Goal: Use online tool/utility: Use online tool/utility

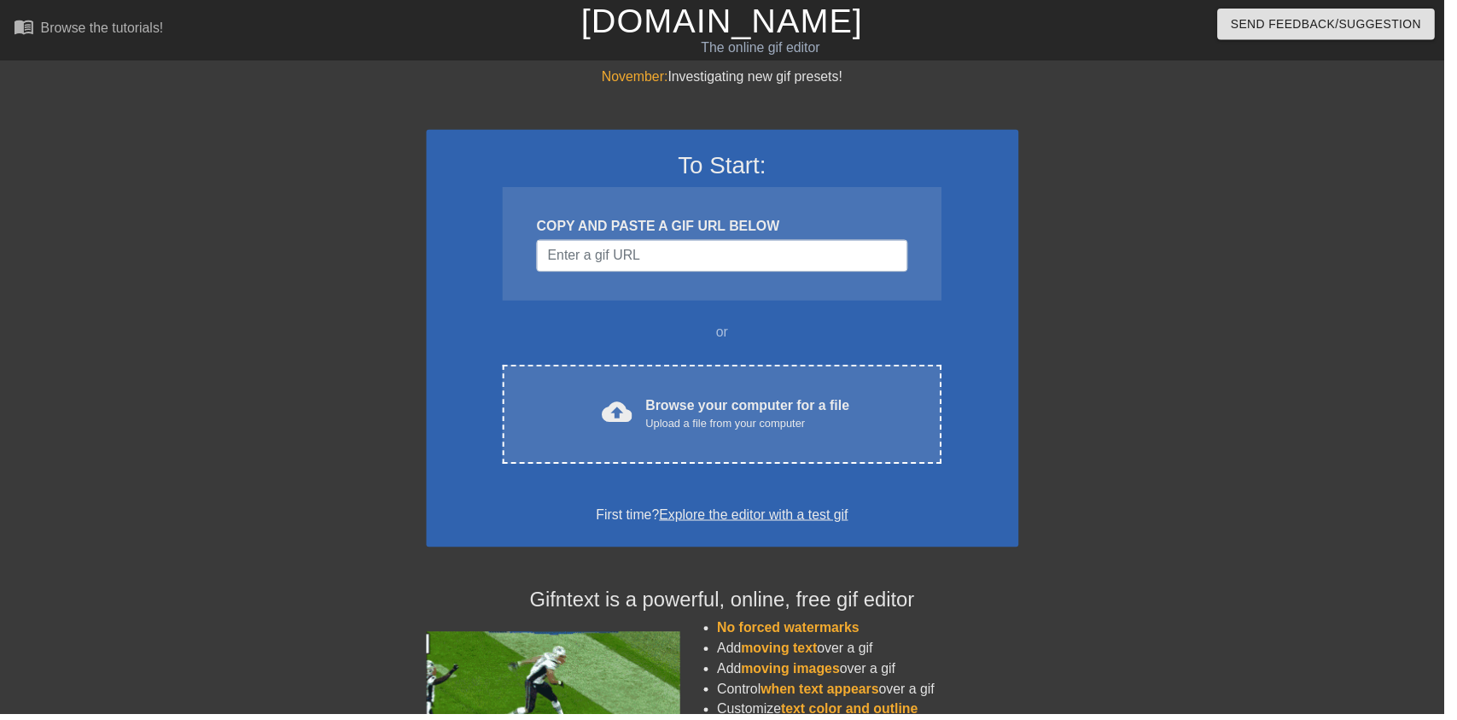
click at [782, 393] on div "cloud_upload Browse your computer for a file Upload a file from your computer C…" at bounding box center [728, 418] width 442 height 100
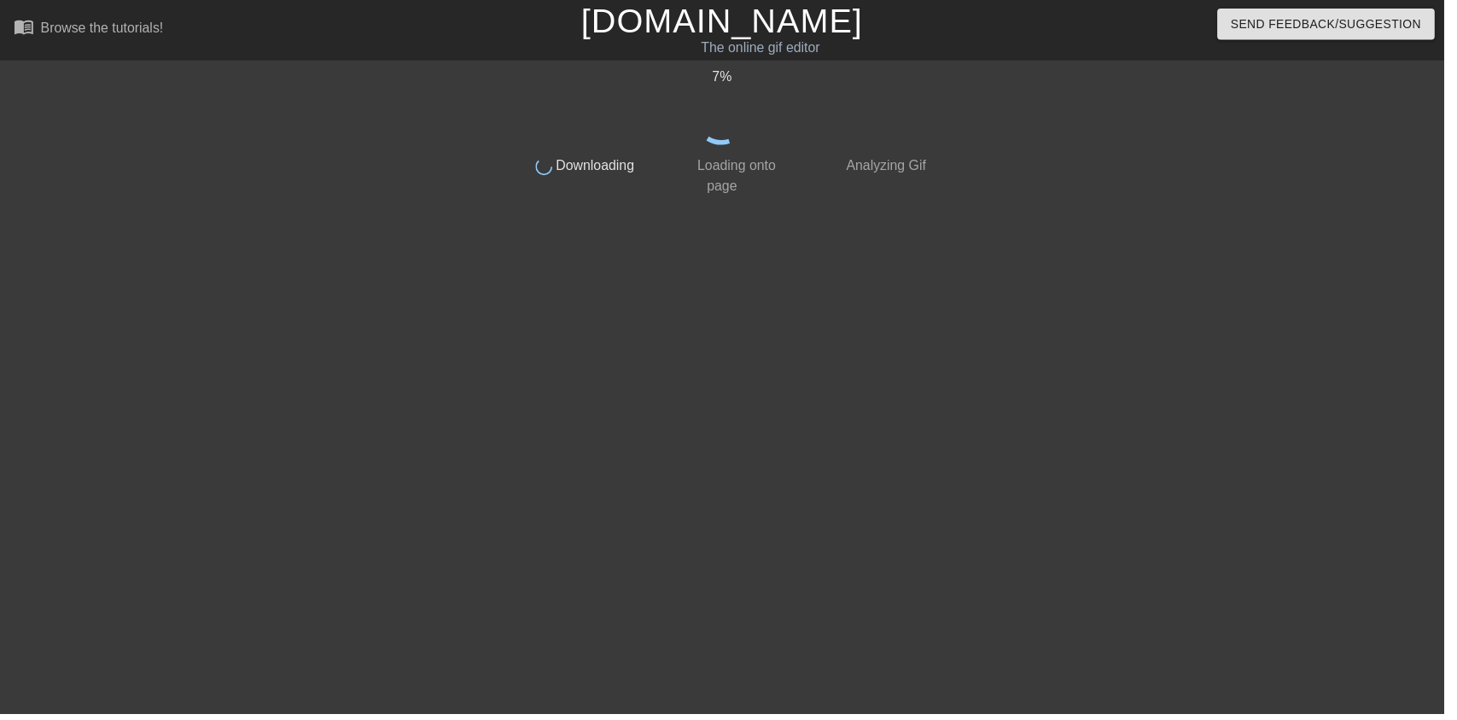
click at [651, 587] on html "menu_book Browse the tutorials! Gifntext.com The online gif editor Send Feedbac…" at bounding box center [728, 293] width 1457 height 587
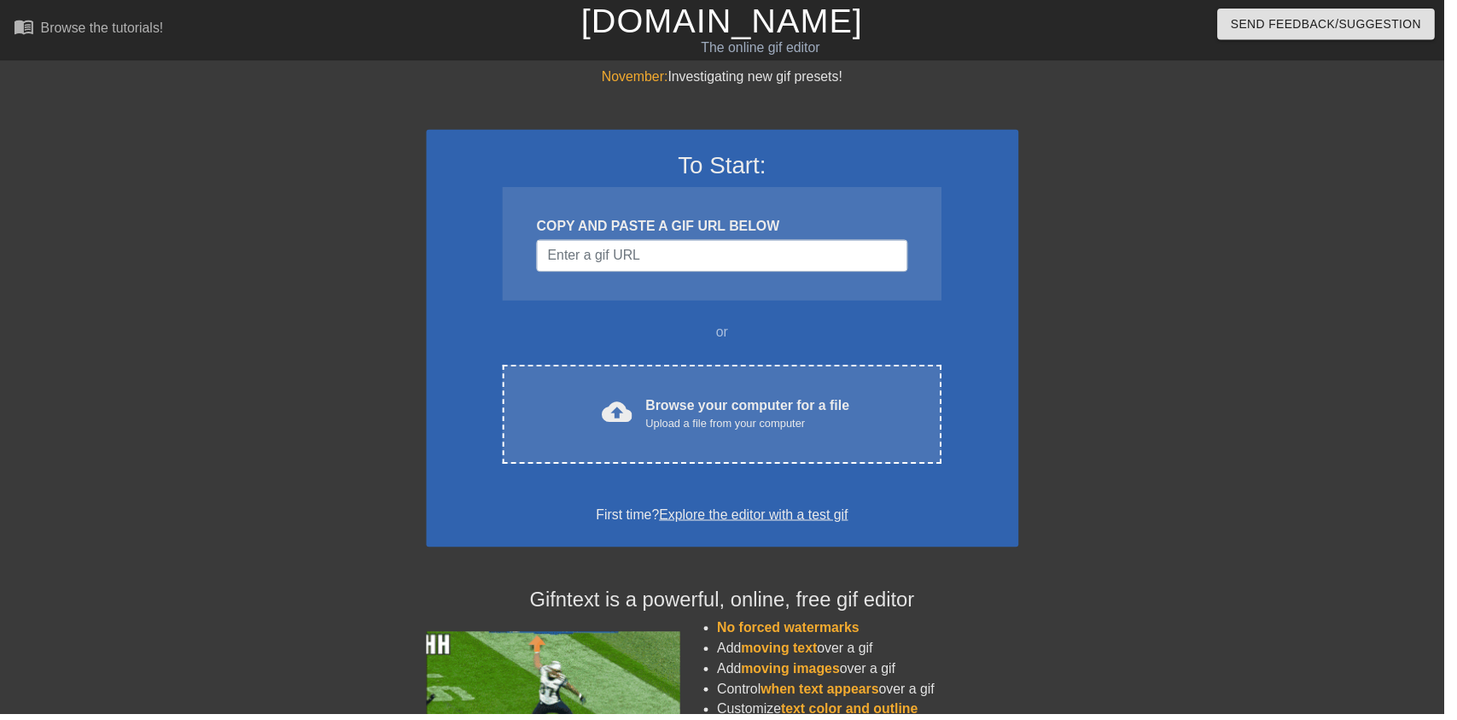
click at [698, 370] on div "cloud_upload Browse your computer for a file Upload a file from your computer C…" at bounding box center [728, 418] width 442 height 100
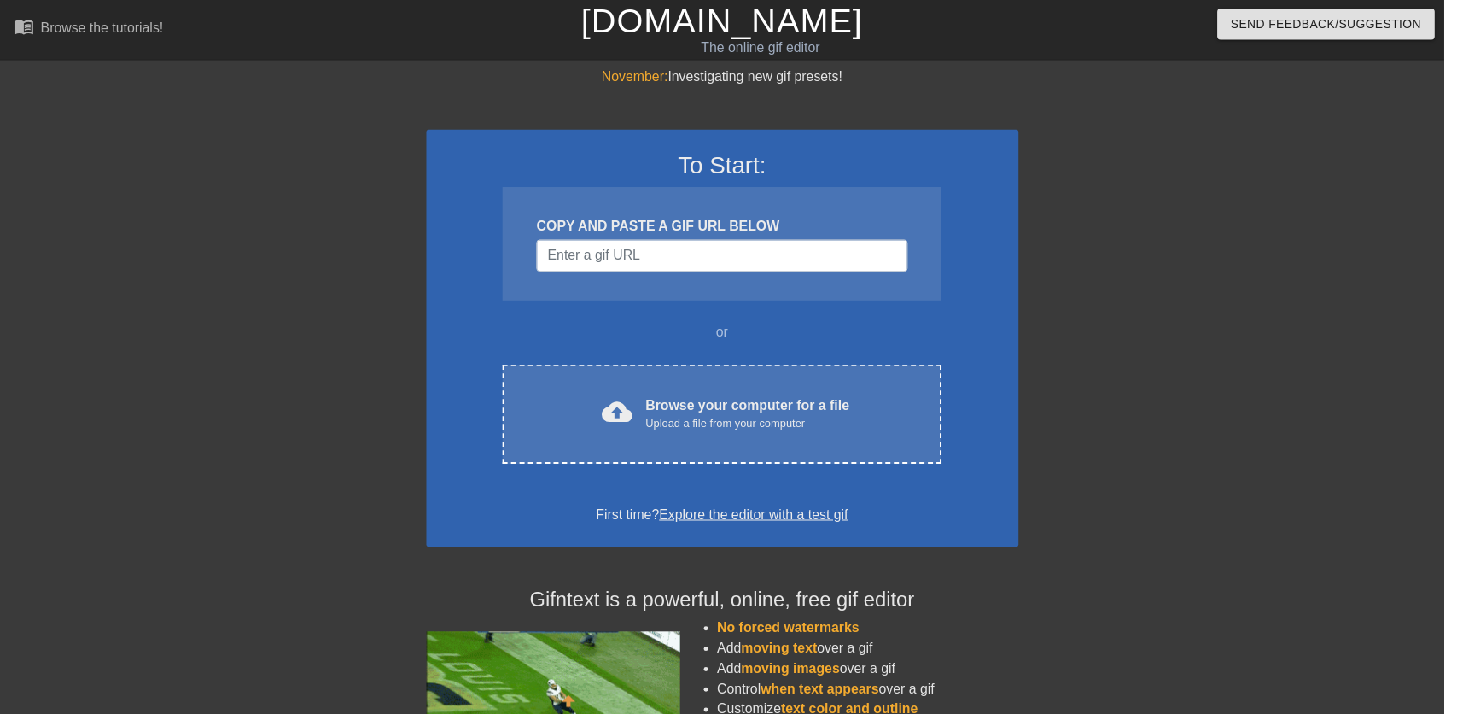
click at [727, 412] on div "Browse your computer for a file Upload a file from your computer" at bounding box center [754, 418] width 206 height 38
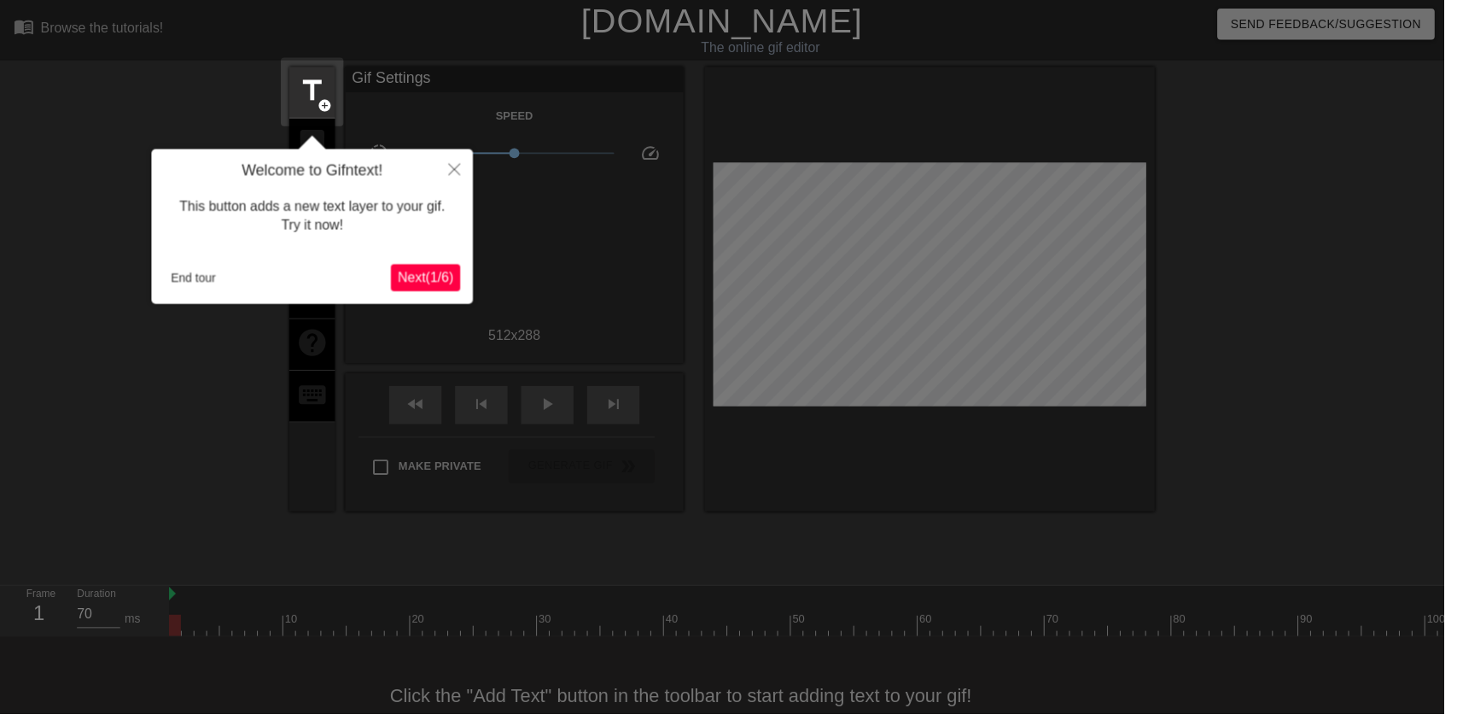
scroll to position [34, 0]
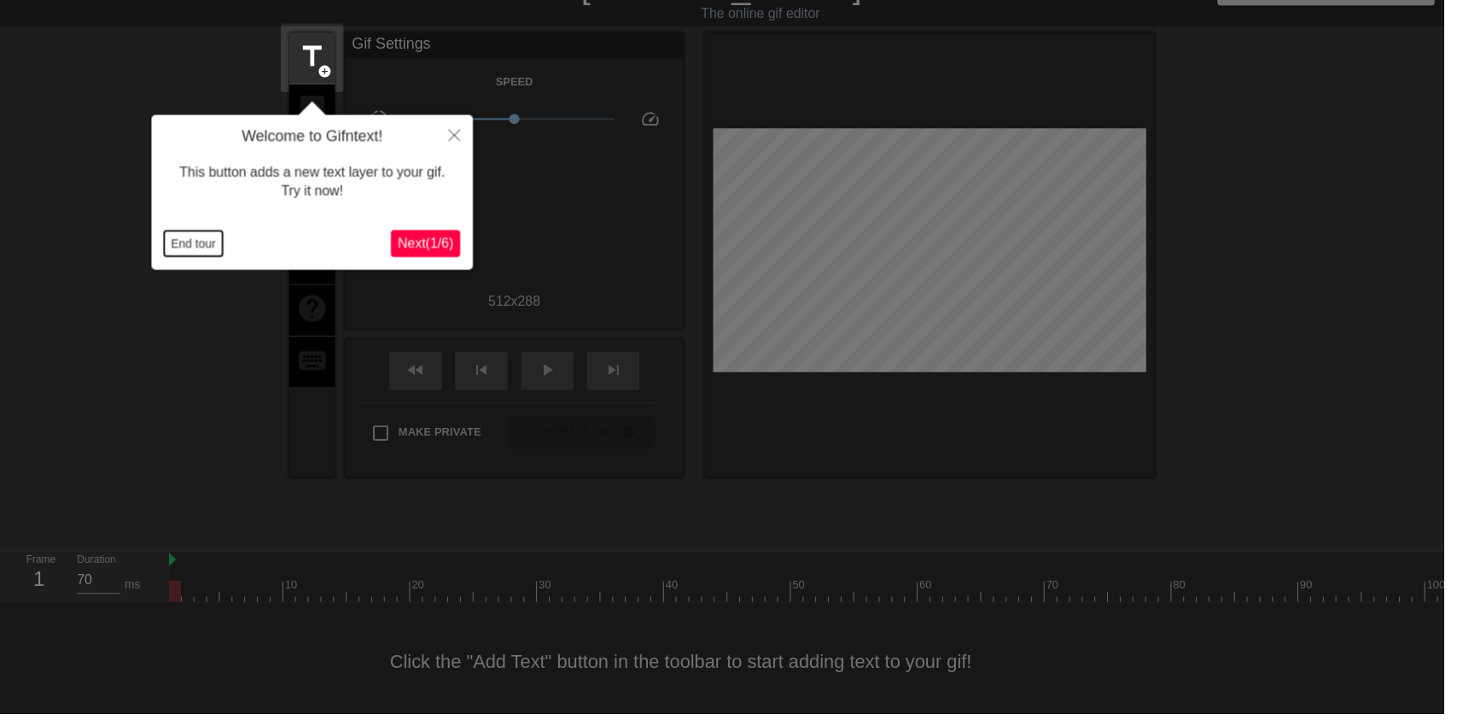
click at [183, 233] on button "End tour" at bounding box center [195, 246] width 59 height 26
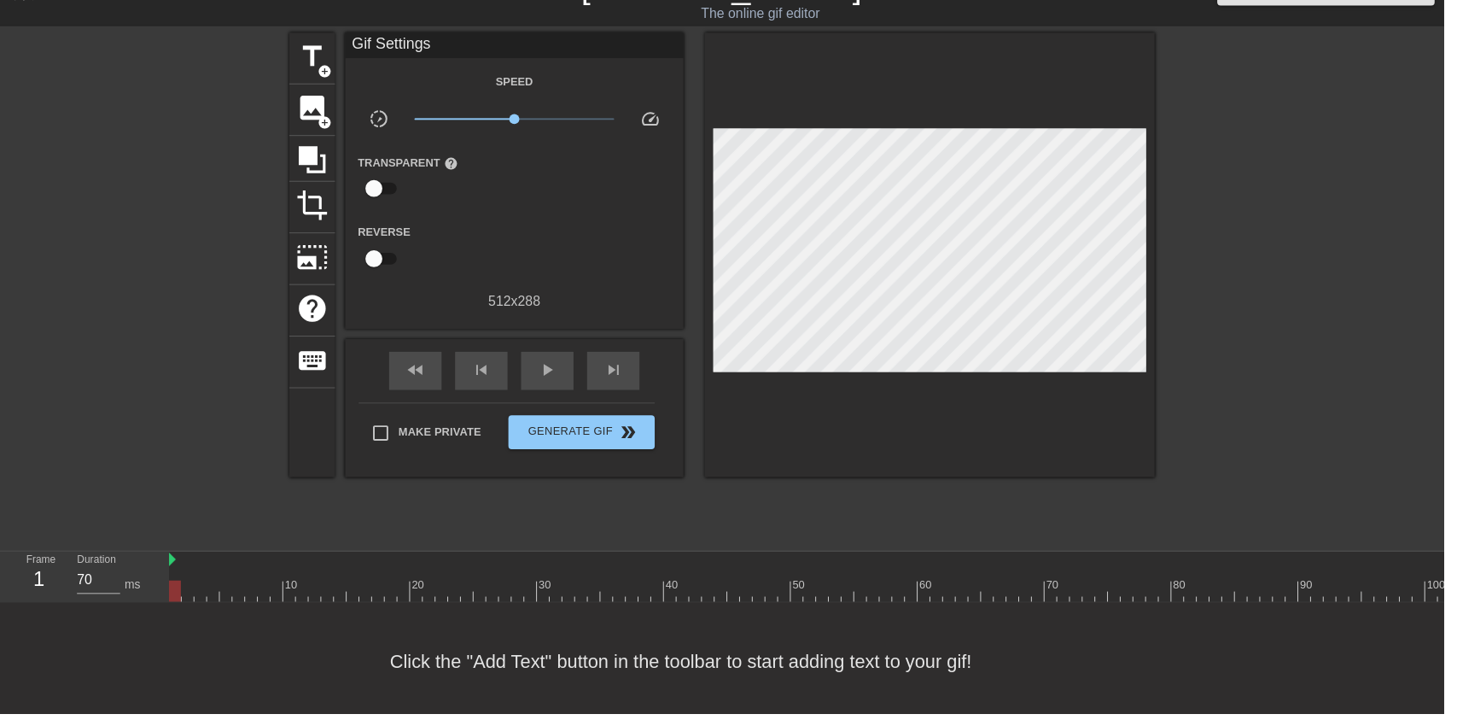
click at [299, 113] on span "image" at bounding box center [315, 109] width 32 height 32
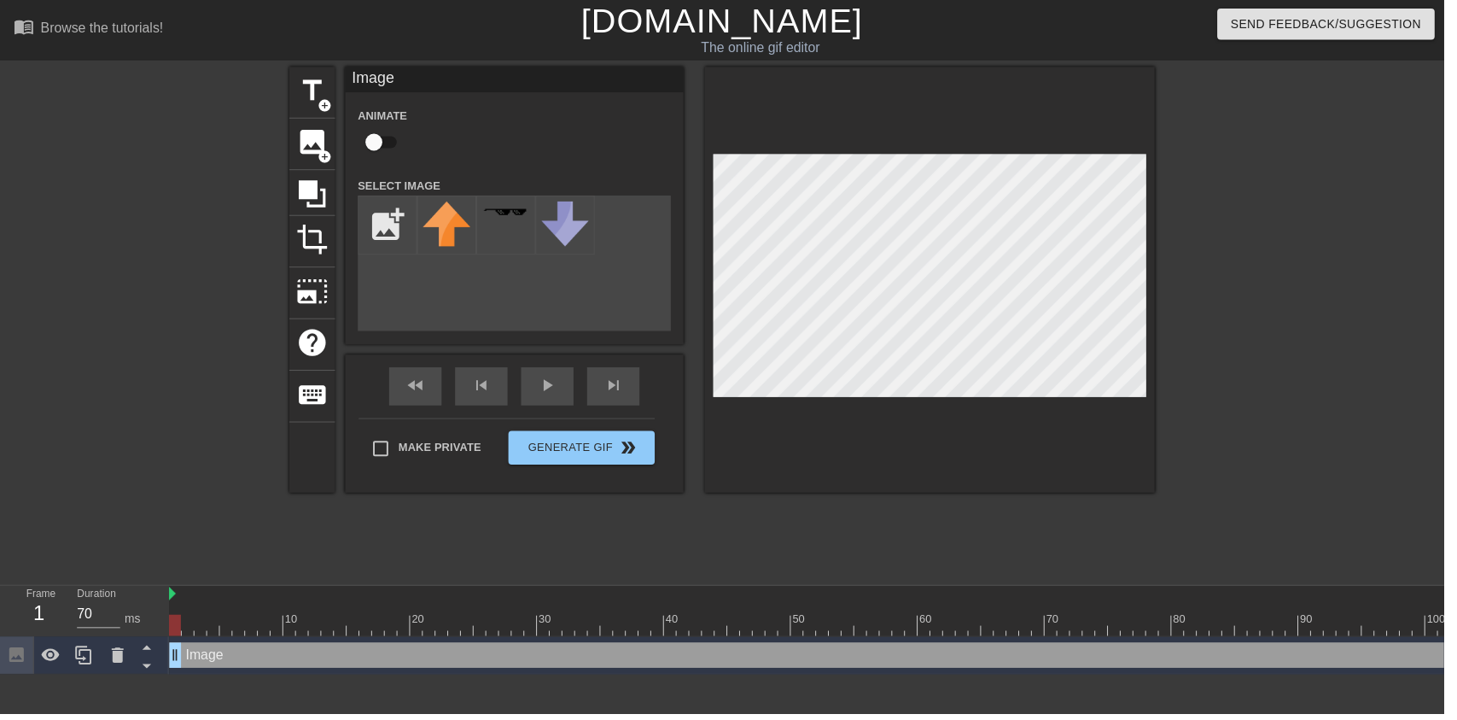
click at [396, 137] on input "checkbox" at bounding box center [377, 143] width 97 height 32
checkbox input "true"
click at [383, 218] on input "file" at bounding box center [391, 227] width 58 height 58
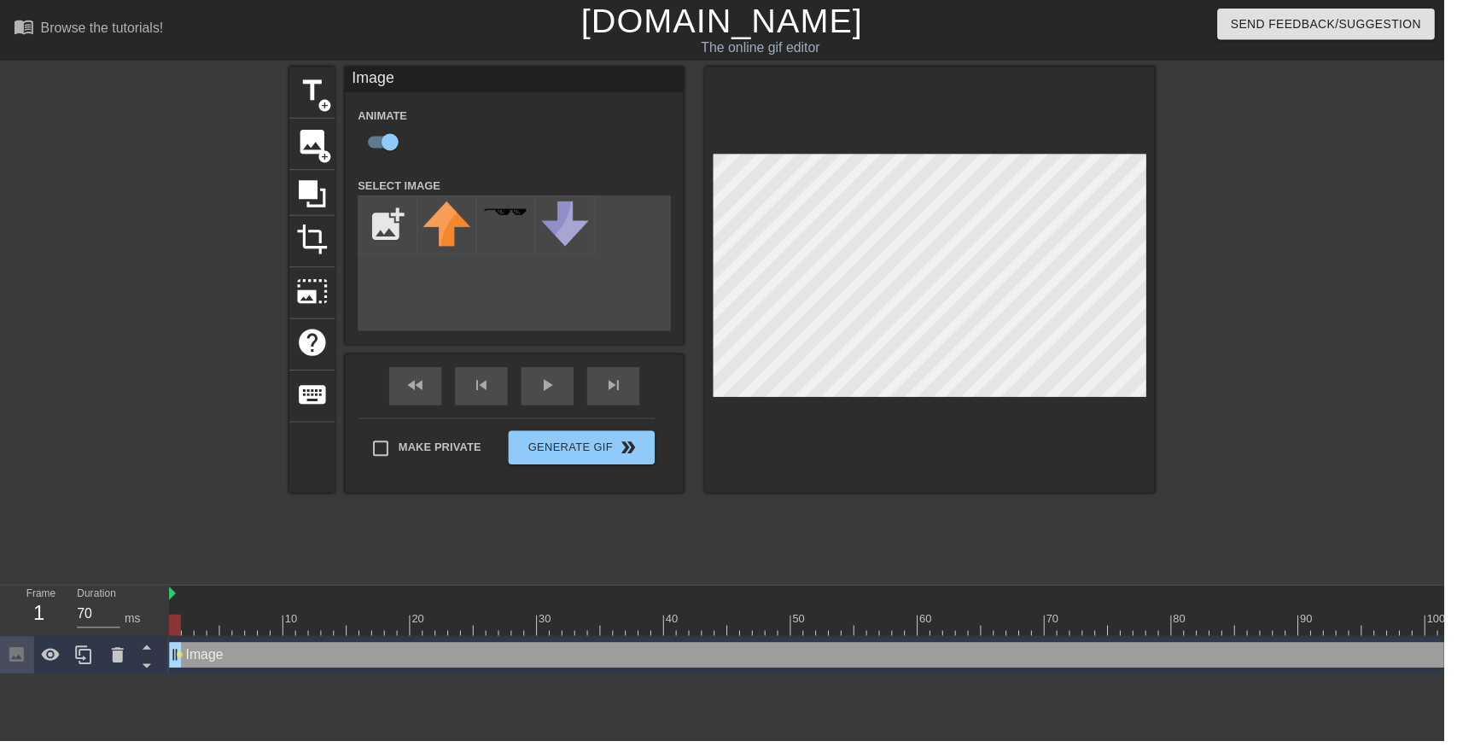
type input "C:\fakepath\vlc_20250817_182128.png"
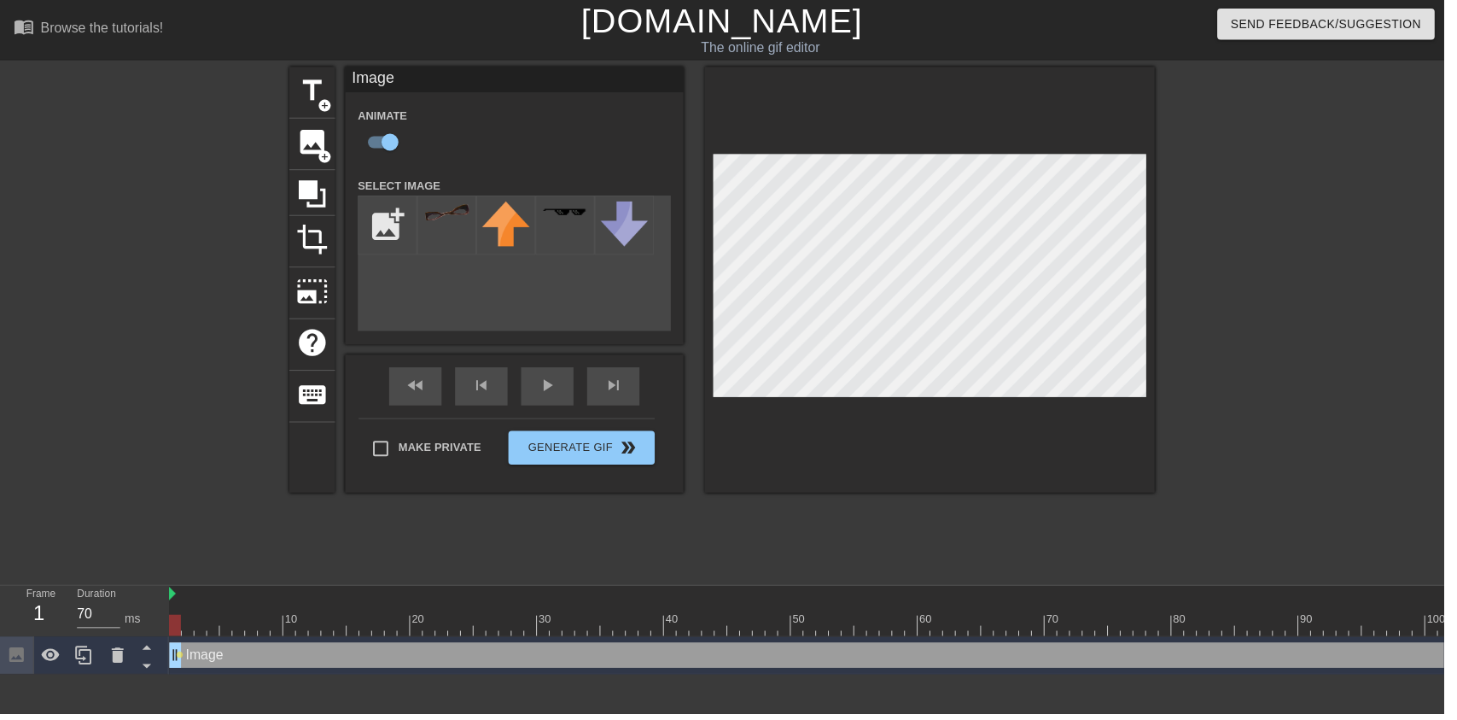
click at [468, 231] on div at bounding box center [451, 227] width 60 height 60
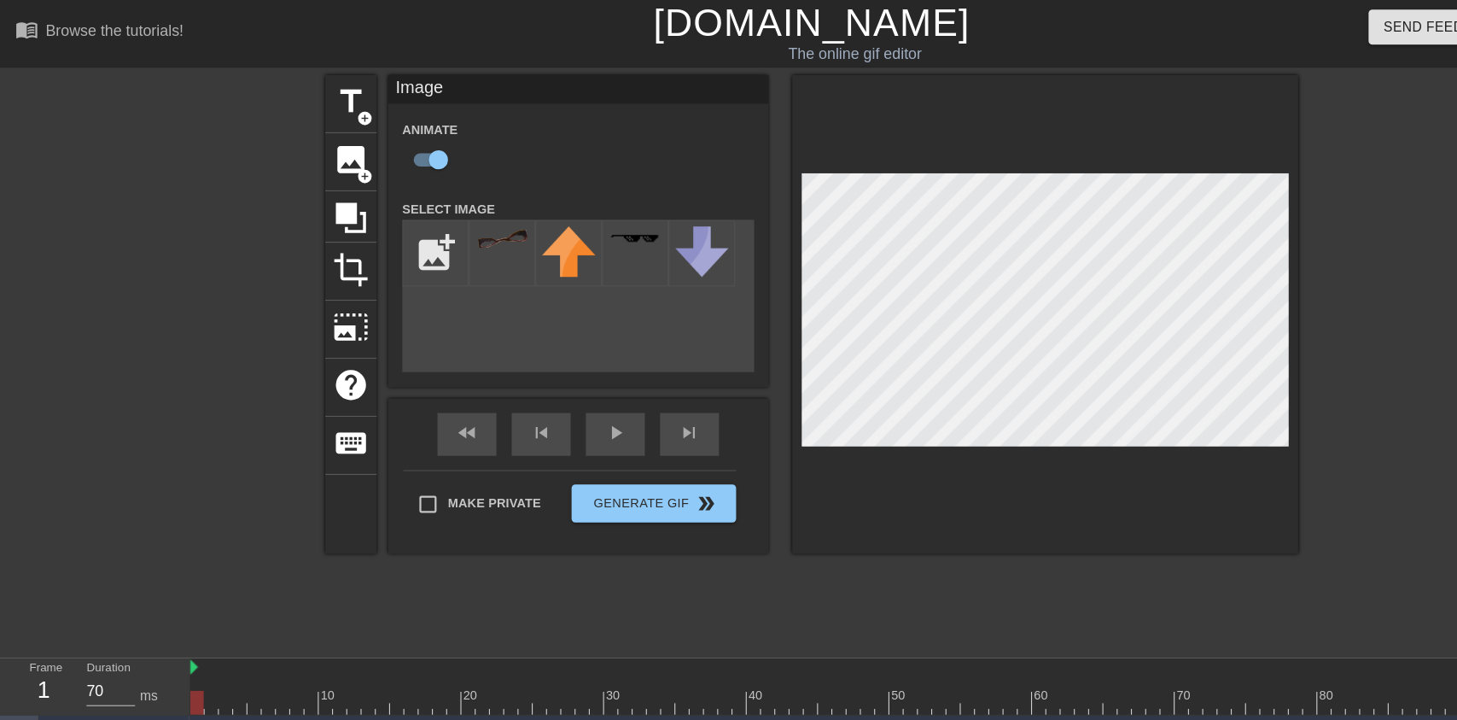
click at [560, 420] on div "fast_rewind skip_previous play_arrow skip_next" at bounding box center [519, 390] width 278 height 64
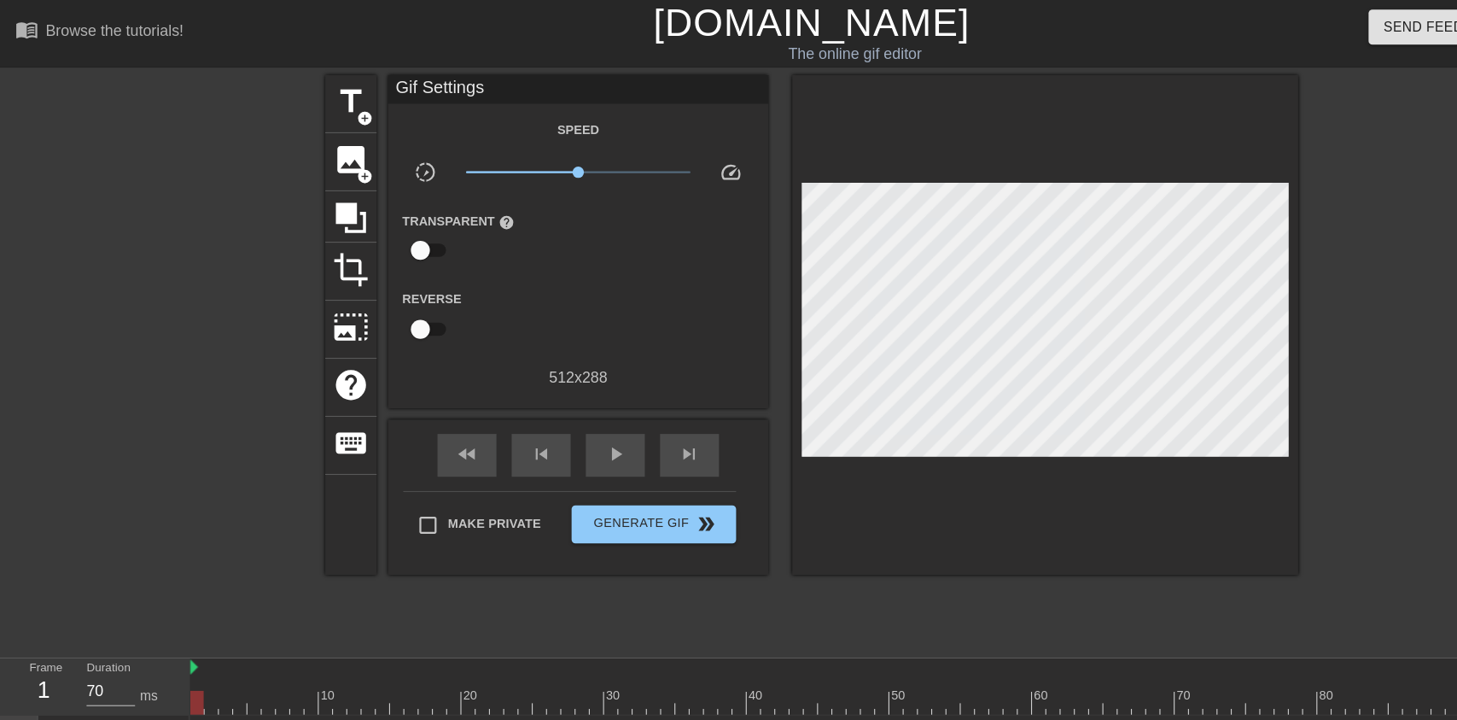
click at [546, 401] on span "play_arrow" at bounding box center [552, 407] width 20 height 20
click at [556, 402] on span "pause" at bounding box center [552, 407] width 20 height 20
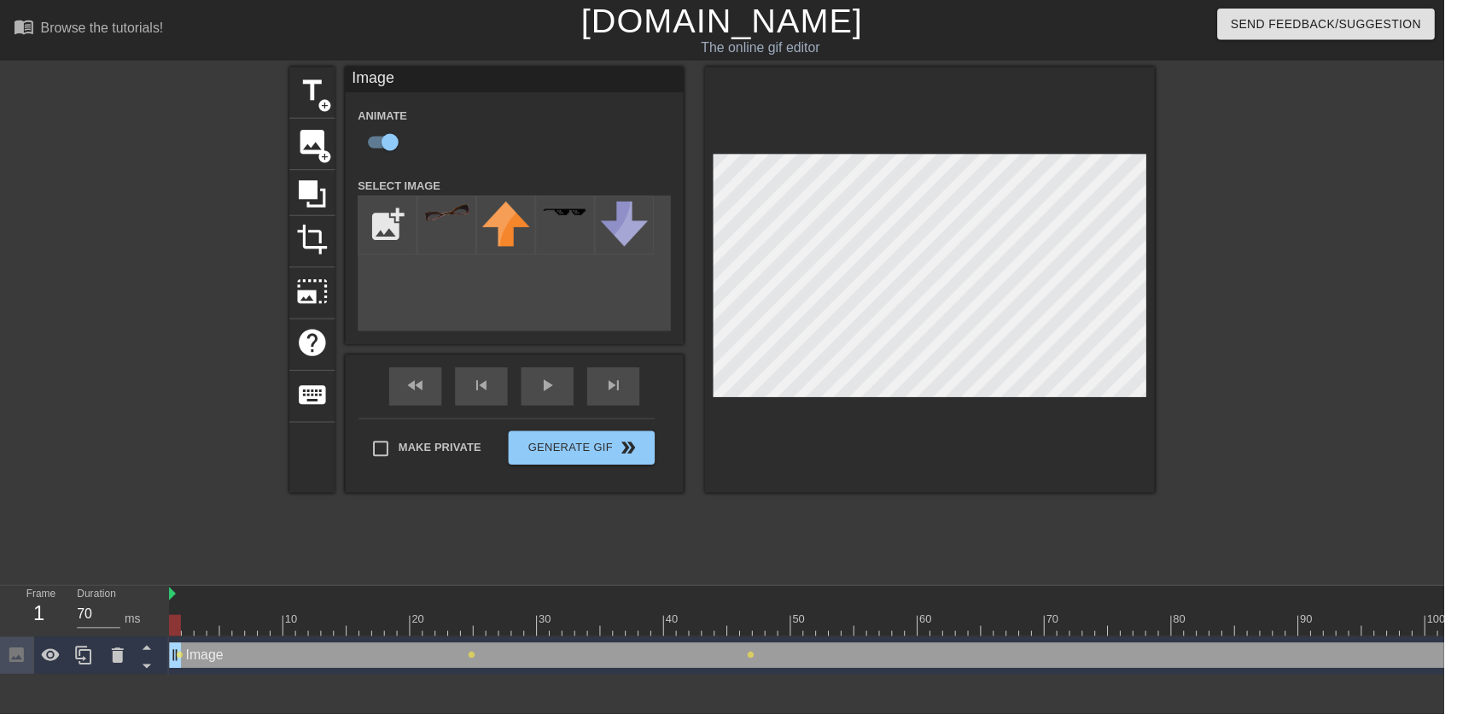
click at [736, 625] on div at bounding box center [1131, 630] width 1921 height 21
type input "70"
click at [393, 219] on input "file" at bounding box center [391, 227] width 58 height 58
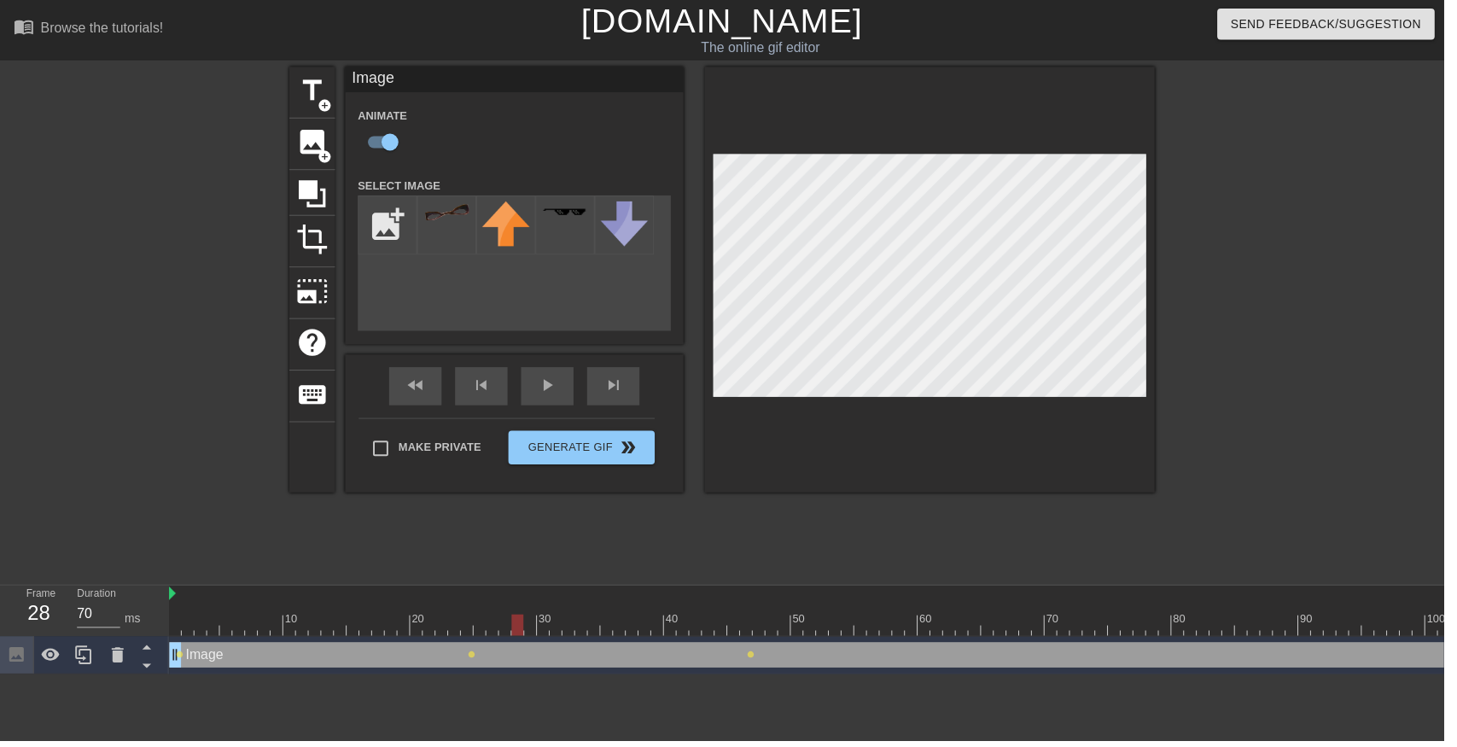
type input "C:\fakepath\vlc_20250817_182128 (1).png"
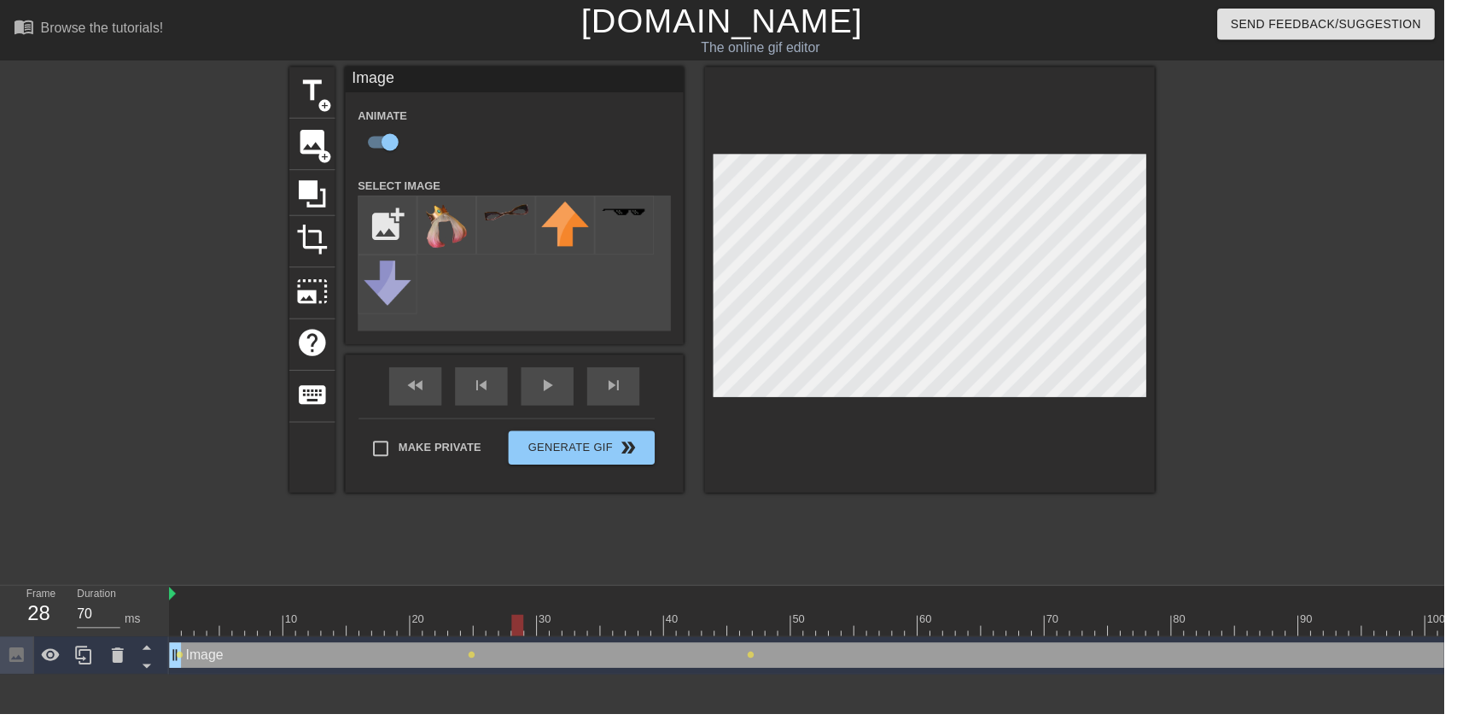
click at [445, 218] on img at bounding box center [451, 227] width 48 height 49
click at [492, 226] on div at bounding box center [511, 227] width 60 height 60
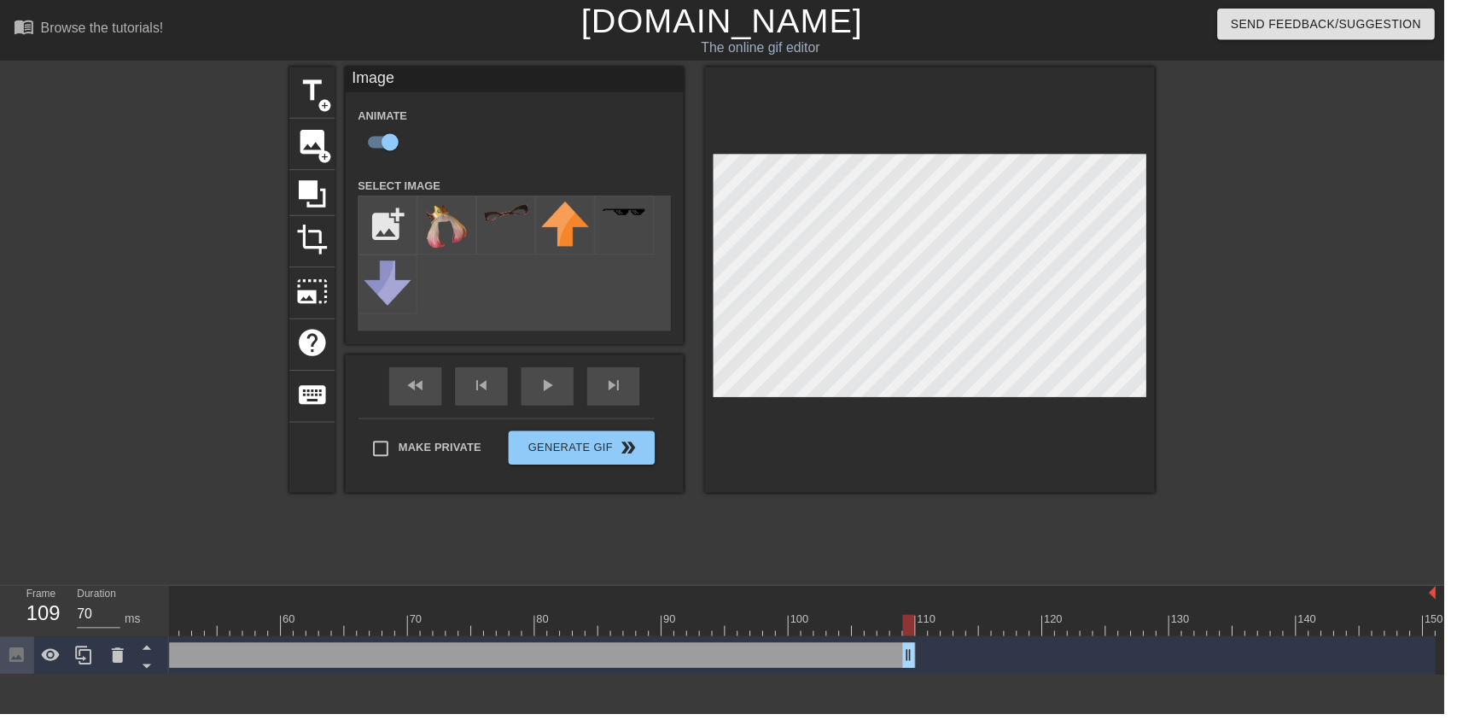
click at [1133, 655] on div "Image drag_handle drag_handle lens lens lens lens" at bounding box center [488, 661] width 1921 height 26
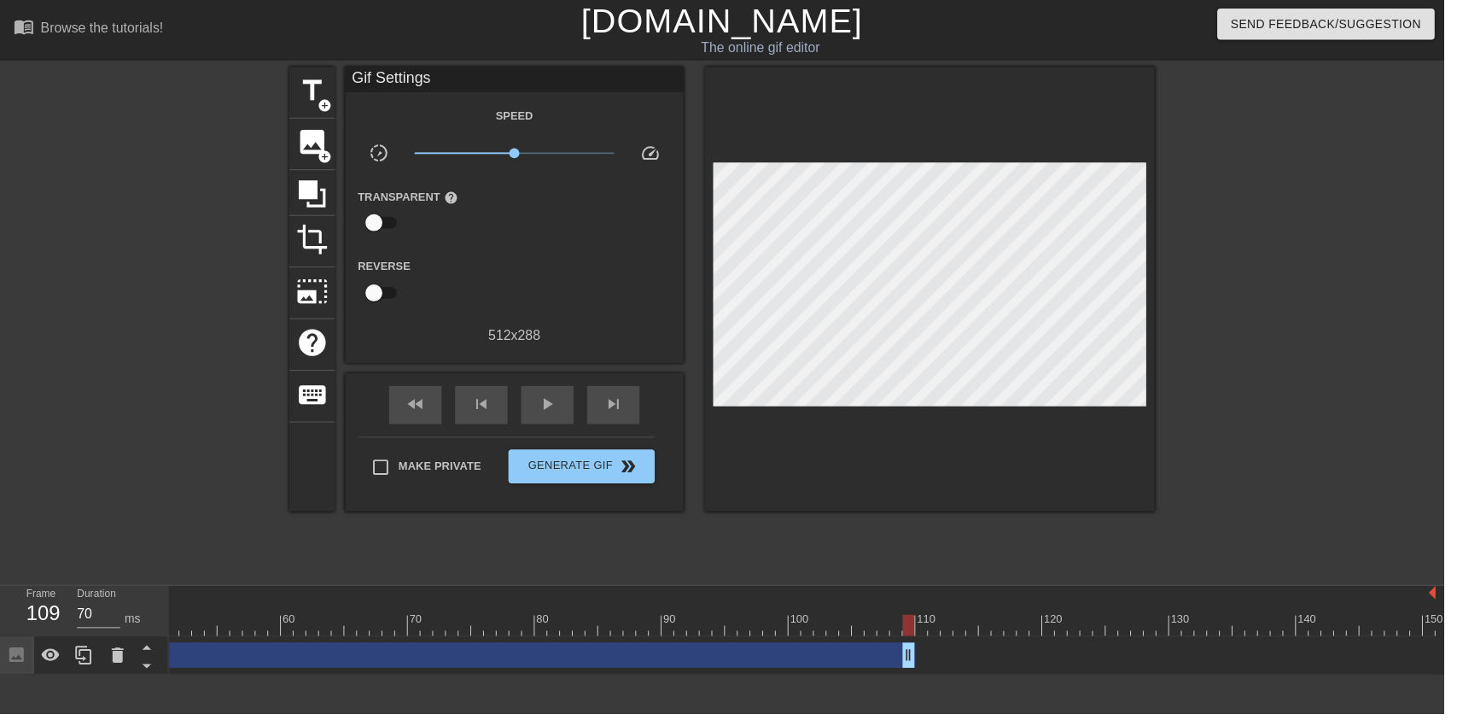
click at [319, 143] on span "image" at bounding box center [315, 143] width 32 height 32
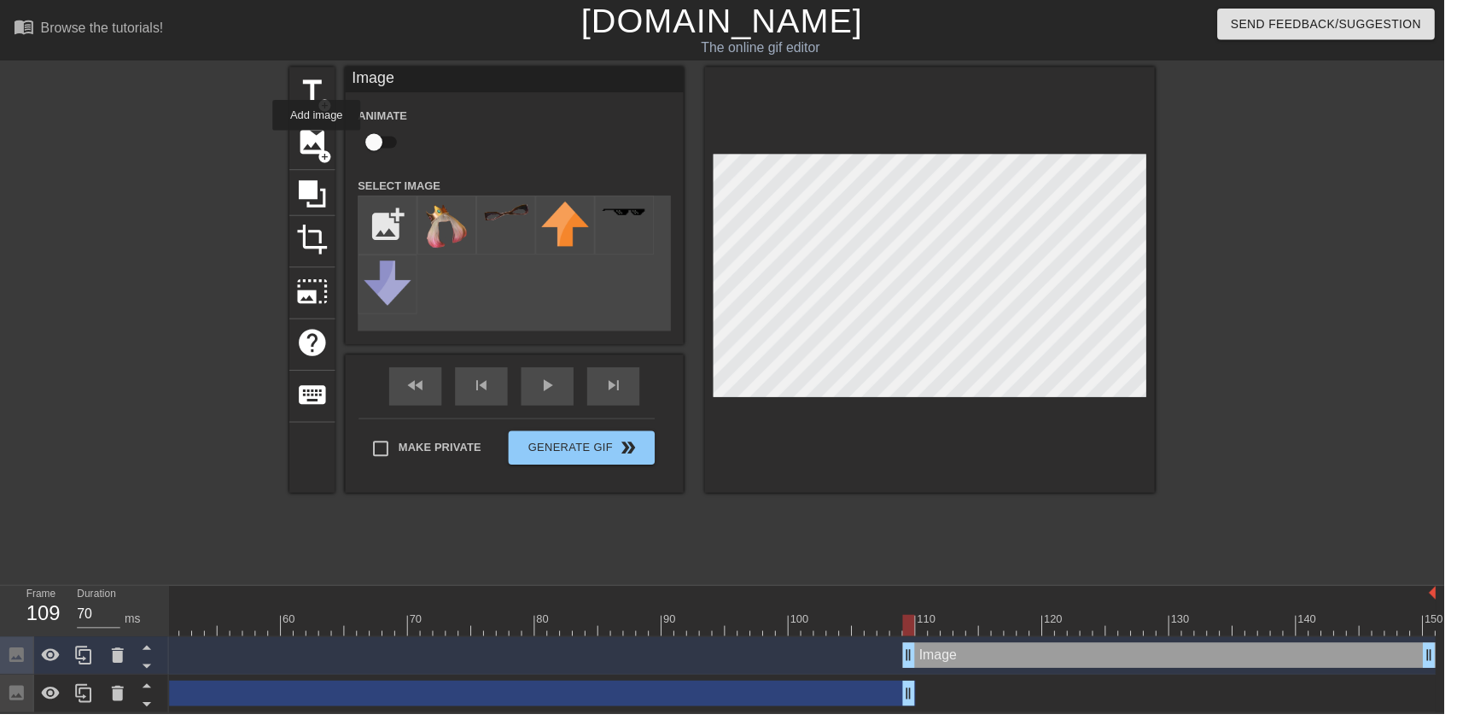
click at [453, 235] on img at bounding box center [451, 227] width 48 height 49
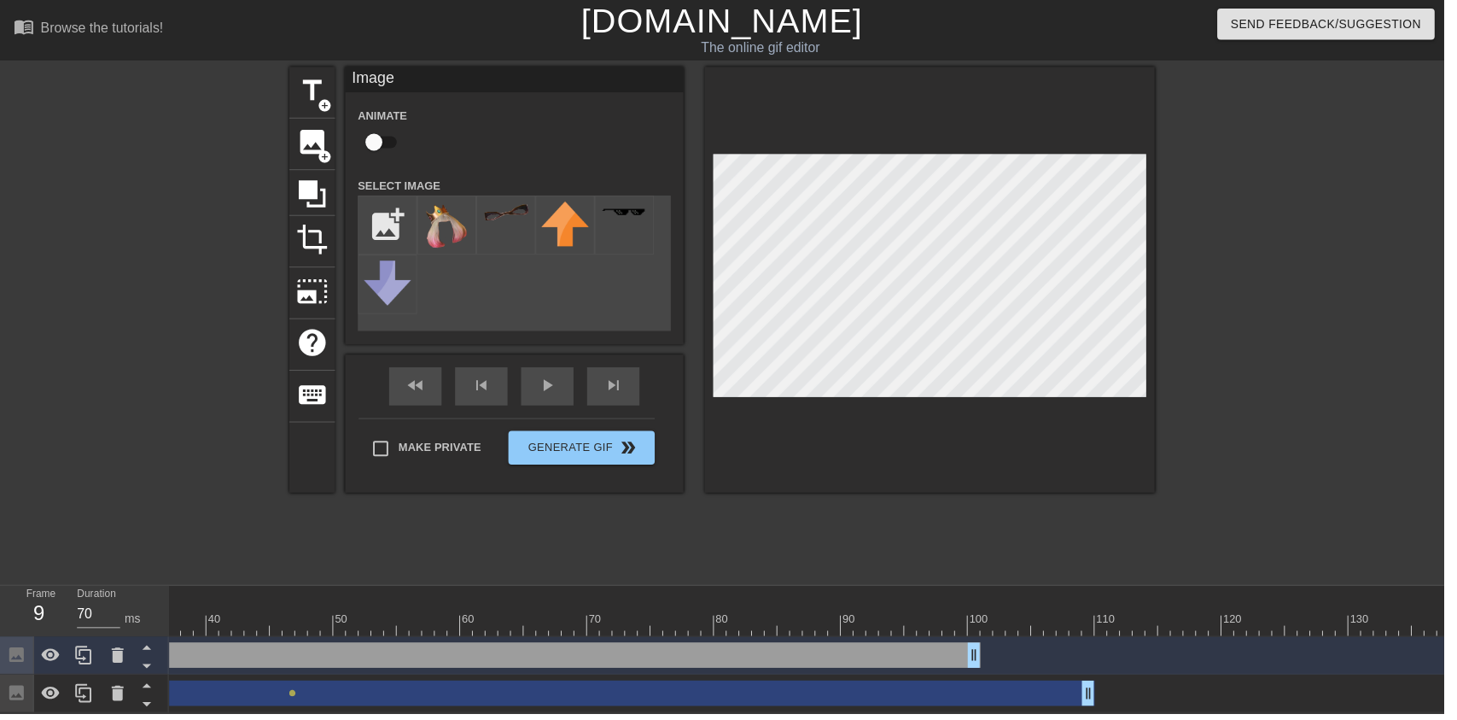
scroll to position [0, 0]
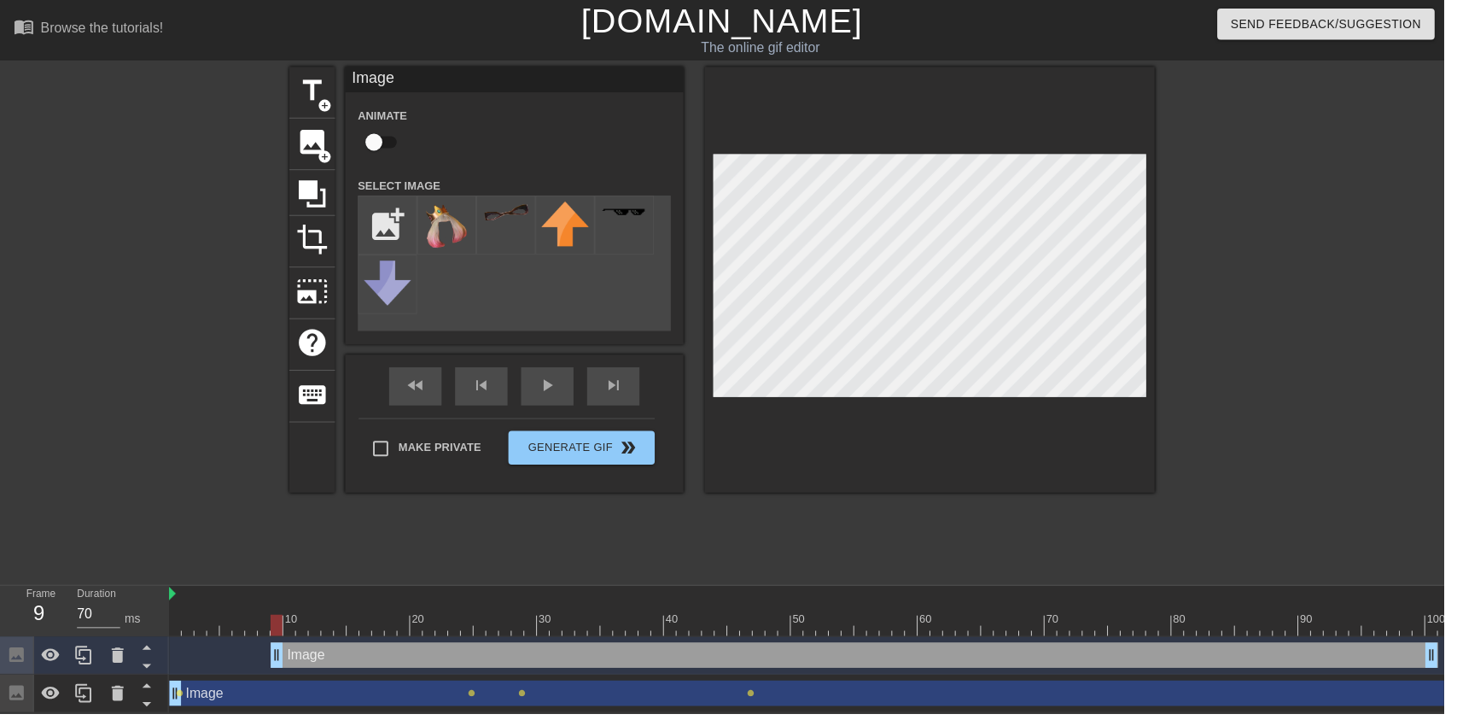
type input "70"
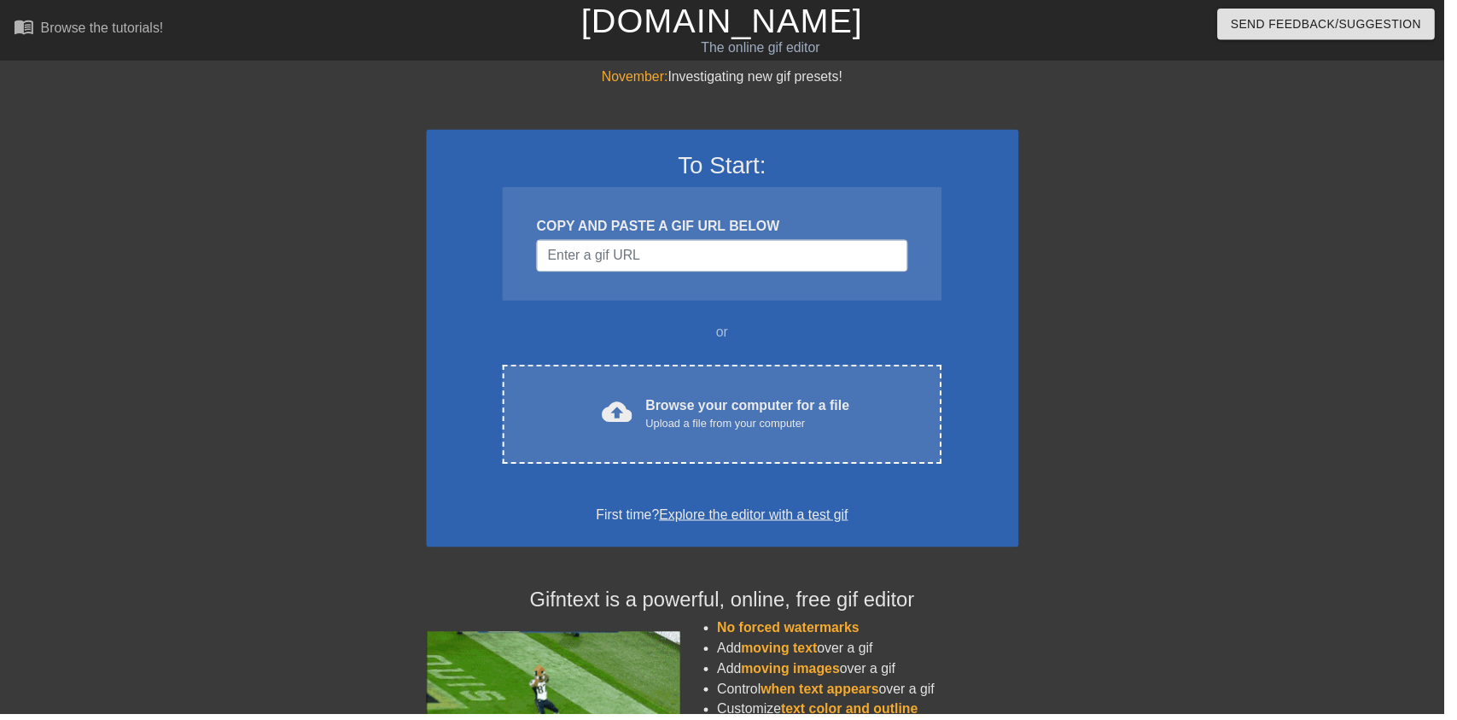
click at [792, 385] on div "cloud_upload Browse your computer for a file Upload a file from your computer C…" at bounding box center [728, 418] width 442 height 100
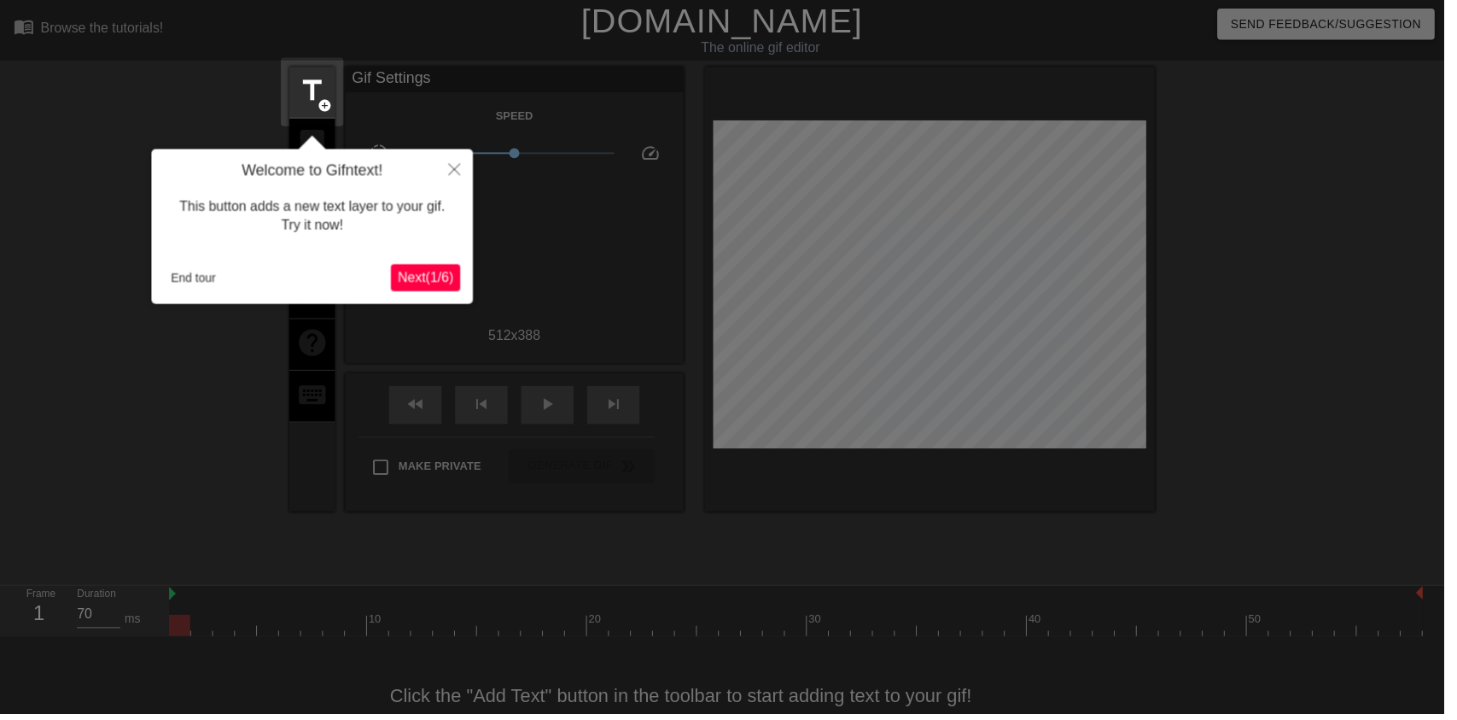
scroll to position [34, 0]
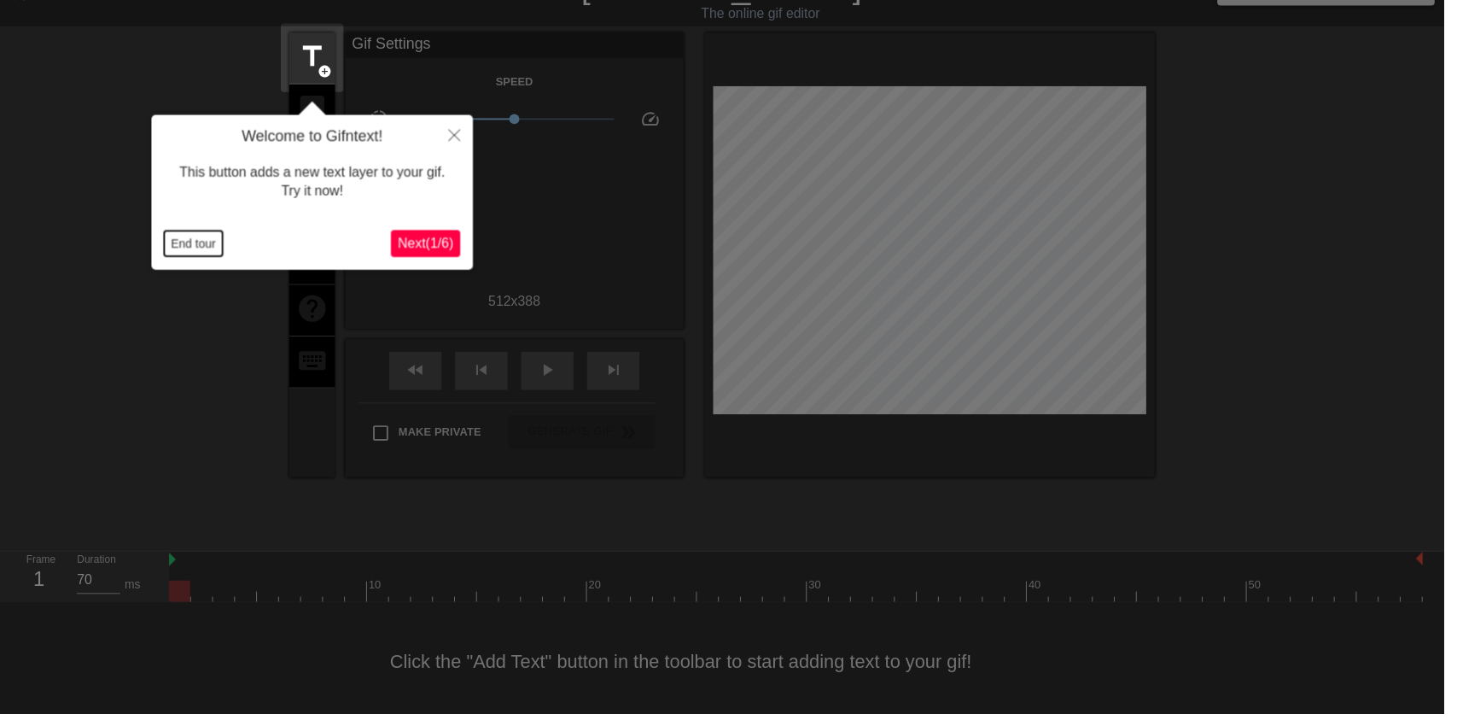
click at [184, 242] on button "End tour" at bounding box center [195, 246] width 59 height 26
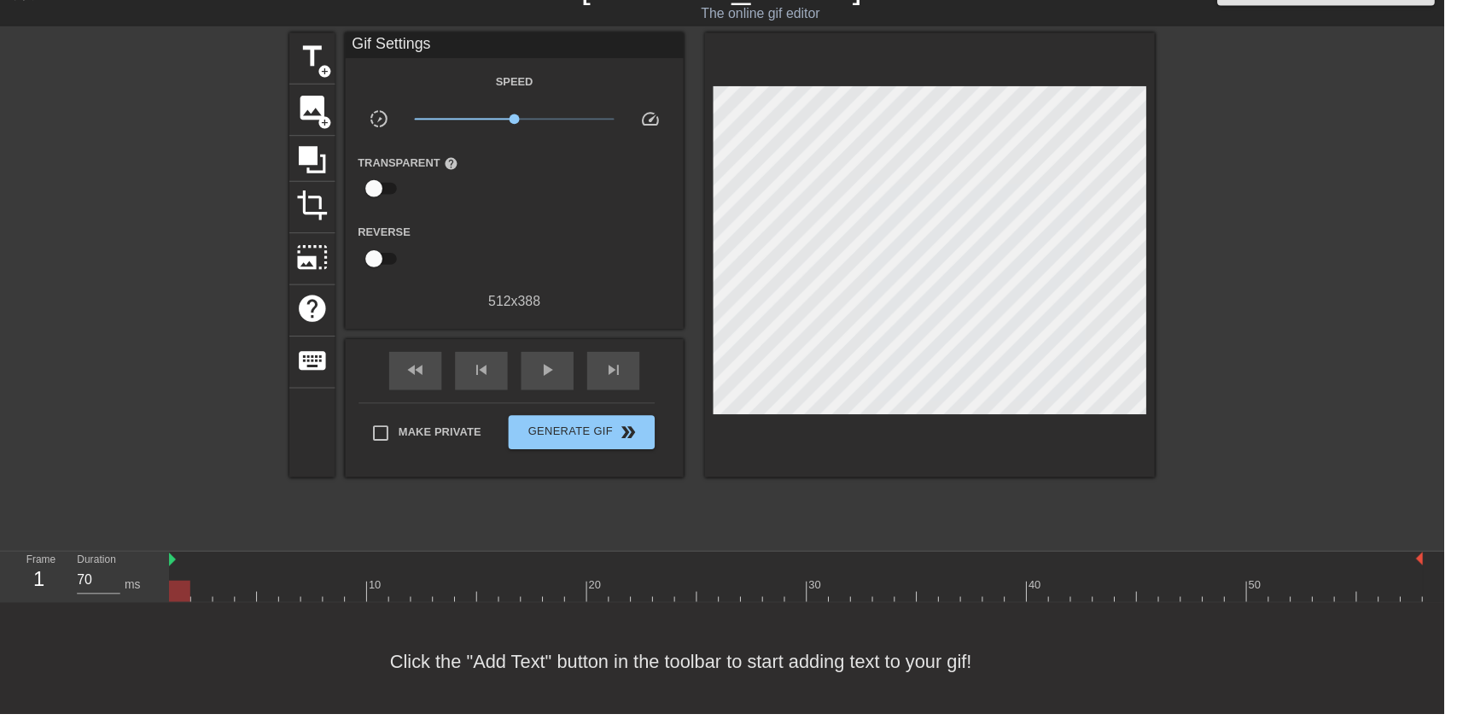
click at [315, 106] on span "image" at bounding box center [315, 109] width 32 height 32
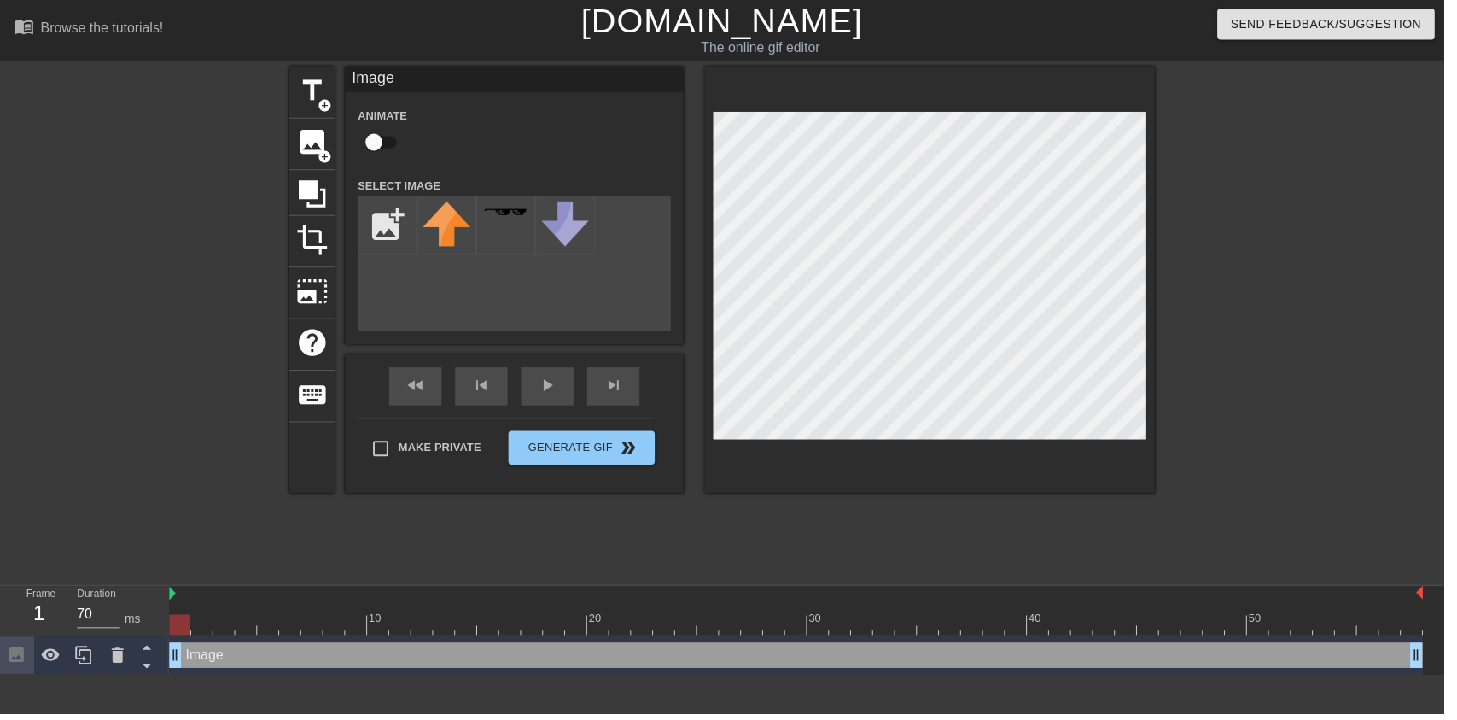
click at [383, 155] on input "checkbox" at bounding box center [377, 143] width 97 height 32
checkbox input "true"
click at [374, 202] on input "file" at bounding box center [391, 227] width 58 height 58
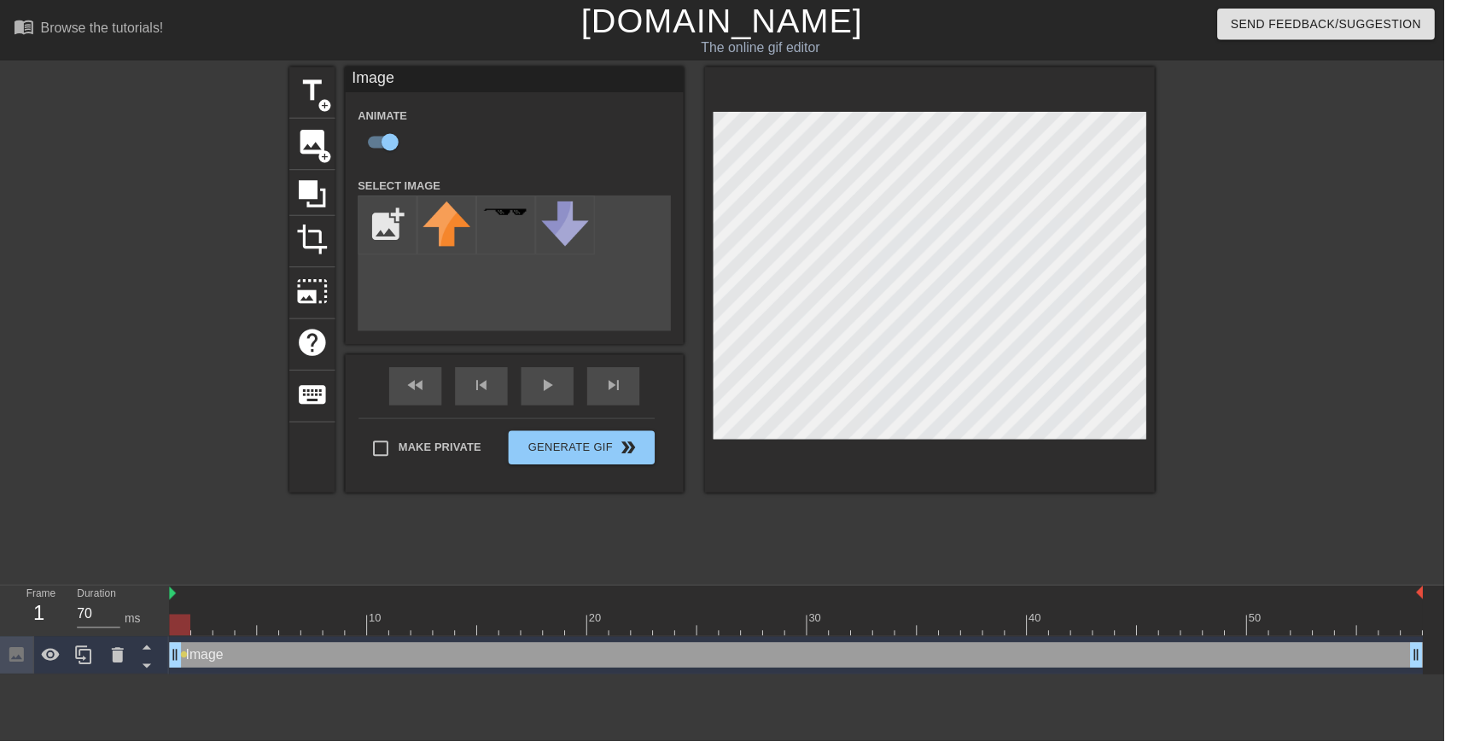
type input "C:\fakepath\vlc_20250817_182128.png"
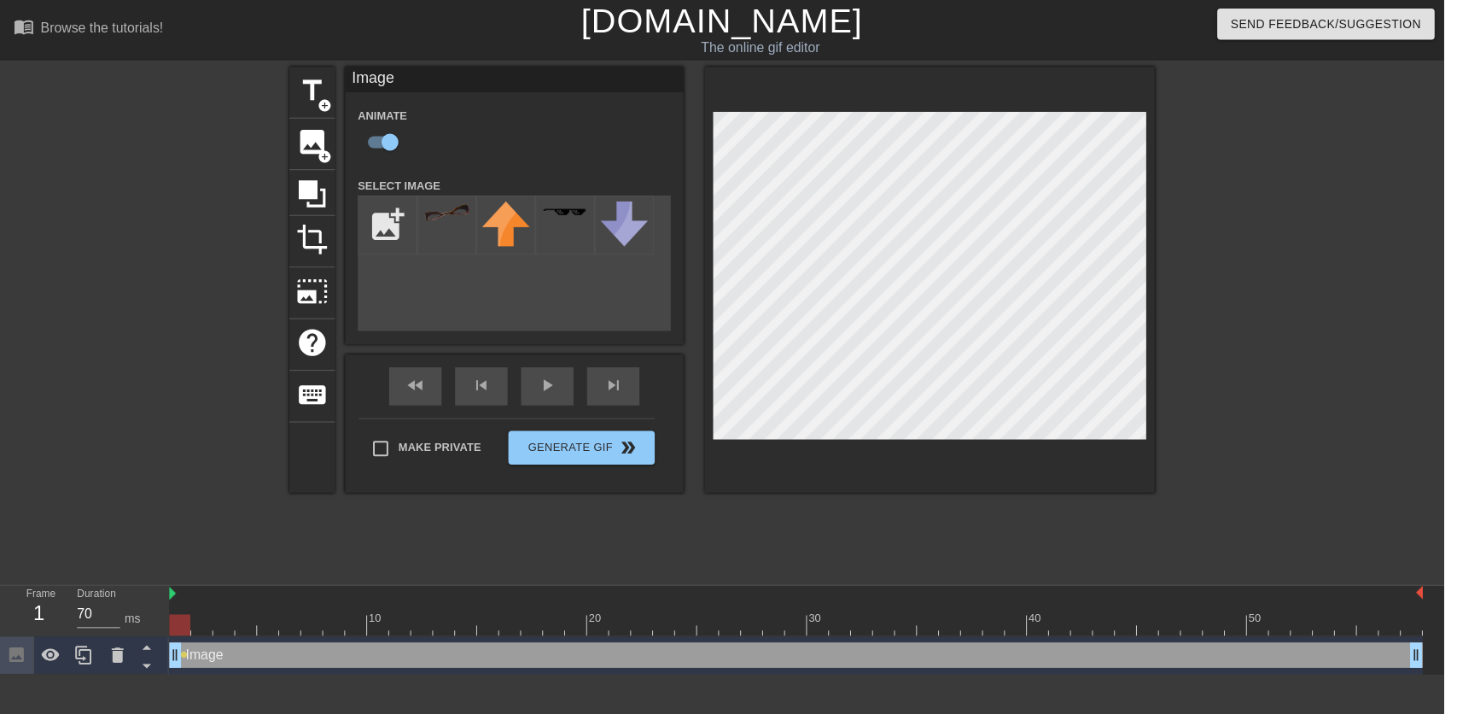
click at [452, 240] on div at bounding box center [451, 227] width 60 height 60
click at [1236, 437] on div at bounding box center [1314, 323] width 256 height 512
click at [1249, 435] on div at bounding box center [1314, 323] width 256 height 512
click at [552, 625] on div at bounding box center [803, 630] width 1265 height 21
click at [573, 622] on div at bounding box center [803, 630] width 1265 height 21
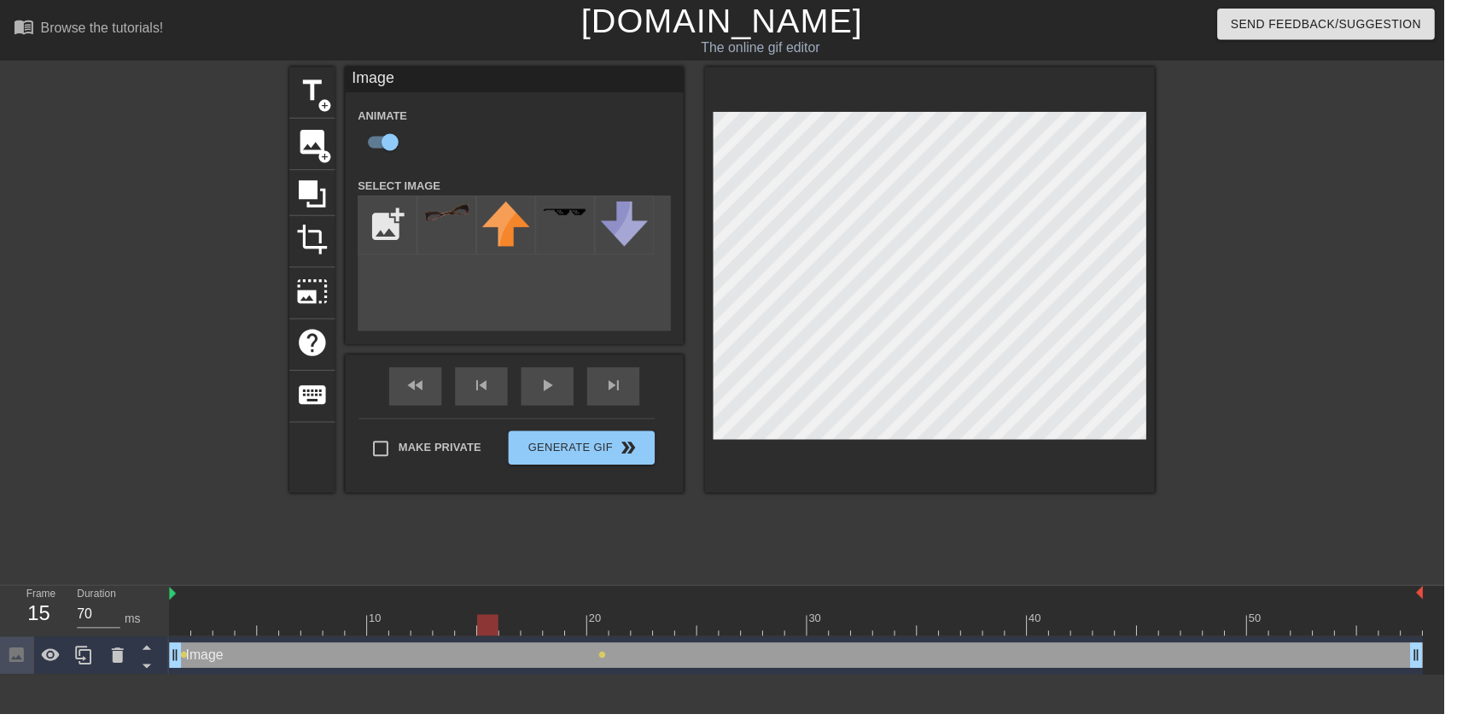
type input "60"
click at [242, 649] on div "Image drag_handle drag_handle" at bounding box center [803, 661] width 1265 height 26
click at [106, 653] on div at bounding box center [119, 661] width 34 height 38
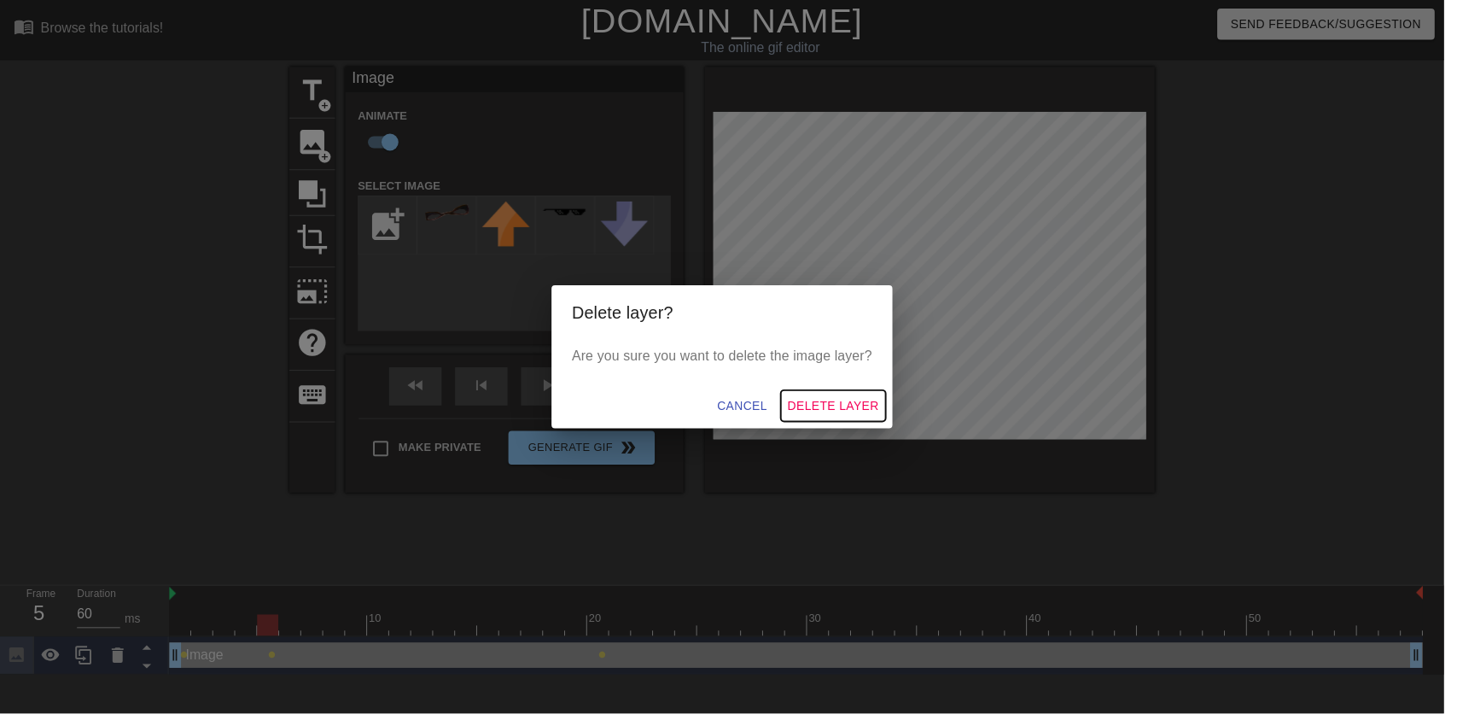
click at [878, 424] on button "Delete Layer" at bounding box center [841, 410] width 106 height 32
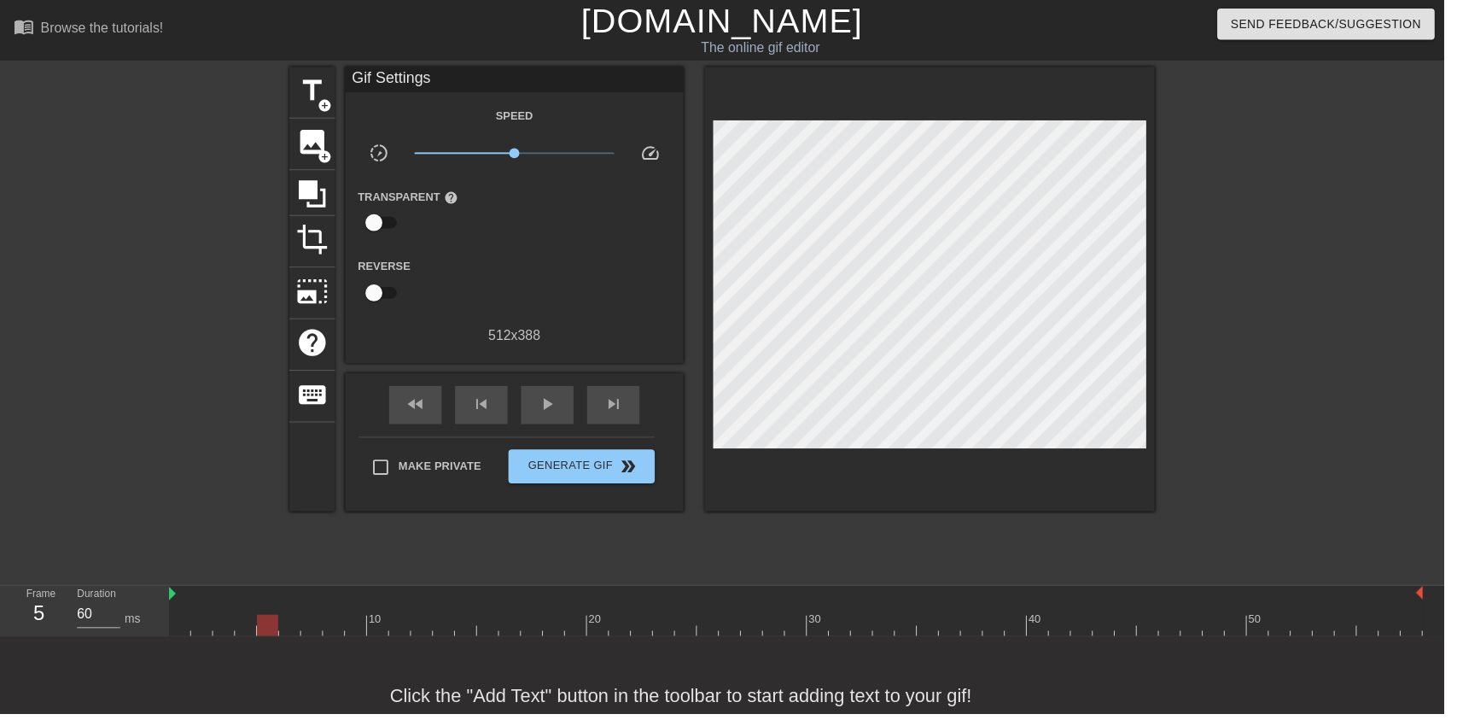
click at [308, 151] on span "image" at bounding box center [315, 143] width 32 height 32
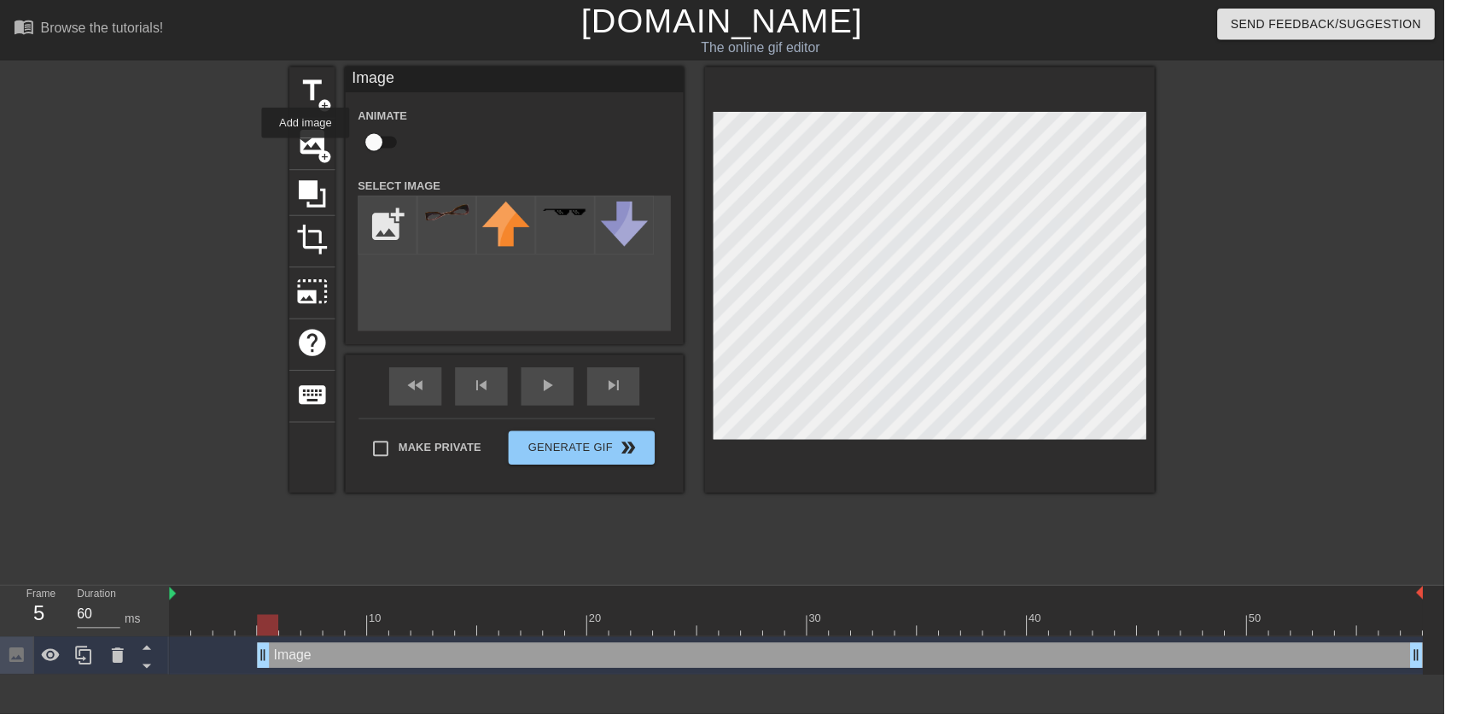
click at [419, 221] on input "file" at bounding box center [391, 227] width 58 height 58
click at [441, 205] on img at bounding box center [451, 214] width 48 height 18
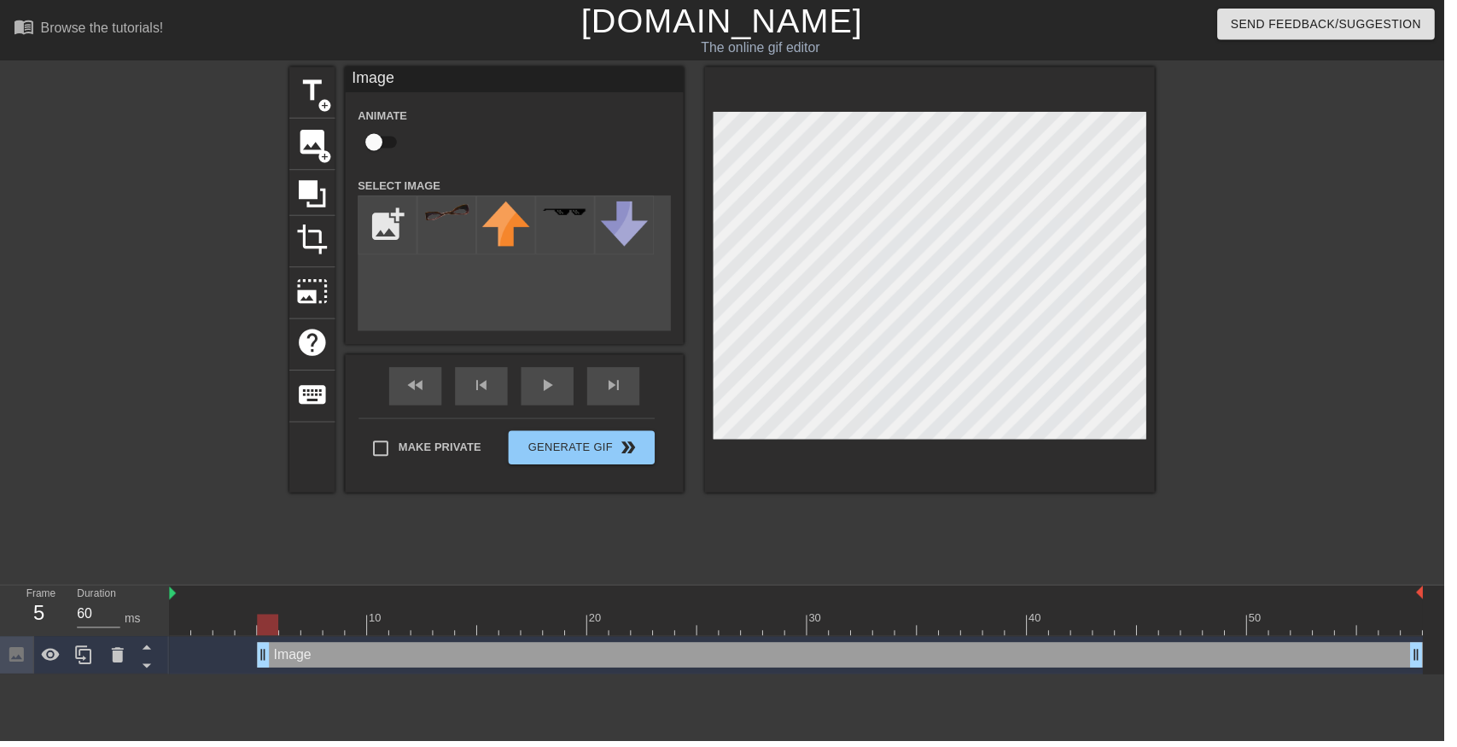
click at [390, 179] on label "Select Image" at bounding box center [403, 187] width 84 height 17
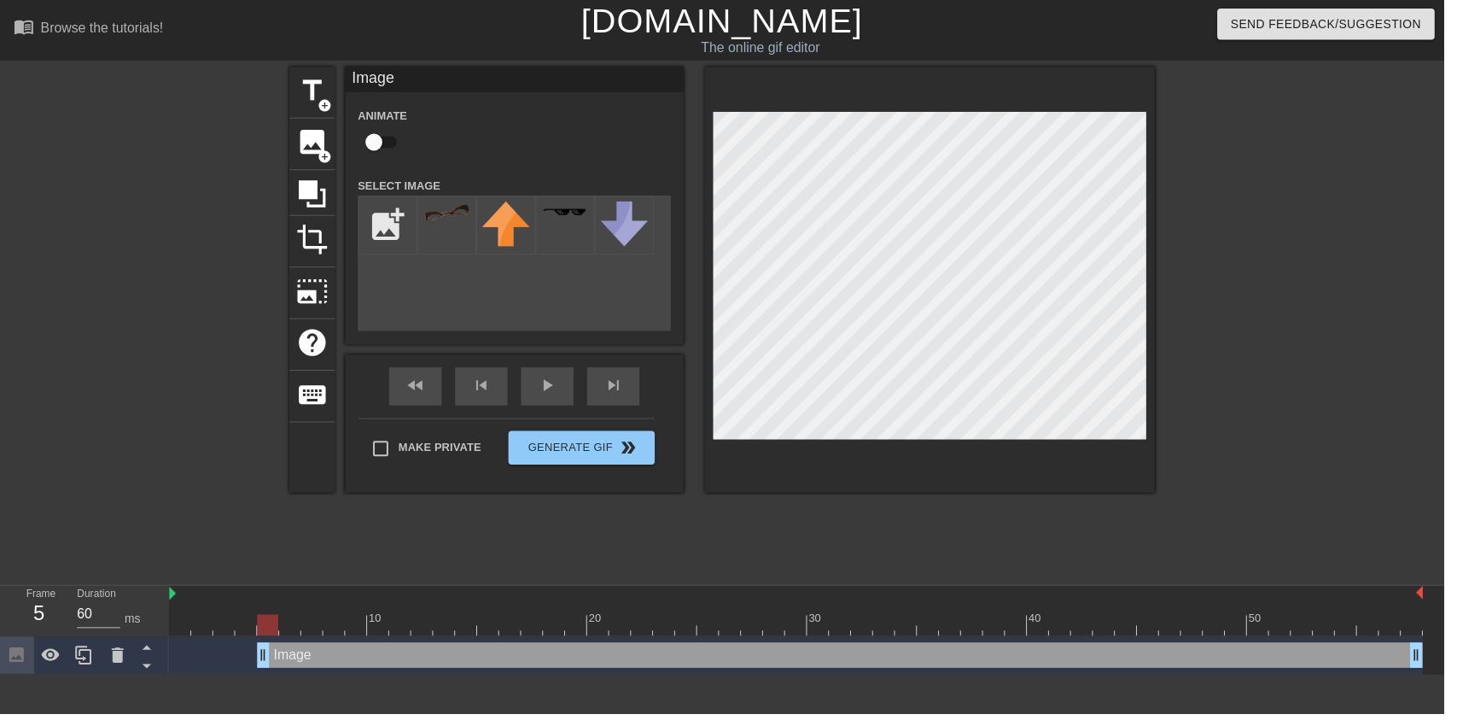
click at [384, 146] on input "checkbox" at bounding box center [377, 143] width 97 height 32
checkbox input "true"
click at [447, 229] on div at bounding box center [451, 227] width 60 height 60
type input "70"
click at [108, 654] on icon at bounding box center [118, 661] width 20 height 20
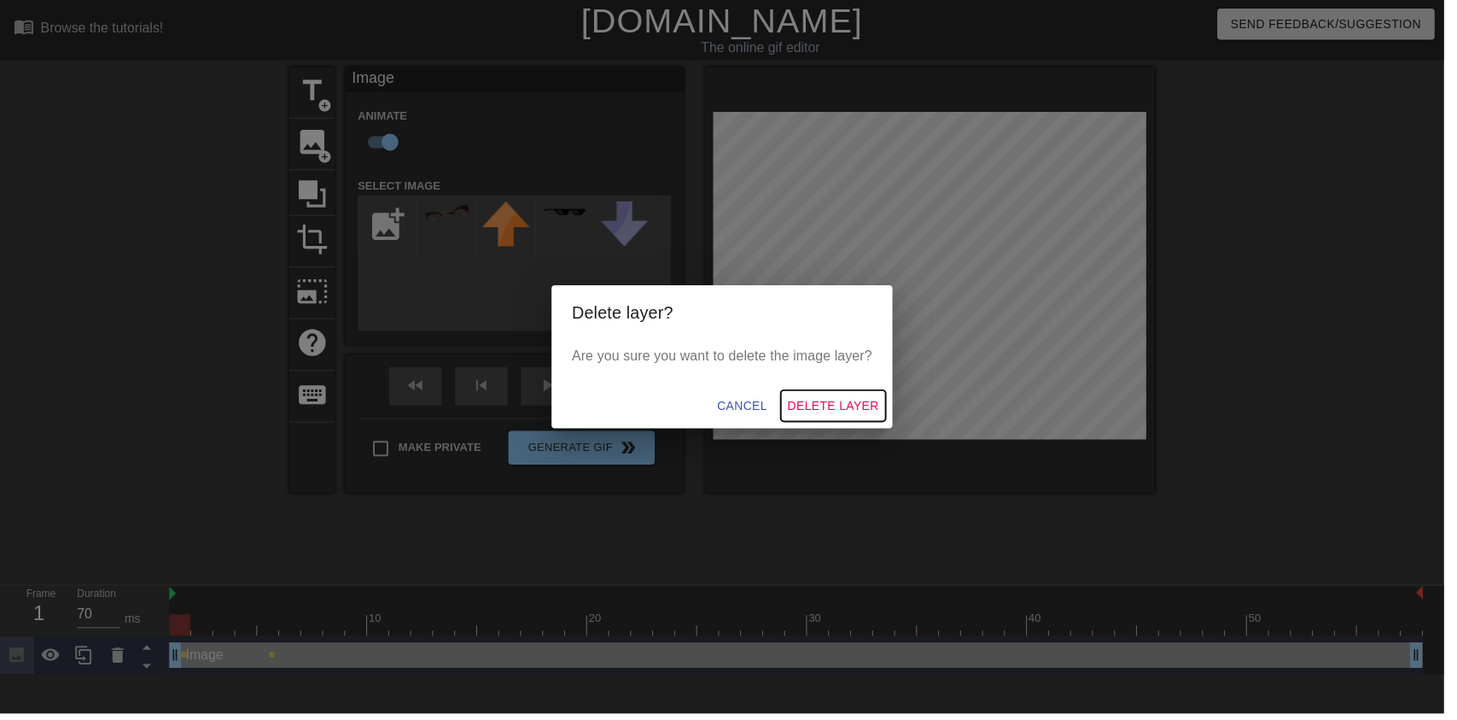
click at [875, 419] on span "Delete Layer" at bounding box center [841, 409] width 92 height 21
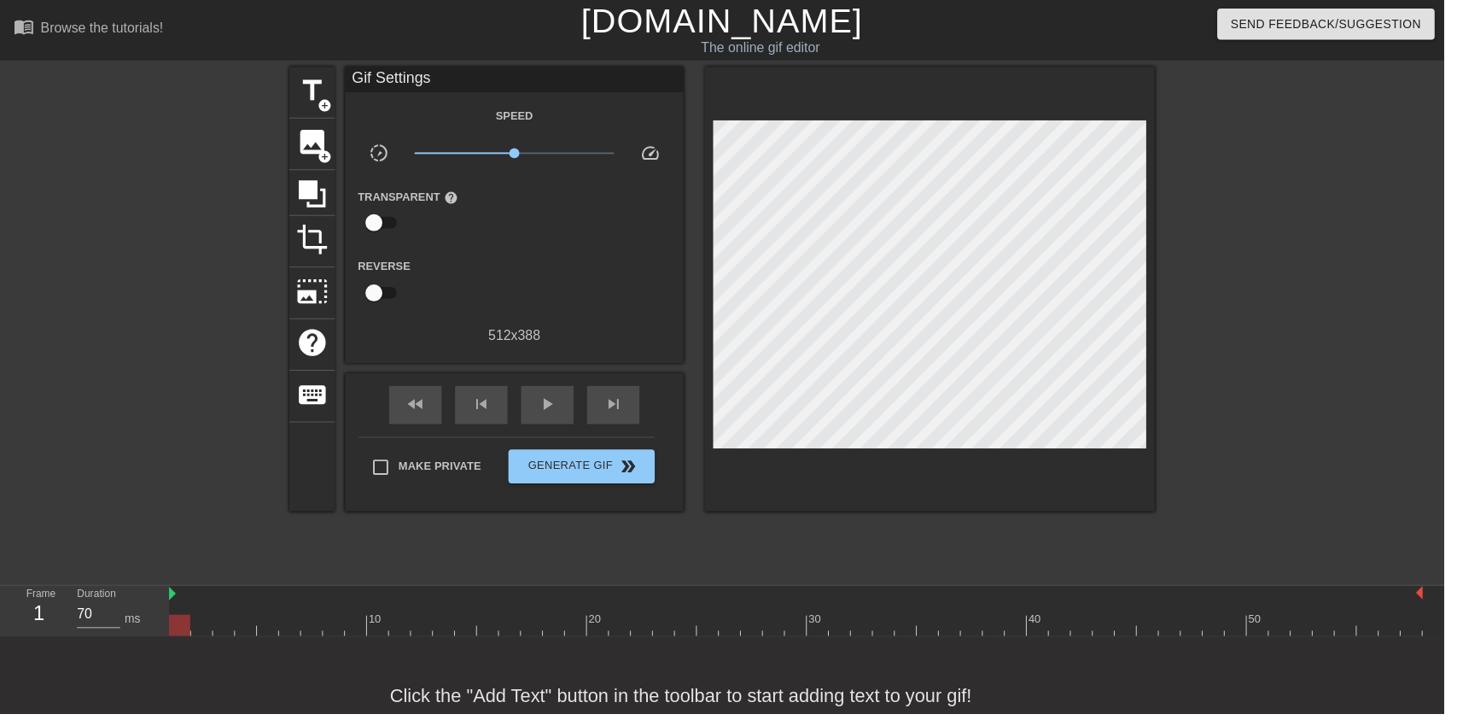
click at [320, 139] on span "image" at bounding box center [315, 143] width 32 height 32
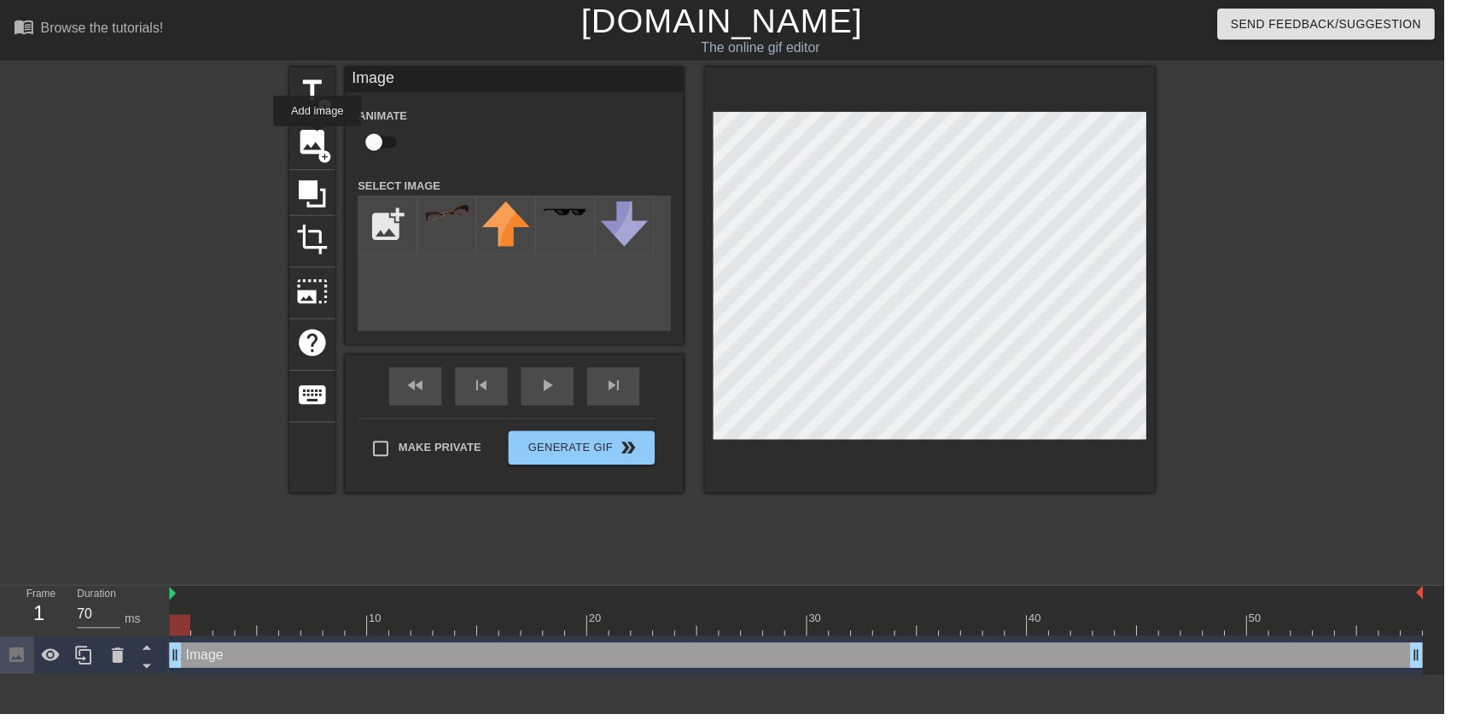
click at [378, 158] on input "checkbox" at bounding box center [377, 143] width 97 height 32
checkbox input "true"
click at [434, 229] on div at bounding box center [451, 227] width 60 height 60
click at [102, 669] on div at bounding box center [119, 661] width 34 height 38
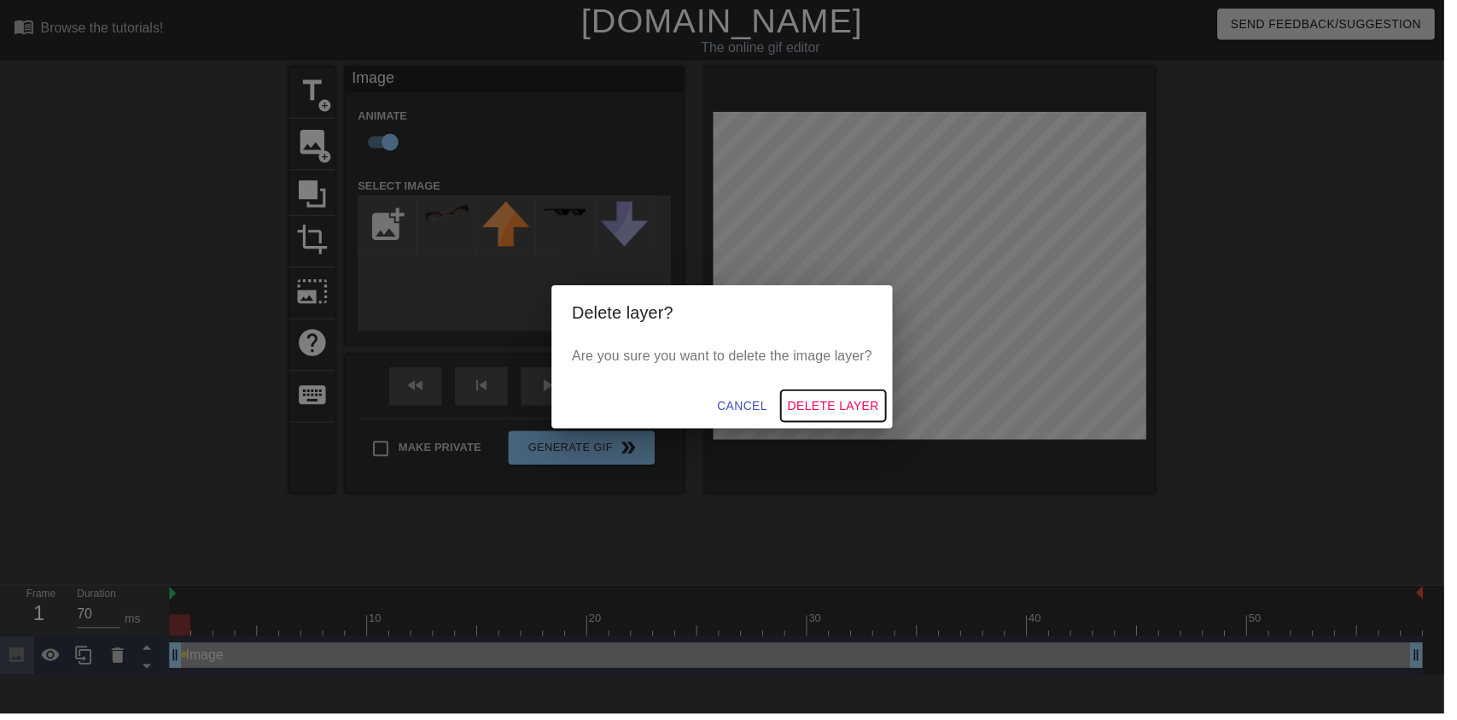
click at [841, 399] on button "Delete Layer" at bounding box center [841, 410] width 106 height 32
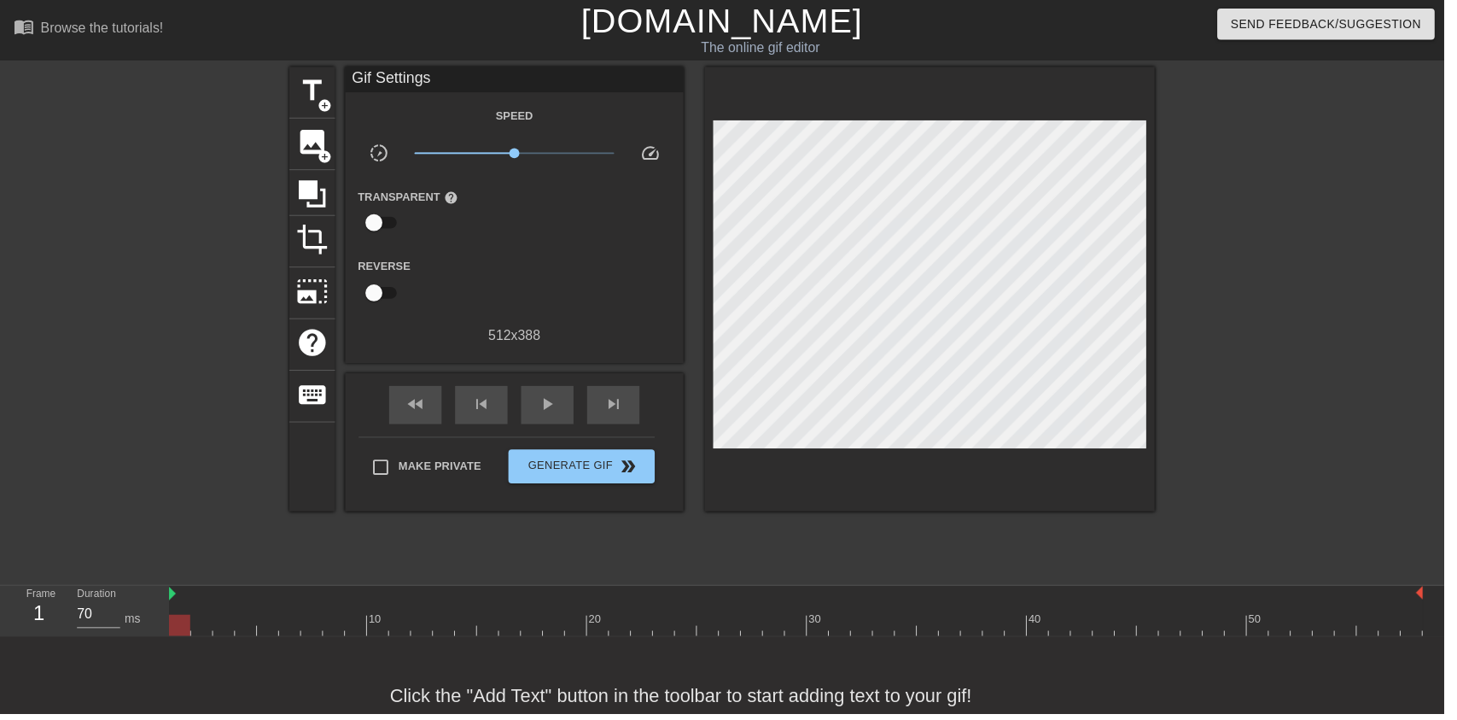
click at [320, 154] on span "add_circle" at bounding box center [327, 158] width 15 height 15
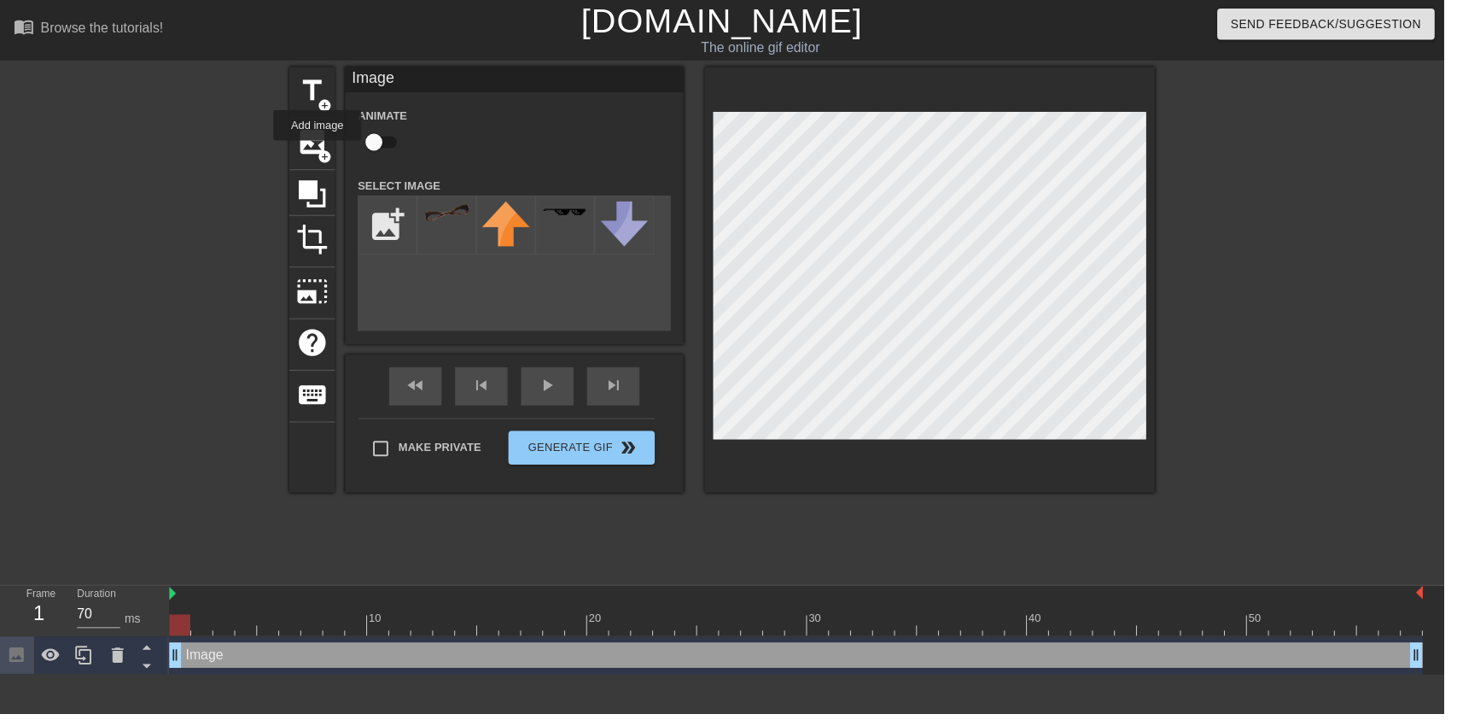
click at [445, 222] on img at bounding box center [451, 214] width 48 height 18
click at [386, 142] on input "checkbox" at bounding box center [377, 143] width 97 height 32
checkbox input "true"
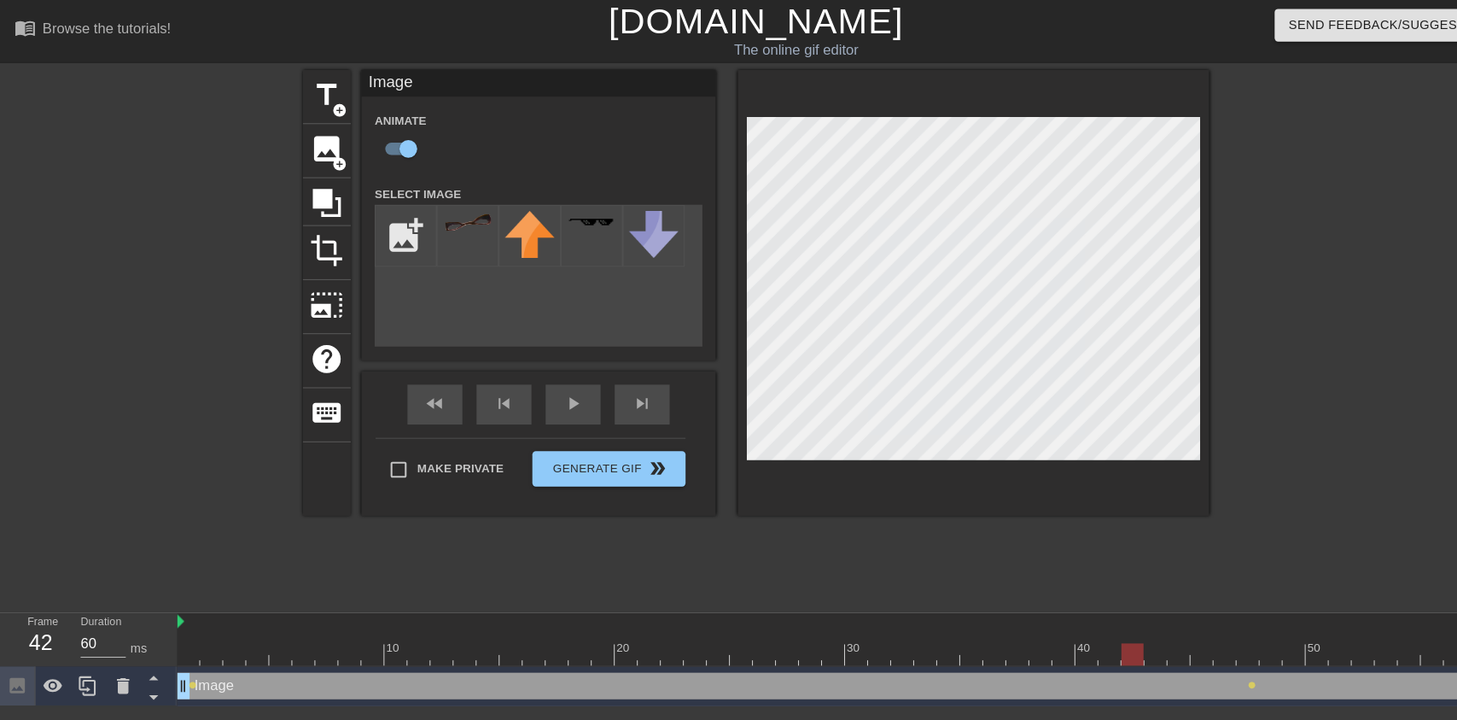
type input "70"
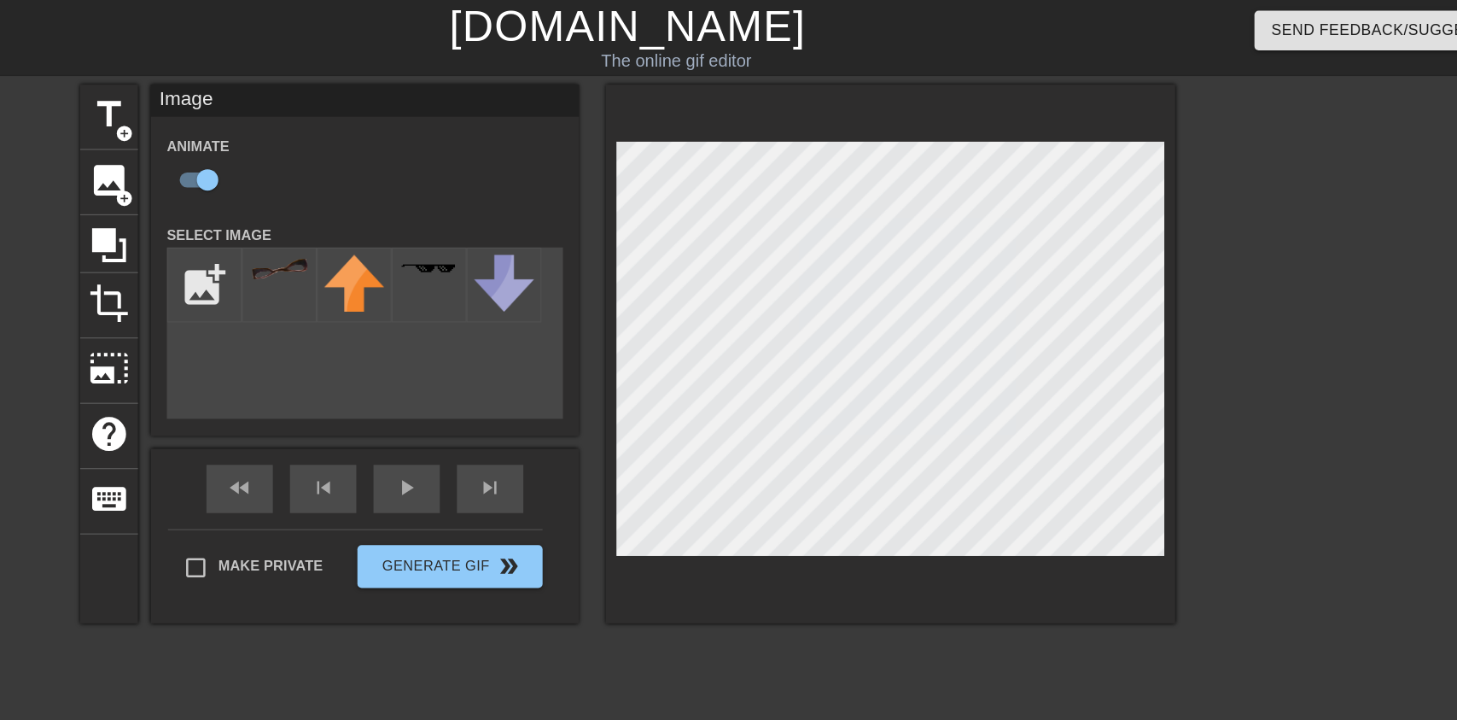
click at [390, 212] on input "file" at bounding box center [391, 227] width 58 height 58
click at [388, 222] on input "file" at bounding box center [391, 227] width 58 height 58
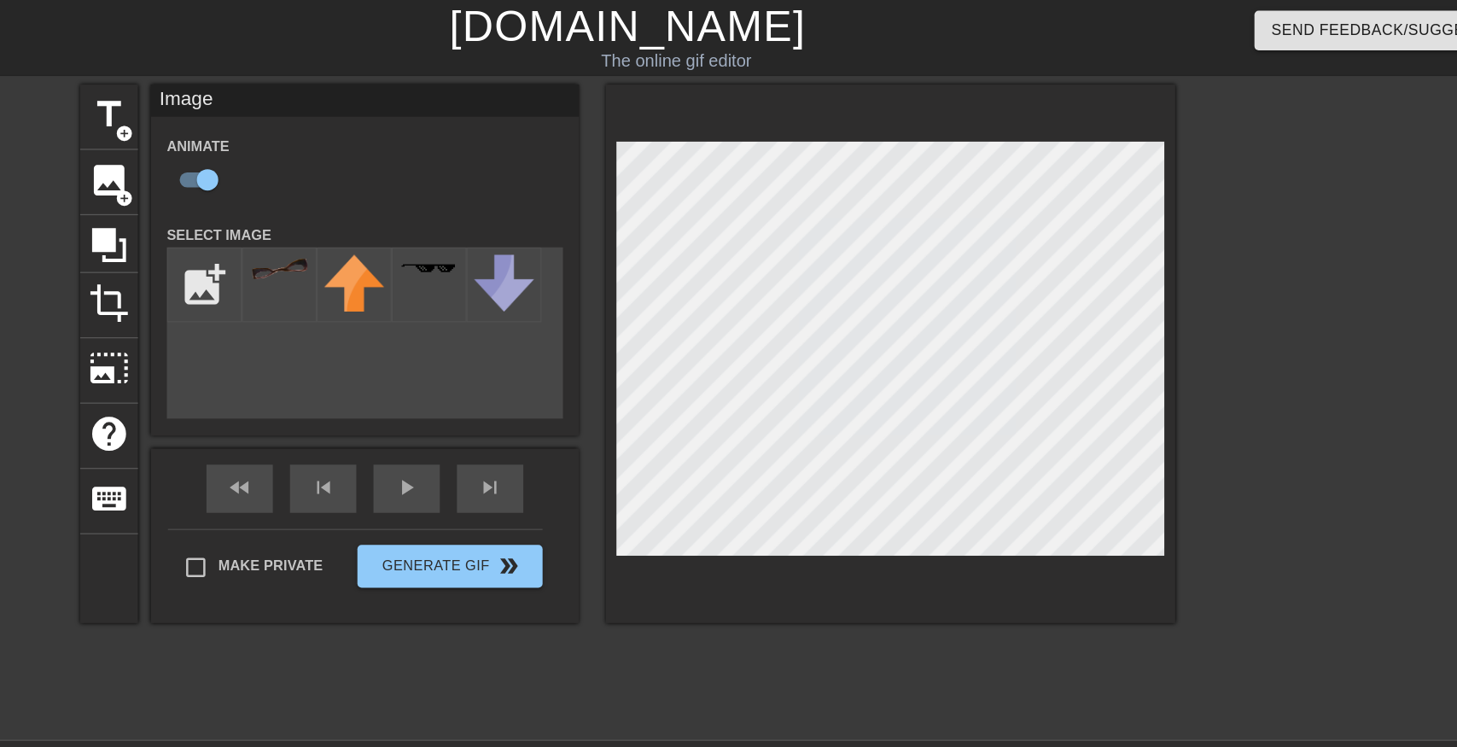
type input "C:\fakepath\vlc_20250817_182128 (1).png"
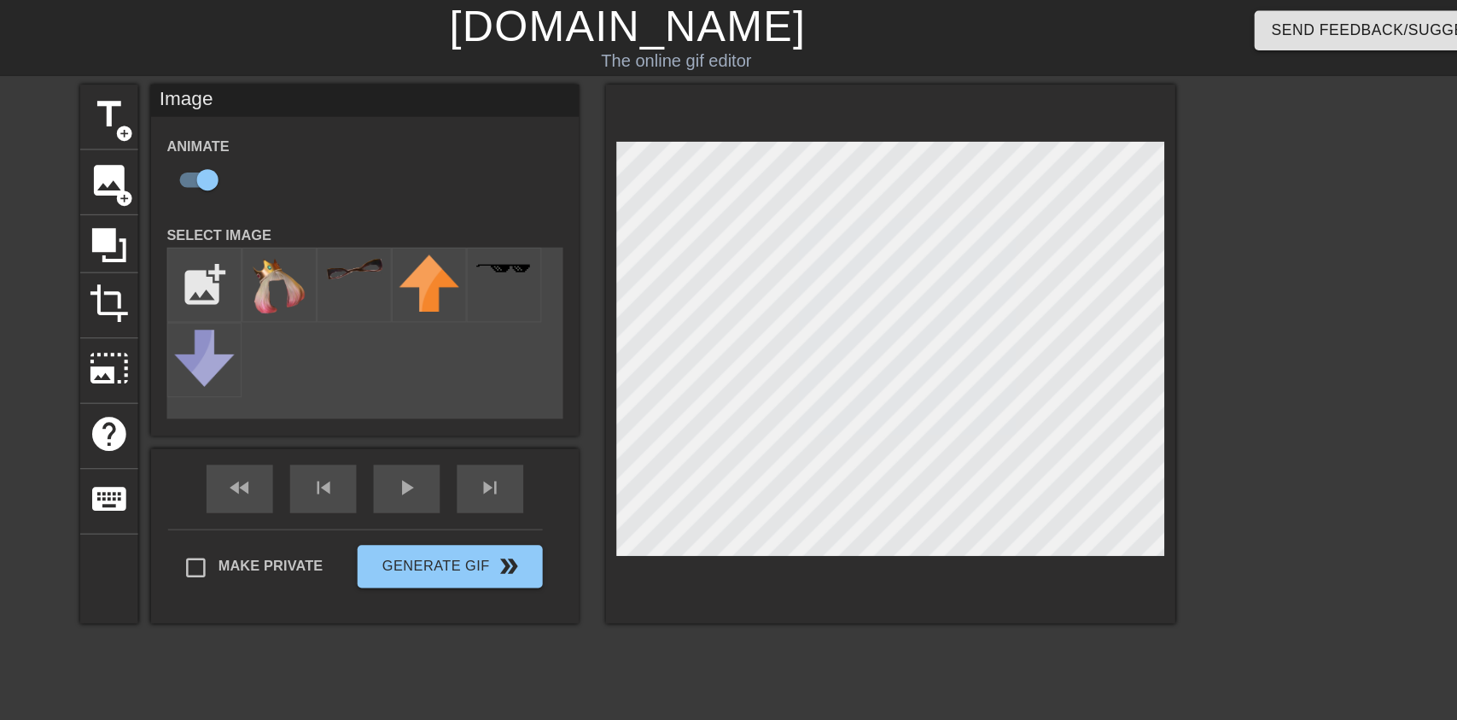
click at [437, 222] on img at bounding box center [451, 227] width 48 height 49
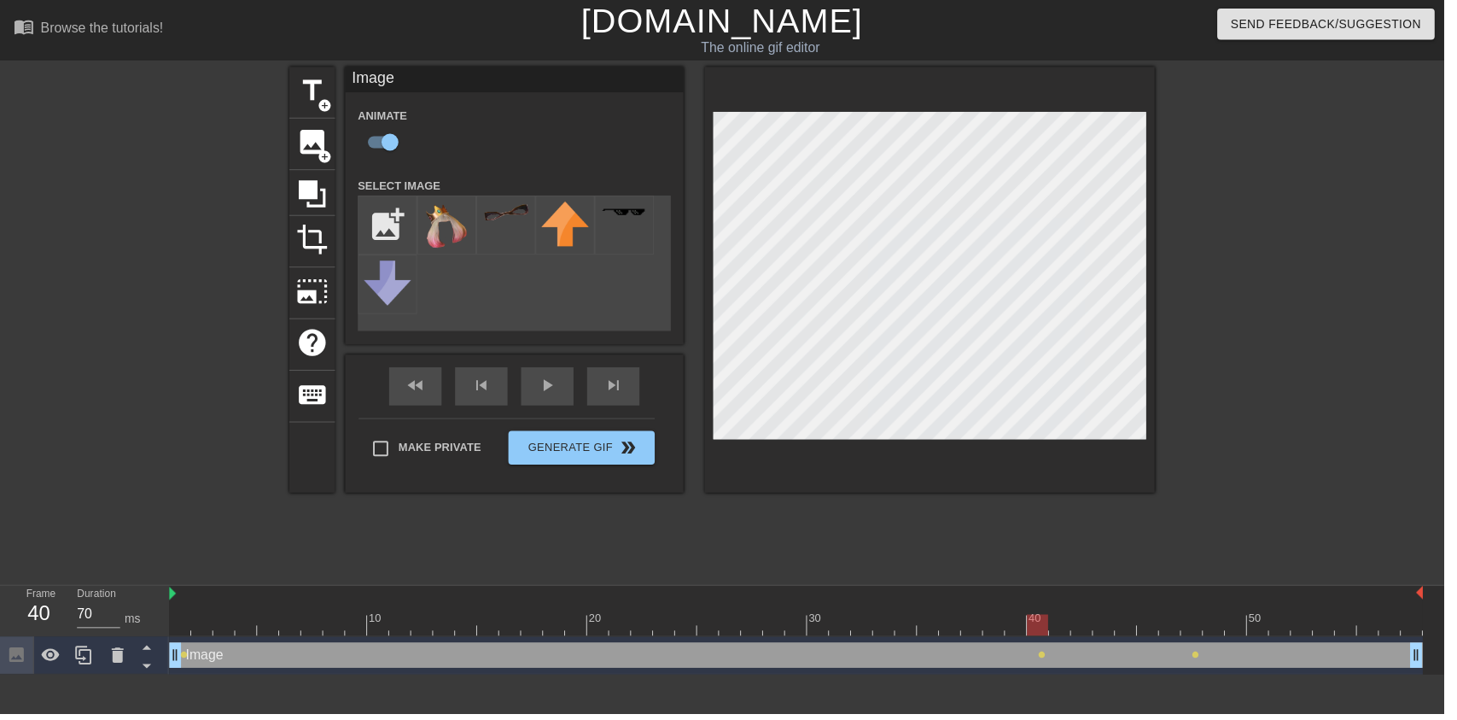
click at [540, 389] on div "fast_rewind skip_previous play_arrow skip_next" at bounding box center [519, 390] width 278 height 64
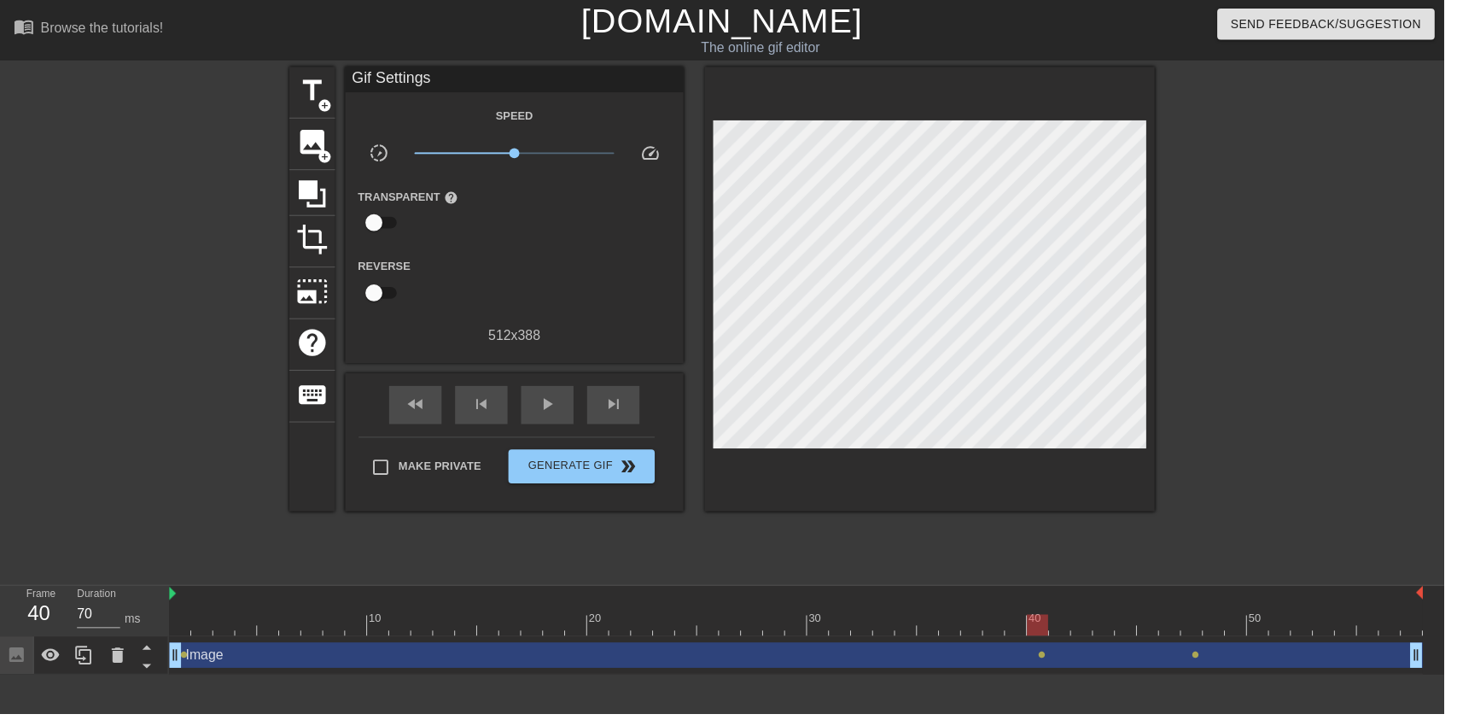
click at [548, 406] on span "play_arrow" at bounding box center [552, 407] width 20 height 20
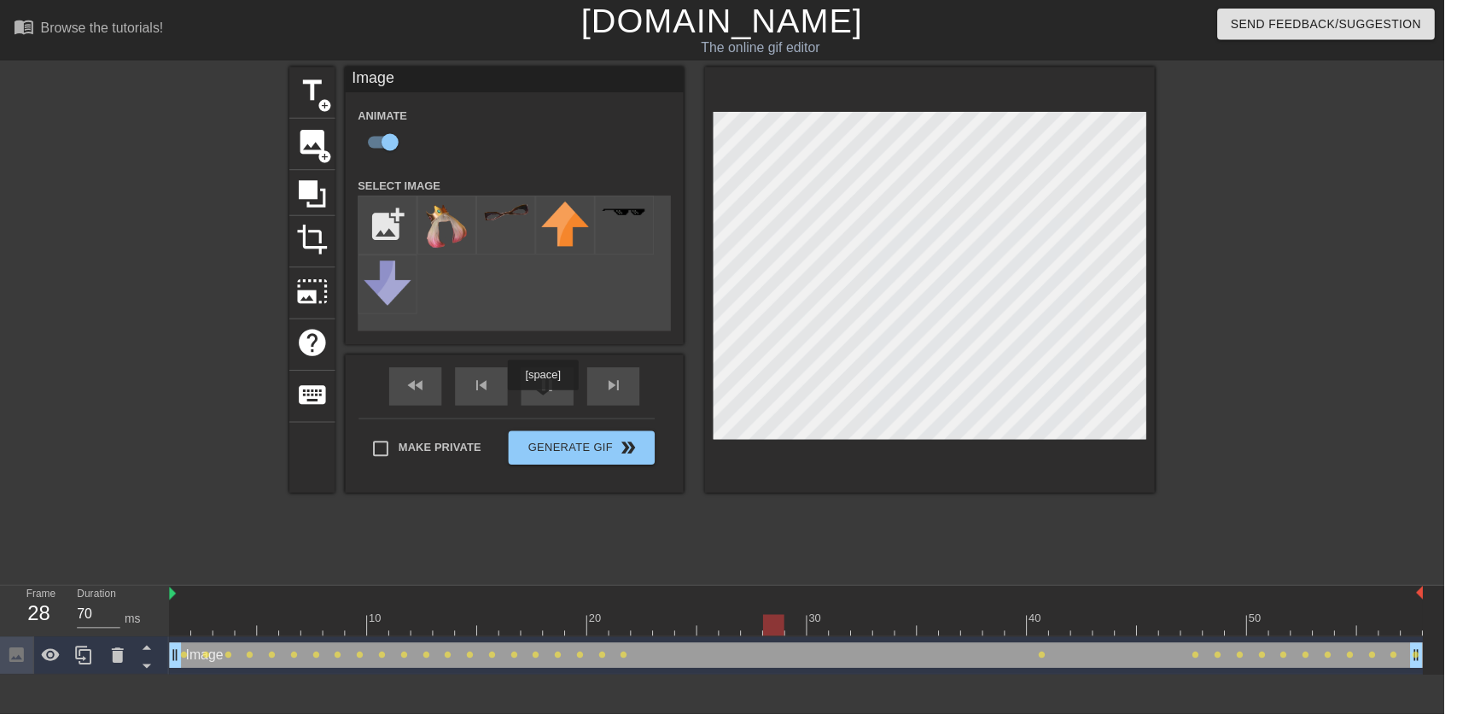
click at [547, 384] on div "fast_rewind skip_previous pause skip_next" at bounding box center [519, 390] width 278 height 64
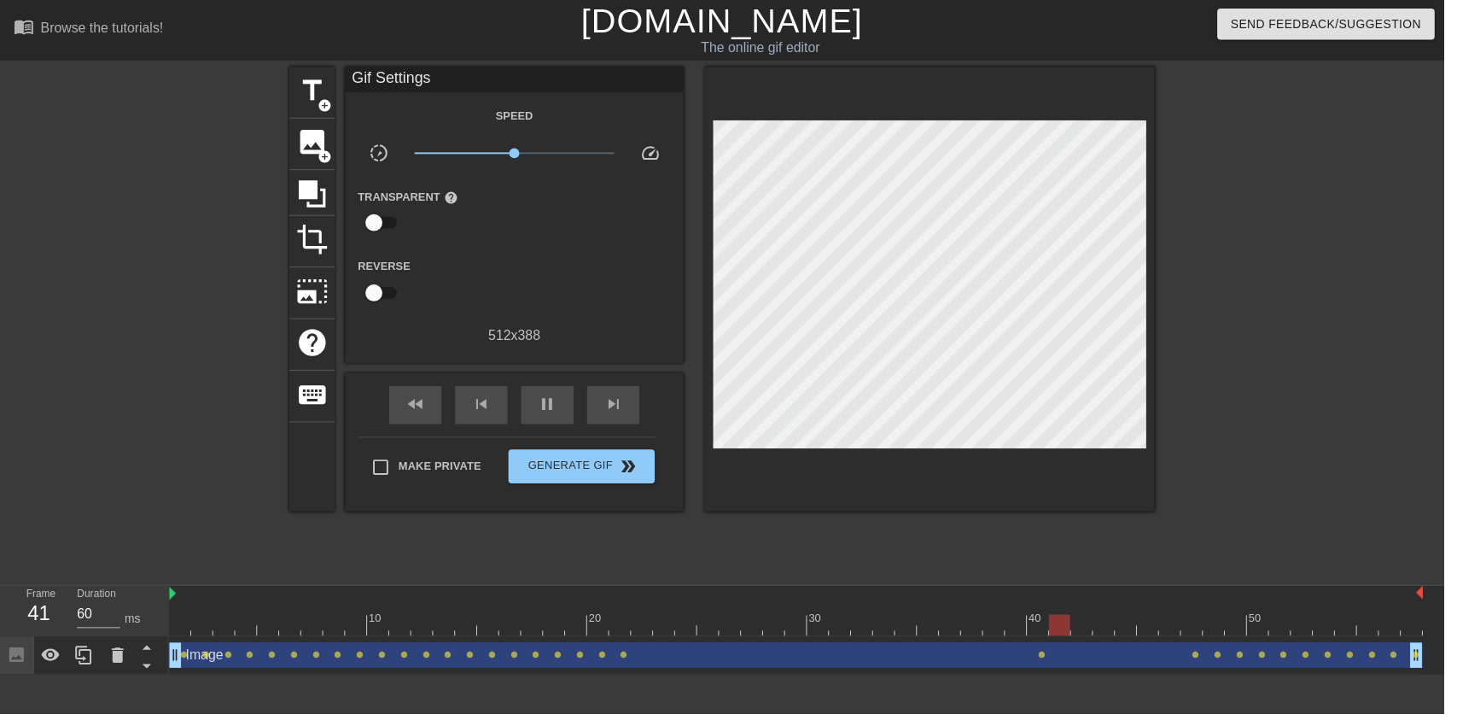
click at [562, 416] on span "pause" at bounding box center [552, 407] width 20 height 20
click at [206, 616] on div at bounding box center [204, 618] width 22 height 21
click at [208, 626] on div at bounding box center [203, 630] width 21 height 21
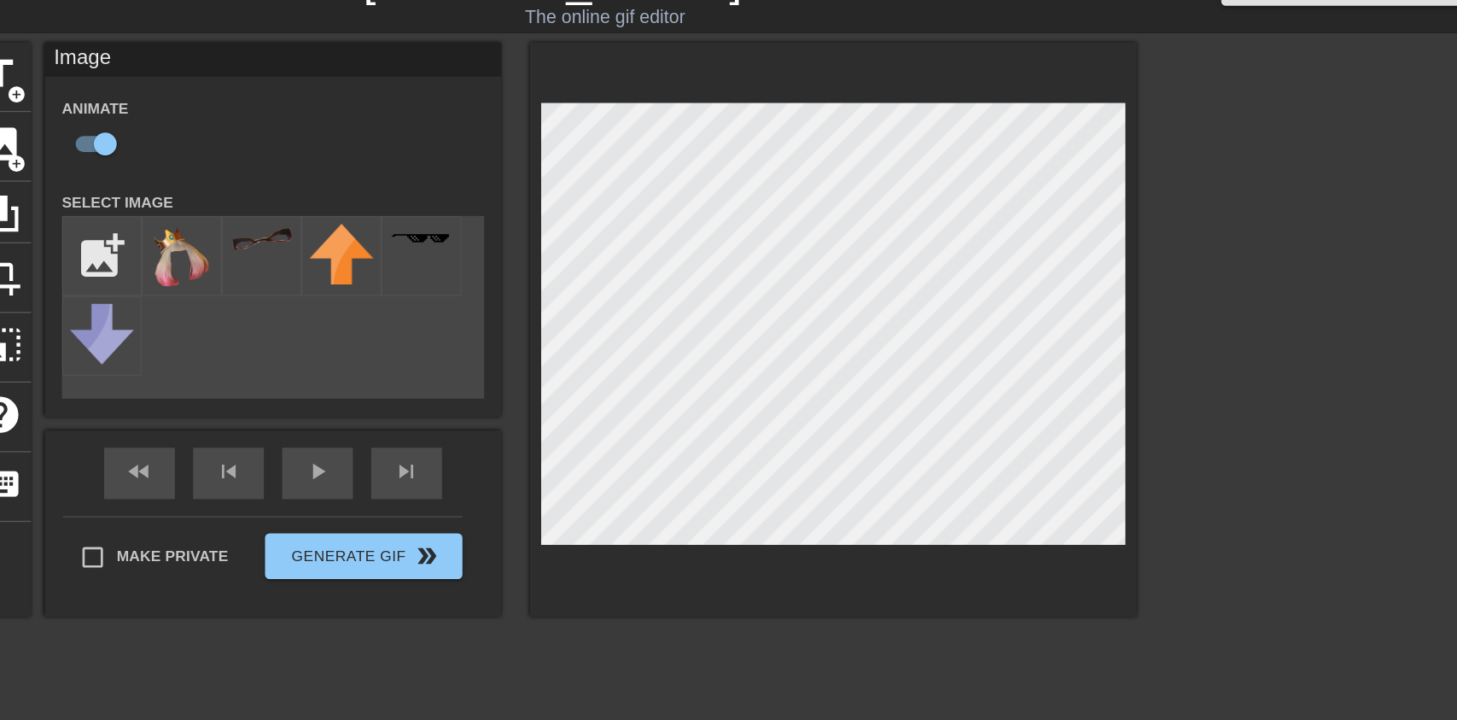
click at [559, 371] on div "Image Animate Select Image add_photo_alternate fast_rewind skip_previous play_a…" at bounding box center [519, 281] width 342 height 429
click at [315, 264] on div "crop" at bounding box center [315, 244] width 46 height 52
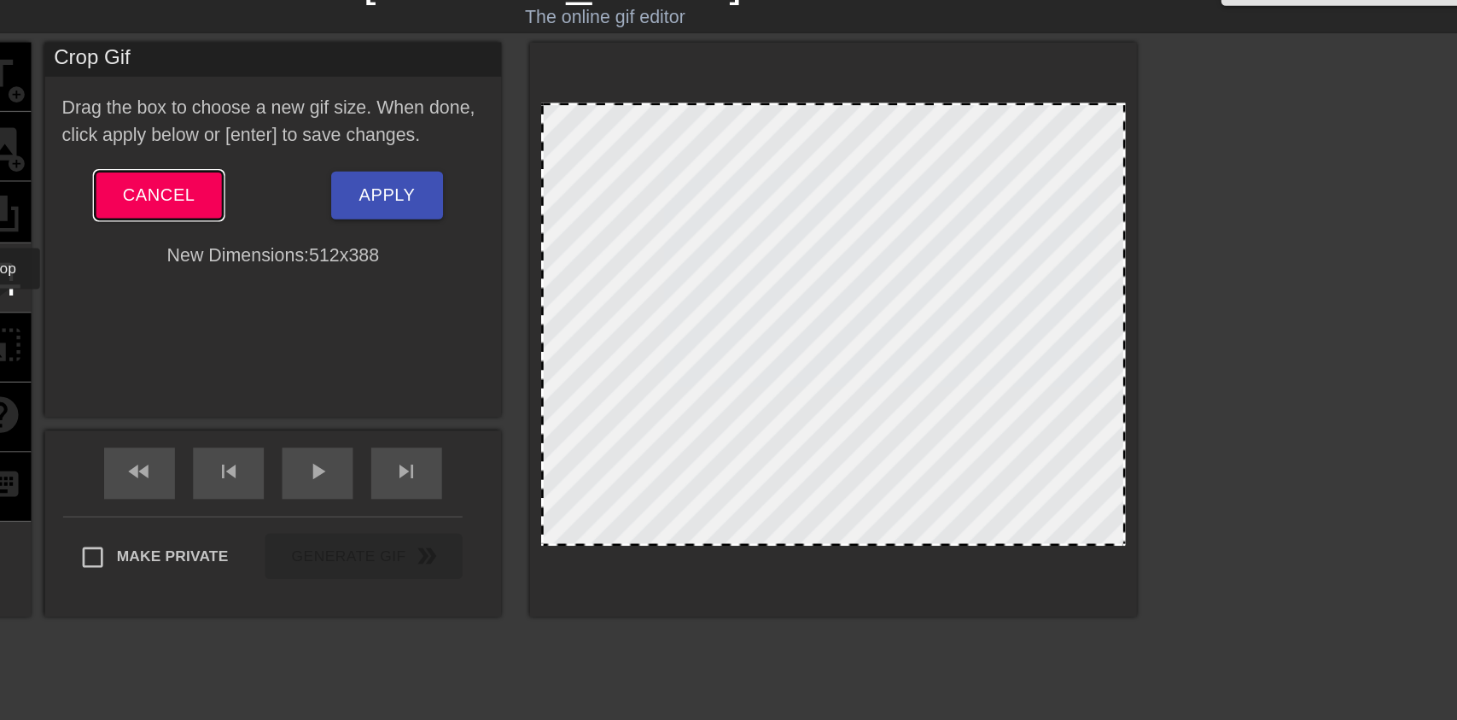
click at [402, 176] on button "Cancel" at bounding box center [433, 182] width 95 height 36
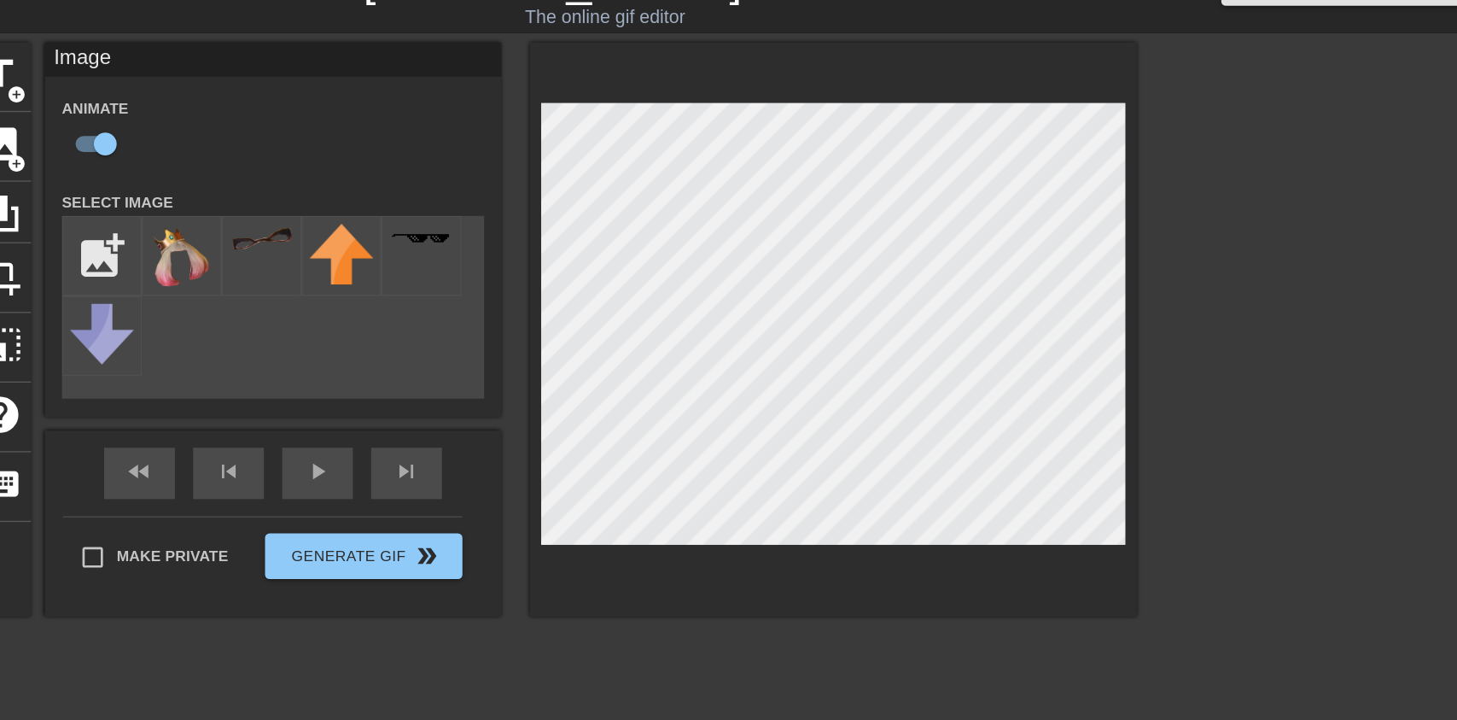
click at [552, 398] on span "play_arrow" at bounding box center [552, 388] width 20 height 20
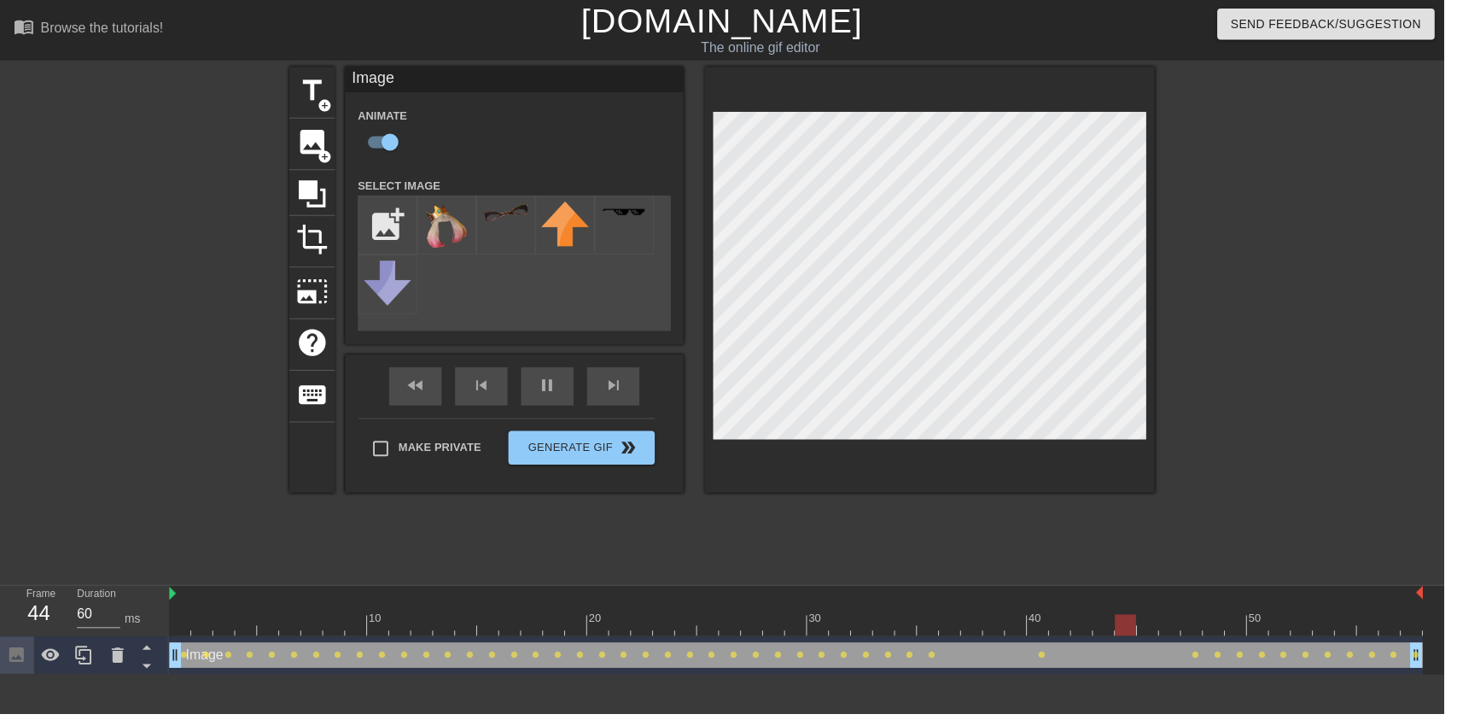
type input "70"
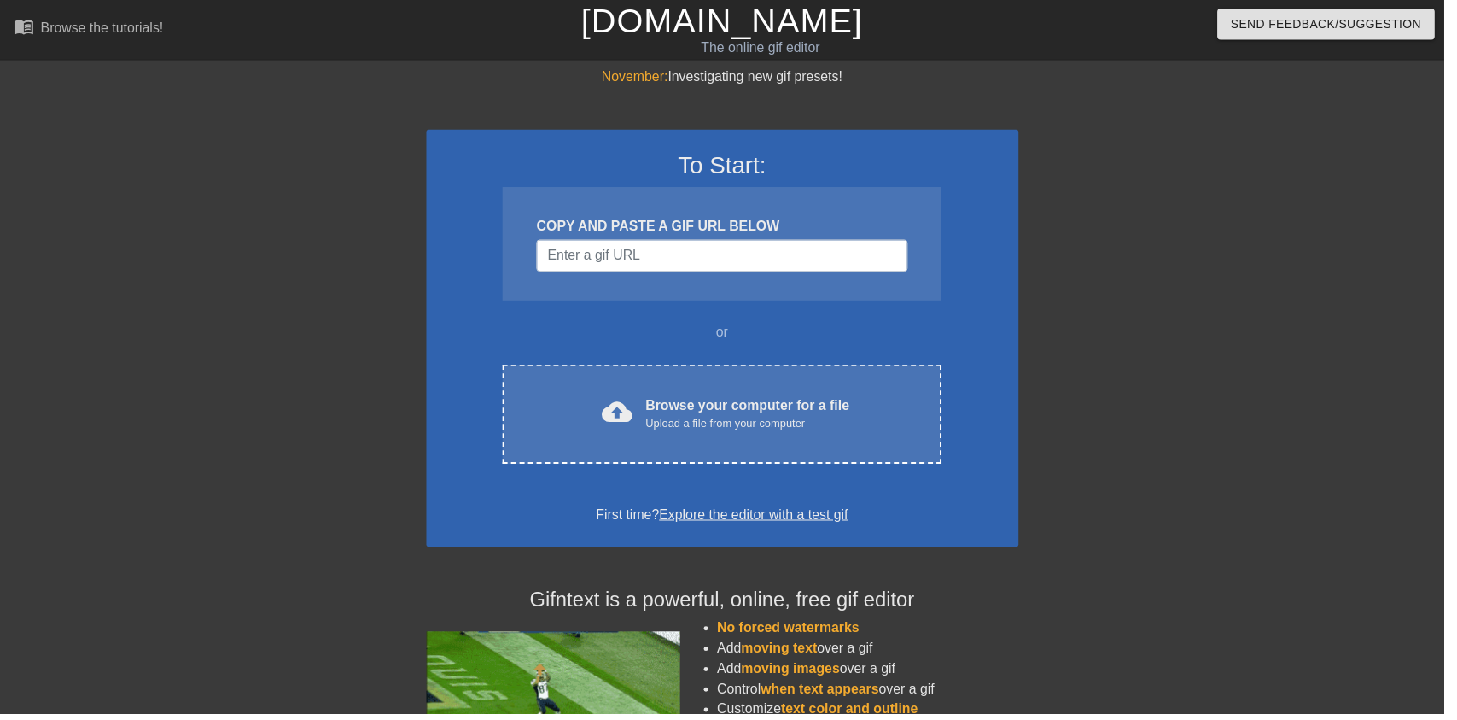
click at [797, 426] on div "Upload a file from your computer" at bounding box center [754, 427] width 206 height 17
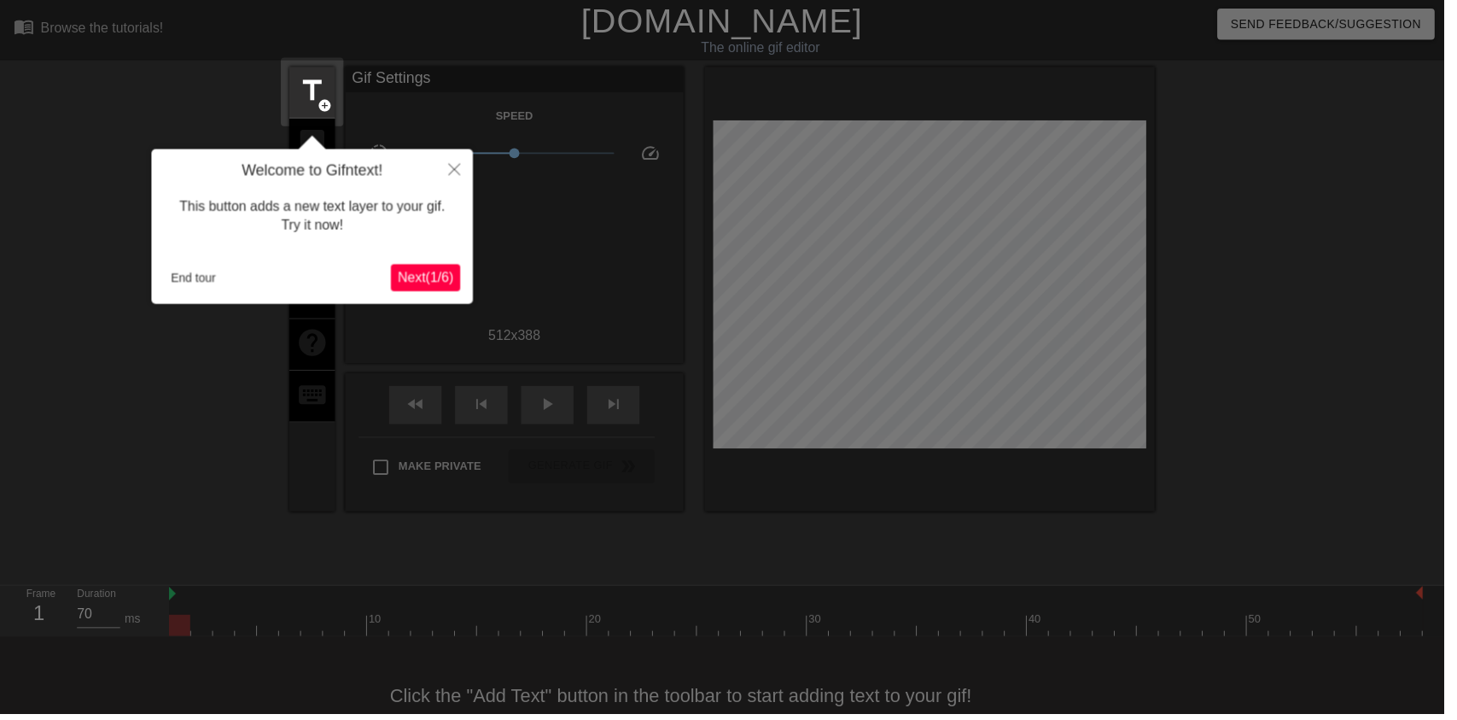
scroll to position [34, 0]
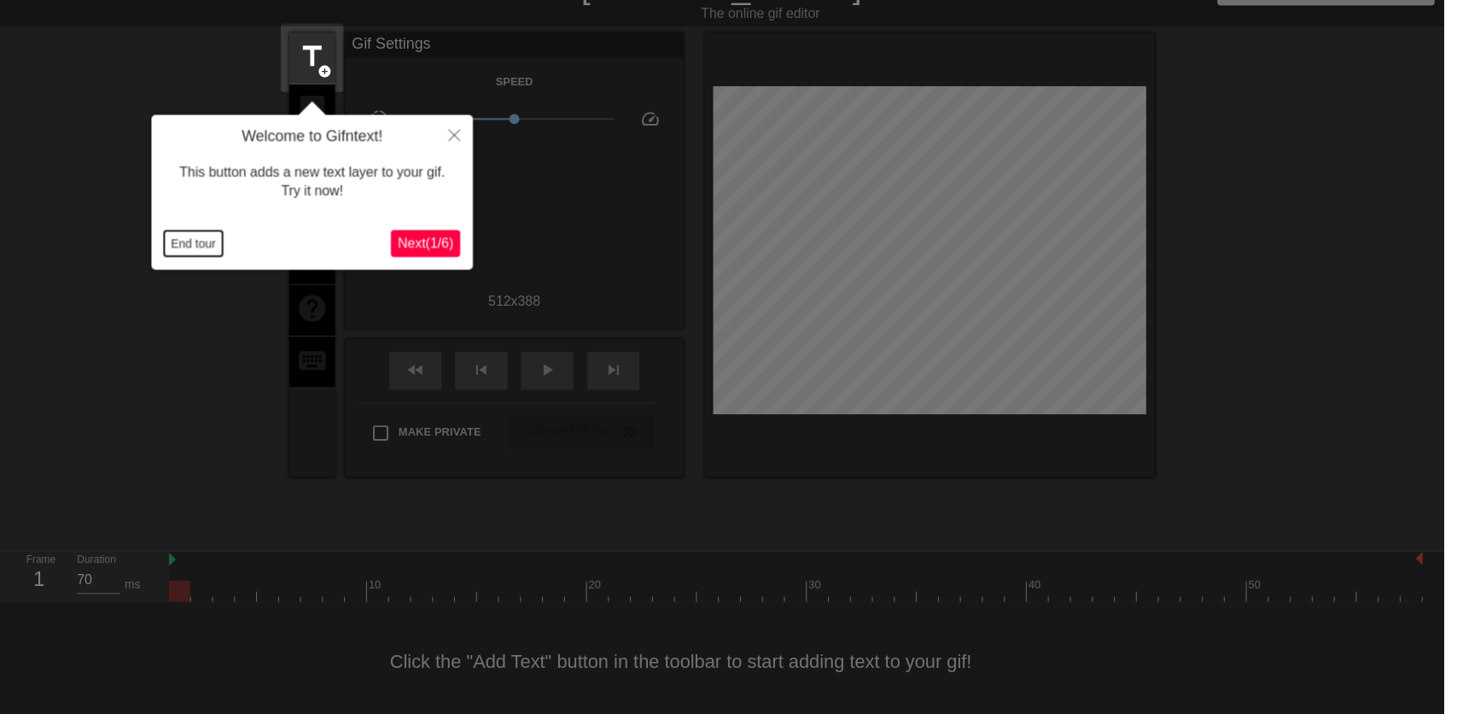
click at [171, 233] on button "End tour" at bounding box center [195, 246] width 59 height 26
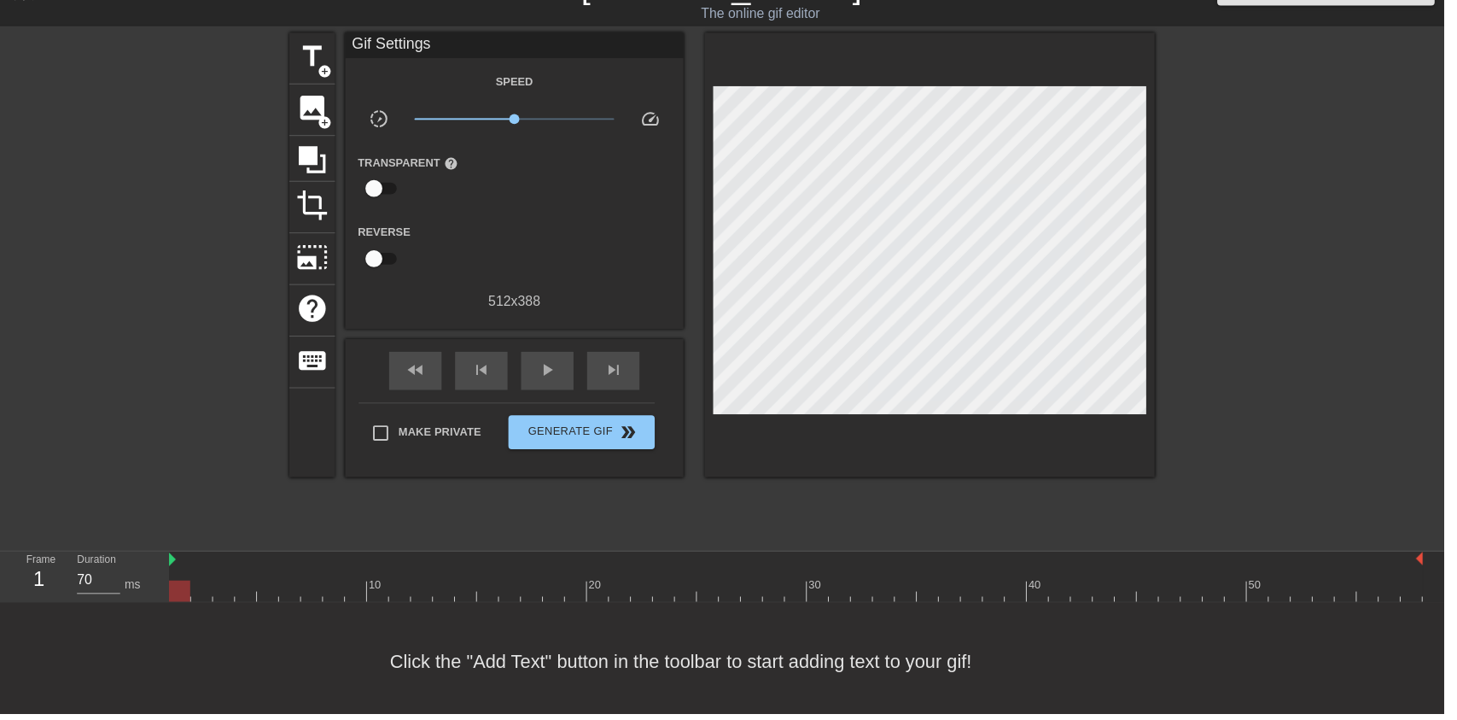
click at [219, 231] on div at bounding box center [143, 289] width 256 height 512
click at [541, 376] on div "play_arrow" at bounding box center [552, 374] width 53 height 38
type input "60"
click at [541, 376] on div "pause" at bounding box center [552, 374] width 53 height 38
click at [311, 109] on span "image" at bounding box center [315, 109] width 32 height 32
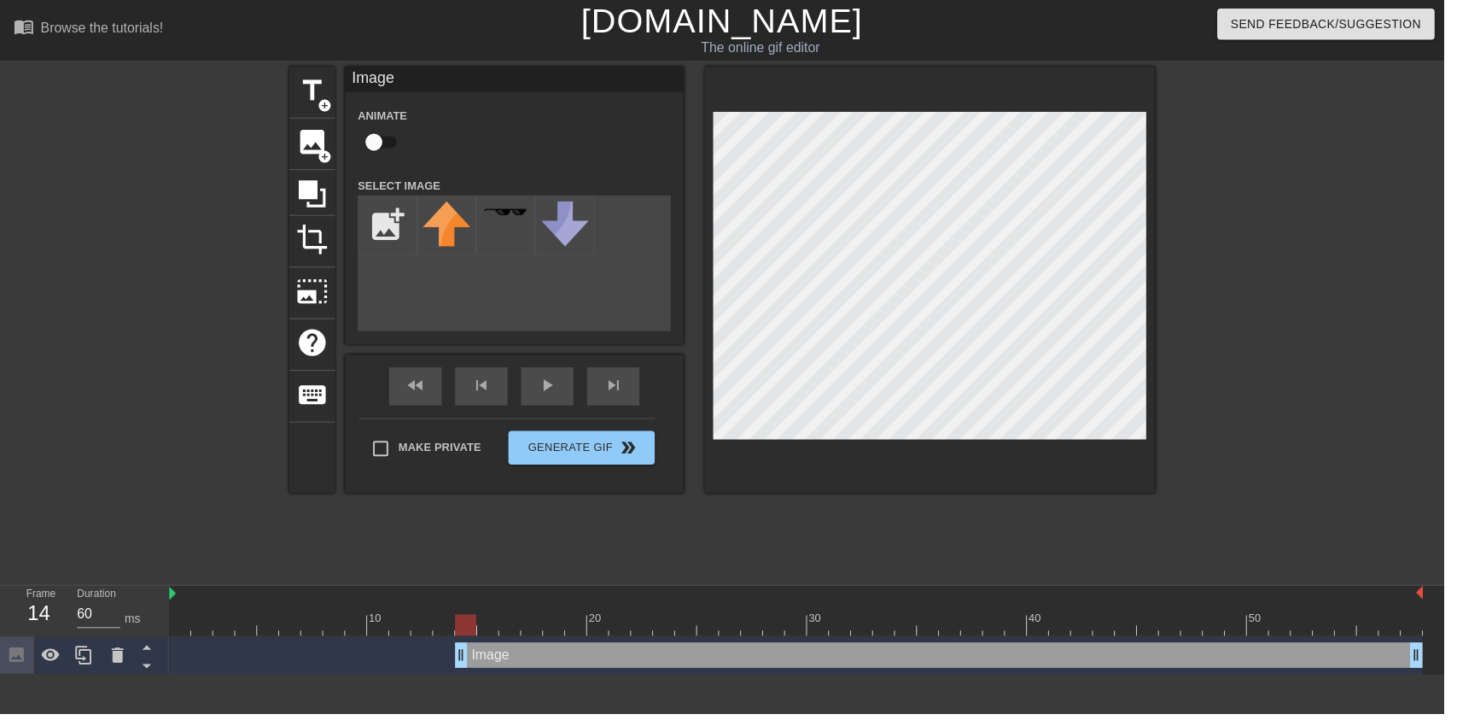
scroll to position [0, 0]
click at [383, 153] on input "checkbox" at bounding box center [377, 143] width 97 height 32
checkbox input "true"
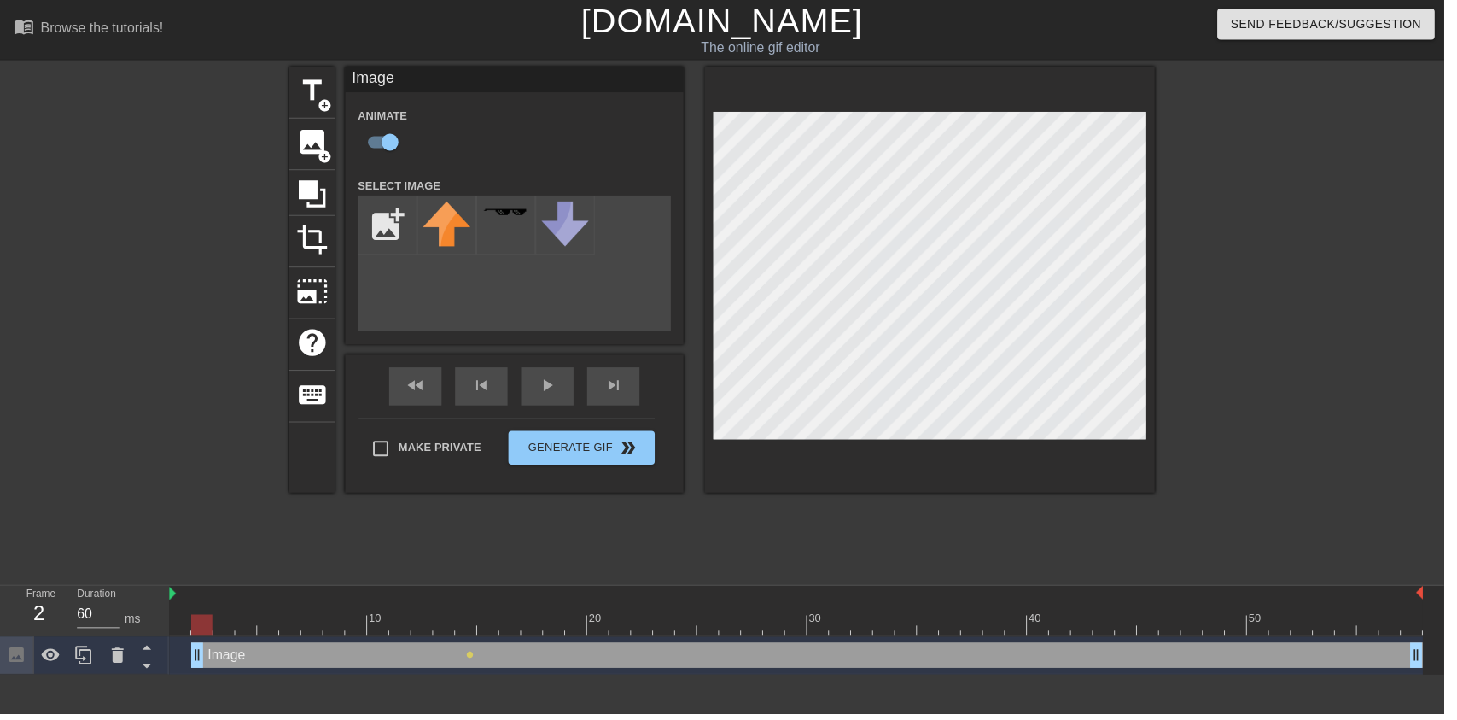
type input "70"
click at [379, 219] on input "file" at bounding box center [391, 227] width 58 height 58
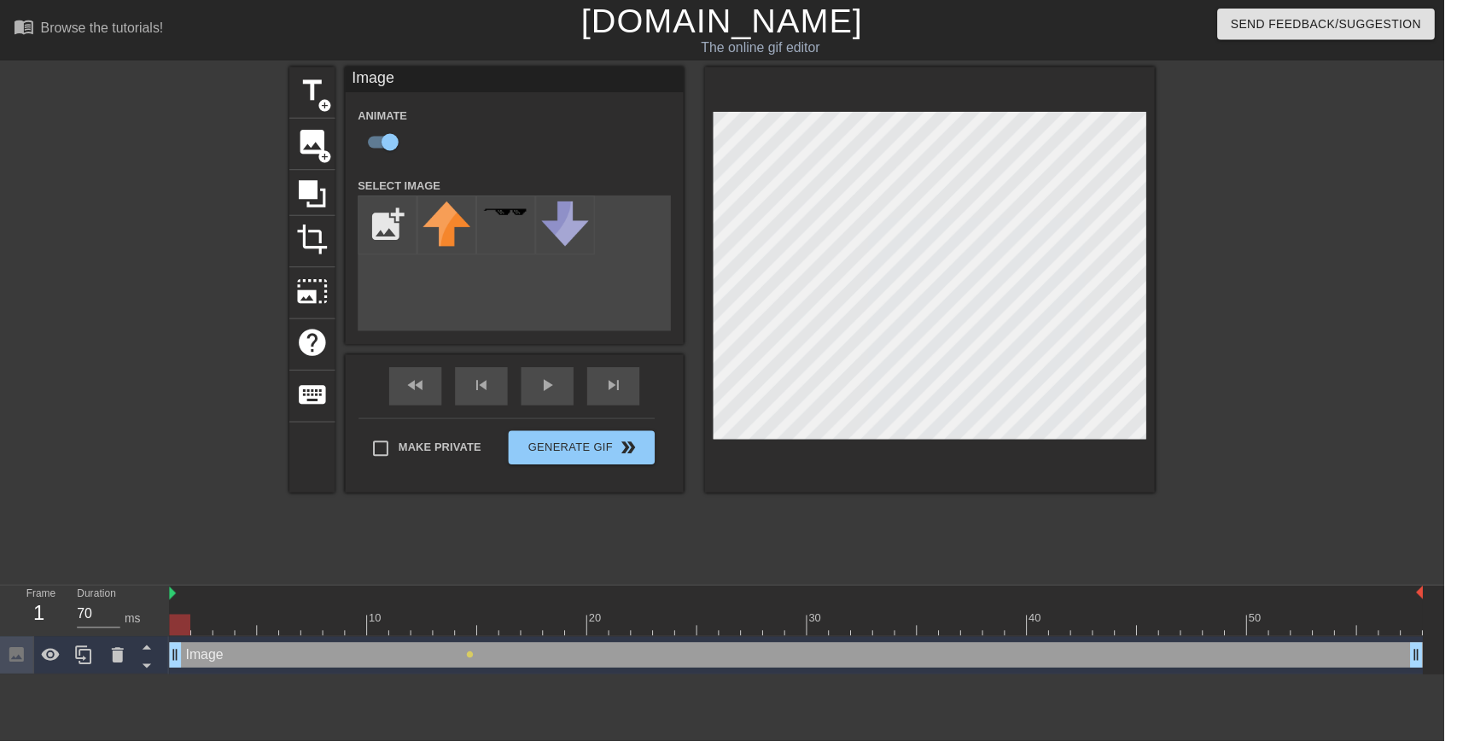
type input "C:\fakepath\vlc_20250817_183755.png"
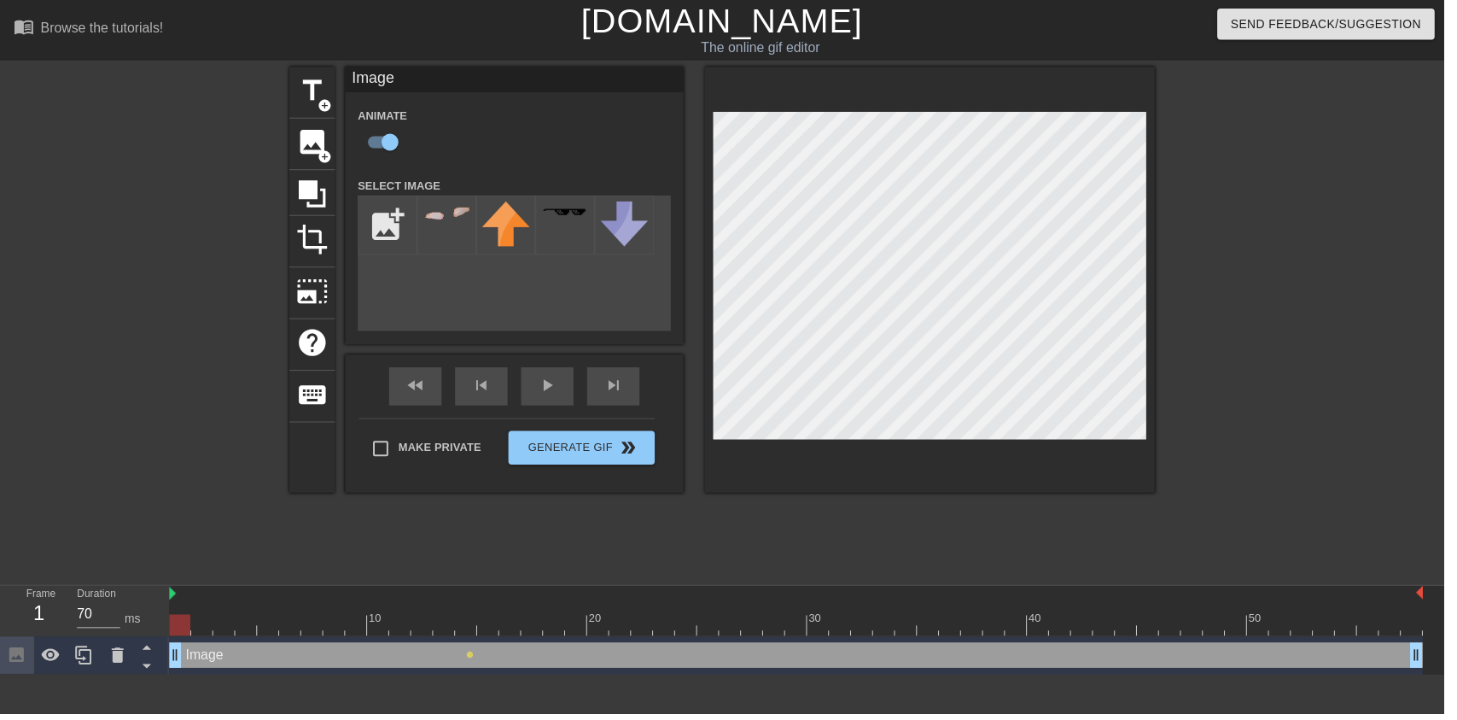
click at [451, 218] on img at bounding box center [451, 214] width 48 height 16
click at [569, 394] on div "play_arrow" at bounding box center [552, 390] width 53 height 38
click at [541, 402] on div "pause" at bounding box center [552, 390] width 53 height 38
type input "60"
click at [319, 139] on span "image" at bounding box center [315, 143] width 32 height 32
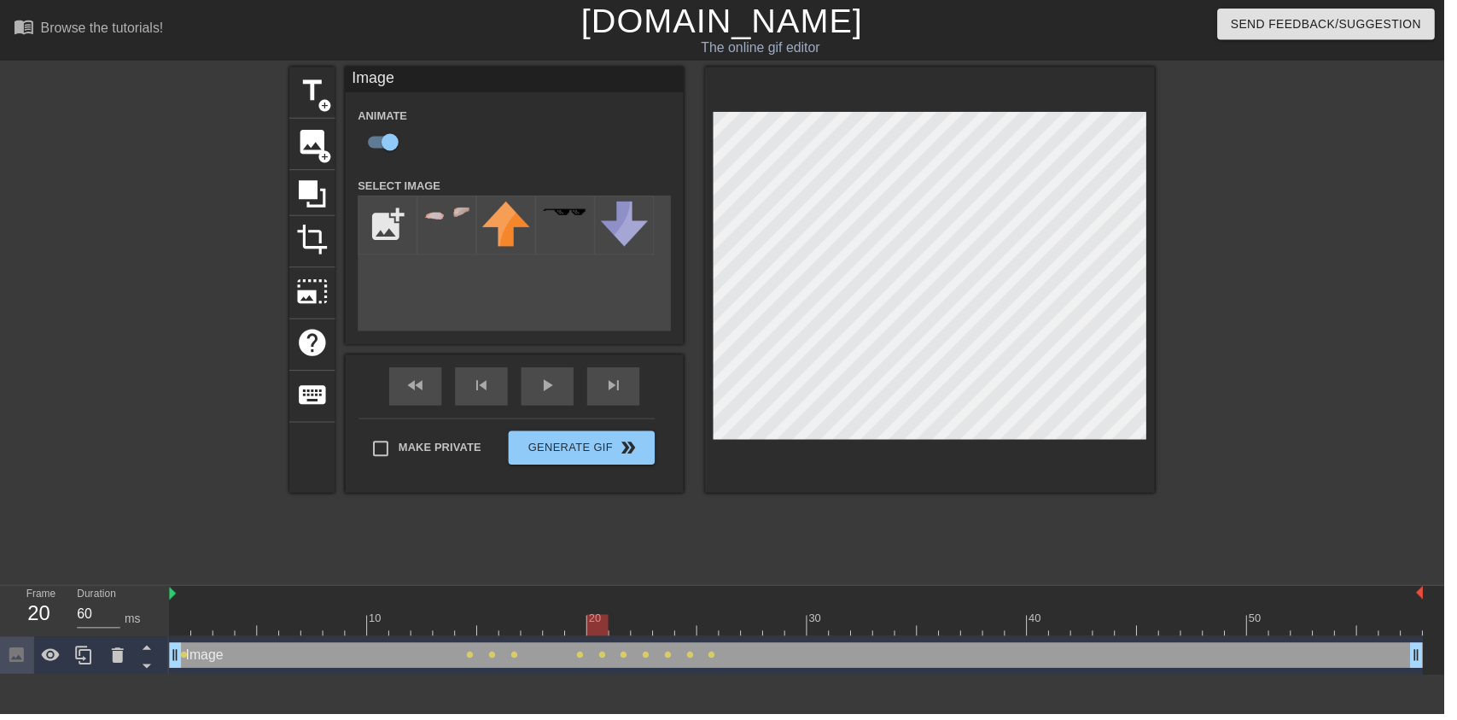
checkbox input "false"
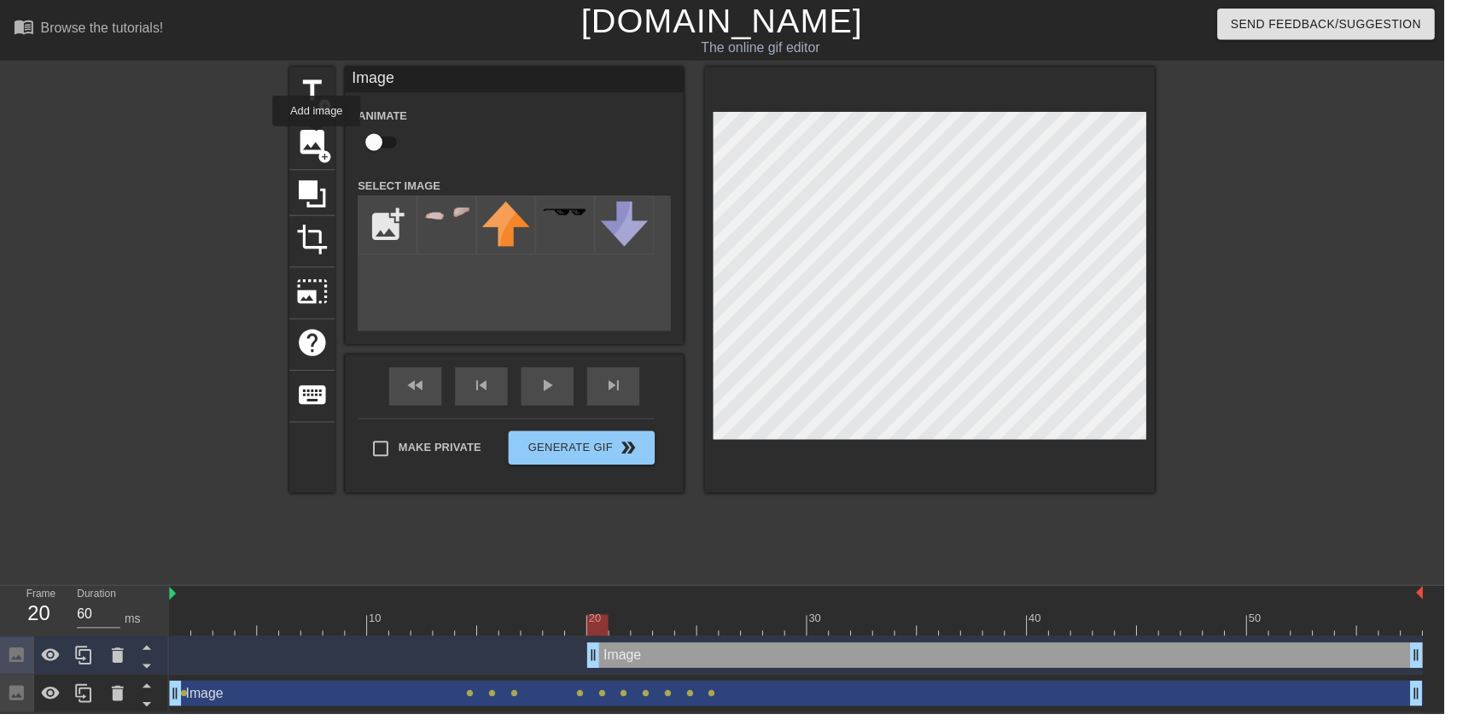
click at [383, 219] on input "file" at bounding box center [391, 227] width 58 height 58
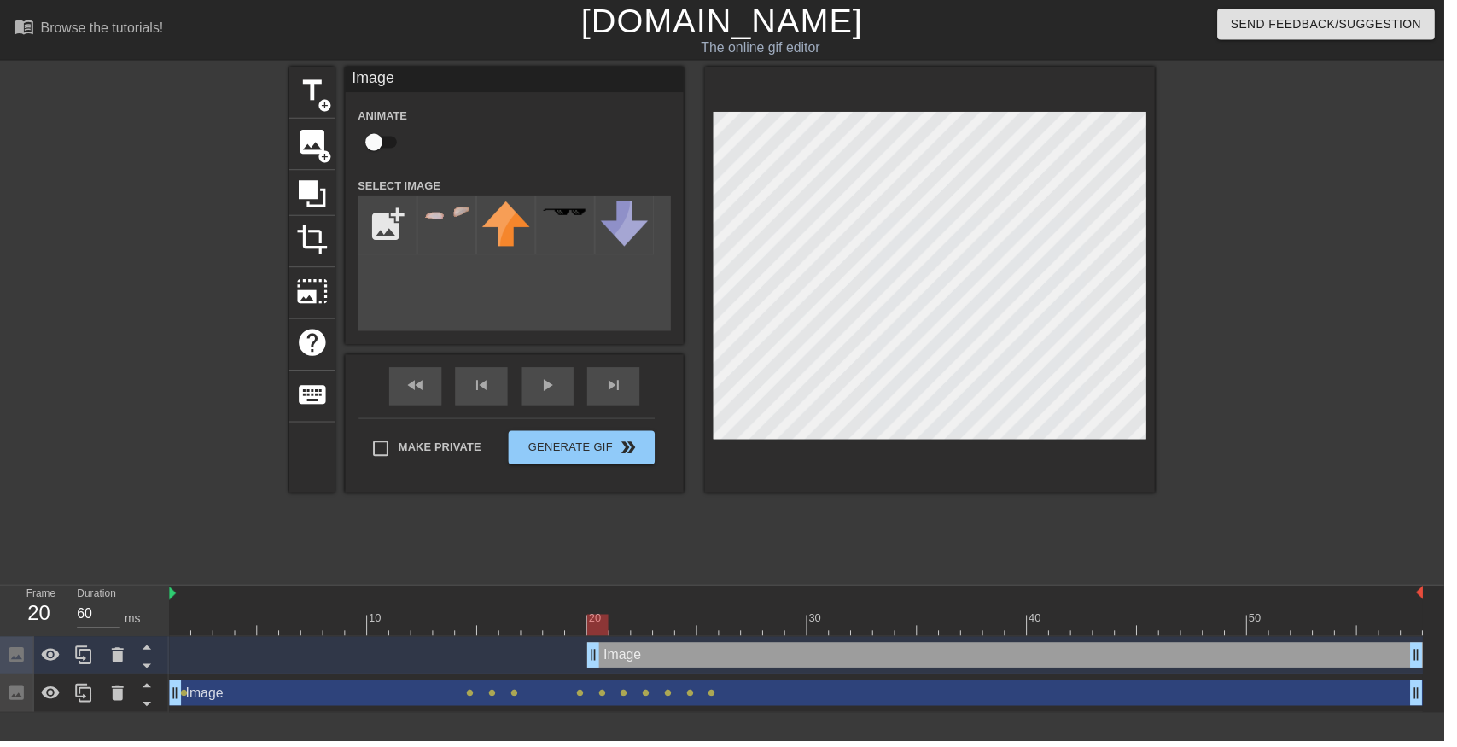
type input "C:\fakepath\vlc_20250817_182128.png"
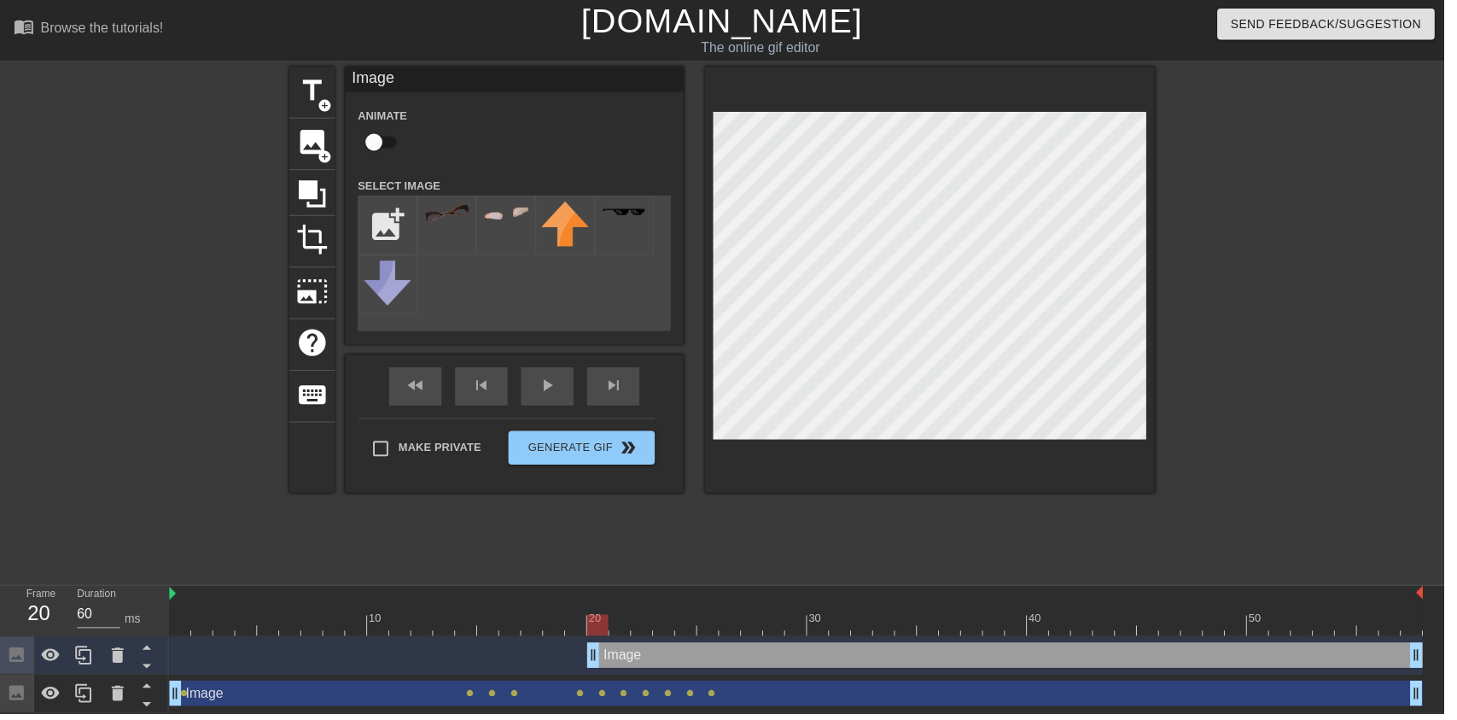
click at [491, 224] on div at bounding box center [511, 227] width 60 height 60
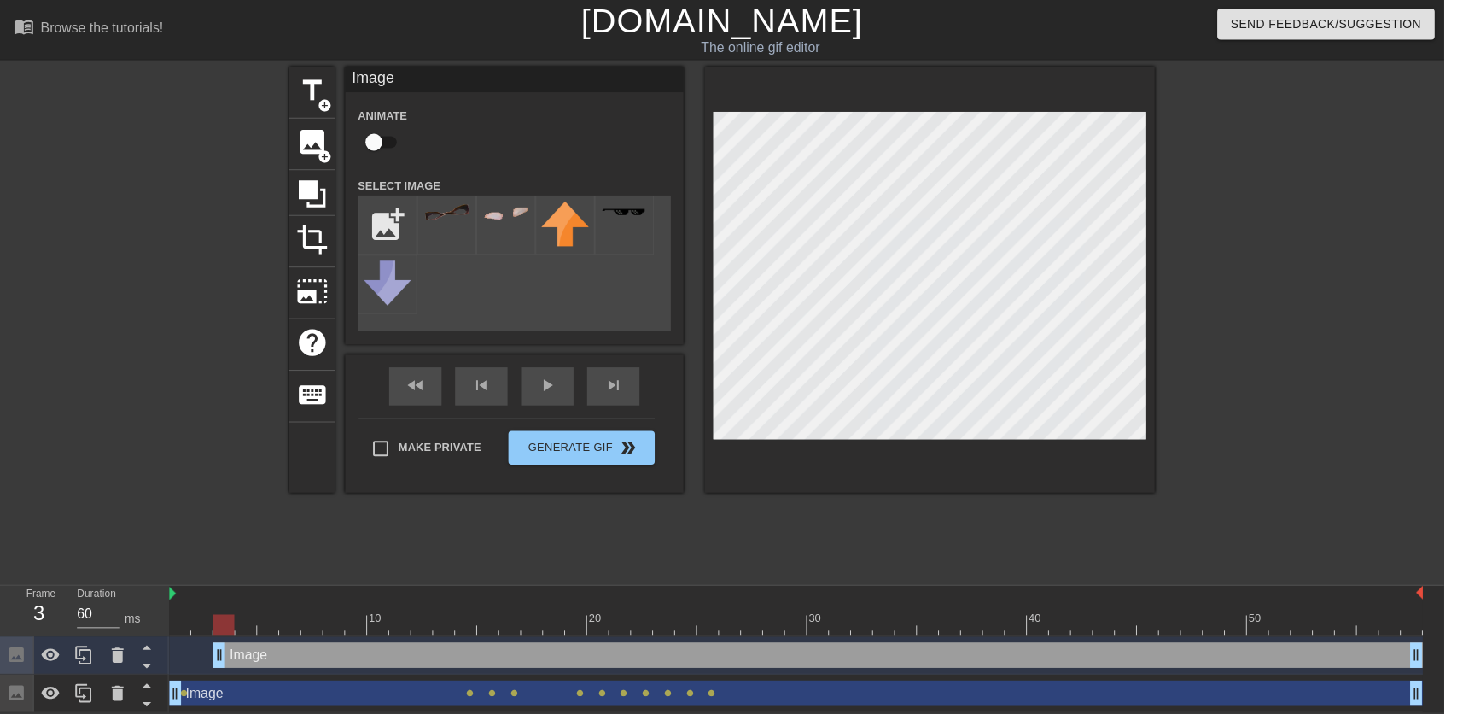
type input "70"
click at [429, 230] on div at bounding box center [451, 227] width 60 height 60
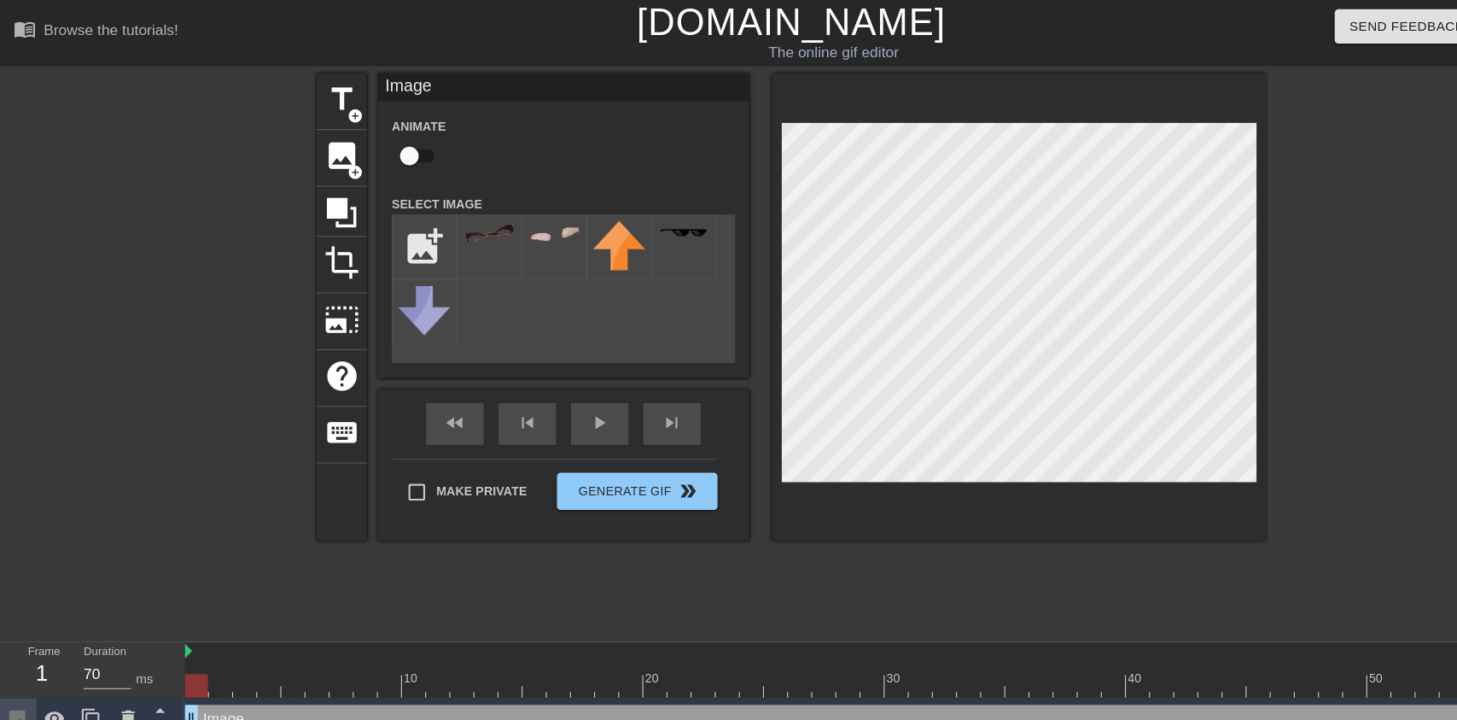
click at [383, 139] on input "checkbox" at bounding box center [377, 143] width 97 height 32
checkbox input "true"
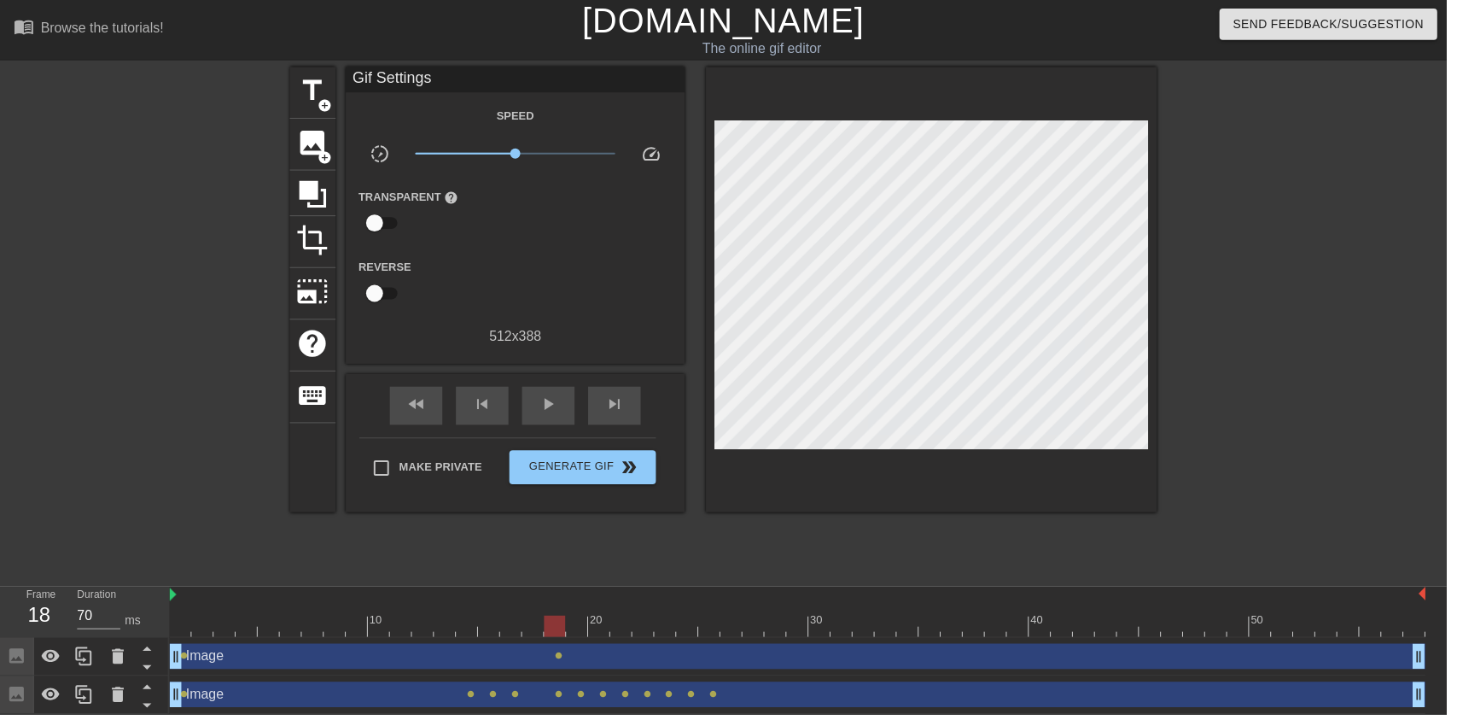
click at [1370, 430] on div at bounding box center [1314, 323] width 256 height 512
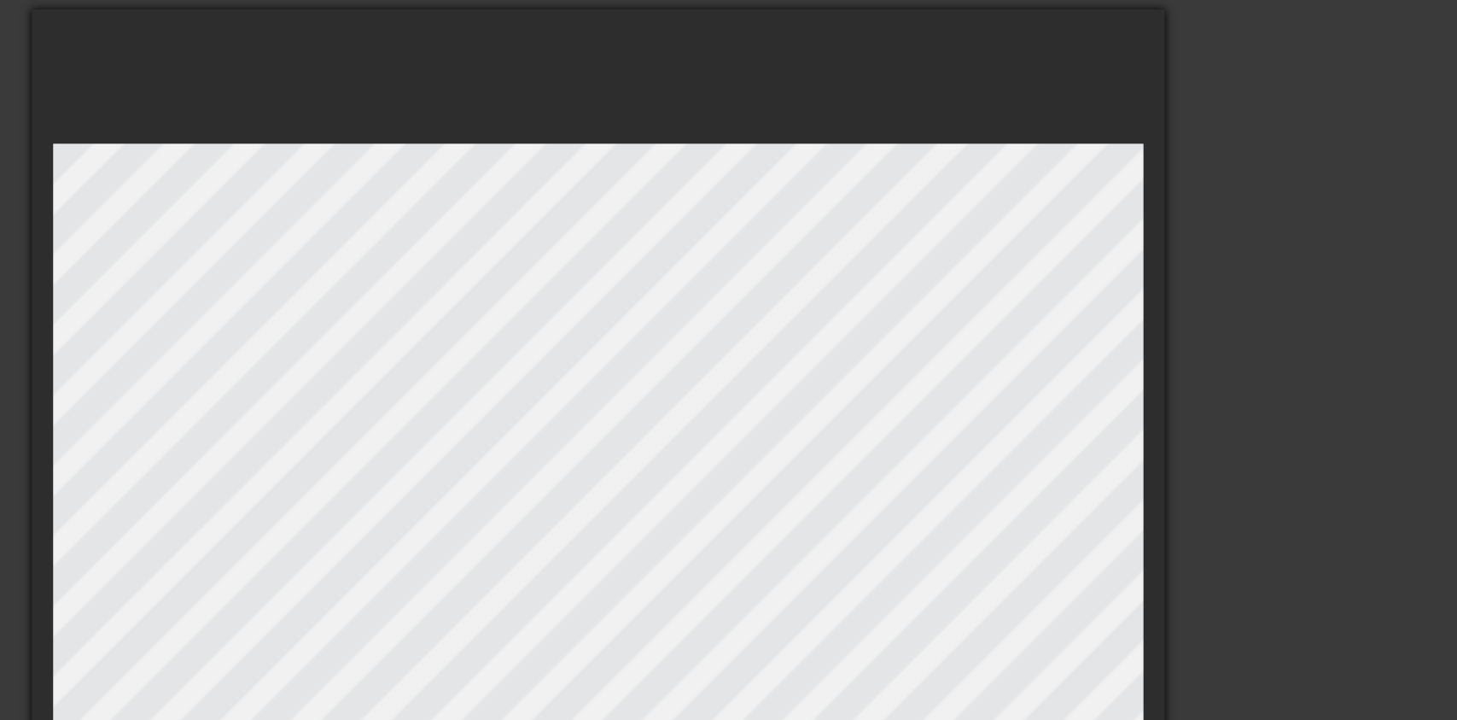
click at [926, 111] on div at bounding box center [938, 291] width 454 height 448
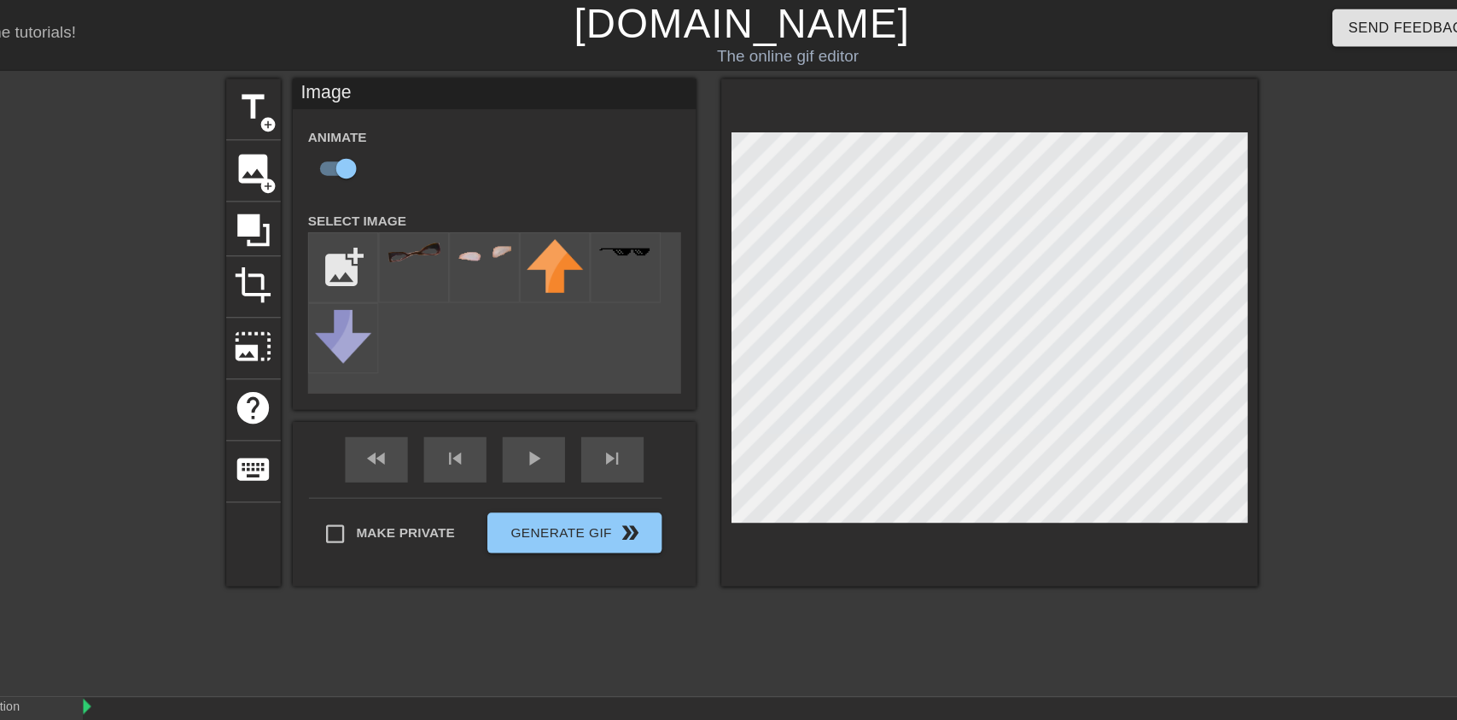
click at [1271, 178] on div at bounding box center [1314, 323] width 256 height 512
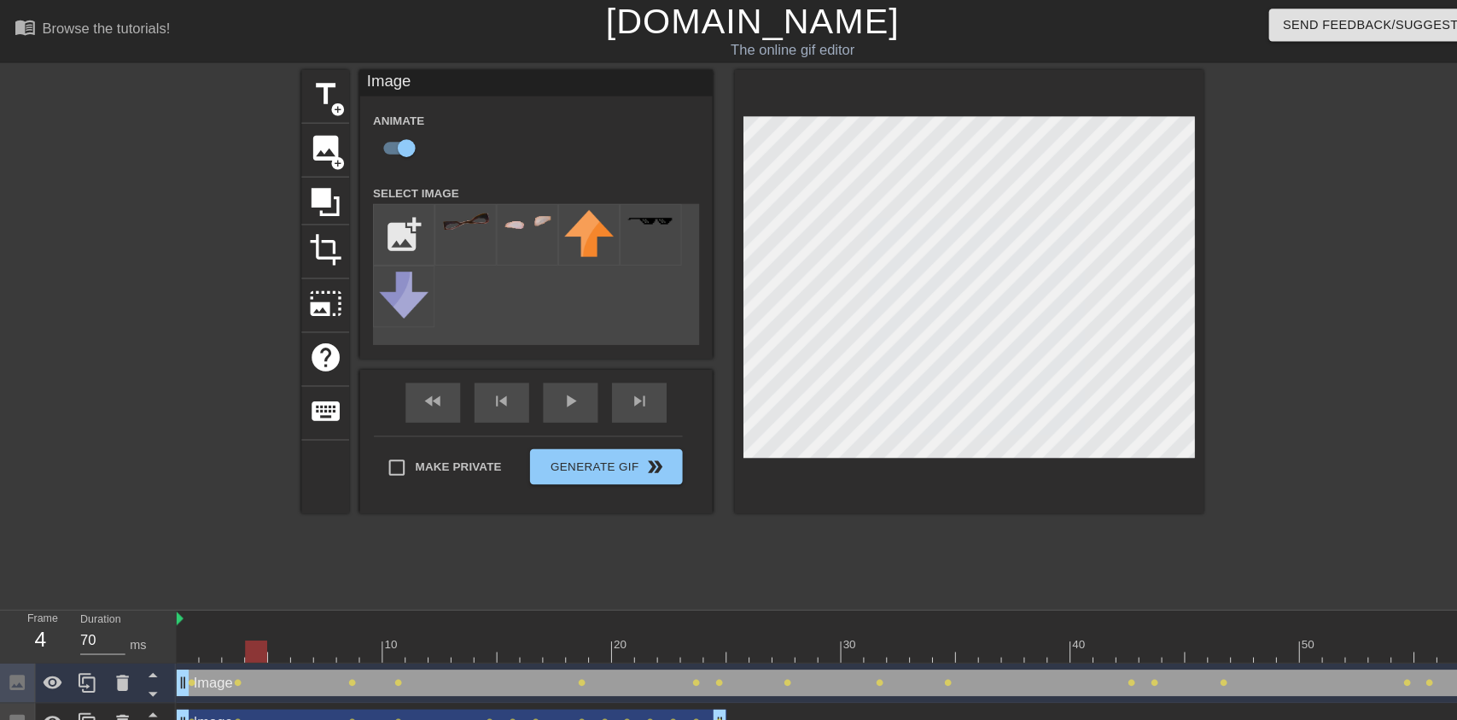
click at [1041, 634] on div at bounding box center [803, 630] width 1265 height 21
click at [1066, 625] on div at bounding box center [803, 630] width 1265 height 21
click at [508, 219] on img at bounding box center [511, 214] width 48 height 16
click at [450, 223] on img at bounding box center [451, 214] width 48 height 18
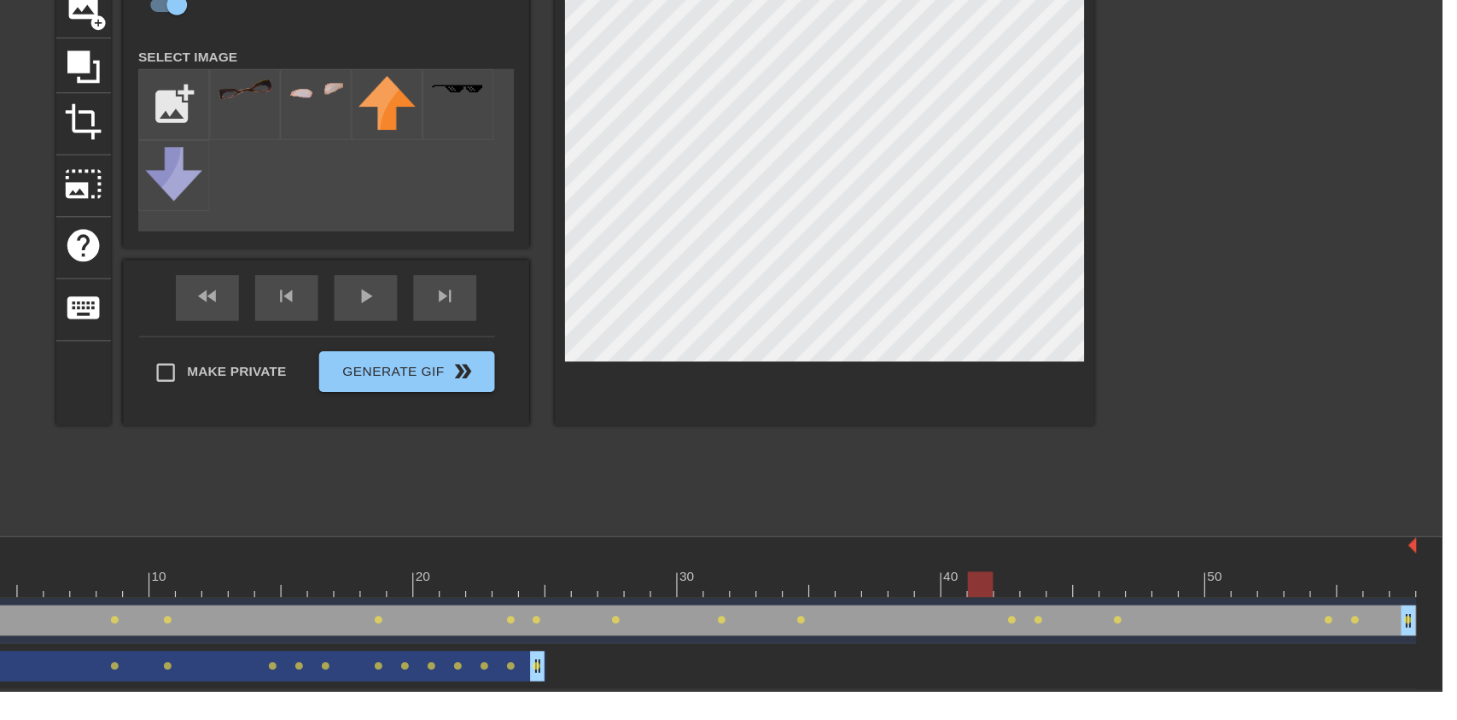
click at [1256, 701] on div "Image drag_handle drag_handle lens lens lens lens lens lens lens lens lens lens…" at bounding box center [803, 699] width 1265 height 26
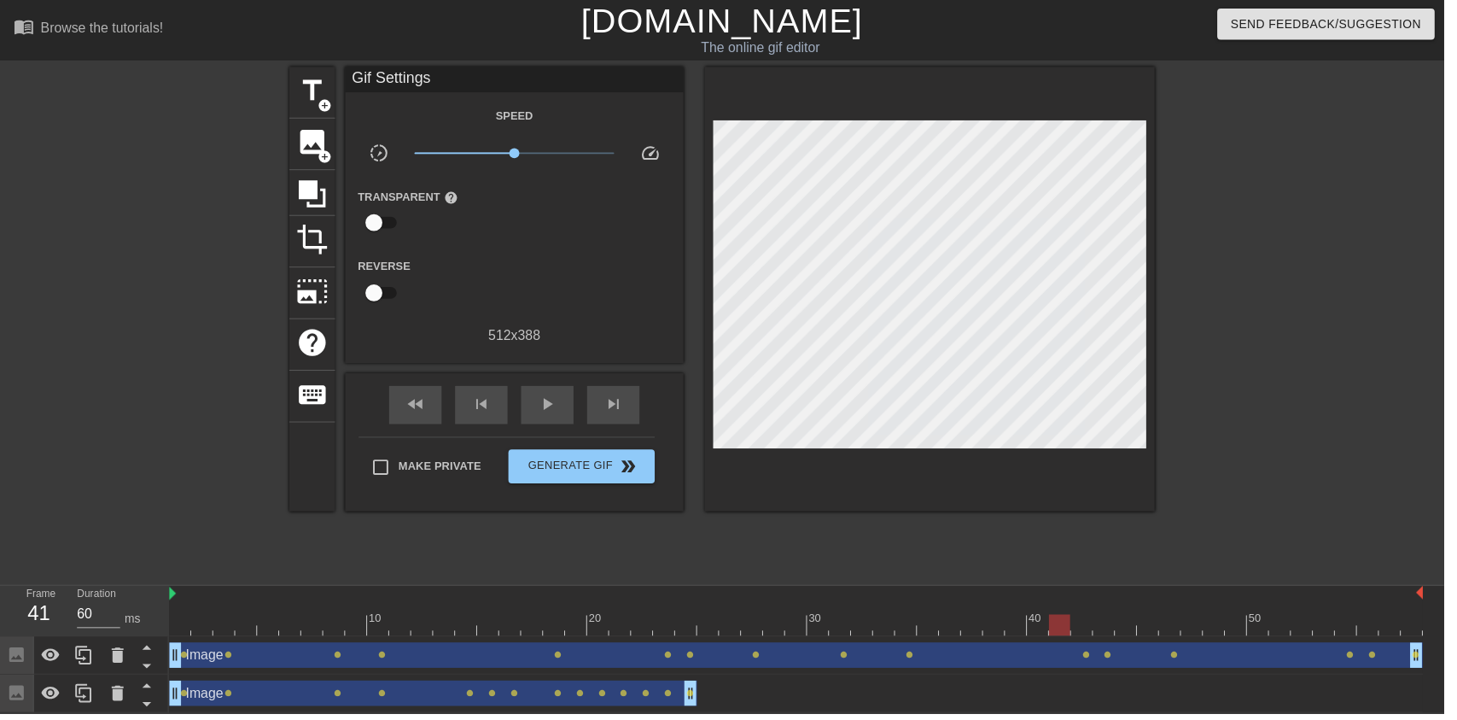
click at [317, 147] on span "image" at bounding box center [315, 143] width 32 height 32
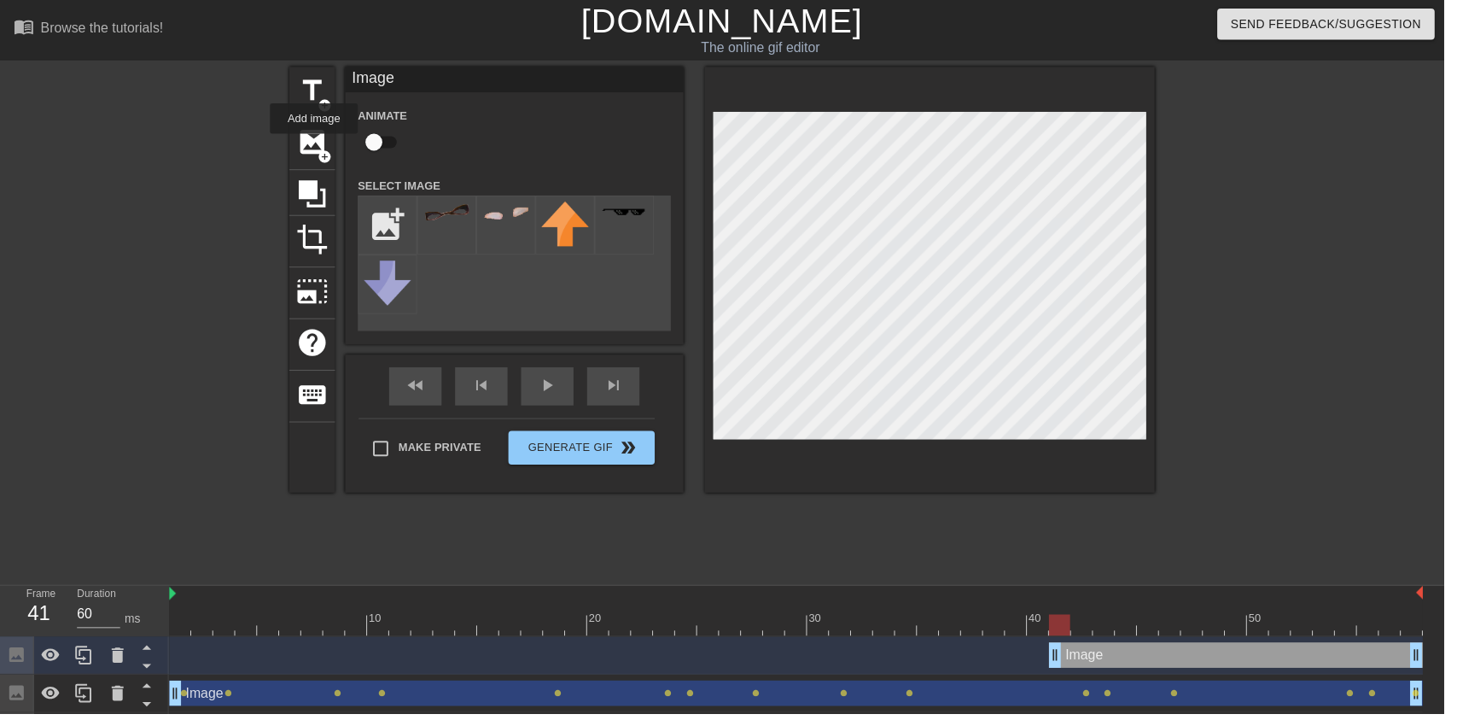
click at [503, 219] on img at bounding box center [511, 214] width 48 height 16
type input "70"
click at [307, 137] on span "image" at bounding box center [315, 143] width 32 height 32
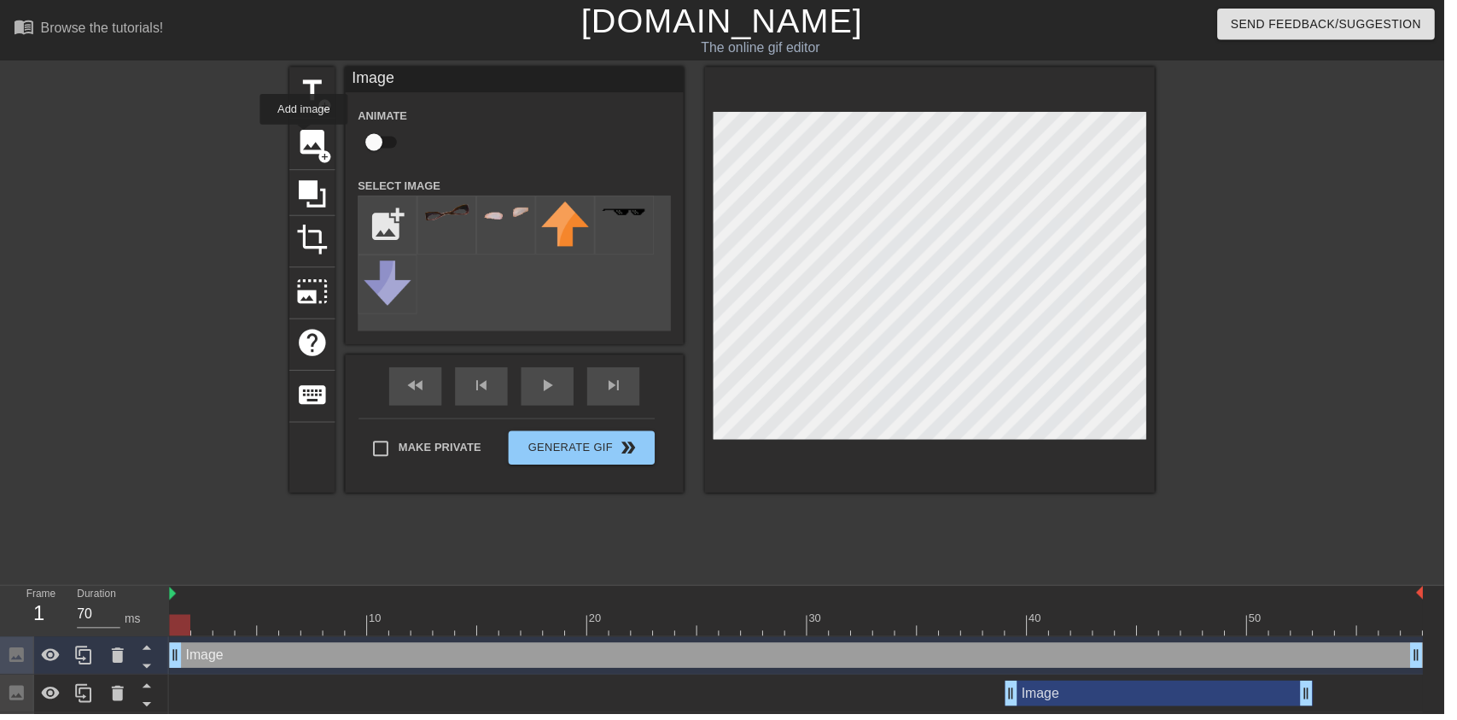
click at [374, 207] on input "file" at bounding box center [391, 227] width 58 height 58
type input "C:\fakepath\vlc_20250817_182128 (1).png"
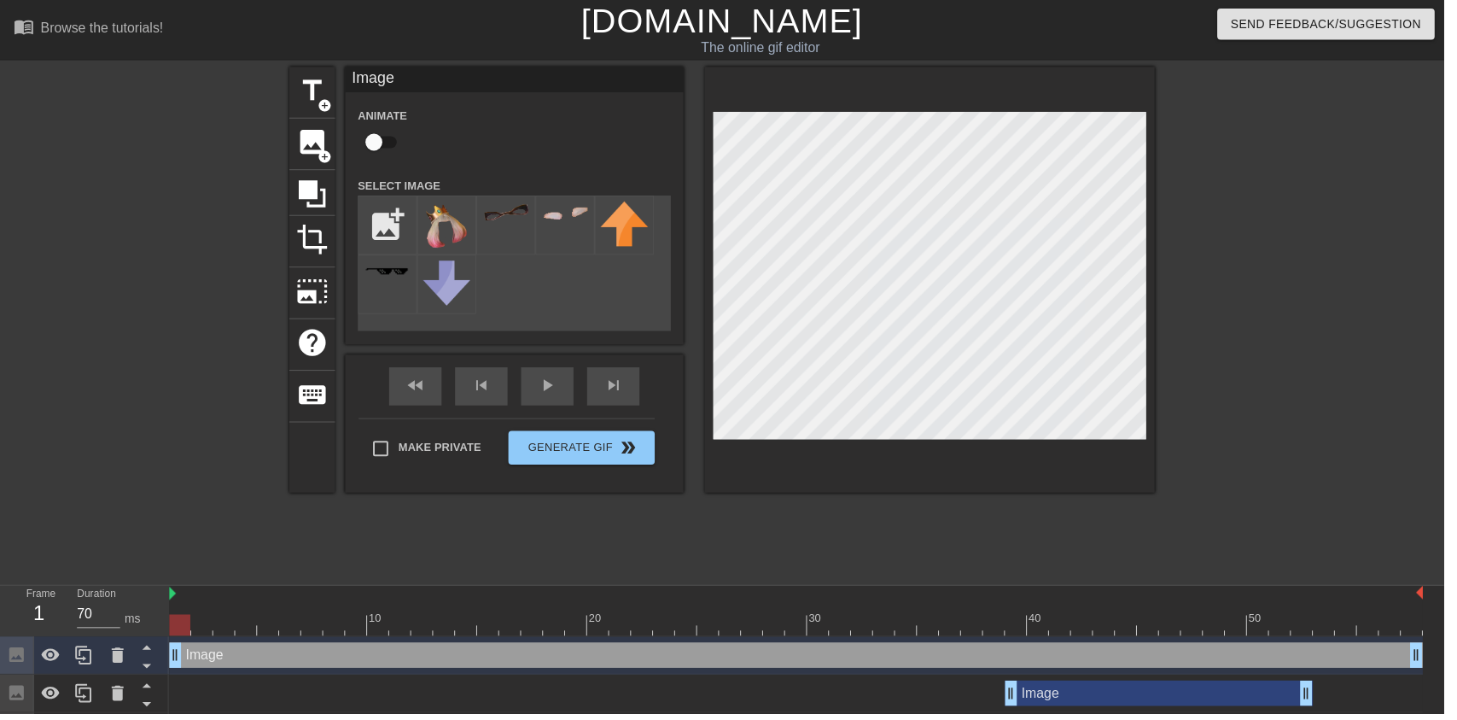
click at [472, 221] on img at bounding box center [451, 227] width 48 height 49
click at [370, 140] on input "checkbox" at bounding box center [377, 143] width 97 height 32
checkbox input "true"
click at [1110, 704] on div "Image drag_handle drag_handle" at bounding box center [1169, 699] width 311 height 26
checkbox input "false"
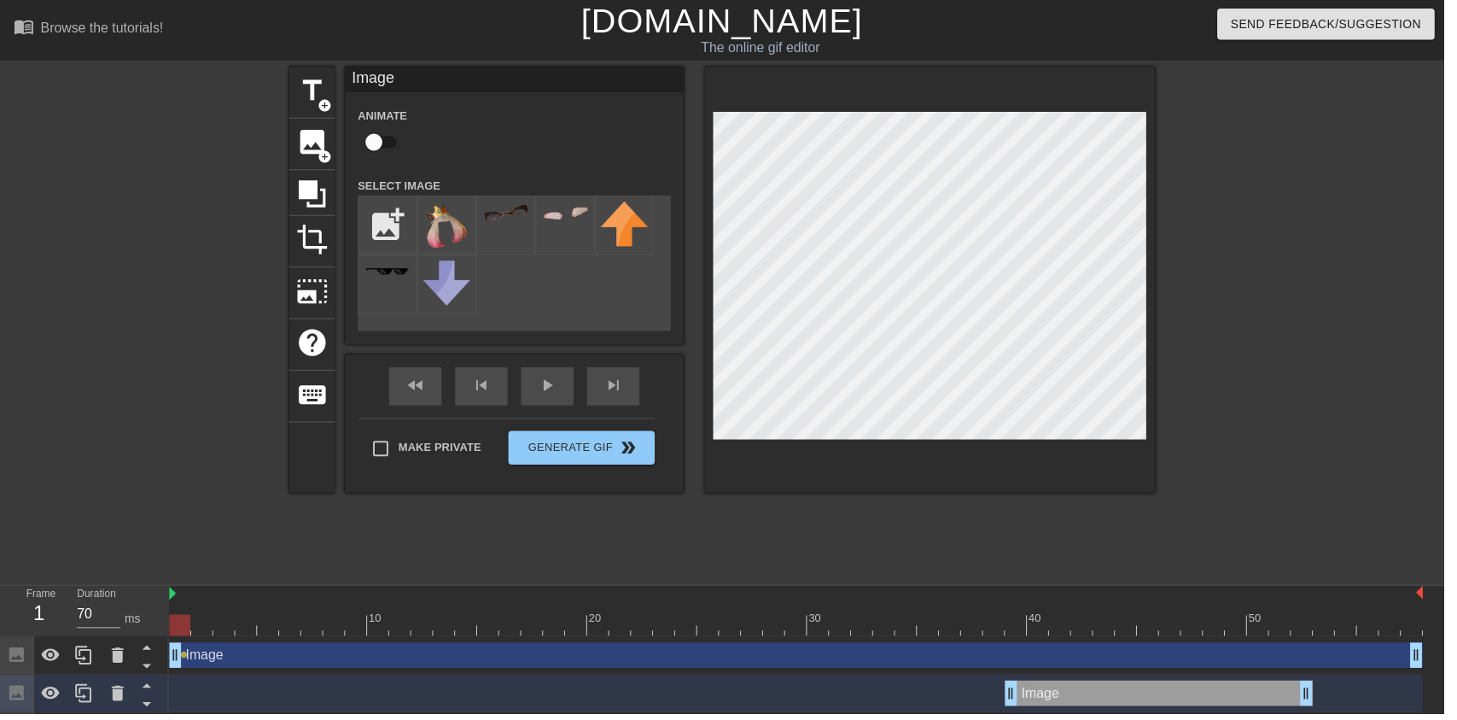
click at [1110, 704] on div "Image drag_handle drag_handle" at bounding box center [1169, 699] width 311 height 26
click at [932, 620] on div at bounding box center [803, 630] width 1265 height 21
type input "60"
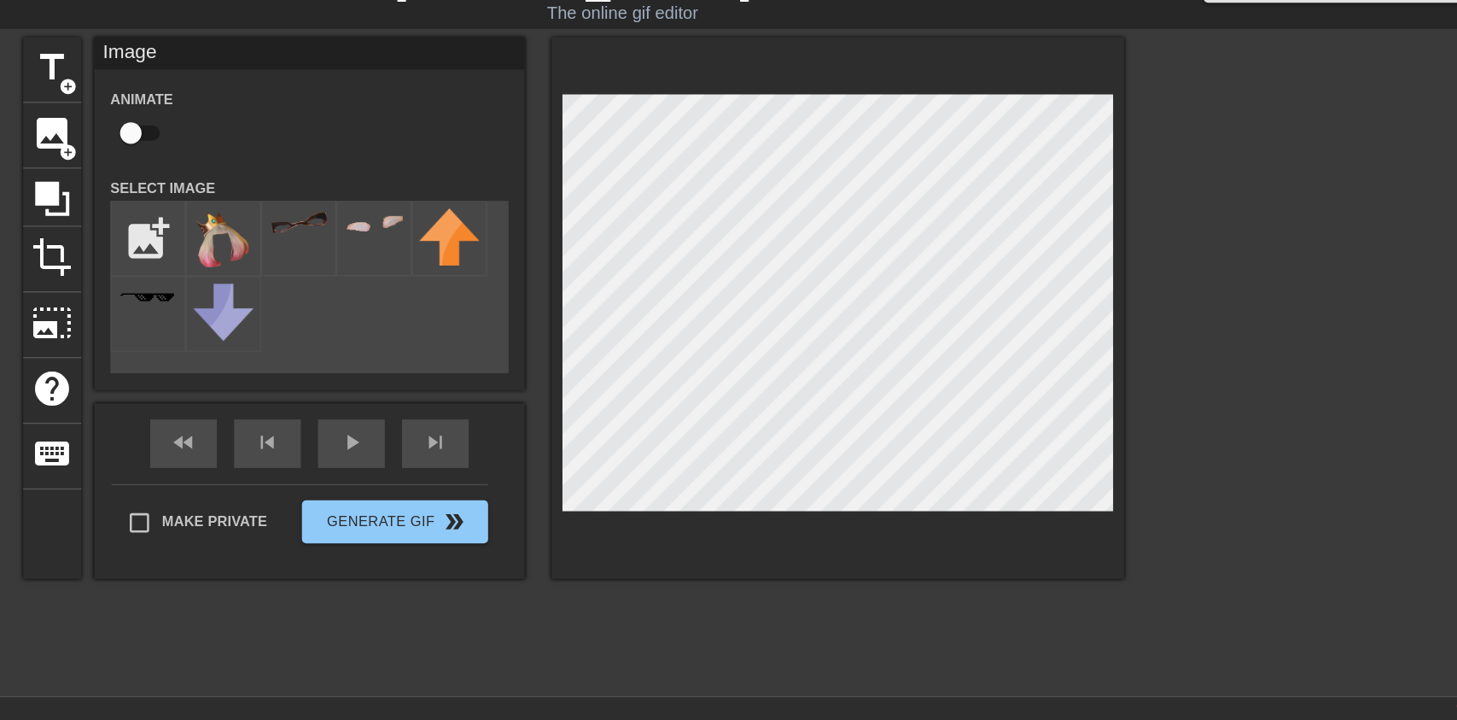
checkbox input "true"
click at [1305, 267] on div at bounding box center [1314, 323] width 256 height 512
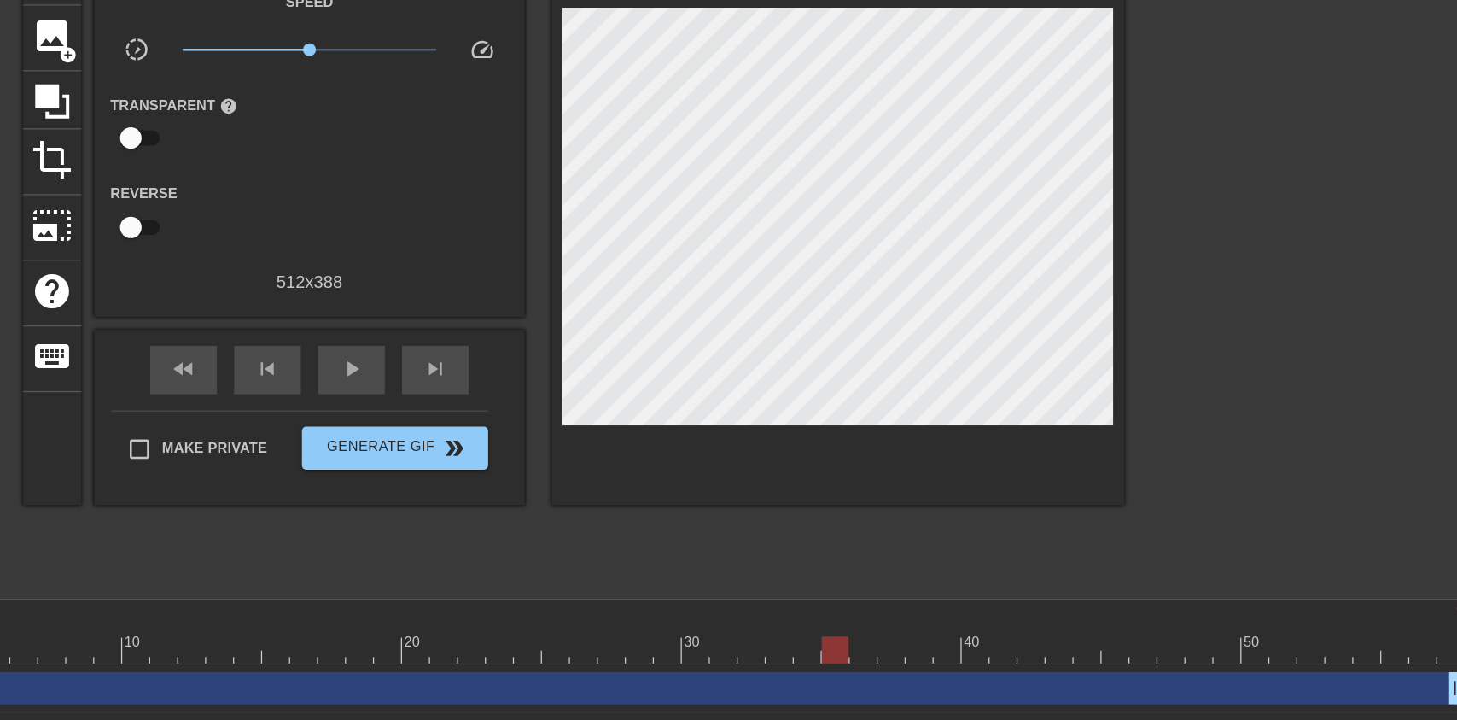
type input "70"
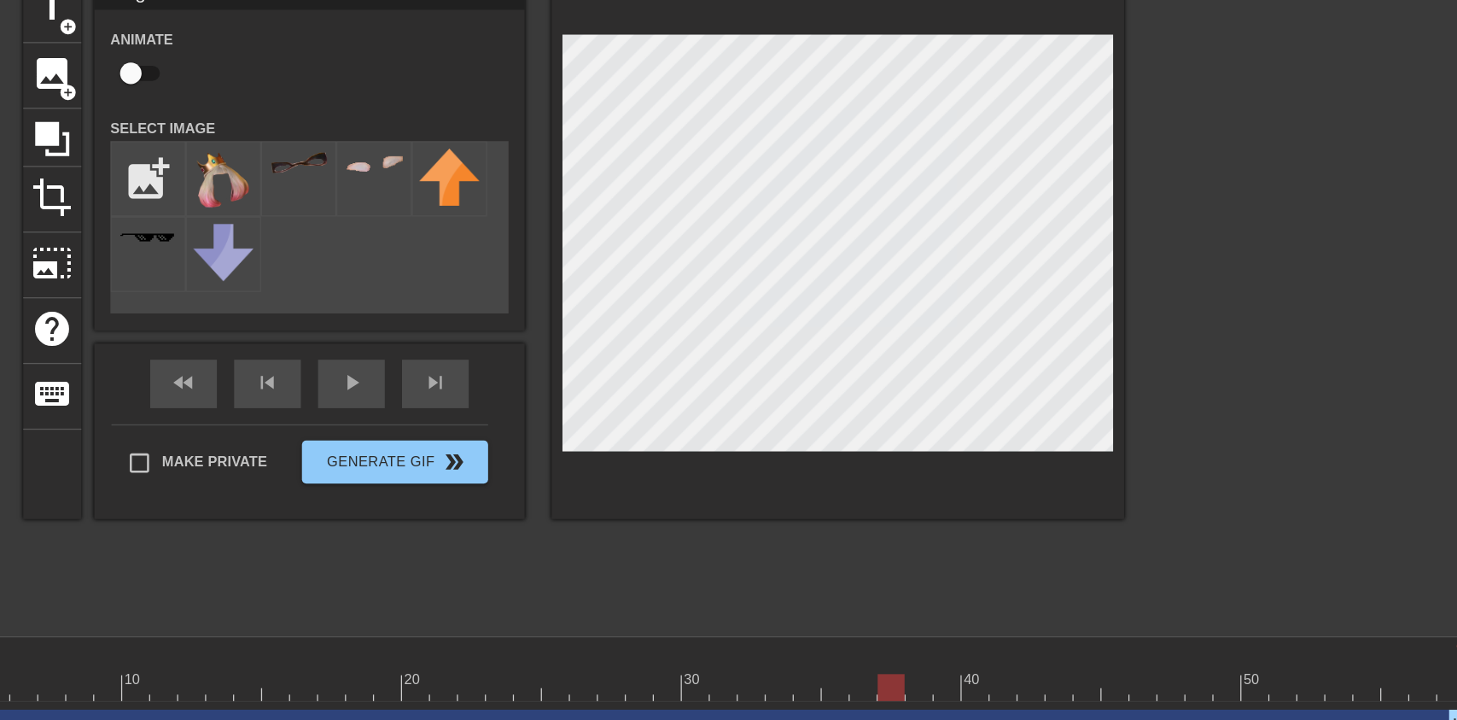
checkbox input "true"
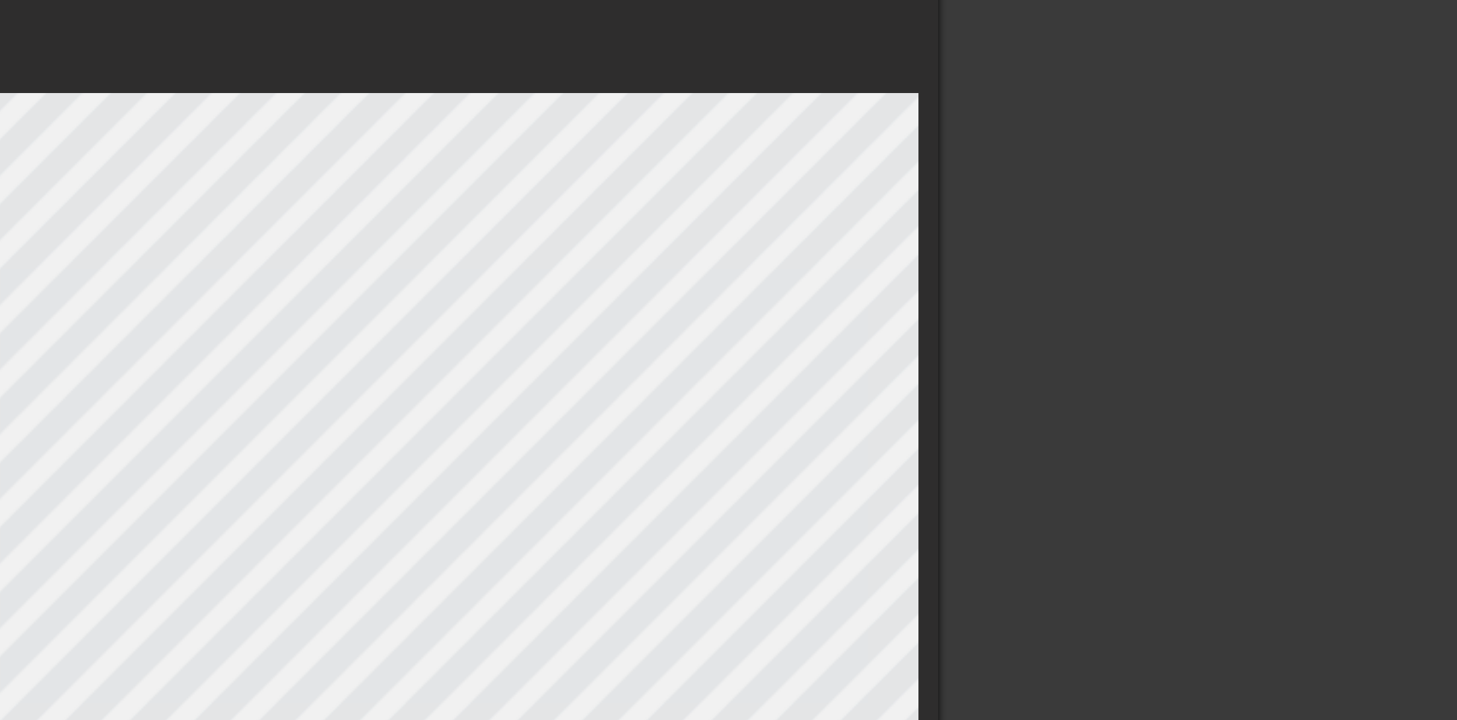
checkbox input "false"
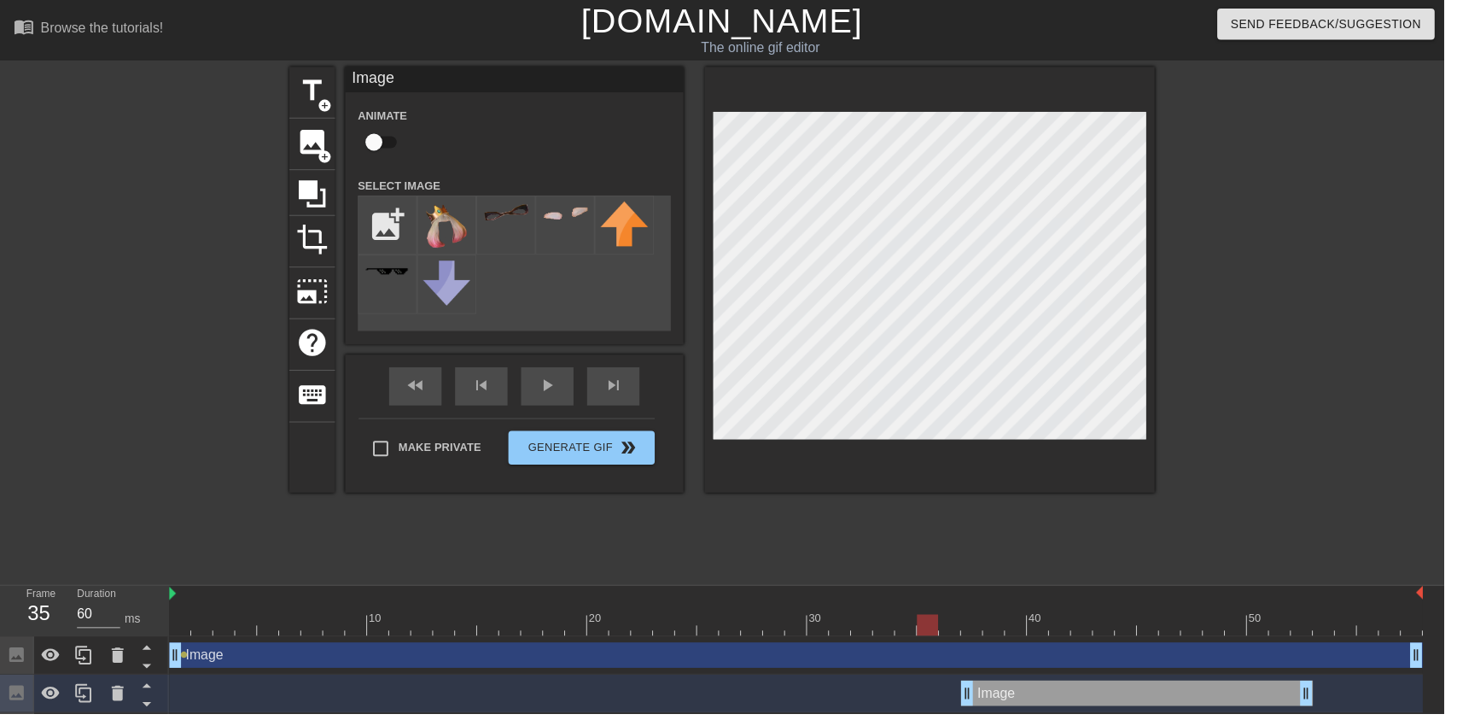
type input "70"
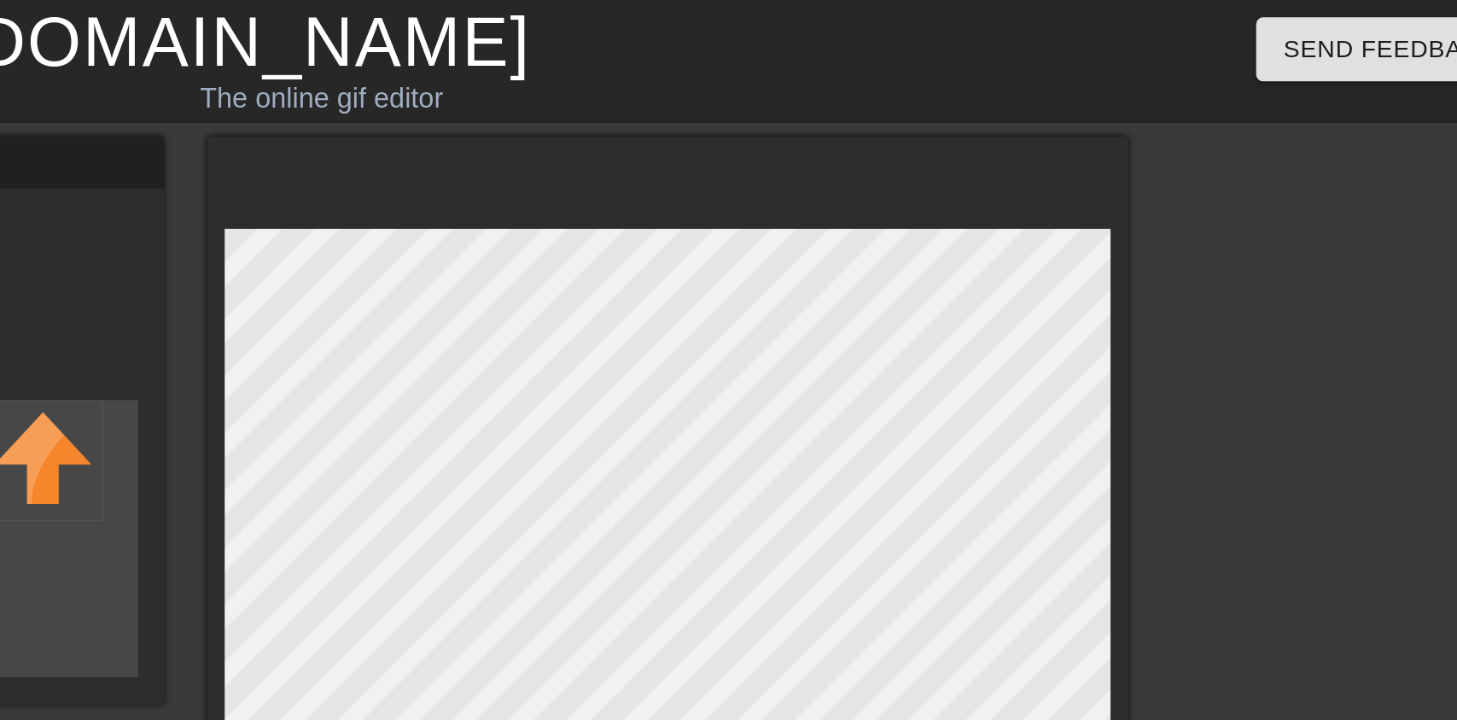
checkbox input "true"
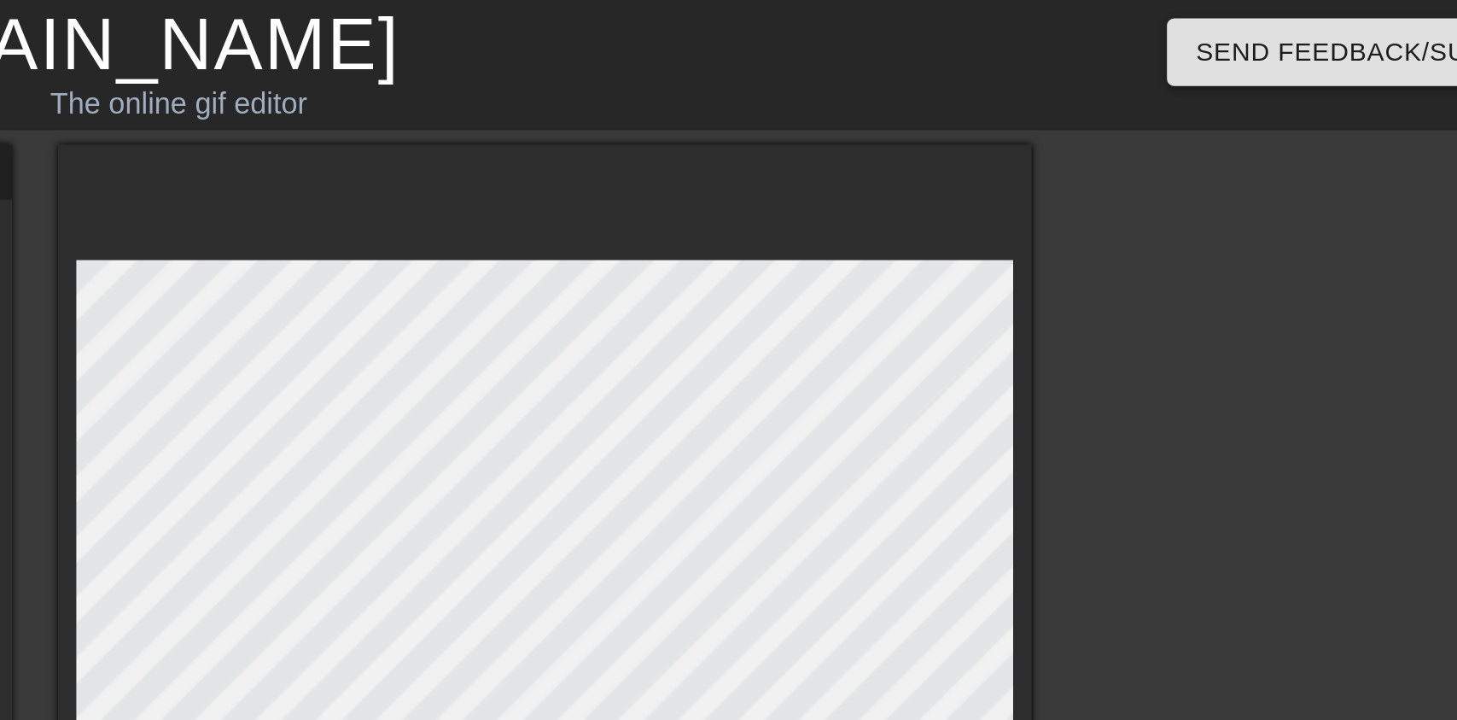
click at [902, 117] on div at bounding box center [938, 291] width 454 height 448
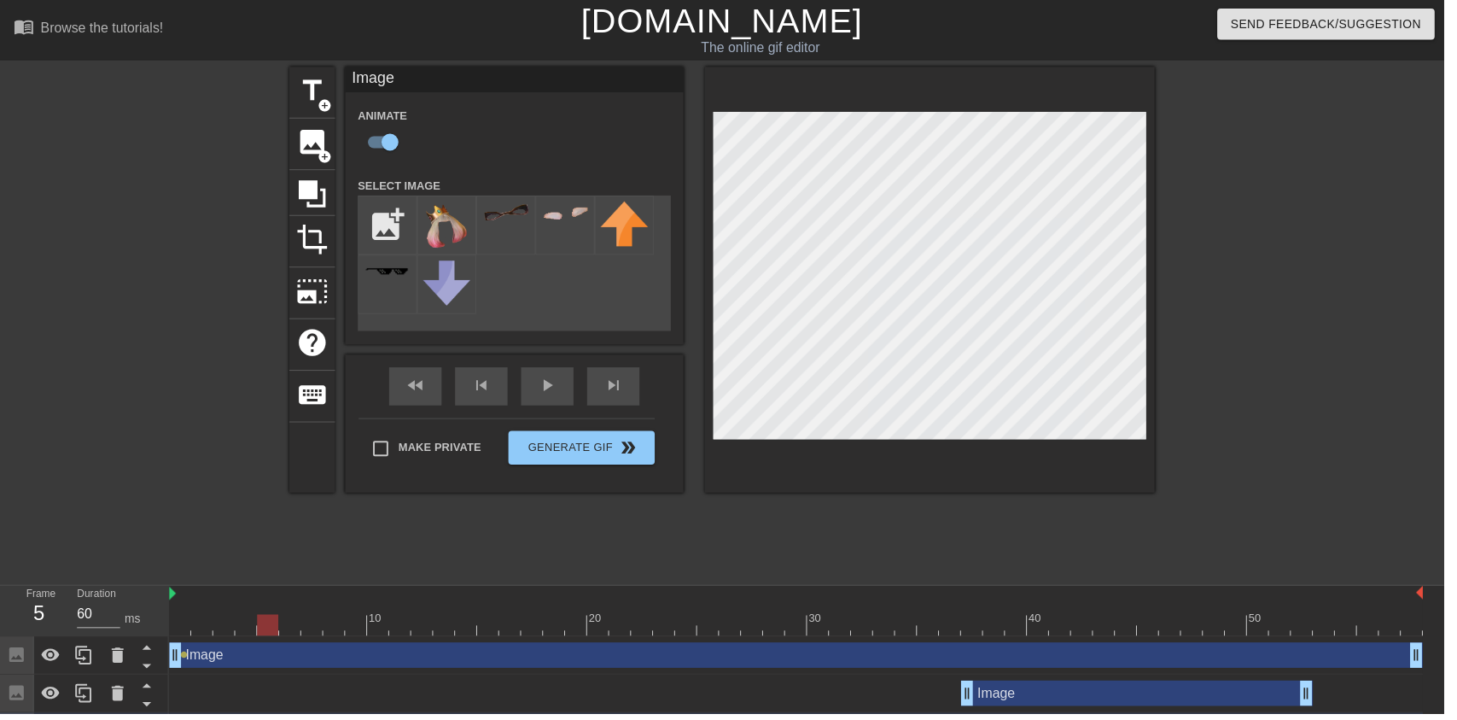
click at [1295, 358] on div at bounding box center [1314, 323] width 256 height 512
type input "60"
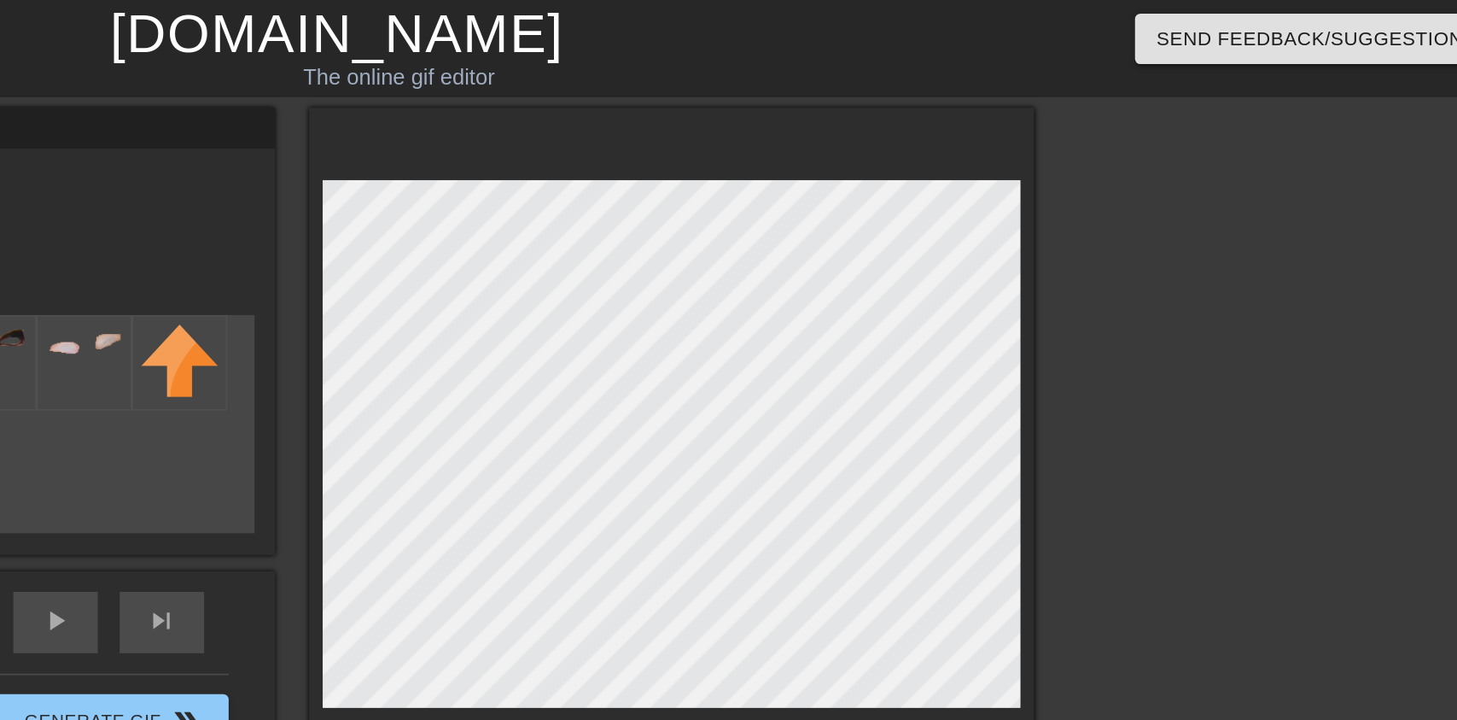
checkbox input "true"
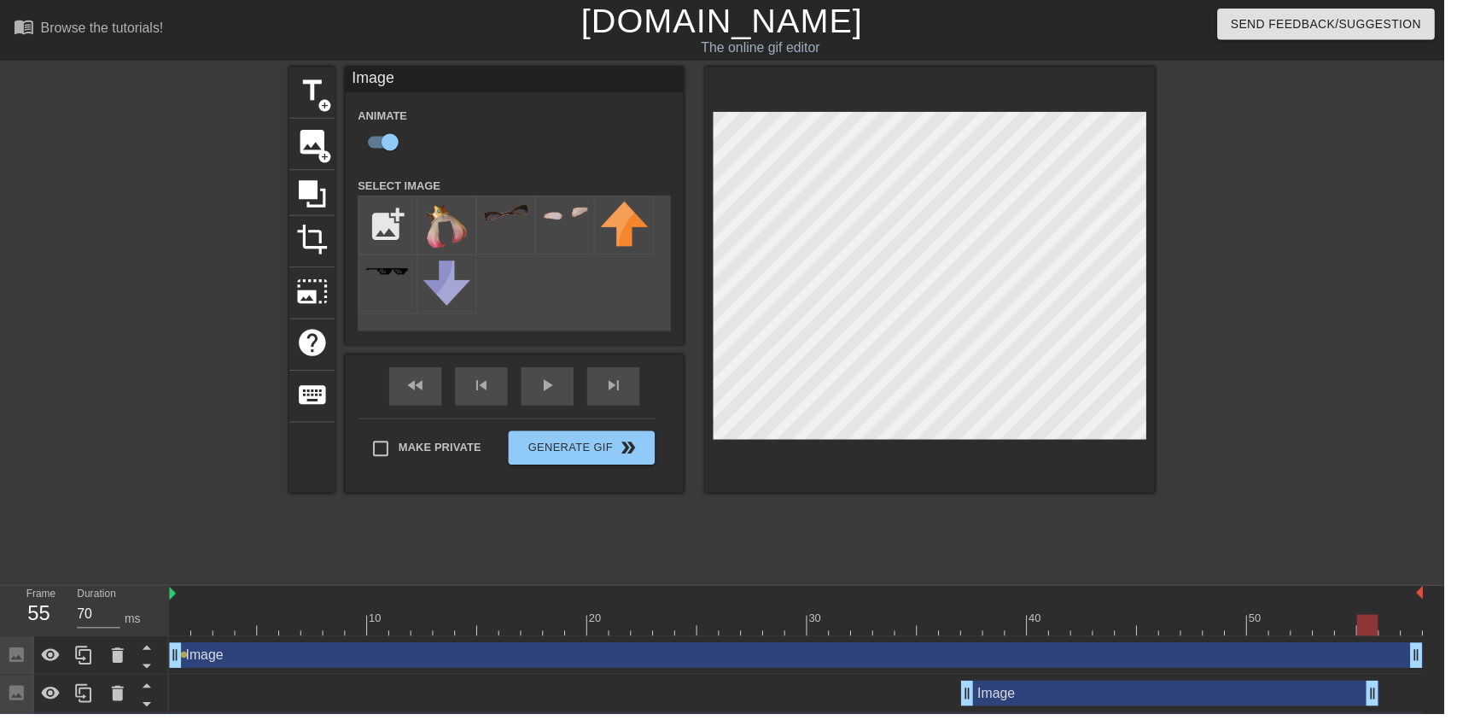
type input "60"
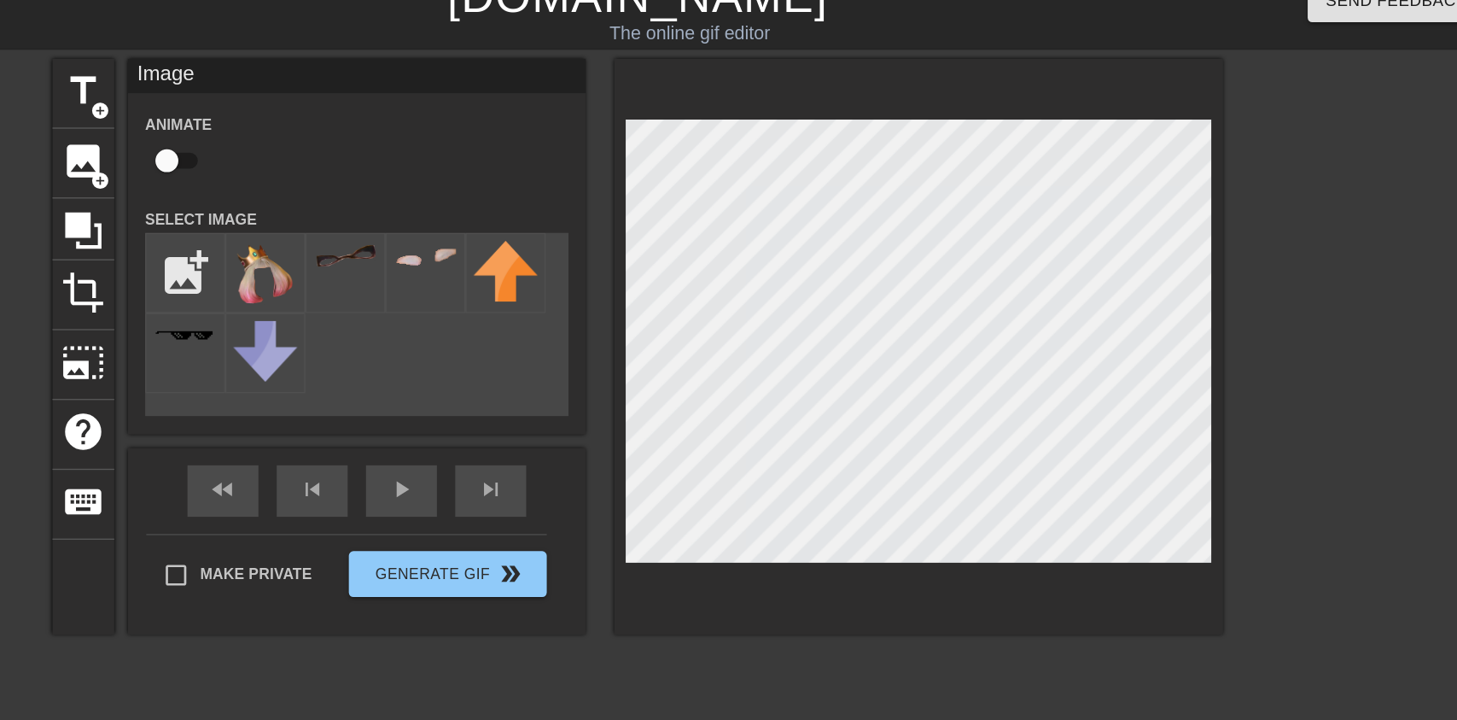
click at [388, 137] on input "checkbox" at bounding box center [377, 143] width 97 height 32
checkbox input "true"
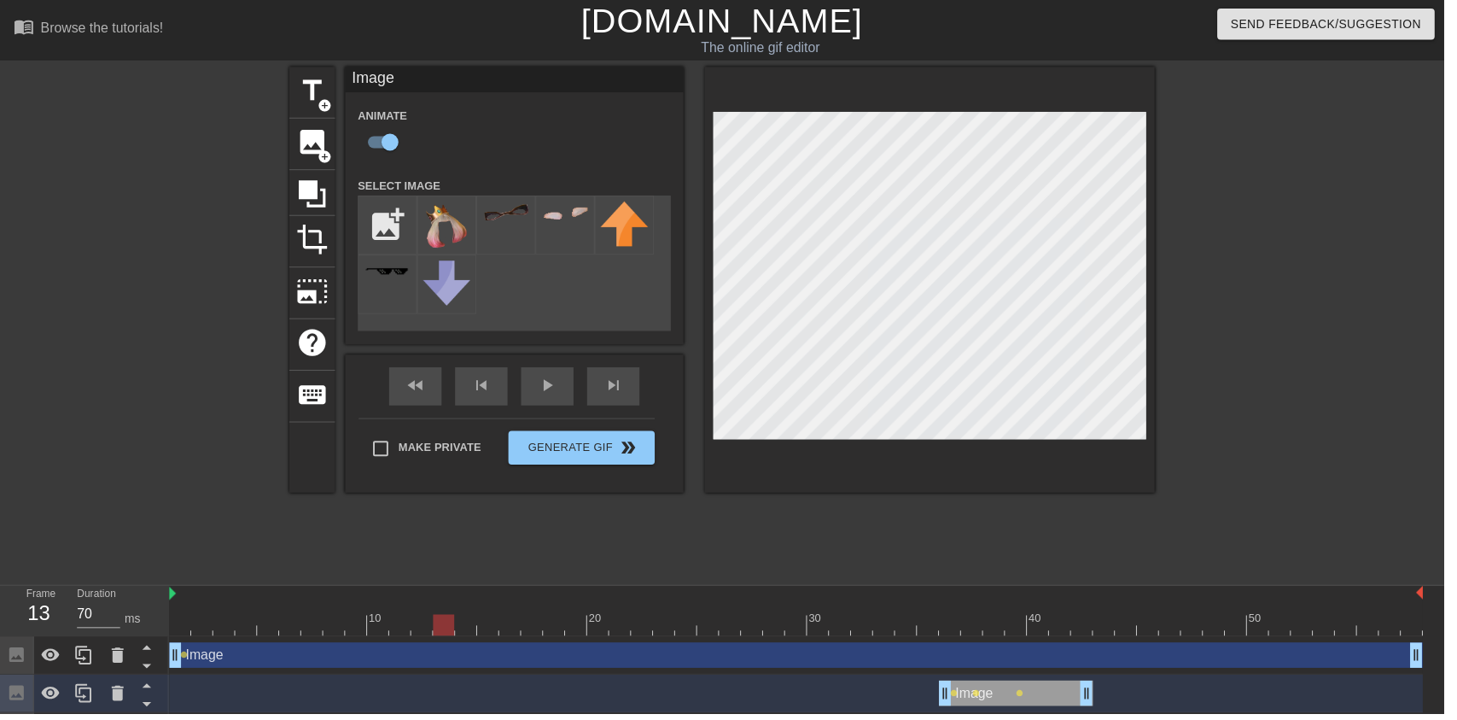
click at [511, 616] on div at bounding box center [515, 618] width 22 height 21
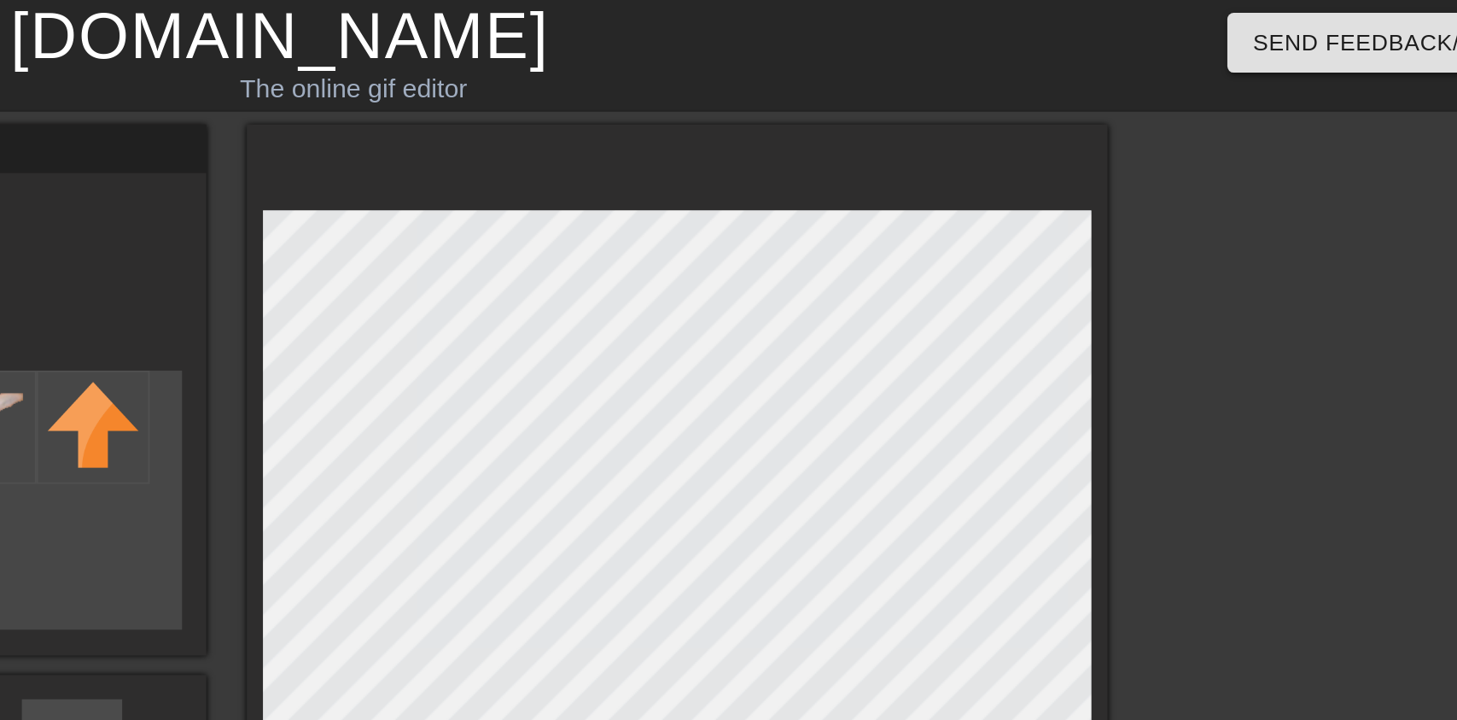
scroll to position [1, 0]
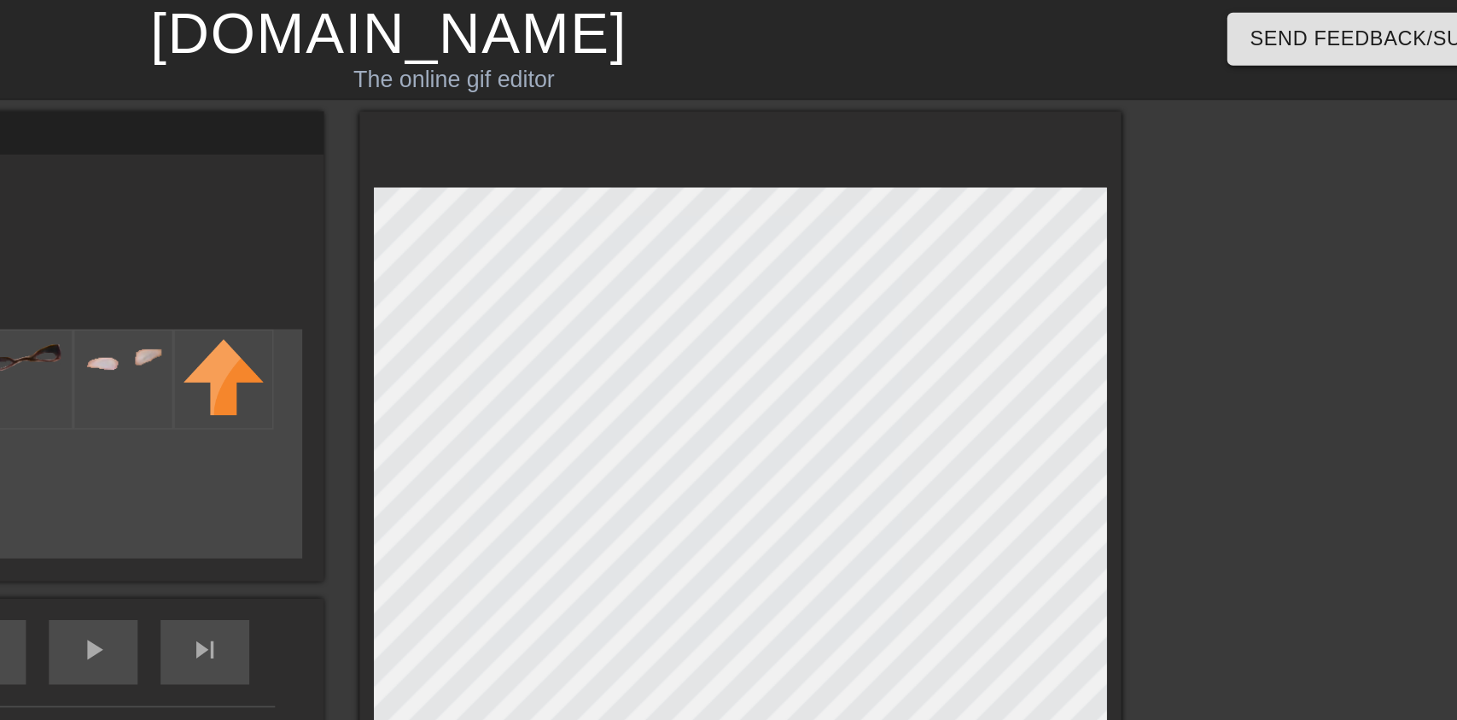
click at [1249, 257] on div at bounding box center [1314, 323] width 256 height 512
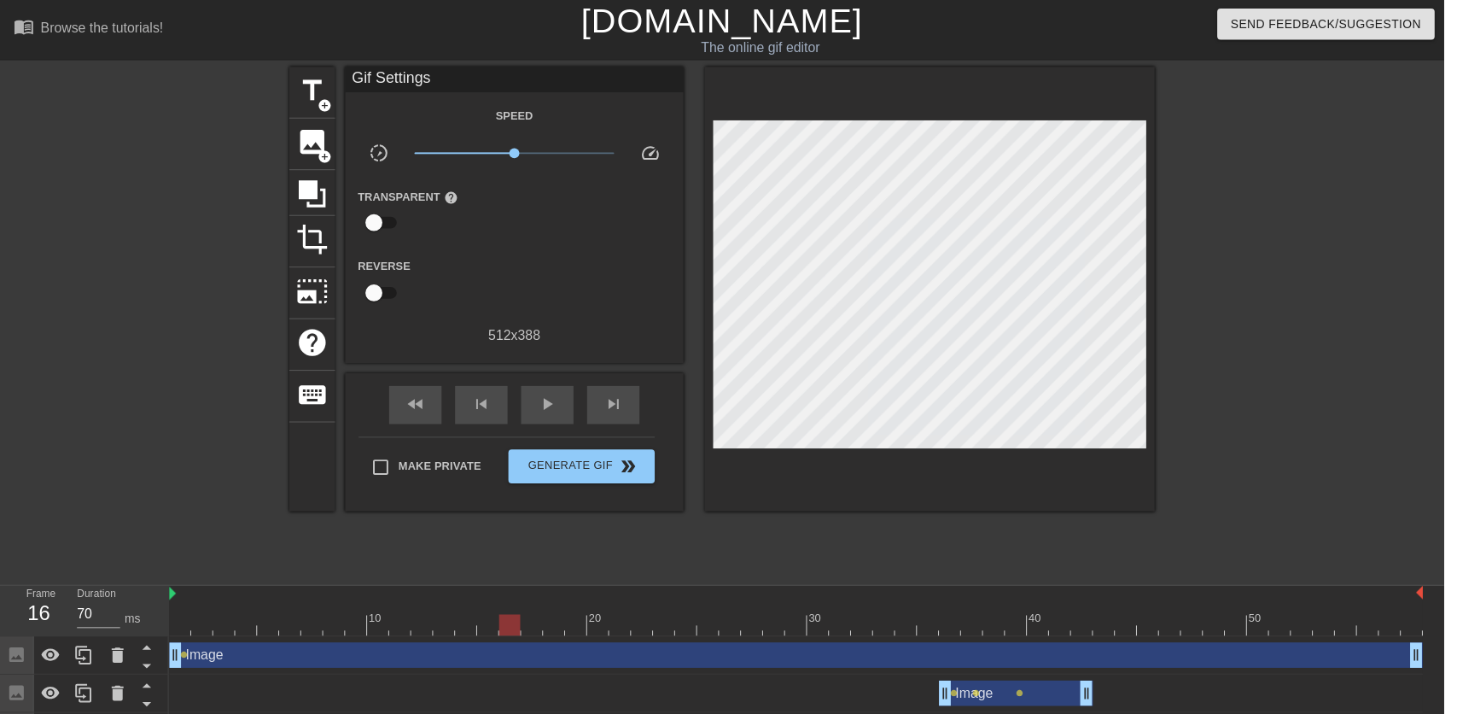
scroll to position [0, 0]
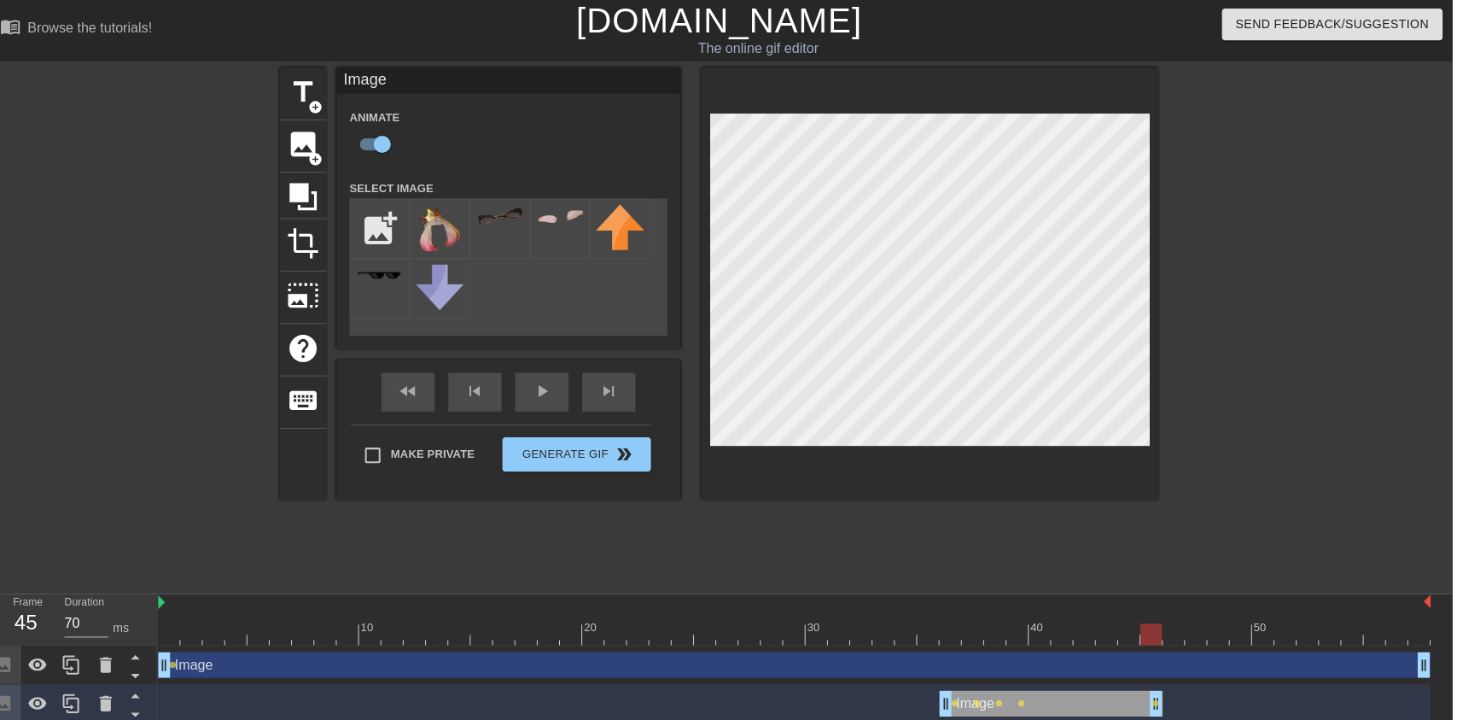
click at [1216, 290] on div at bounding box center [1314, 323] width 256 height 512
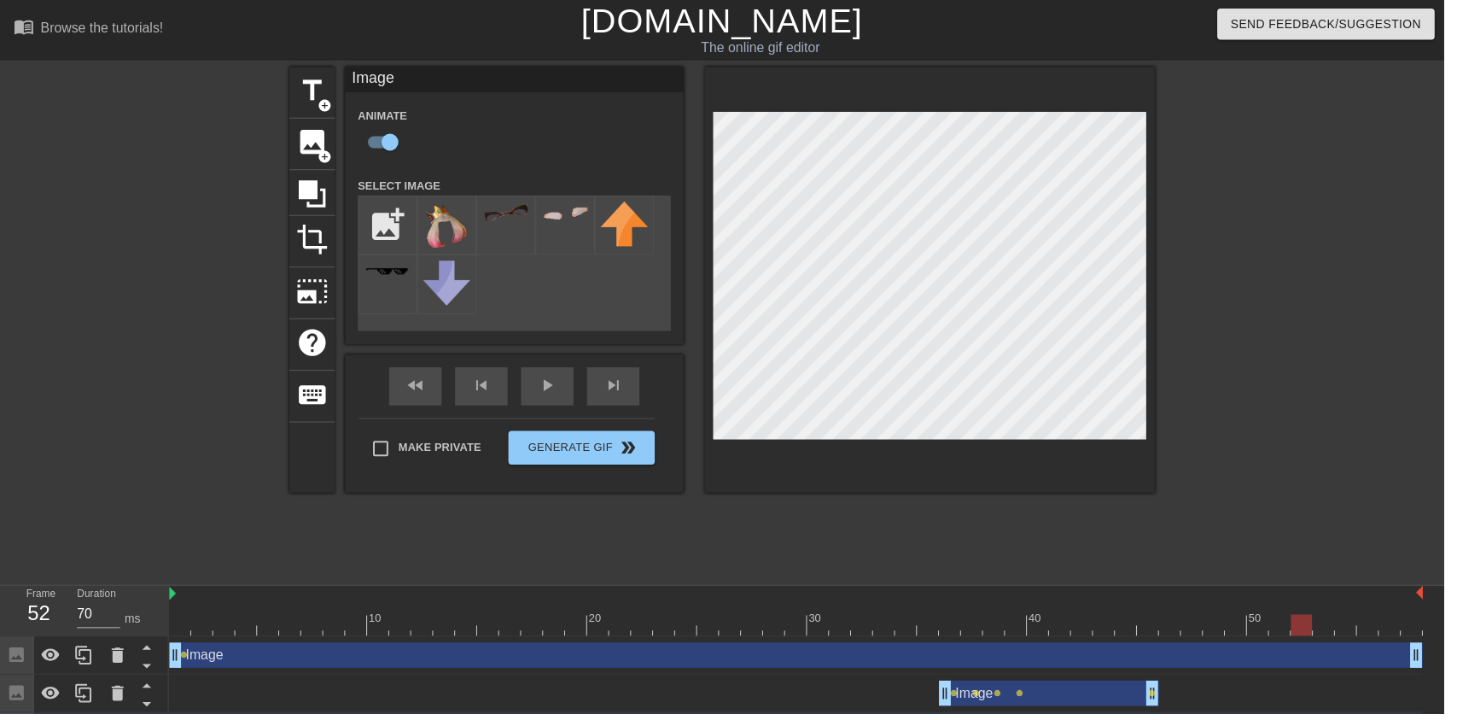
click at [1336, 232] on div at bounding box center [1314, 323] width 256 height 512
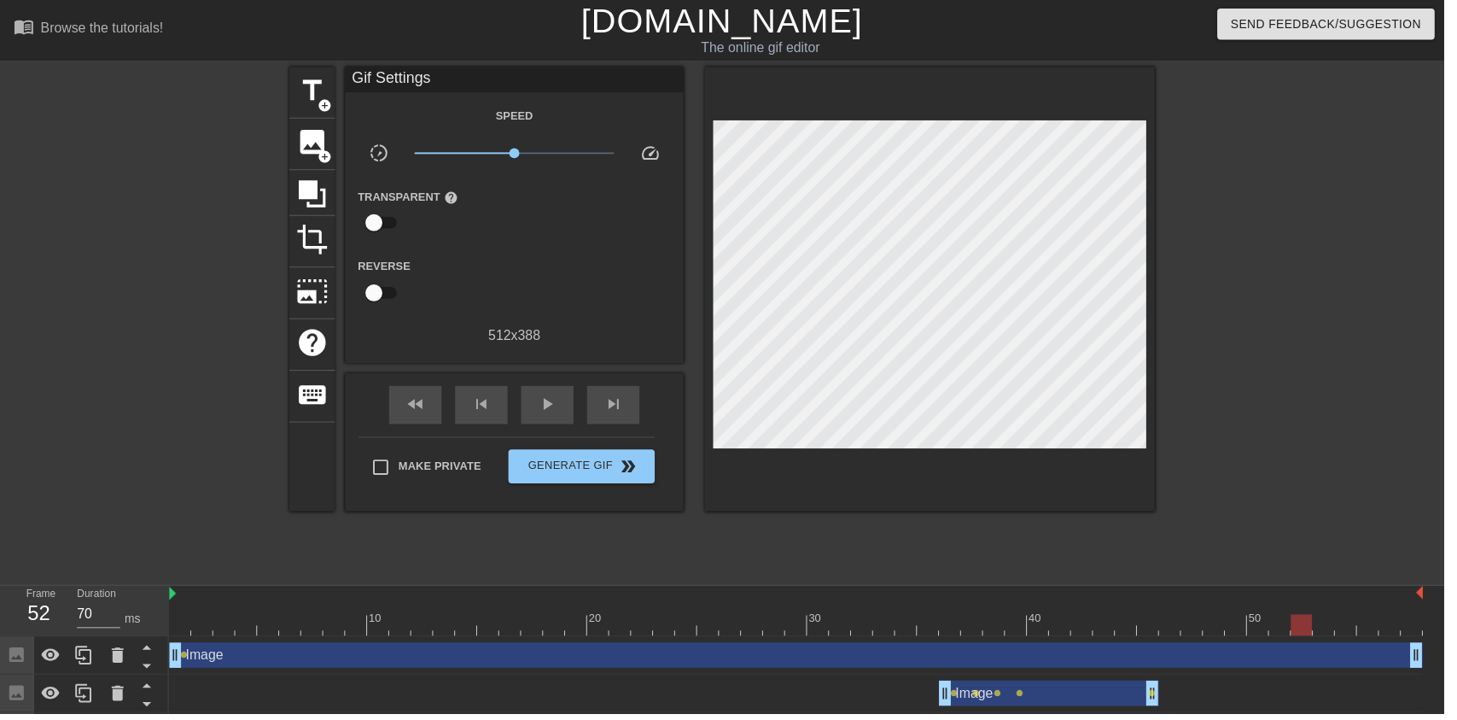
click at [330, 148] on span "image" at bounding box center [315, 143] width 32 height 32
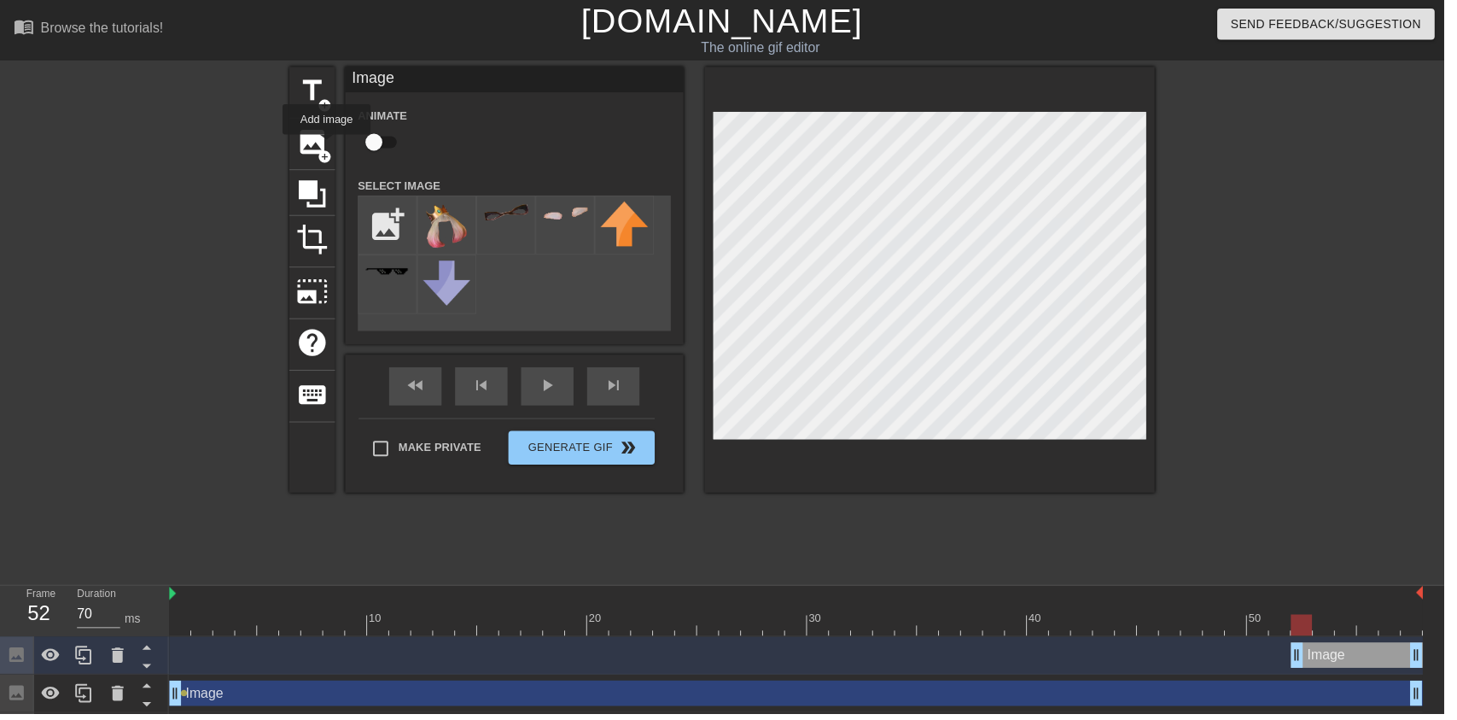
click at [572, 229] on div at bounding box center [570, 227] width 60 height 60
type input "70"
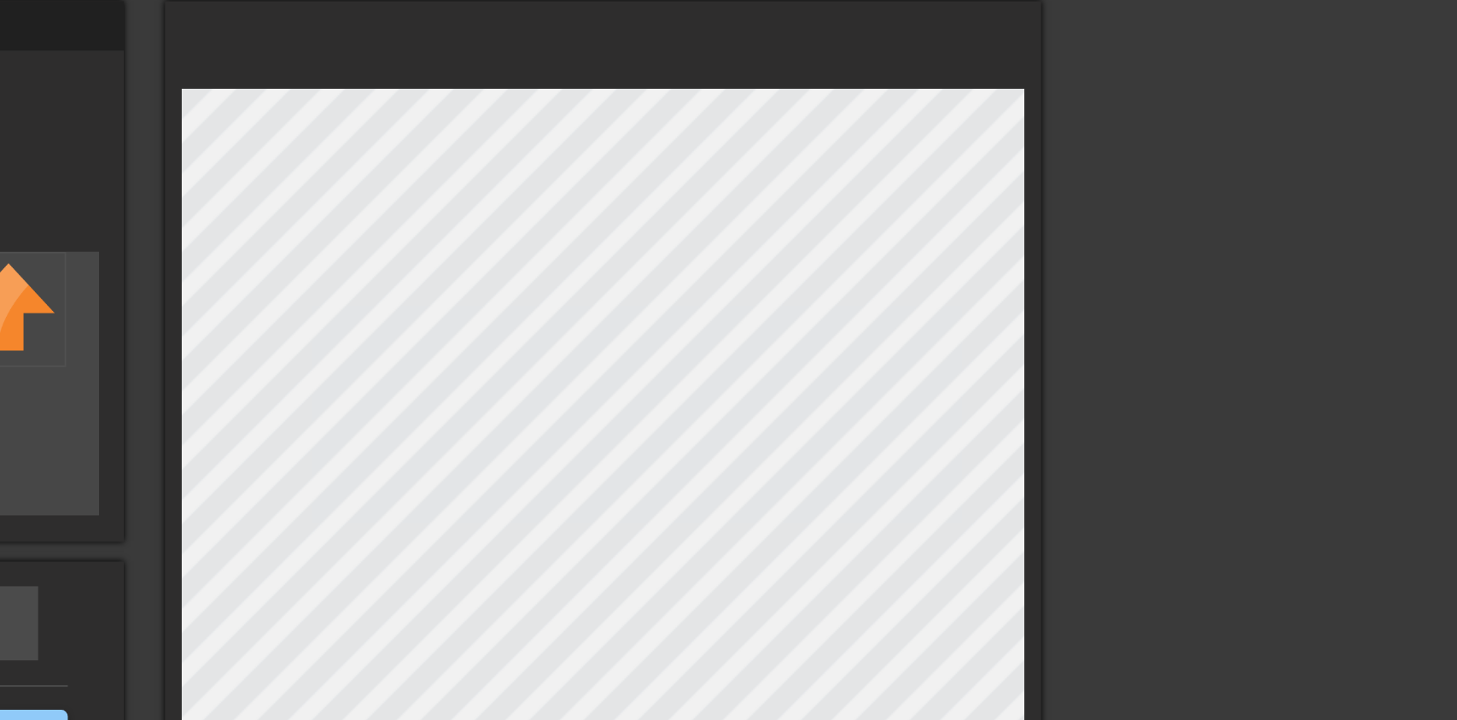
checkbox input "false"
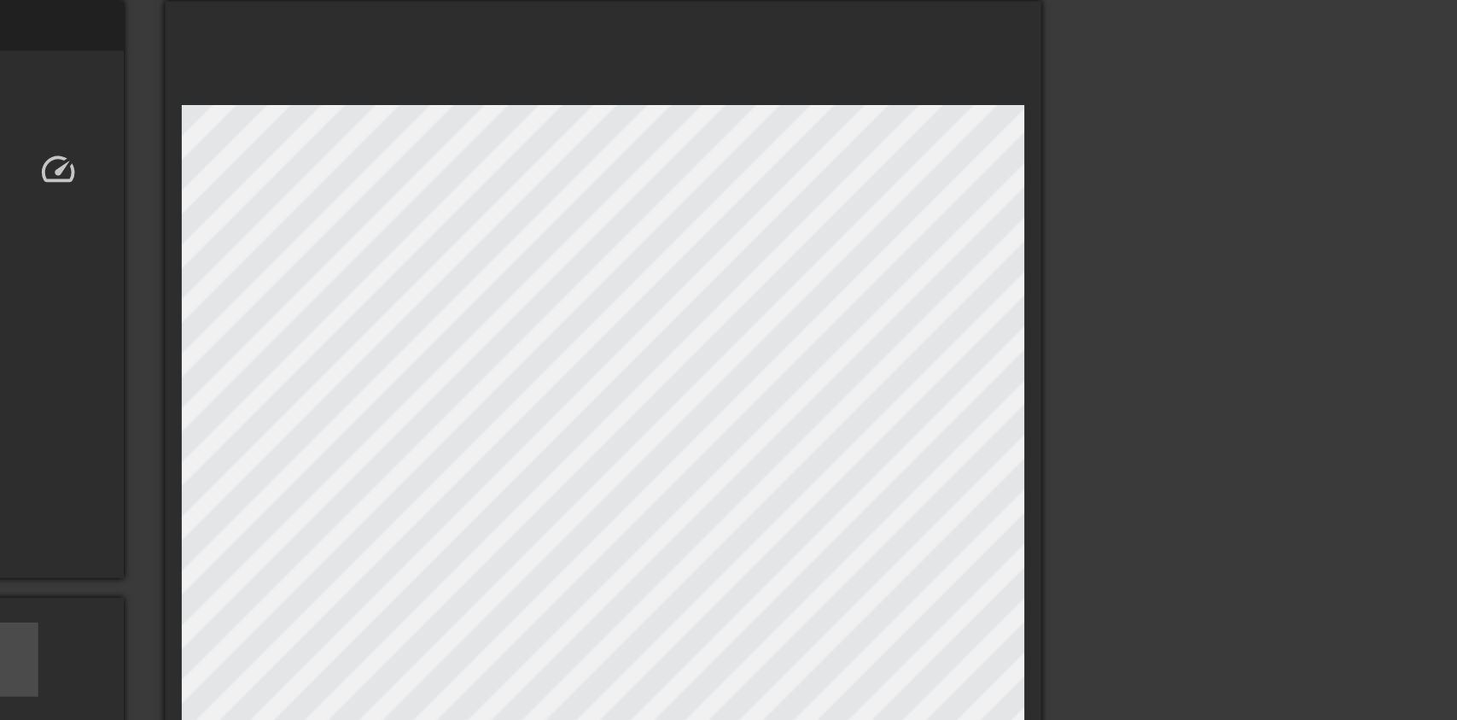
click at [1257, 215] on div at bounding box center [1314, 323] width 256 height 512
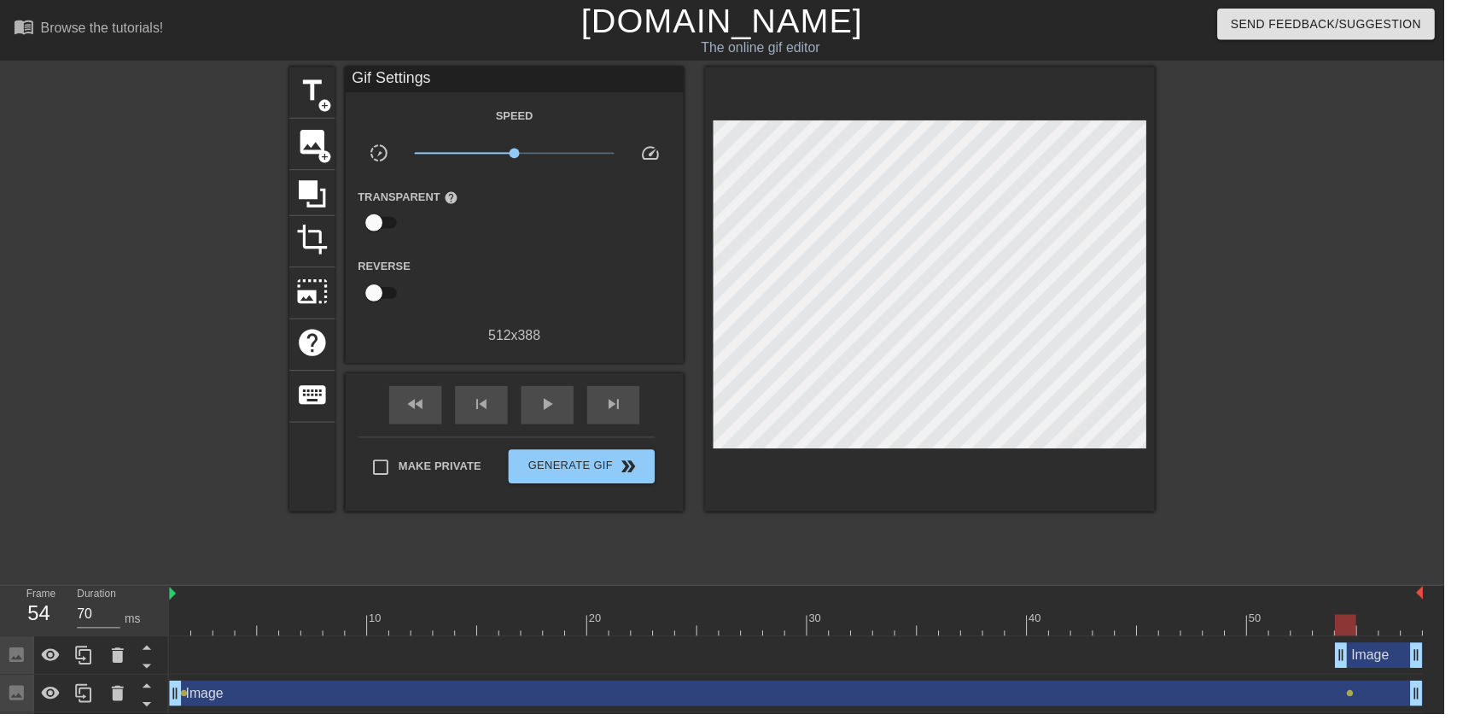
type input "60"
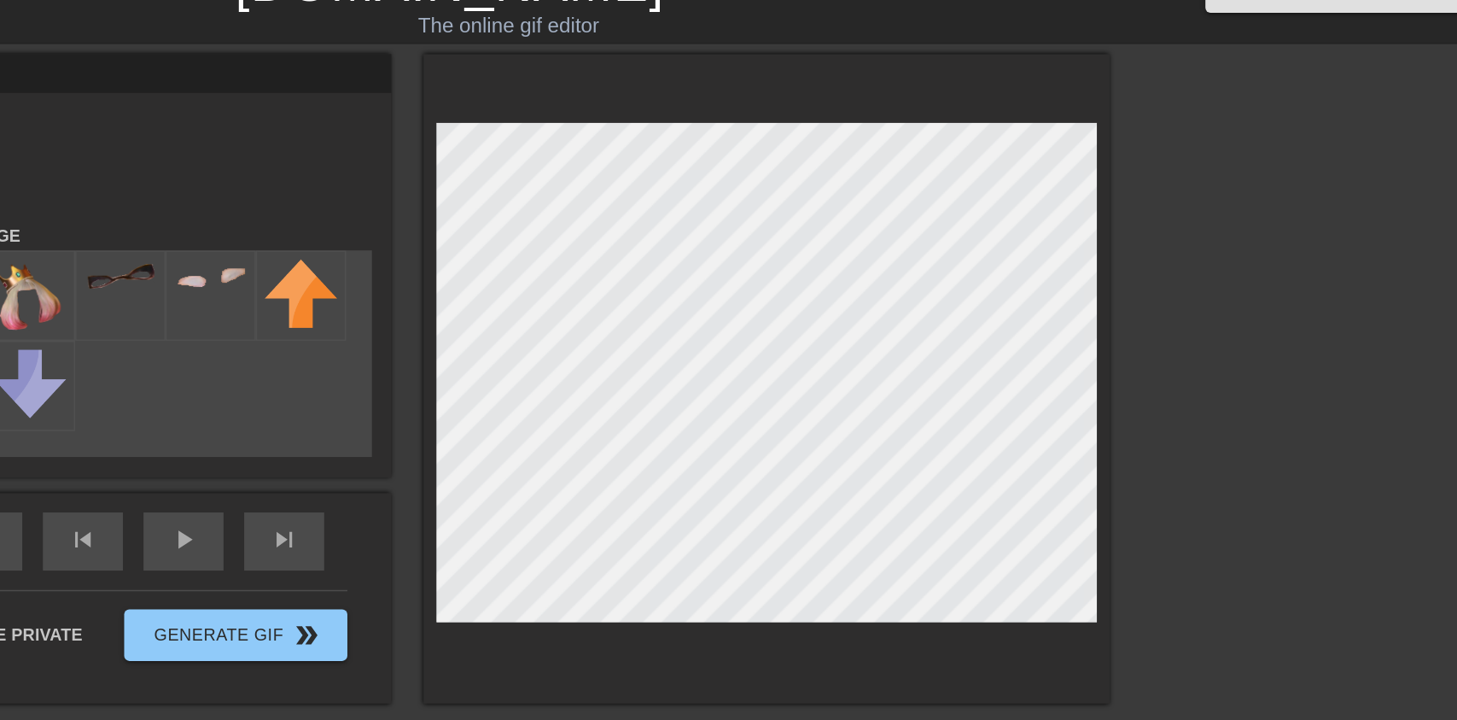
checkbox input "false"
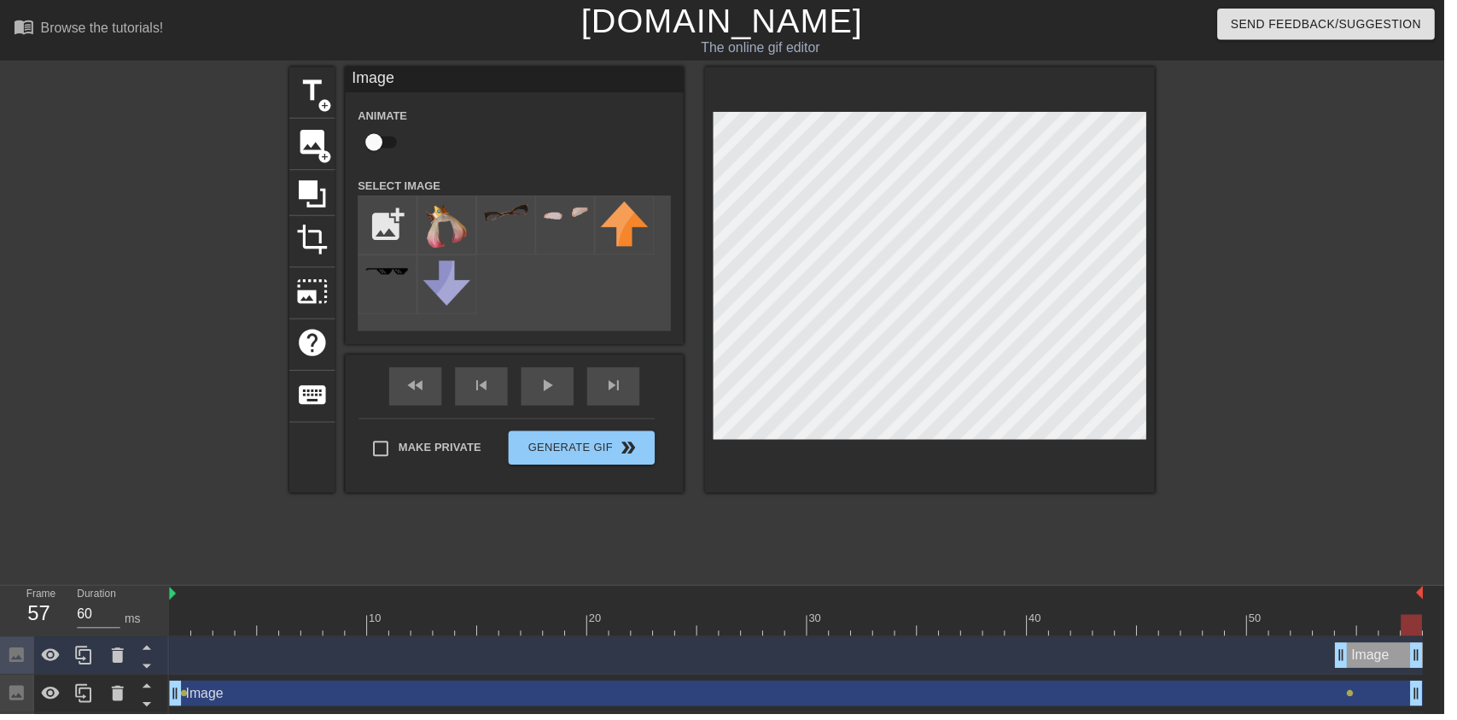
scroll to position [5, 0]
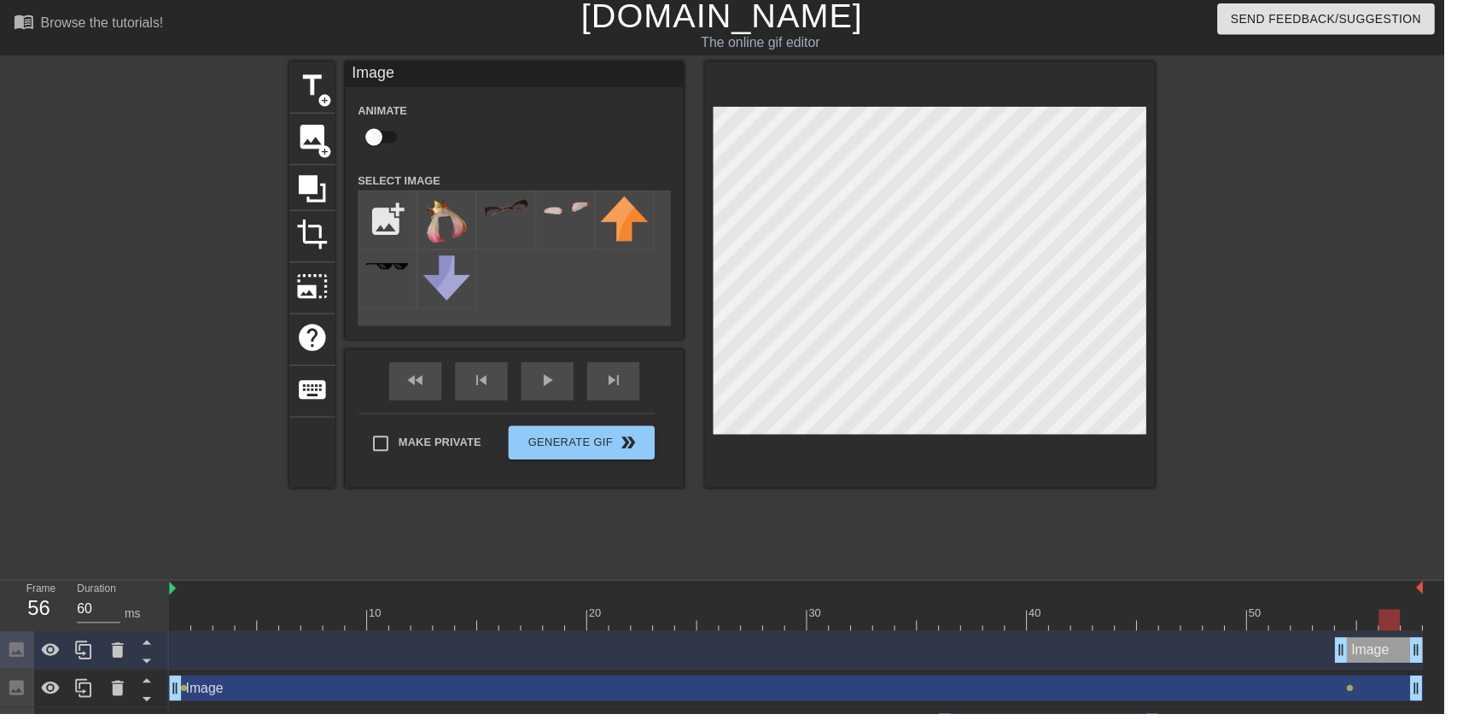
type input "70"
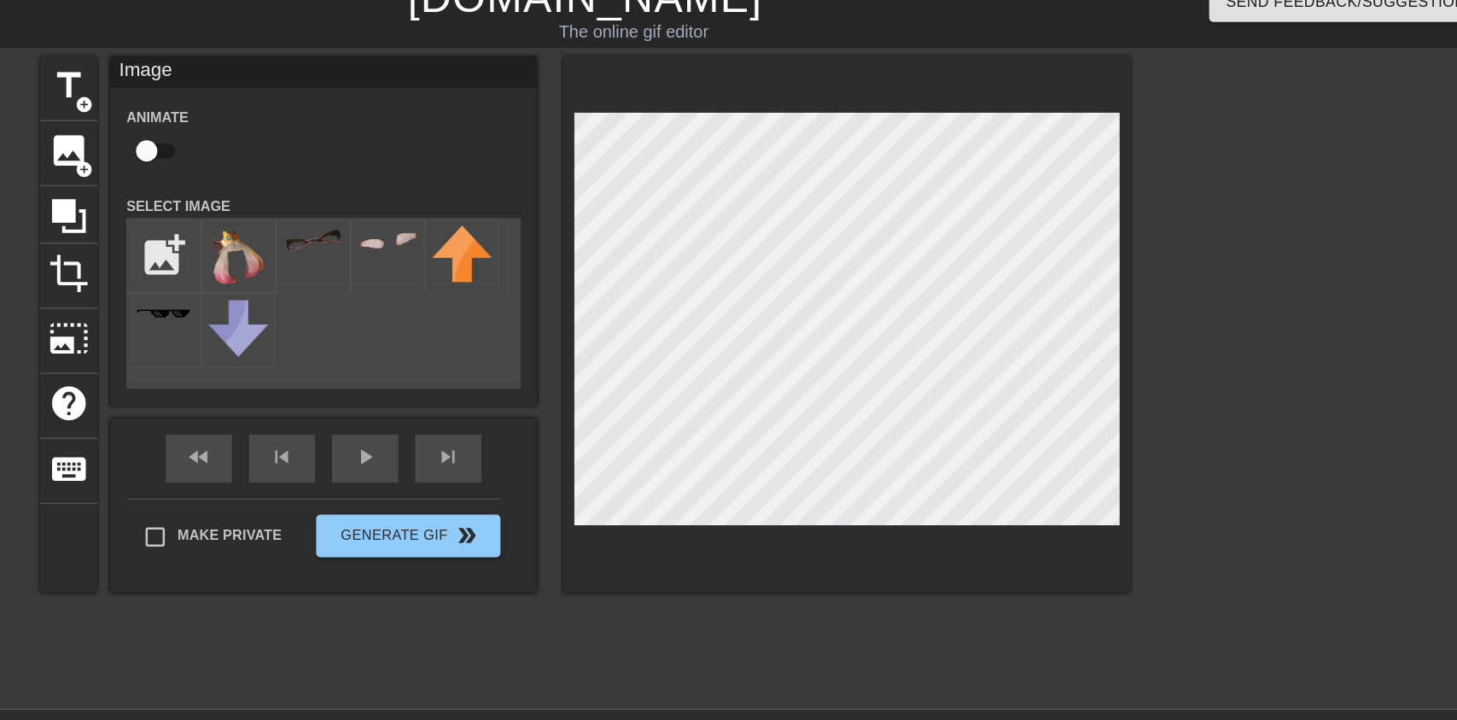
checkbox input "true"
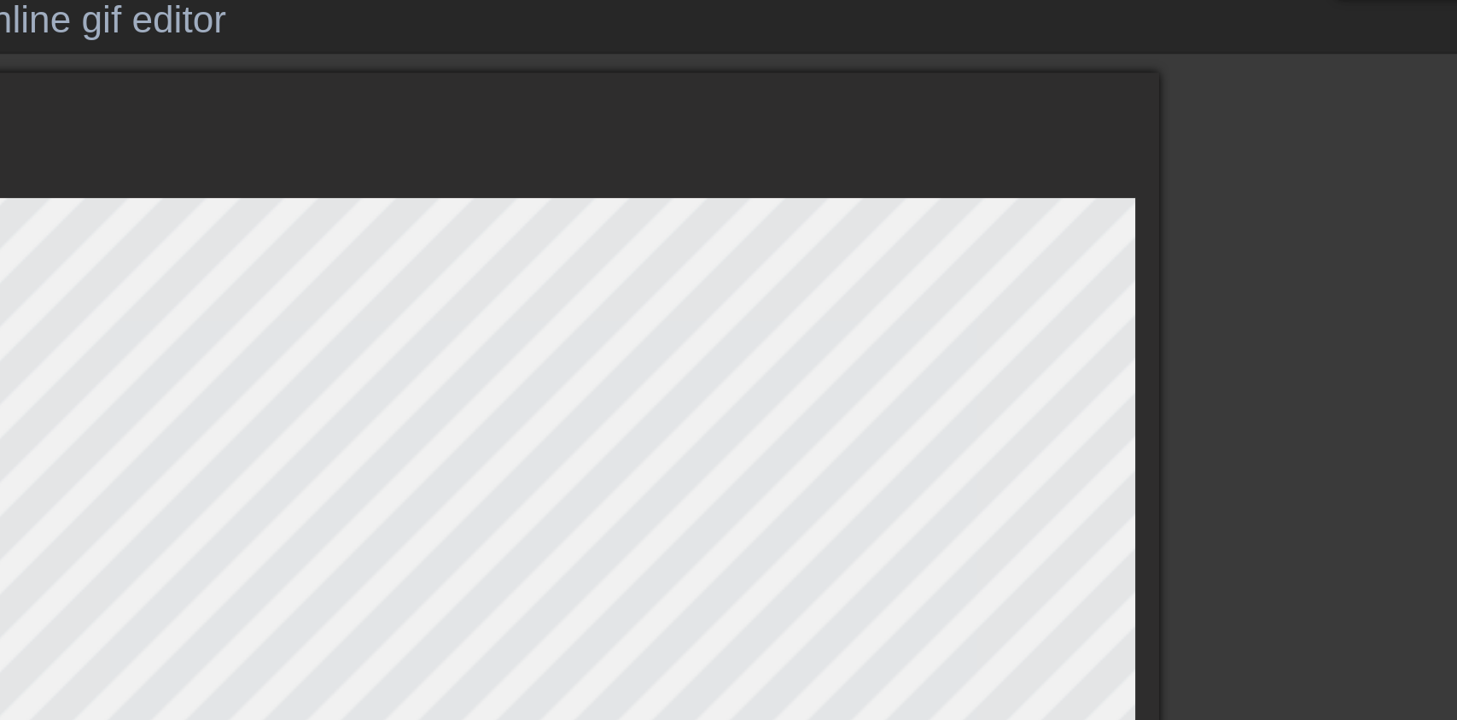
click at [952, 104] on div at bounding box center [938, 281] width 454 height 429
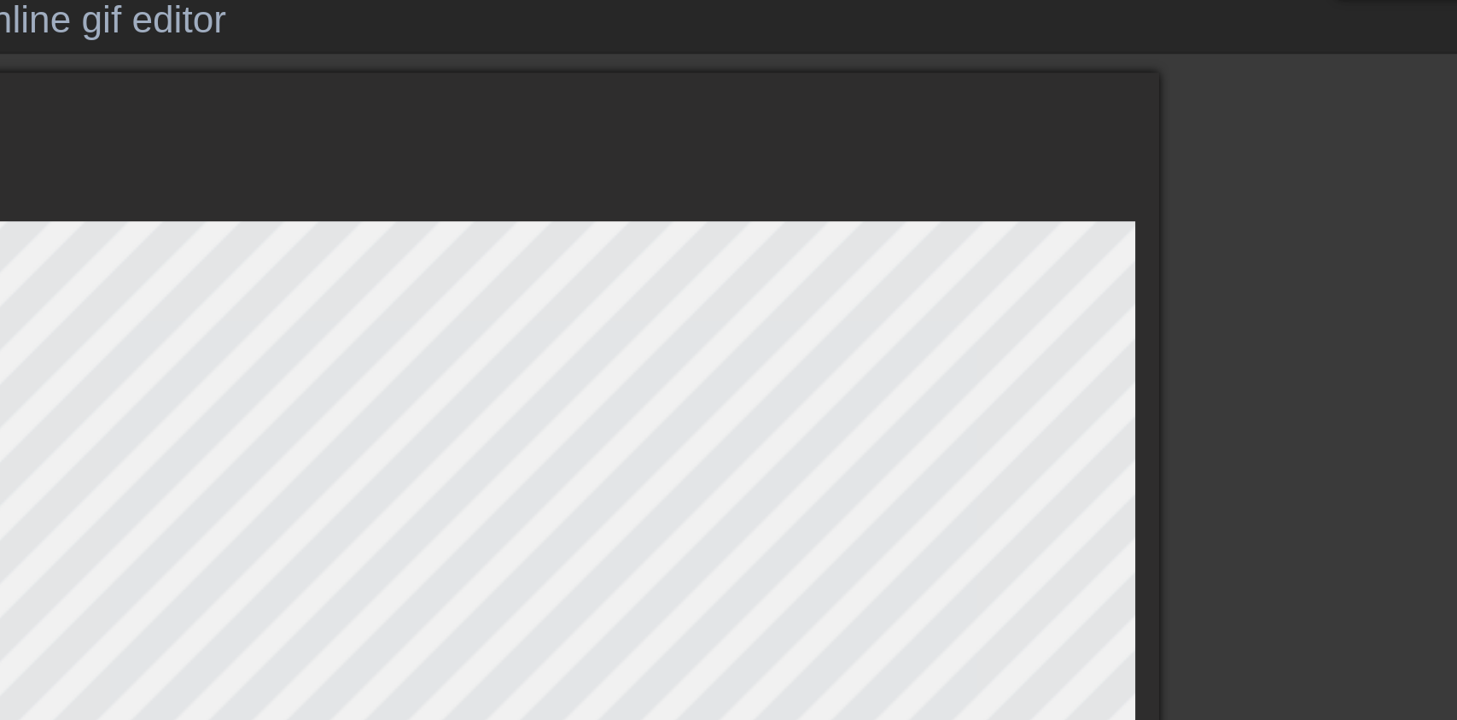
click at [939, 116] on div at bounding box center [938, 291] width 454 height 448
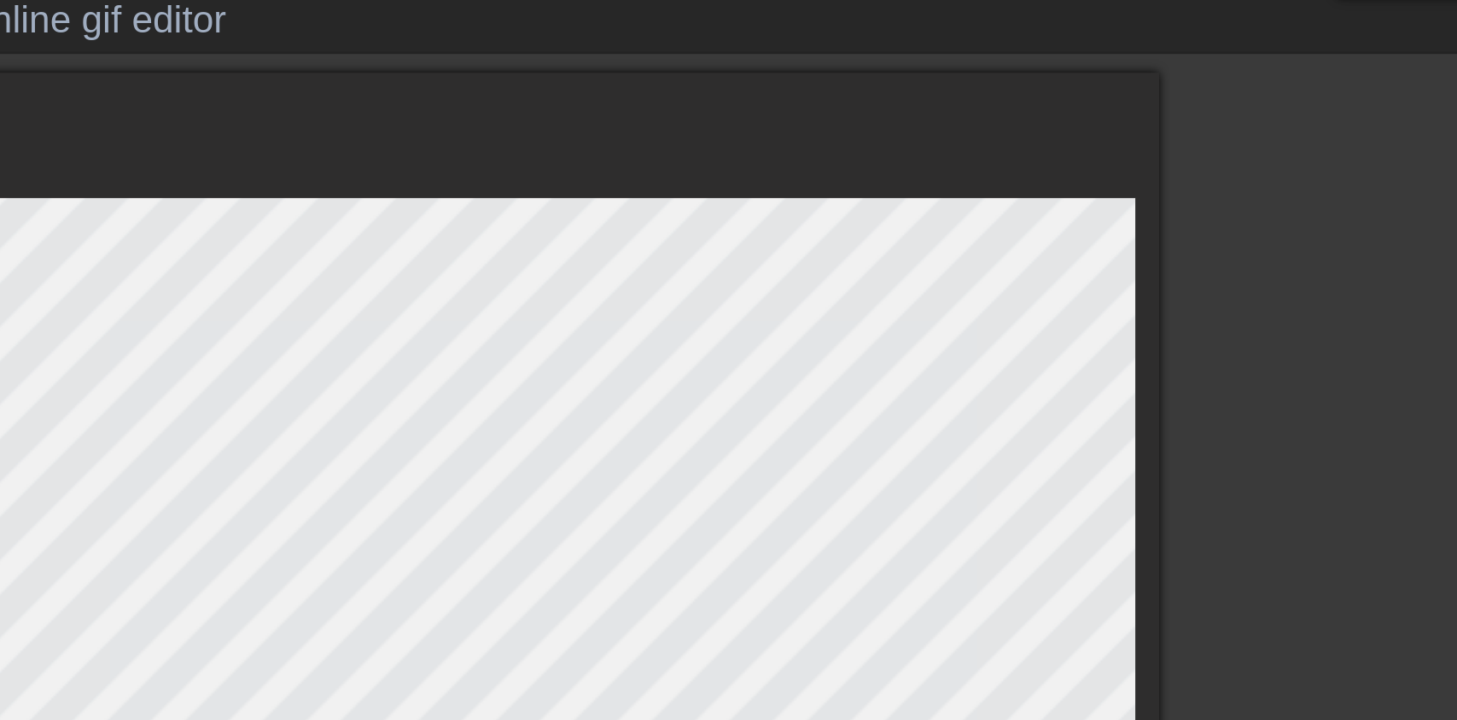
checkbox input "true"
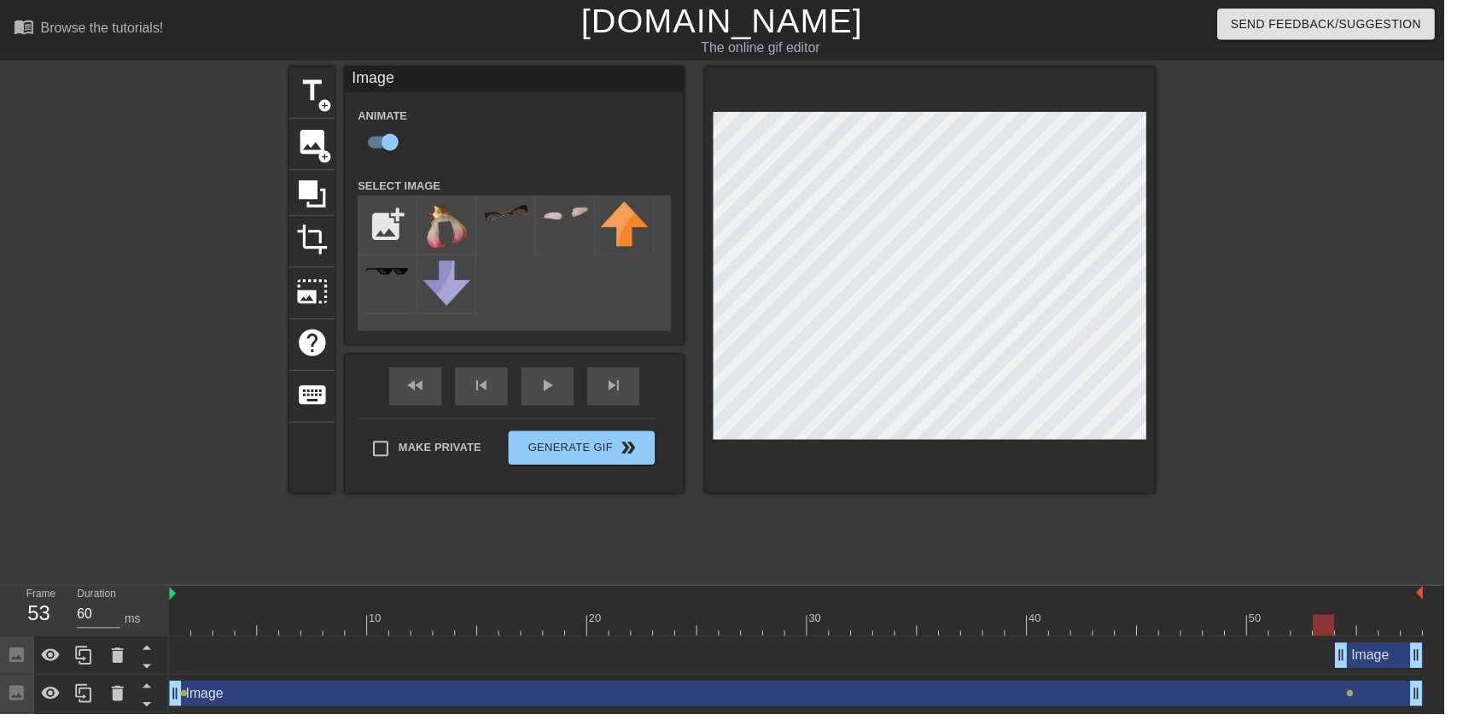
type input "70"
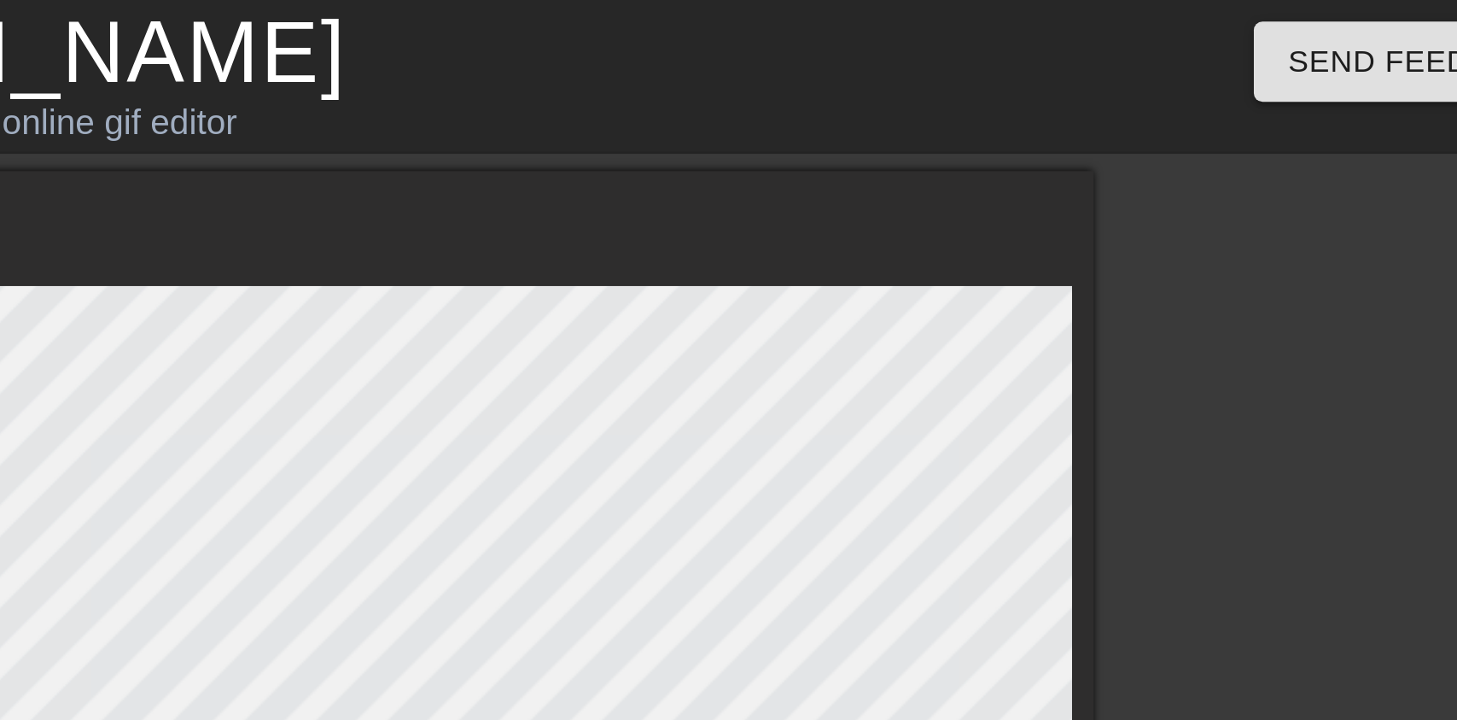
checkbox input "false"
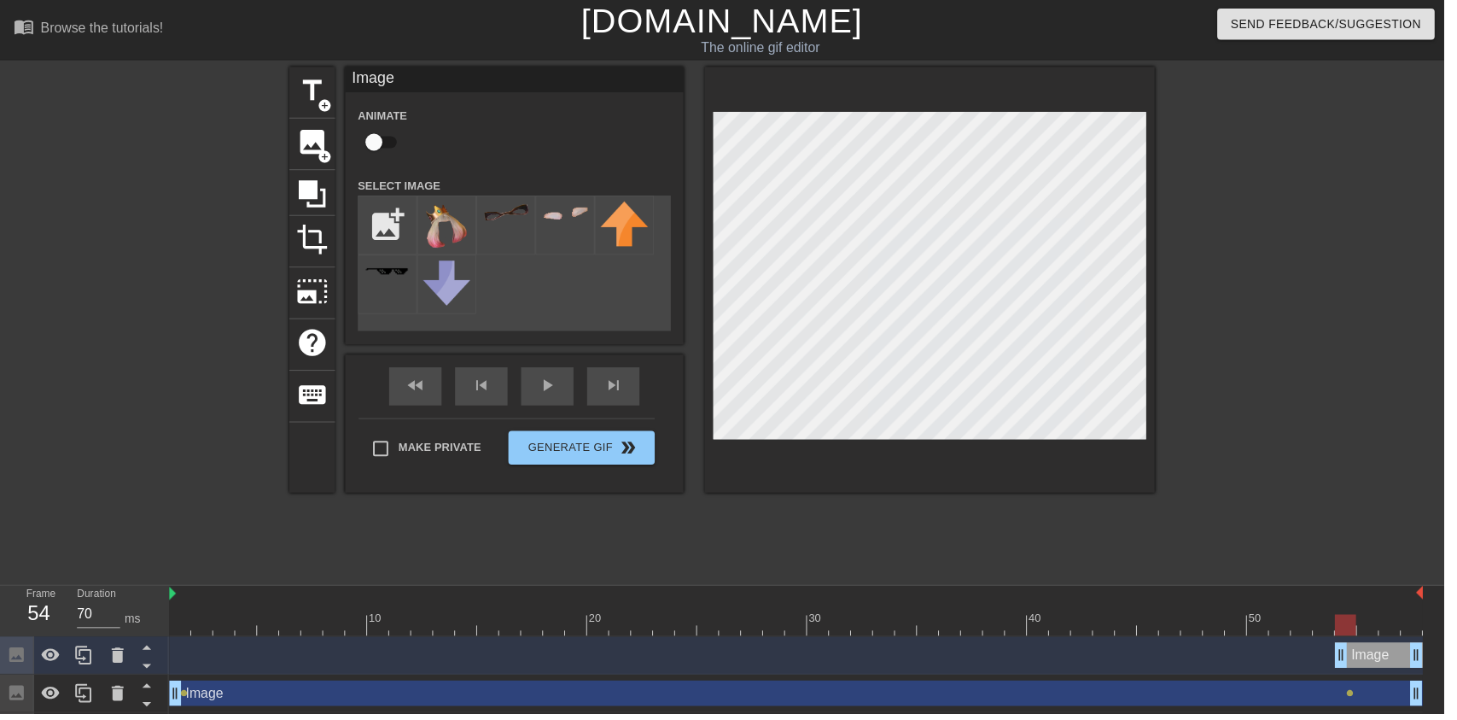
click at [1288, 499] on div at bounding box center [1314, 323] width 256 height 512
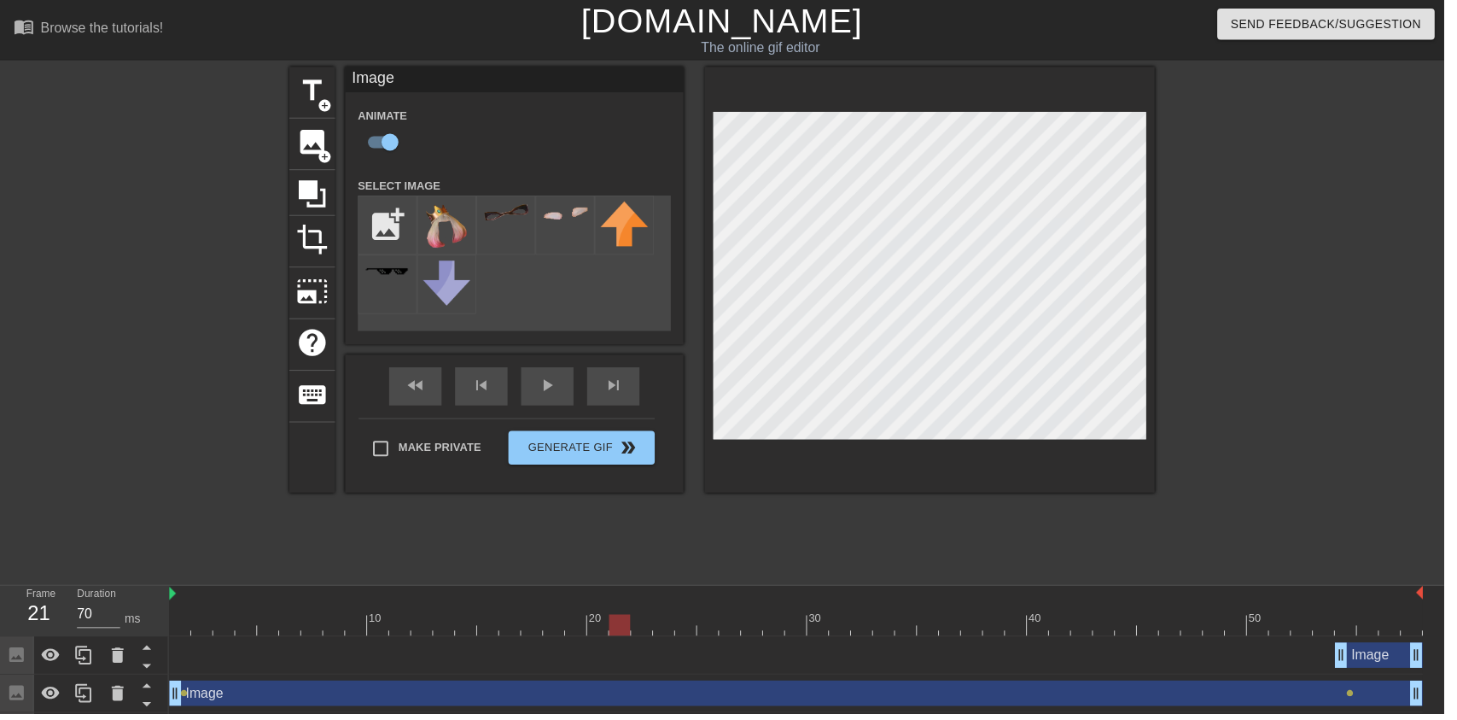
click at [1400, 452] on div at bounding box center [1314, 323] width 256 height 512
type input "70"
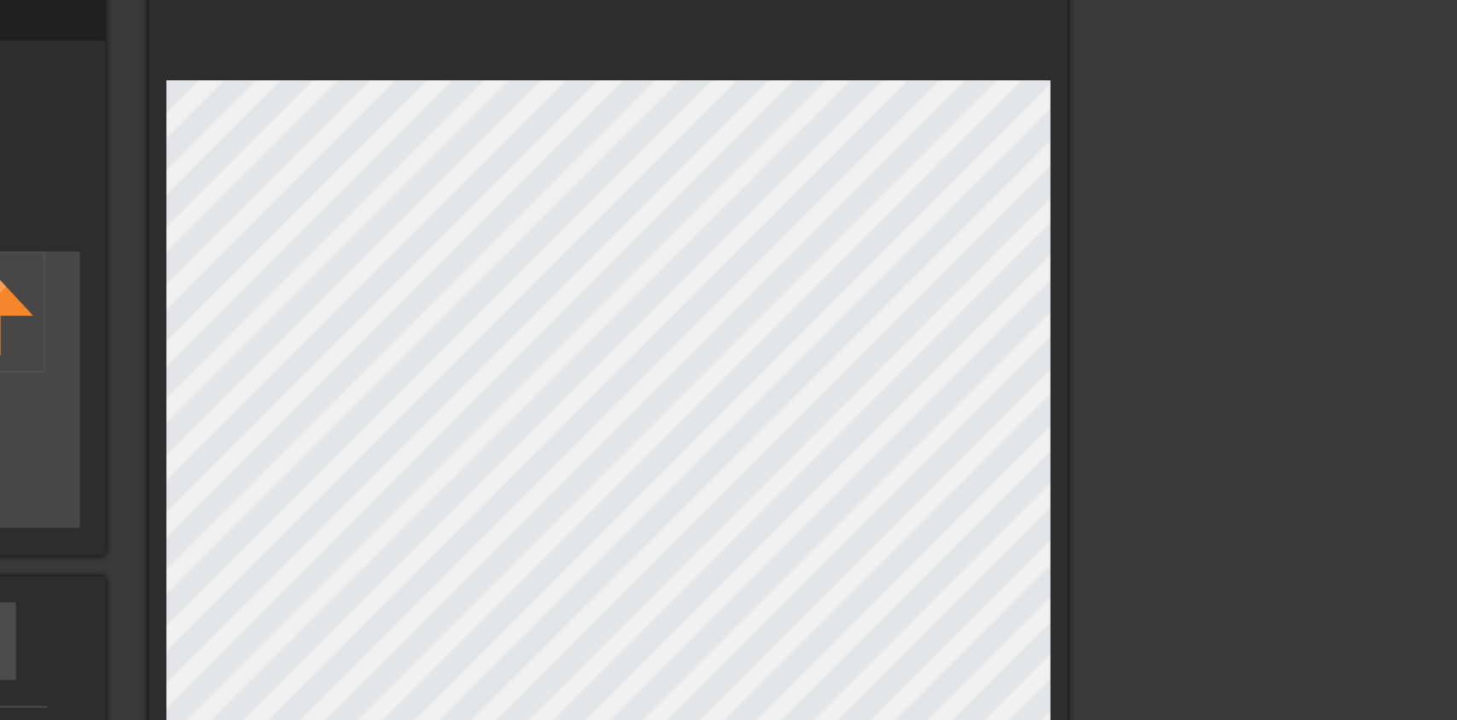
checkbox input "true"
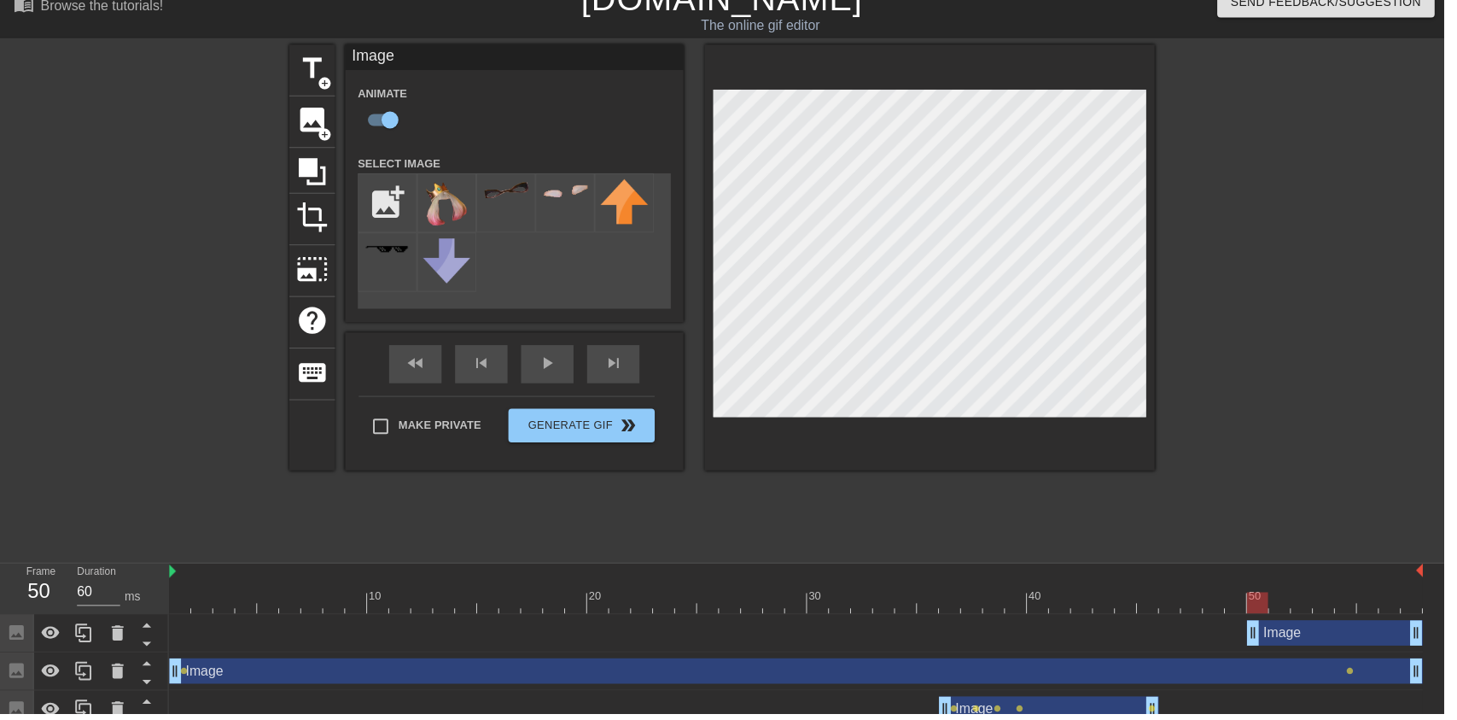
scroll to position [27, 0]
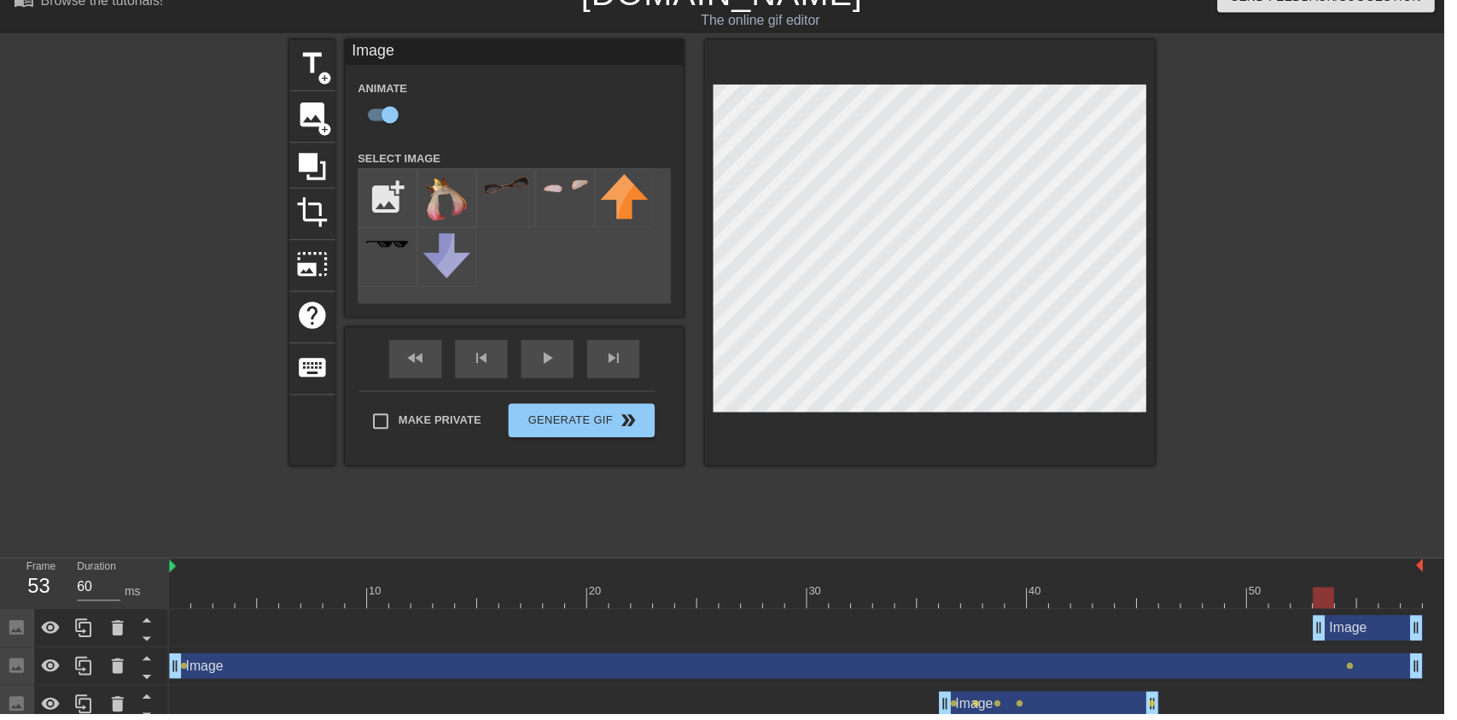
type input "70"
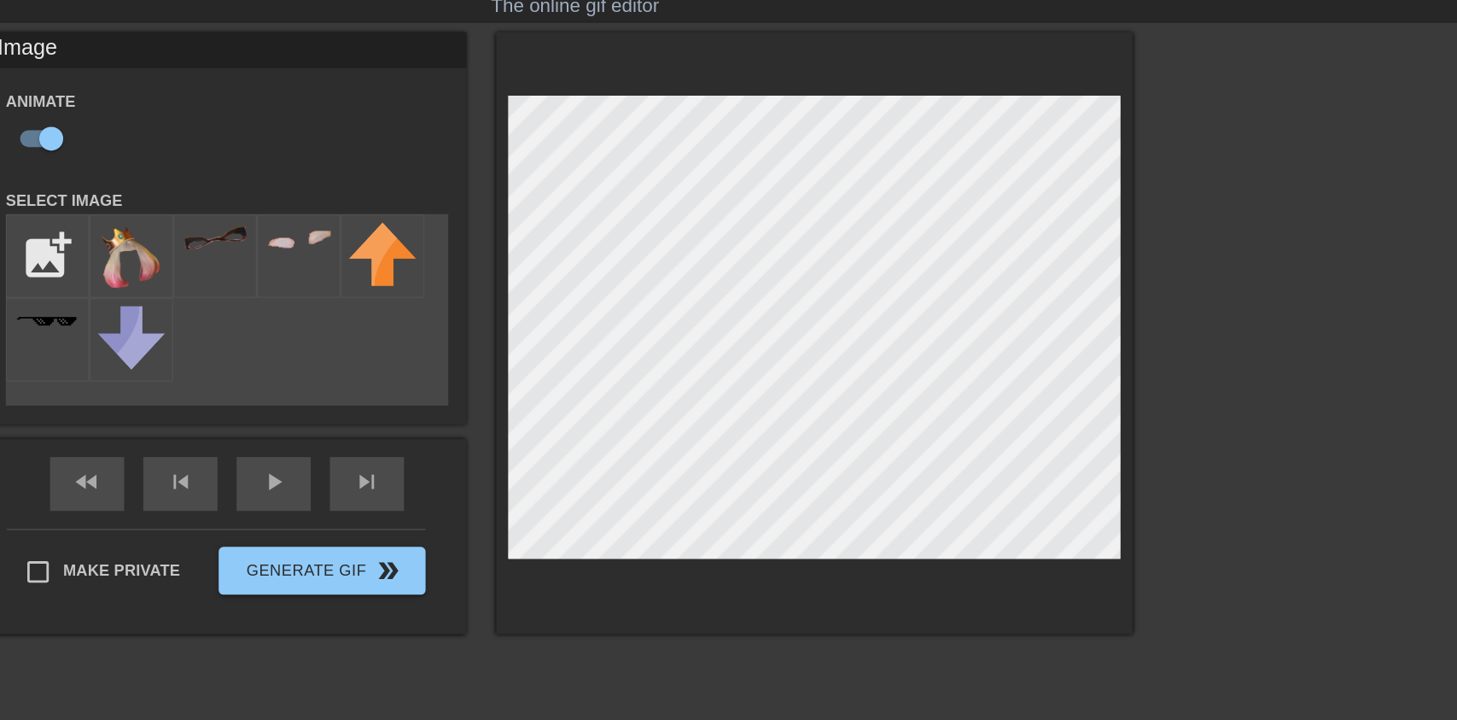
scroll to position [15, 0]
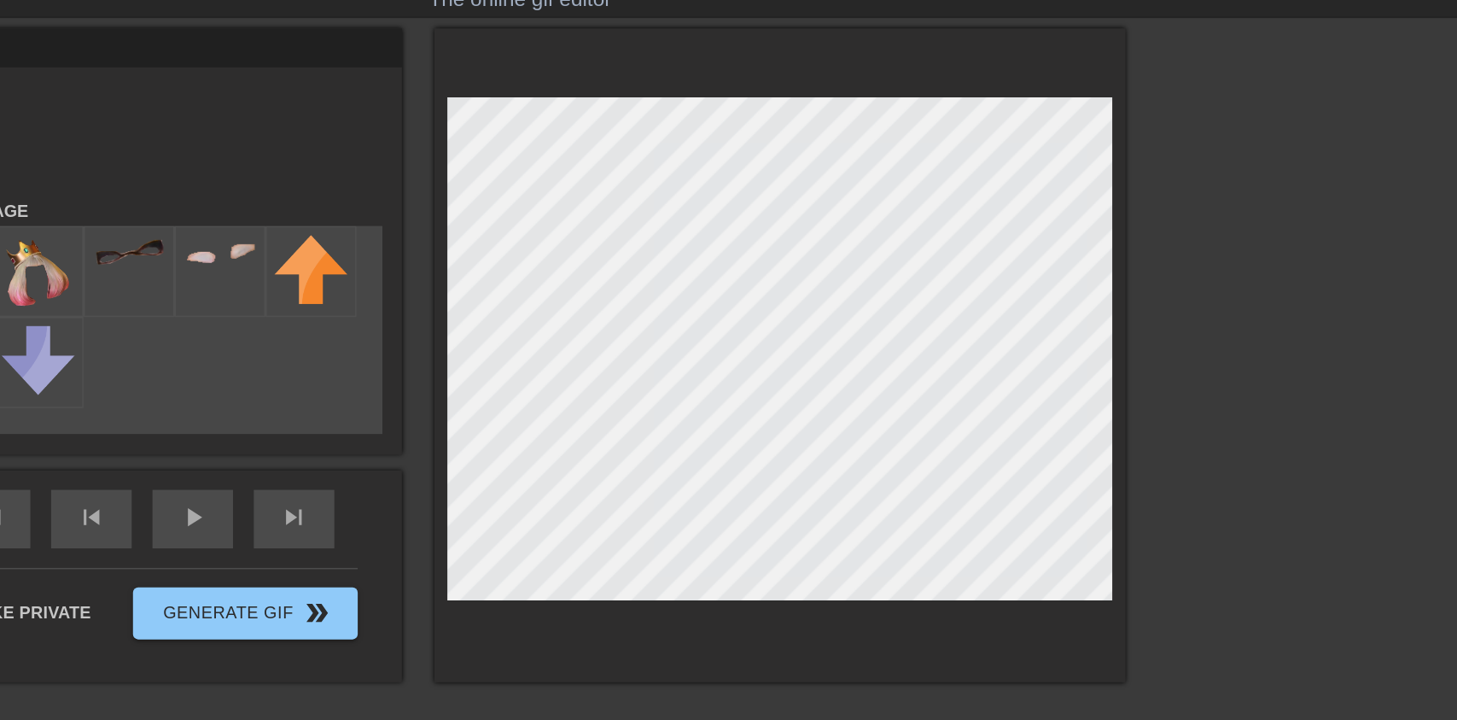
checkbox input "false"
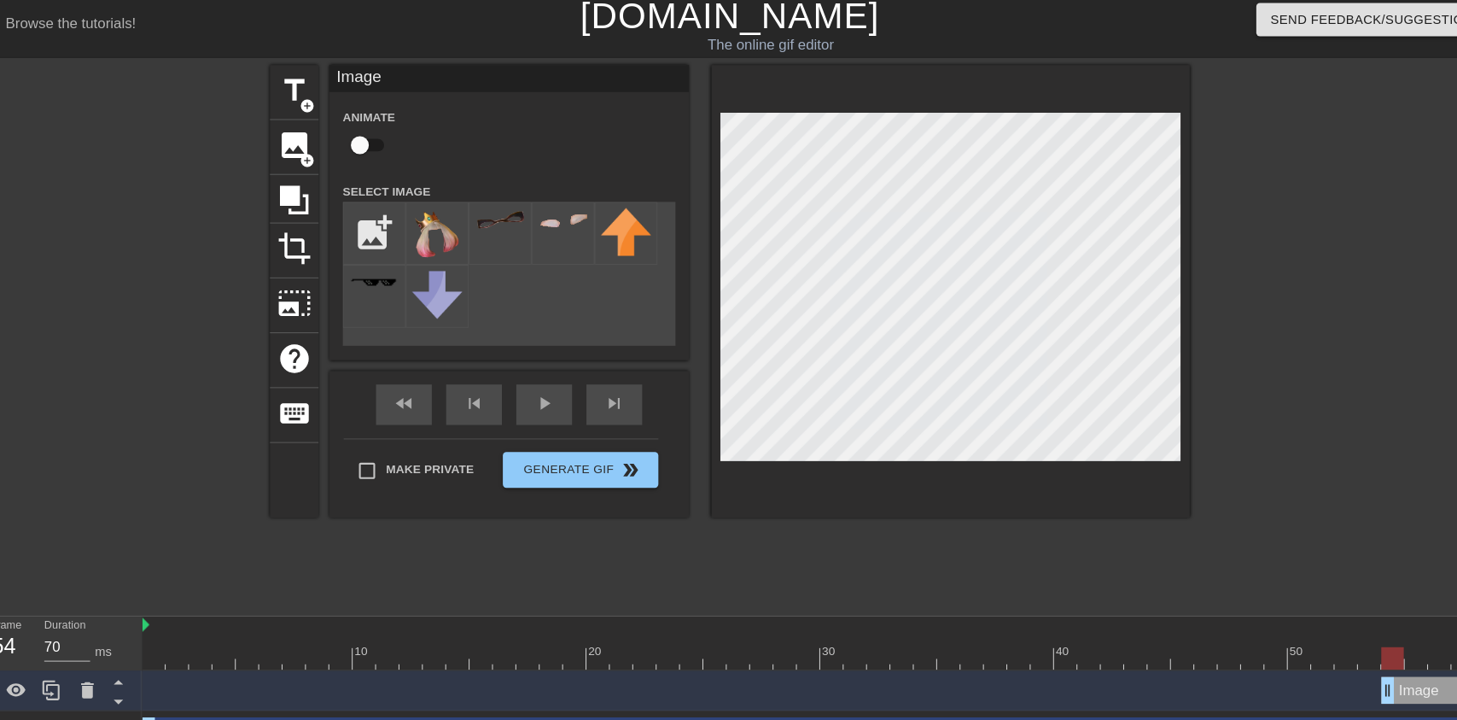
scroll to position [0, 0]
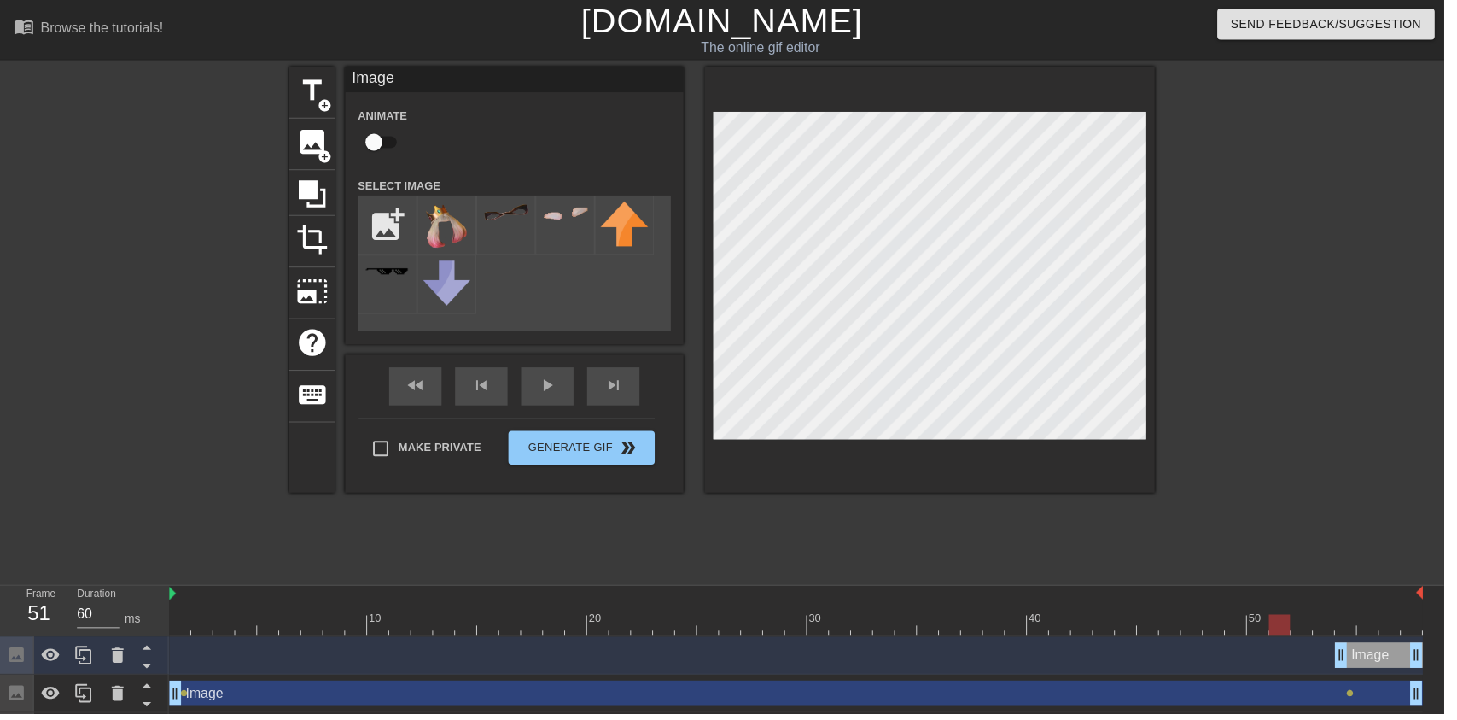
type input "70"
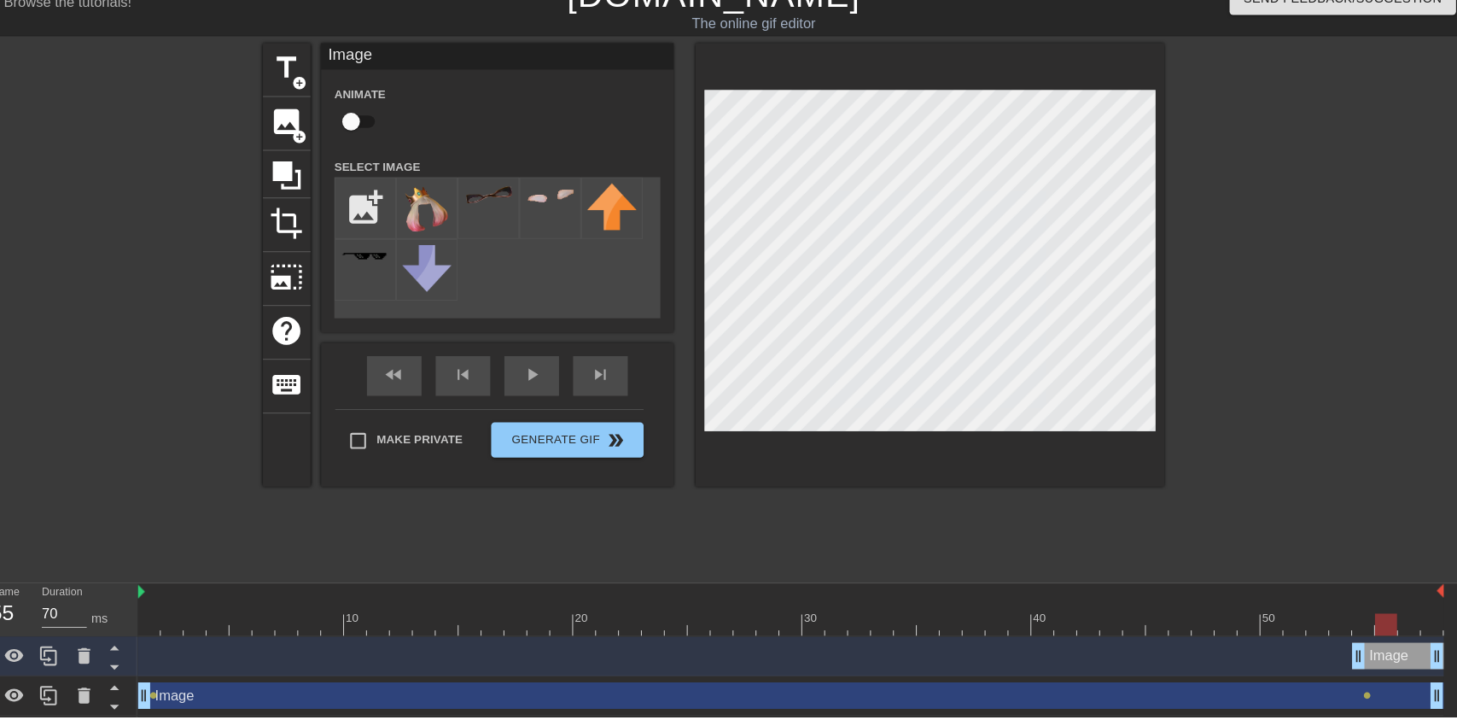
click at [373, 132] on input "checkbox" at bounding box center [377, 143] width 97 height 32
checkbox input "true"
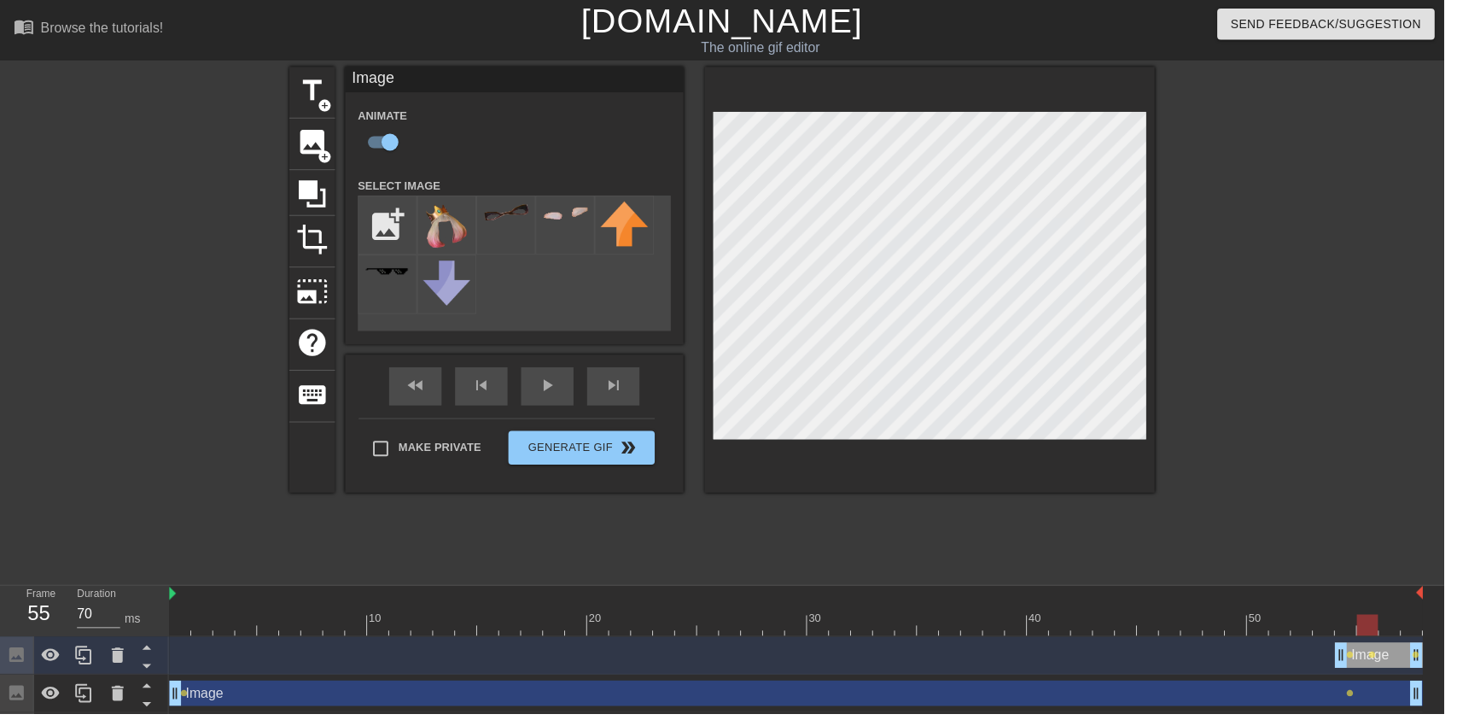
click at [1384, 650] on div "Image drag_handle drag_handle" at bounding box center [1391, 661] width 89 height 26
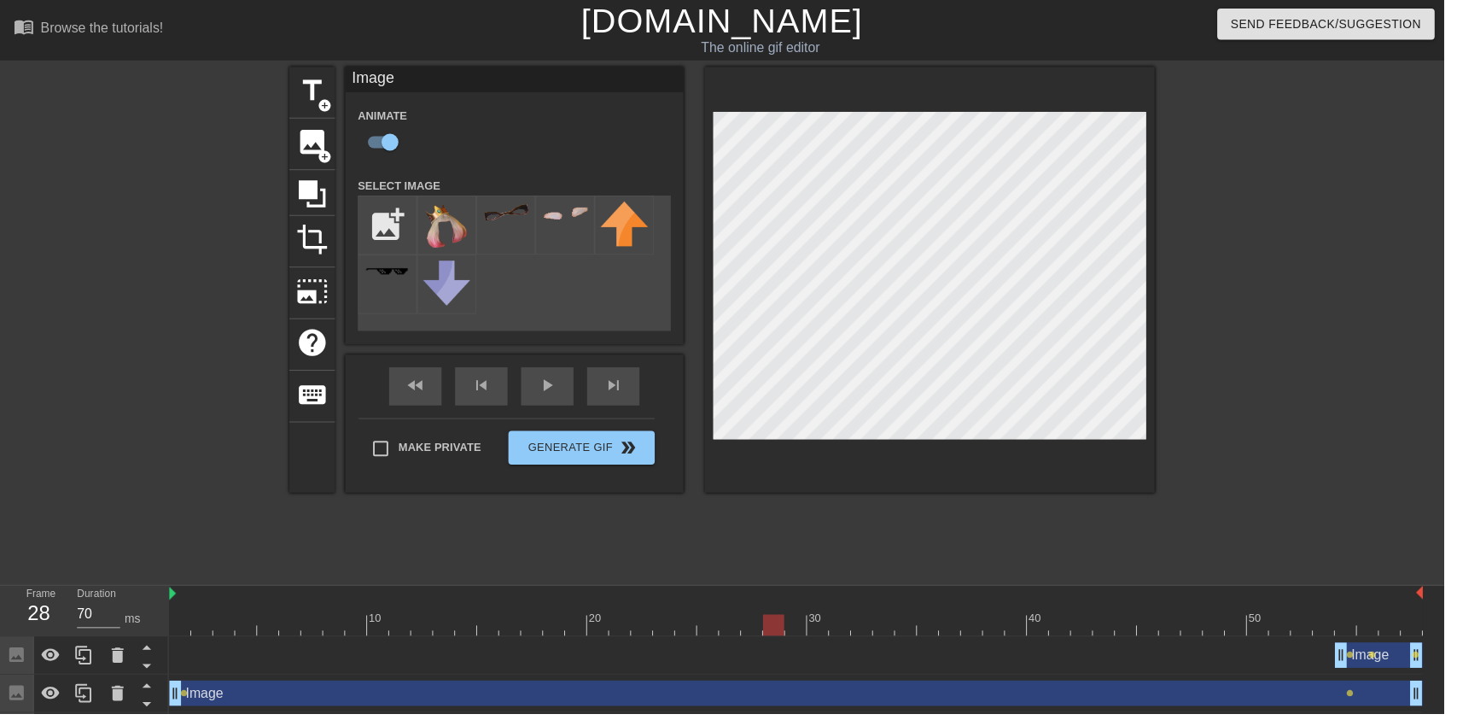
click at [765, 629] on div at bounding box center [803, 630] width 1265 height 21
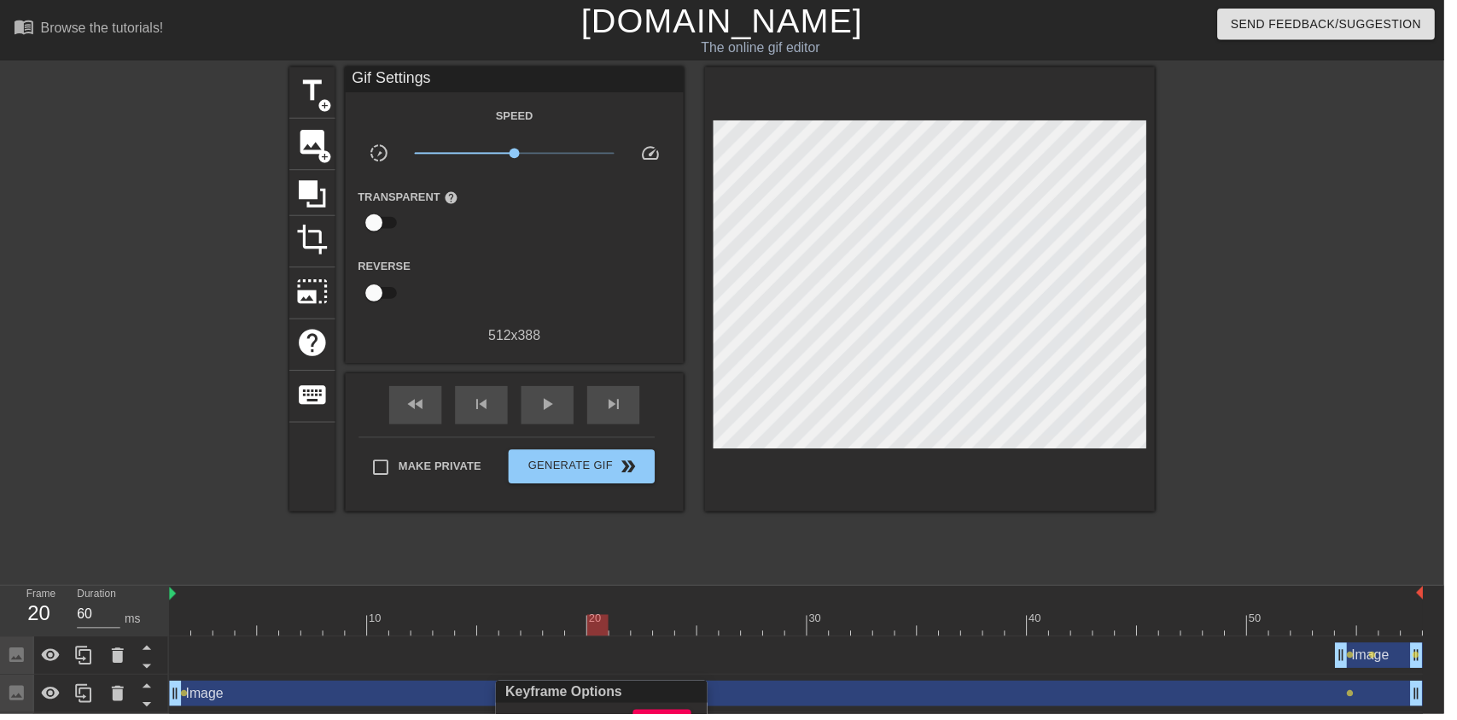
click at [824, 694] on div at bounding box center [728, 360] width 1457 height 720
click at [709, 719] on div at bounding box center [728, 360] width 1457 height 720
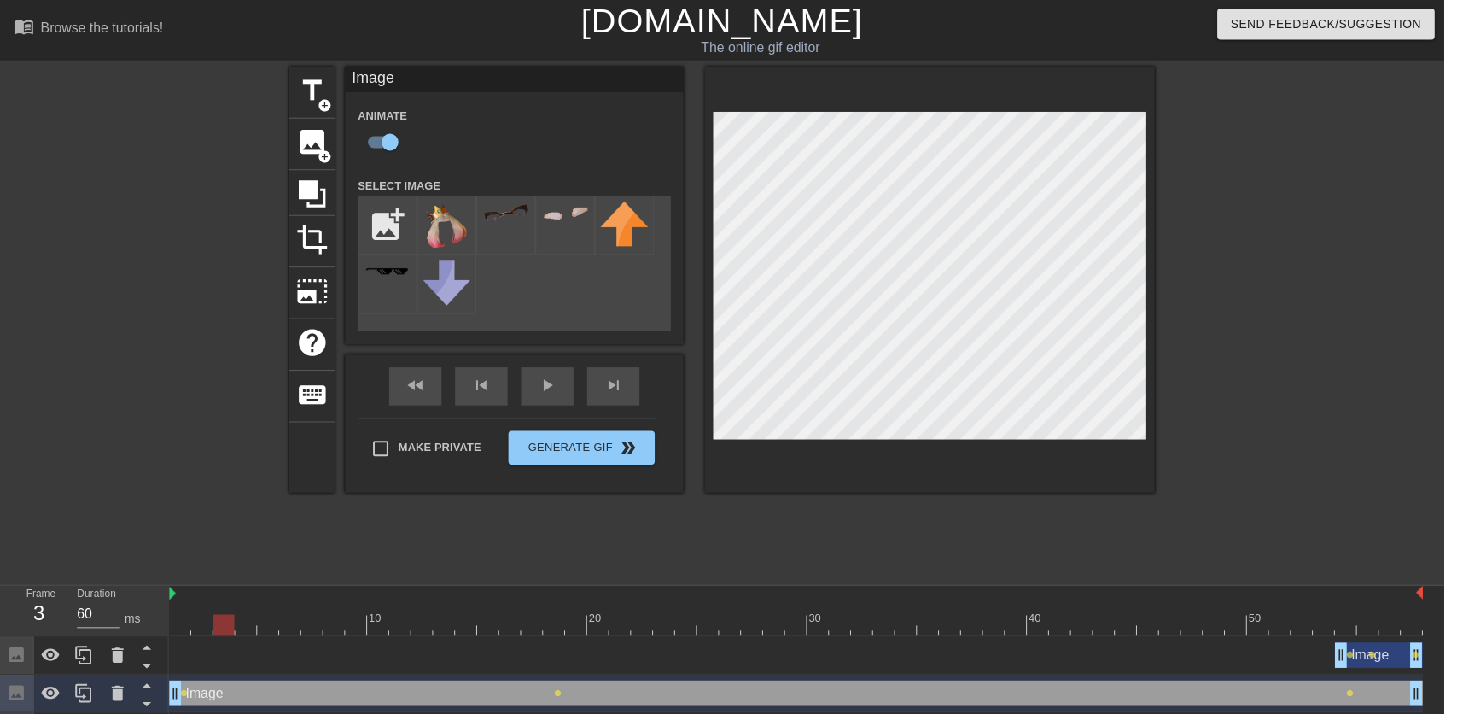
type input "70"
click at [115, 711] on div at bounding box center [119, 699] width 34 height 38
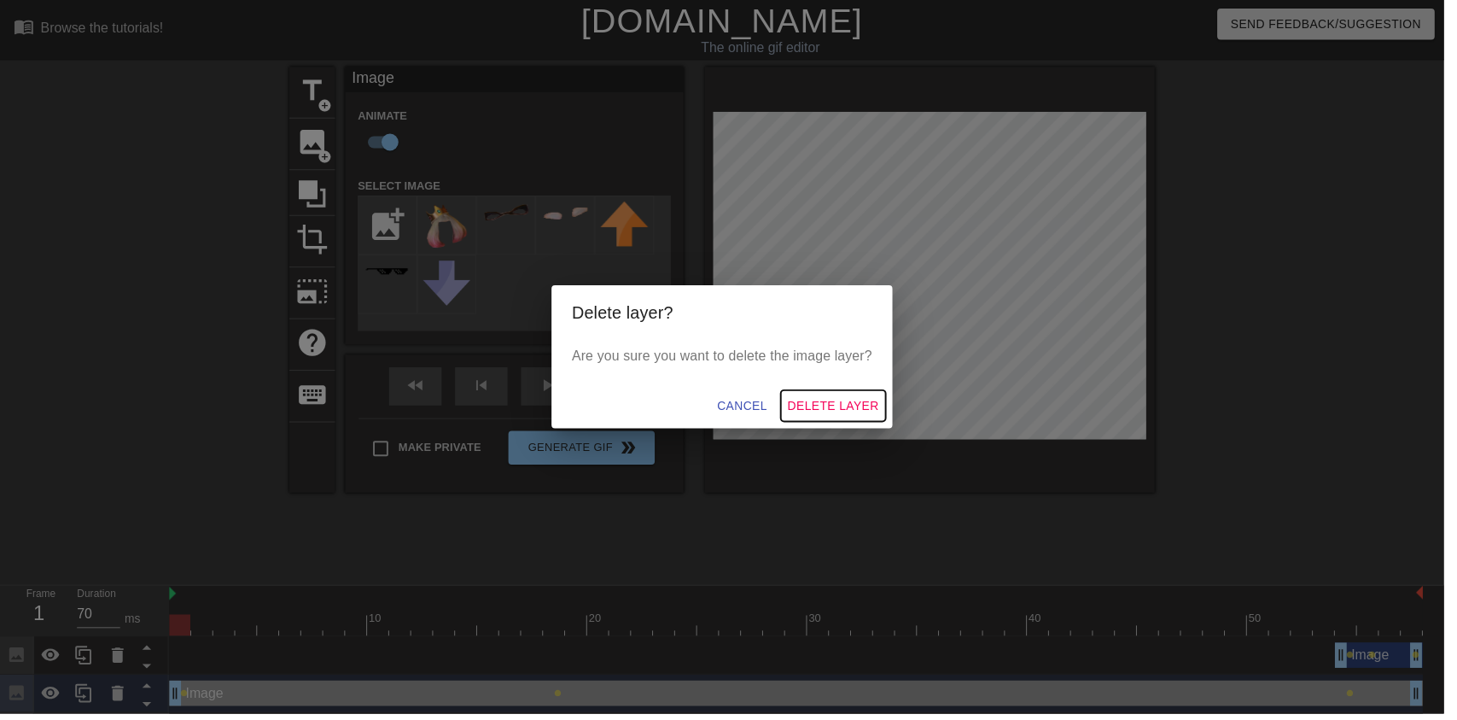
click at [873, 416] on span "Delete Layer" at bounding box center [841, 409] width 92 height 21
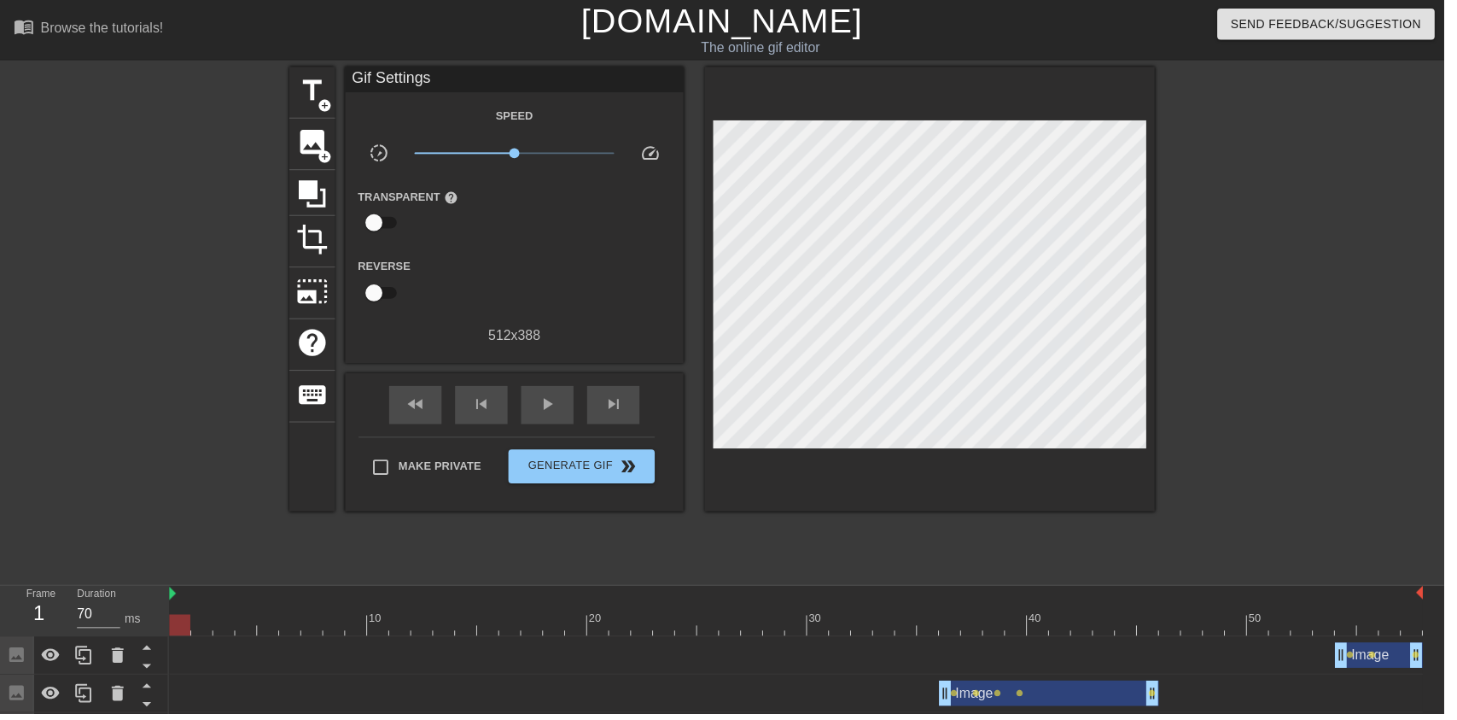
click at [312, 143] on span "image" at bounding box center [315, 143] width 32 height 32
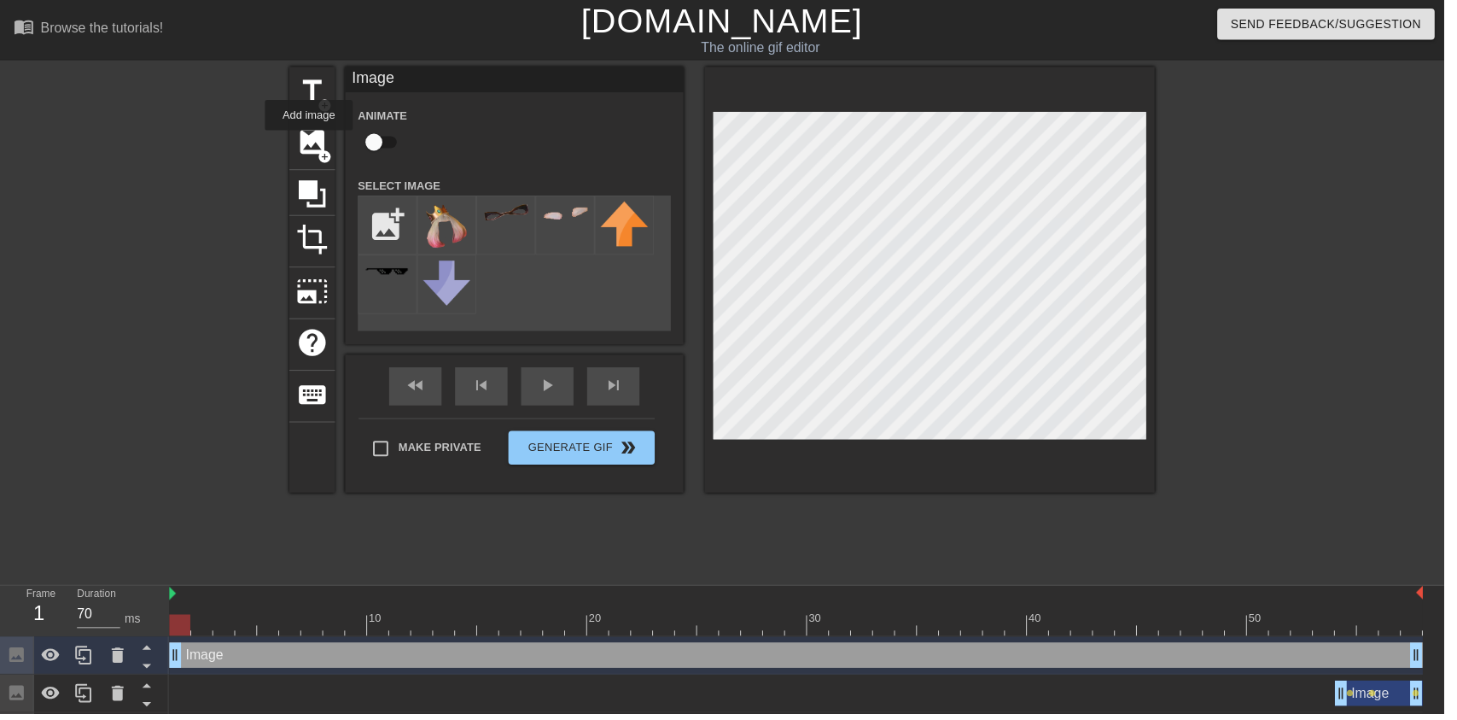
click at [433, 211] on img at bounding box center [451, 227] width 48 height 49
click at [392, 131] on input "checkbox" at bounding box center [377, 143] width 97 height 32
checkbox input "true"
click at [553, 397] on span "play_arrow" at bounding box center [552, 388] width 20 height 20
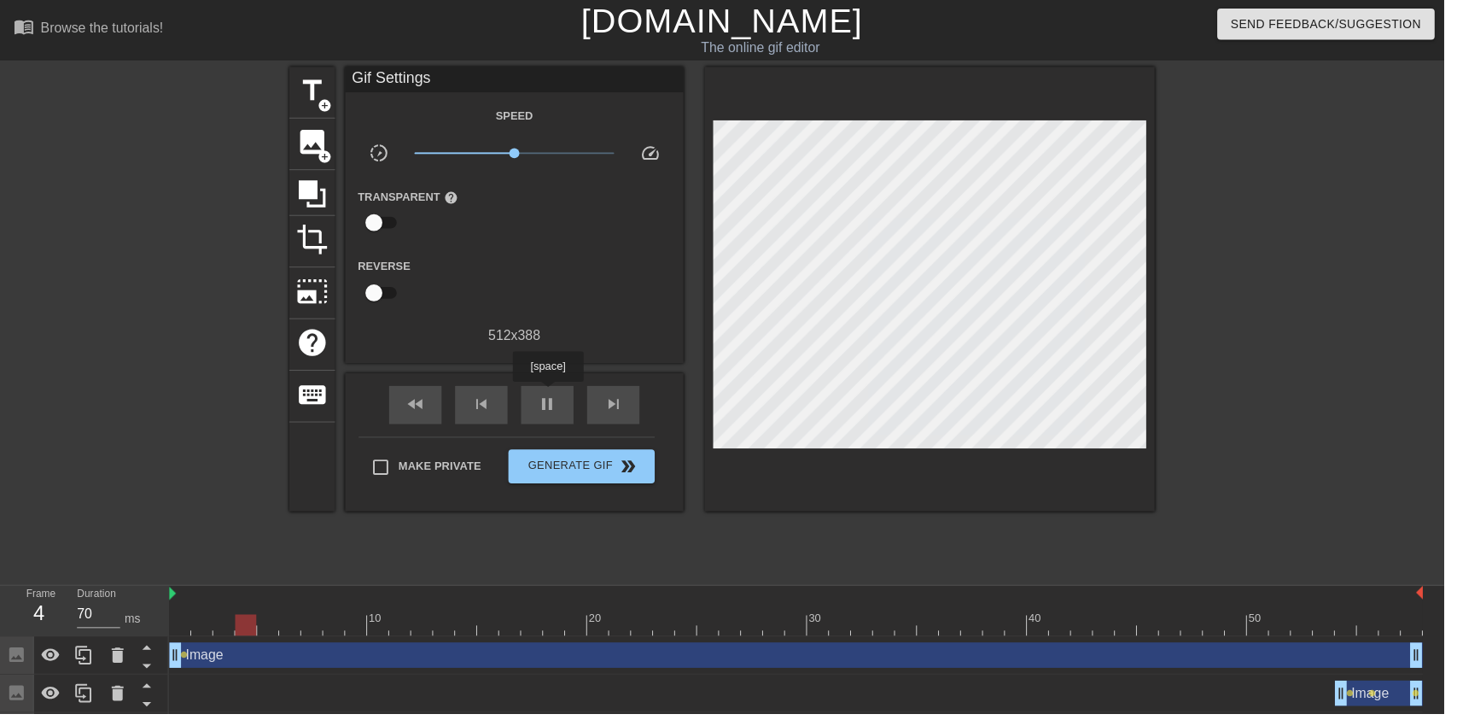
type input "60"
click at [553, 398] on span "pause" at bounding box center [552, 407] width 20 height 20
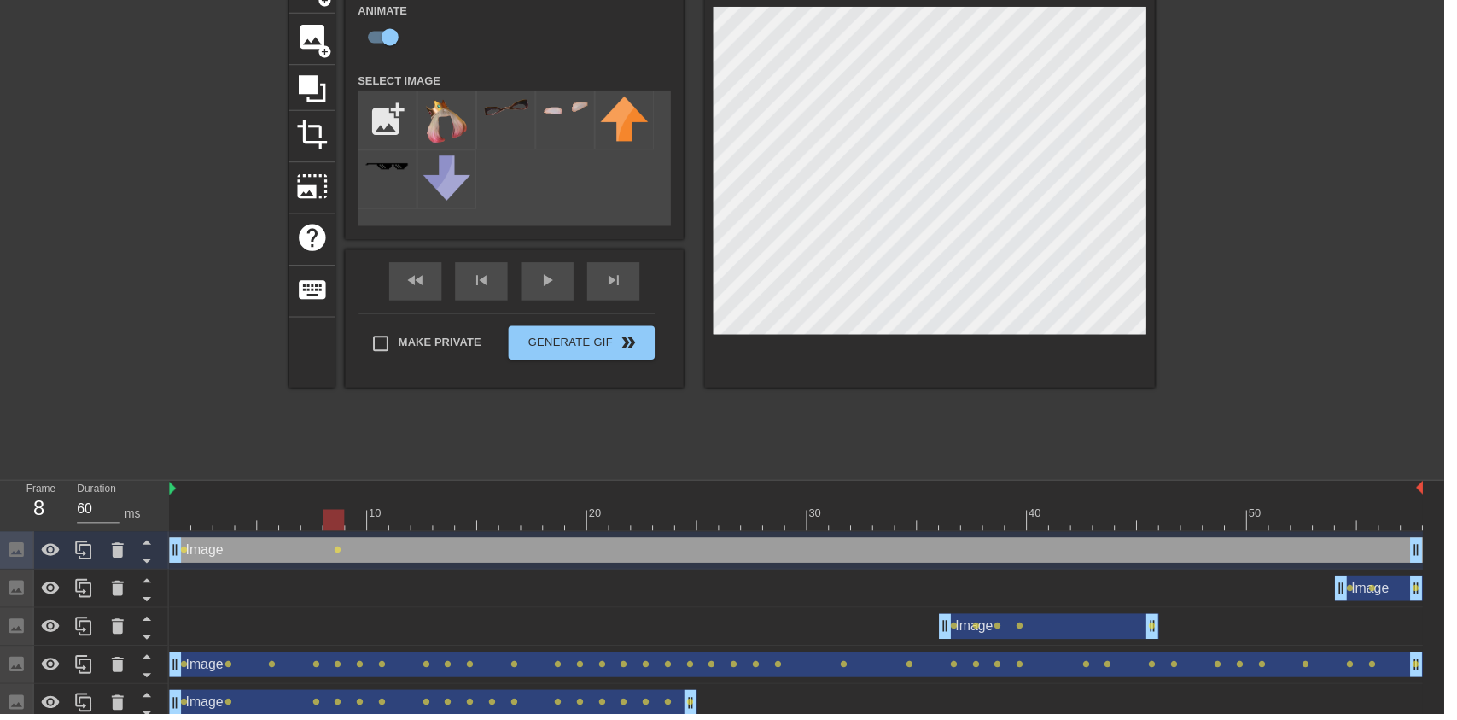
scroll to position [105, 0]
click at [117, 546] on icon at bounding box center [118, 556] width 20 height 20
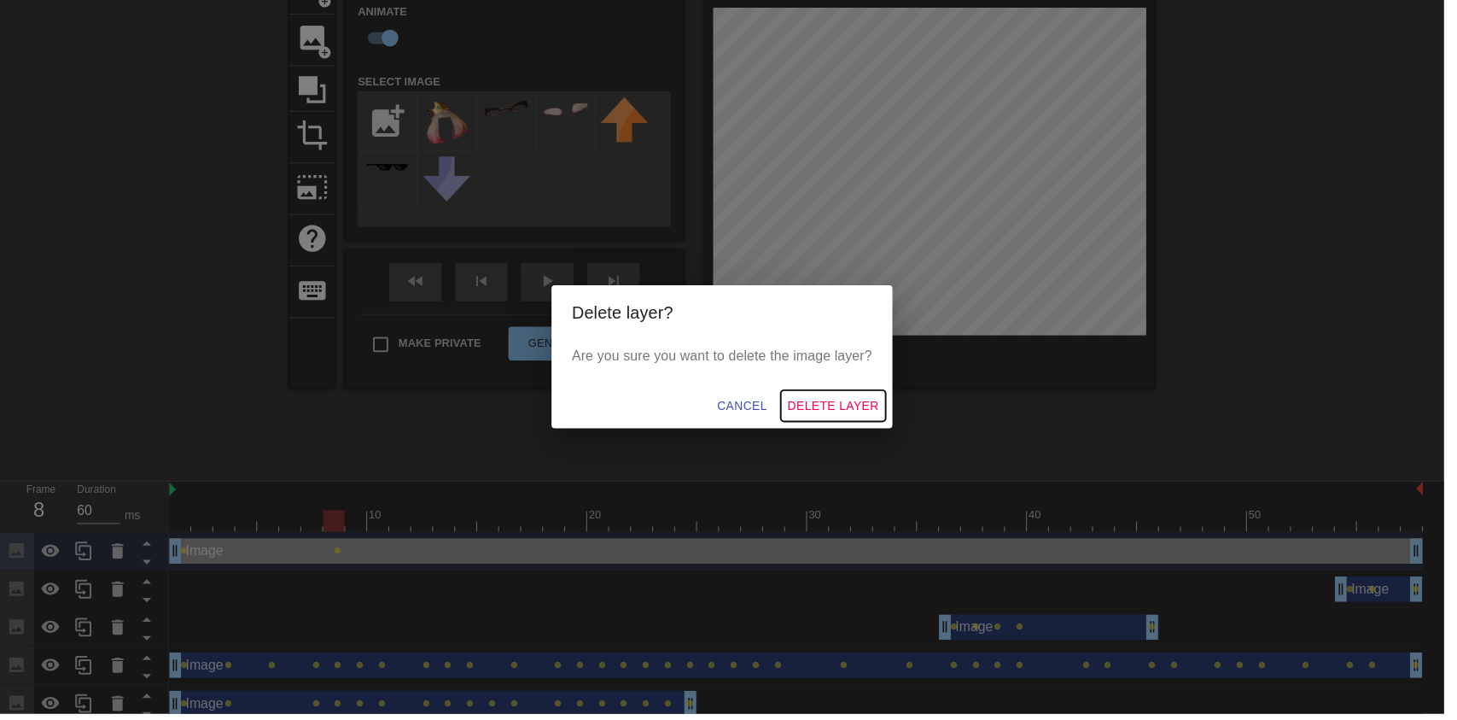
click at [876, 418] on span "Delete Layer" at bounding box center [841, 409] width 92 height 21
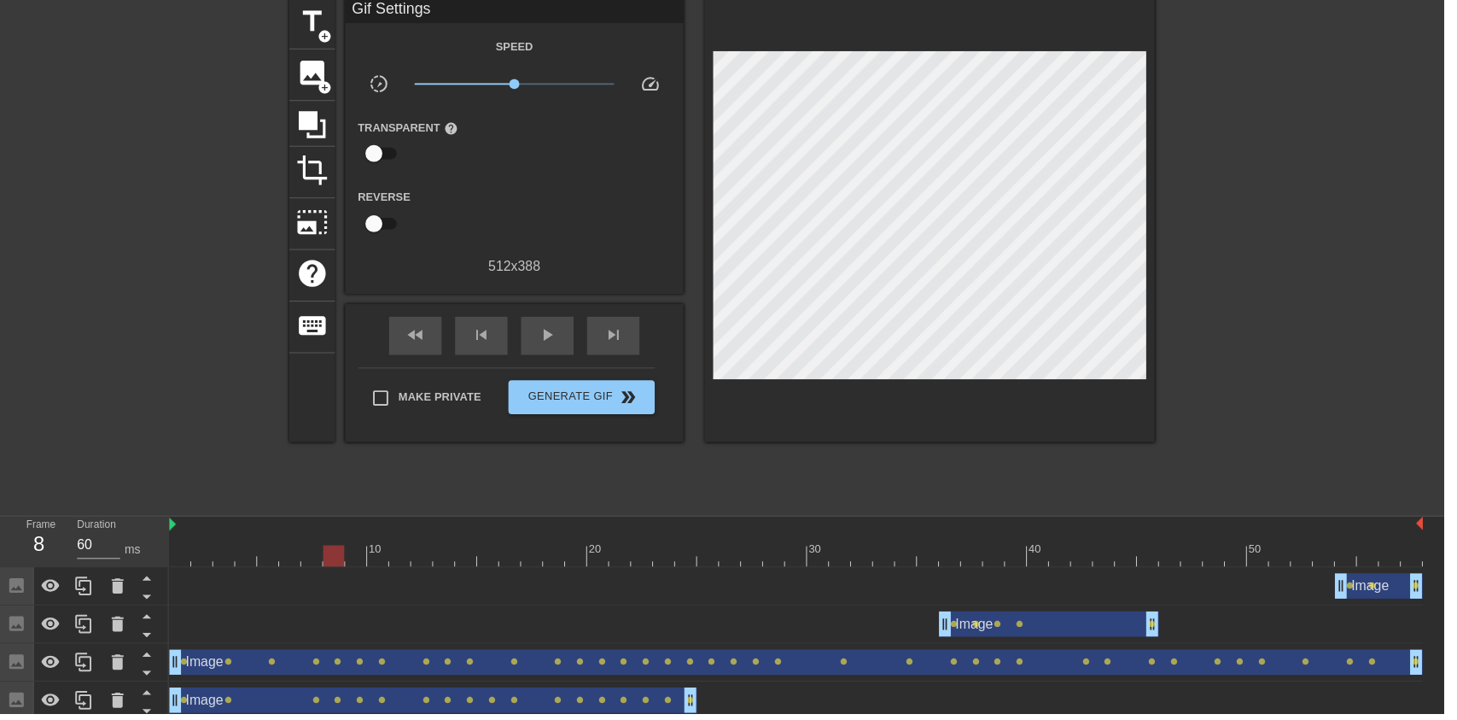
click at [318, 77] on span "image" at bounding box center [315, 73] width 32 height 32
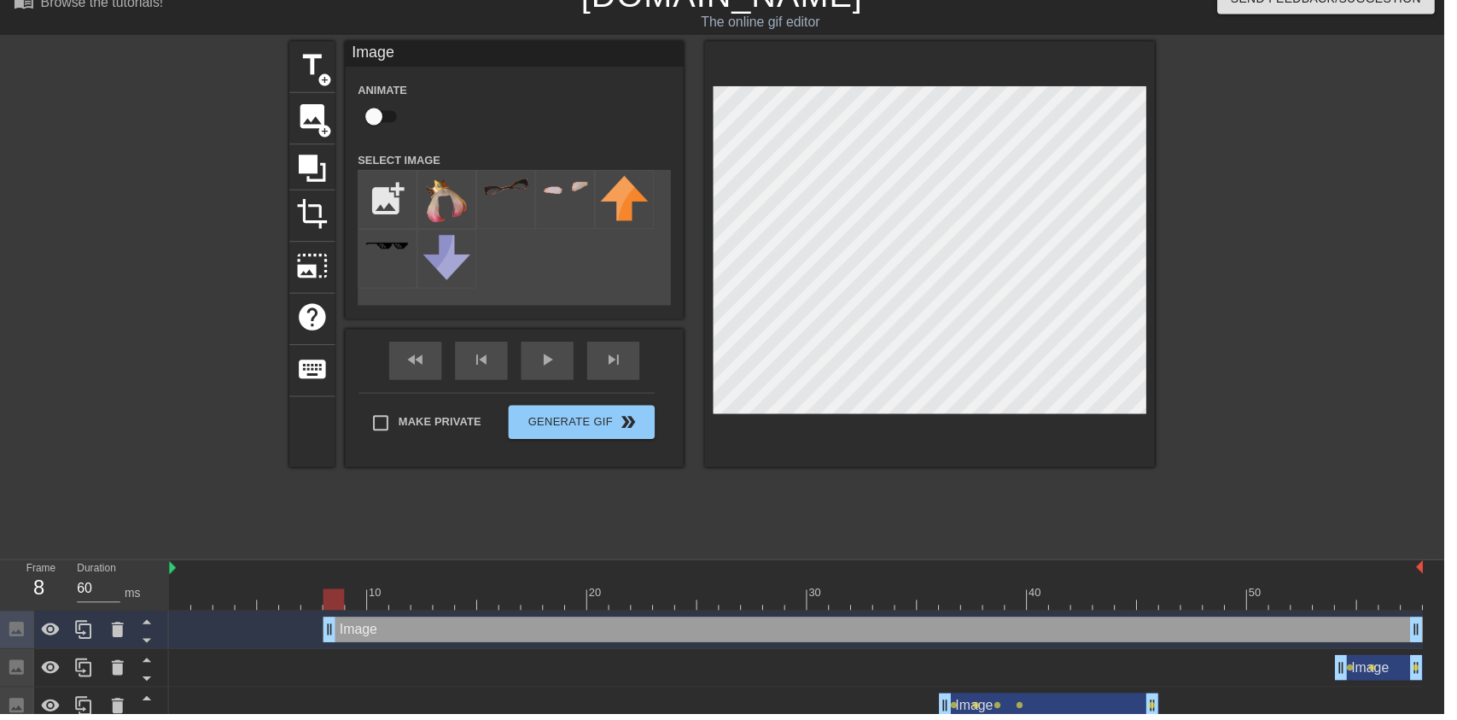
click at [373, 113] on input "checkbox" at bounding box center [377, 118] width 97 height 32
checkbox input "true"
click at [391, 194] on input "file" at bounding box center [391, 201] width 58 height 58
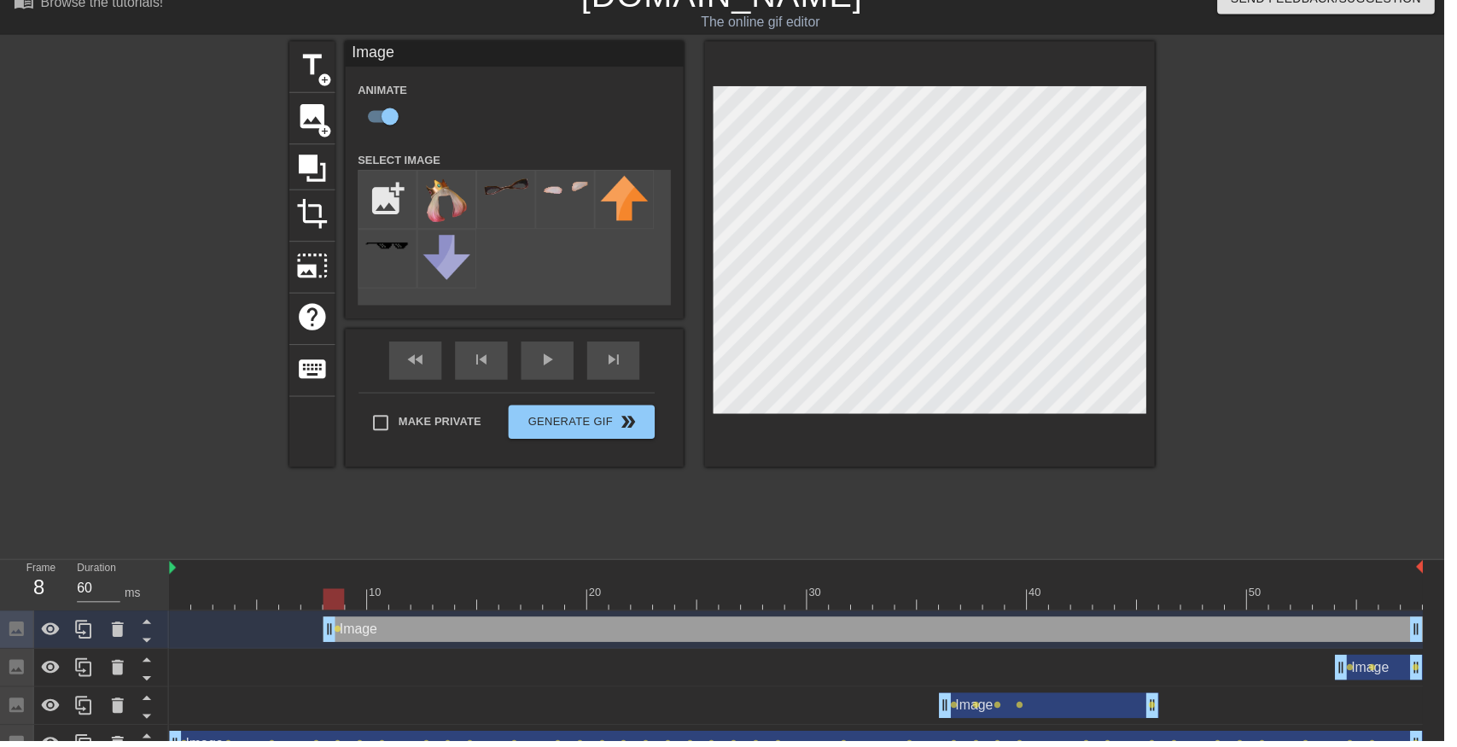
type input "C:\fakepath\vlc_20250817_182128 (1) (1).png"
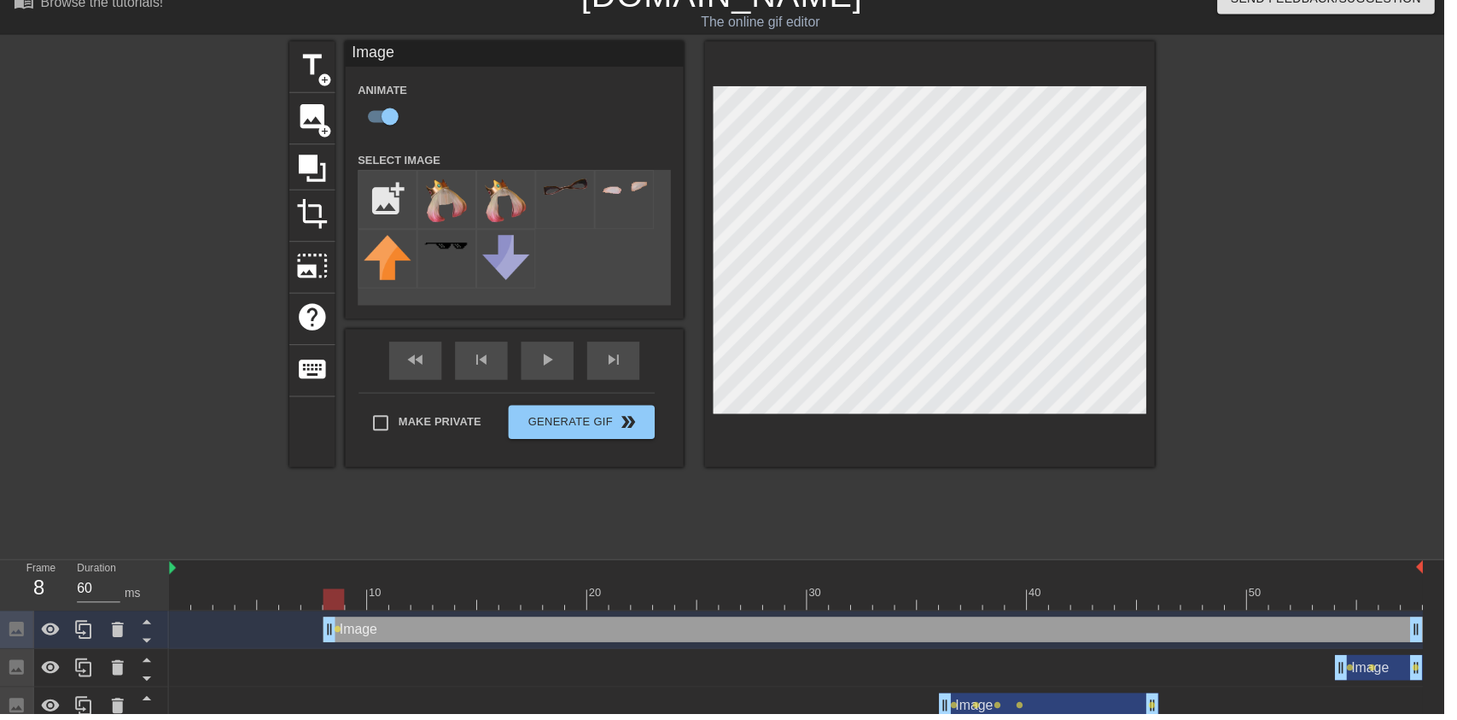
click at [445, 210] on img at bounding box center [451, 202] width 48 height 49
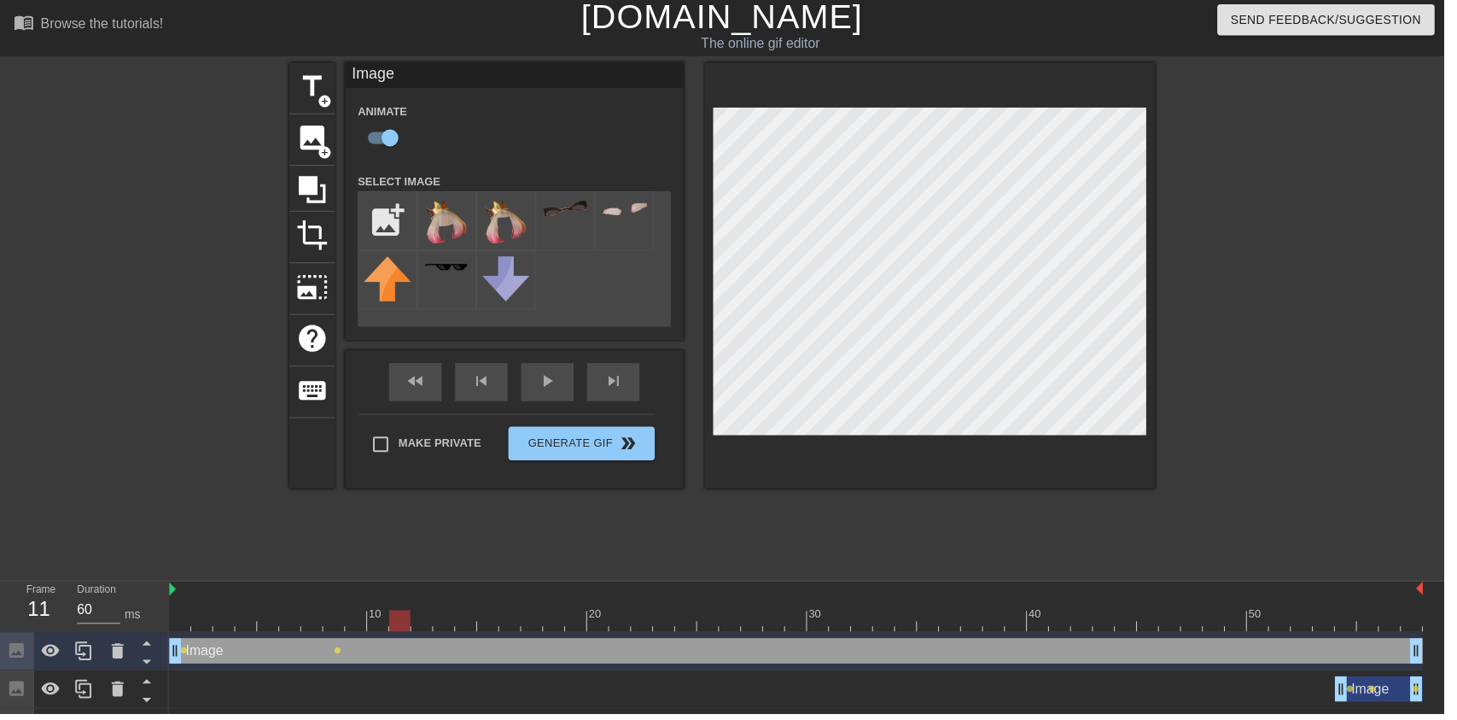
scroll to position [0, 0]
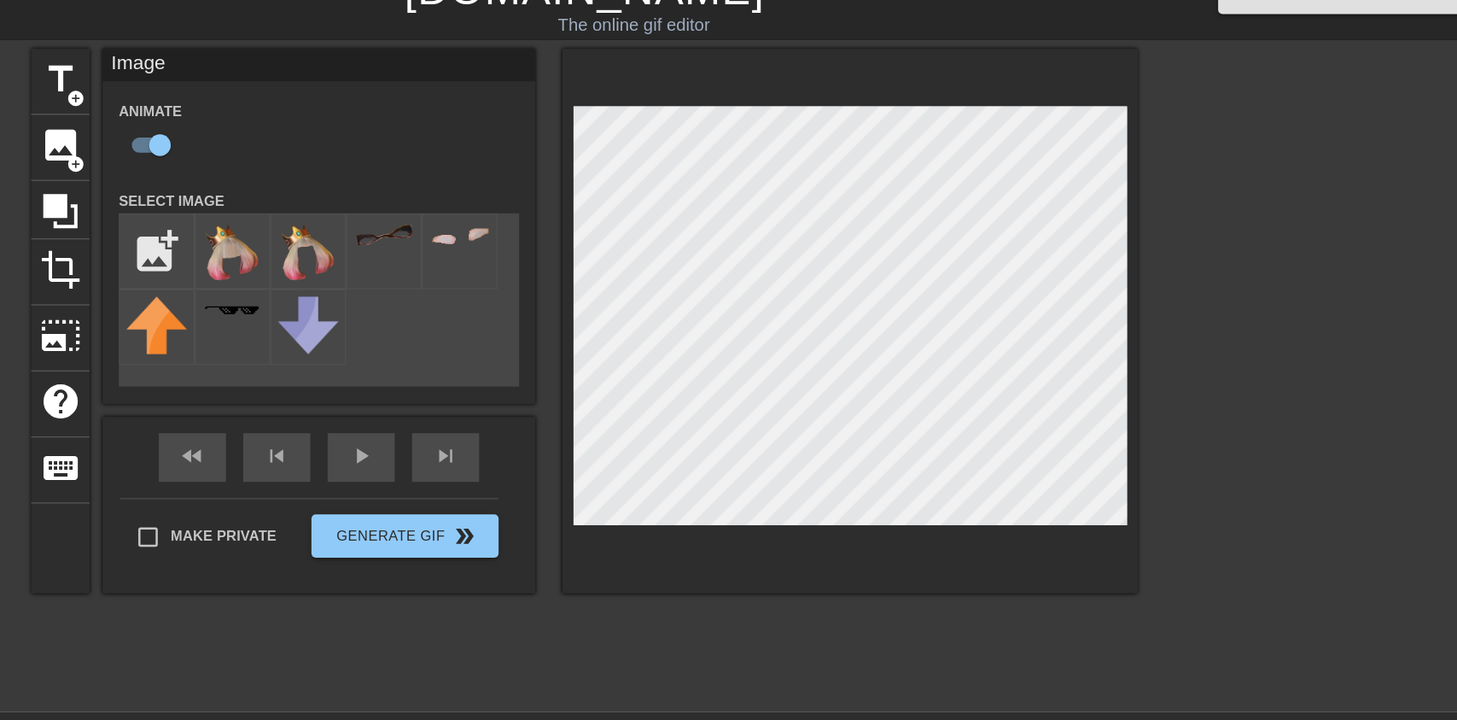
click at [267, 47] on div "menu_book Browse the tutorials!" at bounding box center [248, 29] width 469 height 59
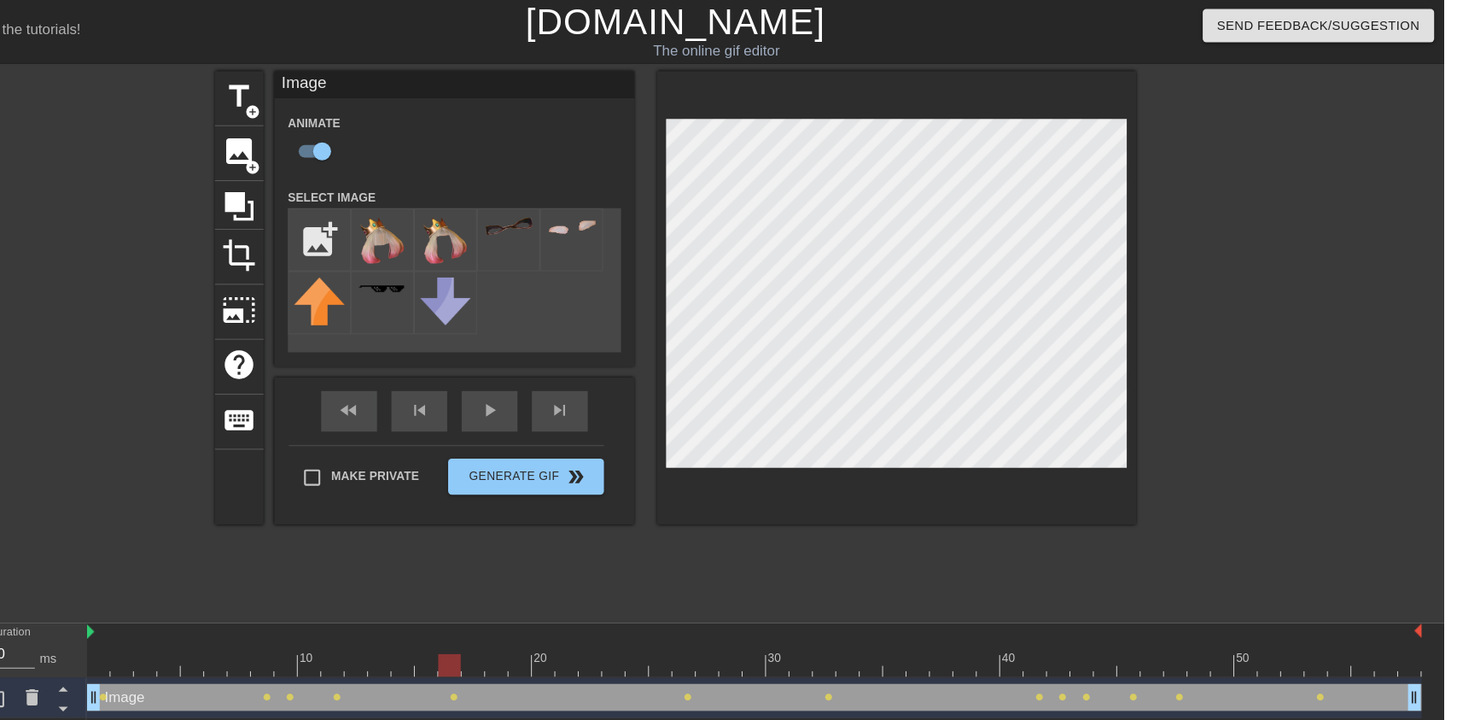
click at [546, 625] on div at bounding box center [803, 630] width 1265 height 21
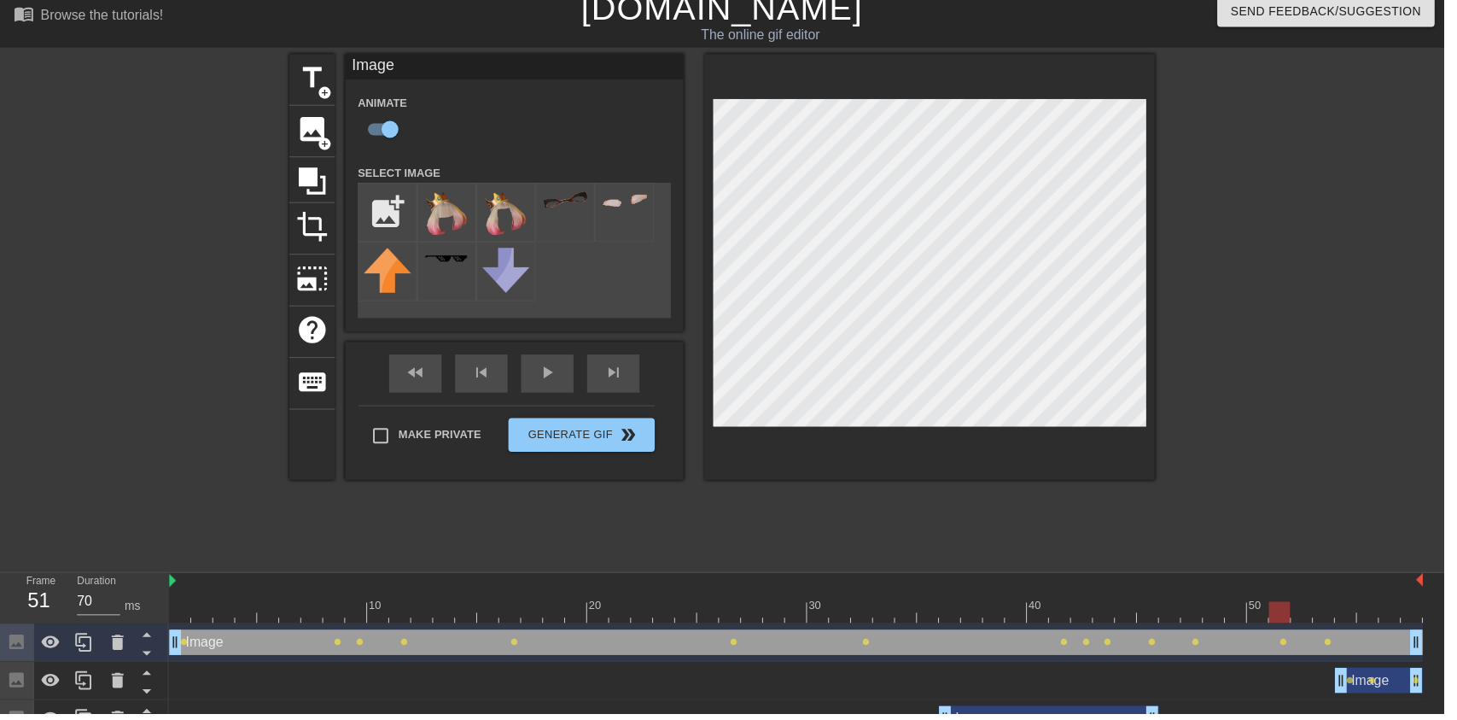
scroll to position [2, 0]
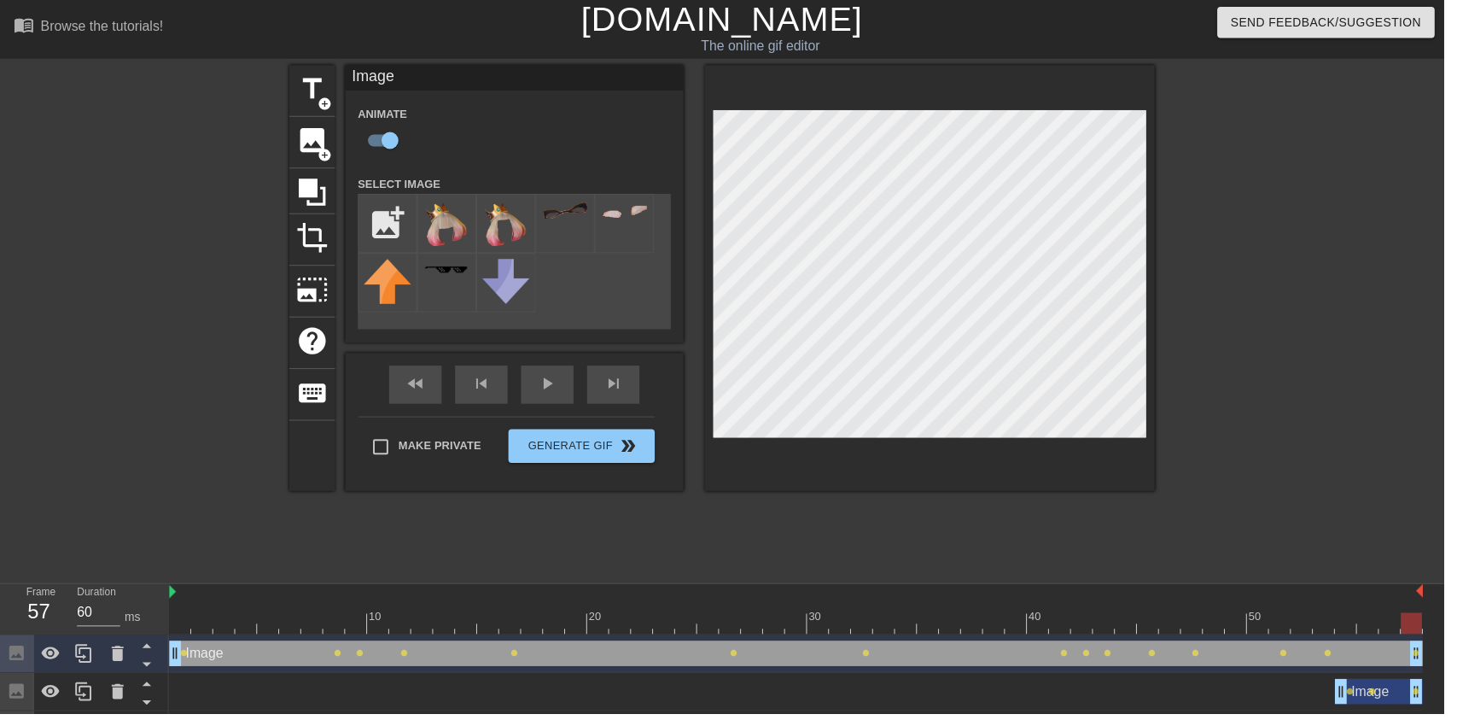
click at [108, 651] on icon at bounding box center [118, 659] width 20 height 20
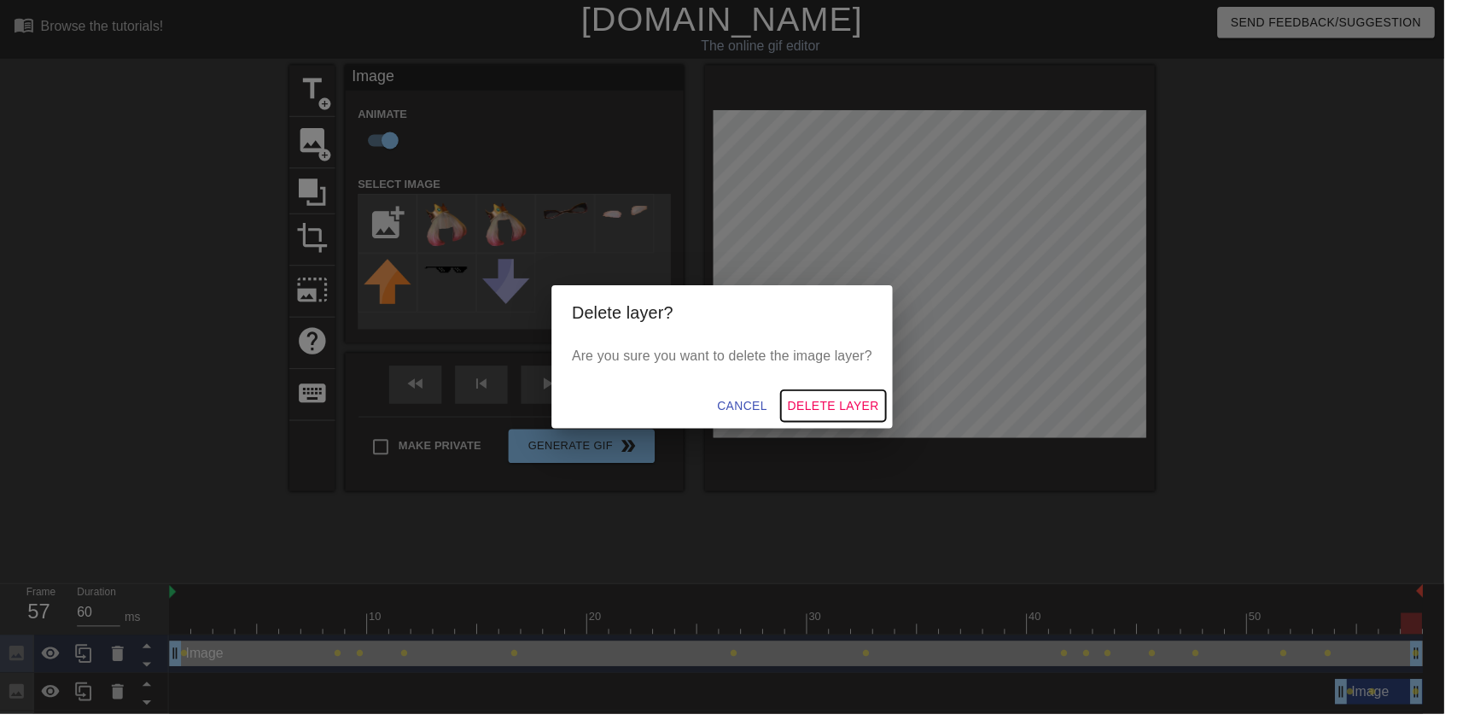
click at [872, 424] on button "Delete Layer" at bounding box center [841, 410] width 106 height 32
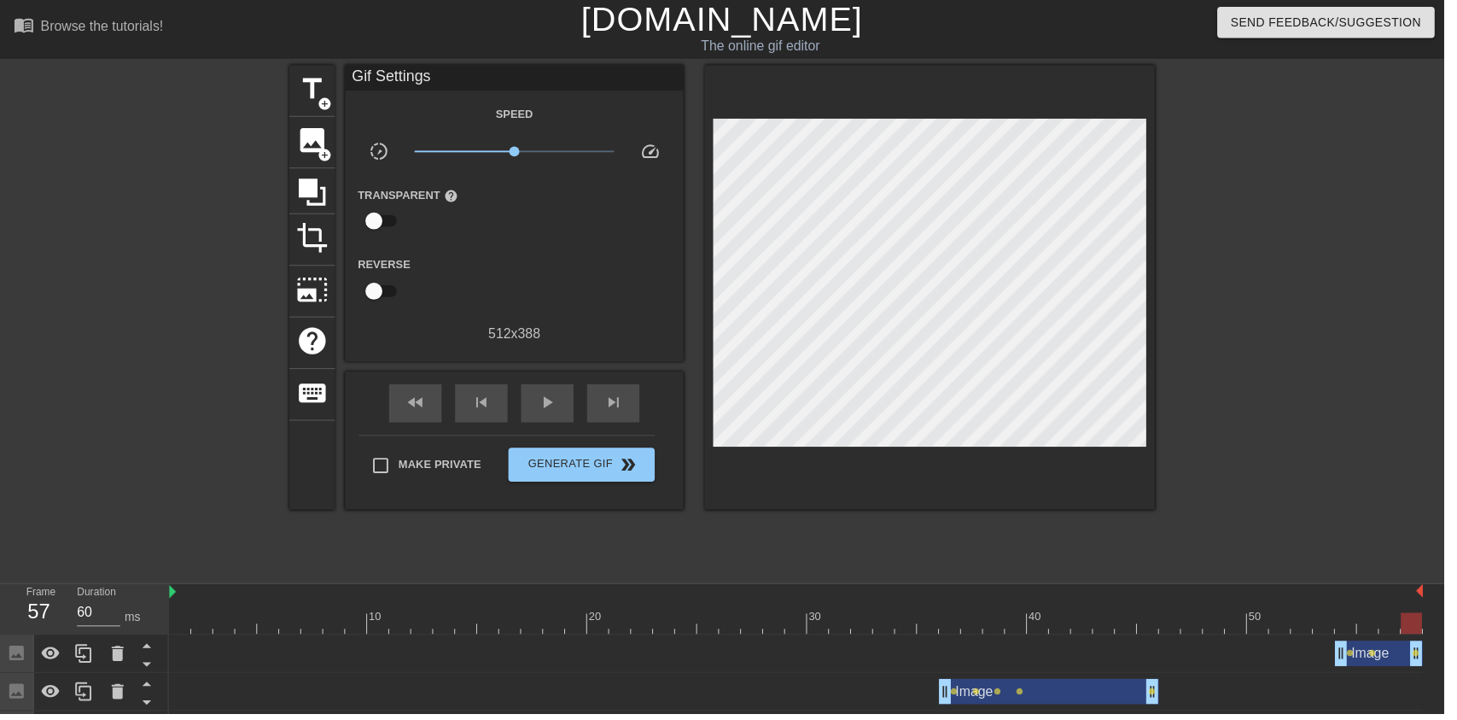
scroll to position [0, 0]
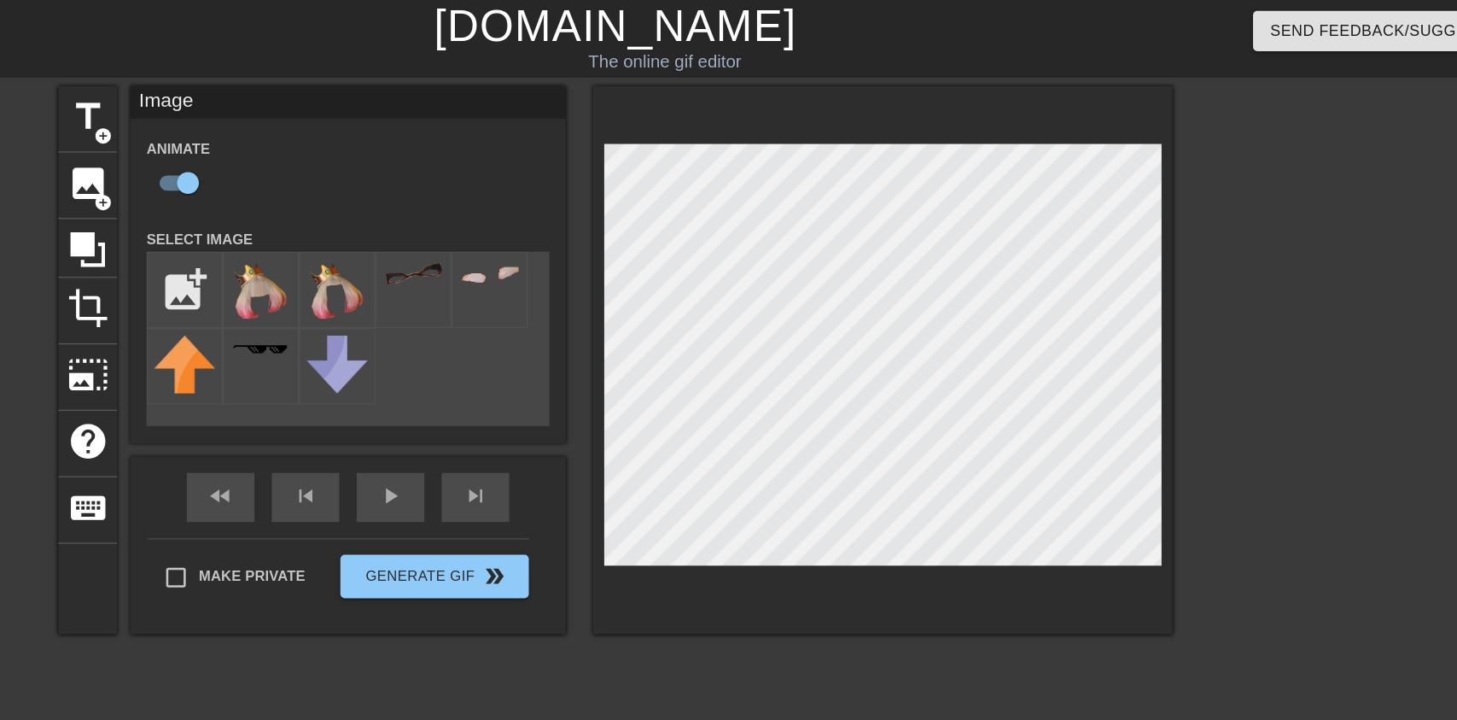
click at [1258, 411] on div at bounding box center [1314, 323] width 256 height 512
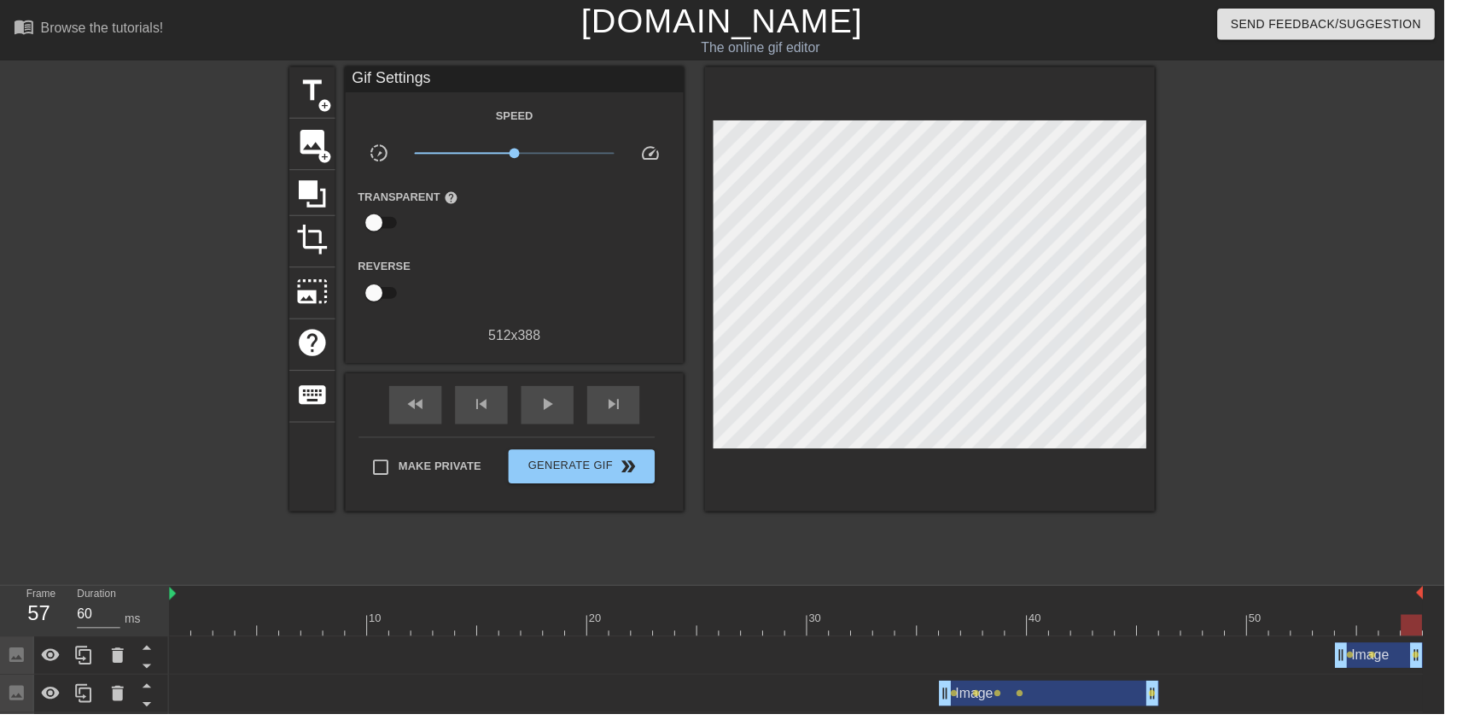
click at [547, 417] on span "play_arrow" at bounding box center [552, 407] width 20 height 20
type input "70"
click at [539, 472] on span "Generate Gif double_arrow" at bounding box center [587, 470] width 134 height 20
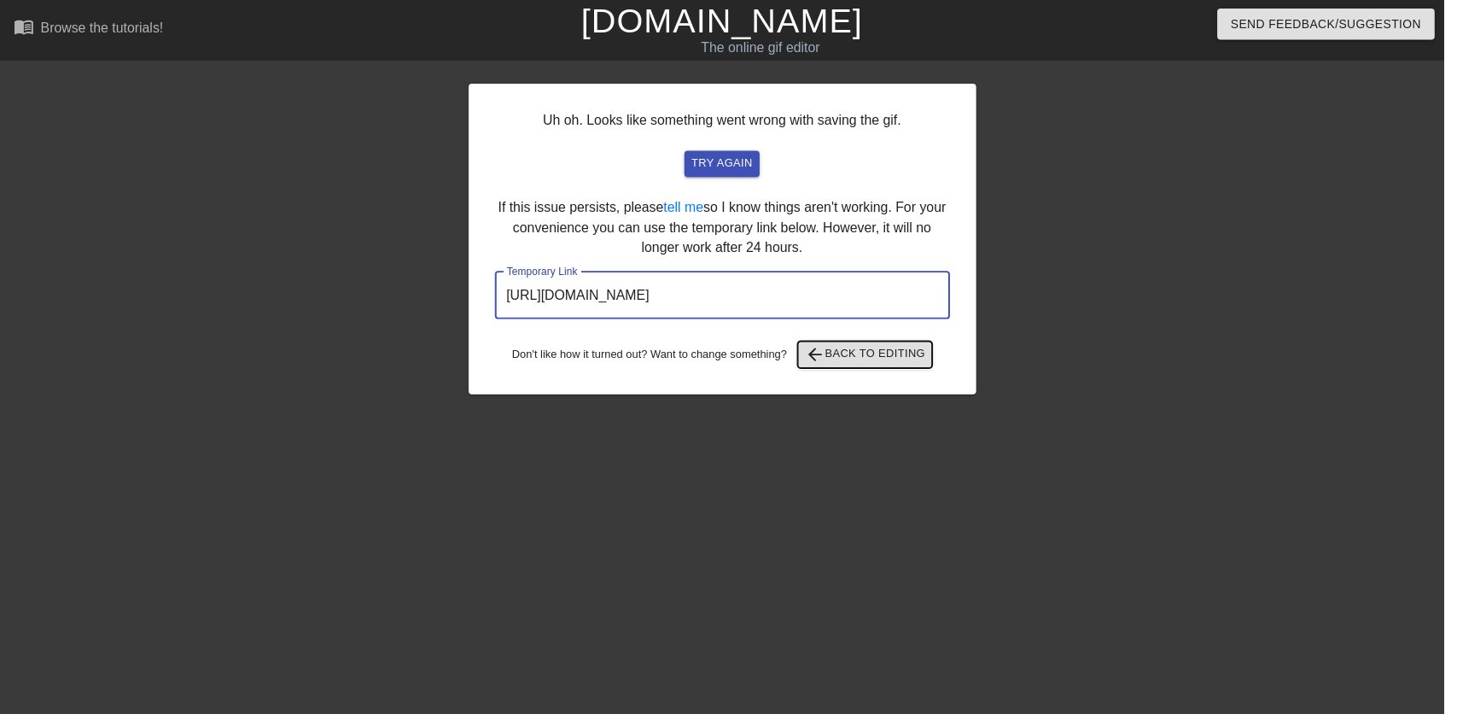
click at [904, 361] on span "arrow_back Back to Editing" at bounding box center [873, 357] width 122 height 20
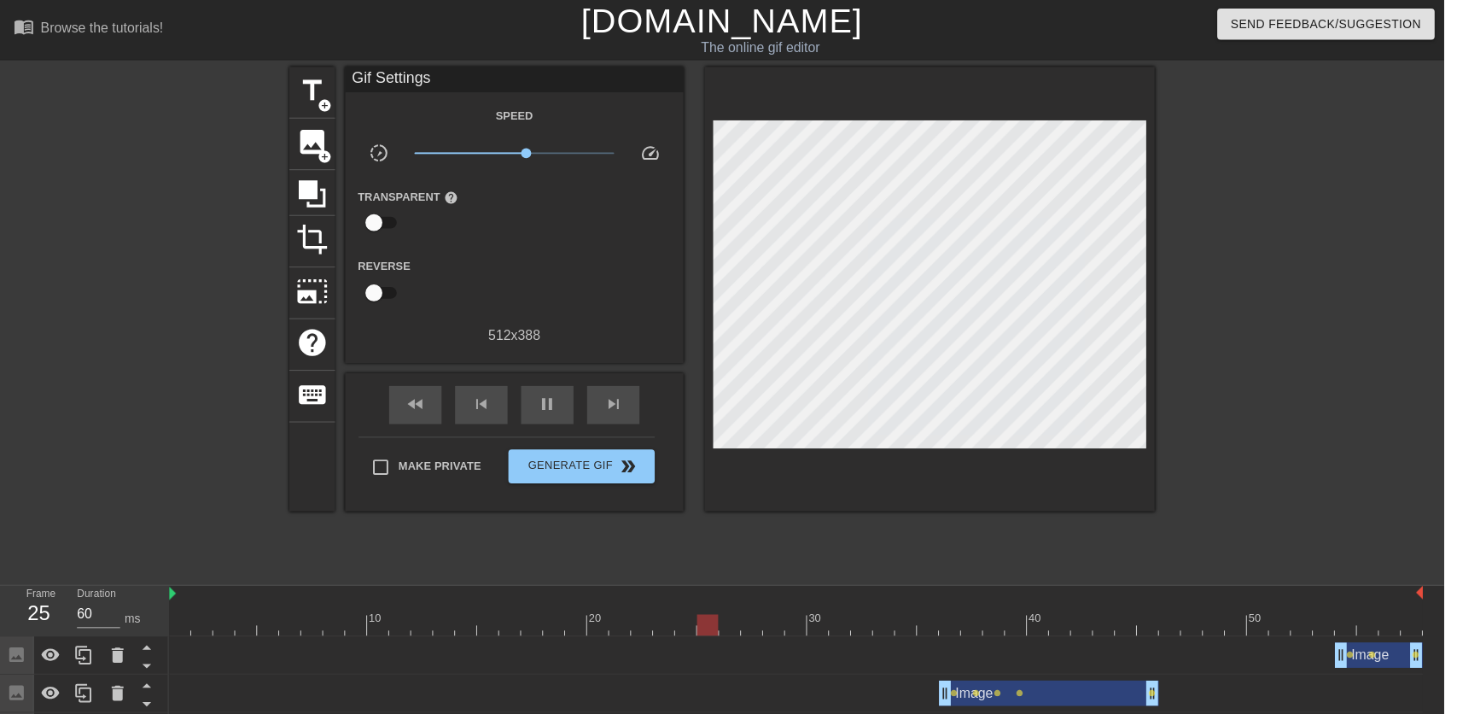
type input "70"
click at [574, 403] on div "pause" at bounding box center [552, 408] width 53 height 38
click at [304, 145] on span "image" at bounding box center [315, 143] width 32 height 32
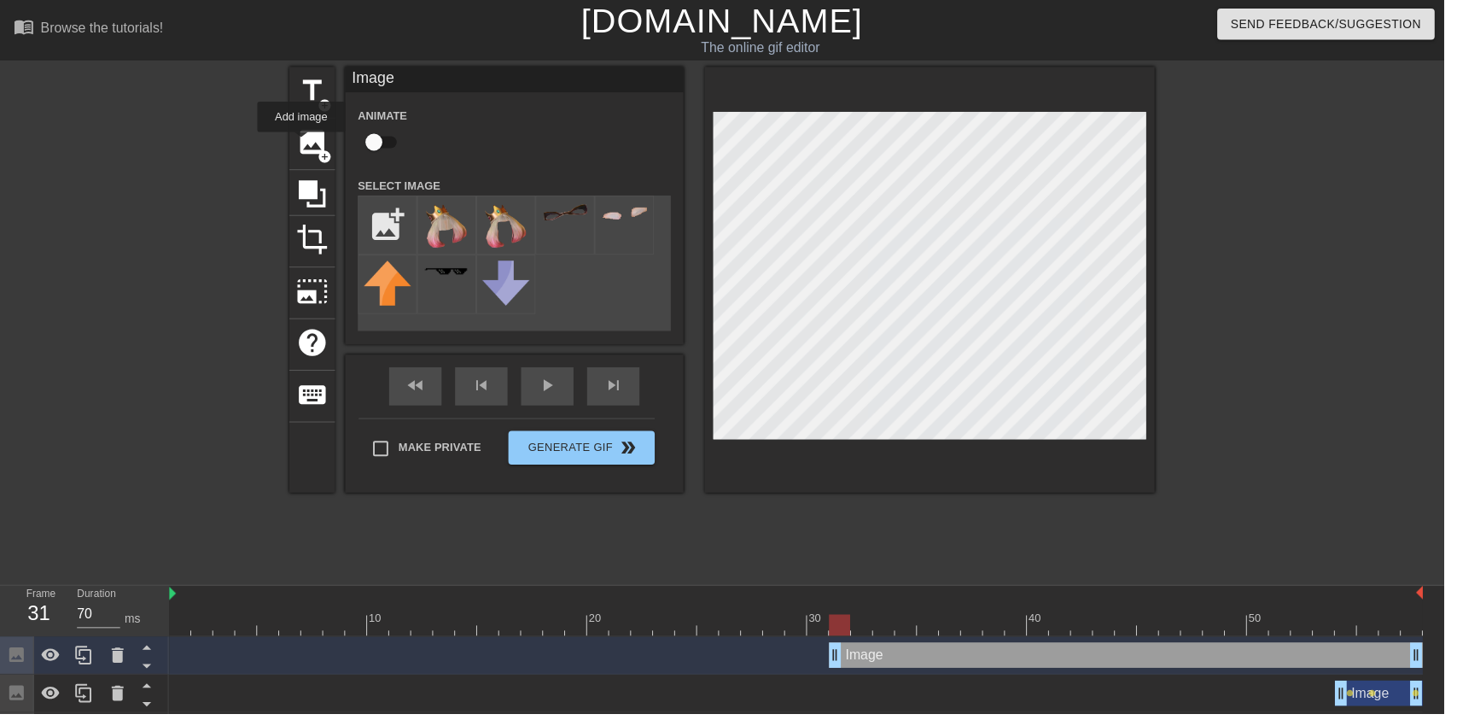
click at [382, 144] on input "checkbox" at bounding box center [377, 143] width 97 height 32
checkbox input "true"
click at [377, 220] on input "file" at bounding box center [391, 227] width 58 height 58
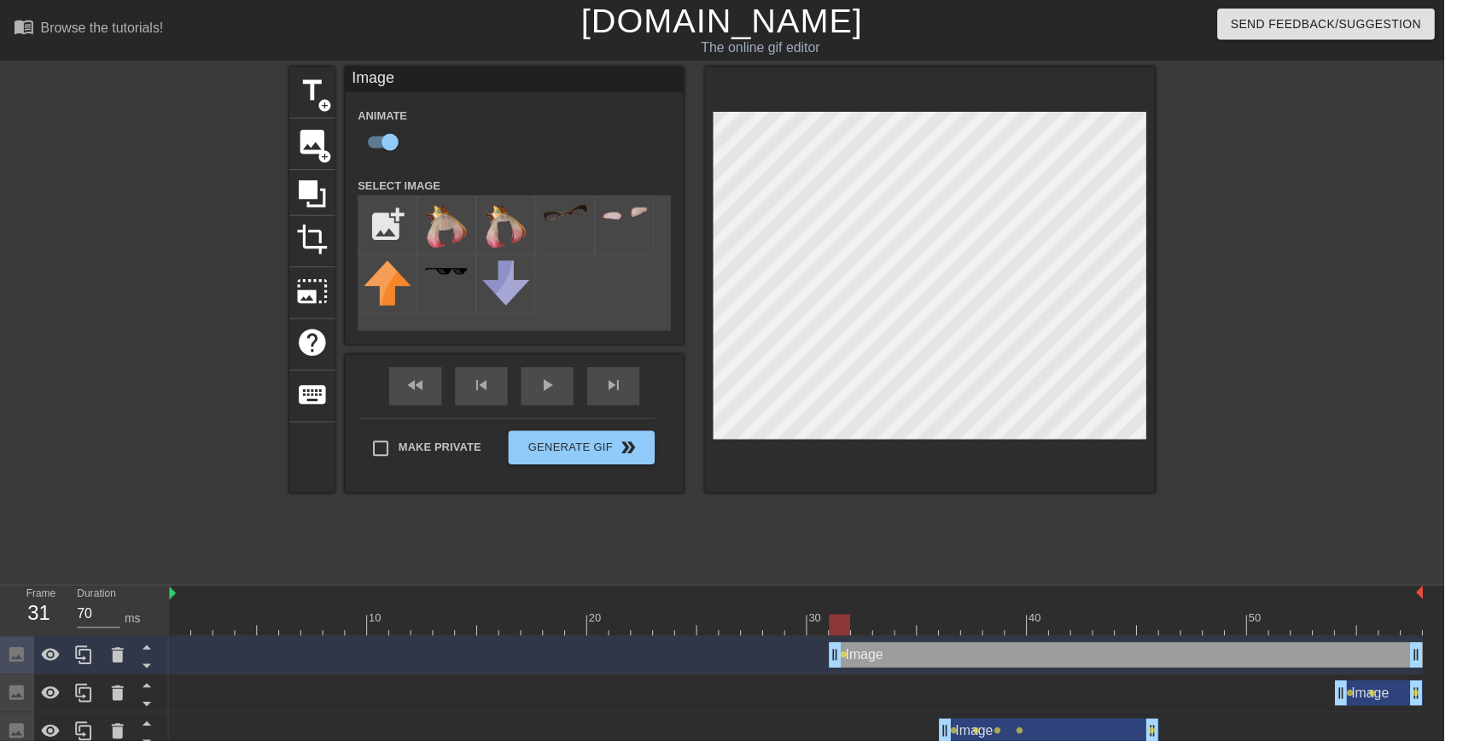
type input "C:\fakepath\vlc_20250817_182128 (1) (1).png"
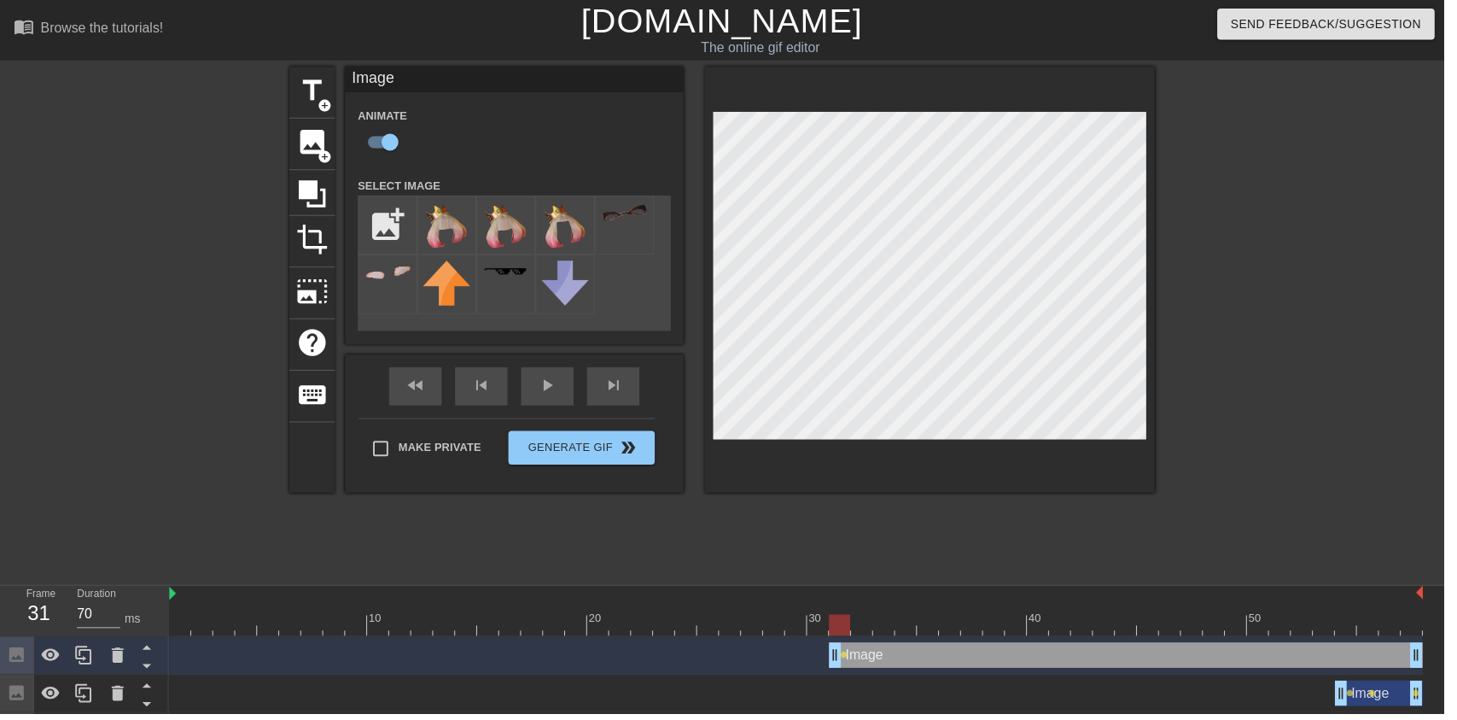
click at [441, 231] on img at bounding box center [451, 227] width 48 height 49
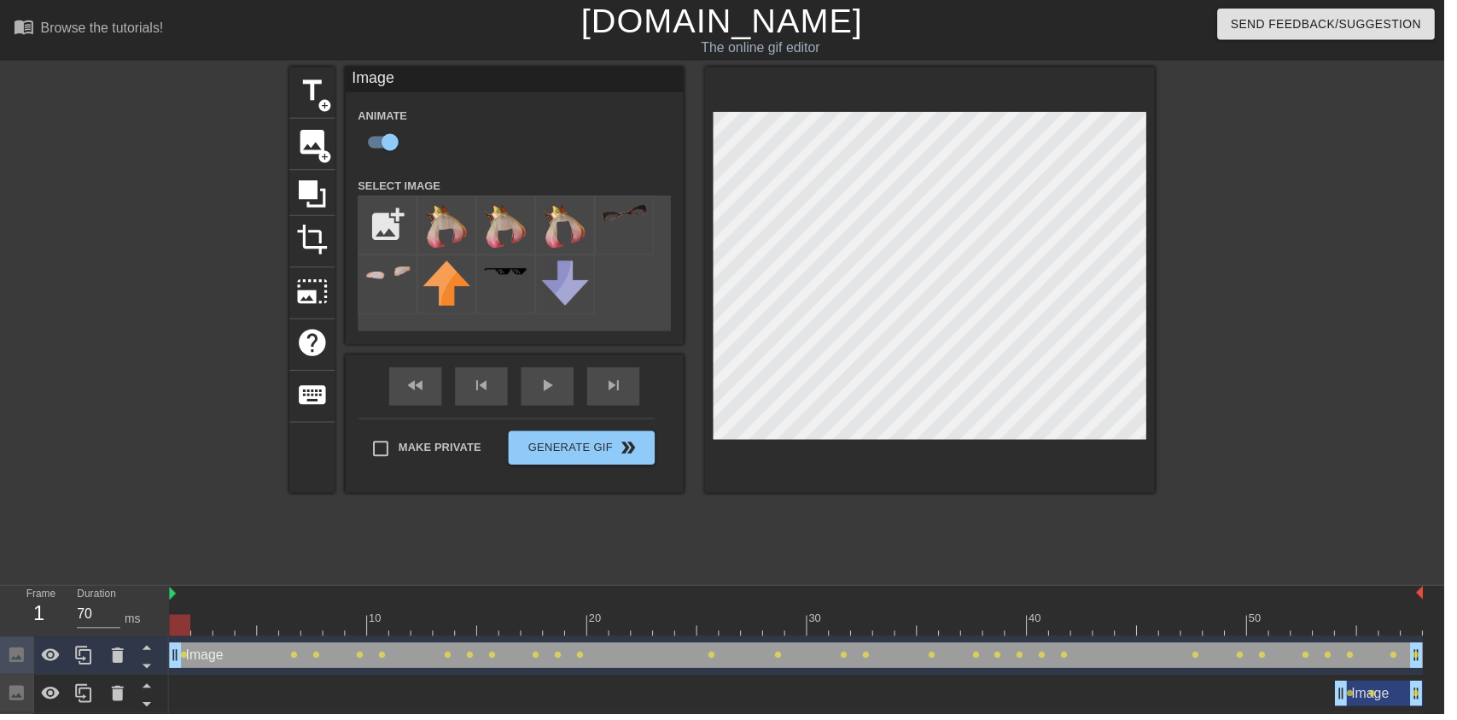
click at [239, 616] on div at bounding box center [240, 624] width 3 height 17
click at [1317, 617] on div at bounding box center [1314, 618] width 22 height 21
click at [1360, 625] on div at bounding box center [803, 630] width 1265 height 21
click at [1377, 386] on div at bounding box center [1314, 323] width 256 height 512
click at [596, 389] on div "fast_rewind skip_previous play_arrow skip_next" at bounding box center [519, 390] width 278 height 64
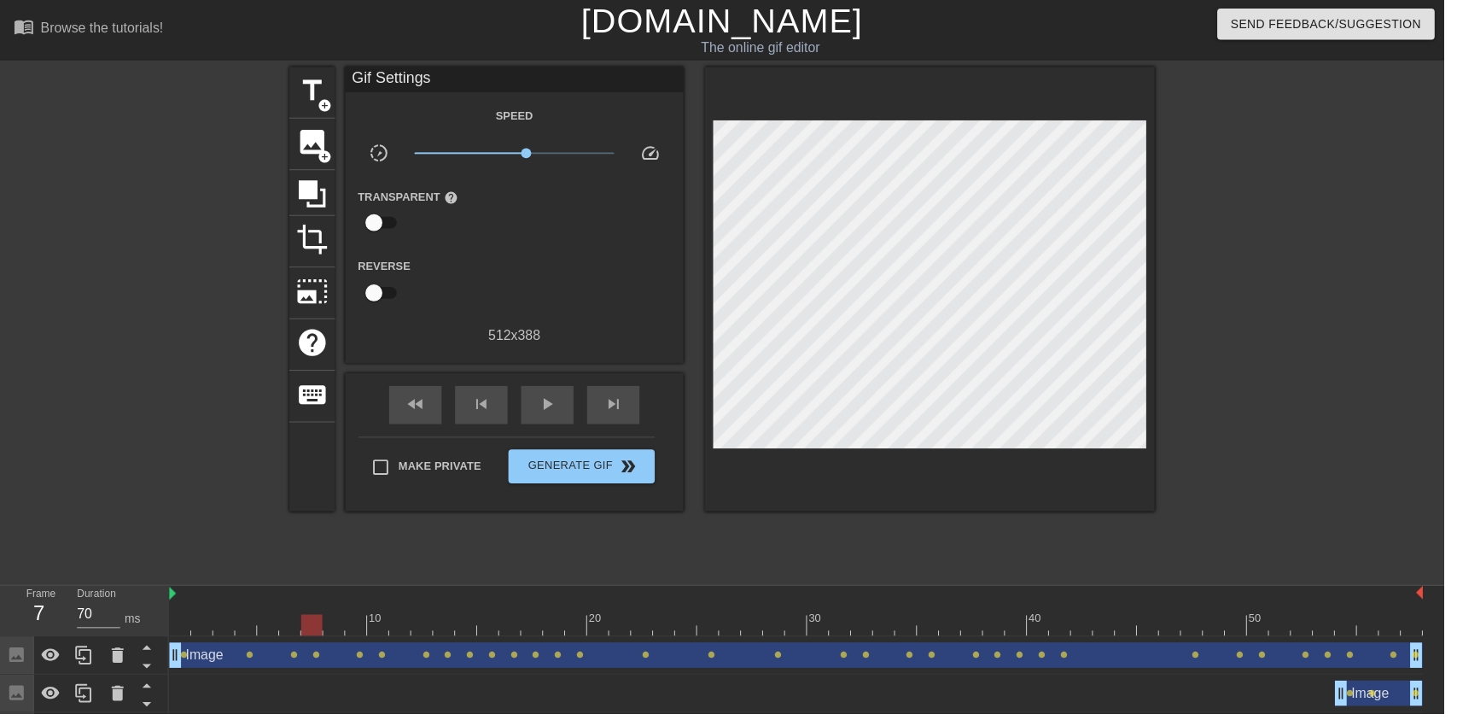
click at [550, 402] on span "play_arrow" at bounding box center [552, 407] width 20 height 20
type input "70"
click at [606, 465] on span "Generate Gif double_arrow" at bounding box center [587, 470] width 134 height 20
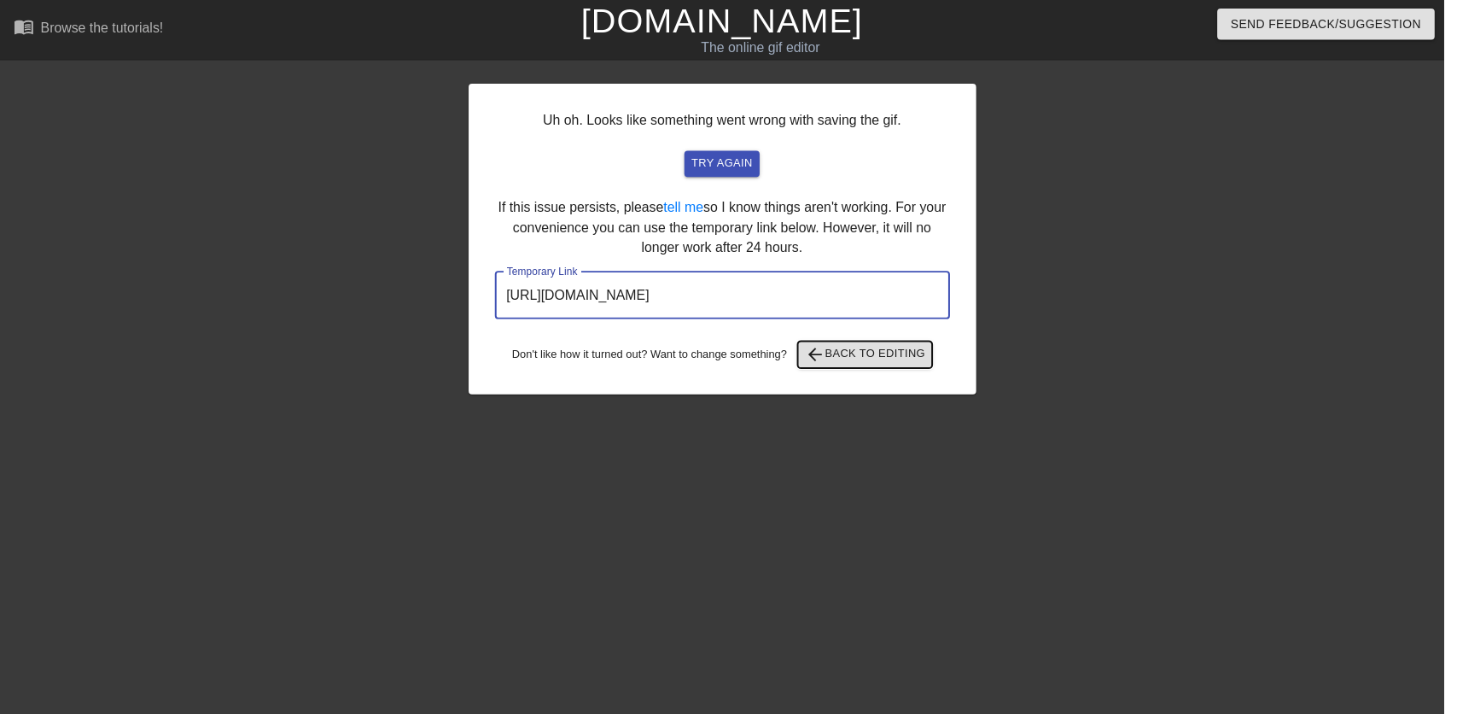
click at [905, 362] on span "arrow_back Back to Editing" at bounding box center [873, 357] width 122 height 20
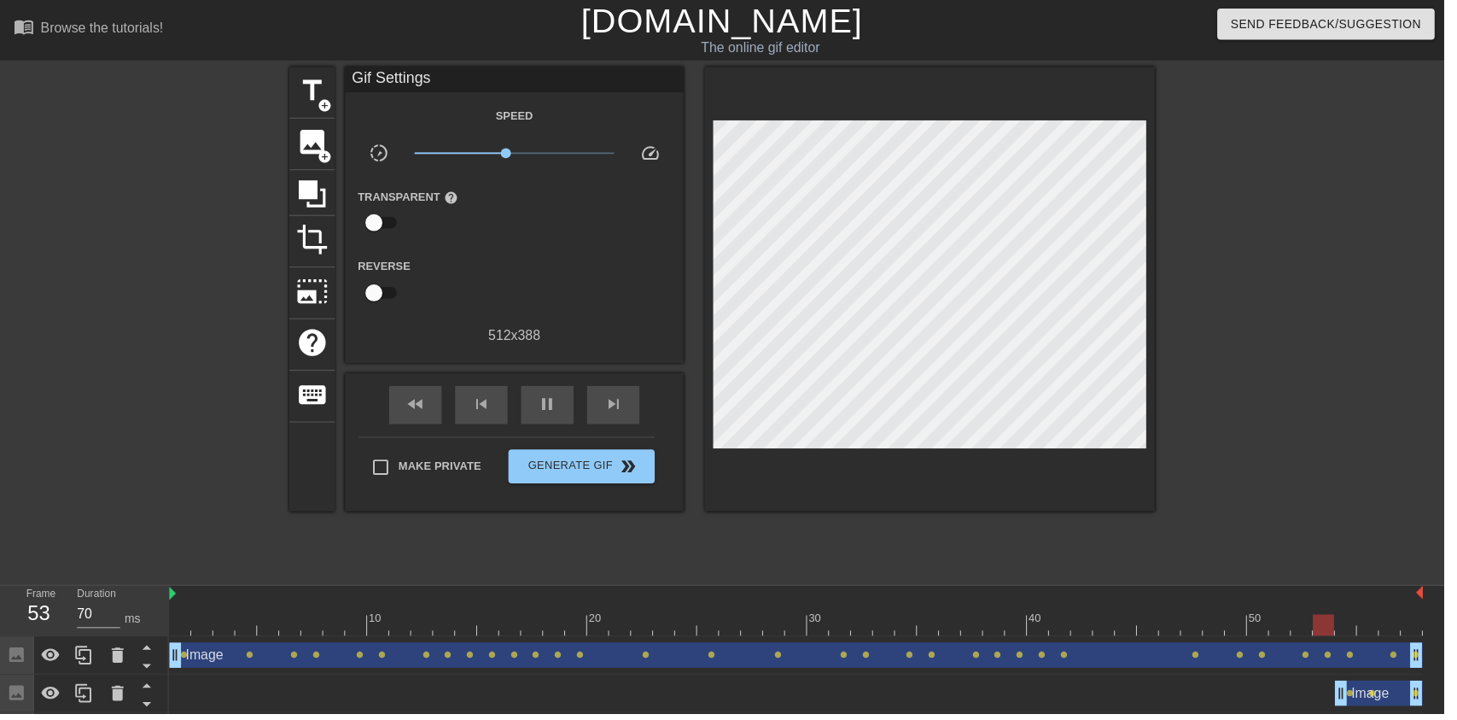
click at [549, 423] on div "pause" at bounding box center [552, 408] width 53 height 38
click at [555, 428] on div "play_arrow" at bounding box center [552, 408] width 53 height 38
click at [558, 413] on span "pause" at bounding box center [552, 407] width 20 height 20
click at [557, 413] on span "play_arrow" at bounding box center [552, 407] width 20 height 20
click at [550, 405] on span "pause" at bounding box center [552, 407] width 20 height 20
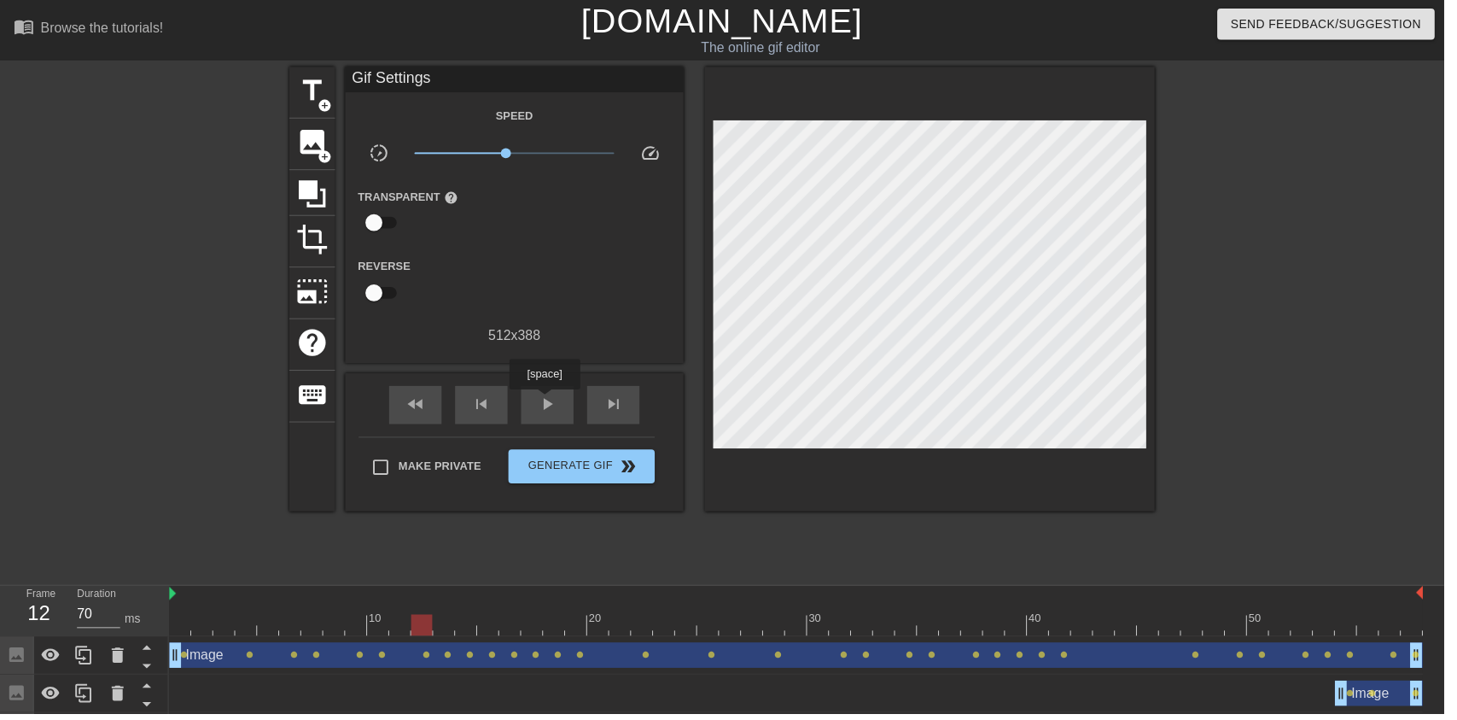
click at [550, 405] on span "play_arrow" at bounding box center [552, 407] width 20 height 20
click at [550, 405] on span "pause" at bounding box center [552, 407] width 20 height 20
click at [554, 412] on span "play_arrow" at bounding box center [552, 407] width 20 height 20
click at [554, 418] on span "pause" at bounding box center [552, 407] width 20 height 20
click at [563, 406] on div "play_arrow" at bounding box center [552, 408] width 53 height 38
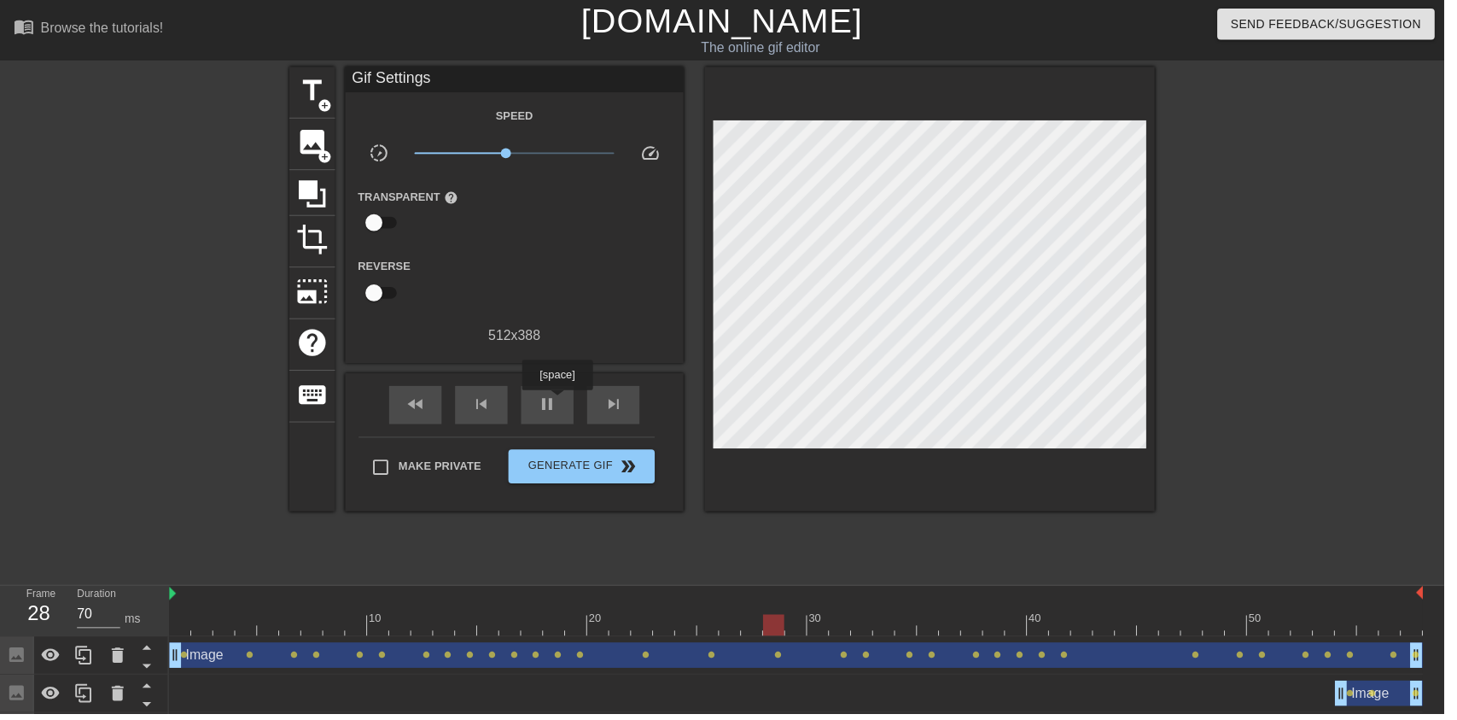
click at [561, 418] on div "pause" at bounding box center [552, 408] width 53 height 38
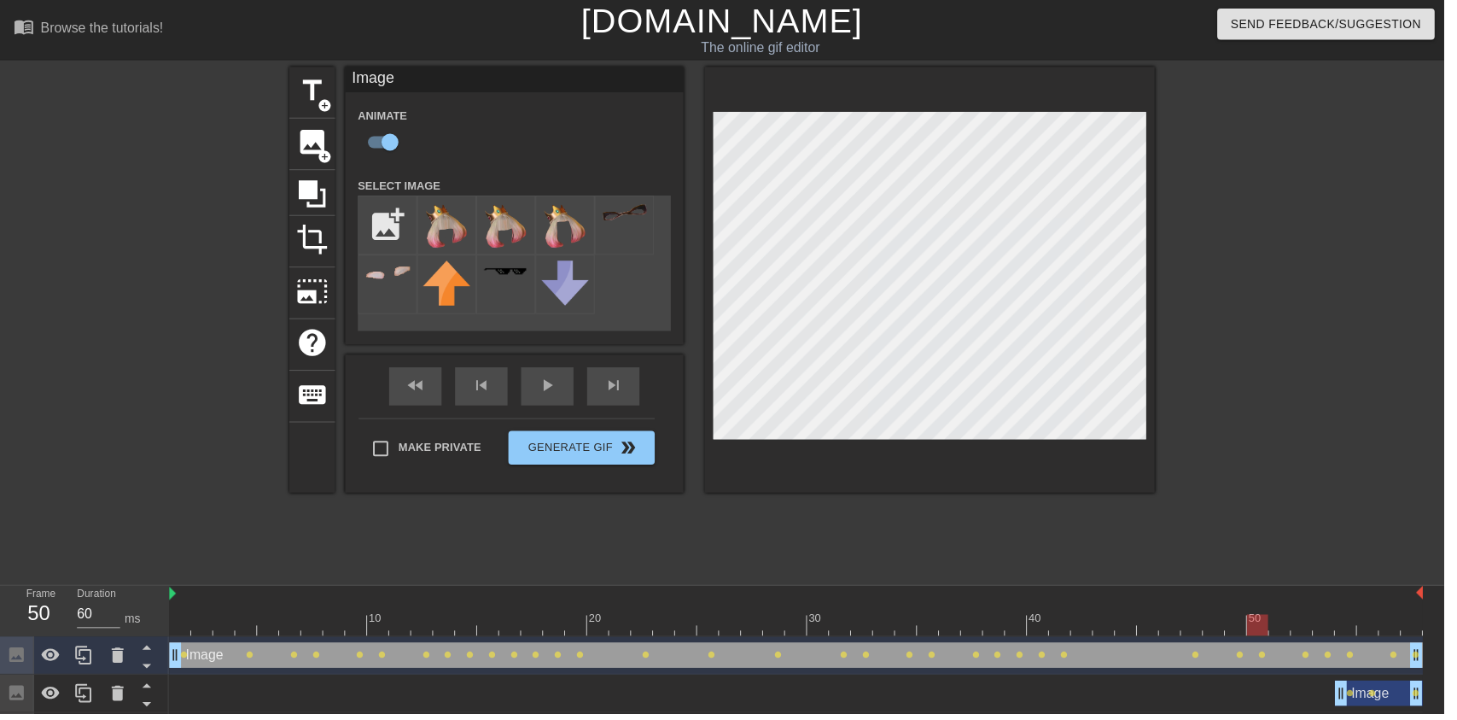
click at [1233, 631] on div at bounding box center [803, 630] width 1265 height 21
click at [1270, 622] on div at bounding box center [803, 630] width 1265 height 21
click at [1234, 616] on div at bounding box center [1225, 618] width 22 height 21
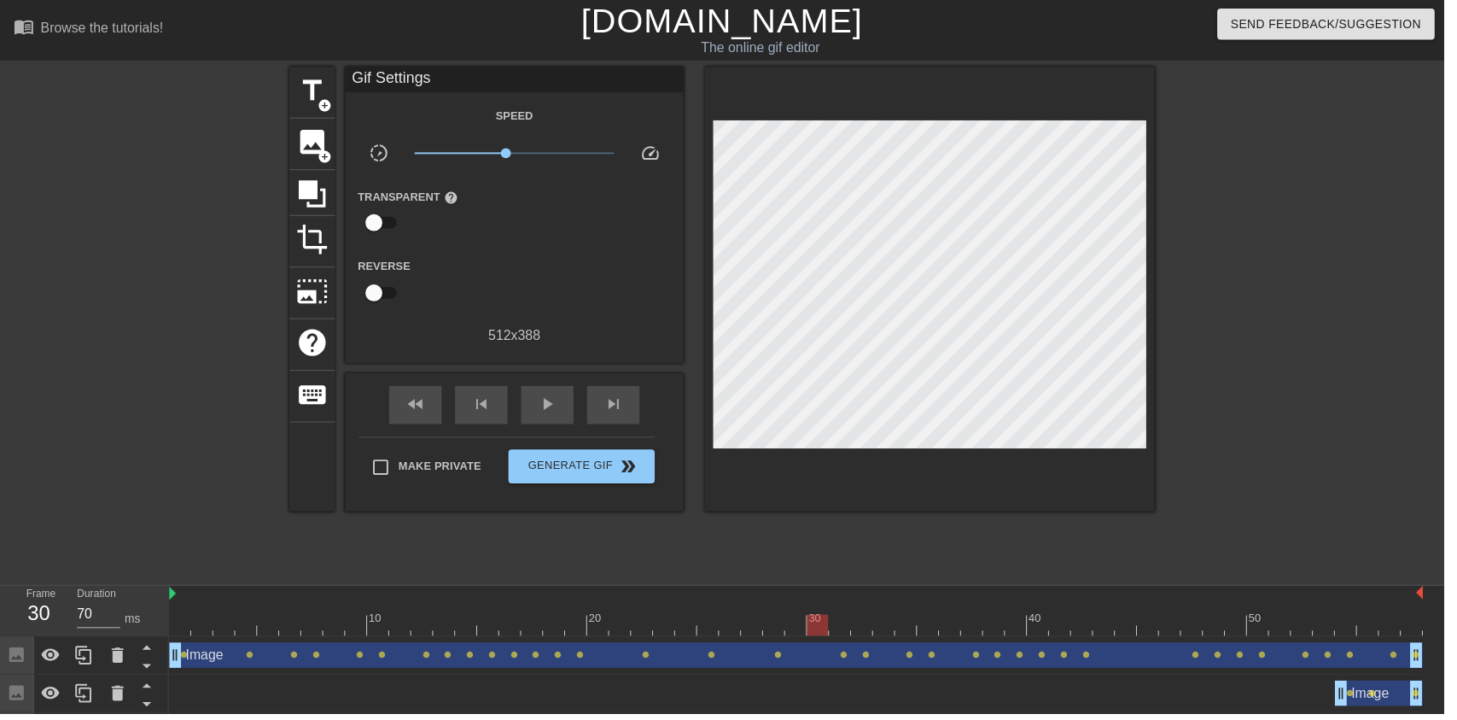
click at [546, 404] on span "play_arrow" at bounding box center [552, 407] width 20 height 20
click at [557, 397] on span "pause" at bounding box center [552, 407] width 20 height 20
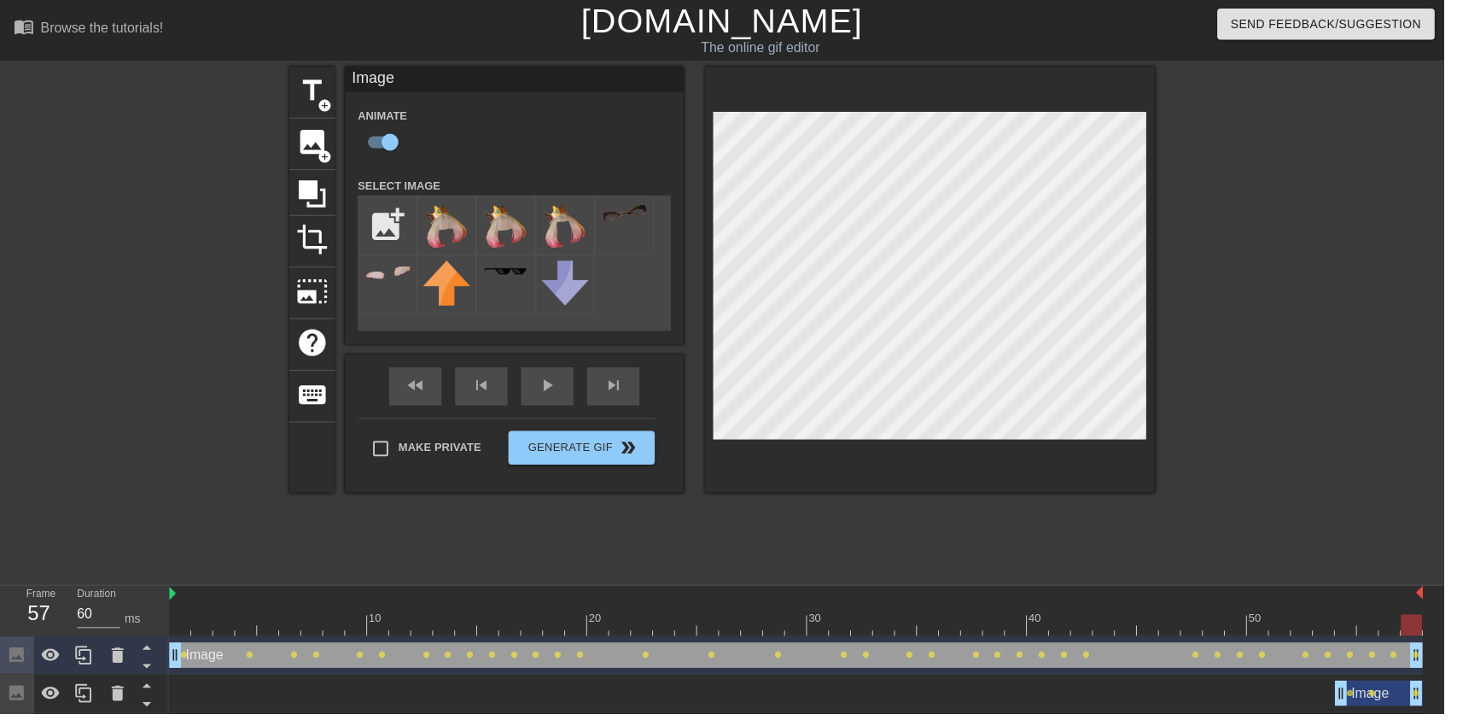
click at [547, 390] on div "play_arrow" at bounding box center [552, 390] width 53 height 38
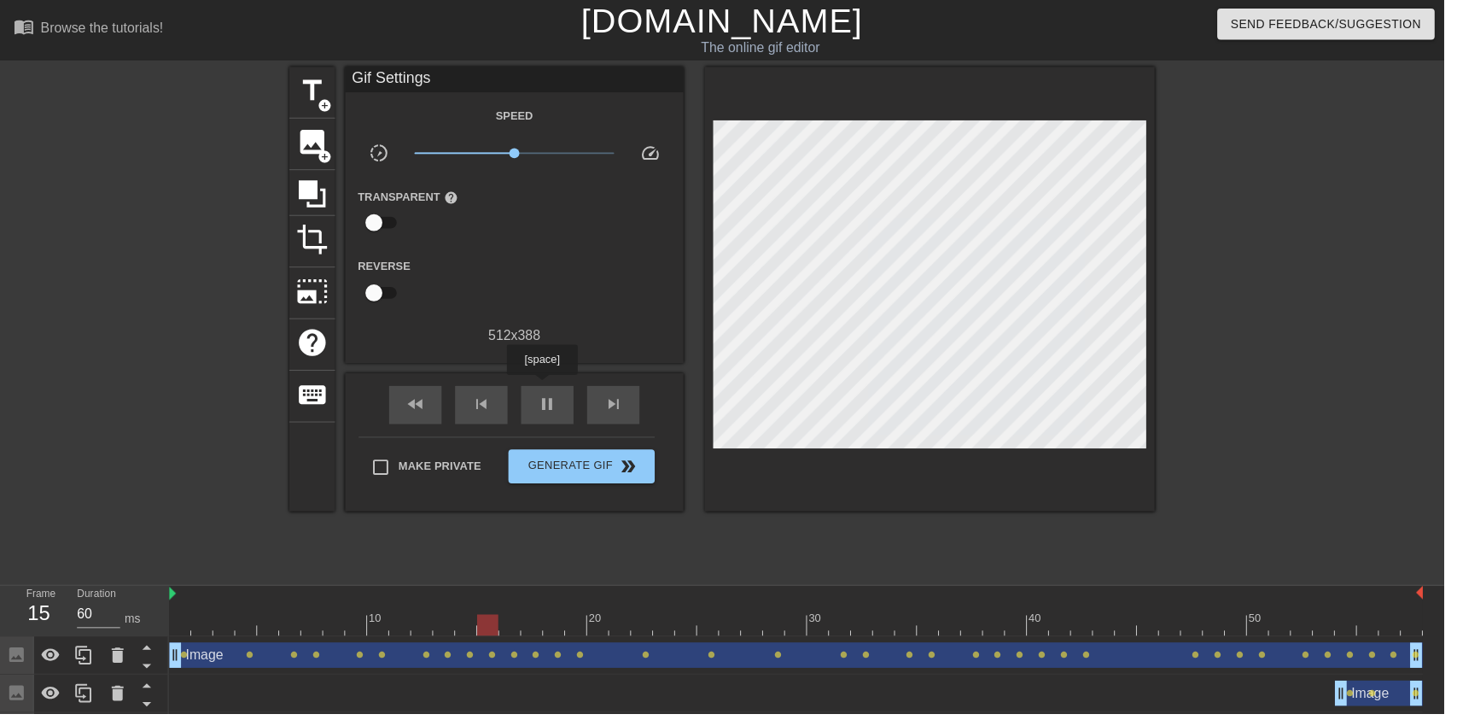
type input "70"
click at [616, 478] on span "Generate Gif double_arrow" at bounding box center [587, 470] width 134 height 20
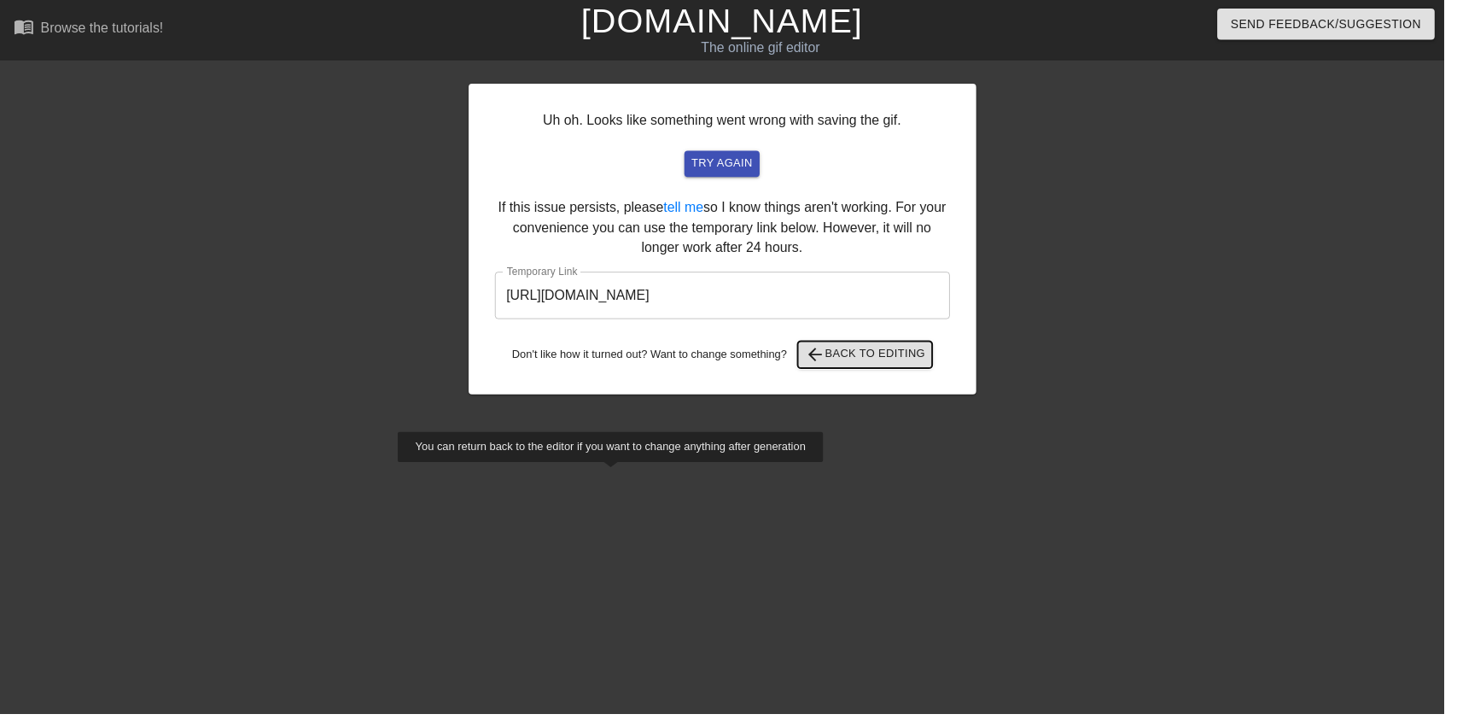
click at [904, 363] on span "arrow_back Back to Editing" at bounding box center [873, 357] width 122 height 20
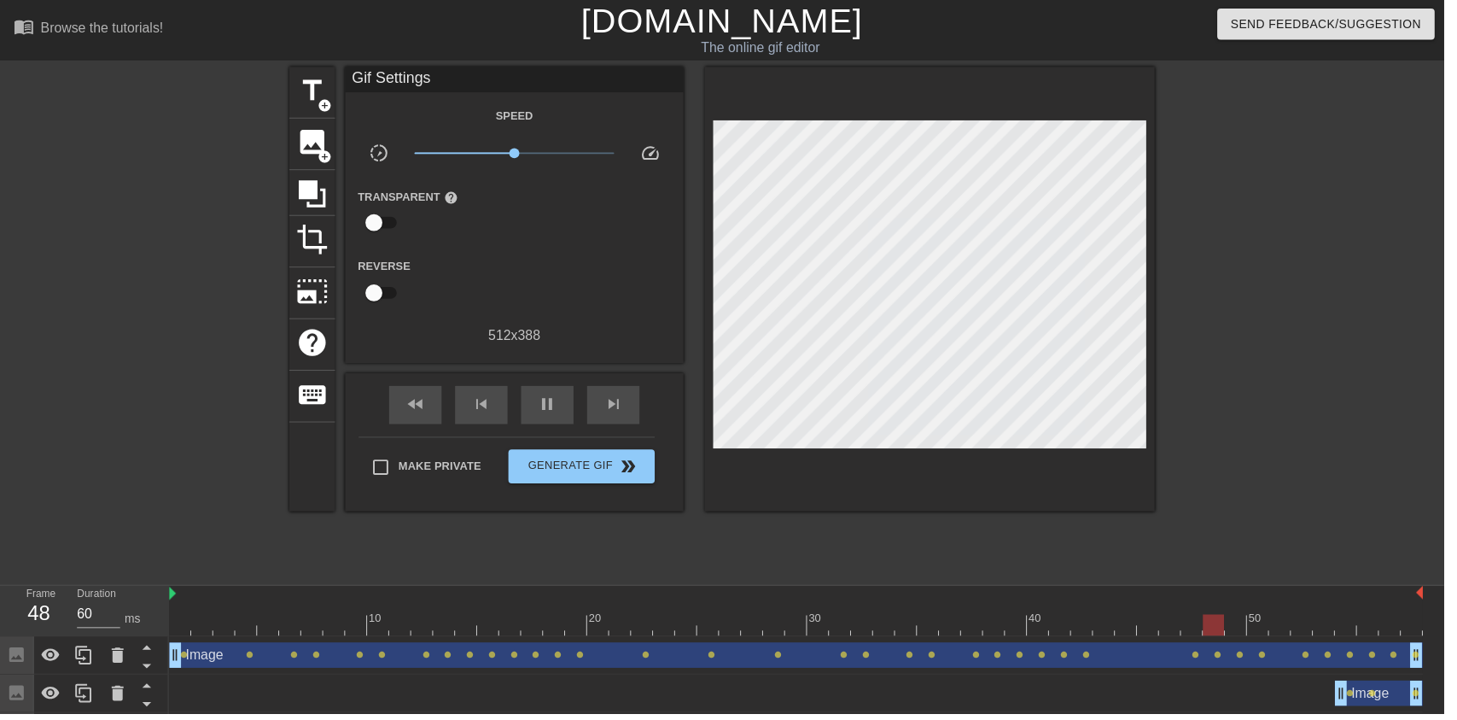
click at [552, 412] on span "pause" at bounding box center [552, 407] width 20 height 20
click at [1212, 616] on div at bounding box center [1203, 618] width 22 height 21
click at [1069, 624] on div at bounding box center [803, 630] width 1265 height 21
click at [914, 612] on div at bounding box center [914, 618] width 22 height 21
click at [616, 627] on div at bounding box center [803, 630] width 1265 height 21
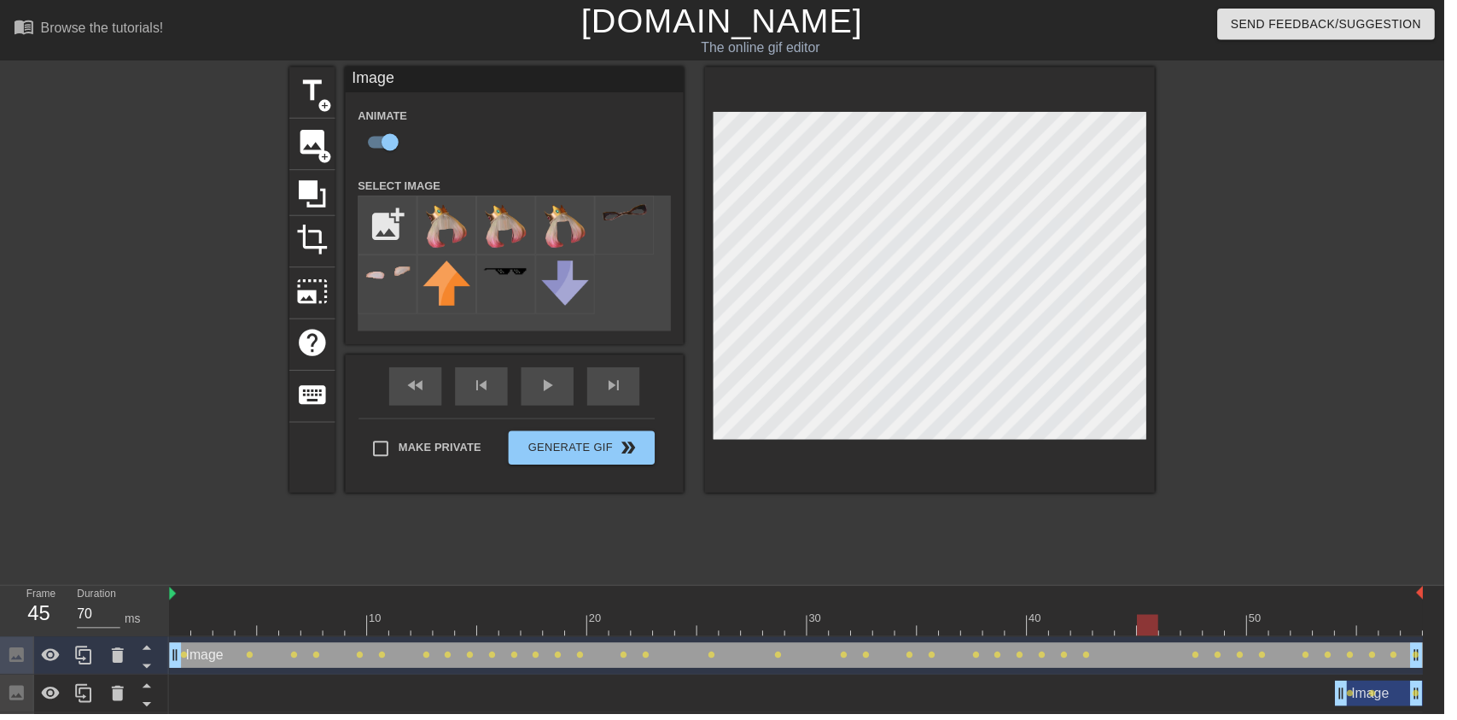
click at [1203, 651] on div "Image drag_handle drag_handle" at bounding box center [803, 661] width 1265 height 26
click at [1198, 627] on div at bounding box center [803, 630] width 1265 height 21
click at [1256, 622] on div at bounding box center [803, 630] width 1265 height 21
click at [1338, 628] on div at bounding box center [803, 630] width 1265 height 21
click at [777, 632] on div at bounding box center [803, 630] width 1265 height 21
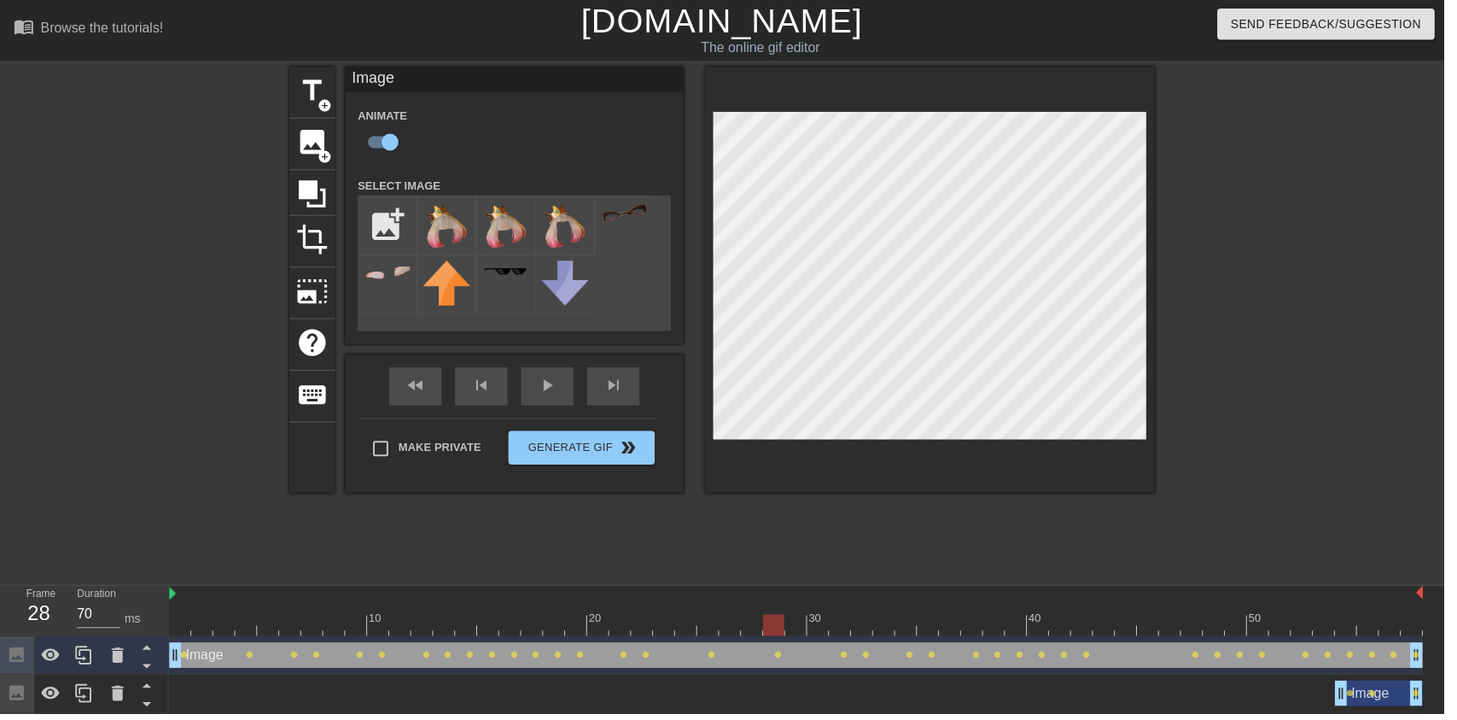
click at [816, 622] on div at bounding box center [803, 630] width 1265 height 21
click at [875, 620] on div at bounding box center [803, 630] width 1265 height 21
click at [938, 634] on div at bounding box center [803, 630] width 1265 height 21
click at [700, 630] on div at bounding box center [803, 630] width 1265 height 21
click at [553, 393] on div "play_arrow" at bounding box center [552, 390] width 53 height 38
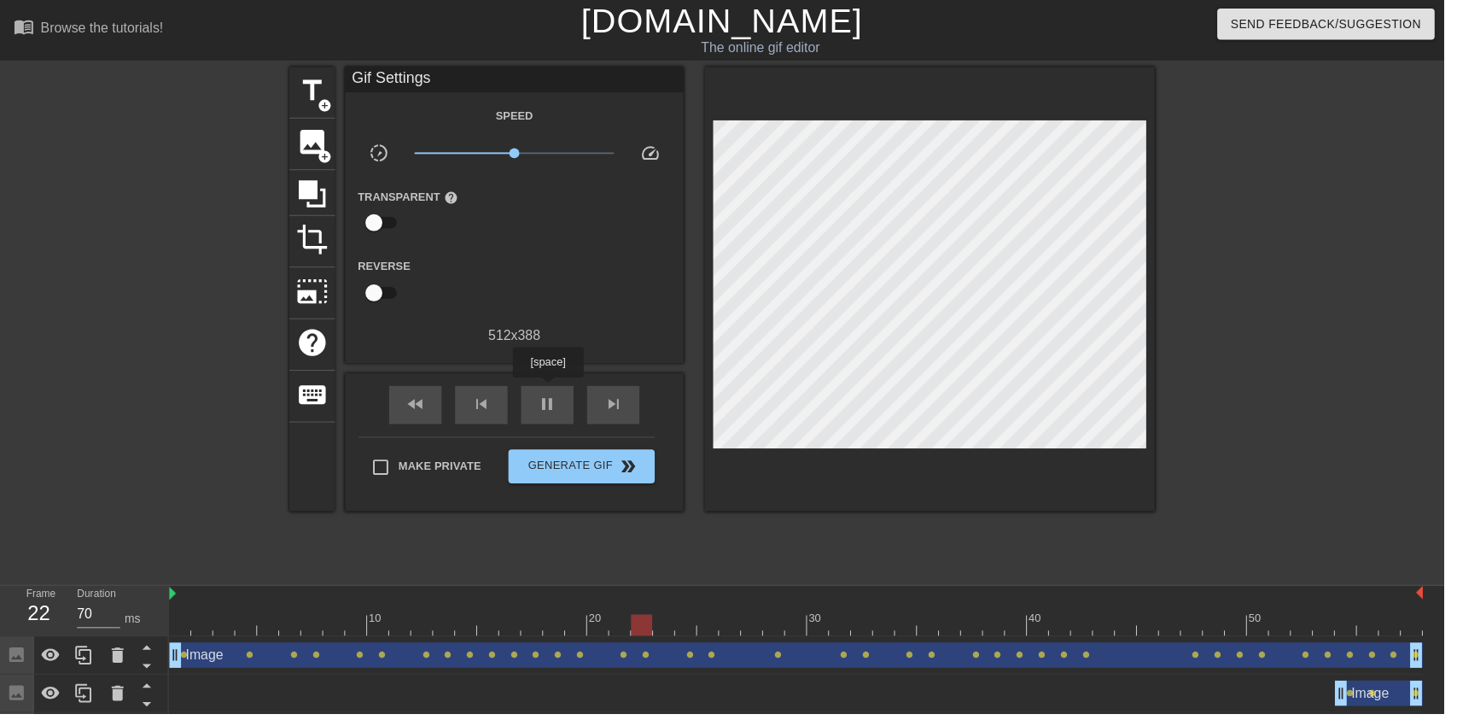
click at [553, 394] on div "pause" at bounding box center [552, 408] width 53 height 38
click at [553, 411] on span "play_arrow" at bounding box center [552, 407] width 20 height 20
type input "60"
click at [543, 418] on span "pause" at bounding box center [552, 407] width 20 height 20
click at [610, 476] on span "Generate Gif double_arrow" at bounding box center [587, 470] width 134 height 20
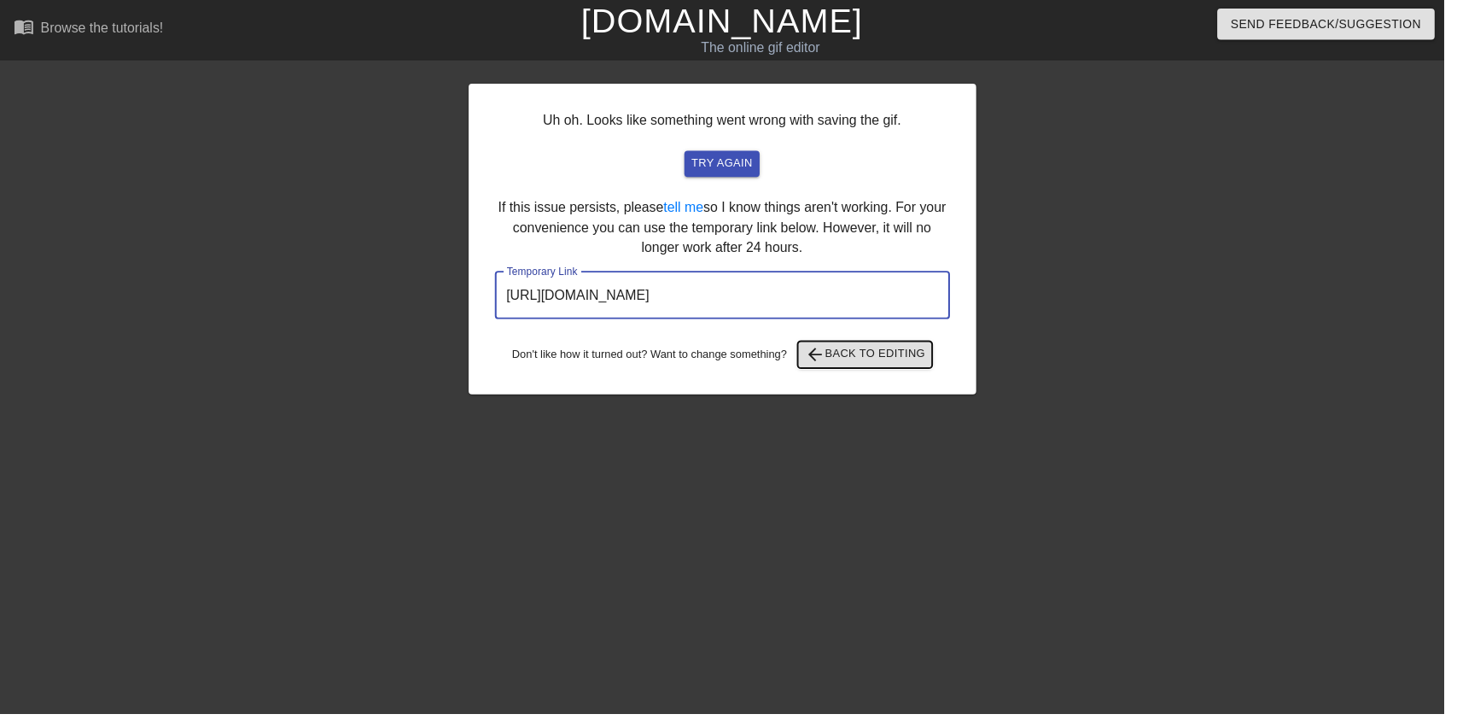
click at [905, 349] on span "arrow_back Back to Editing" at bounding box center [873, 357] width 122 height 20
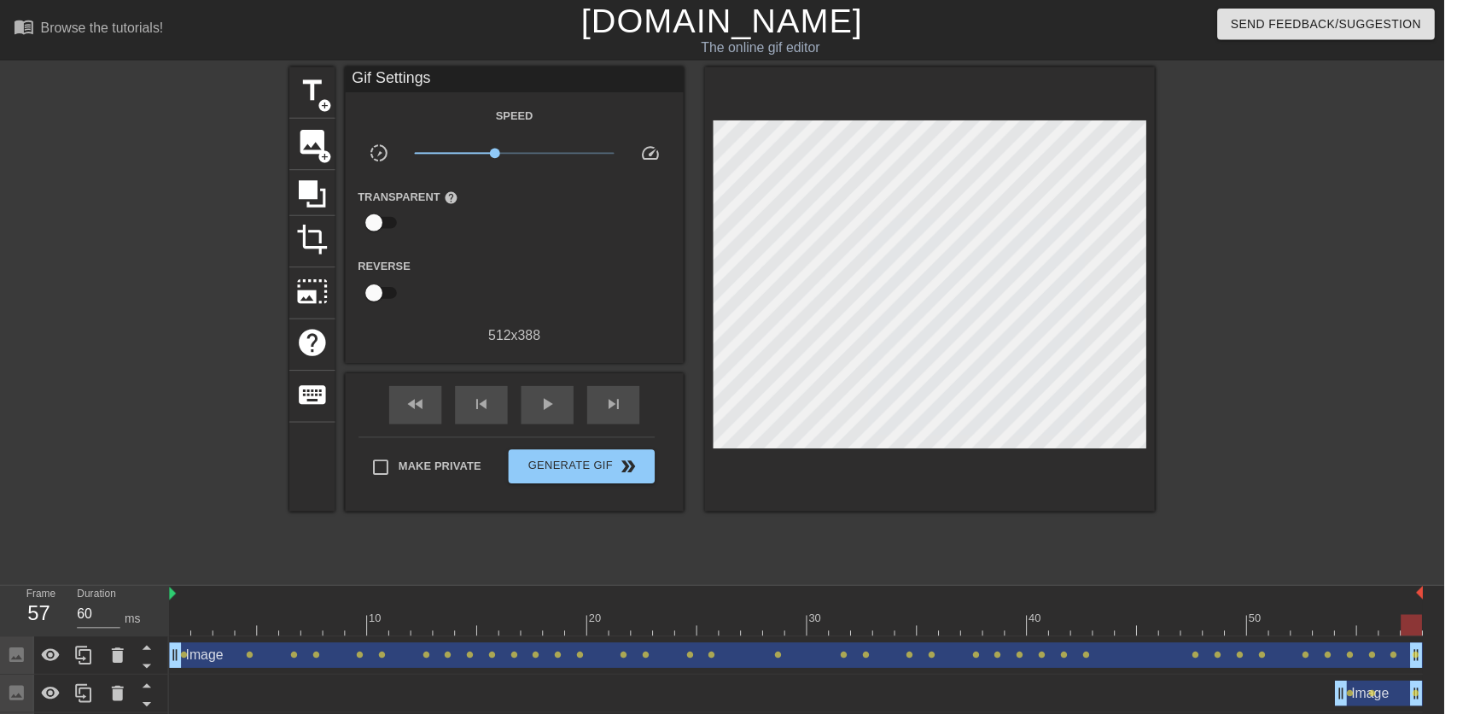
click at [543, 402] on span "play_arrow" at bounding box center [552, 407] width 20 height 20
click at [499, 159] on span "x0.684" at bounding box center [519, 154] width 202 height 20
type input "60"
click at [555, 399] on span "pause" at bounding box center [552, 407] width 20 height 20
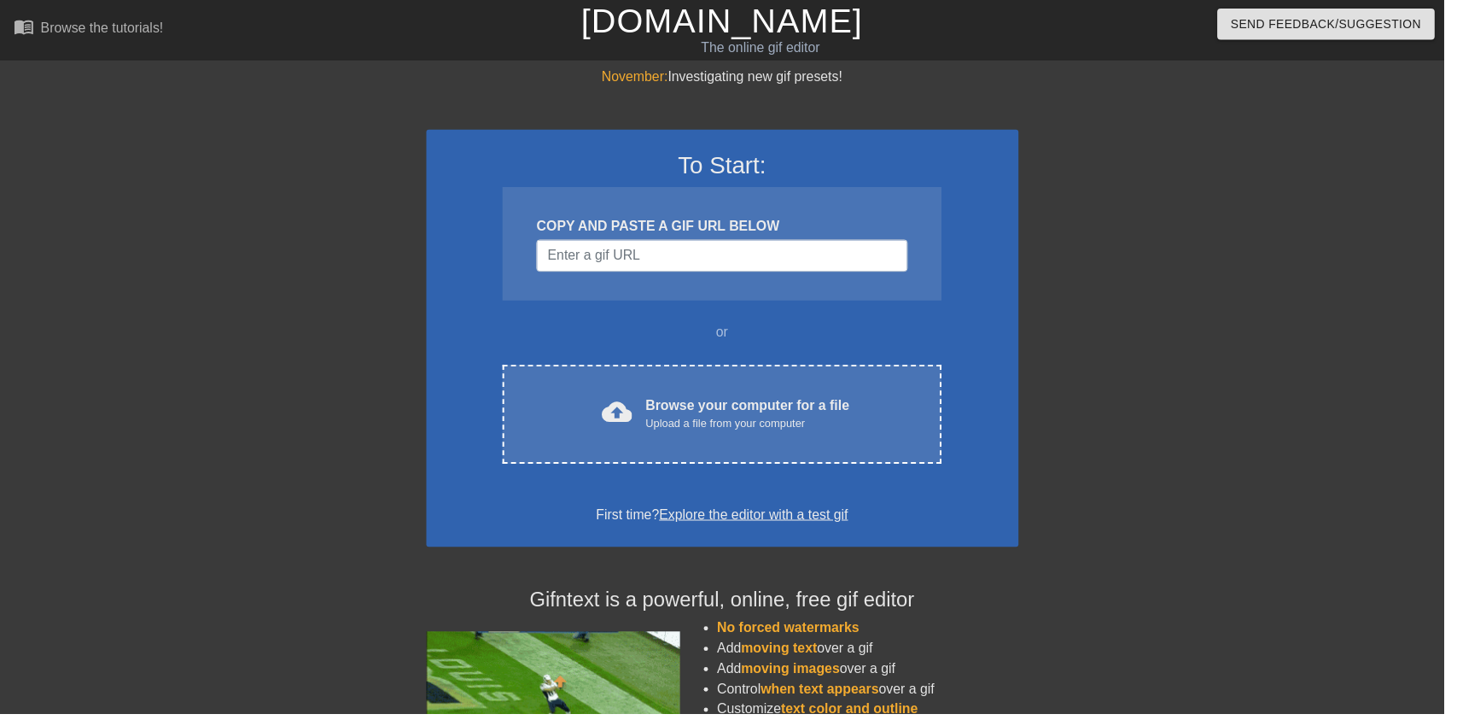
click at [710, 422] on div "Upload a file from your computer" at bounding box center [754, 427] width 206 height 17
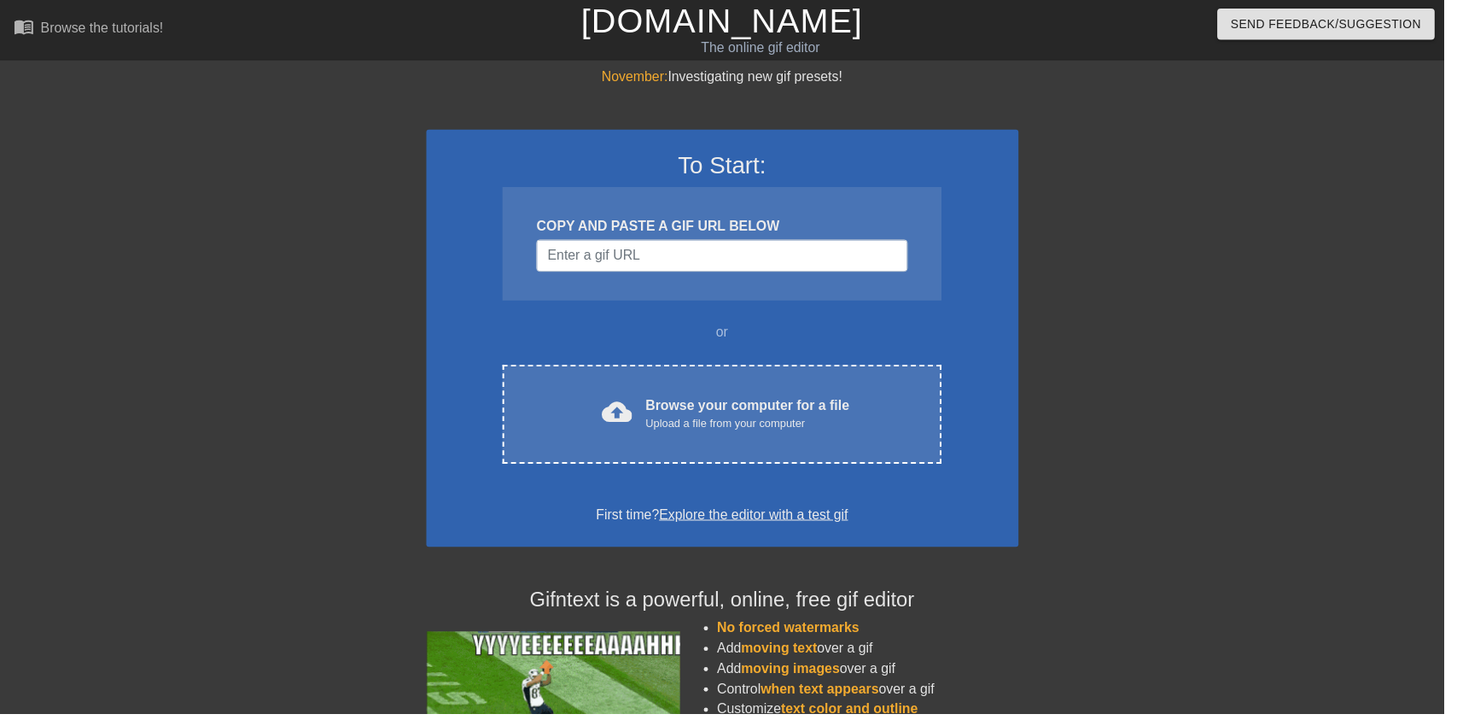
click at [810, 404] on div "Browse your computer for a file Upload a file from your computer" at bounding box center [754, 418] width 206 height 38
click at [851, 402] on div "cloud_upload Browse your computer for a file Upload a file from your computer" at bounding box center [728, 418] width 371 height 38
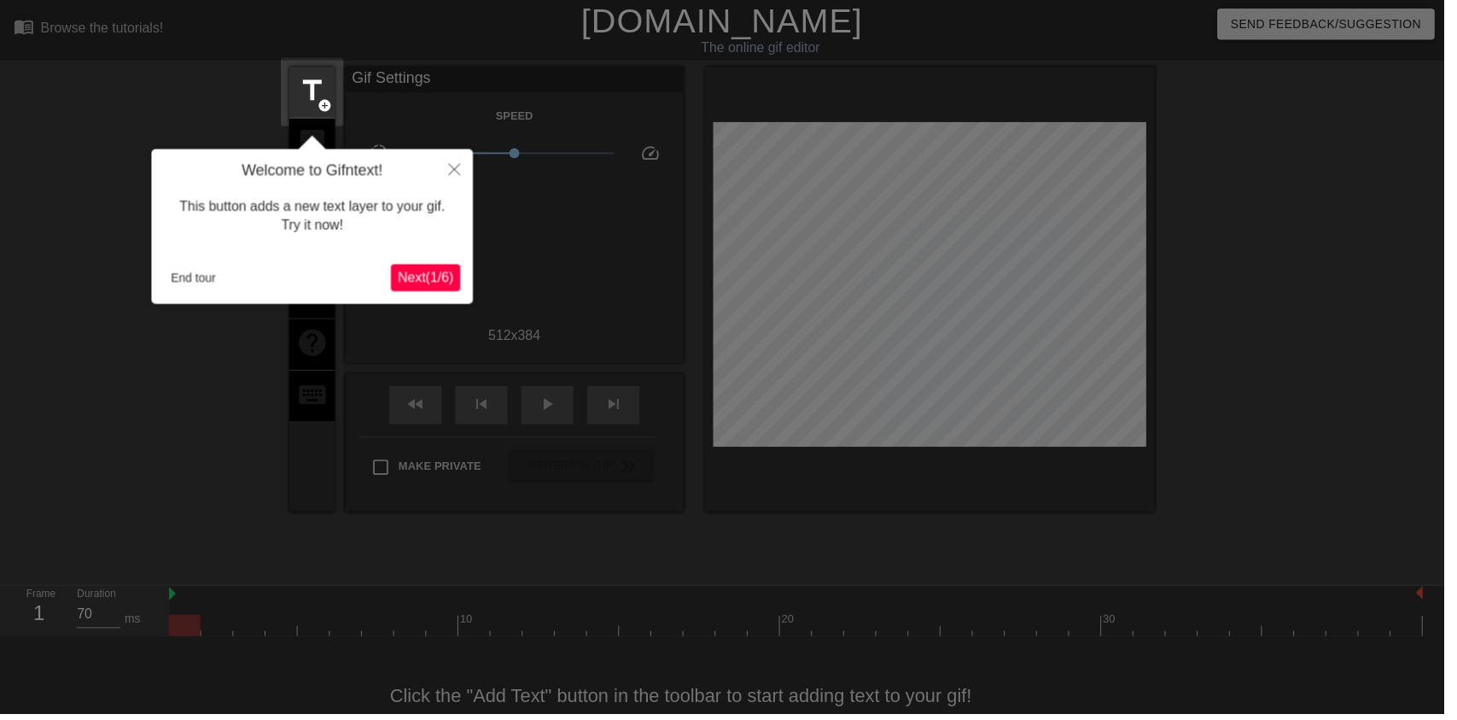
scroll to position [34, 0]
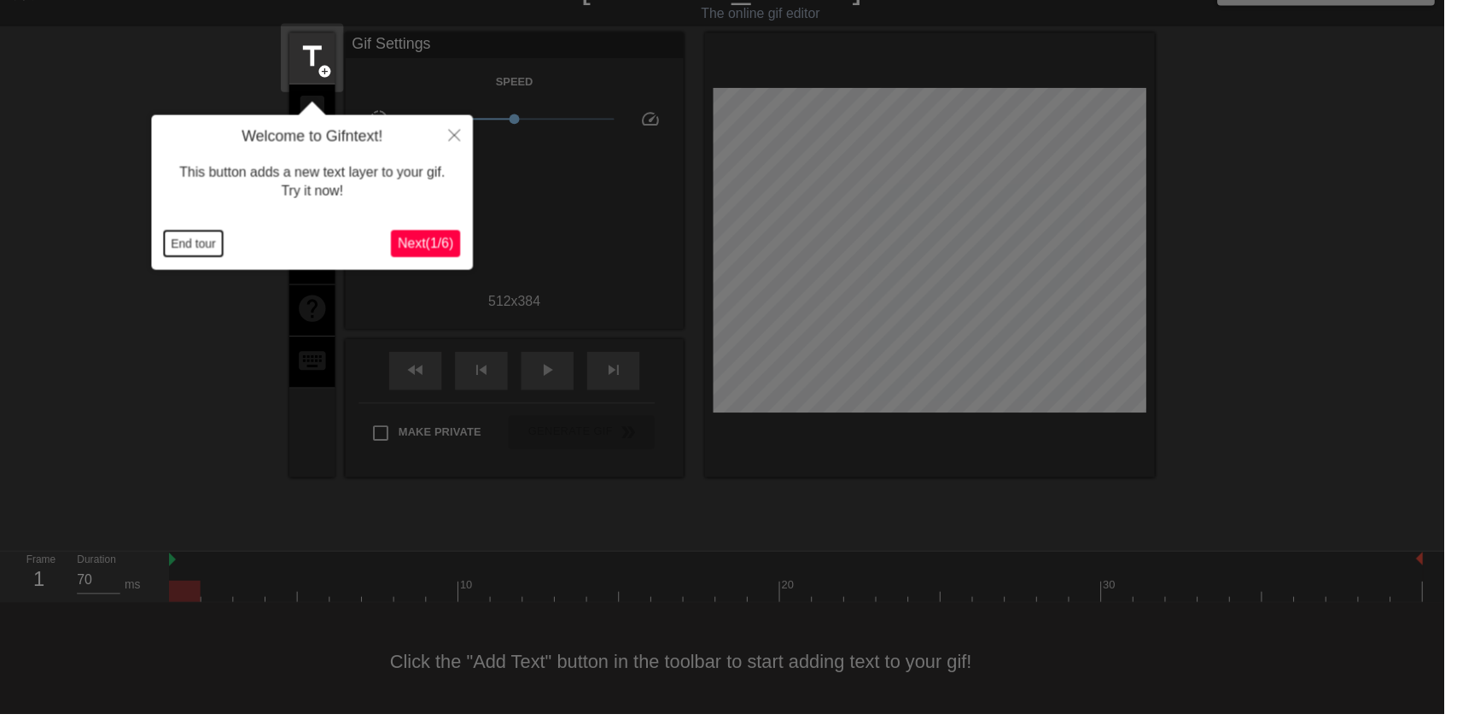
click at [194, 254] on button "End tour" at bounding box center [195, 246] width 59 height 26
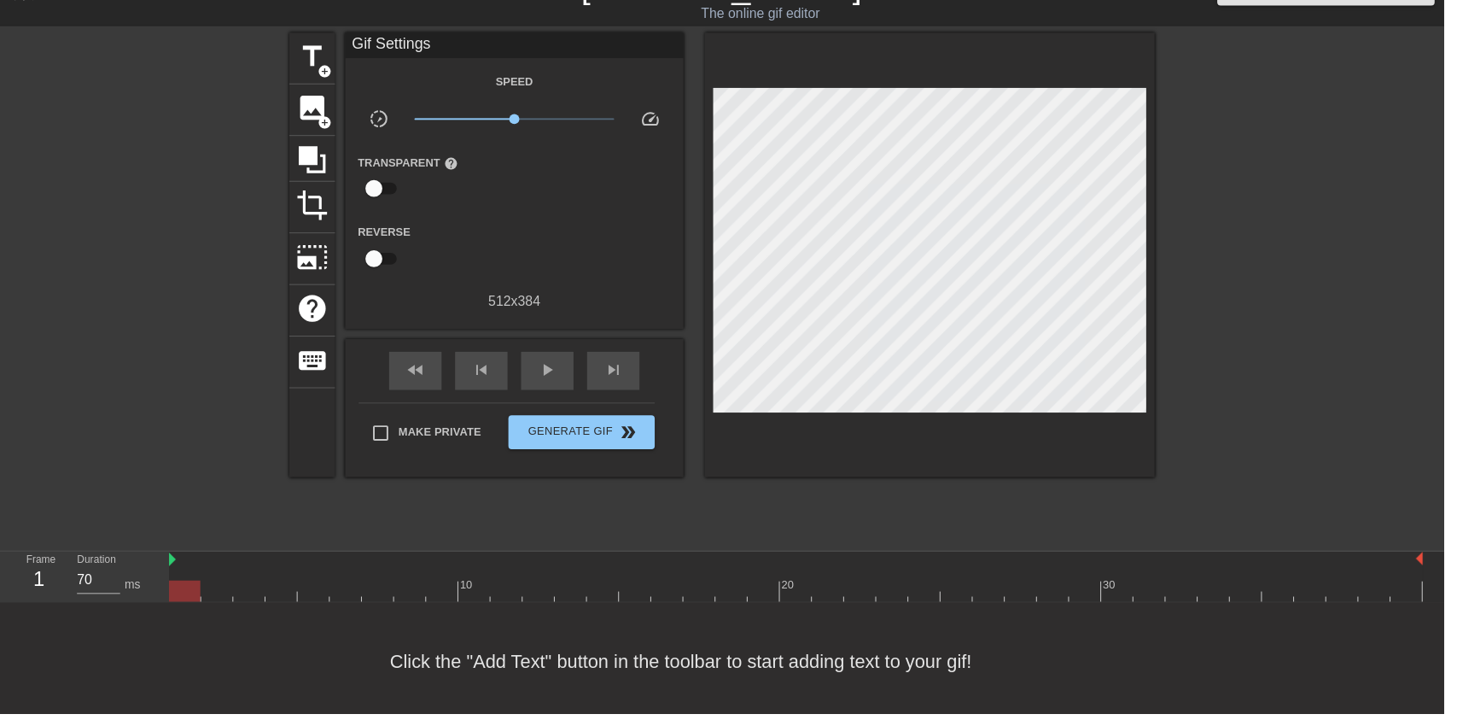
click at [318, 121] on span "image" at bounding box center [315, 109] width 32 height 32
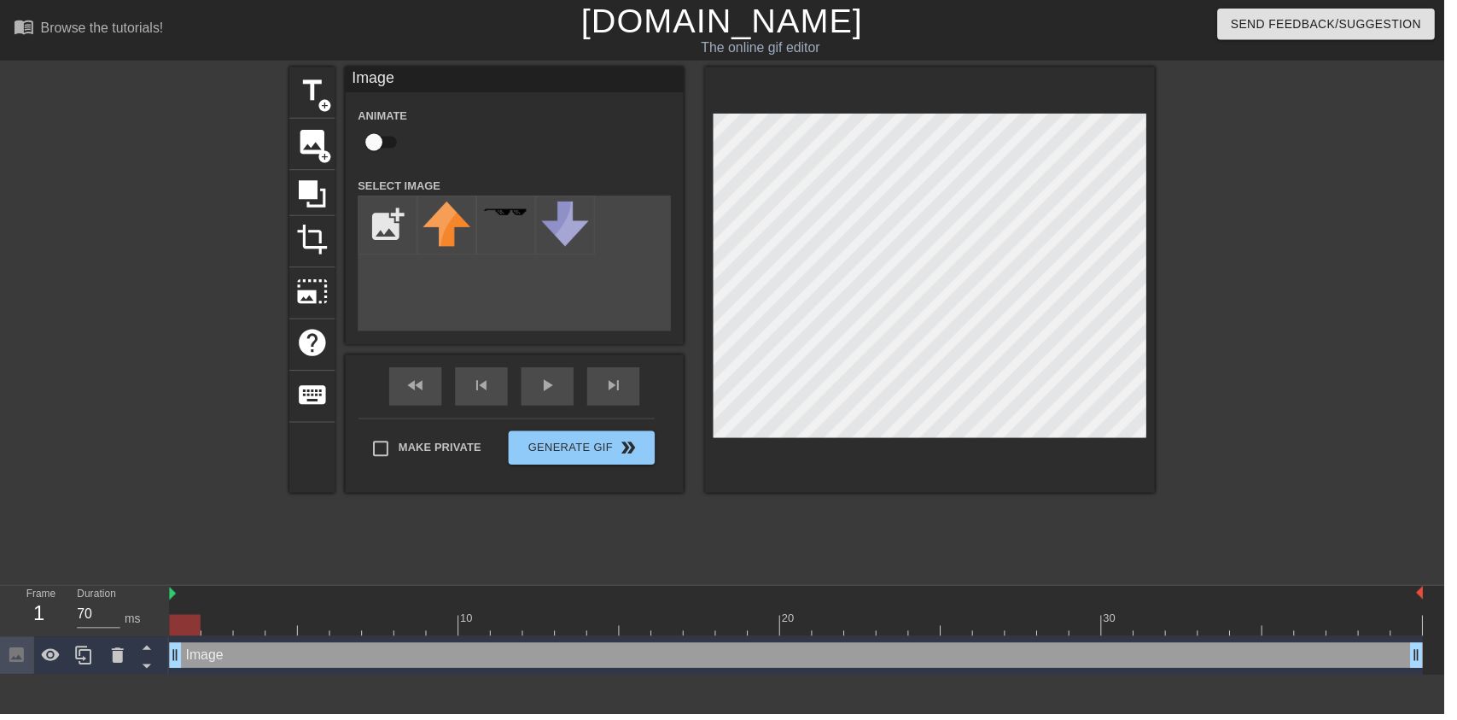
click at [384, 149] on input "checkbox" at bounding box center [377, 143] width 97 height 32
checkbox input "true"
click at [400, 222] on input "file" at bounding box center [391, 227] width 58 height 58
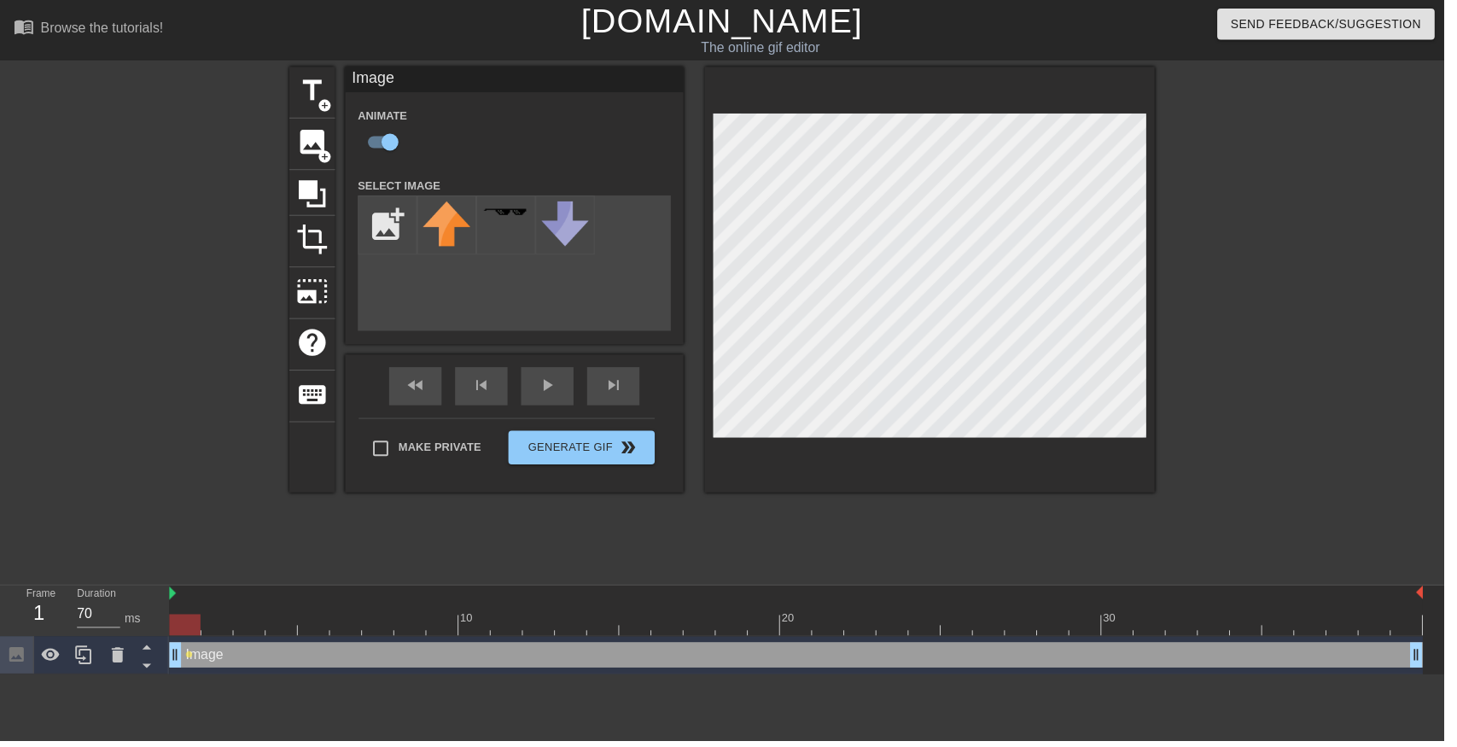
type input "C:\fakepath\vlc_20250817_182128.png"
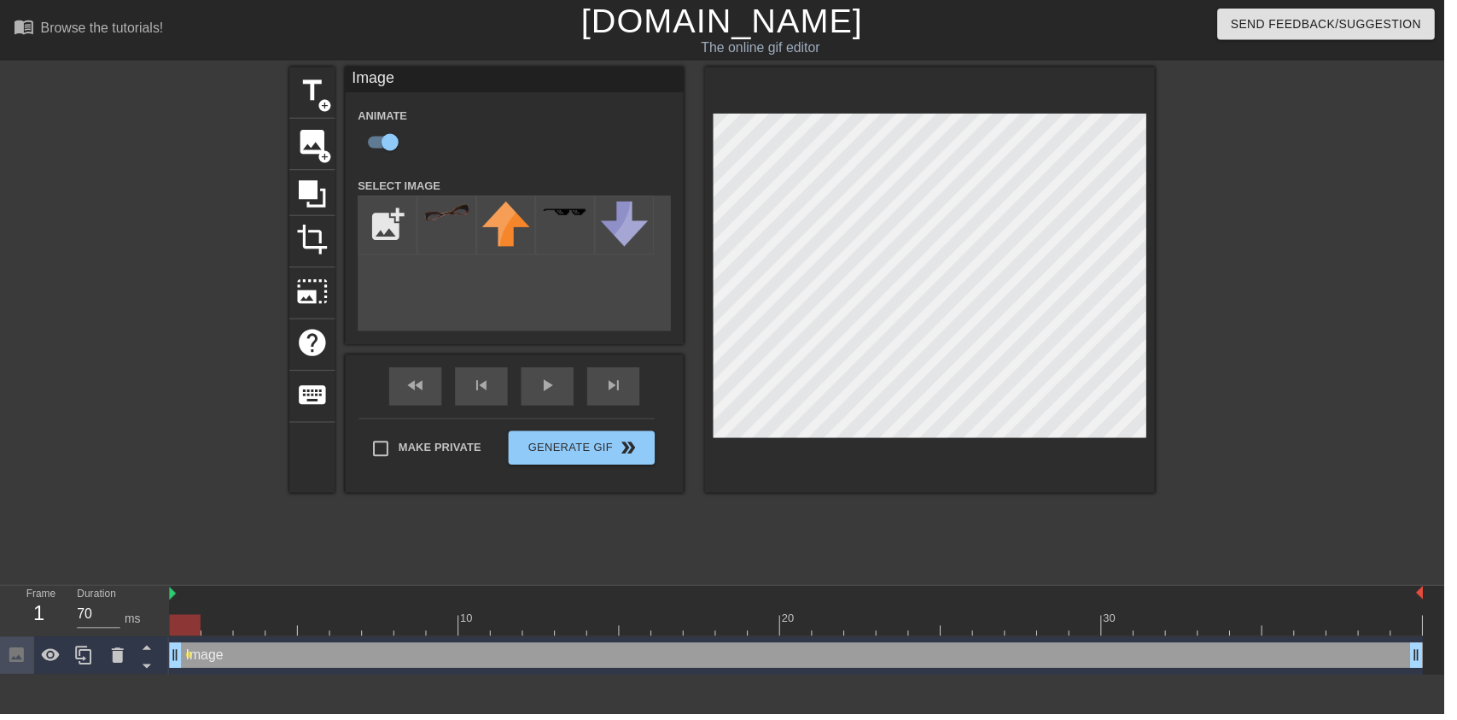
click at [478, 236] on div at bounding box center [451, 227] width 60 height 60
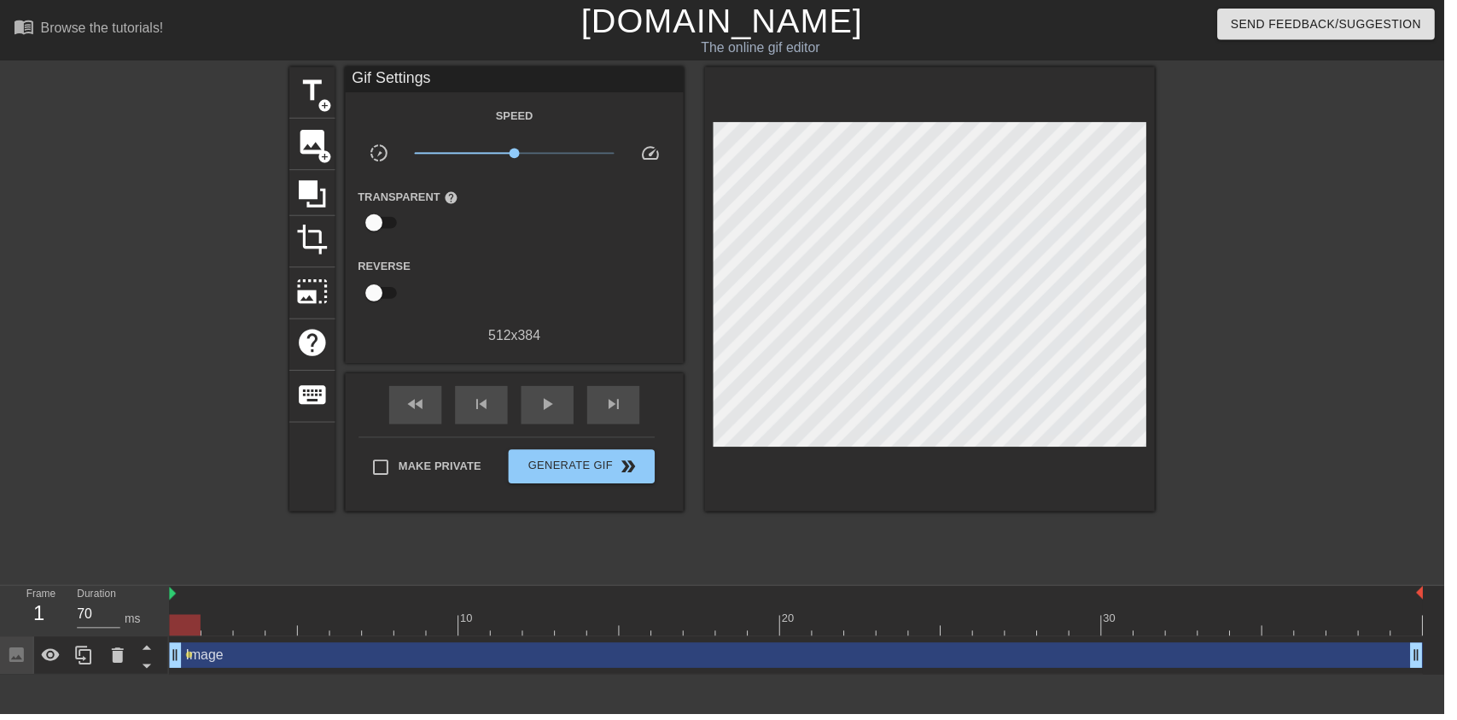
click at [545, 404] on span "play_arrow" at bounding box center [552, 407] width 20 height 20
click at [531, 423] on div "pause" at bounding box center [552, 408] width 53 height 38
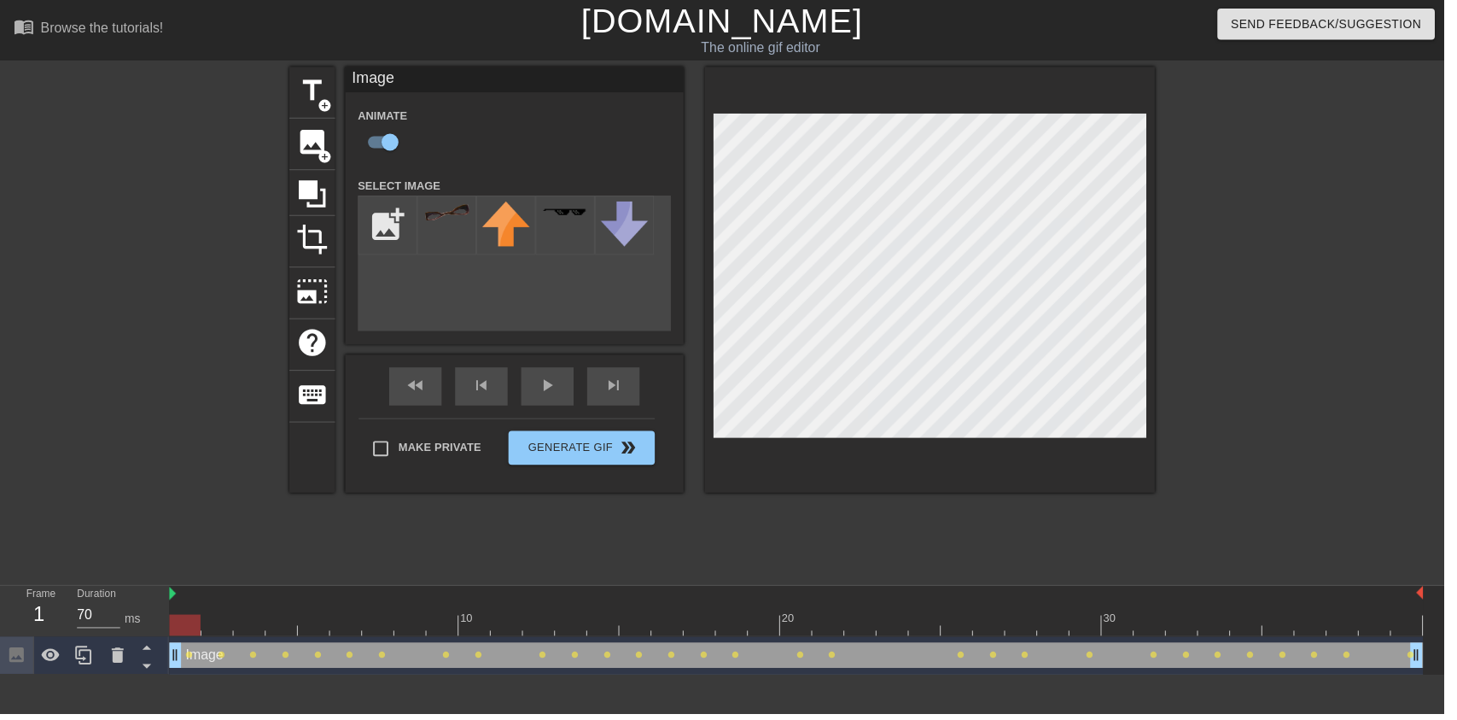
click at [763, 610] on div at bounding box center [771, 618] width 32 height 21
click at [814, 615] on div "20" at bounding box center [803, 618] width 32 height 21
click at [1264, 222] on div at bounding box center [1314, 323] width 256 height 512
click at [1323, 352] on div at bounding box center [1314, 323] width 256 height 512
click at [1364, 233] on div at bounding box center [1314, 323] width 256 height 512
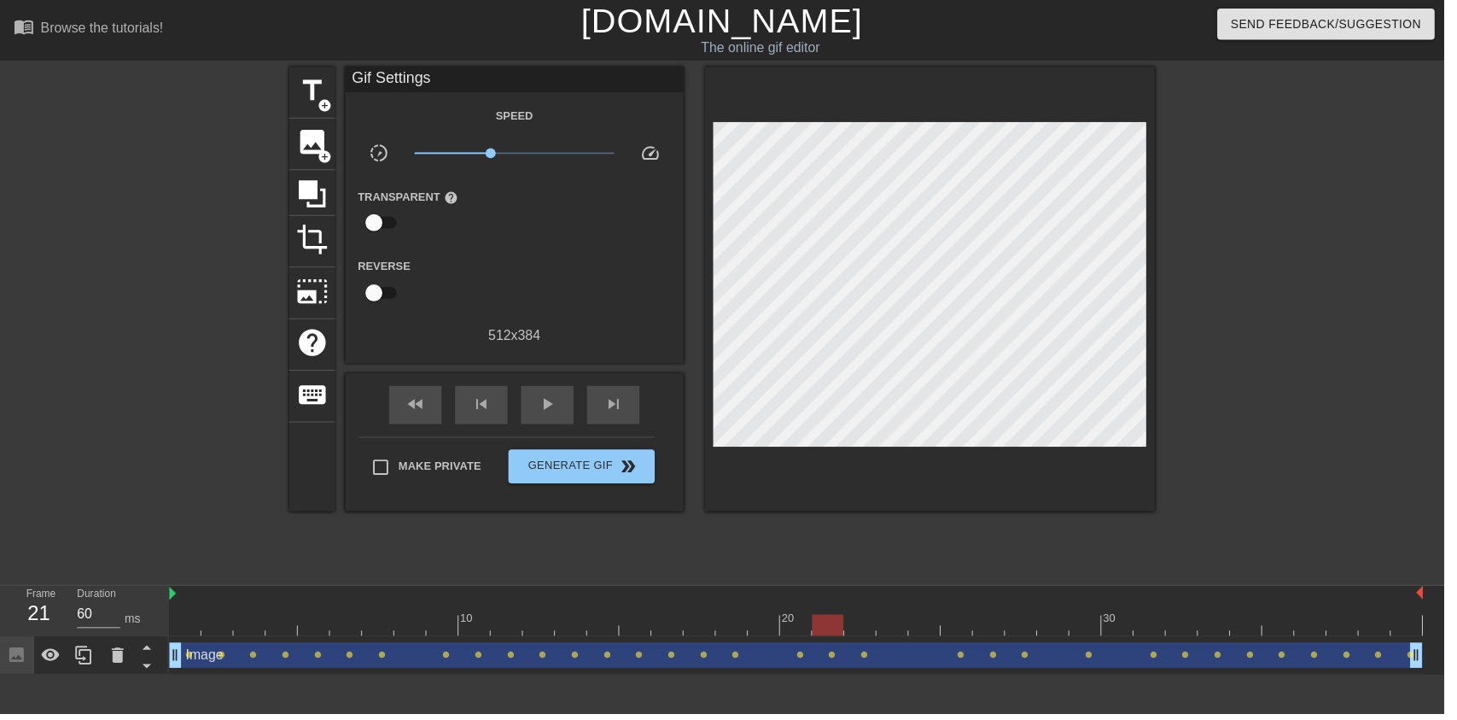
type input "70"
click at [310, 145] on span "image" at bounding box center [315, 143] width 32 height 32
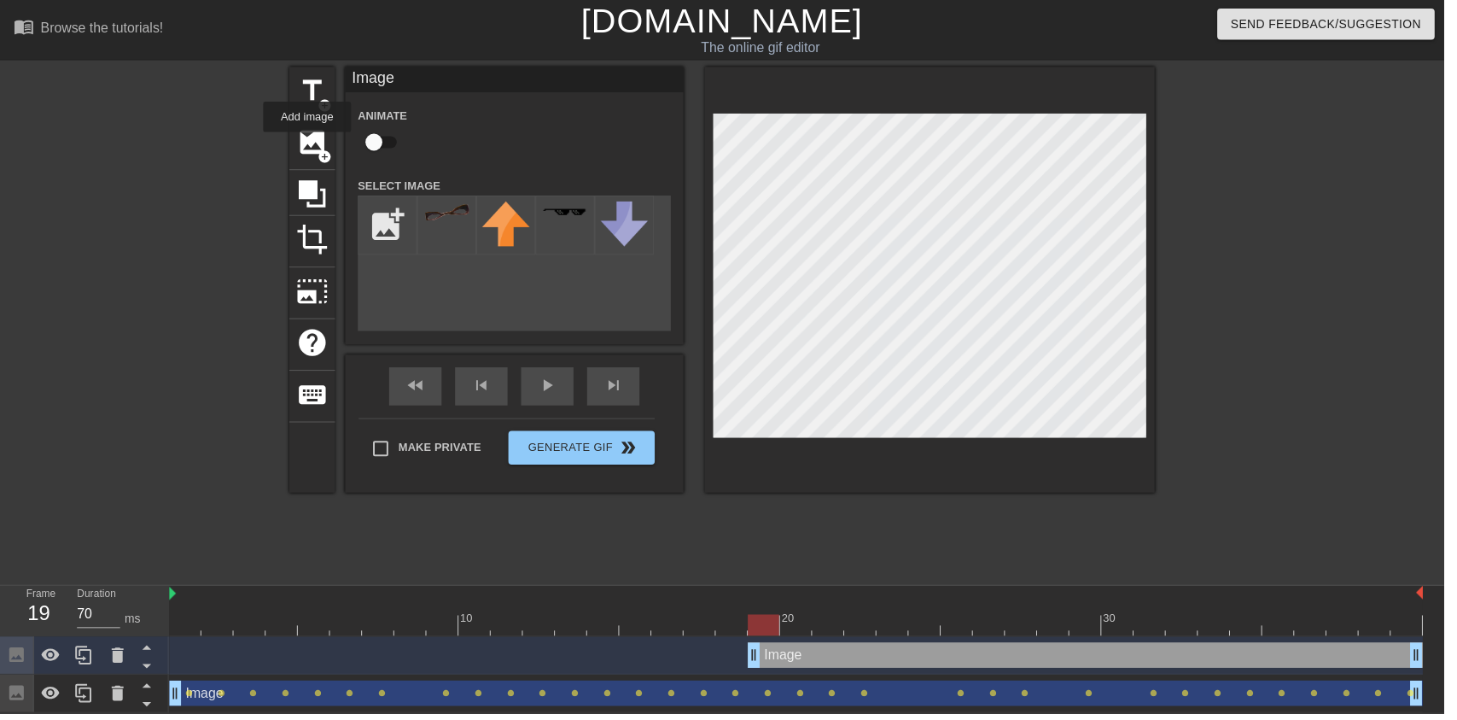
click at [383, 146] on input "checkbox" at bounding box center [377, 143] width 97 height 32
checkbox input "true"
click at [383, 219] on input "file" at bounding box center [391, 227] width 58 height 58
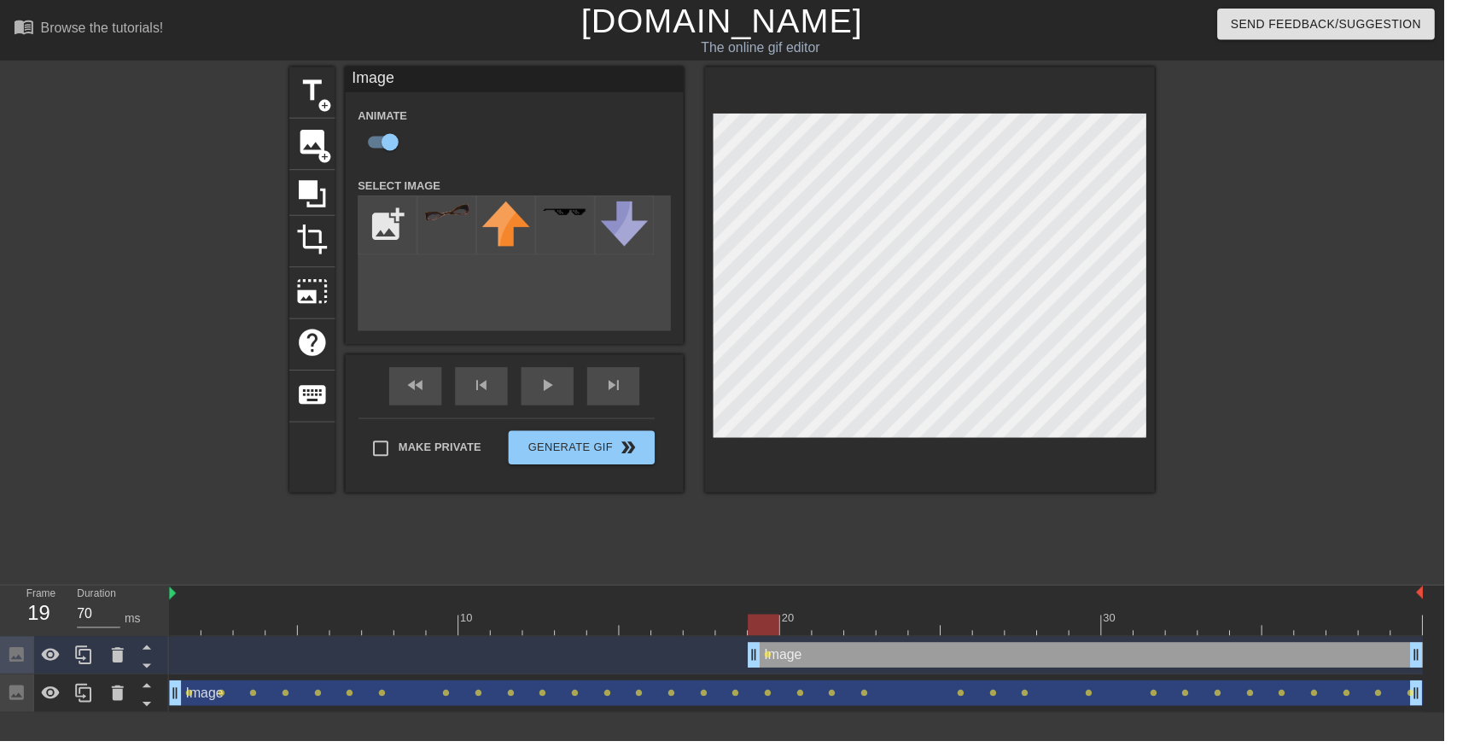
type input "C:\fakepath\vlc_20250817_182128 (1) (1).png"
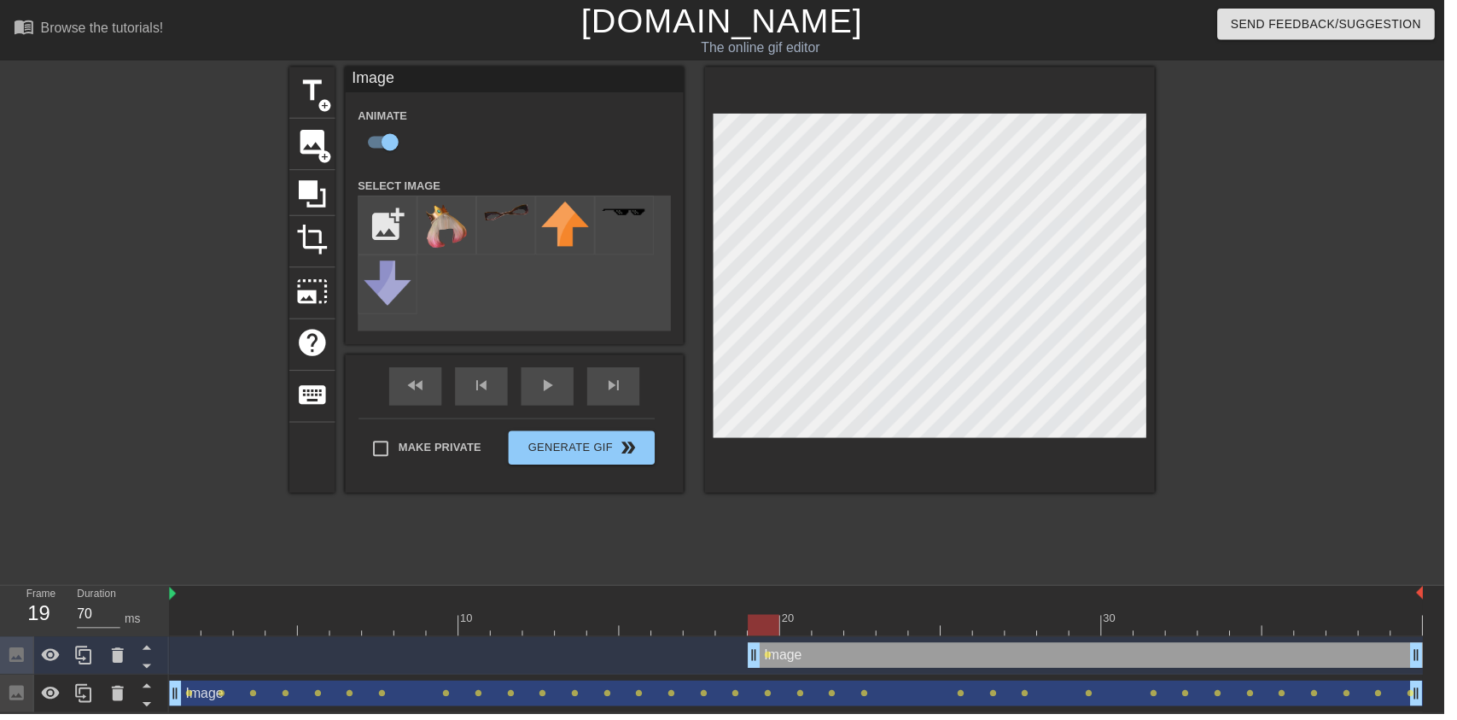
click at [457, 243] on img at bounding box center [451, 227] width 48 height 49
click at [834, 657] on div "Image drag_handle drag_handle" at bounding box center [1095, 661] width 681 height 26
click at [373, 245] on input "file" at bounding box center [391, 227] width 58 height 58
click at [124, 655] on icon at bounding box center [118, 661] width 20 height 20
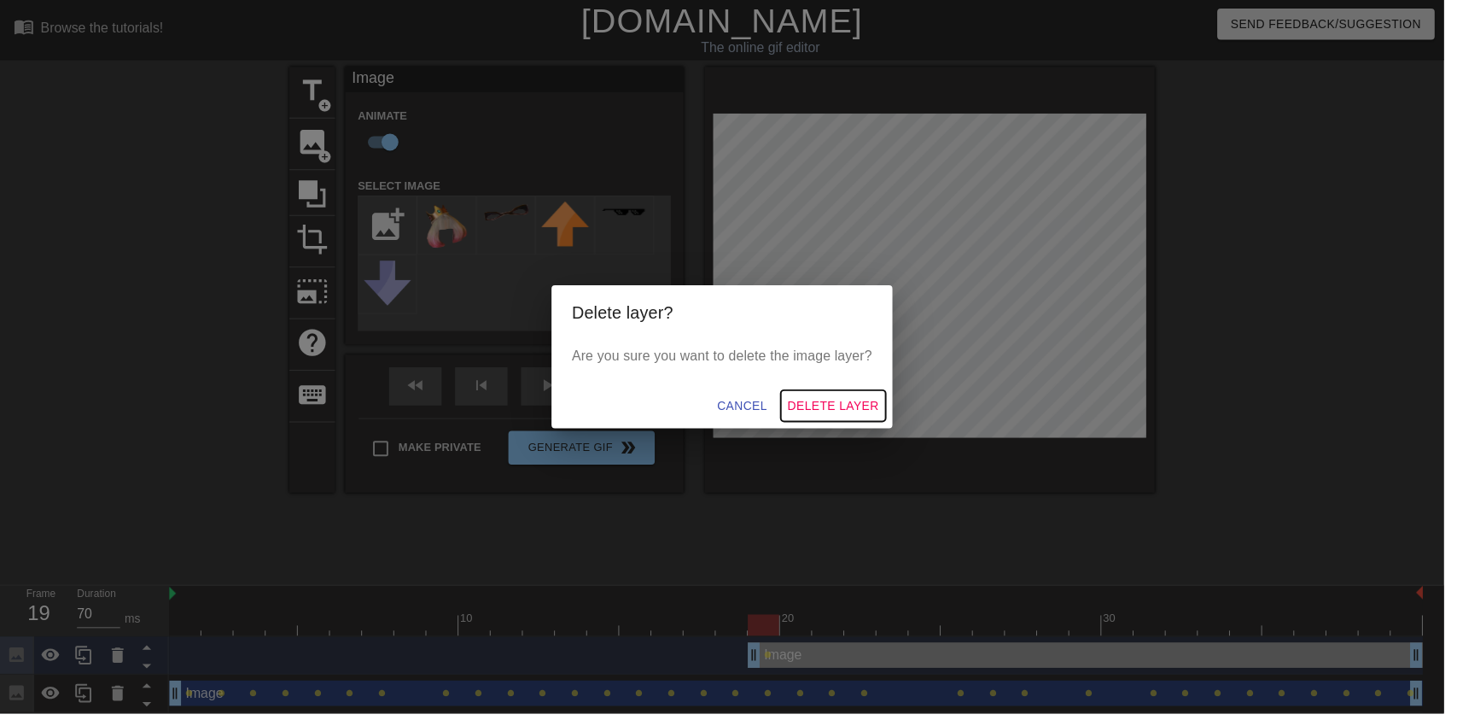
click at [867, 420] on span "Delete Layer" at bounding box center [841, 409] width 92 height 21
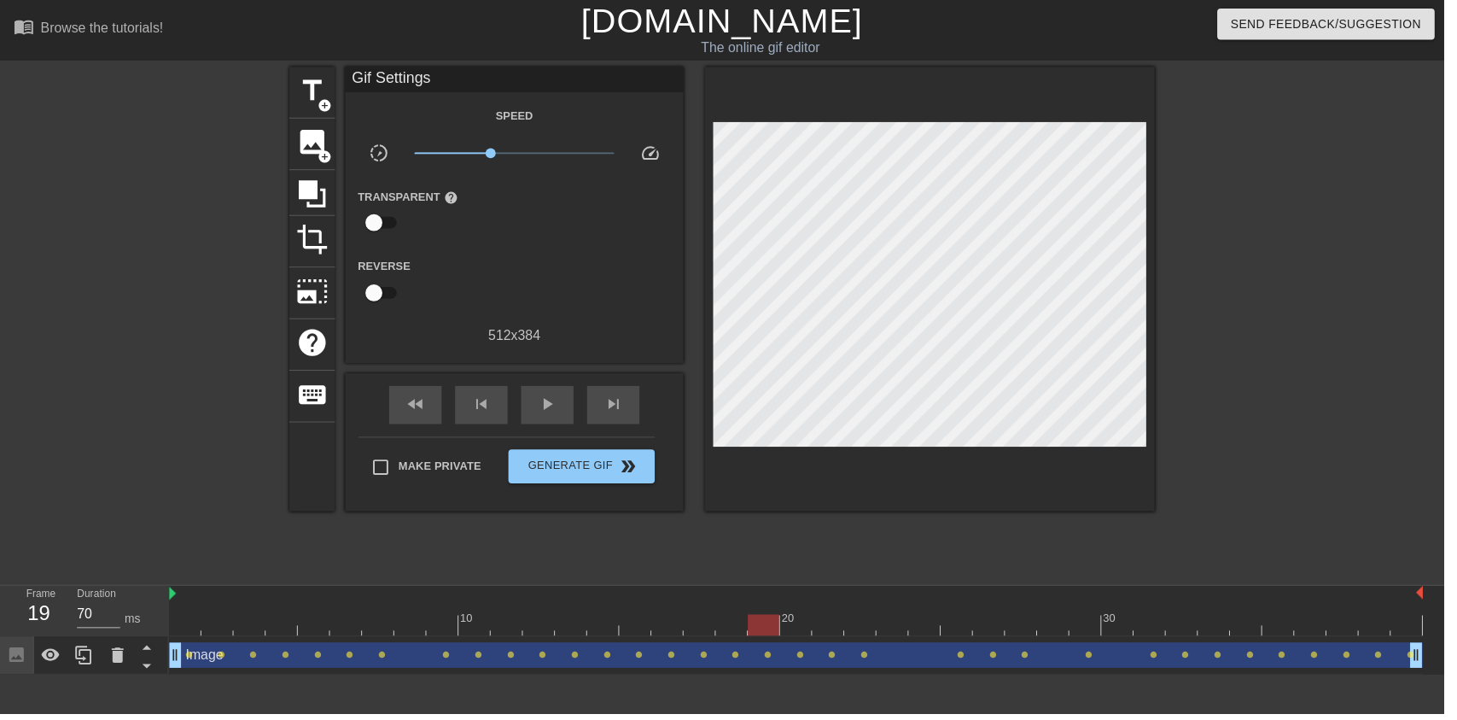
click at [318, 161] on div "image add_circle" at bounding box center [315, 146] width 46 height 52
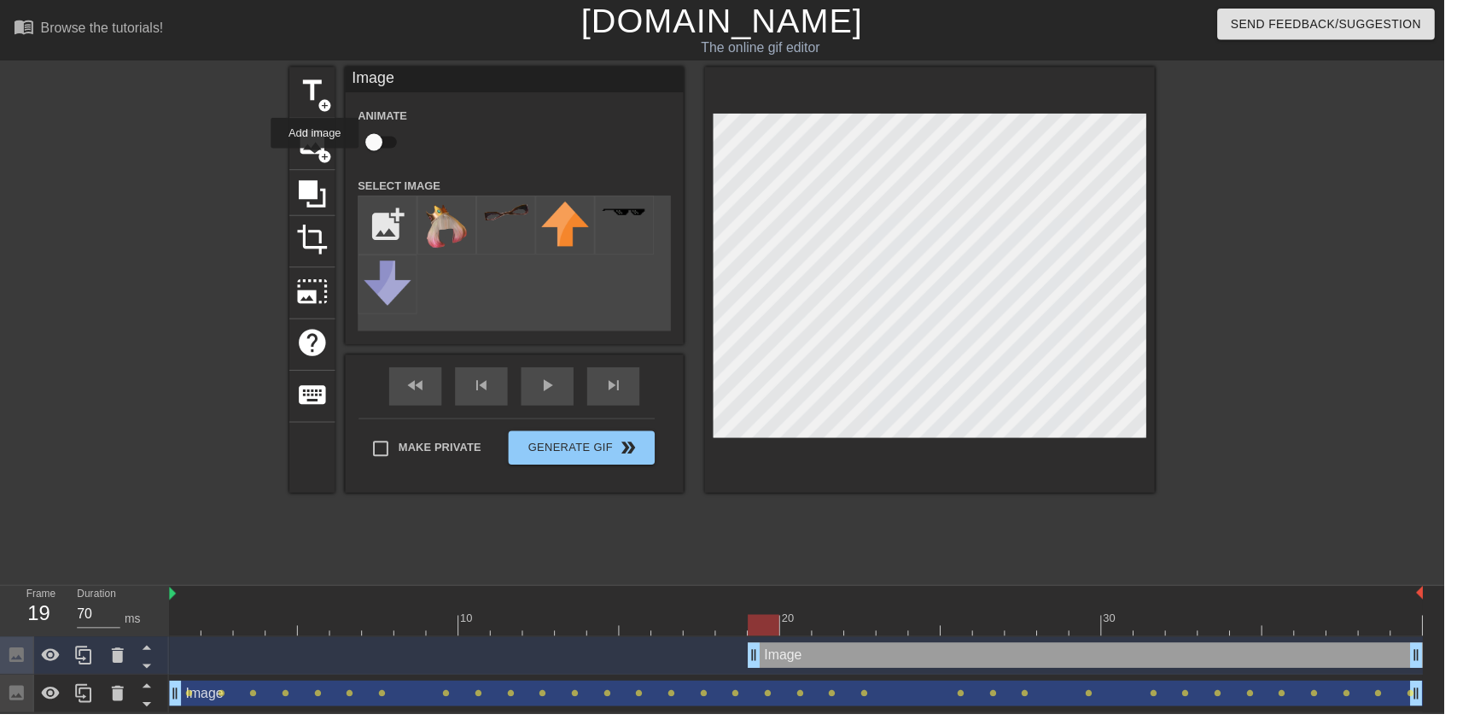
click at [406, 222] on input "file" at bounding box center [391, 227] width 58 height 58
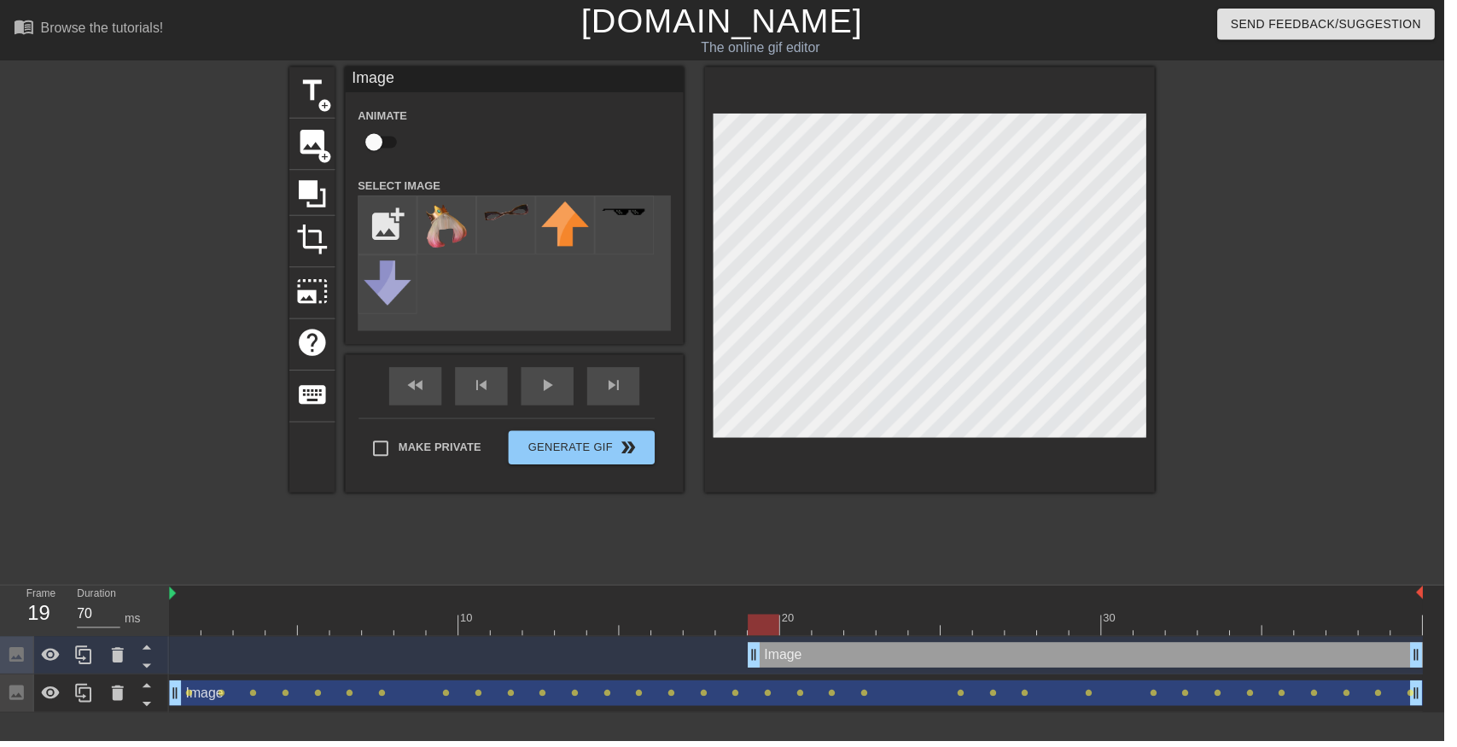
type input "C:\fakepath\vlc_20250817_183755.png"
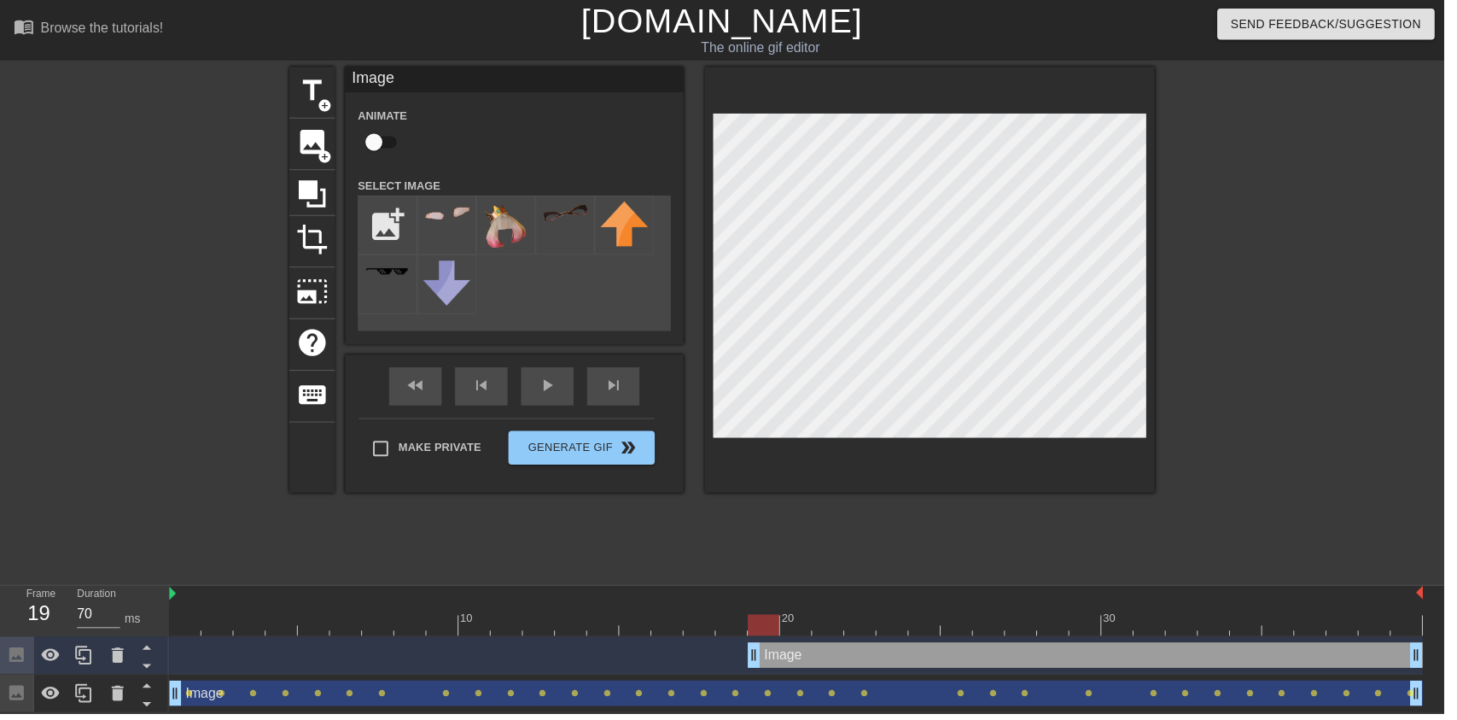
click at [453, 235] on div at bounding box center [451, 227] width 60 height 60
click at [379, 134] on input "checkbox" at bounding box center [377, 143] width 97 height 32
checkbox input "true"
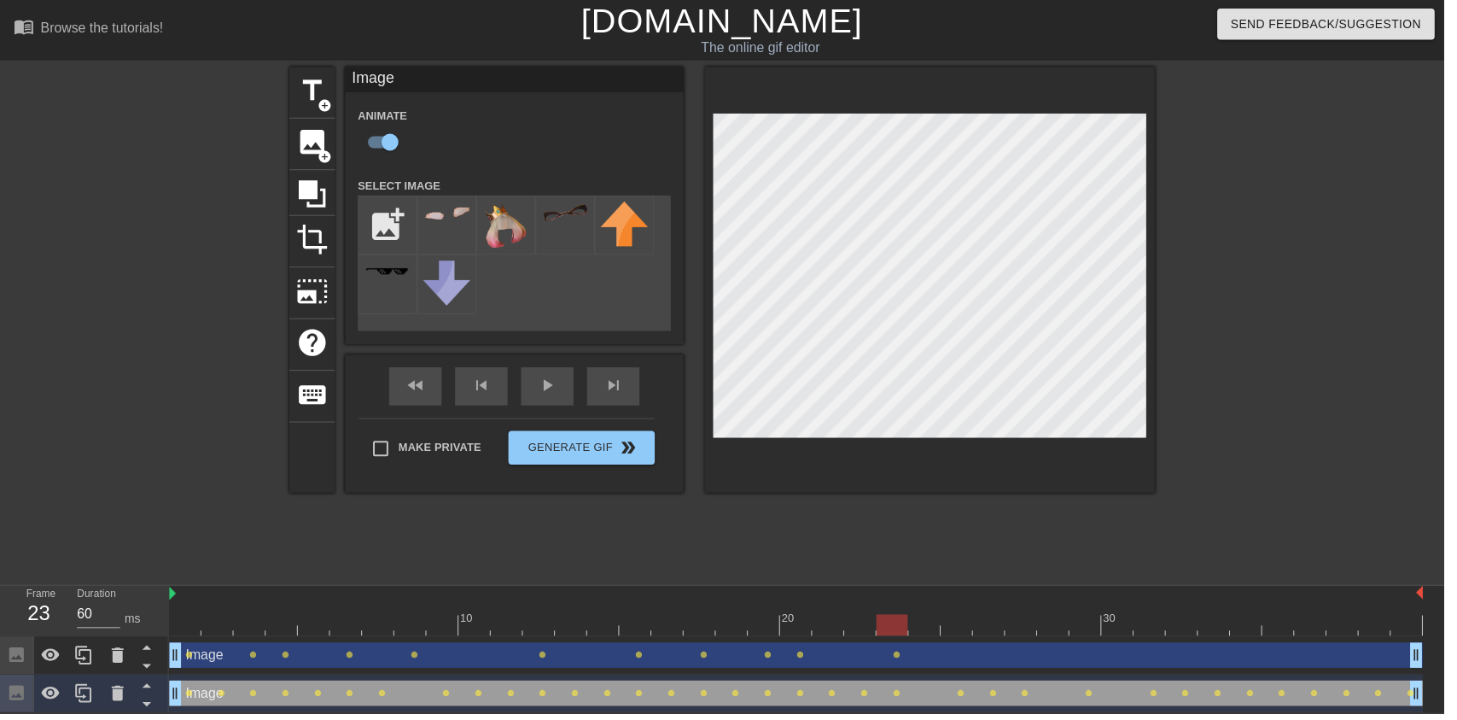
click at [1377, 277] on div at bounding box center [1314, 323] width 256 height 512
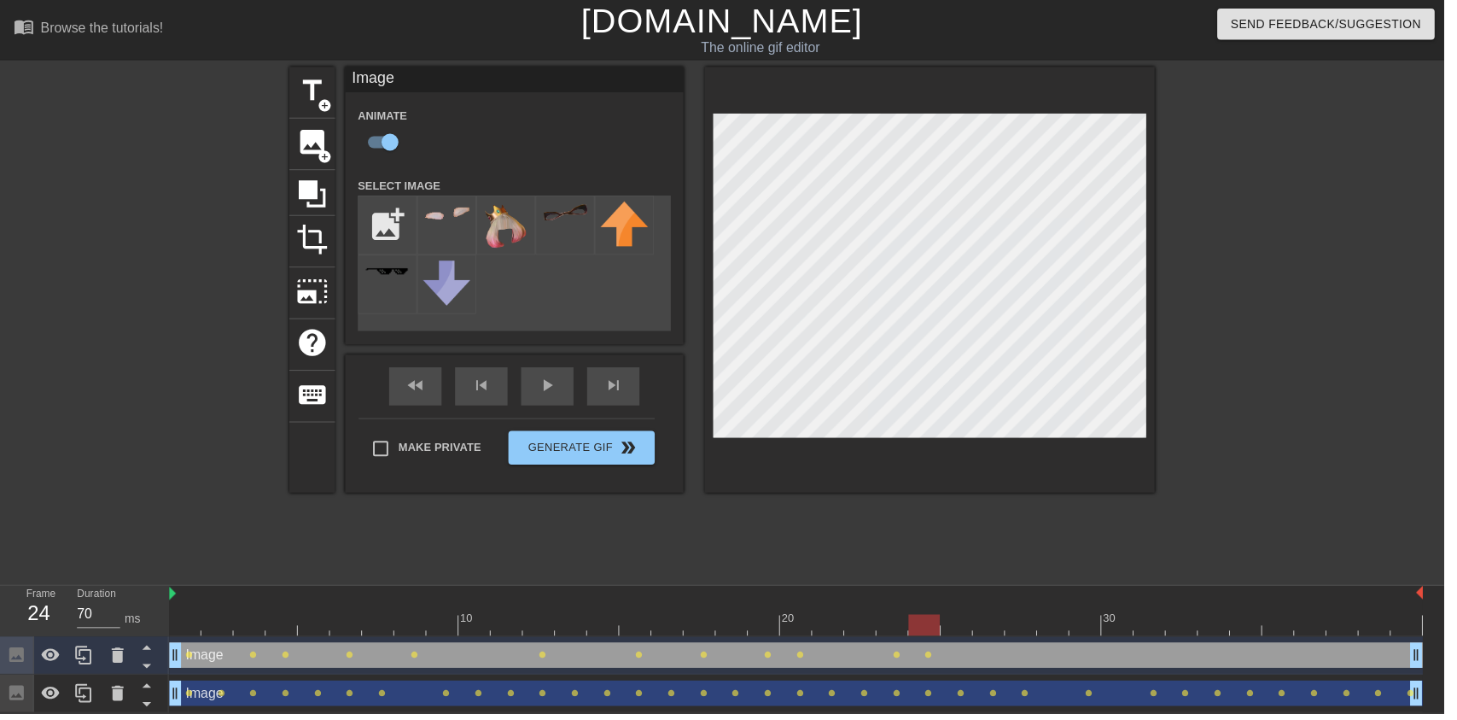
click at [1190, 336] on div at bounding box center [1314, 323] width 256 height 512
click at [1045, 620] on div at bounding box center [803, 630] width 1265 height 21
type input "70"
click at [309, 140] on span "image" at bounding box center [315, 143] width 32 height 32
checkbox input "false"
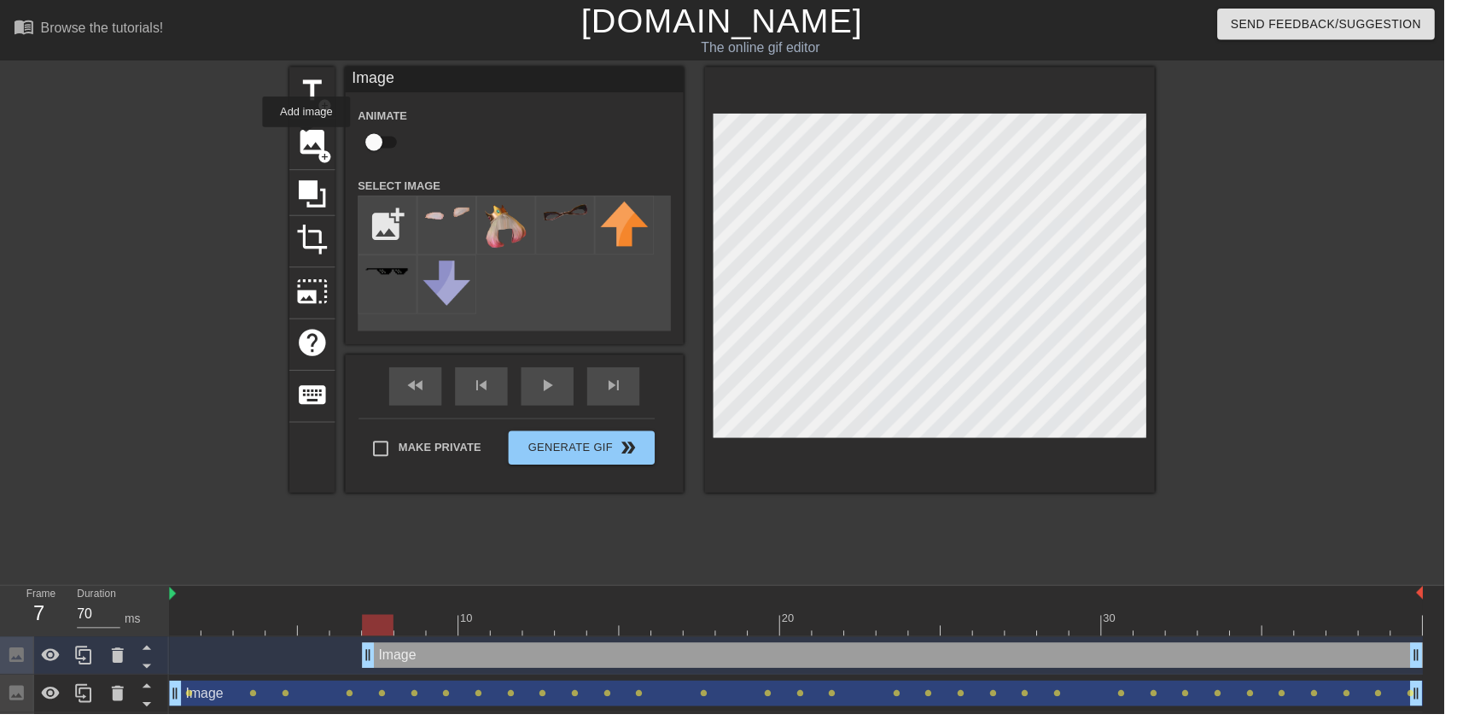
click at [406, 213] on input "file" at bounding box center [391, 227] width 58 height 58
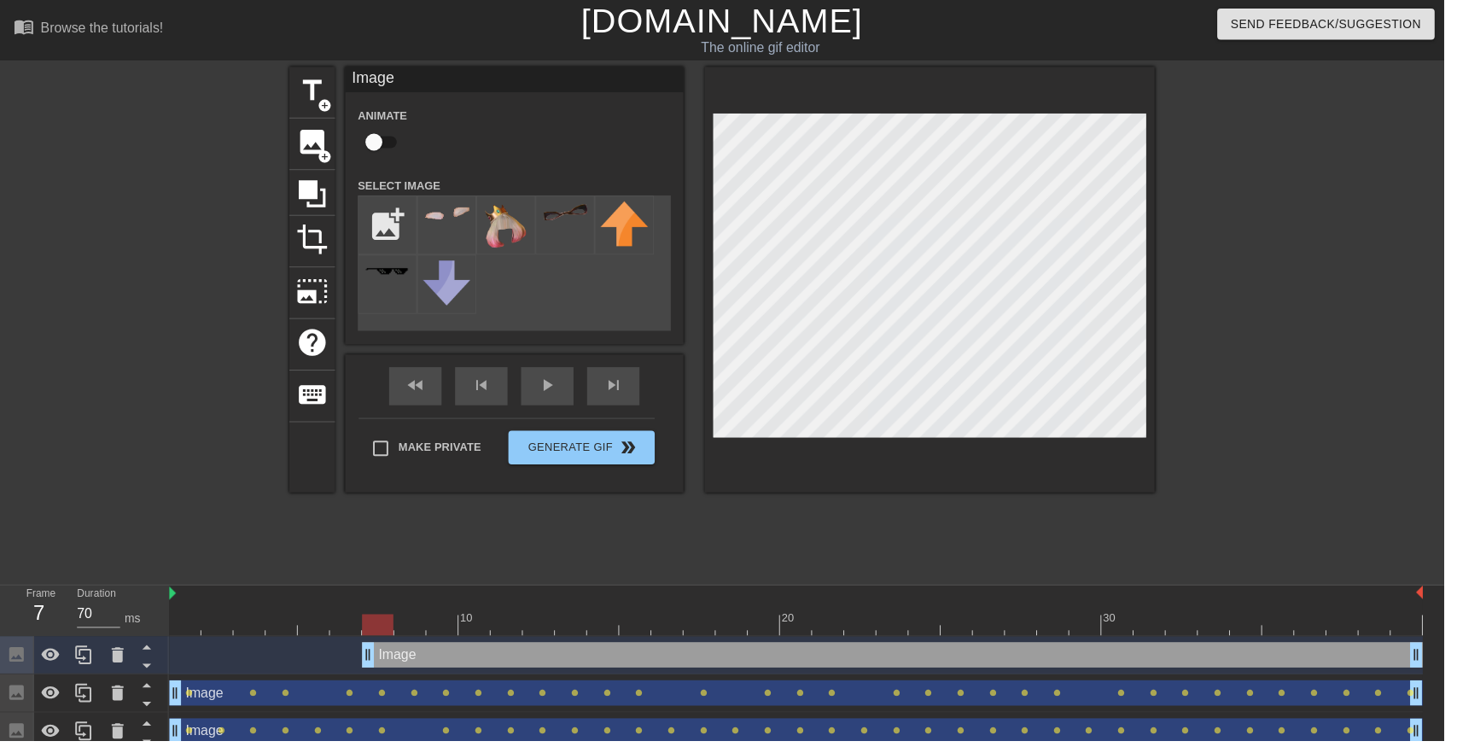
type input "C:\fakepath\11zon_cropped.jpeg"
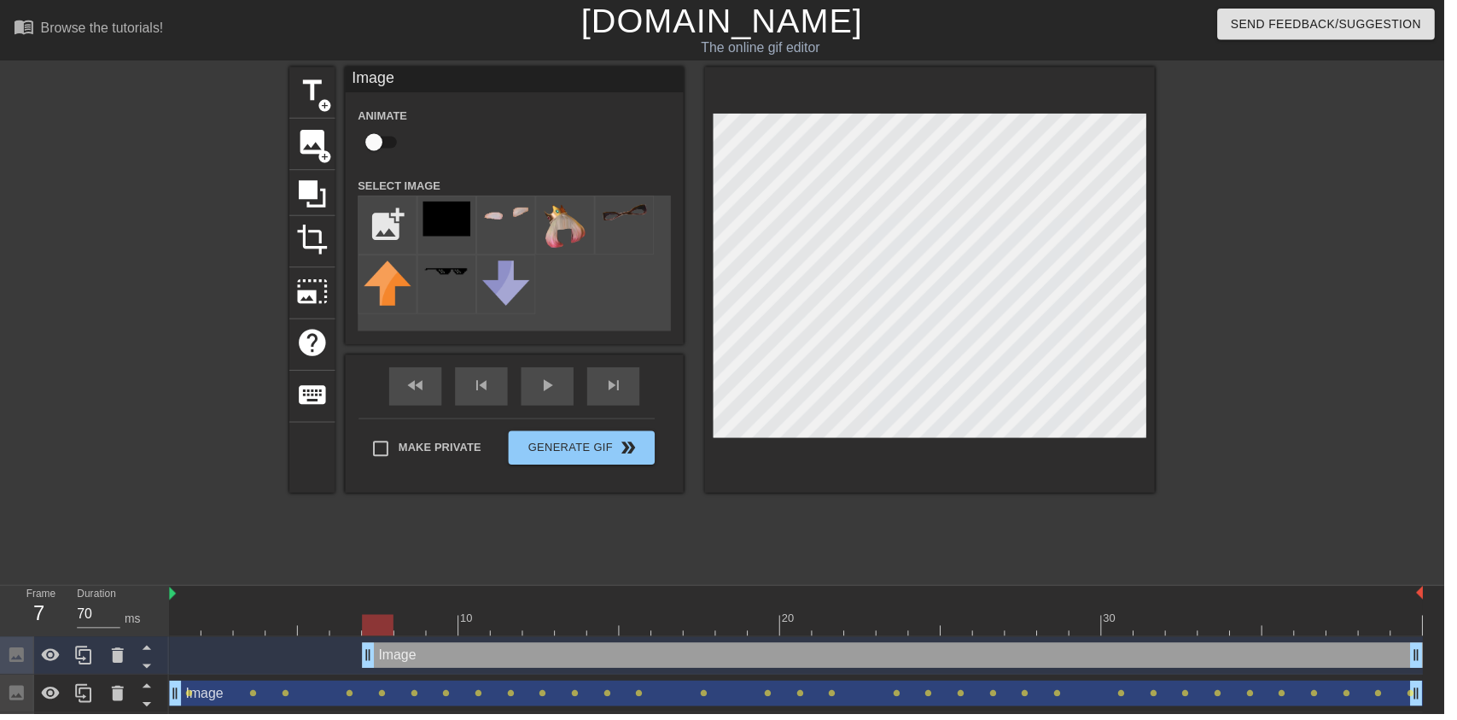
click at [459, 234] on img at bounding box center [451, 220] width 48 height 35
click at [570, 387] on div "fast_rewind skip_previous play_arrow skip_next" at bounding box center [519, 390] width 278 height 64
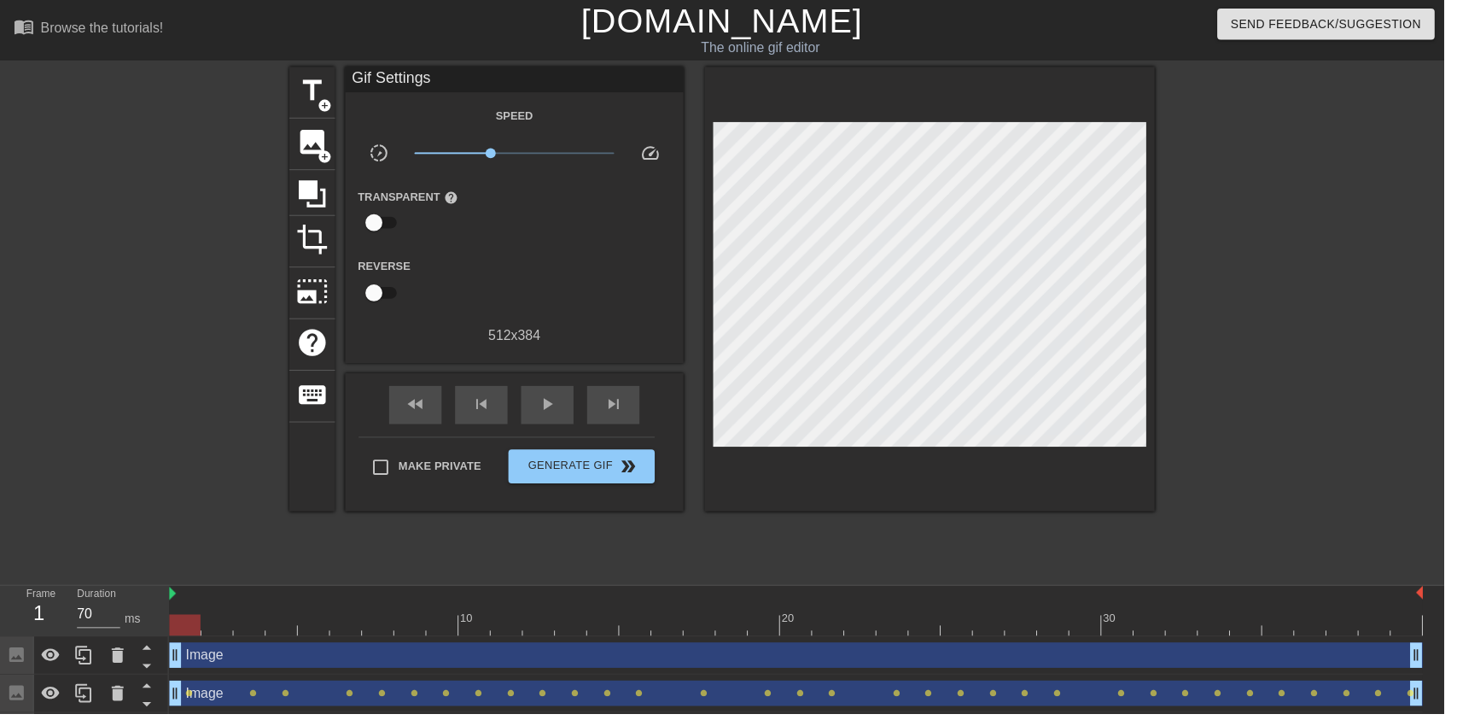
click at [546, 421] on div "play_arrow" at bounding box center [552, 408] width 53 height 38
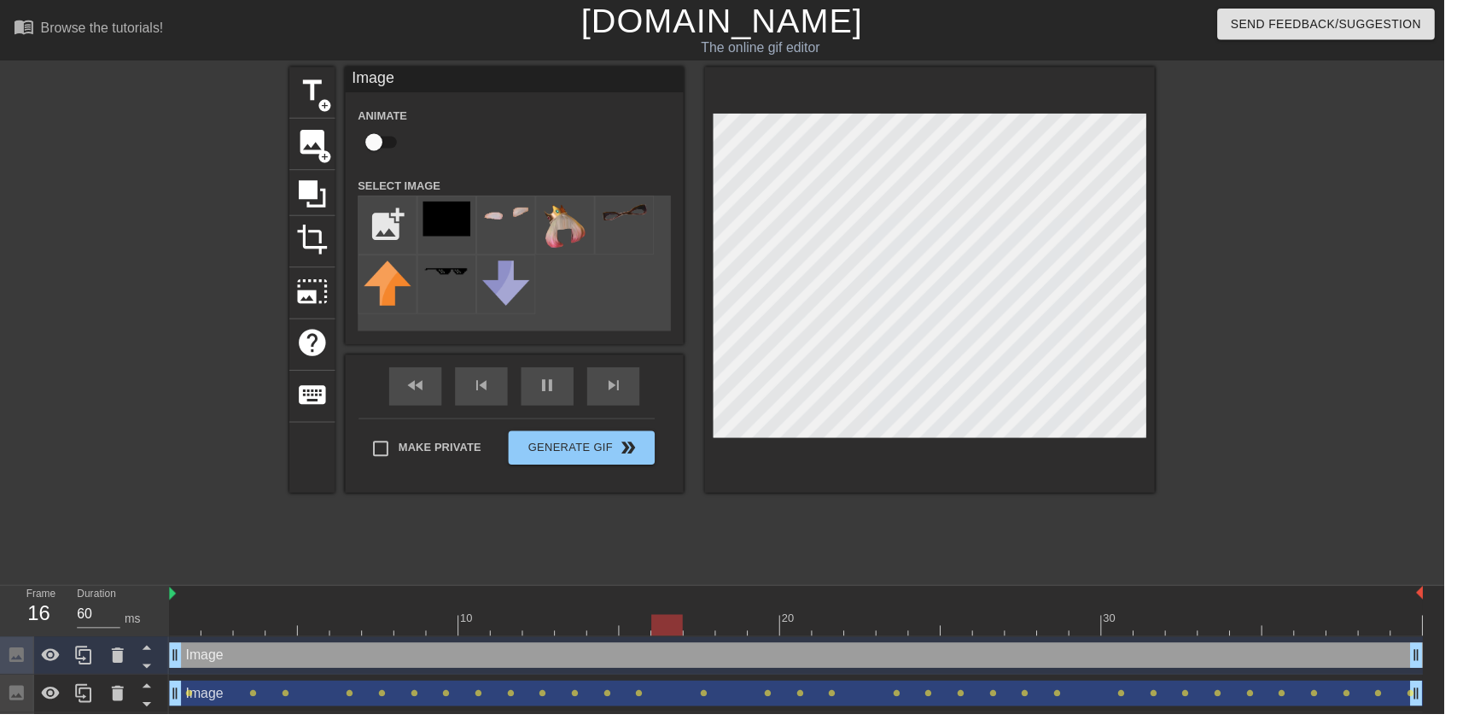
click at [543, 395] on div "pause" at bounding box center [552, 390] width 53 height 38
click at [558, 377] on div "fast_rewind skip_previous play_arrow skip_next" at bounding box center [519, 390] width 278 height 64
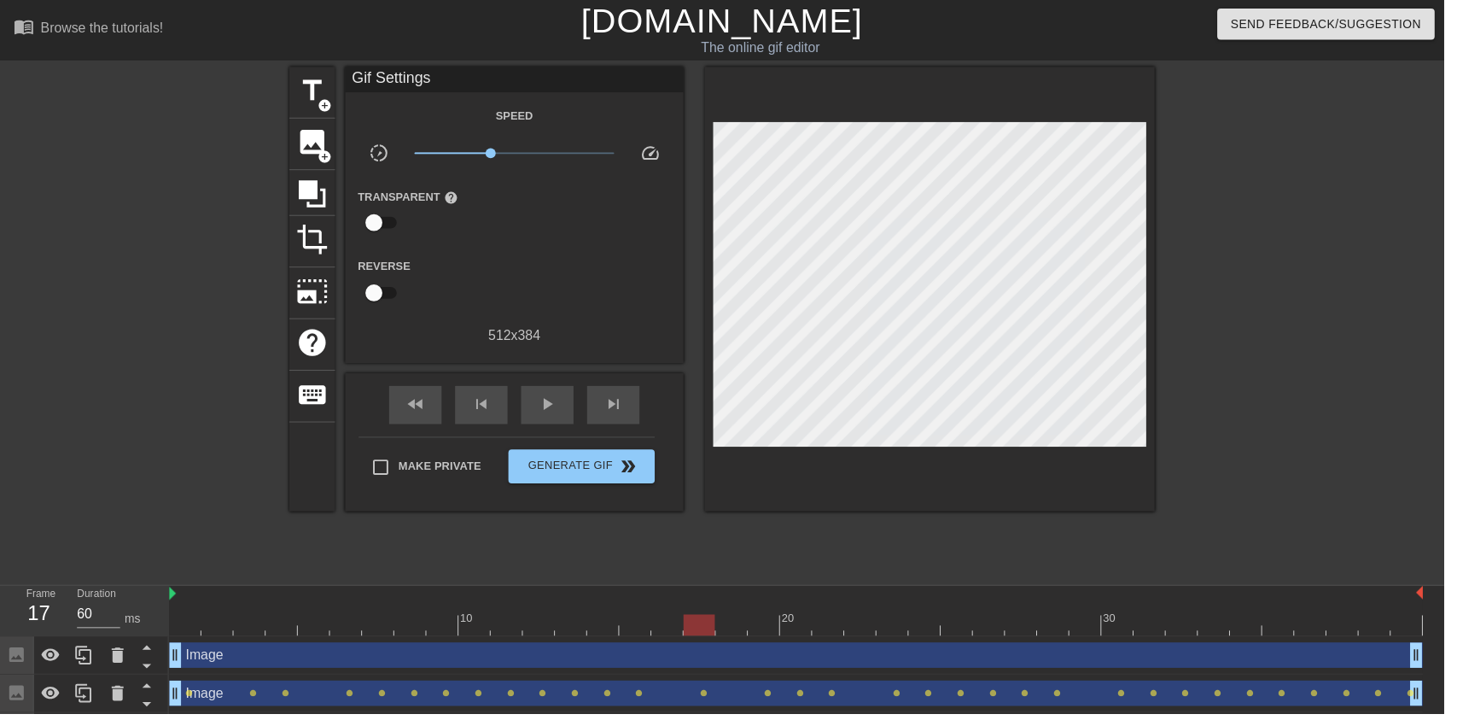
click at [544, 423] on div "play_arrow" at bounding box center [552, 408] width 53 height 38
click at [542, 418] on span "pause" at bounding box center [552, 407] width 20 height 20
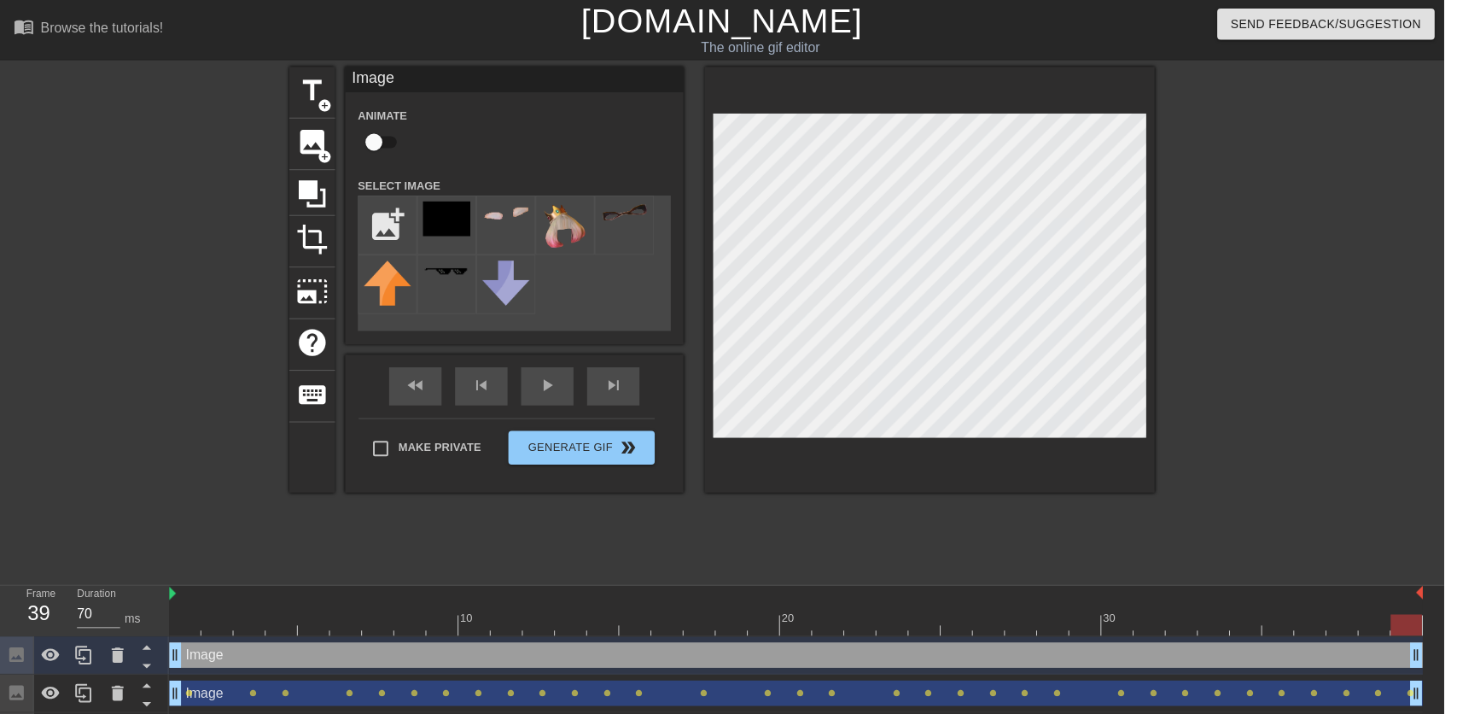
click at [547, 397] on span "play_arrow" at bounding box center [552, 388] width 20 height 20
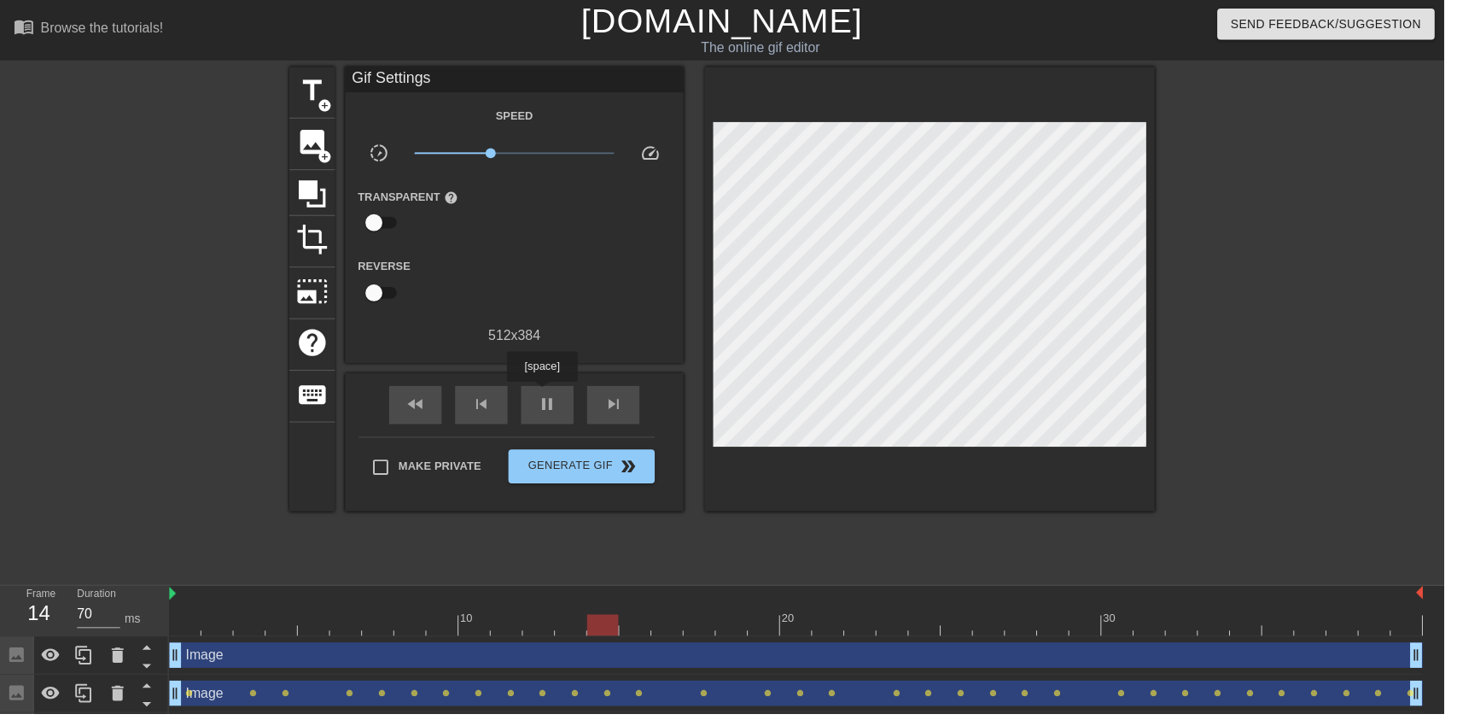
click at [566, 427] on div "pause" at bounding box center [552, 408] width 53 height 38
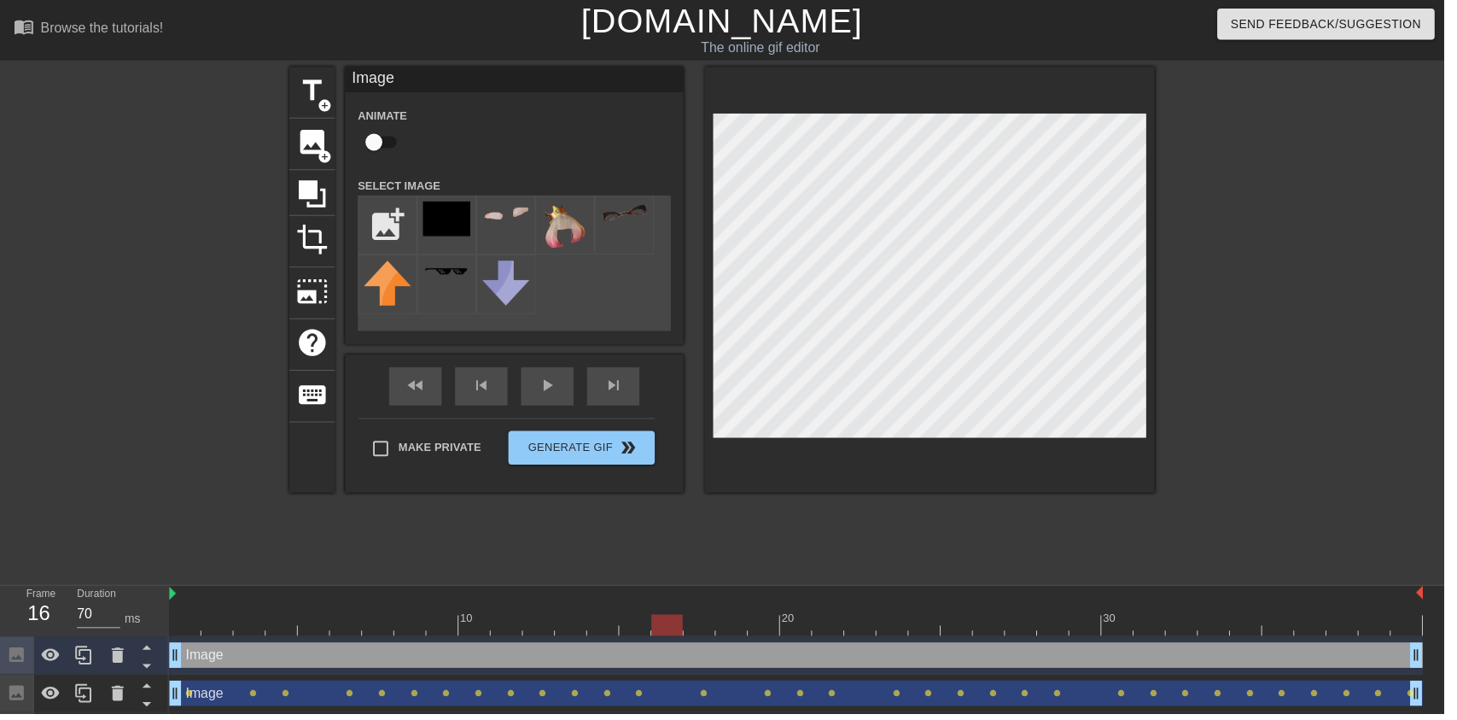
click at [542, 400] on div "play_arrow" at bounding box center [552, 390] width 53 height 38
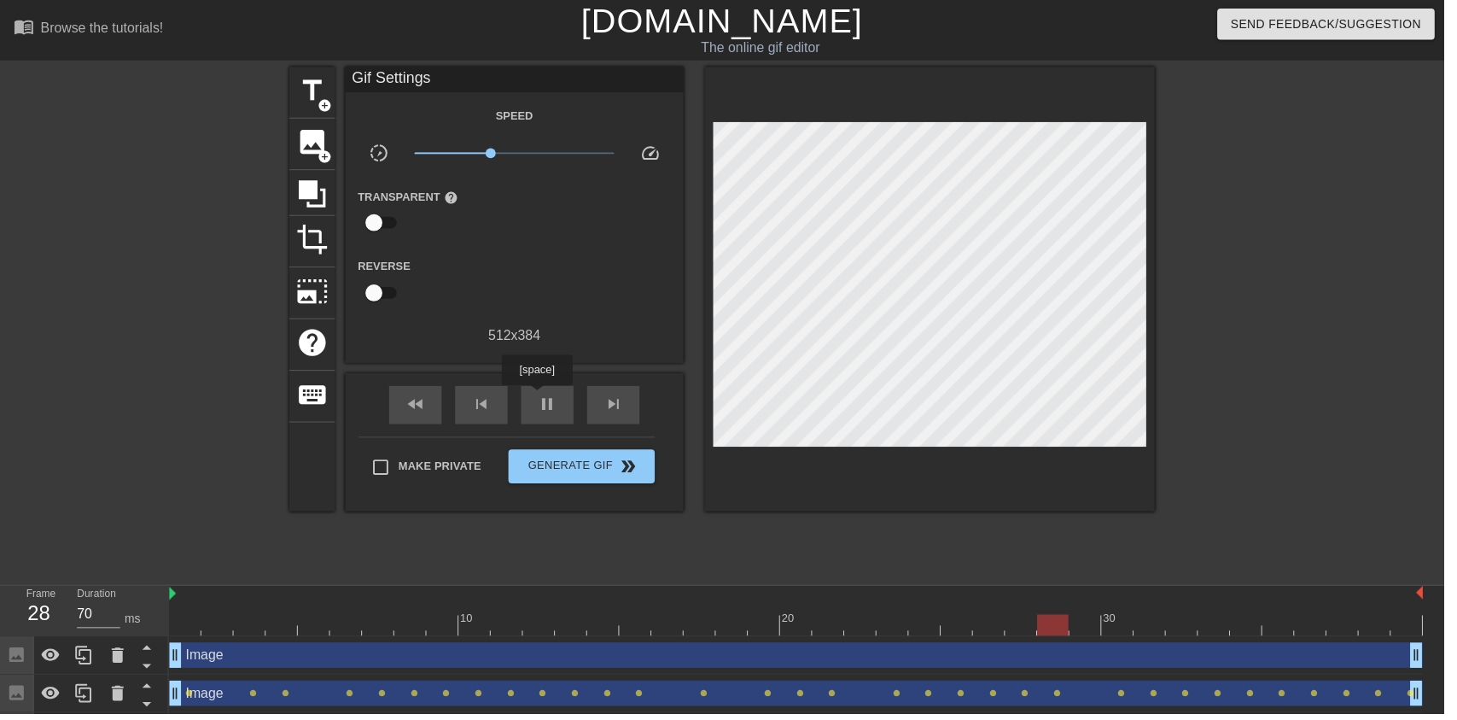
click at [562, 407] on span "pause" at bounding box center [552, 407] width 20 height 20
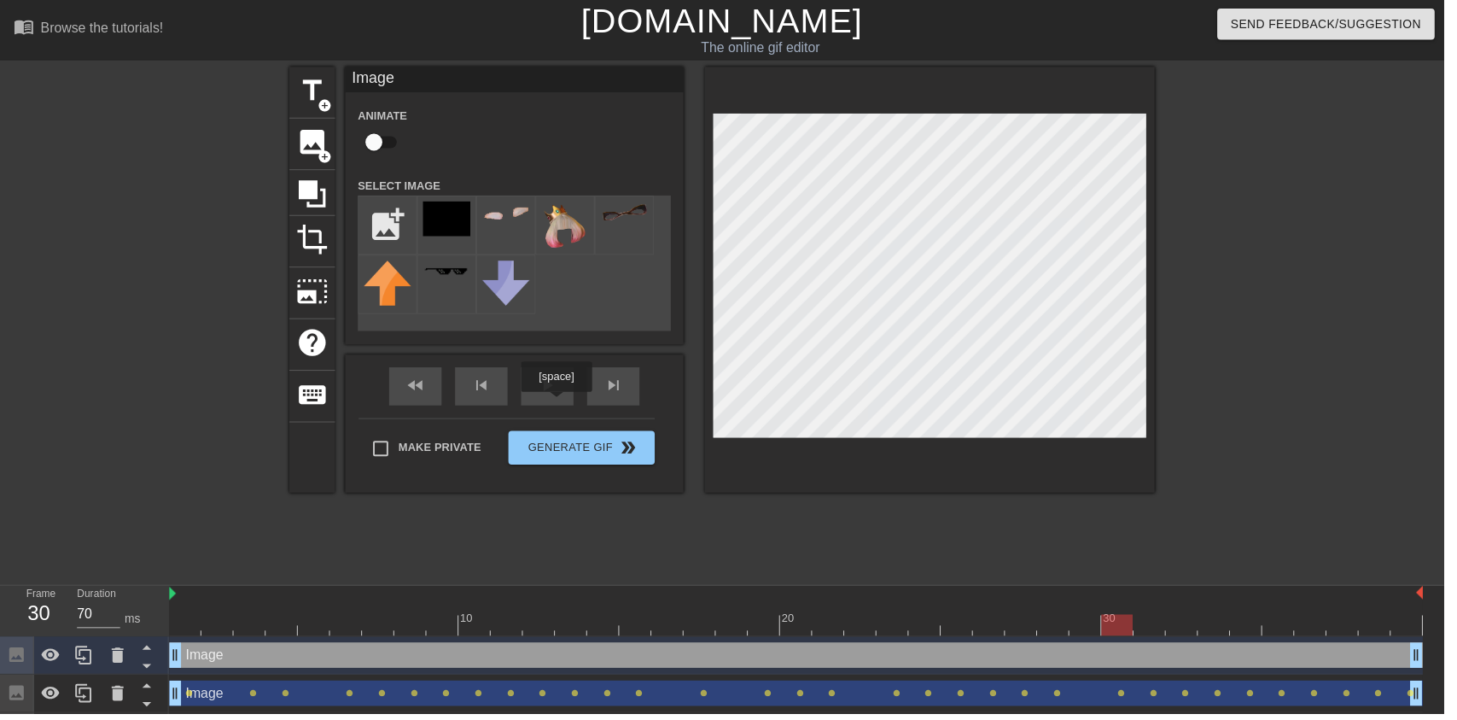
click at [559, 401] on div "play_arrow" at bounding box center [552, 390] width 53 height 38
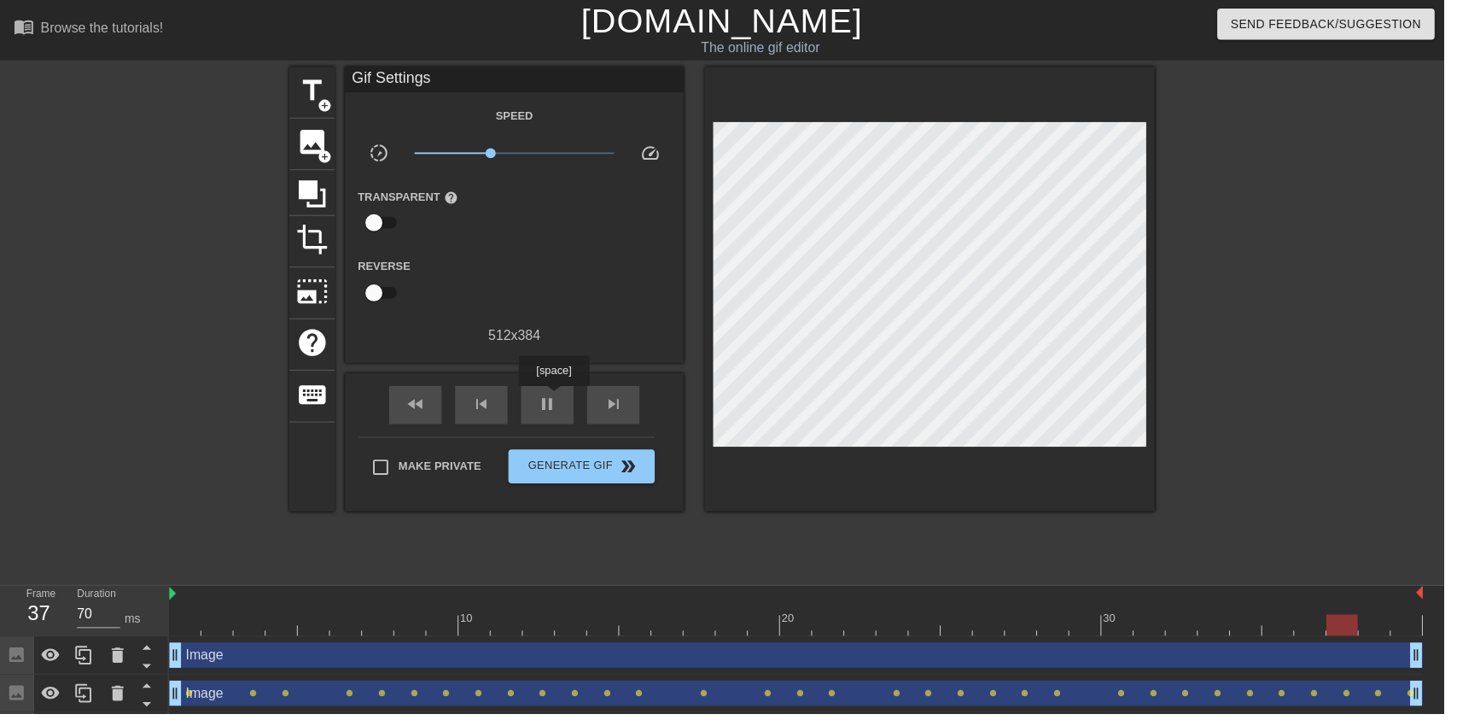
click at [557, 427] on div "pause" at bounding box center [552, 408] width 53 height 38
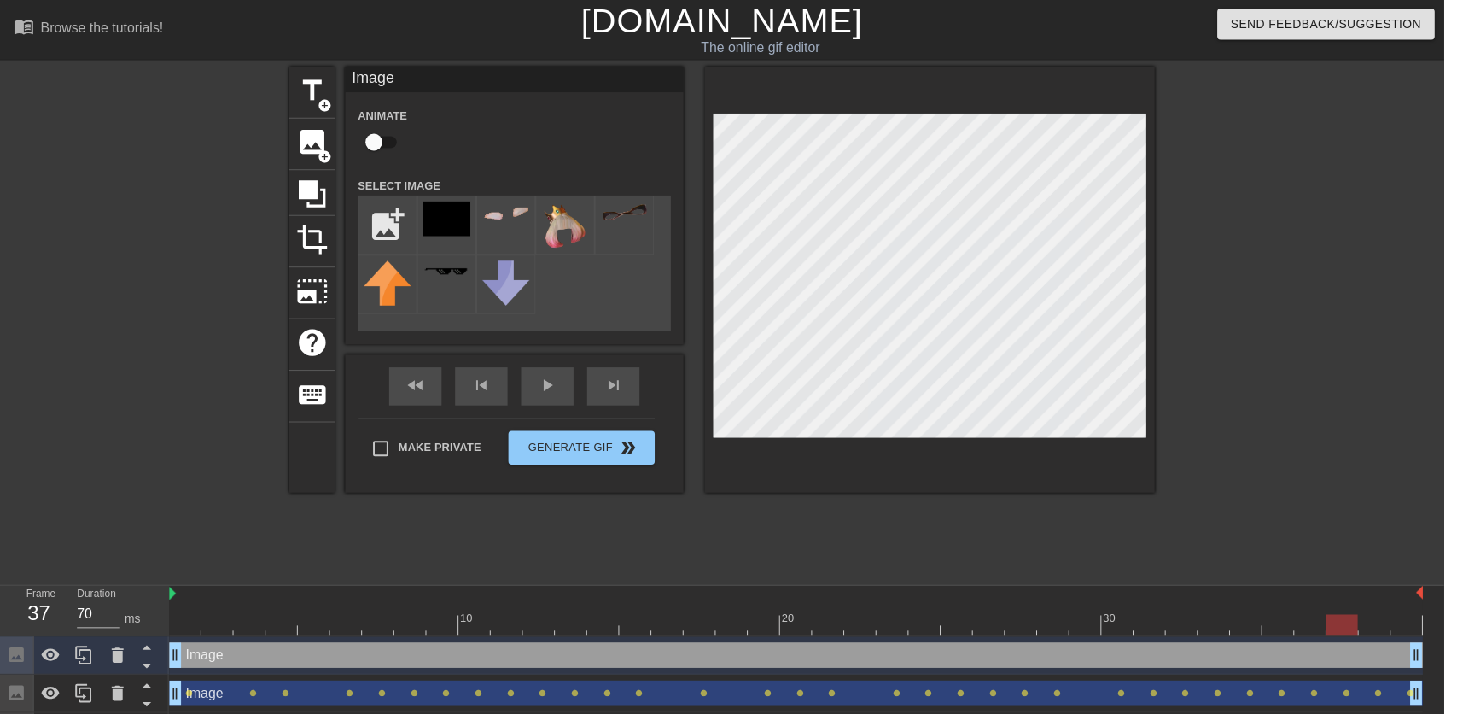
click at [564, 390] on div "play_arrow" at bounding box center [552, 390] width 53 height 38
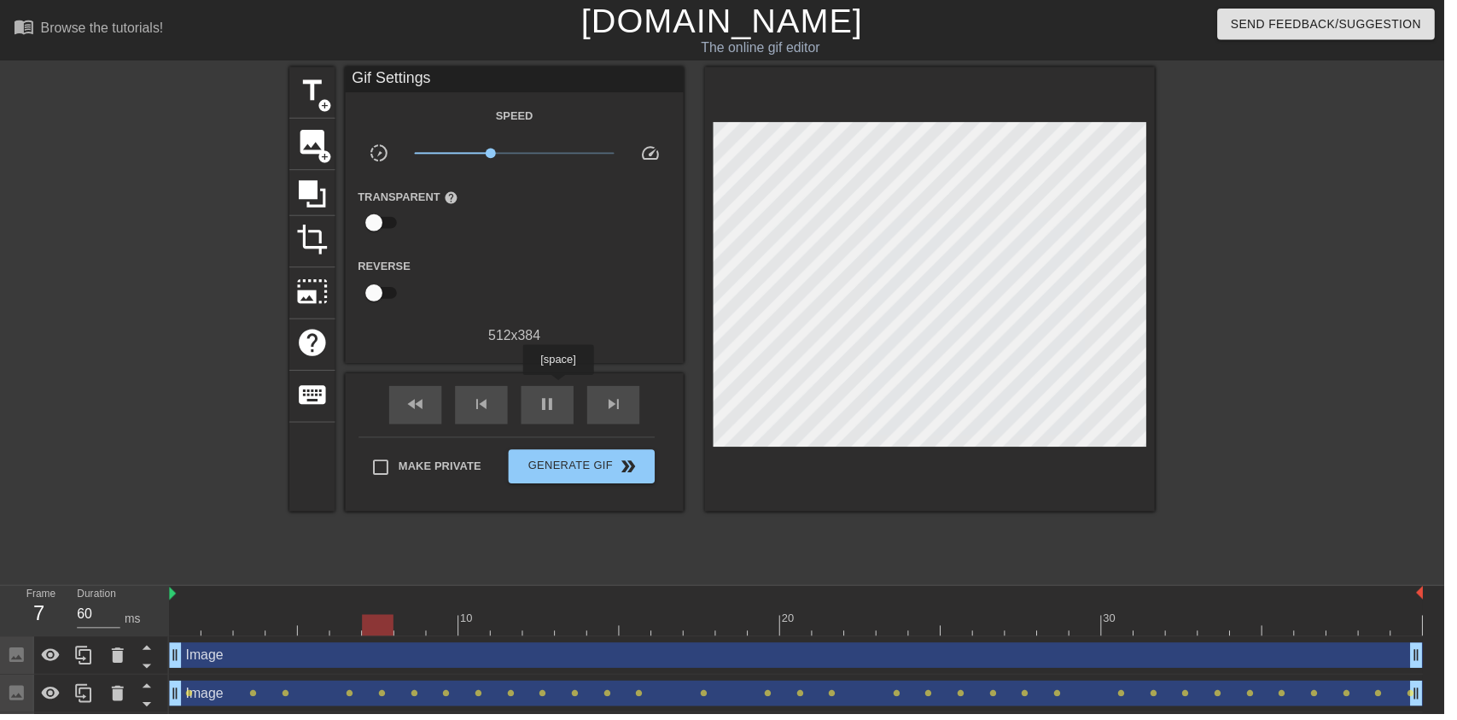
type input "70"
click at [595, 455] on button "Generate Gif double_arrow" at bounding box center [587, 470] width 148 height 34
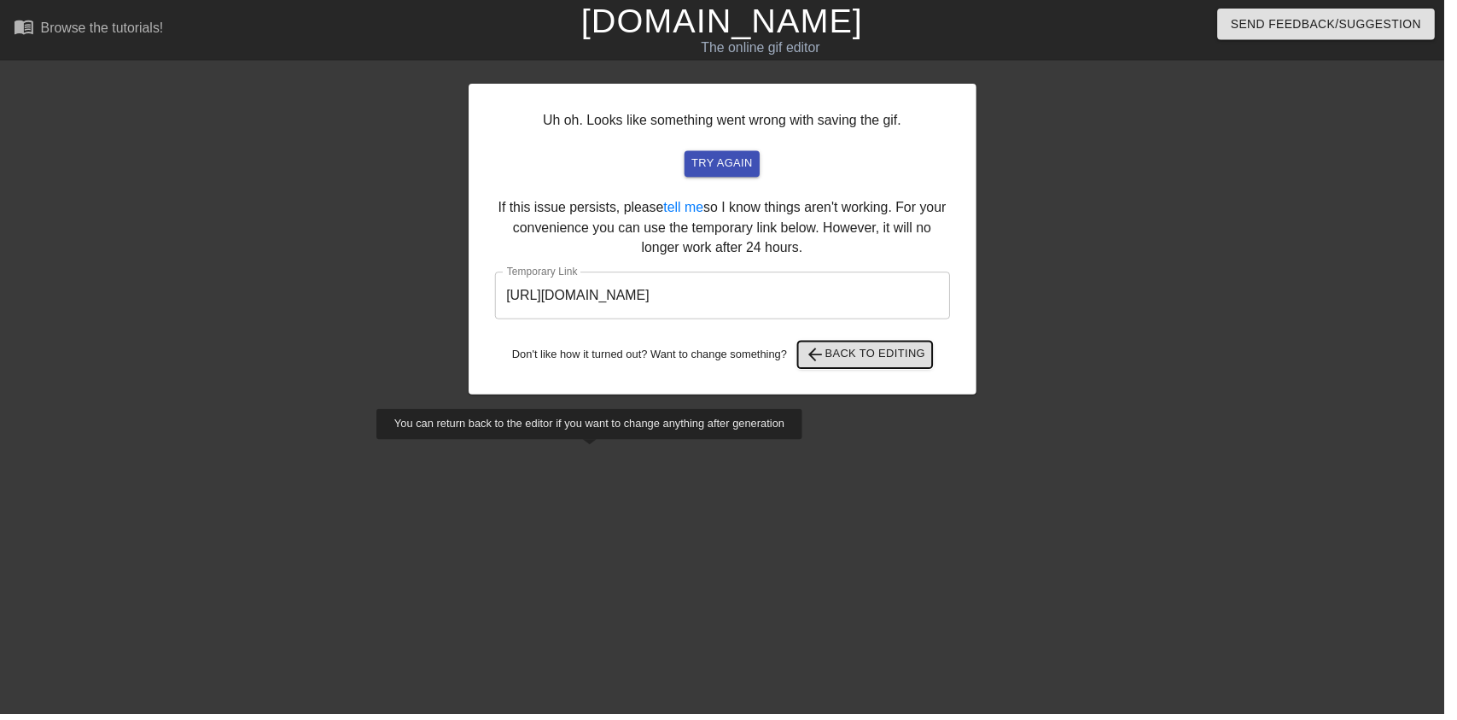
click at [885, 365] on span "arrow_back Back to Editing" at bounding box center [873, 357] width 122 height 20
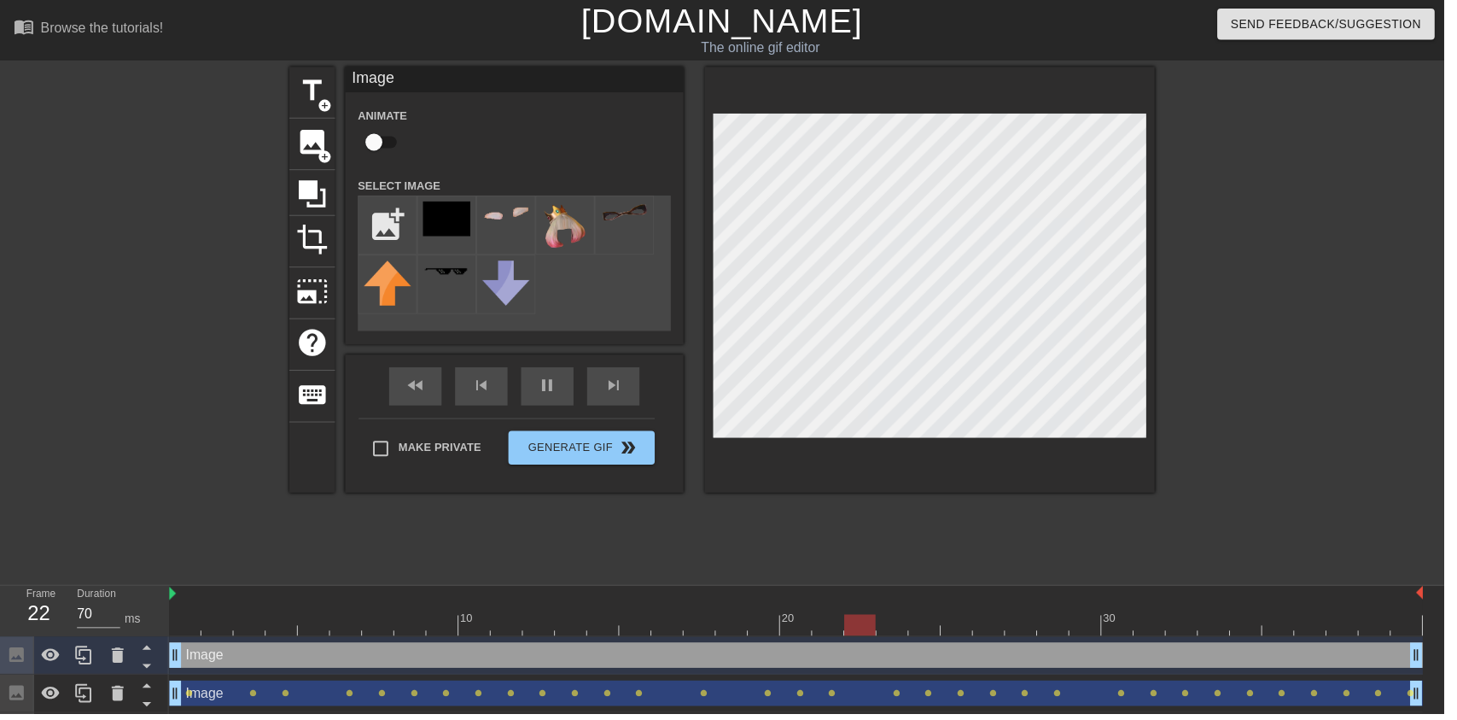
click at [1278, 283] on div at bounding box center [1314, 323] width 256 height 512
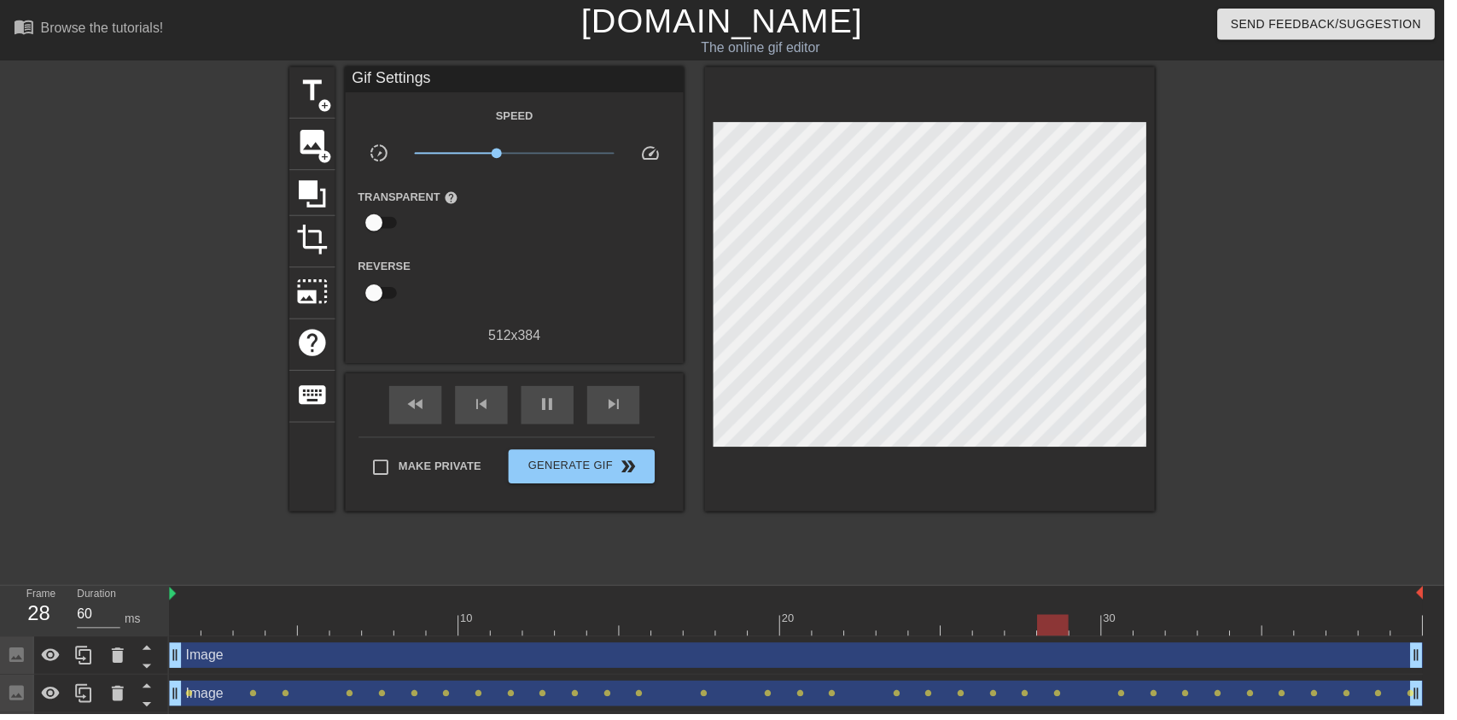
type input "70"
click at [564, 425] on div "pause" at bounding box center [552, 408] width 53 height 38
click at [336, 136] on div "image add_circle" at bounding box center [315, 146] width 46 height 52
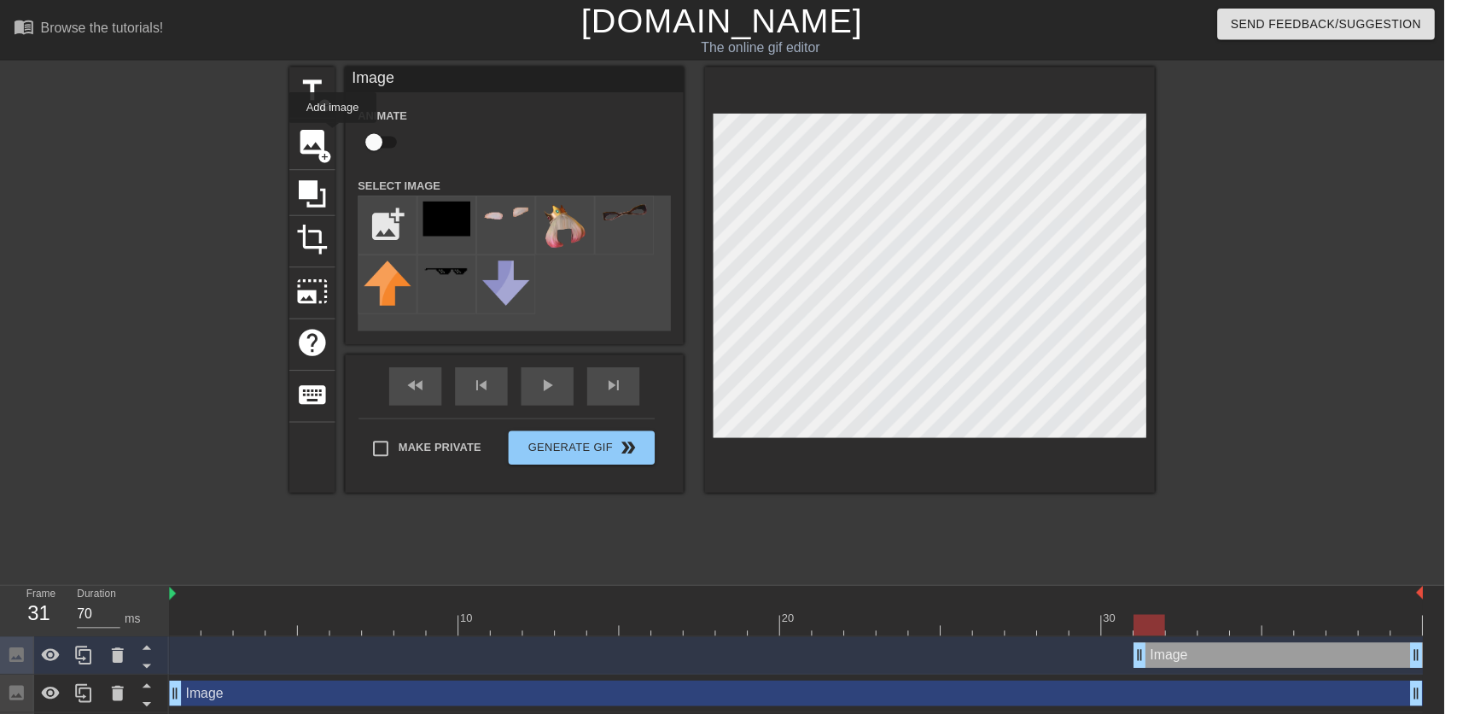
click at [375, 220] on input "file" at bounding box center [391, 227] width 58 height 58
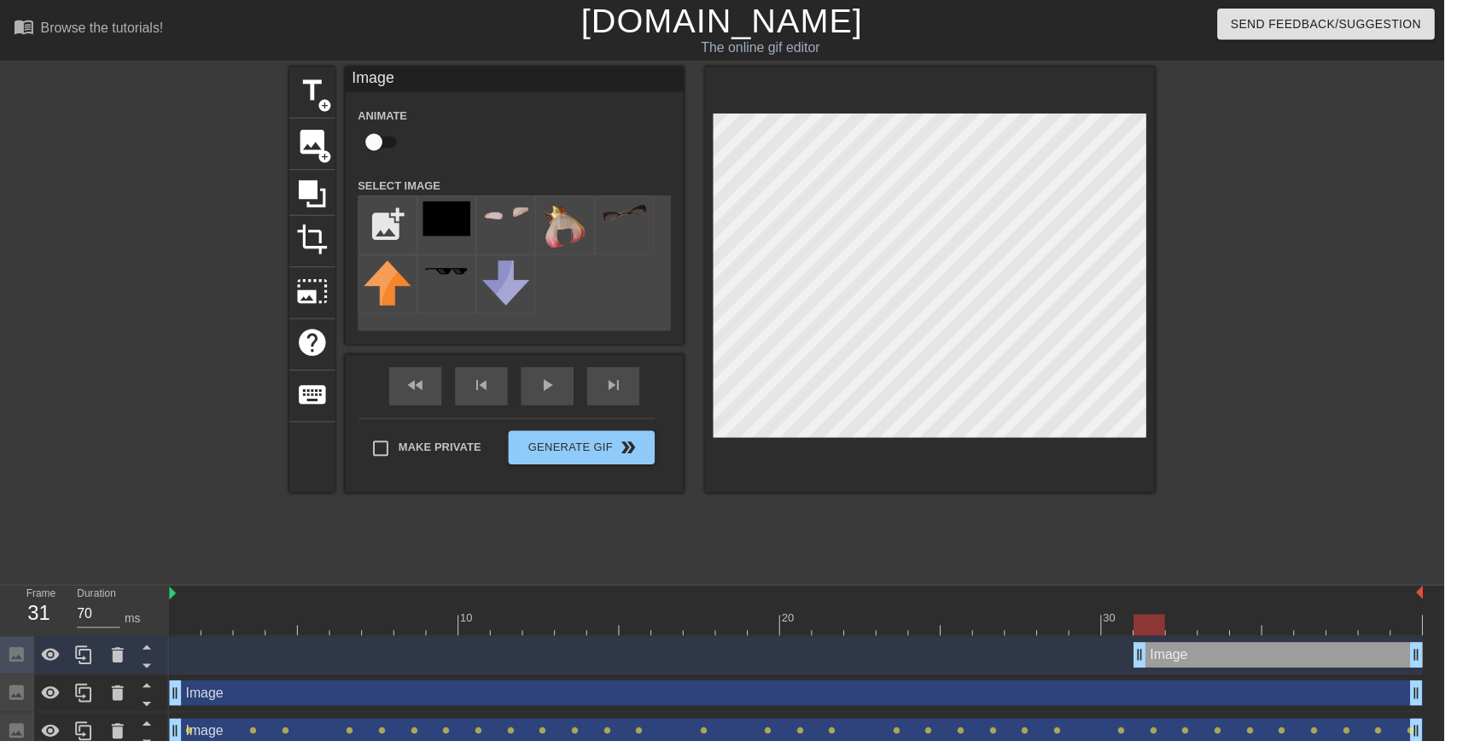
type input "C:\fakepath\cooltext489058716126330.png"
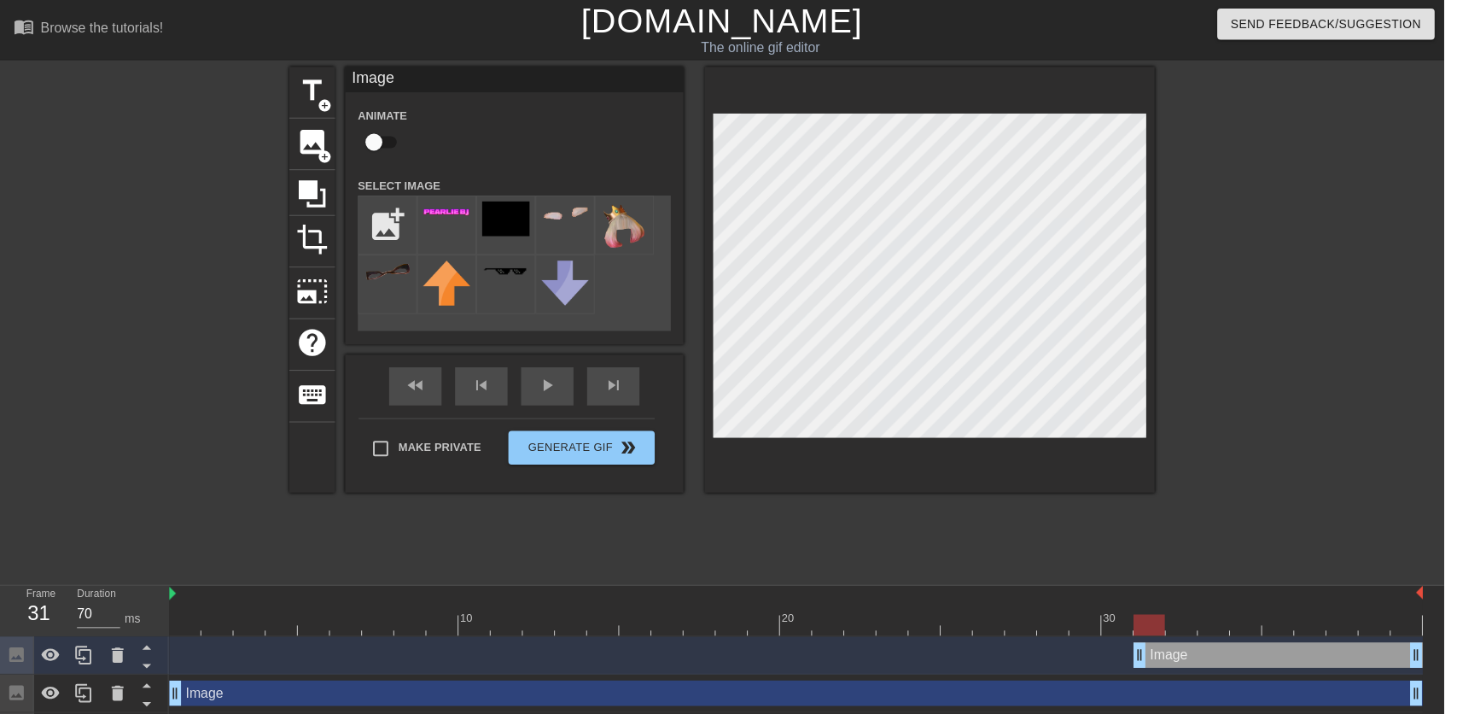
click at [438, 235] on div at bounding box center [451, 227] width 60 height 60
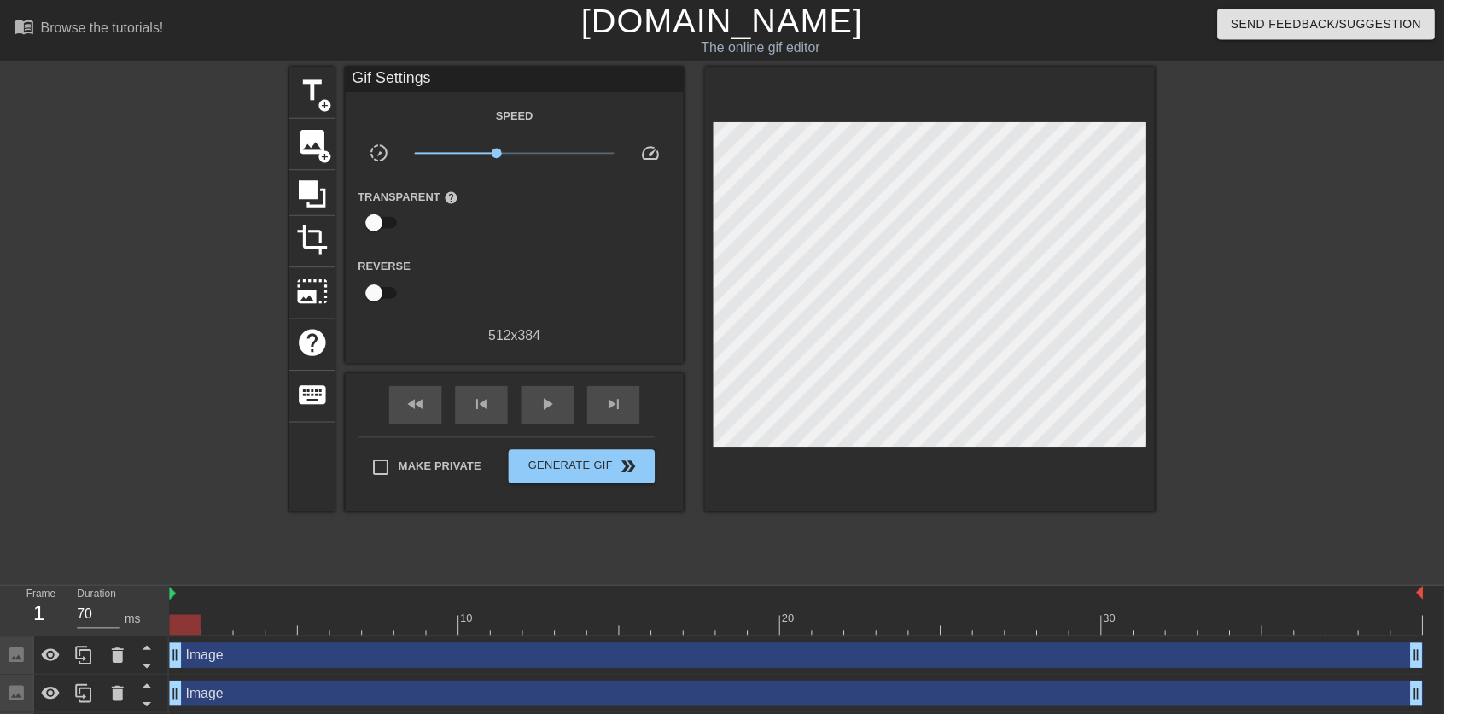
click at [559, 422] on div "play_arrow" at bounding box center [552, 408] width 53 height 38
click at [558, 423] on div "pause" at bounding box center [552, 408] width 53 height 38
click at [223, 59] on div "menu_book Browse the tutorials! Gifntext.com The online gif editor Send Feedbac…" at bounding box center [728, 30] width 1457 height 61
click at [312, 143] on span "image" at bounding box center [315, 143] width 32 height 32
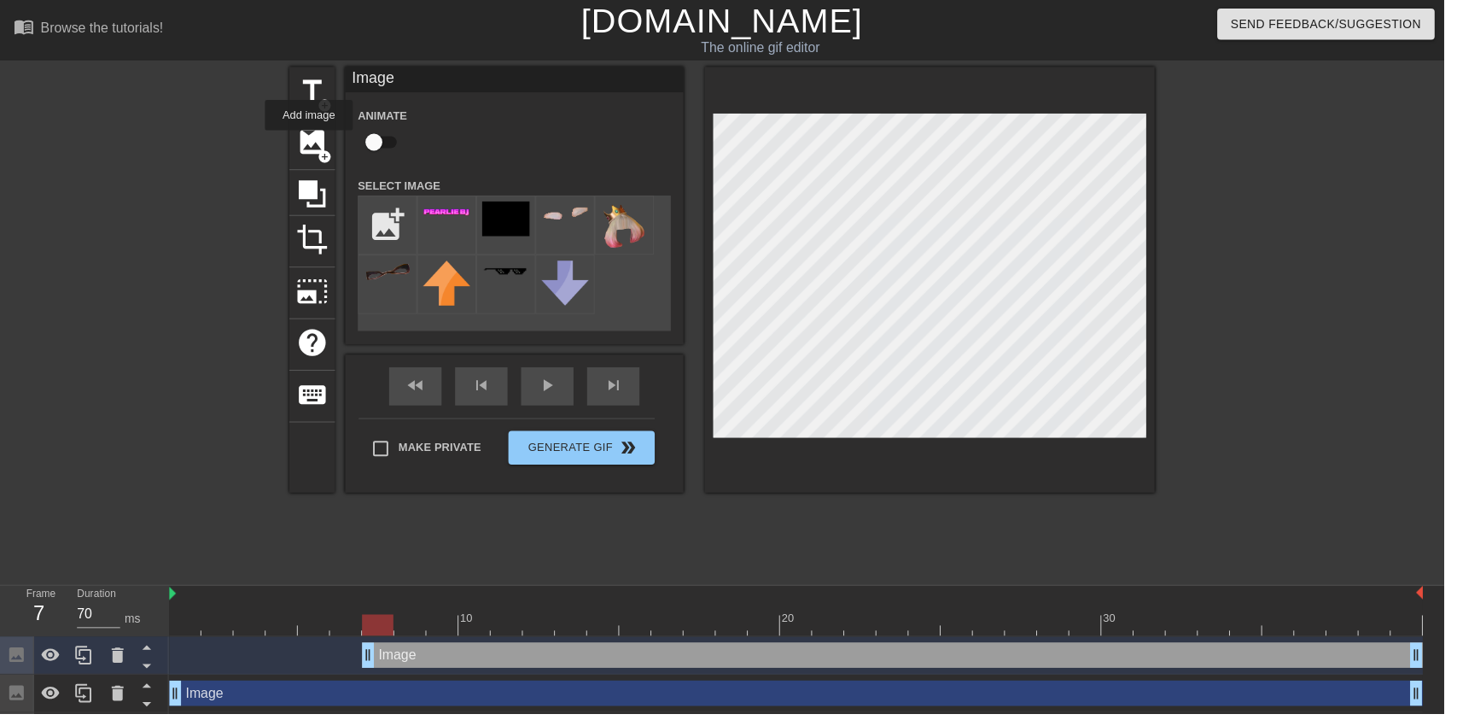
click at [634, 227] on img at bounding box center [630, 227] width 48 height 49
click at [550, 435] on div "fast_rewind skip_previous play_arrow skip_next Make Private Generate Gif double…" at bounding box center [519, 427] width 342 height 139
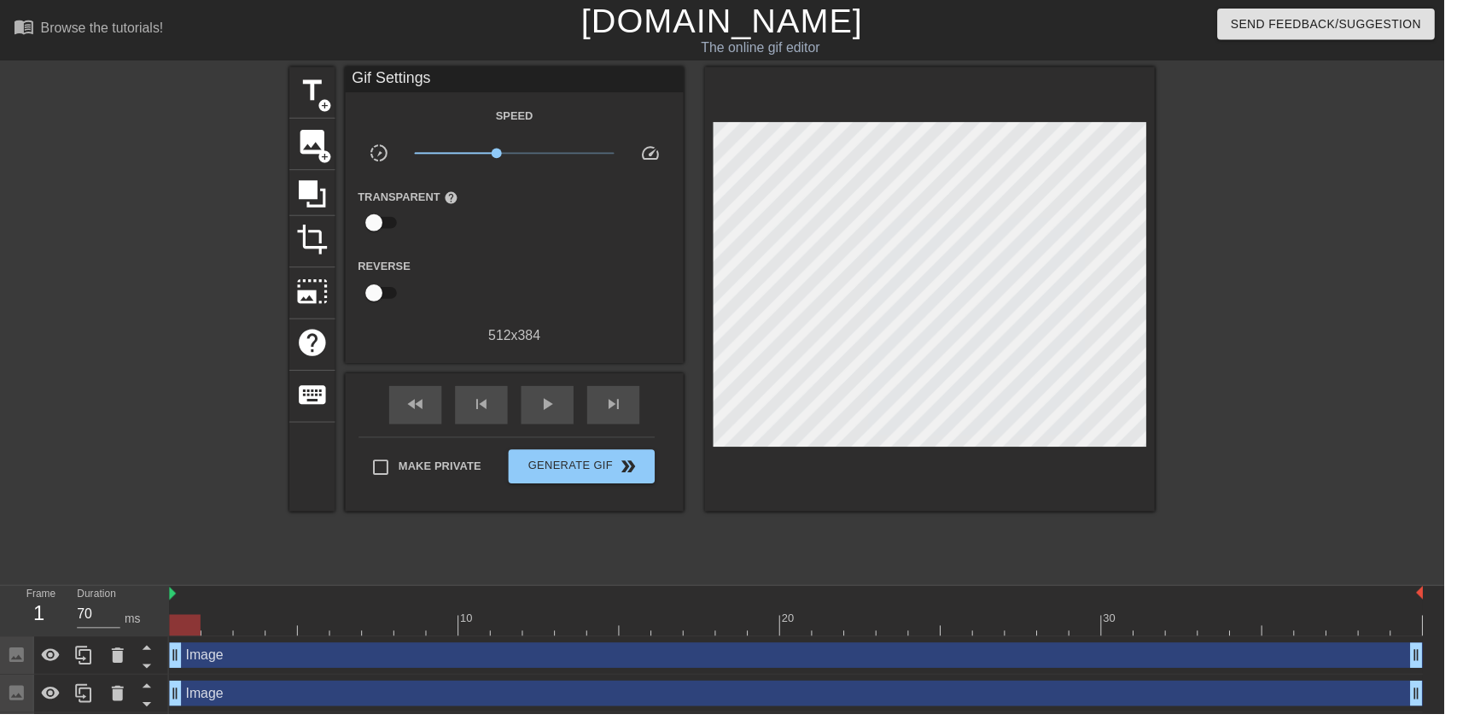
click at [550, 424] on div "play_arrow" at bounding box center [552, 408] width 53 height 38
type input "70"
click at [544, 409] on span "pause" at bounding box center [552, 407] width 20 height 20
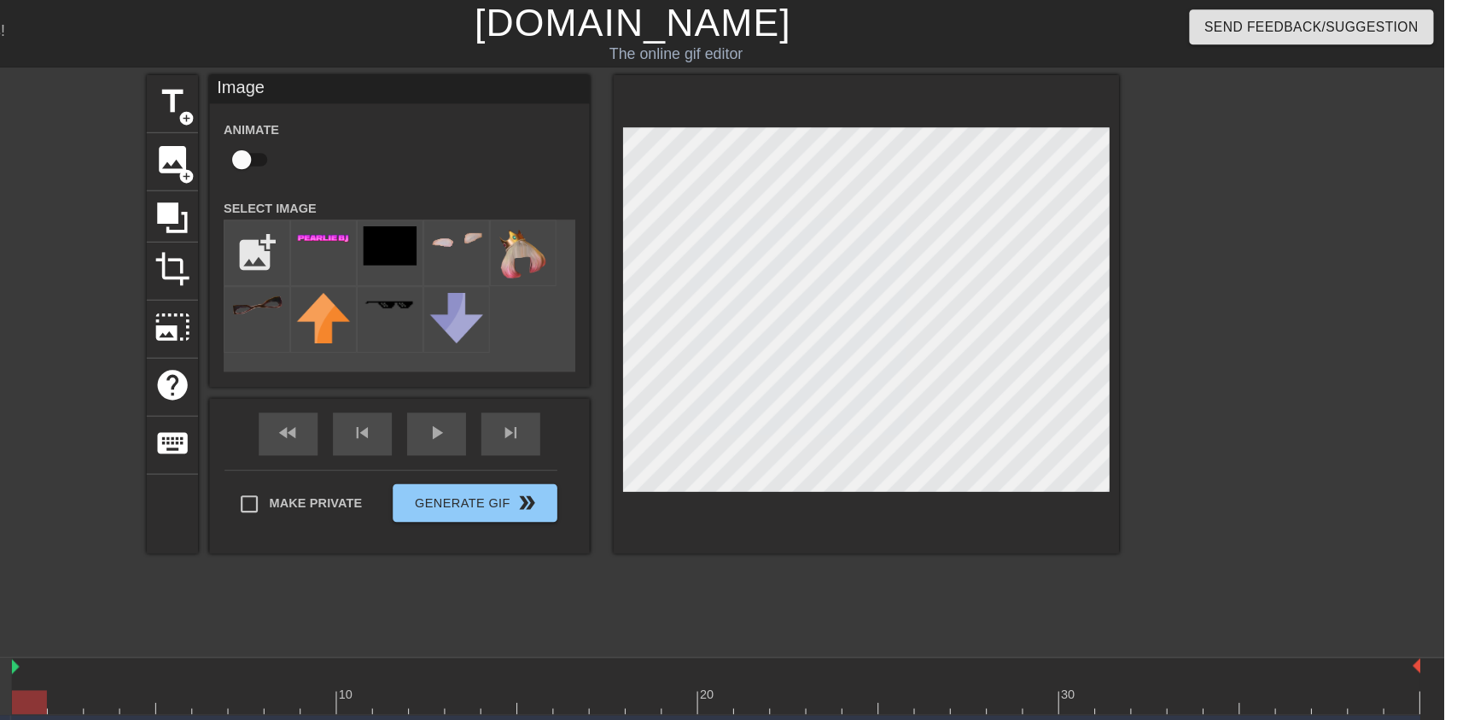
click at [373, 149] on input "checkbox" at bounding box center [377, 143] width 97 height 32
checkbox input "true"
click at [563, 390] on div "play_arrow" at bounding box center [552, 390] width 53 height 38
type input "60"
click at [561, 404] on div "pause" at bounding box center [552, 390] width 53 height 38
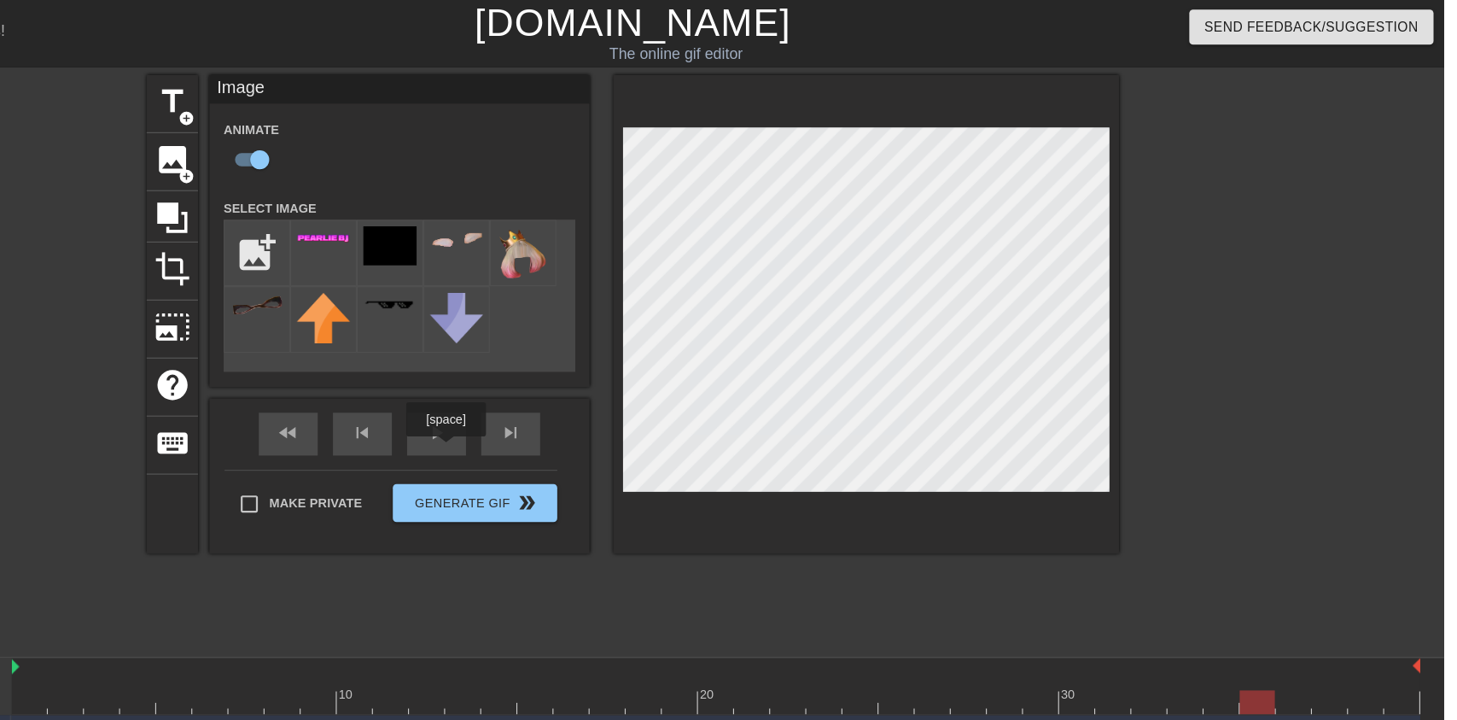
checkbox input "false"
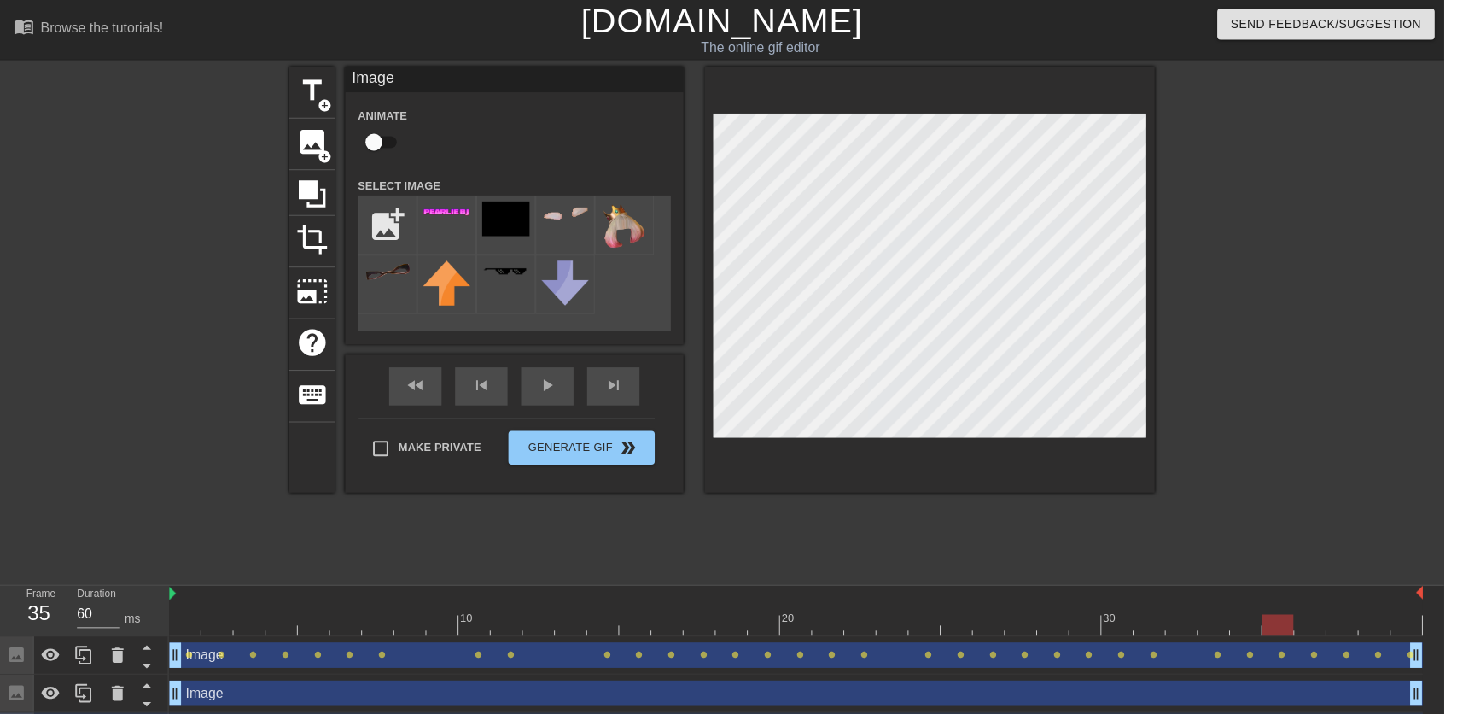
click at [542, 404] on div "play_arrow" at bounding box center [552, 390] width 53 height 38
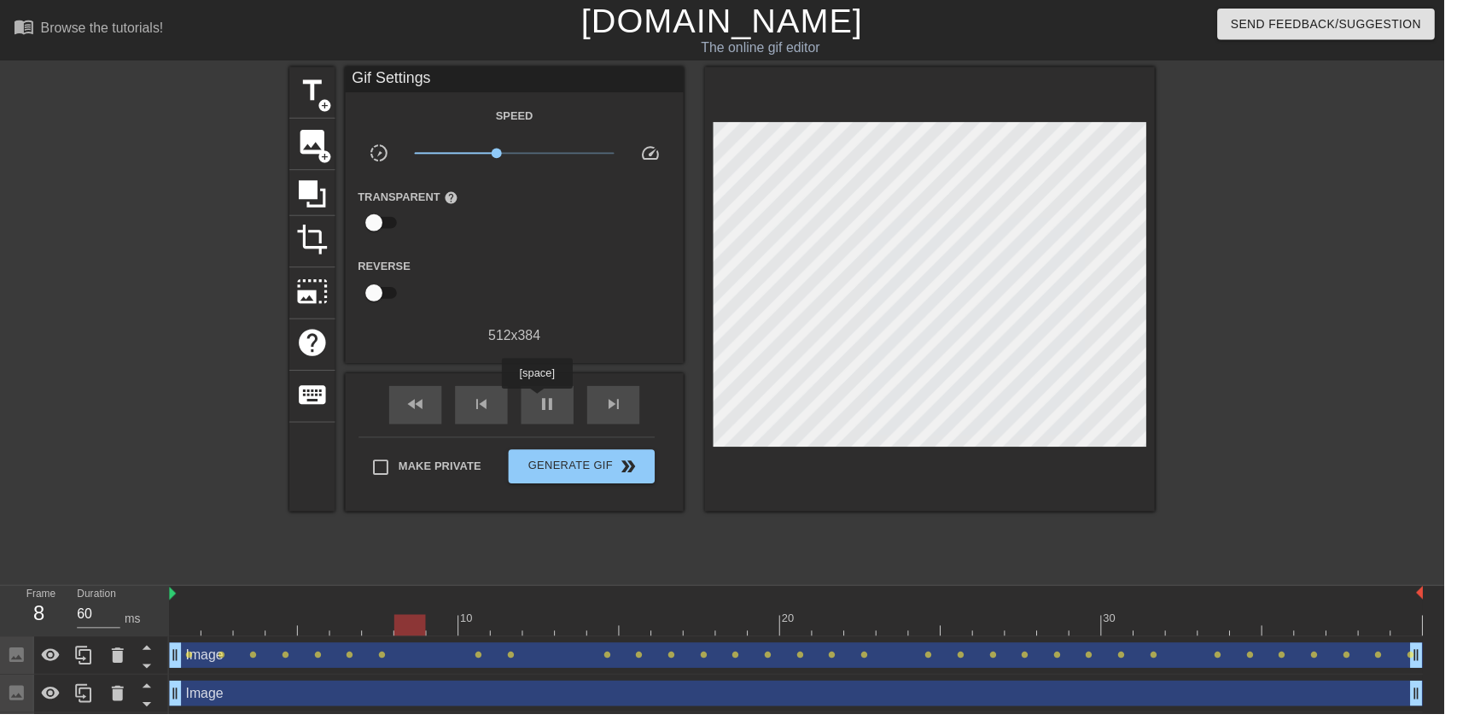
type input "70"
click at [558, 453] on button "Generate Gif double_arrow" at bounding box center [587, 470] width 148 height 34
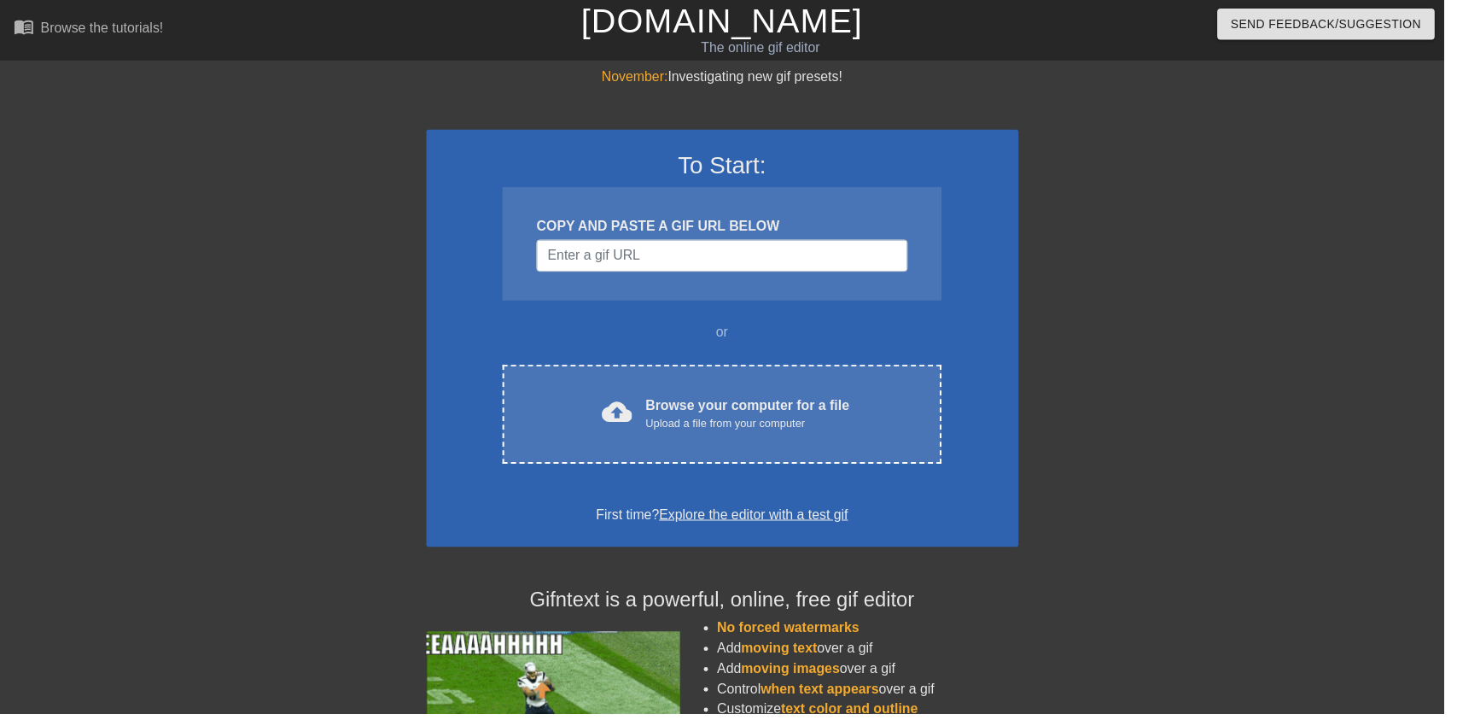
click at [713, 409] on div "Browse your computer for a file Upload a file from your computer" at bounding box center [754, 418] width 206 height 38
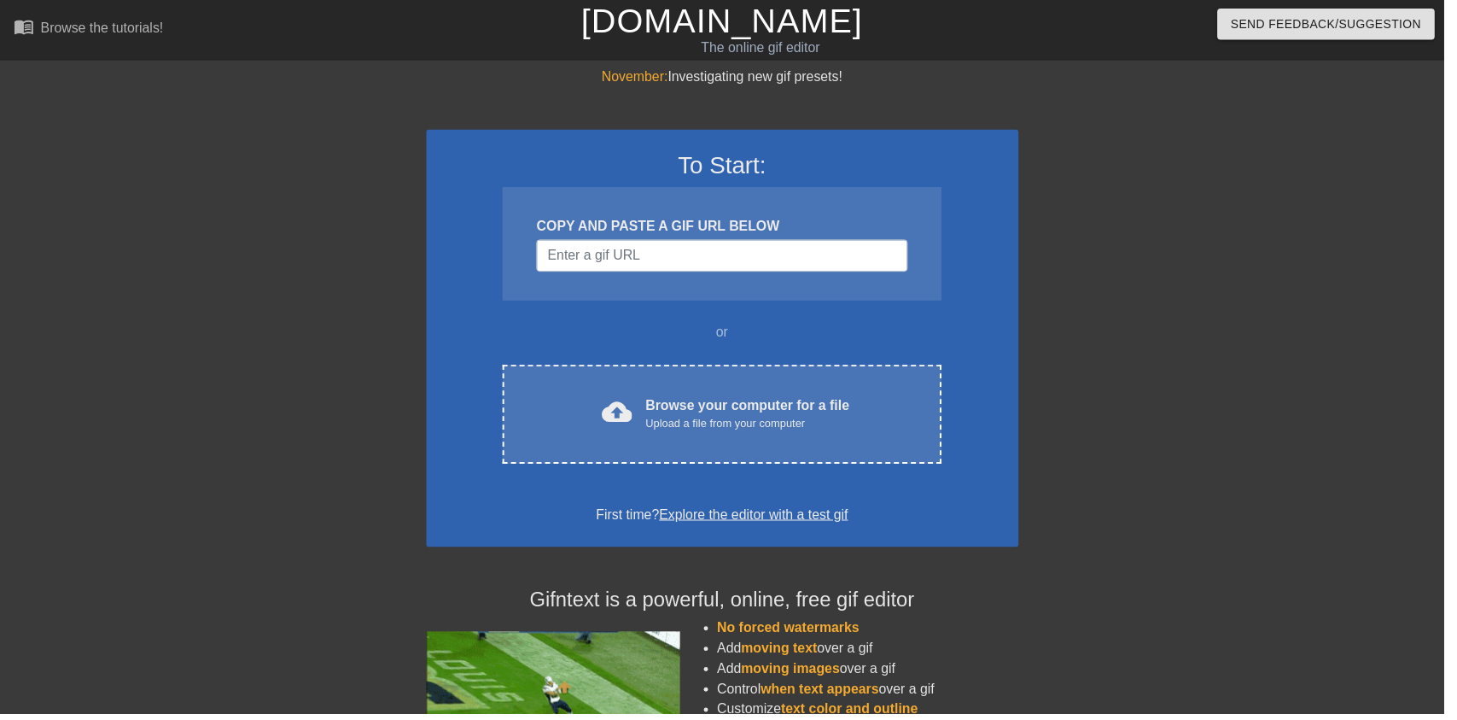
click at [811, 430] on div "Upload a file from your computer" at bounding box center [754, 427] width 206 height 17
click at [846, 411] on div "Browse your computer for a file Upload a file from your computer" at bounding box center [754, 418] width 206 height 38
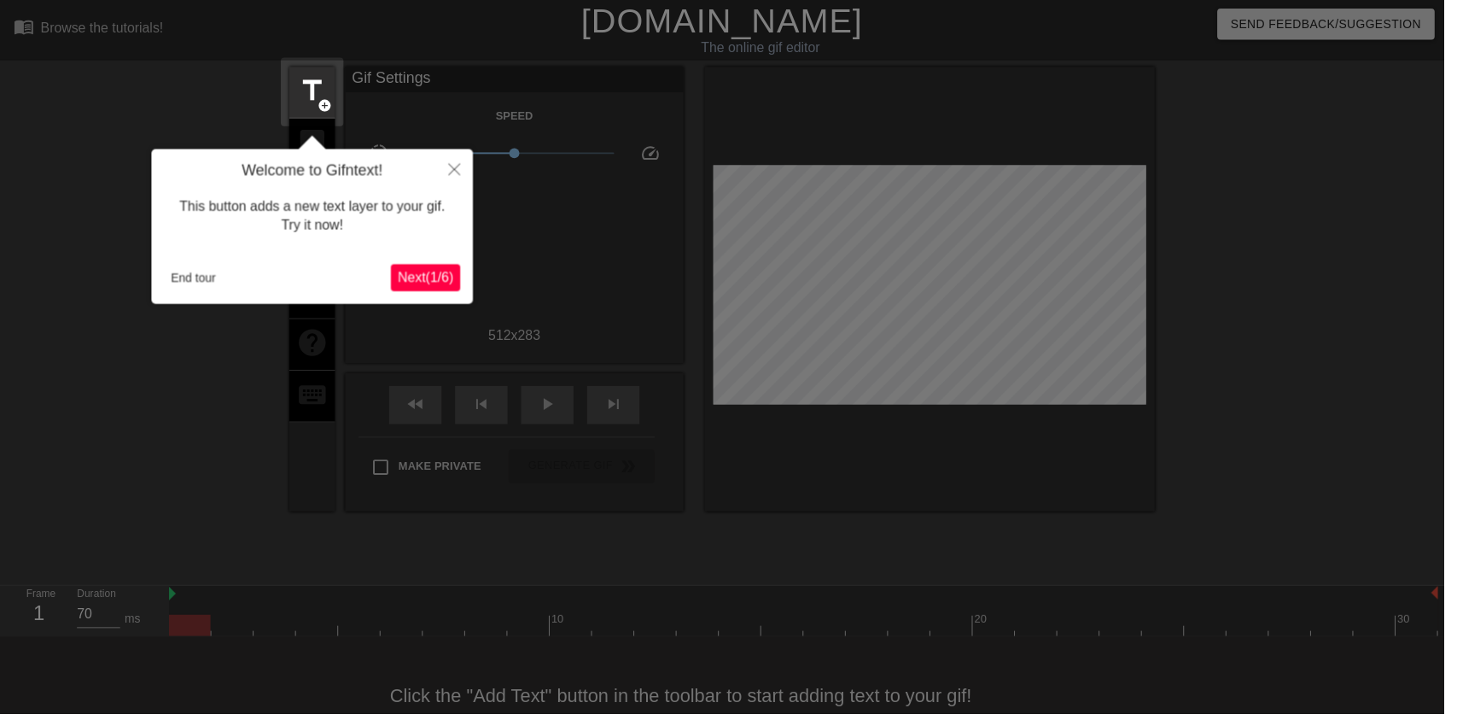
scroll to position [34, 0]
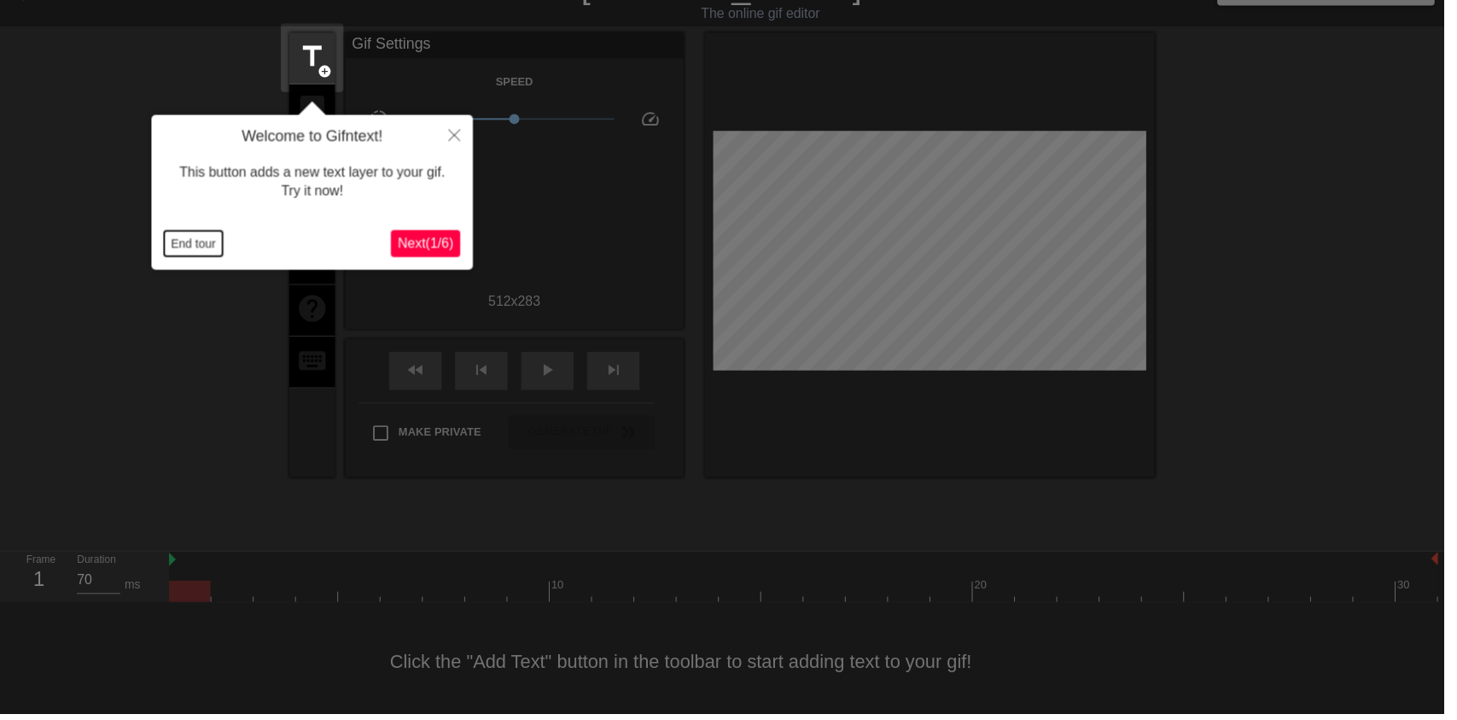
click at [177, 237] on button "End tour" at bounding box center [195, 246] width 59 height 26
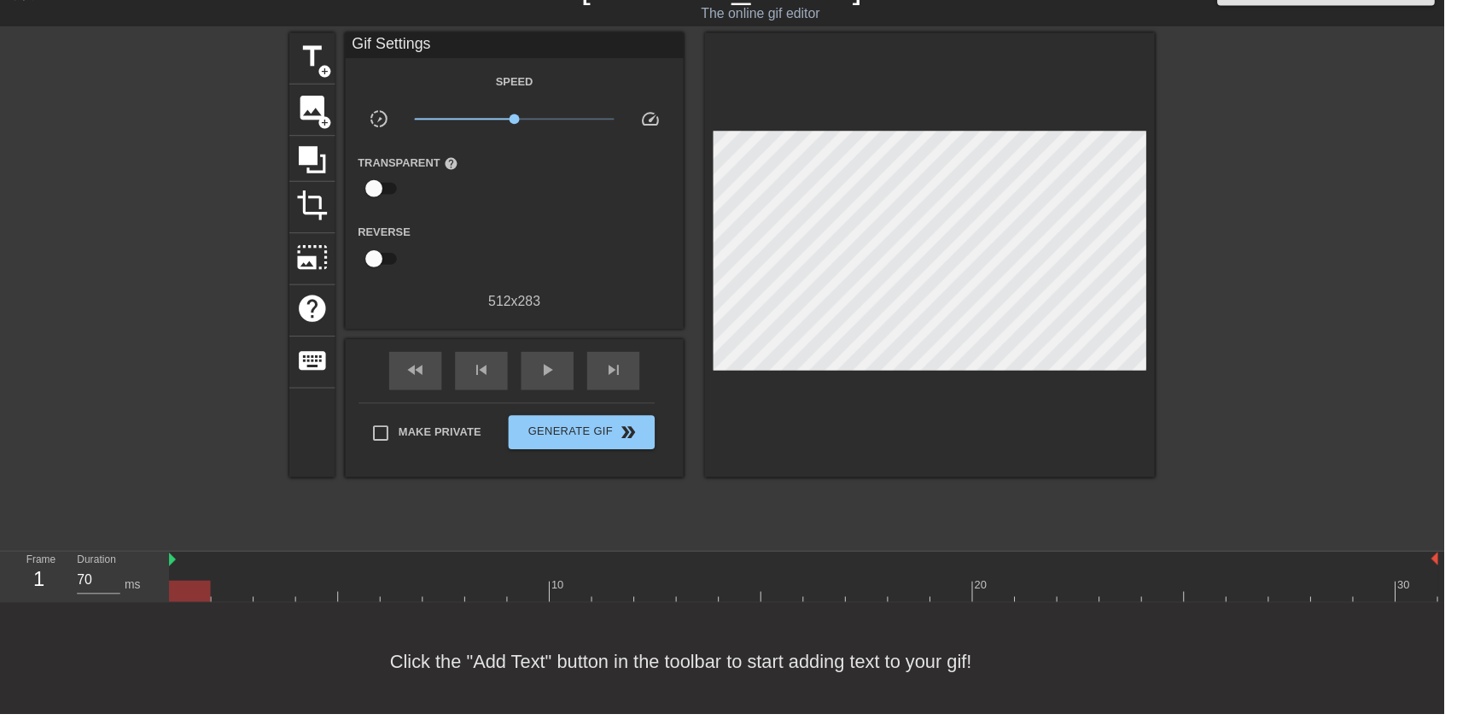
click at [328, 113] on span "image" at bounding box center [315, 109] width 32 height 32
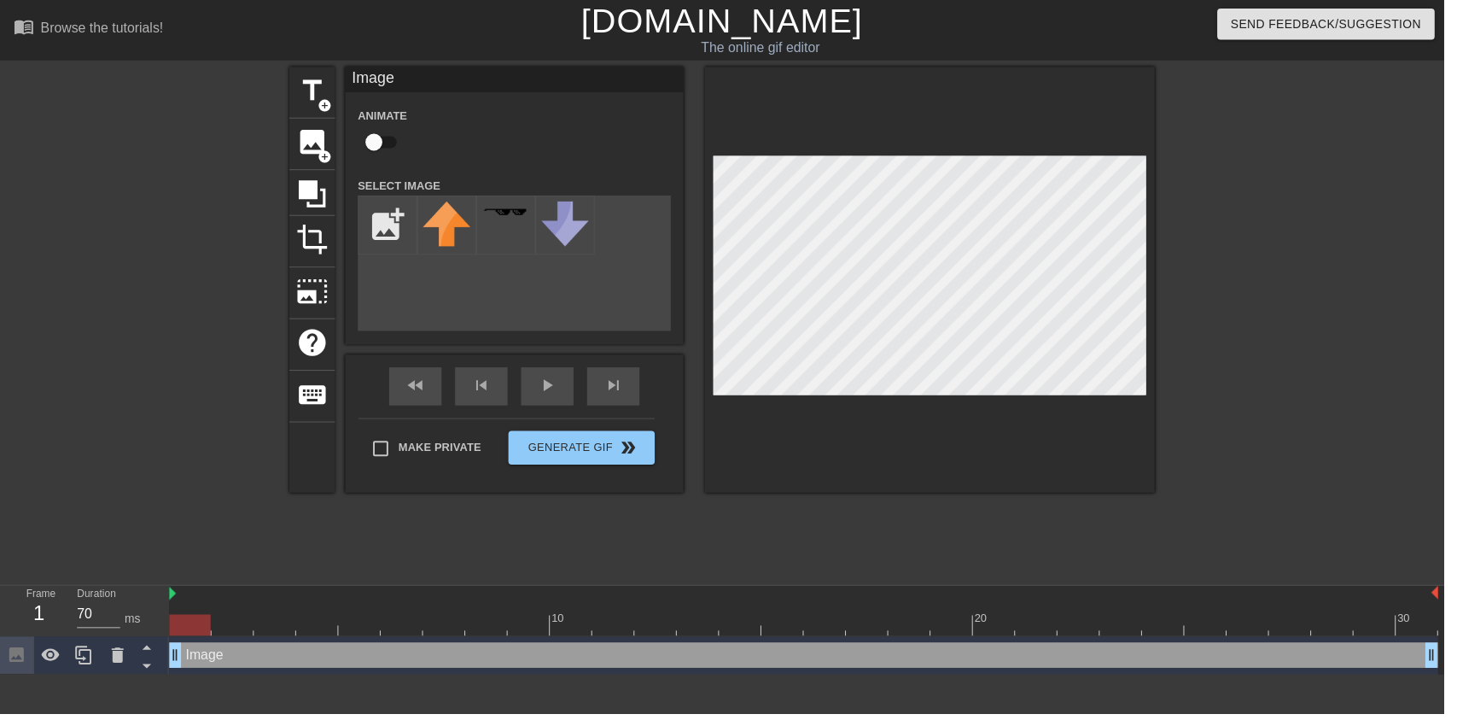
scroll to position [0, 0]
click at [390, 143] on input "checkbox" at bounding box center [377, 143] width 97 height 32
checkbox input "true"
click at [400, 241] on input "file" at bounding box center [391, 227] width 58 height 58
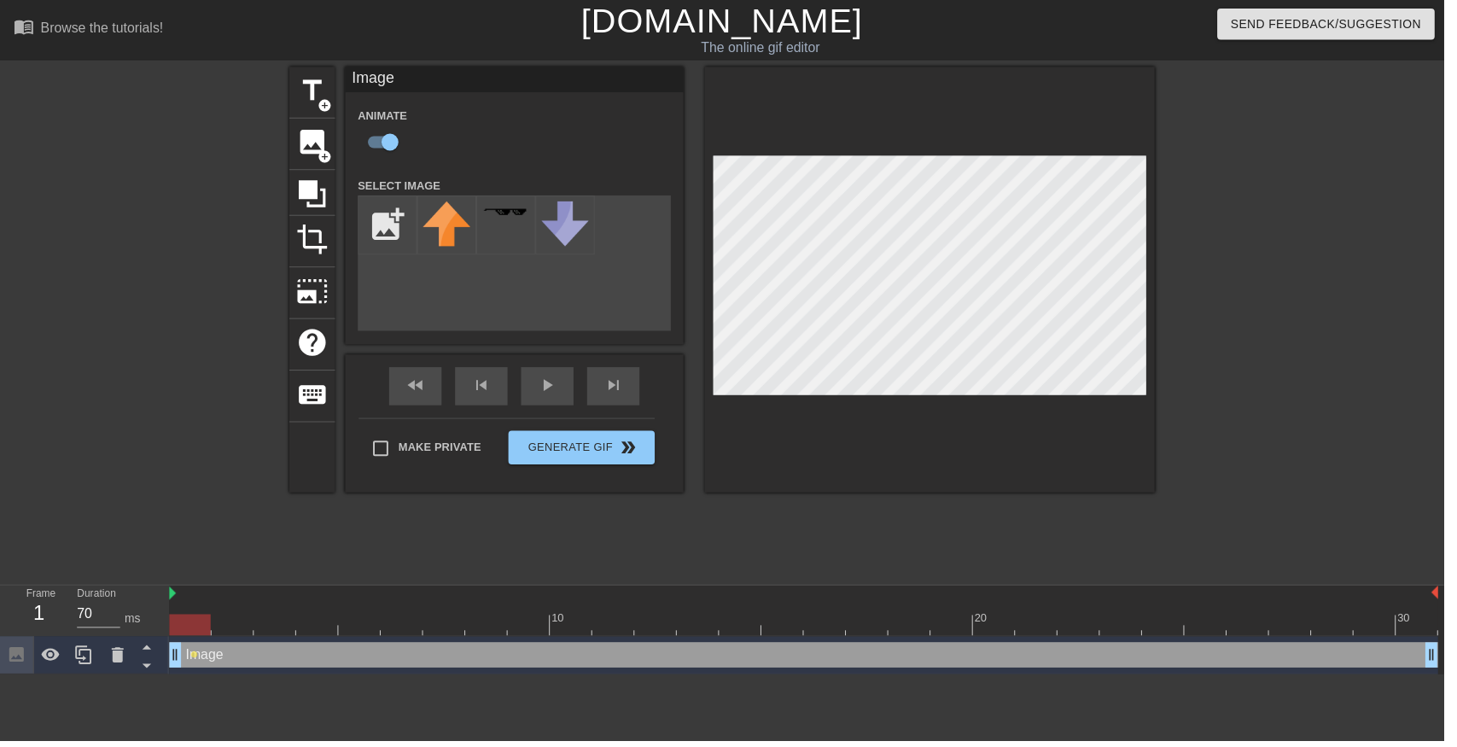
type input "C:\fakepath\vlc_20250817_182128 (1).png"
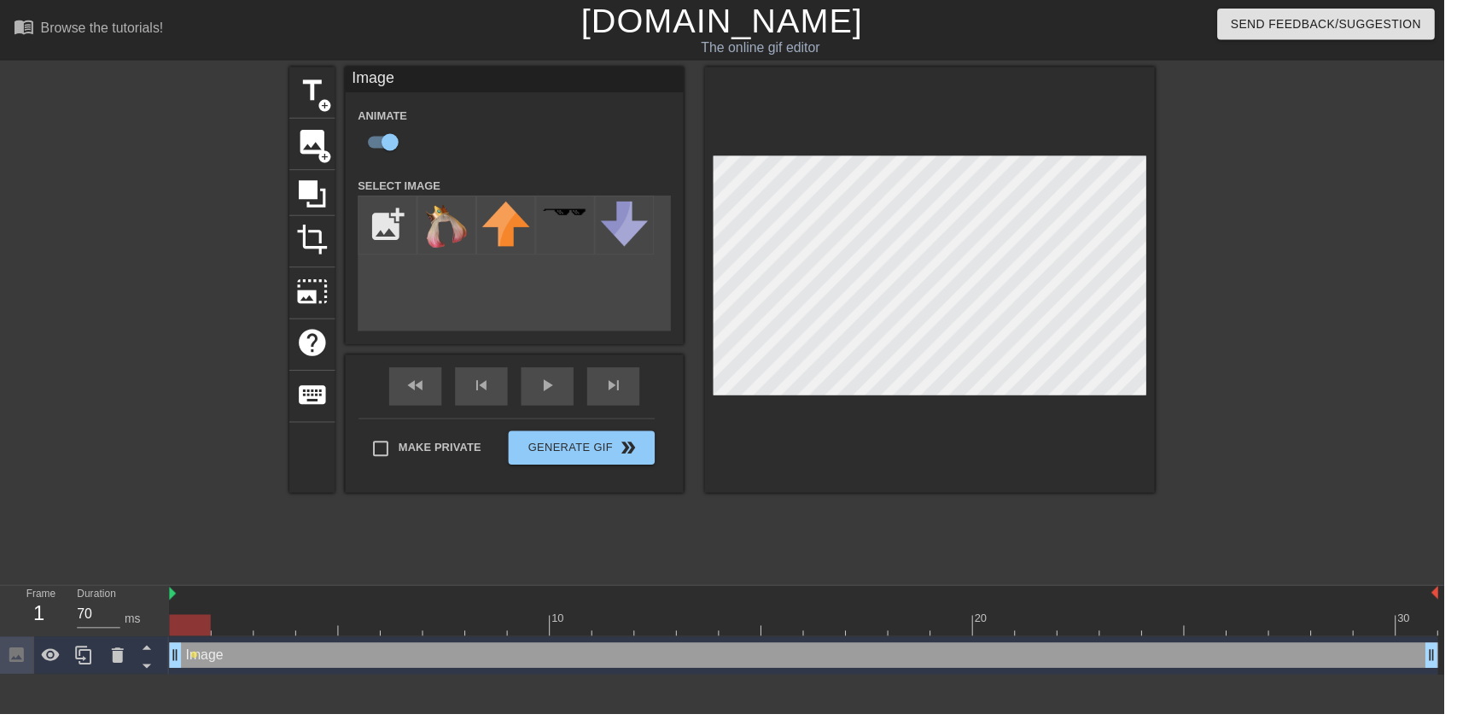
click at [433, 238] on img at bounding box center [451, 227] width 48 height 49
click at [552, 371] on div "Image Animate Select Image add_photo_alternate fast_rewind skip_previous play_a…" at bounding box center [519, 281] width 342 height 429
click at [547, 390] on div "play_arrow" at bounding box center [552, 390] width 53 height 38
click at [557, 402] on div "pause" at bounding box center [552, 390] width 53 height 38
type input "70"
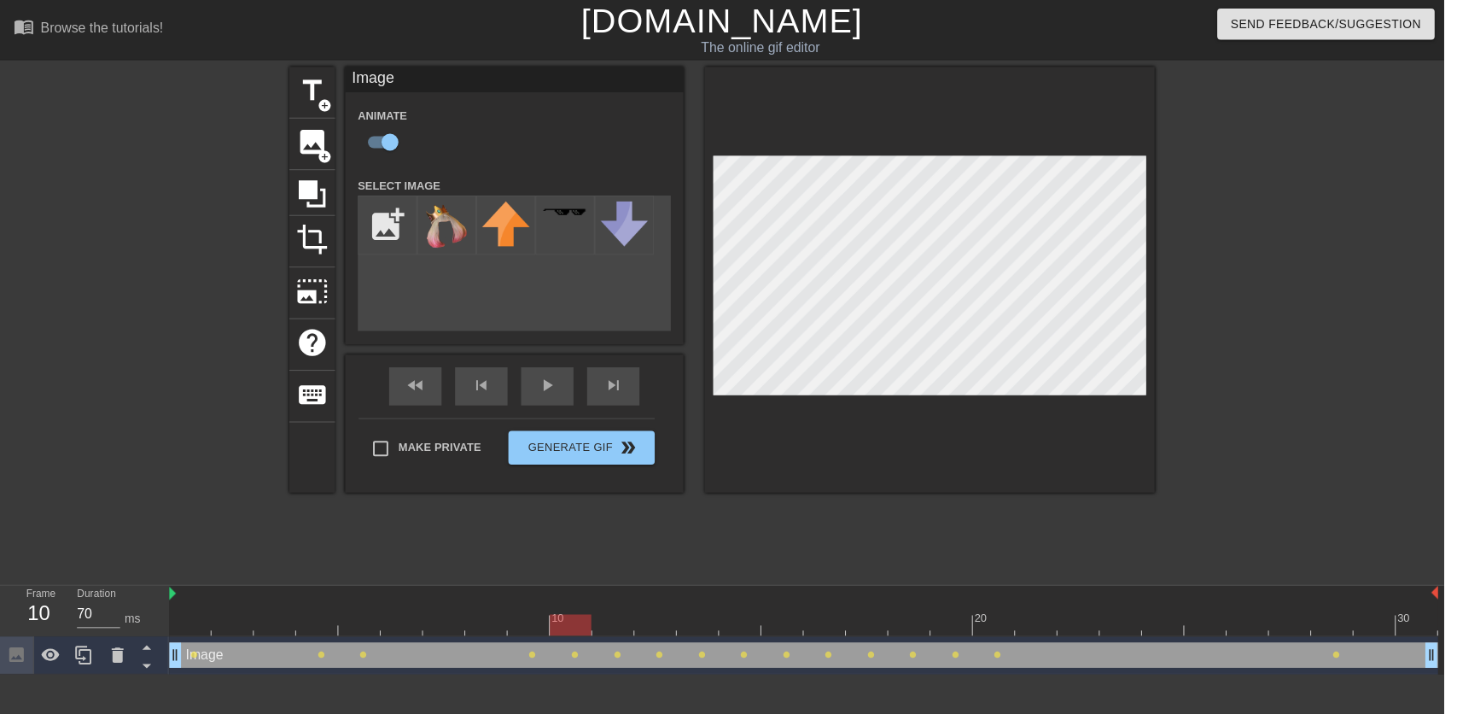
click at [378, 237] on input "file" at bounding box center [391, 227] width 58 height 58
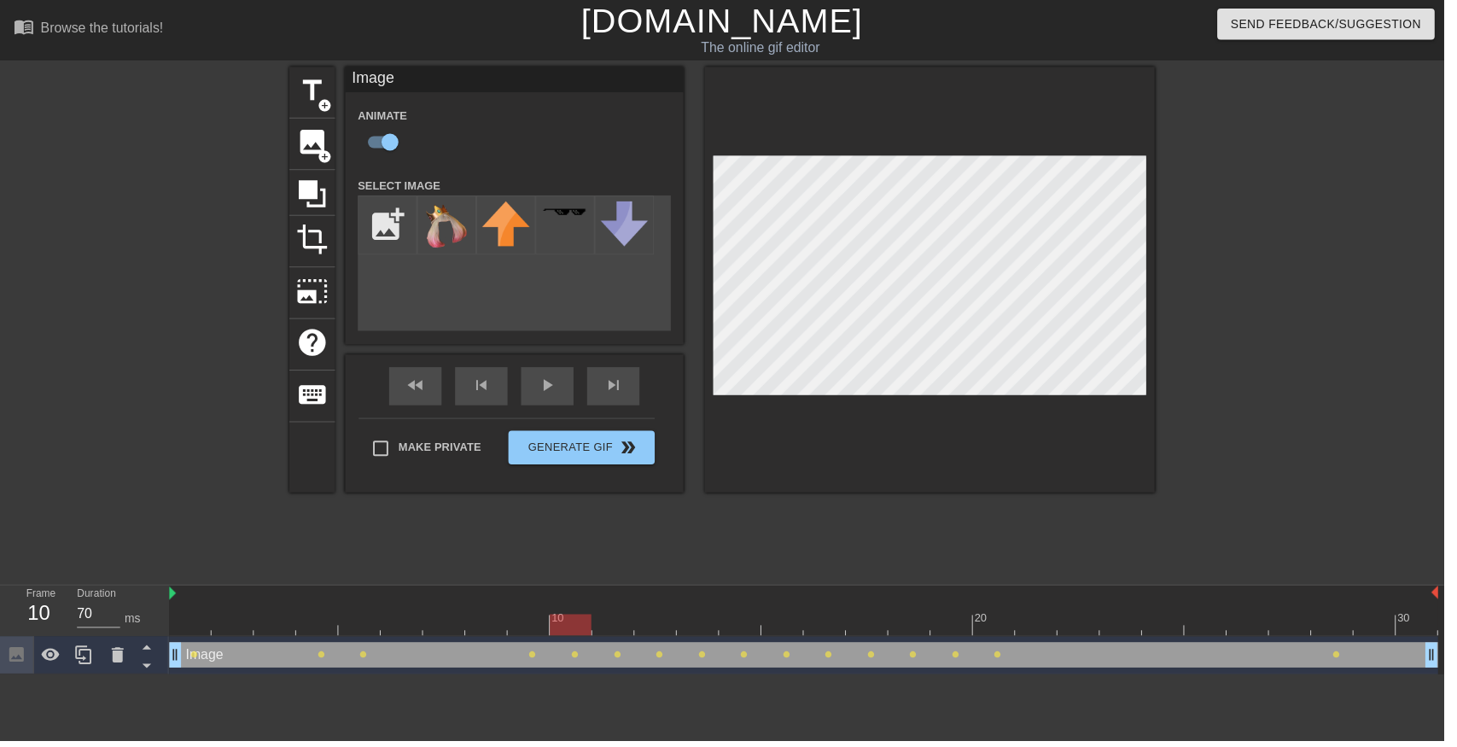
type input "C:\fakepath\vlc_20250817_182128.png"
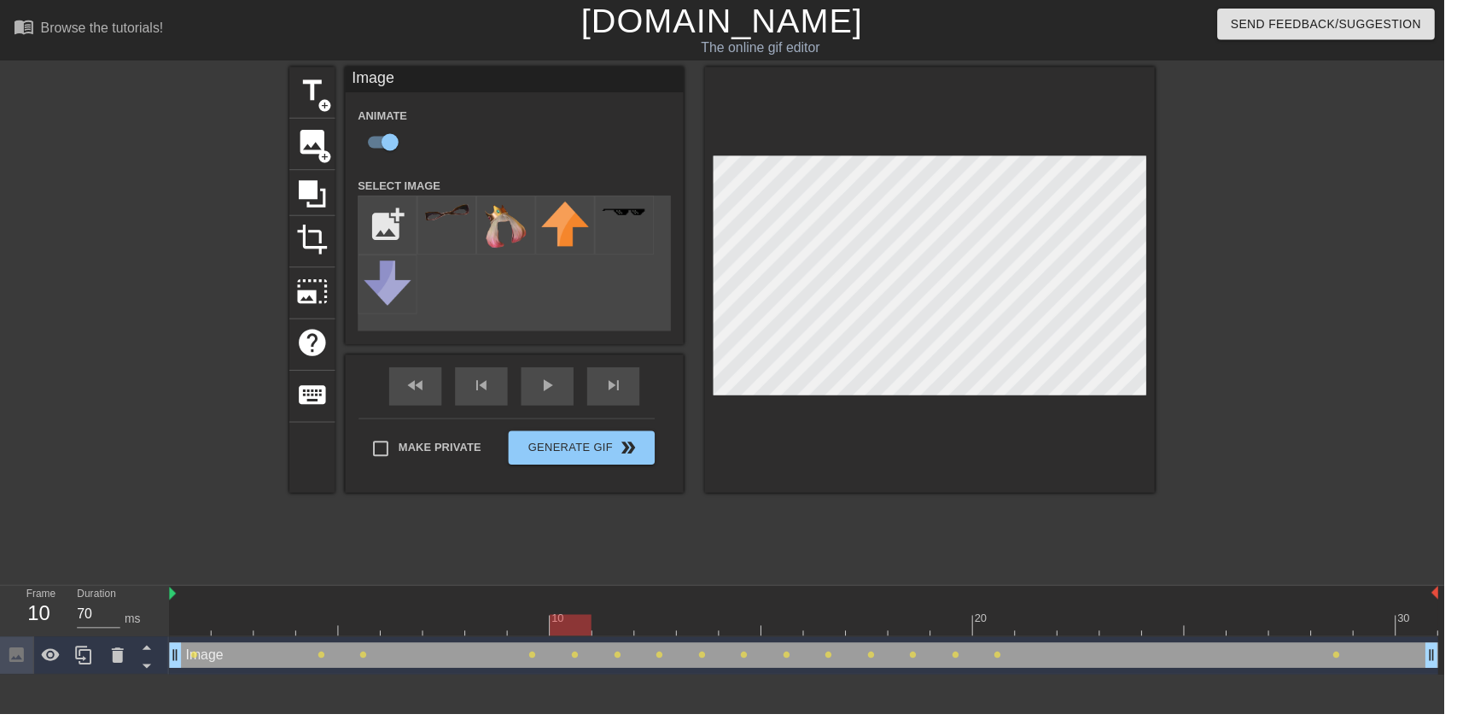
click at [435, 245] on div at bounding box center [451, 227] width 60 height 60
click at [510, 227] on img at bounding box center [511, 227] width 48 height 49
click at [456, 221] on img at bounding box center [451, 214] width 48 height 18
click at [496, 209] on img at bounding box center [511, 227] width 48 height 49
click at [436, 219] on img at bounding box center [451, 214] width 48 height 18
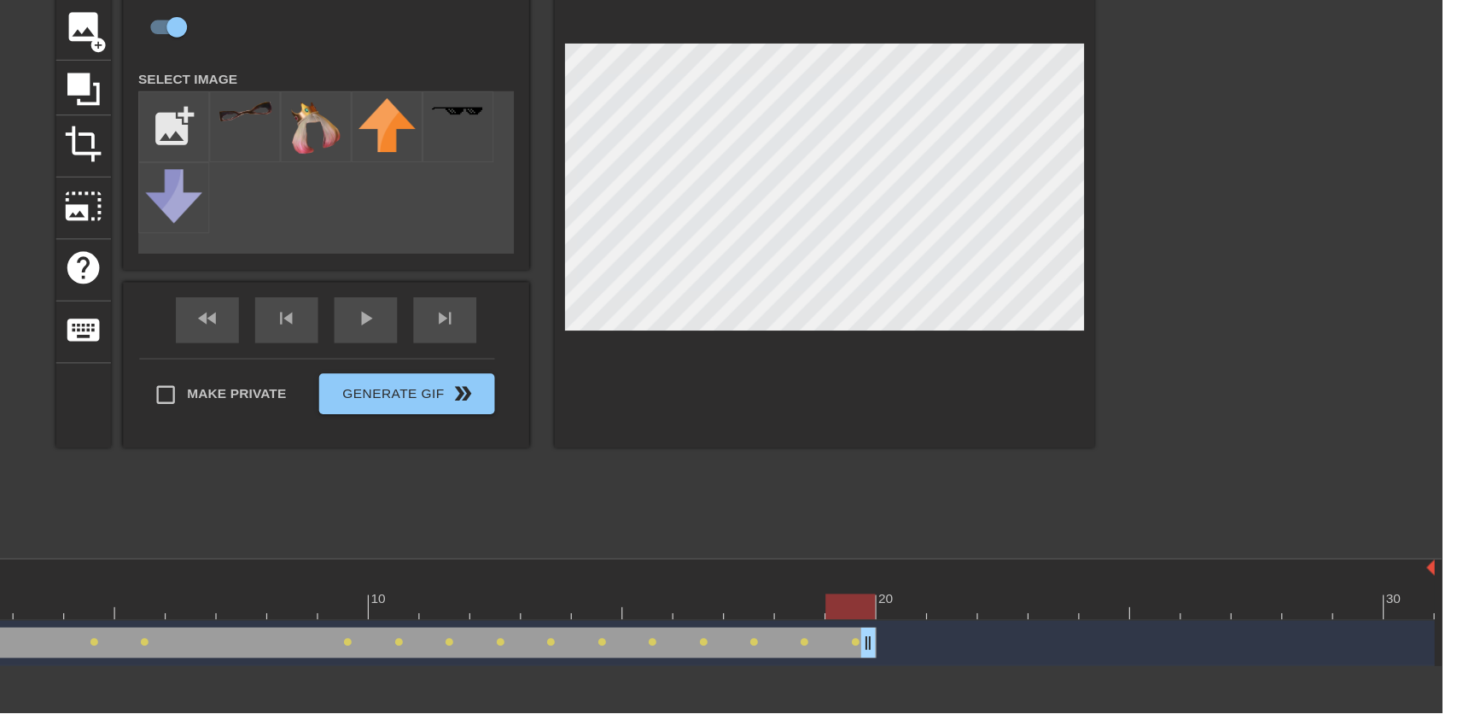
click at [501, 231] on img at bounding box center [511, 227] width 48 height 49
click at [441, 241] on div at bounding box center [451, 227] width 60 height 60
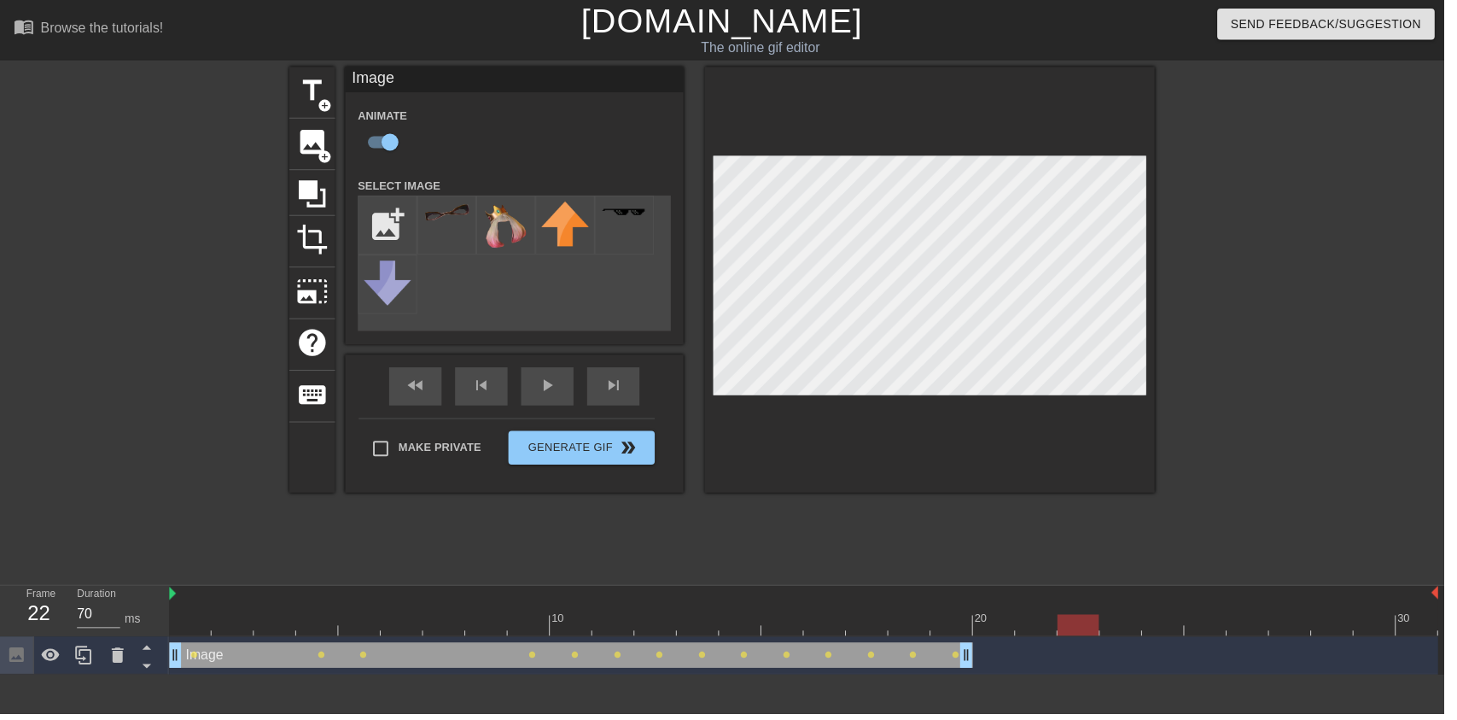
click at [1060, 671] on div "Image drag_handle drag_handle lens lens lens lens lens lens lens lens lens lens…" at bounding box center [811, 661] width 1281 height 26
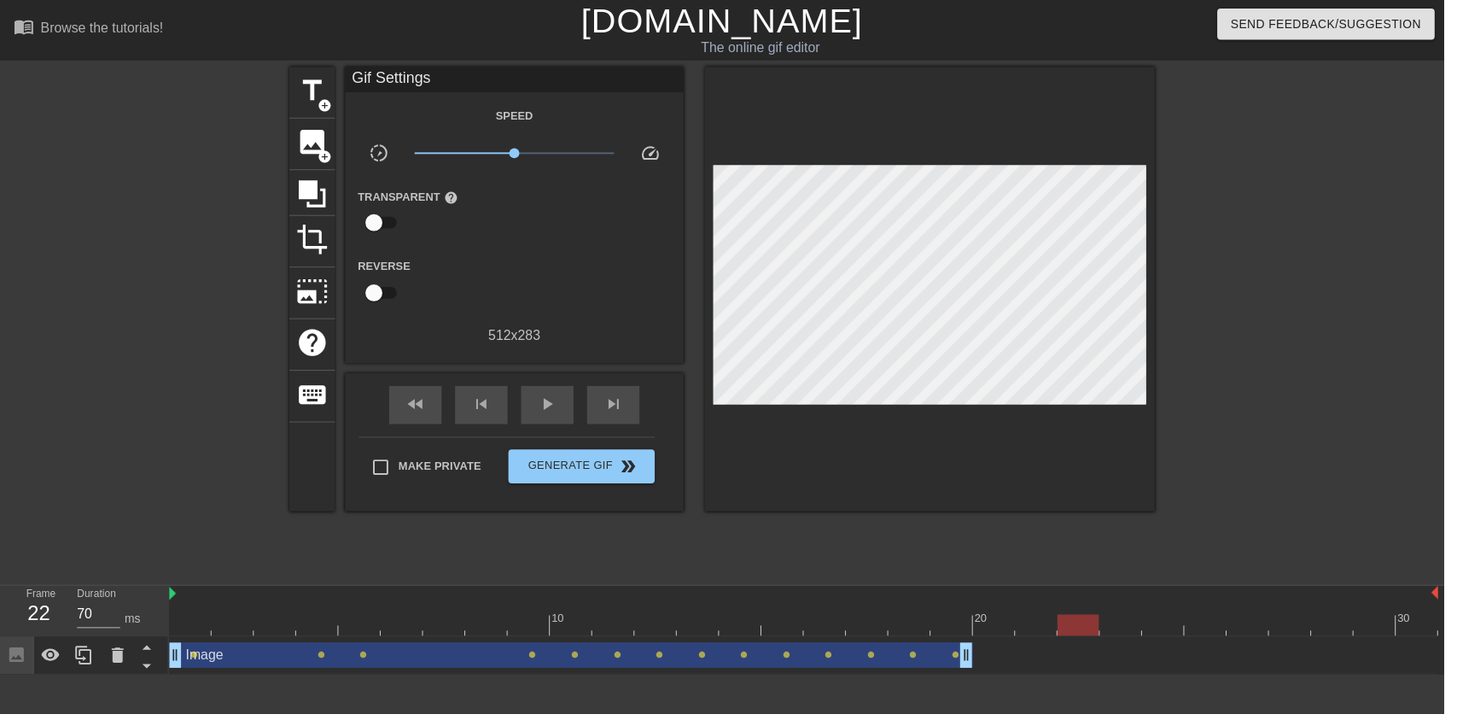
click at [293, 140] on div "image add_circle" at bounding box center [315, 146] width 46 height 52
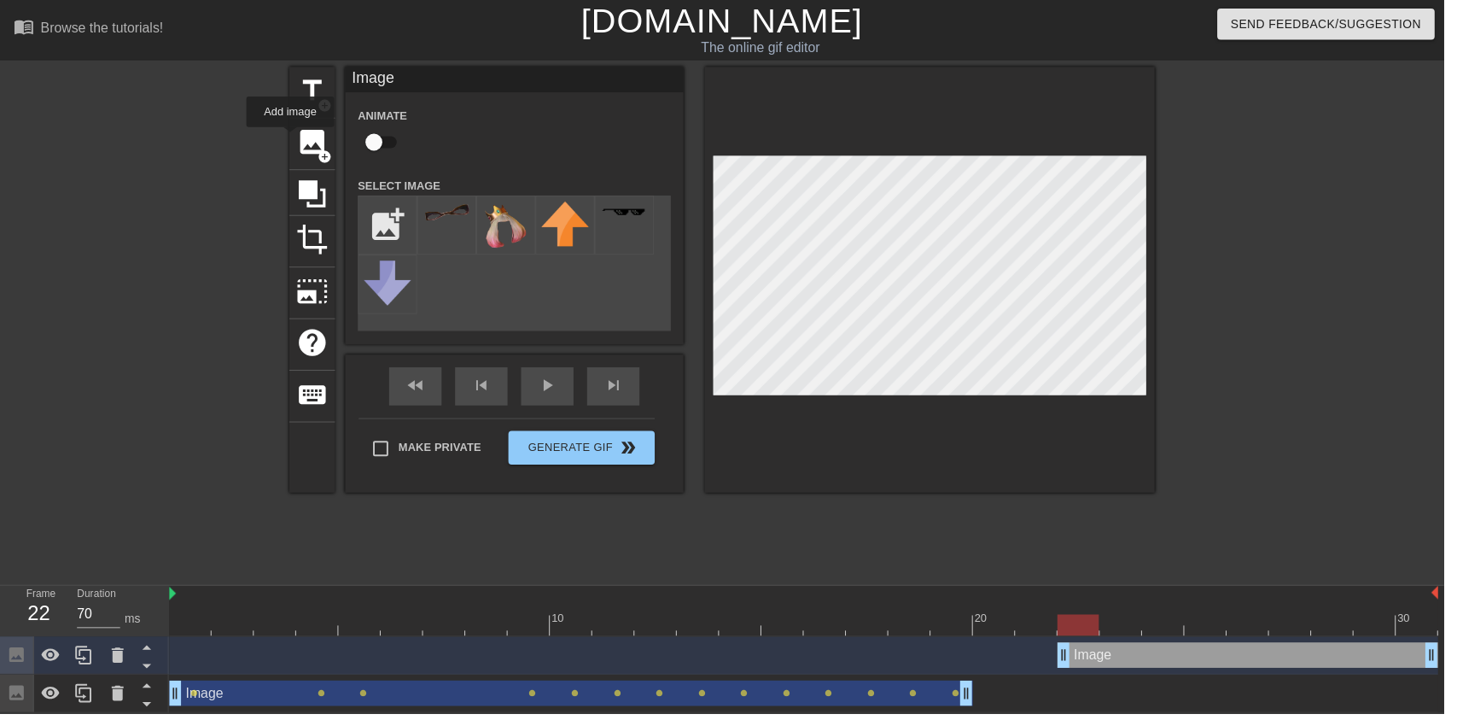
click at [524, 214] on img at bounding box center [511, 227] width 48 height 49
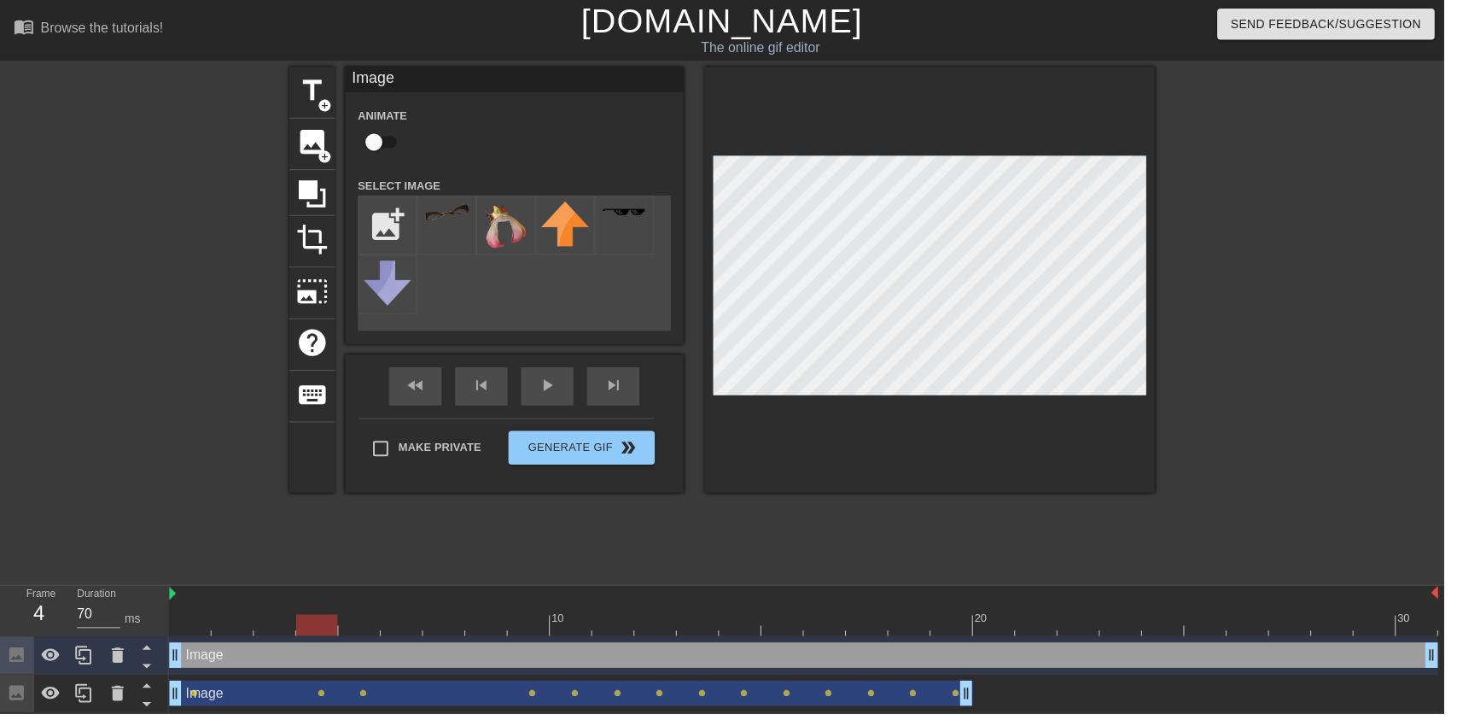
type input "60"
click at [377, 147] on input "checkbox" at bounding box center [377, 143] width 97 height 32
checkbox input "true"
click at [691, 691] on div "Image drag_handle drag_handle" at bounding box center [576, 699] width 811 height 26
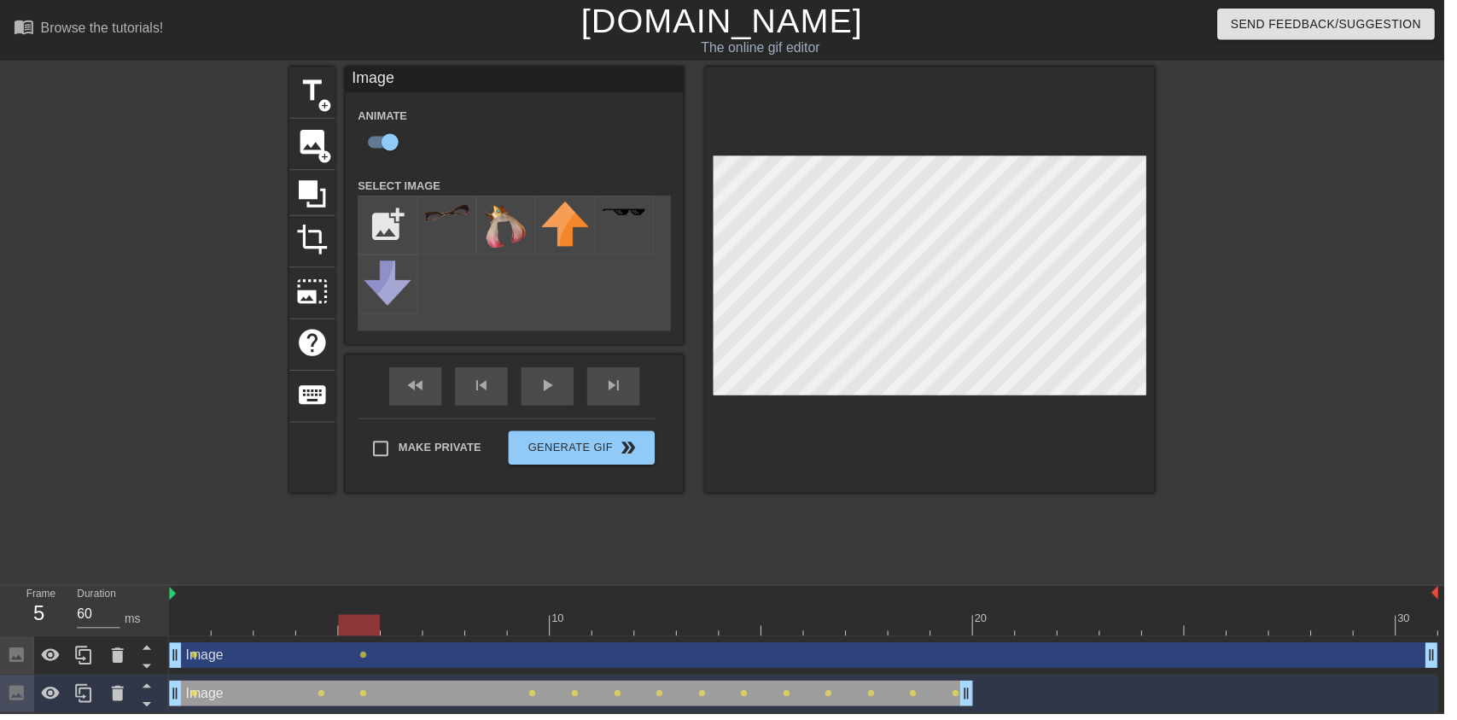
click at [123, 664] on icon at bounding box center [118, 661] width 20 height 20
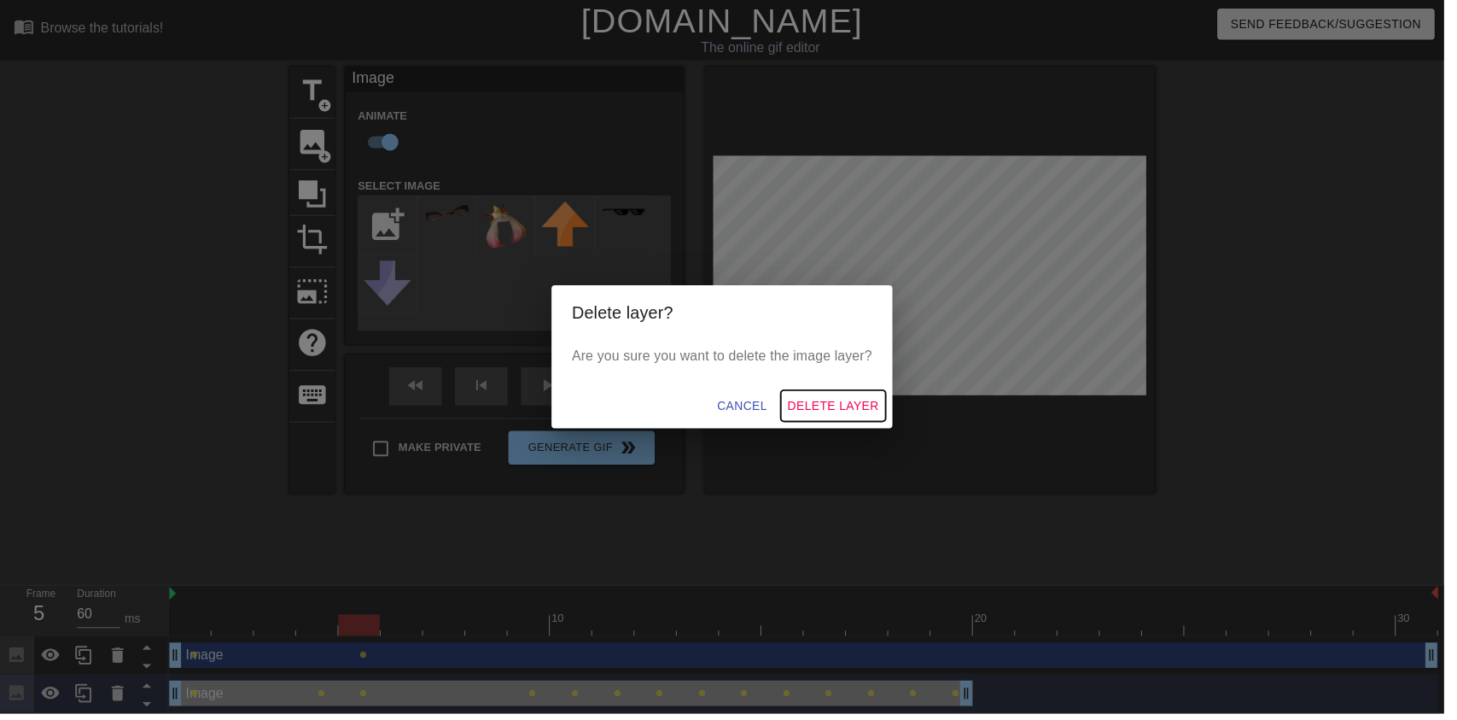
click at [840, 419] on span "Delete Layer" at bounding box center [841, 409] width 92 height 21
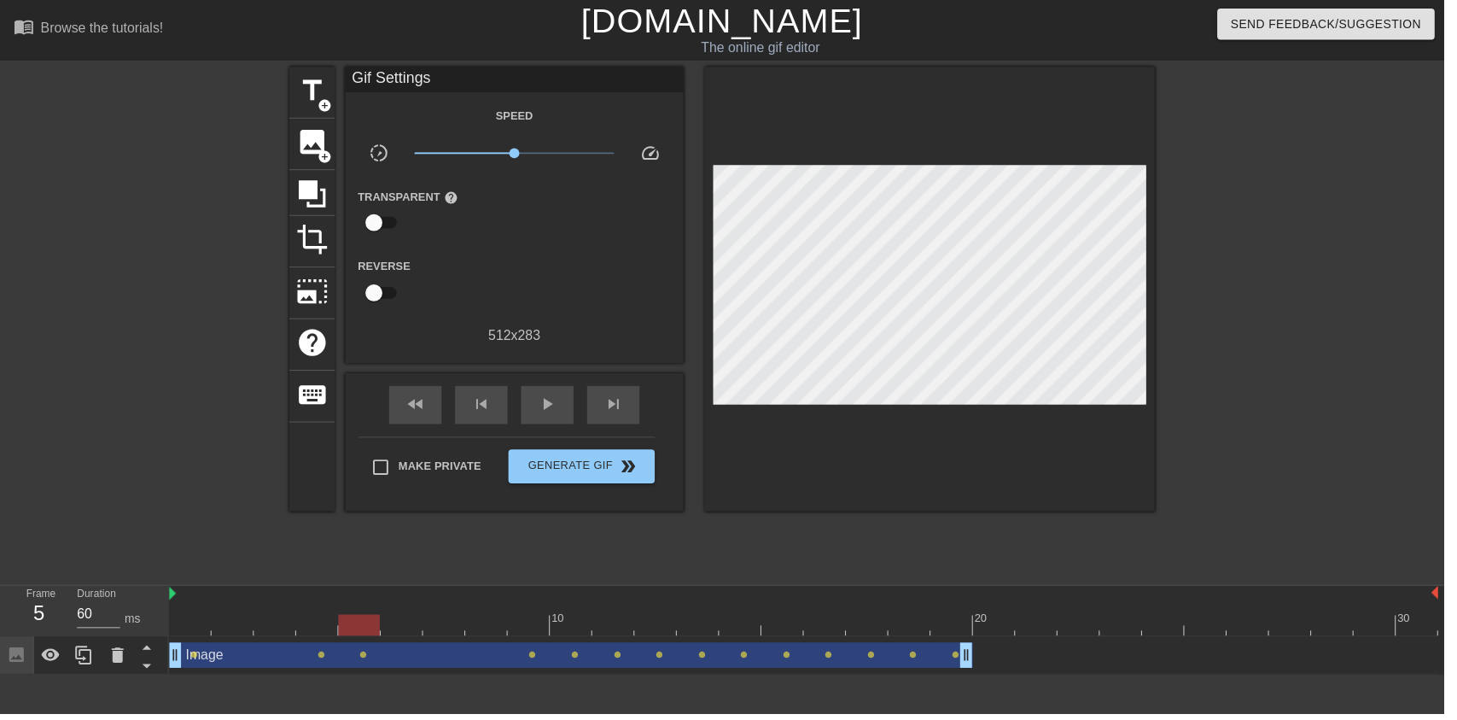
click at [108, 664] on icon at bounding box center [118, 661] width 20 height 20
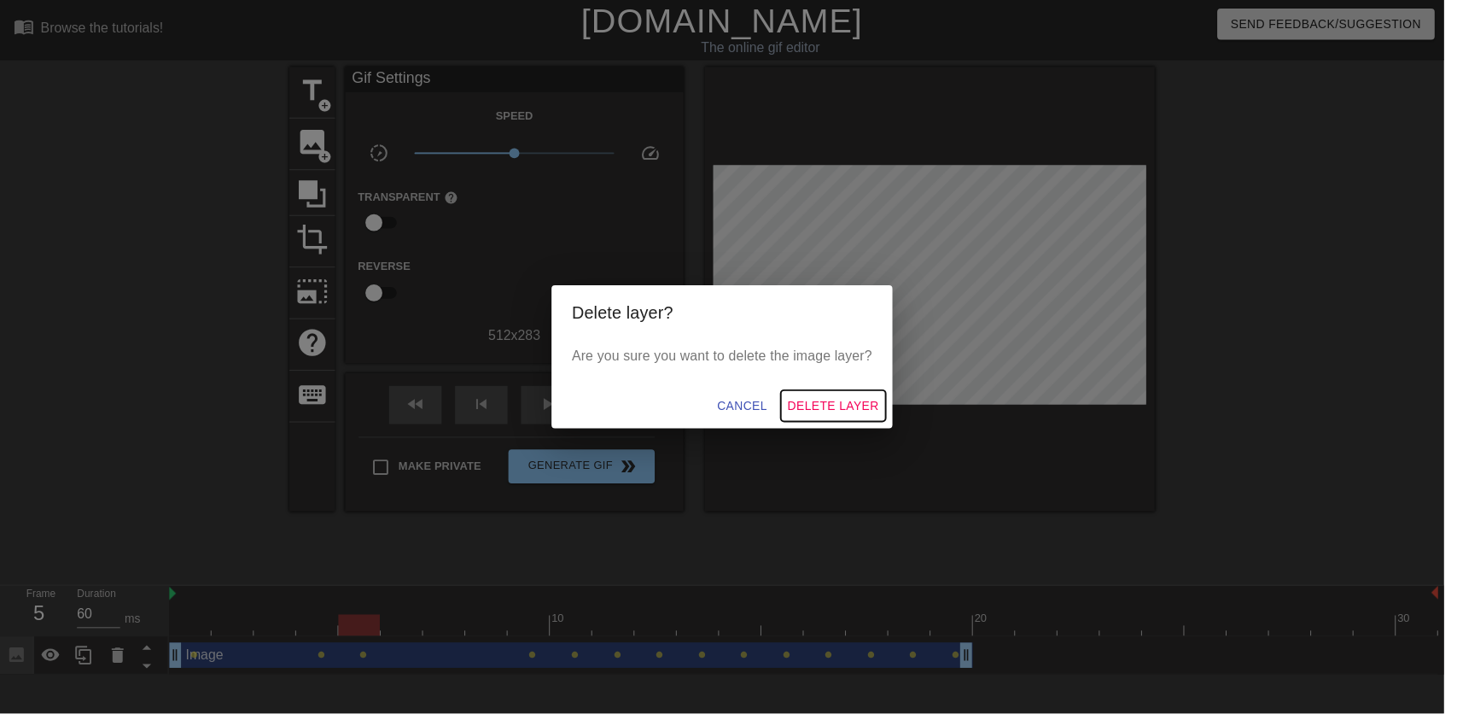
click at [856, 418] on span "Delete Layer" at bounding box center [841, 409] width 92 height 21
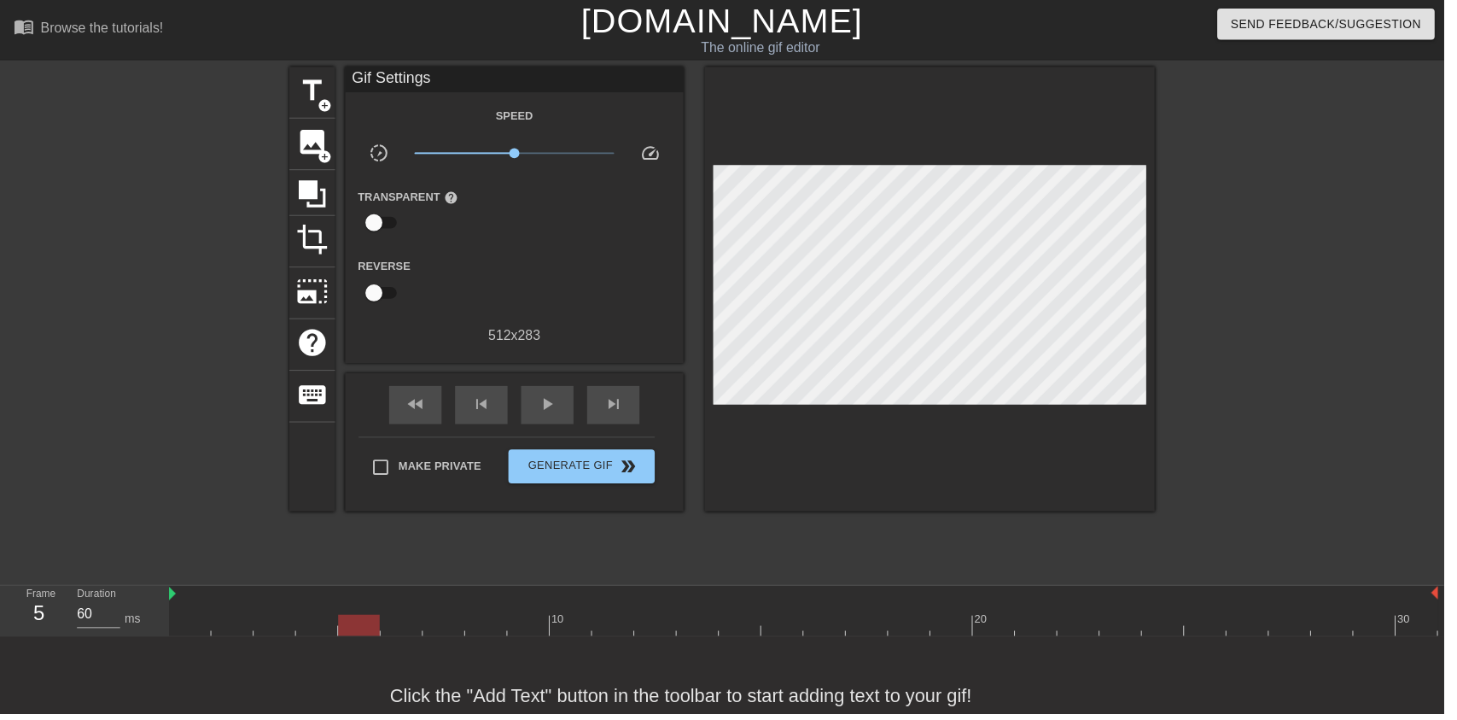
click at [306, 143] on span "image" at bounding box center [315, 143] width 32 height 32
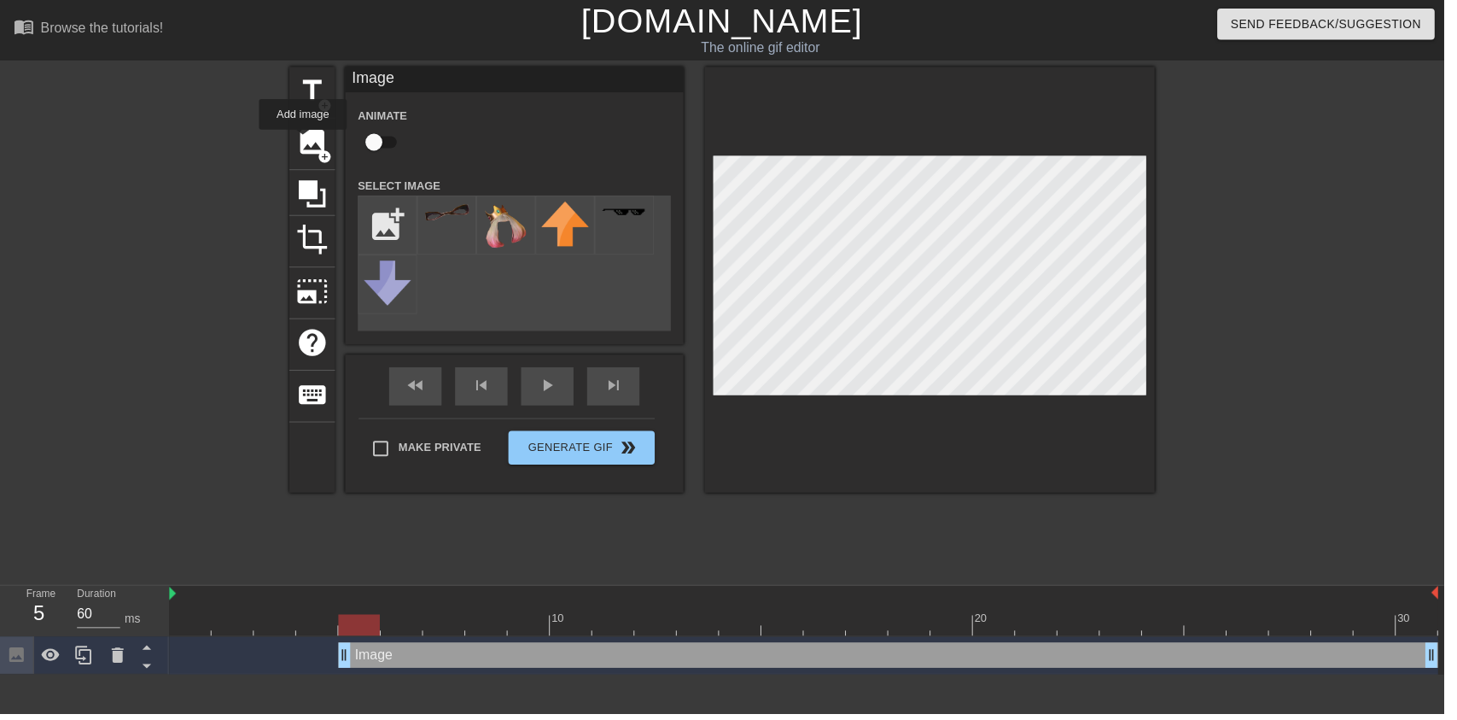
click at [511, 255] on div at bounding box center [511, 227] width 60 height 60
click at [395, 150] on input "checkbox" at bounding box center [377, 143] width 97 height 32
checkbox input "true"
click at [556, 390] on div "play_arrow" at bounding box center [552, 390] width 53 height 38
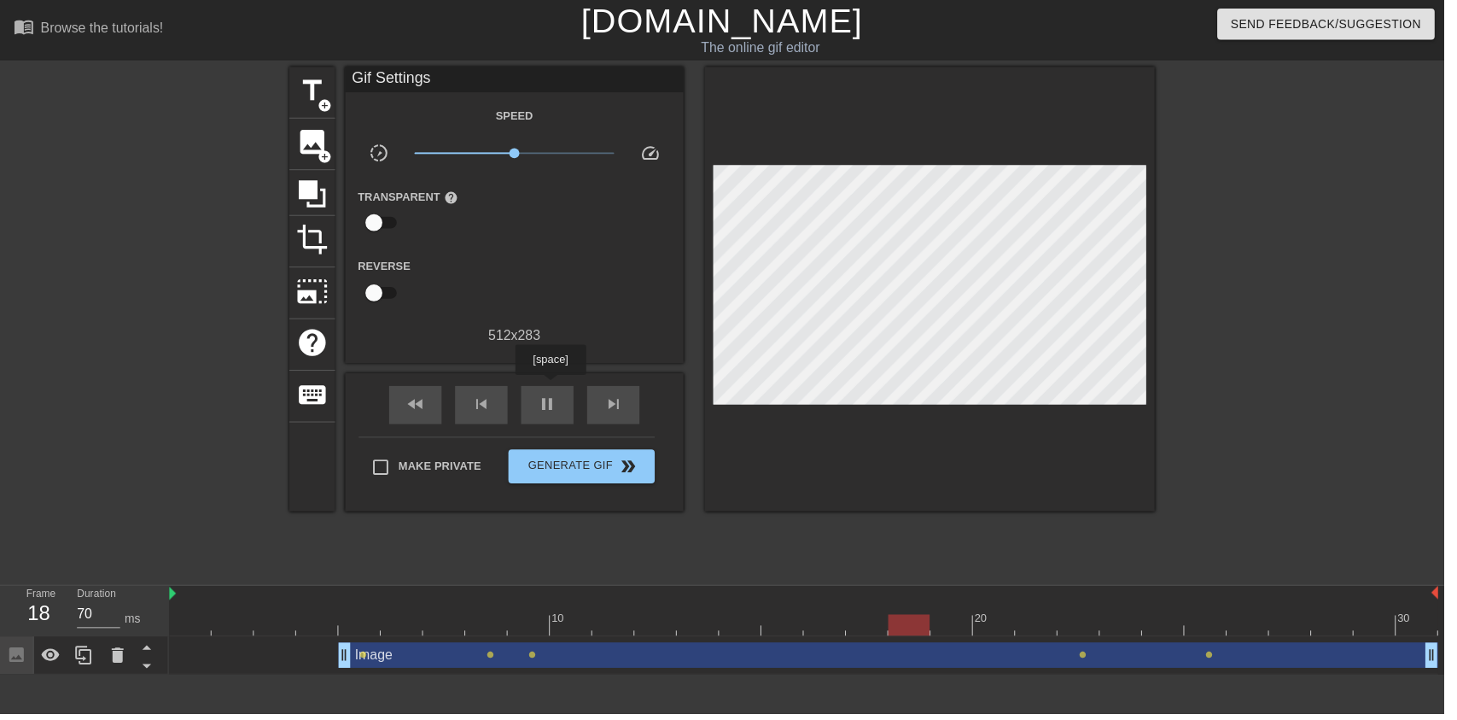
click at [552, 407] on span "pause" at bounding box center [552, 407] width 20 height 20
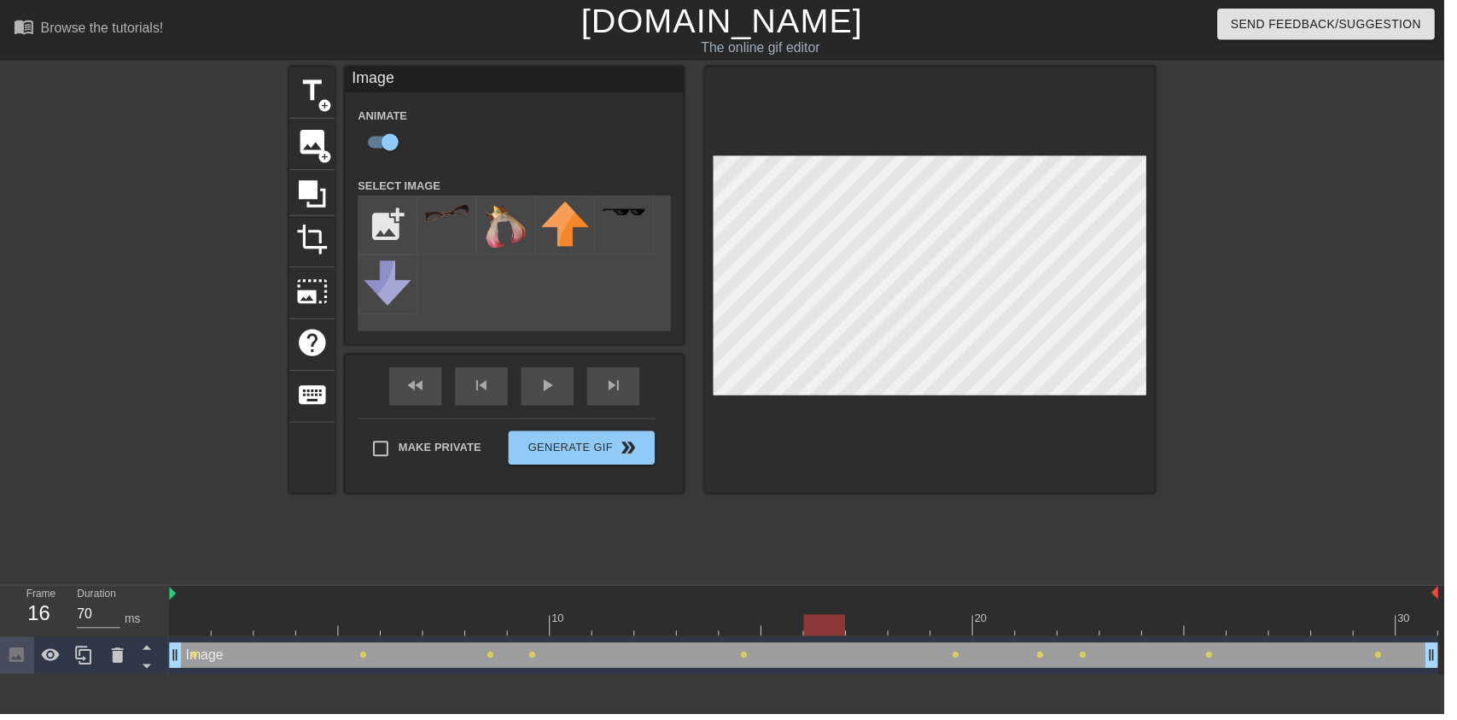
click at [558, 403] on div "play_arrow" at bounding box center [552, 390] width 53 height 38
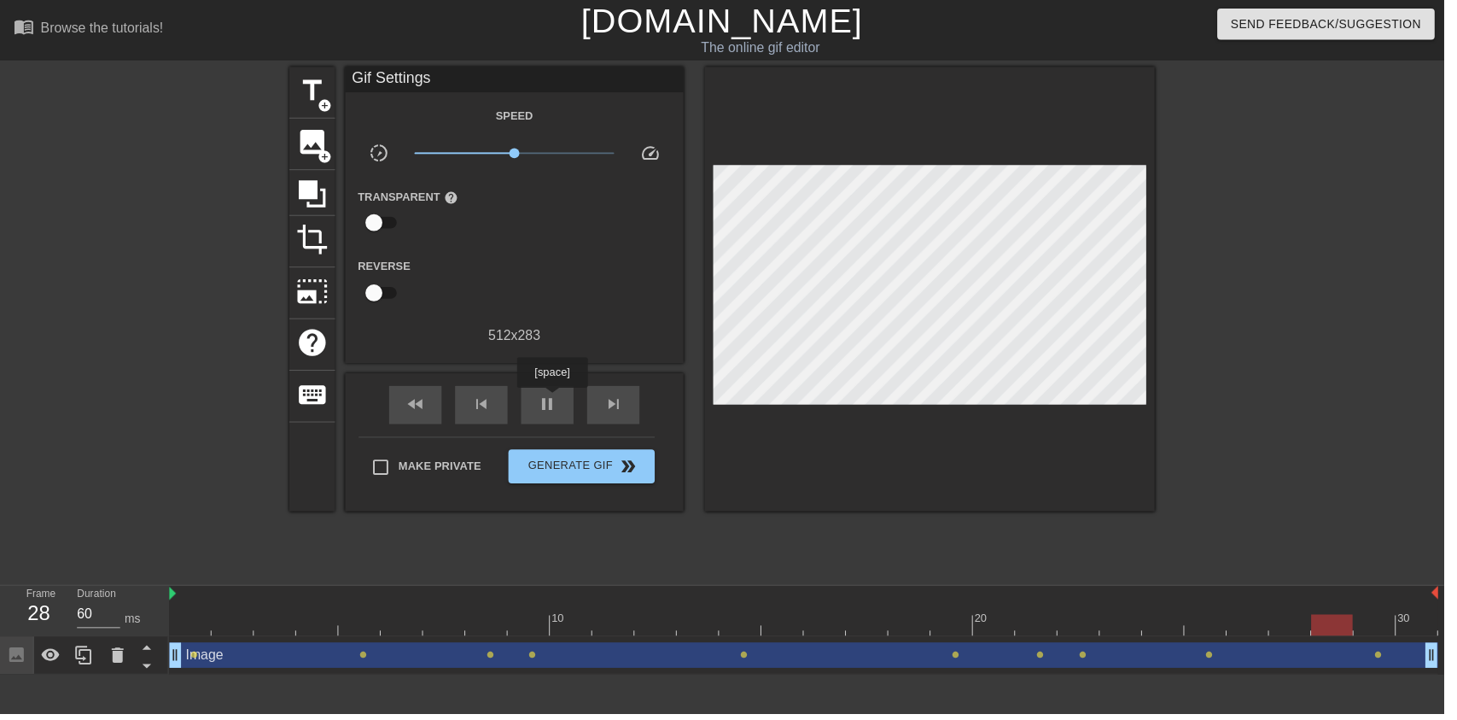
click at [534, 400] on div "pause" at bounding box center [552, 408] width 53 height 38
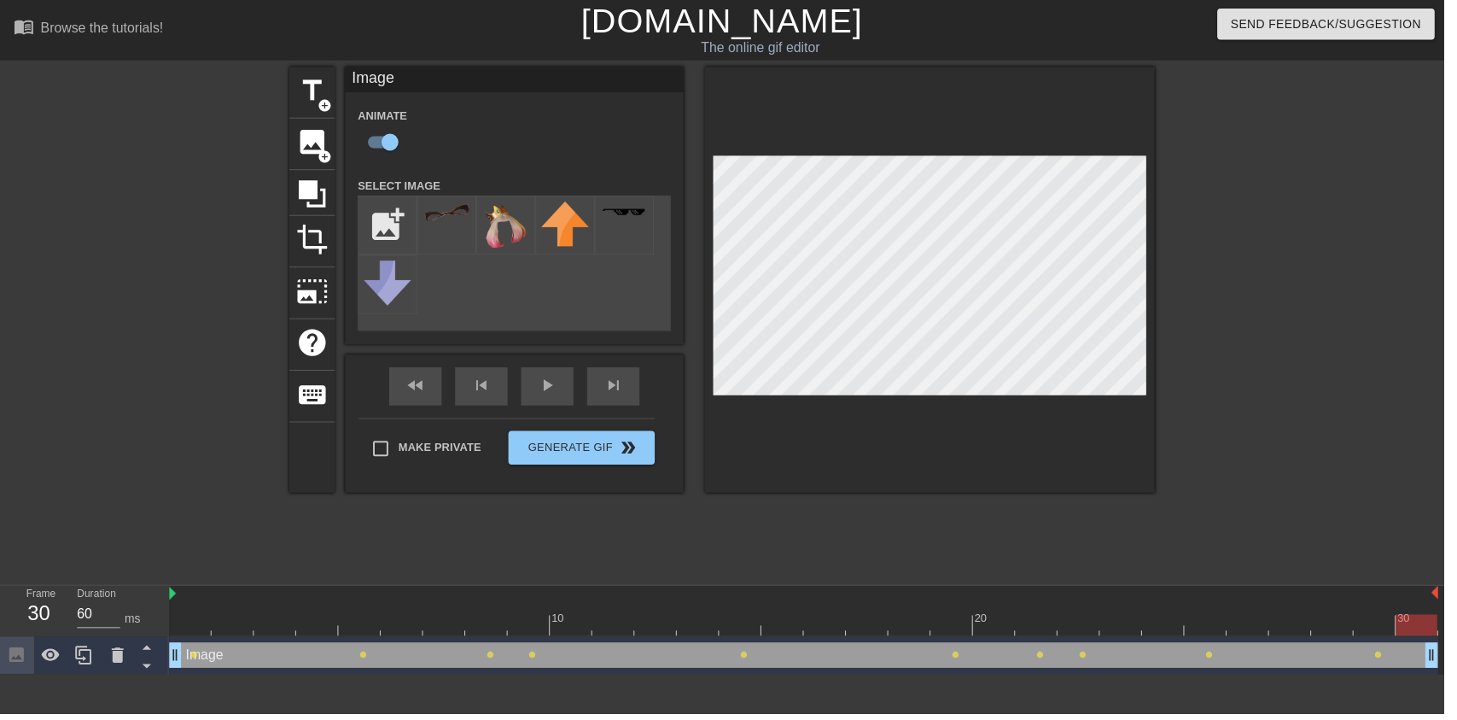
click at [539, 408] on div "play_arrow" at bounding box center [552, 390] width 53 height 38
click at [555, 398] on span "pause" at bounding box center [552, 388] width 20 height 20
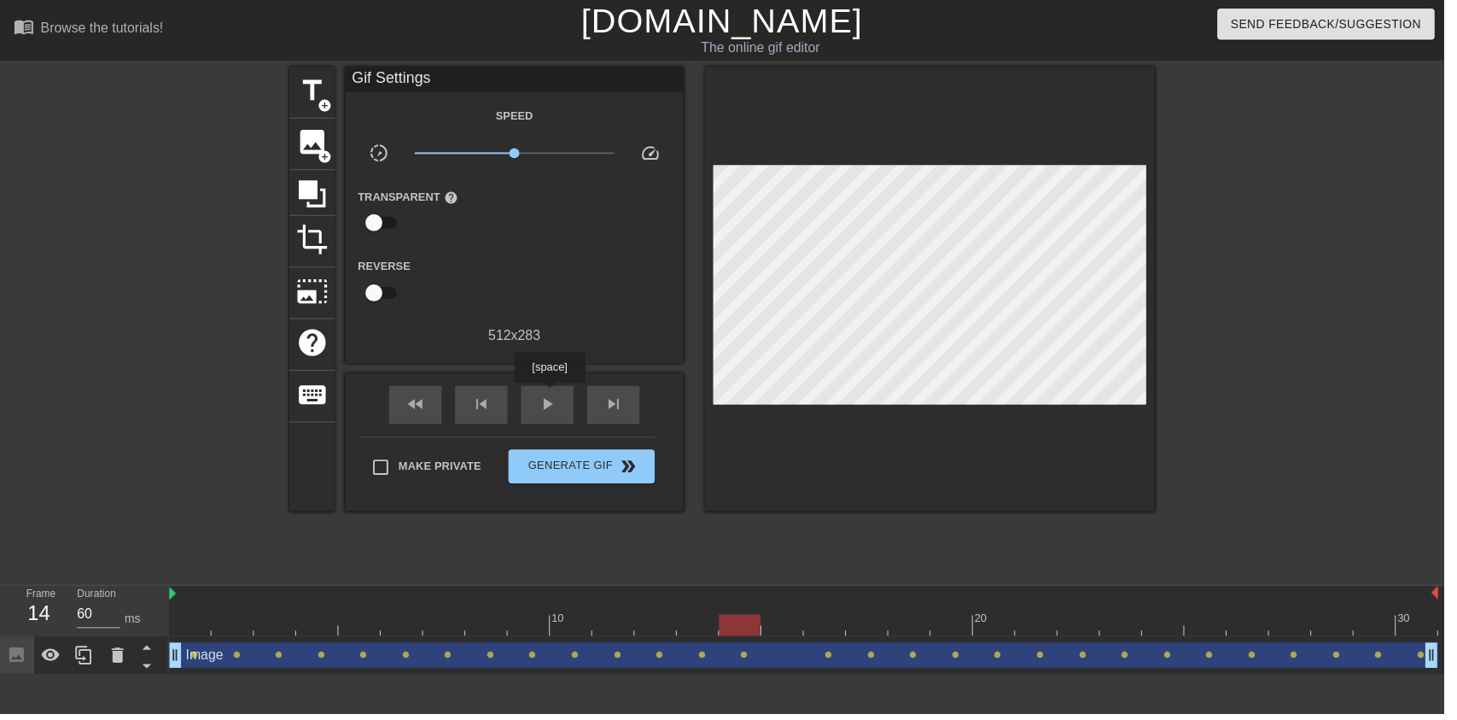
click at [545, 424] on div "play_arrow" at bounding box center [552, 408] width 53 height 38
click at [534, 418] on div "pause" at bounding box center [552, 408] width 53 height 38
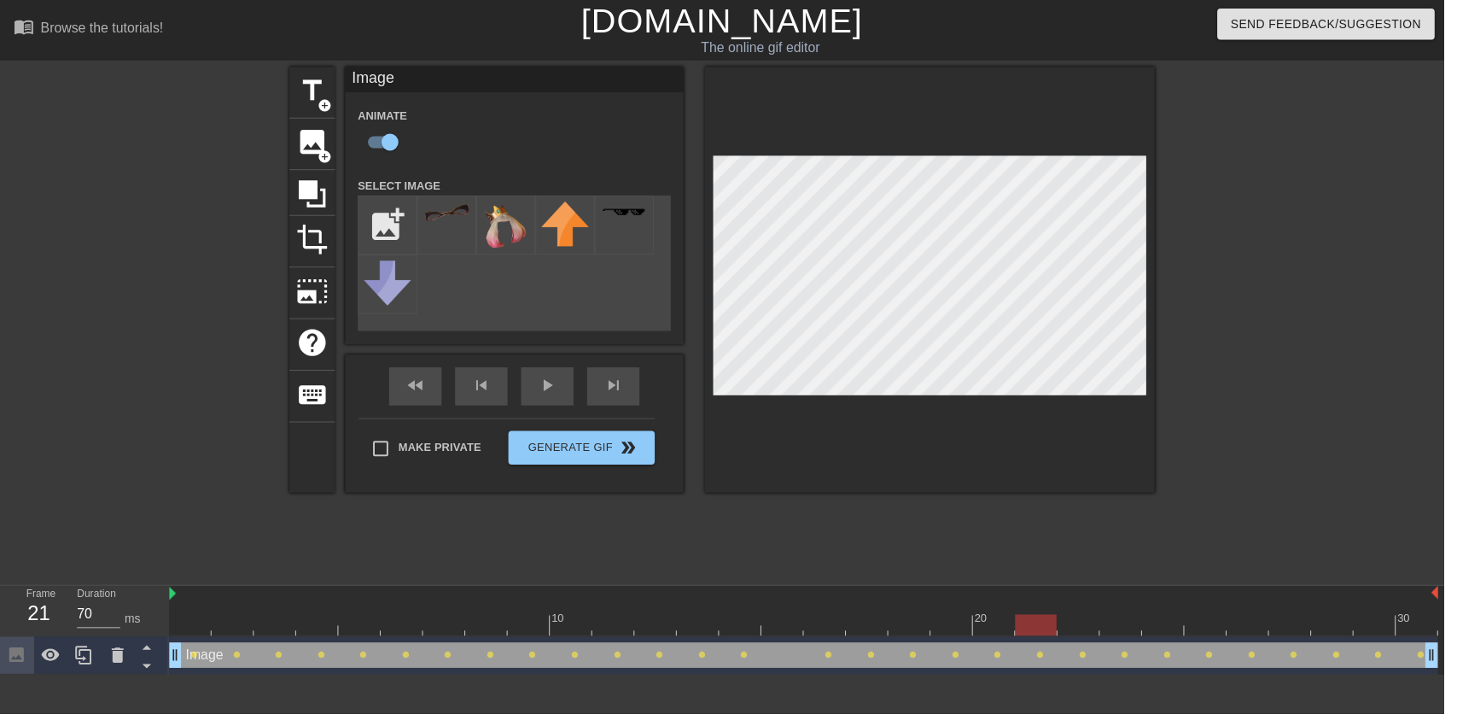
click at [569, 399] on div "play_arrow" at bounding box center [552, 390] width 53 height 38
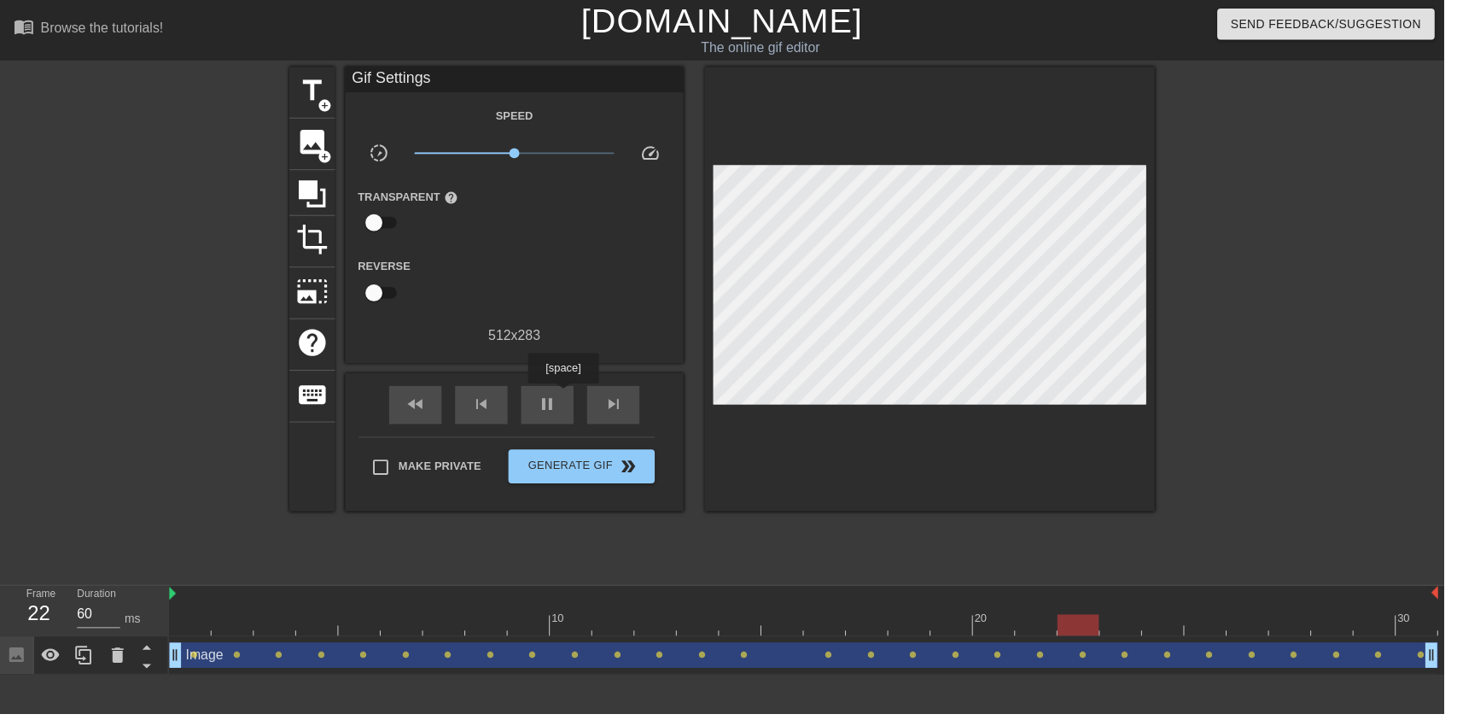
type input "70"
click at [549, 407] on span "pause" at bounding box center [552, 407] width 20 height 20
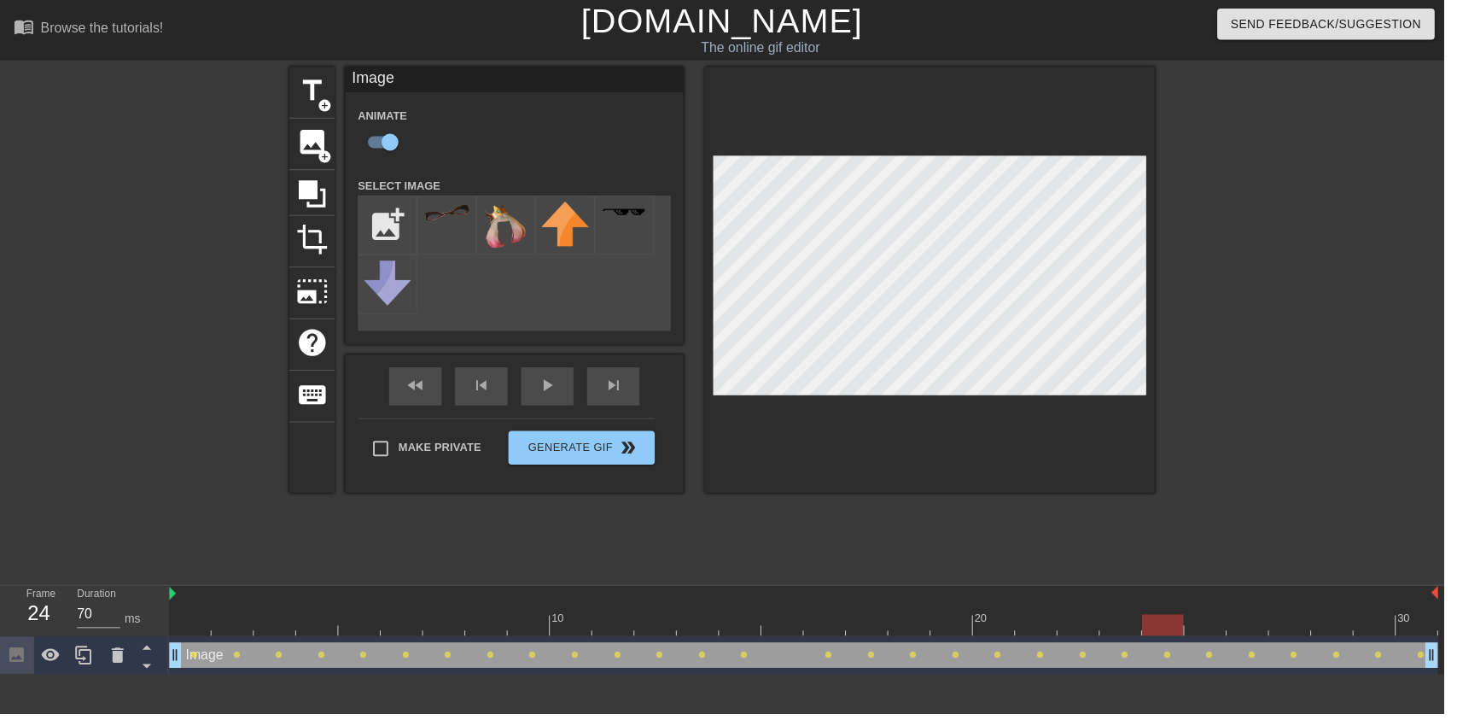
click at [127, 661] on icon at bounding box center [118, 661] width 20 height 20
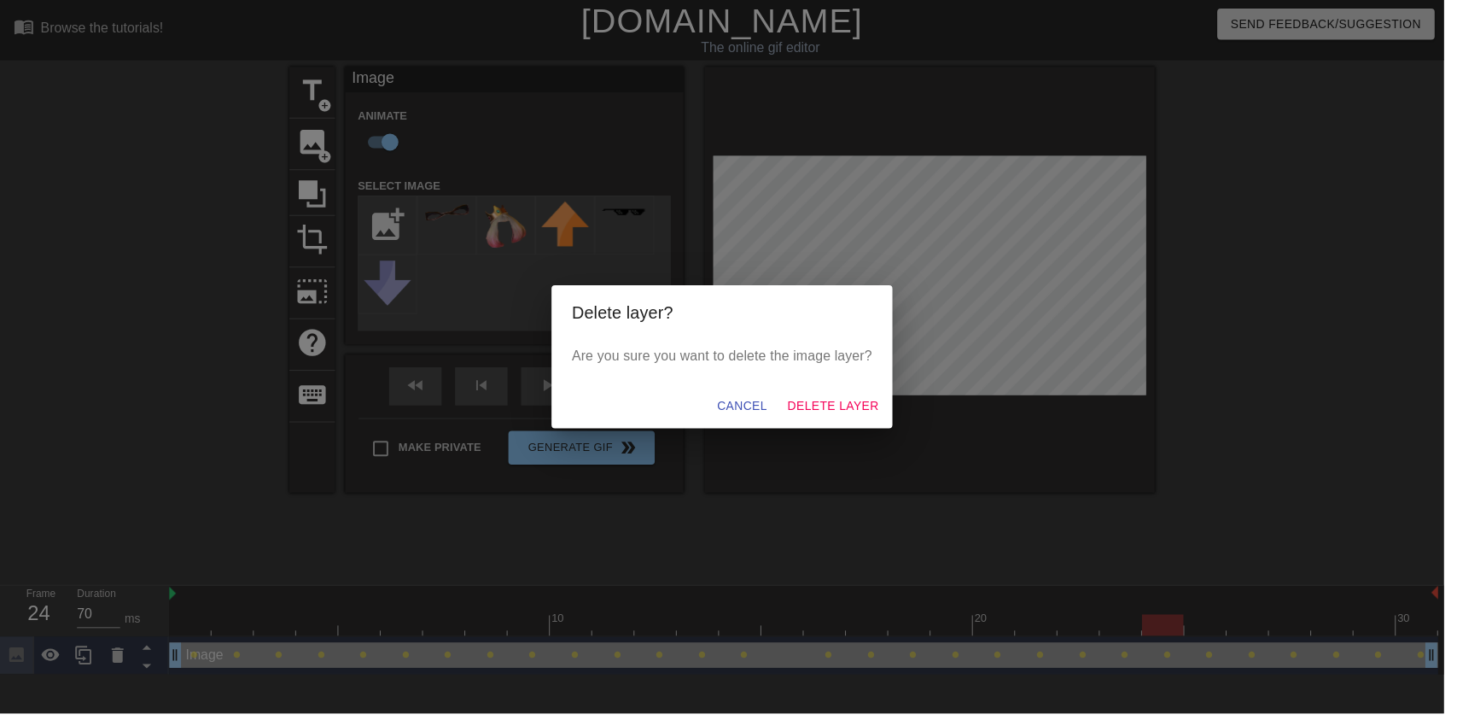
click at [873, 447] on div "Delete layer? Are you sure you want to delete the image layer? Cancel Delete La…" at bounding box center [728, 360] width 1457 height 720
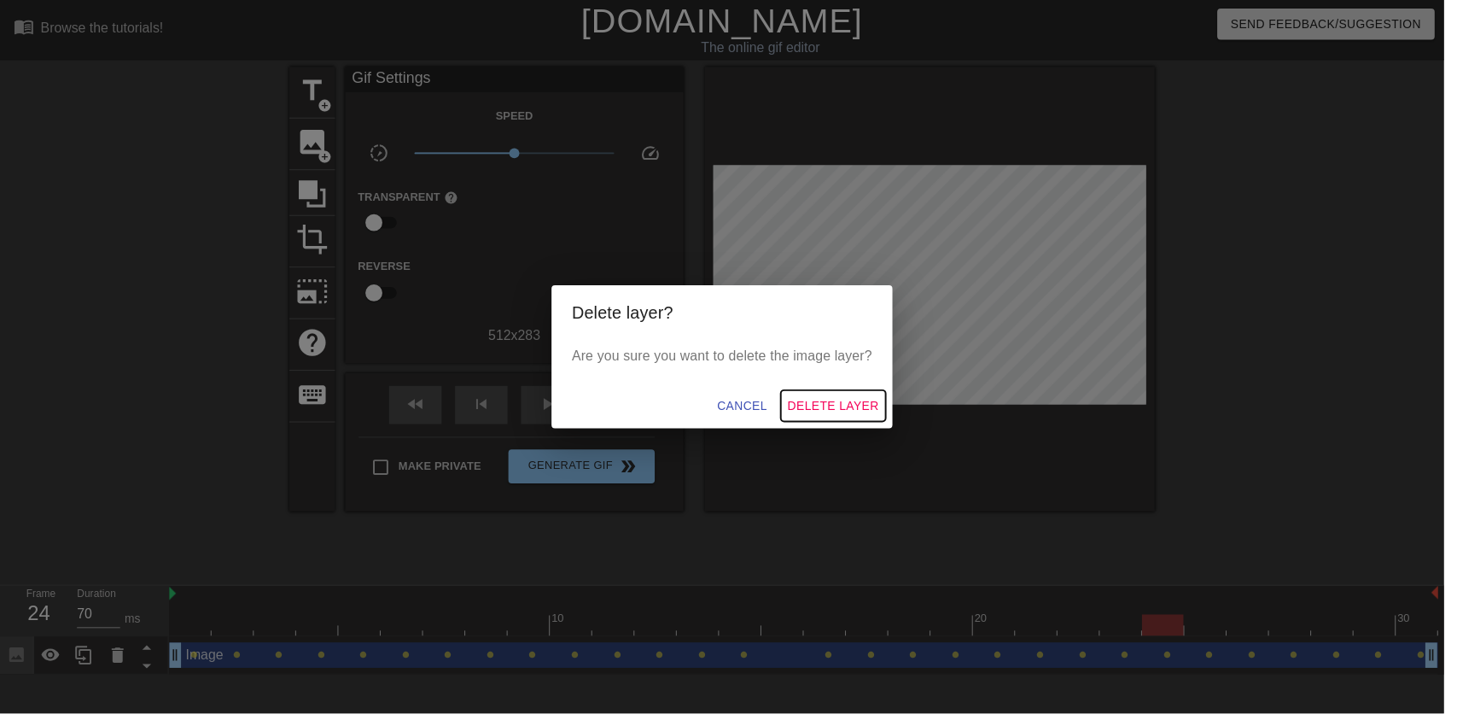
click at [863, 420] on span "Delete Layer" at bounding box center [841, 409] width 92 height 21
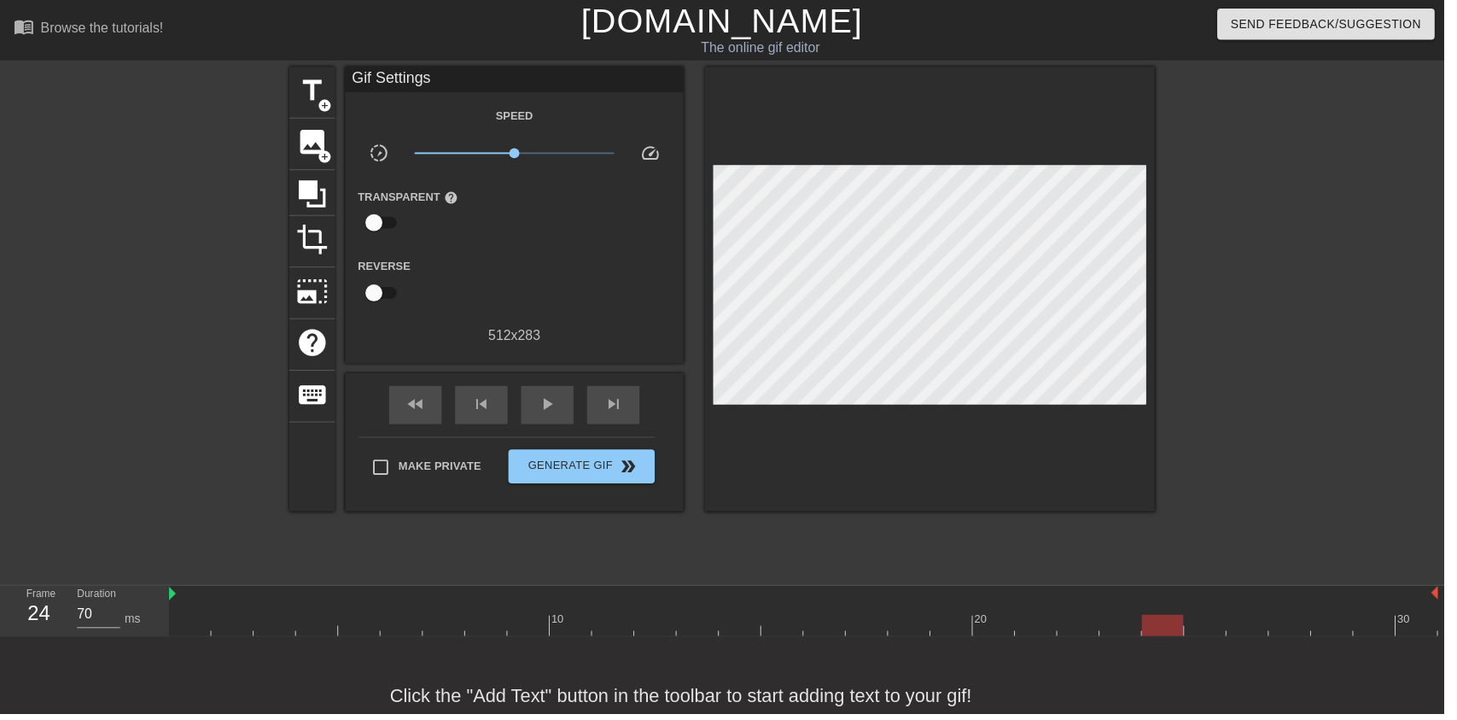
click at [314, 94] on span "title" at bounding box center [315, 91] width 32 height 32
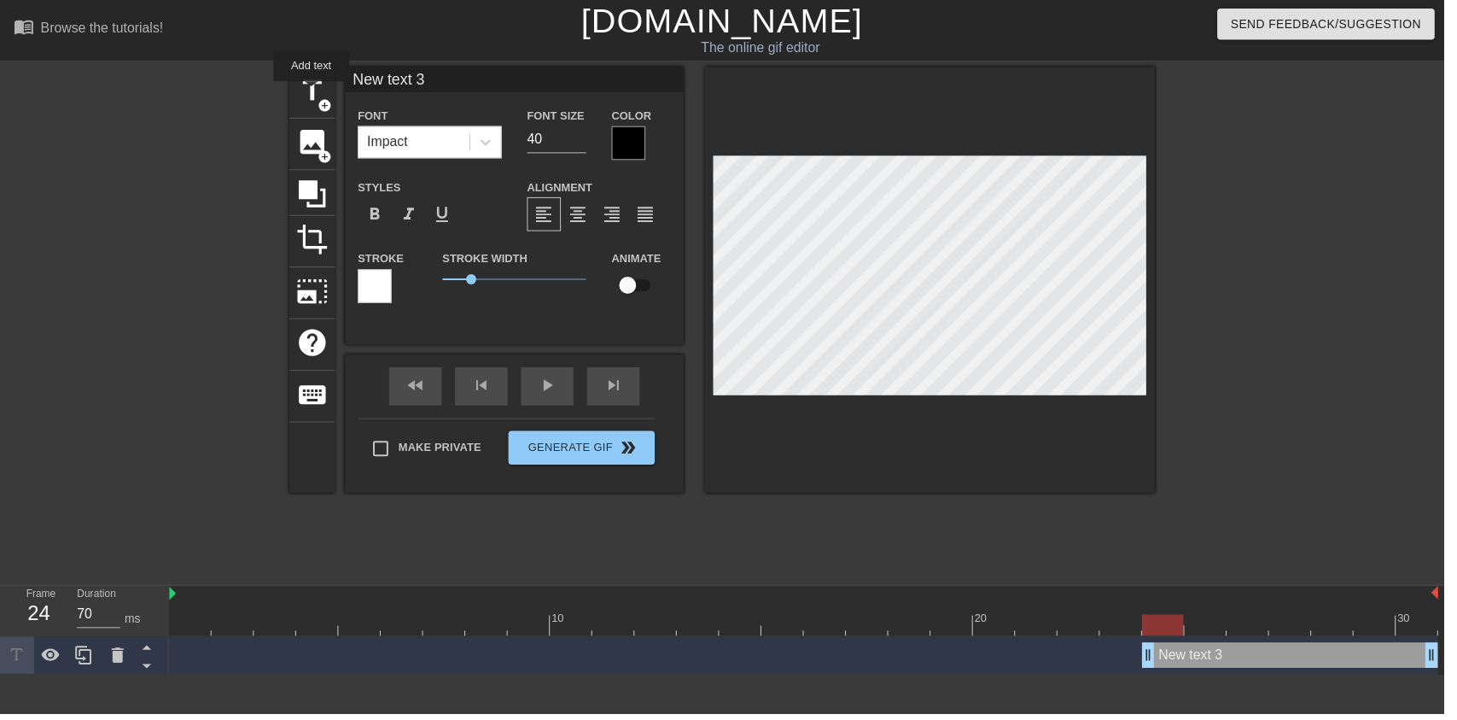
click at [131, 659] on div at bounding box center [119, 661] width 34 height 38
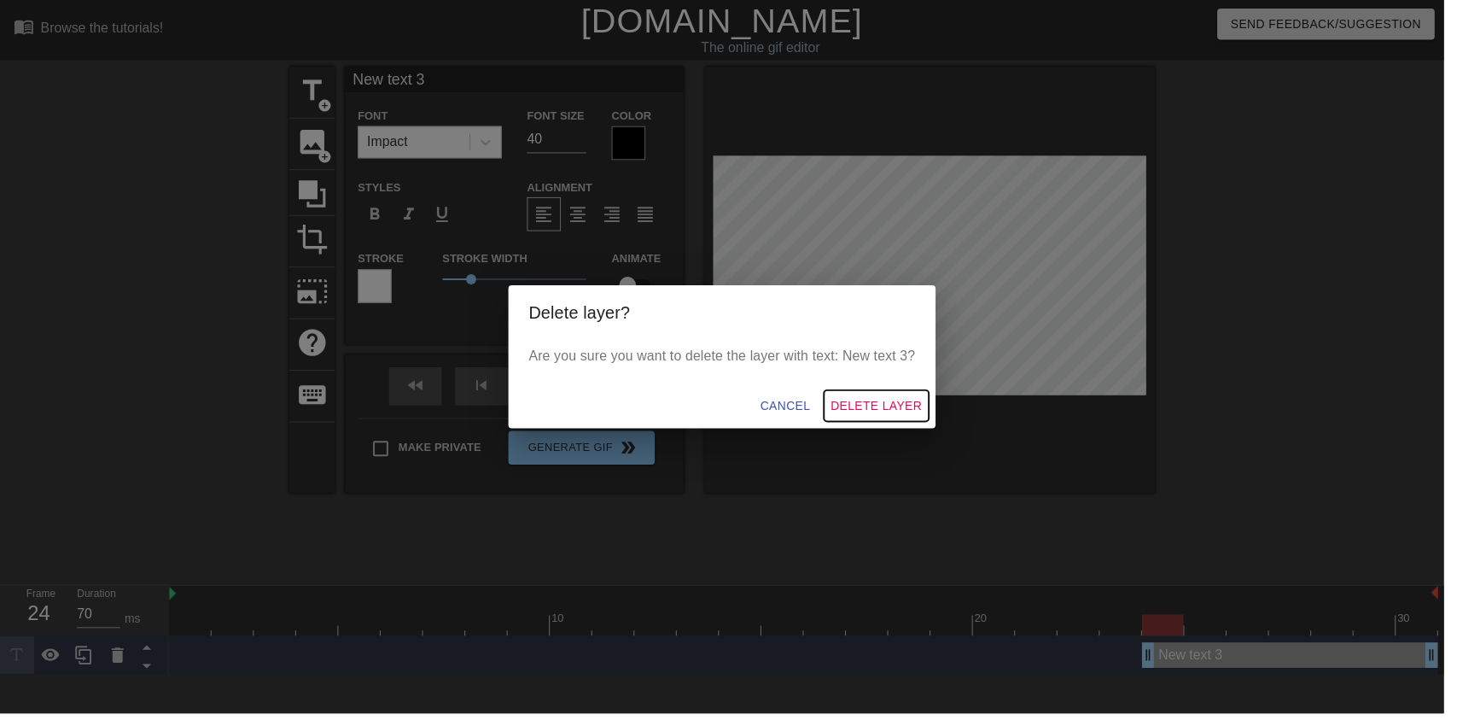
click at [904, 419] on span "Delete Layer" at bounding box center [884, 409] width 92 height 21
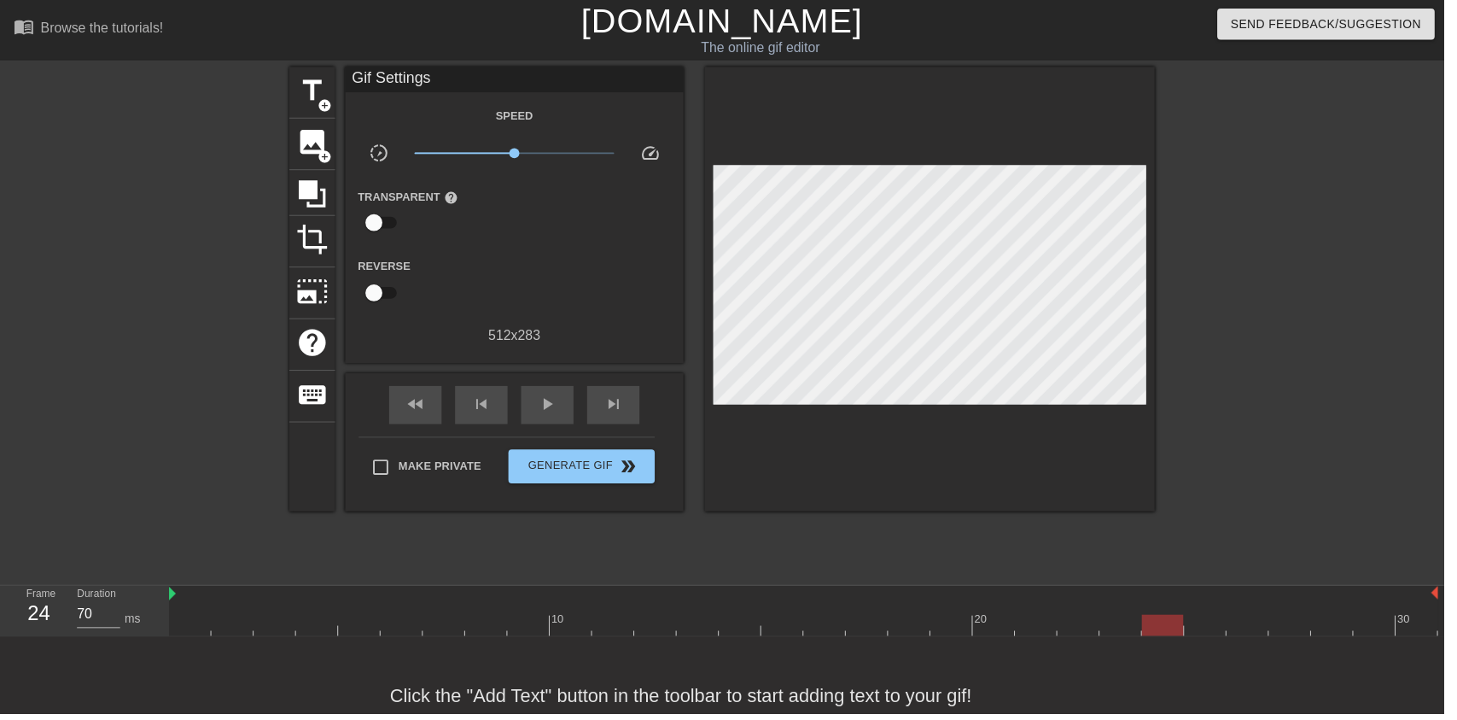
click at [299, 137] on span "image" at bounding box center [315, 143] width 32 height 32
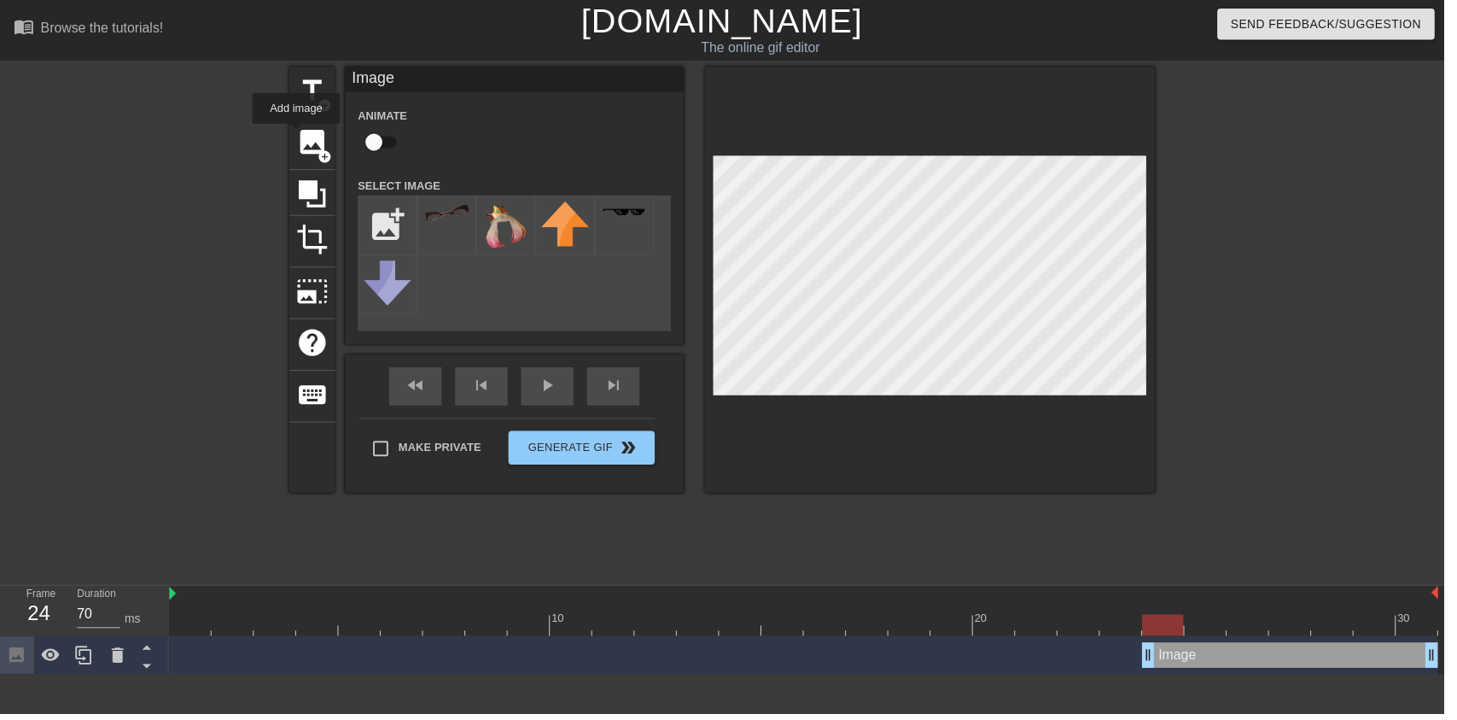
click at [381, 240] on input "file" at bounding box center [391, 227] width 58 height 58
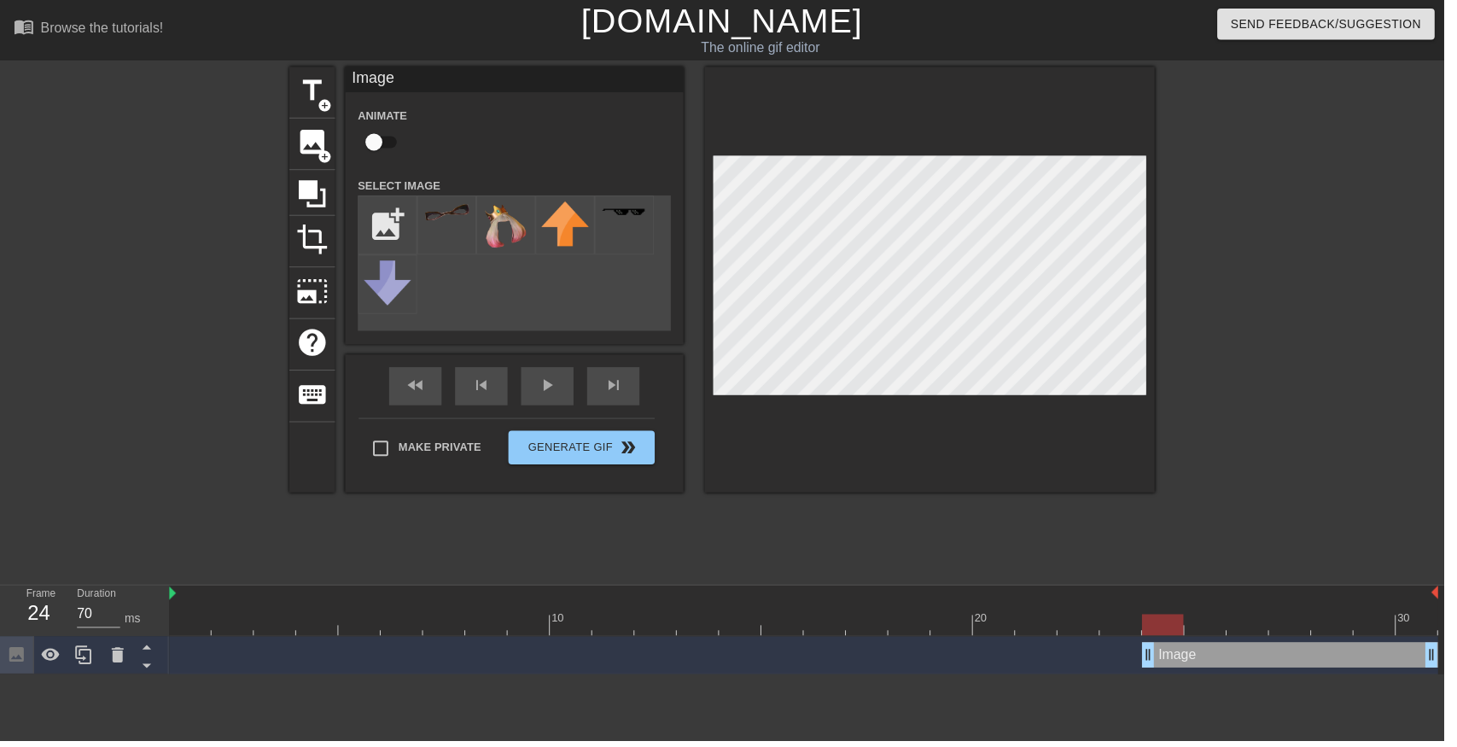
type input "C:\fakepath\7b6a99771eddf73c54cb9f1d1026dd00f7168544_hq.png"
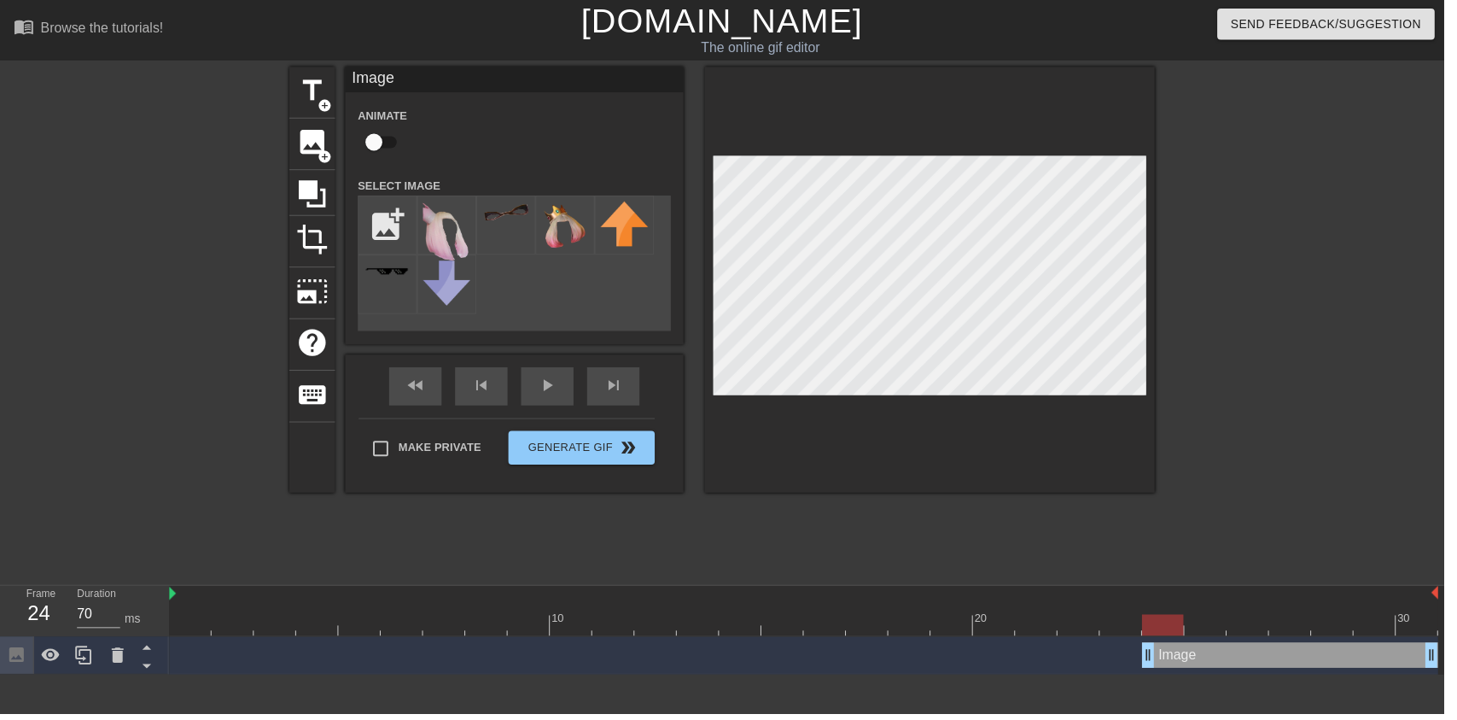
click at [452, 238] on img at bounding box center [451, 234] width 48 height 62
click at [380, 132] on input "checkbox" at bounding box center [377, 143] width 97 height 32
checkbox input "true"
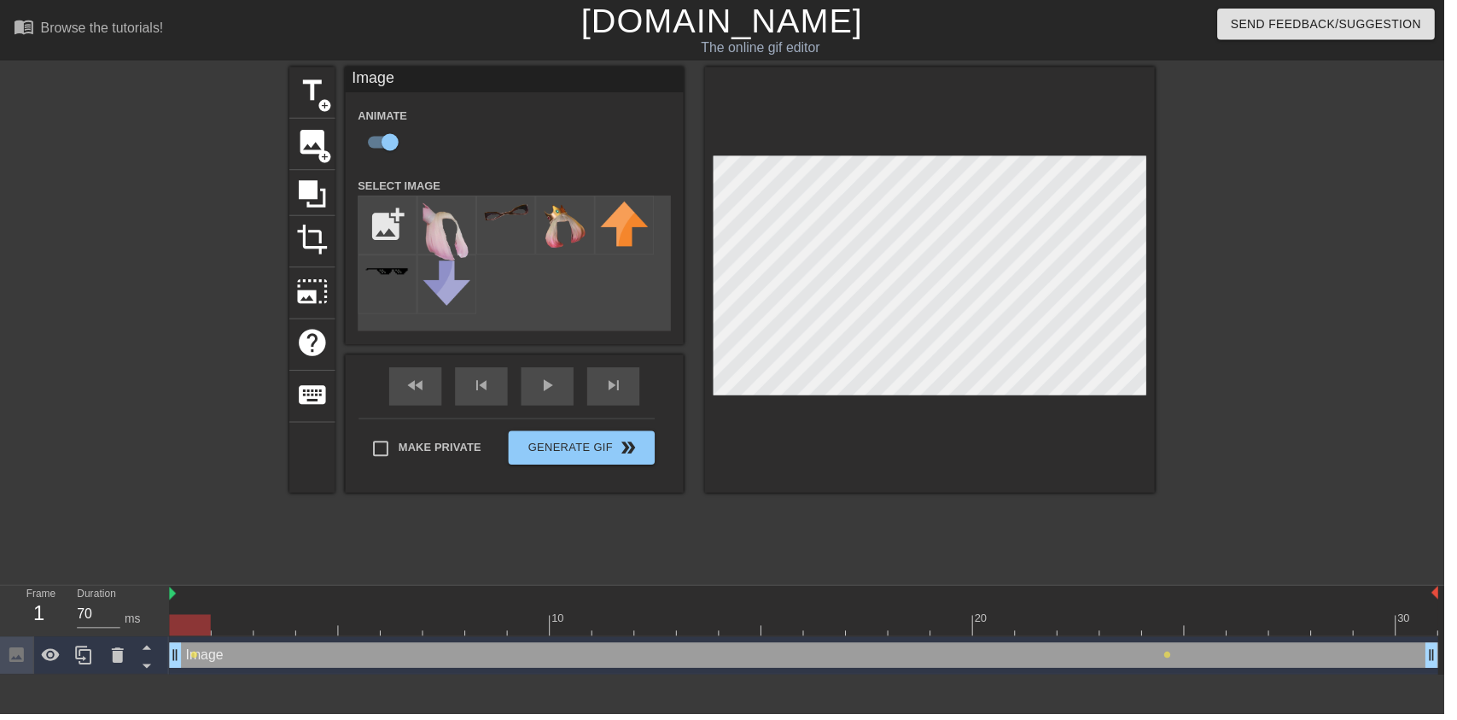
click at [575, 388] on div "fast_rewind skip_previous play_arrow skip_next" at bounding box center [519, 390] width 278 height 64
click at [575, 397] on div "play_arrow" at bounding box center [552, 390] width 53 height 38
click at [570, 390] on div "pause" at bounding box center [552, 390] width 53 height 38
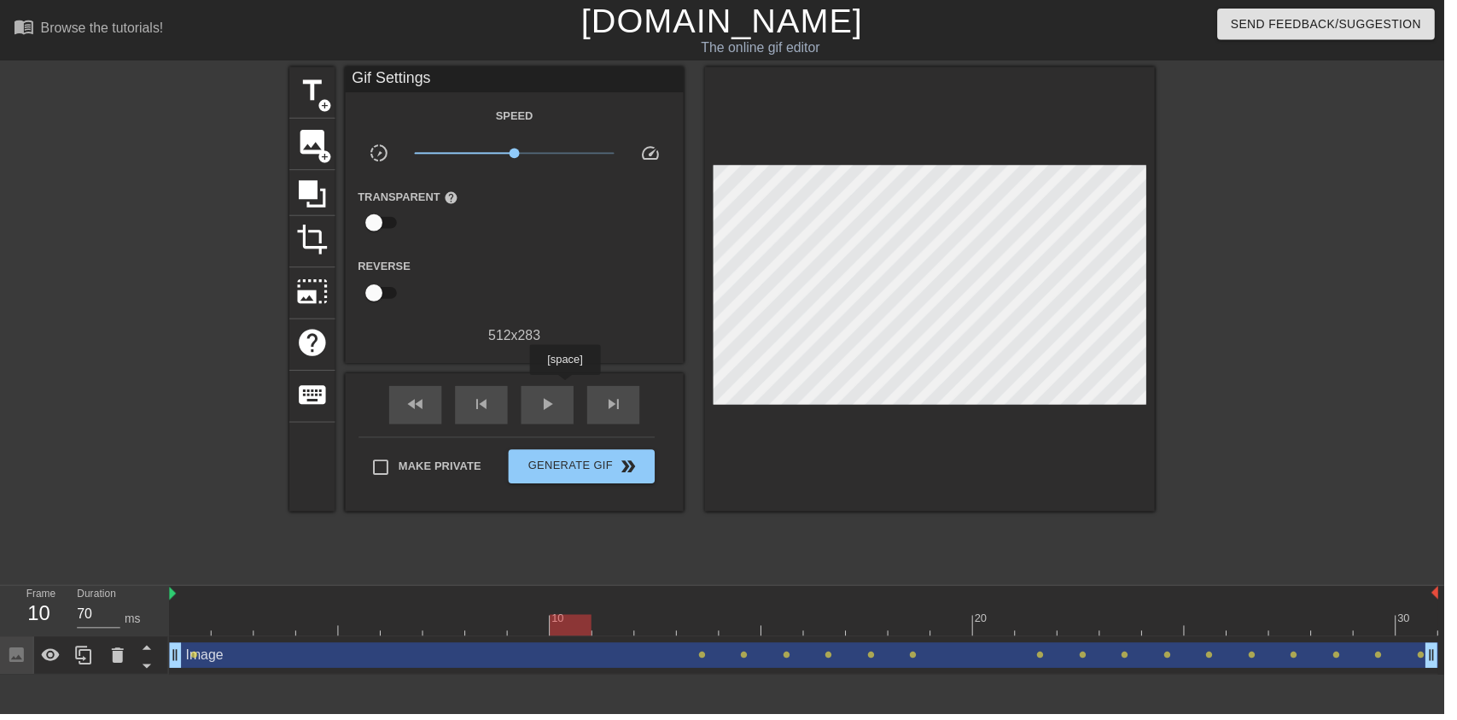
click at [534, 423] on div "play_arrow" at bounding box center [552, 408] width 53 height 38
type input "70"
click at [566, 423] on div "pause" at bounding box center [552, 408] width 53 height 38
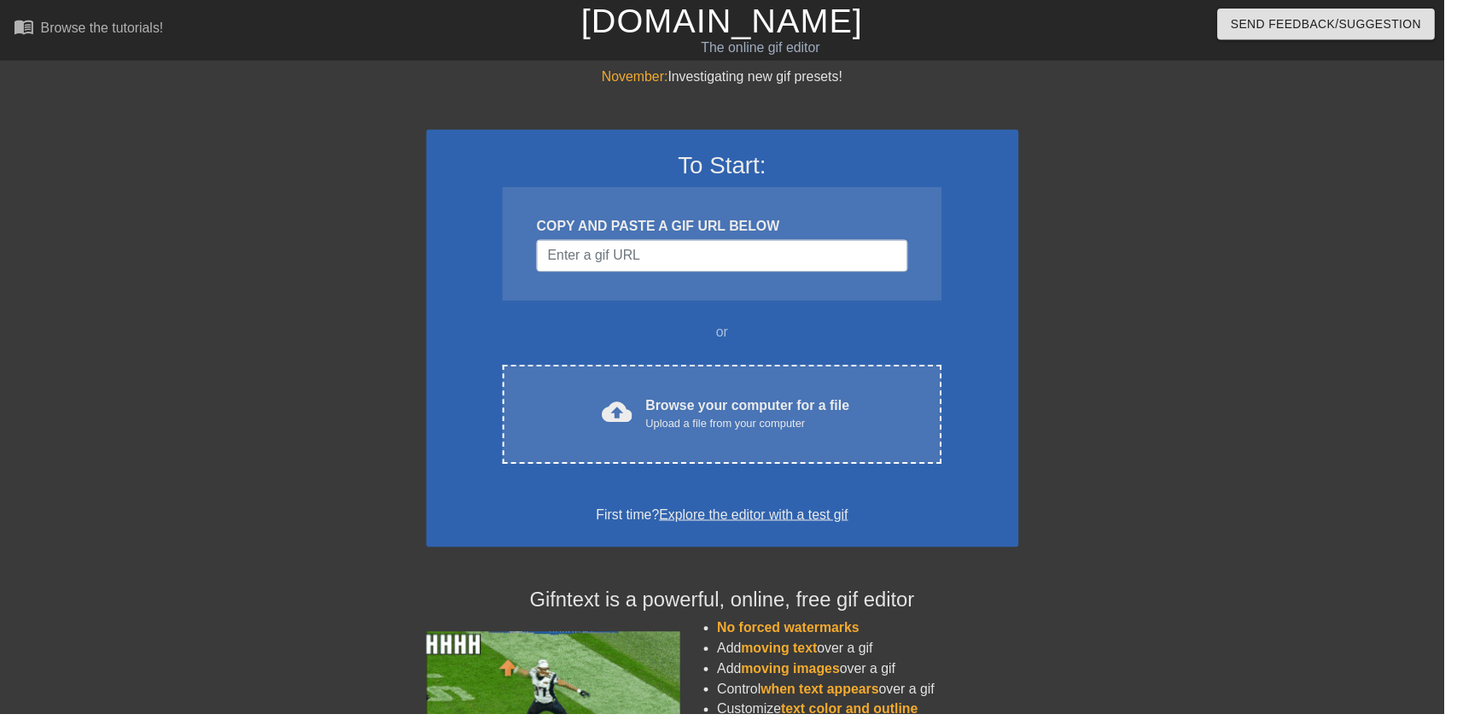
click at [805, 419] on div "Upload a file from your computer" at bounding box center [754, 427] width 206 height 17
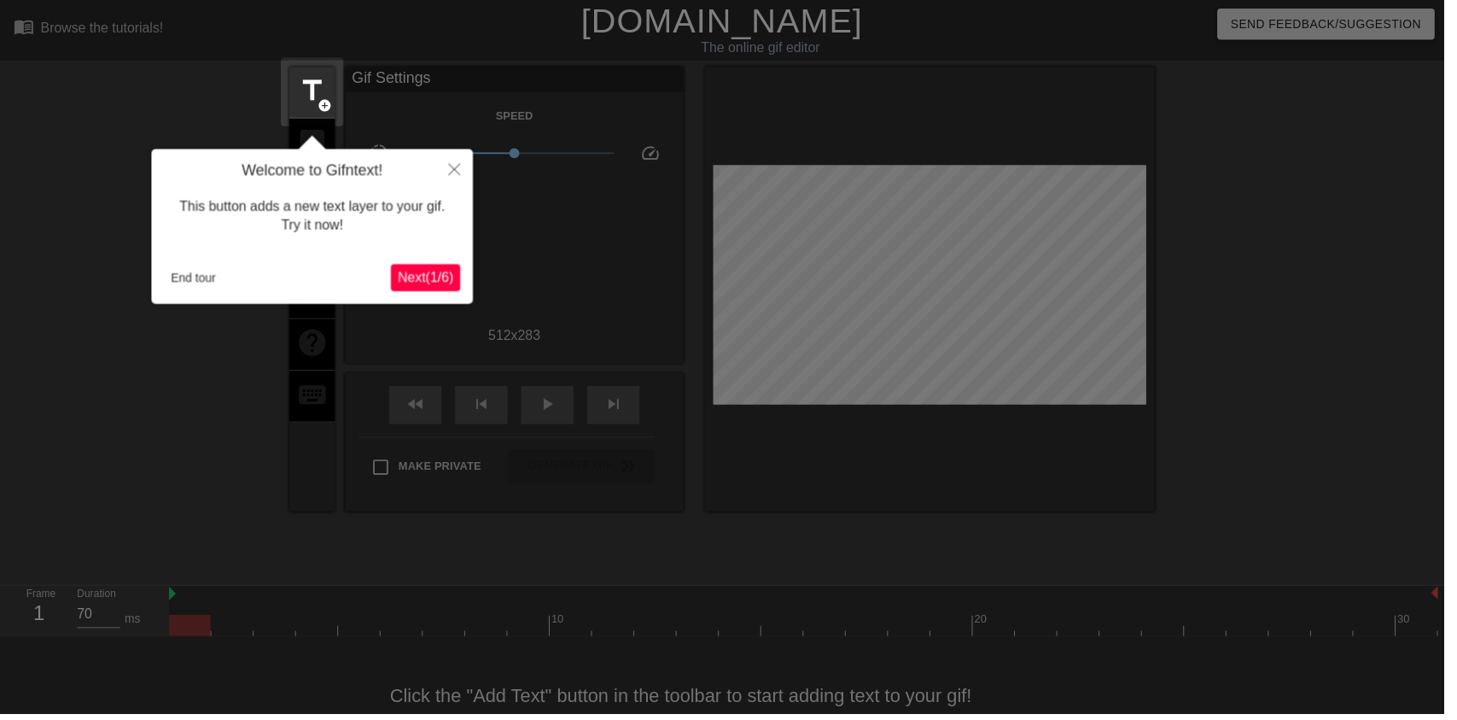
scroll to position [34, 0]
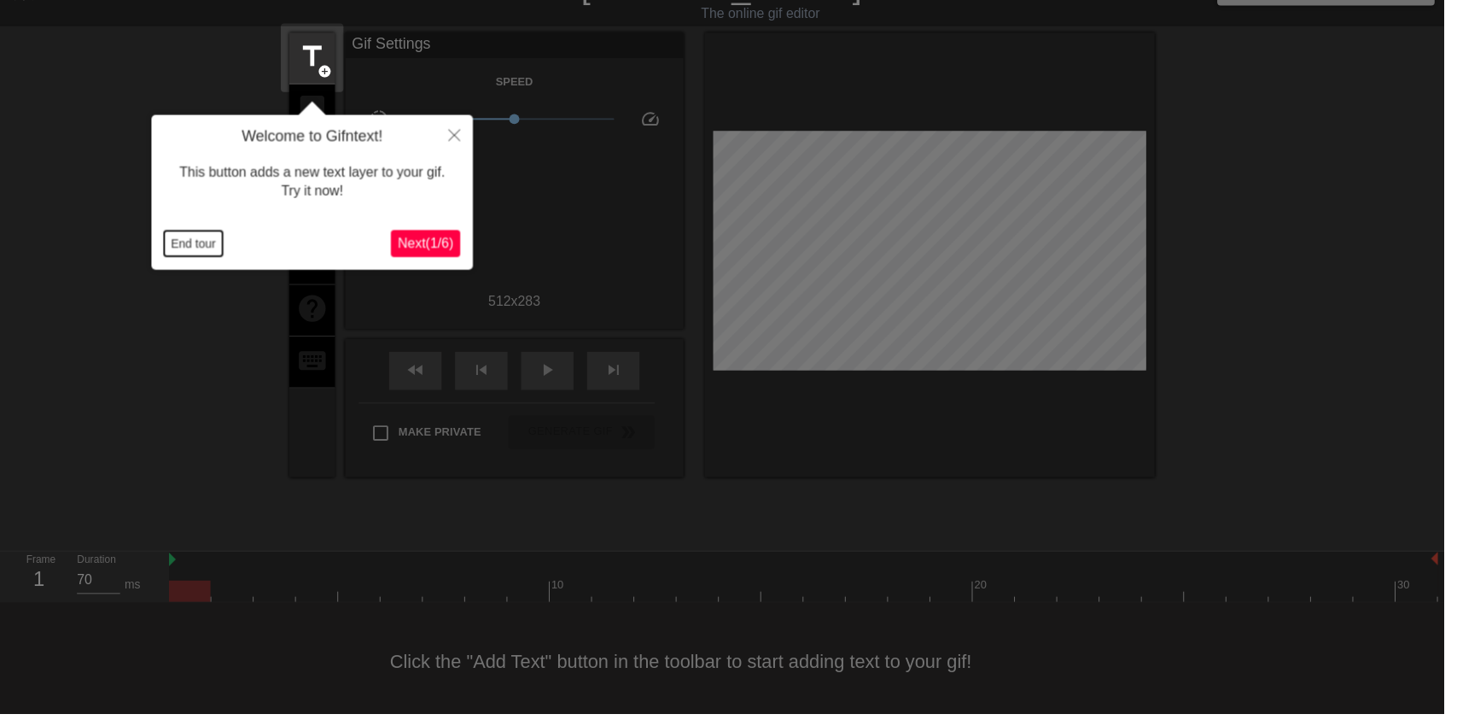
click at [206, 251] on button "End tour" at bounding box center [195, 246] width 59 height 26
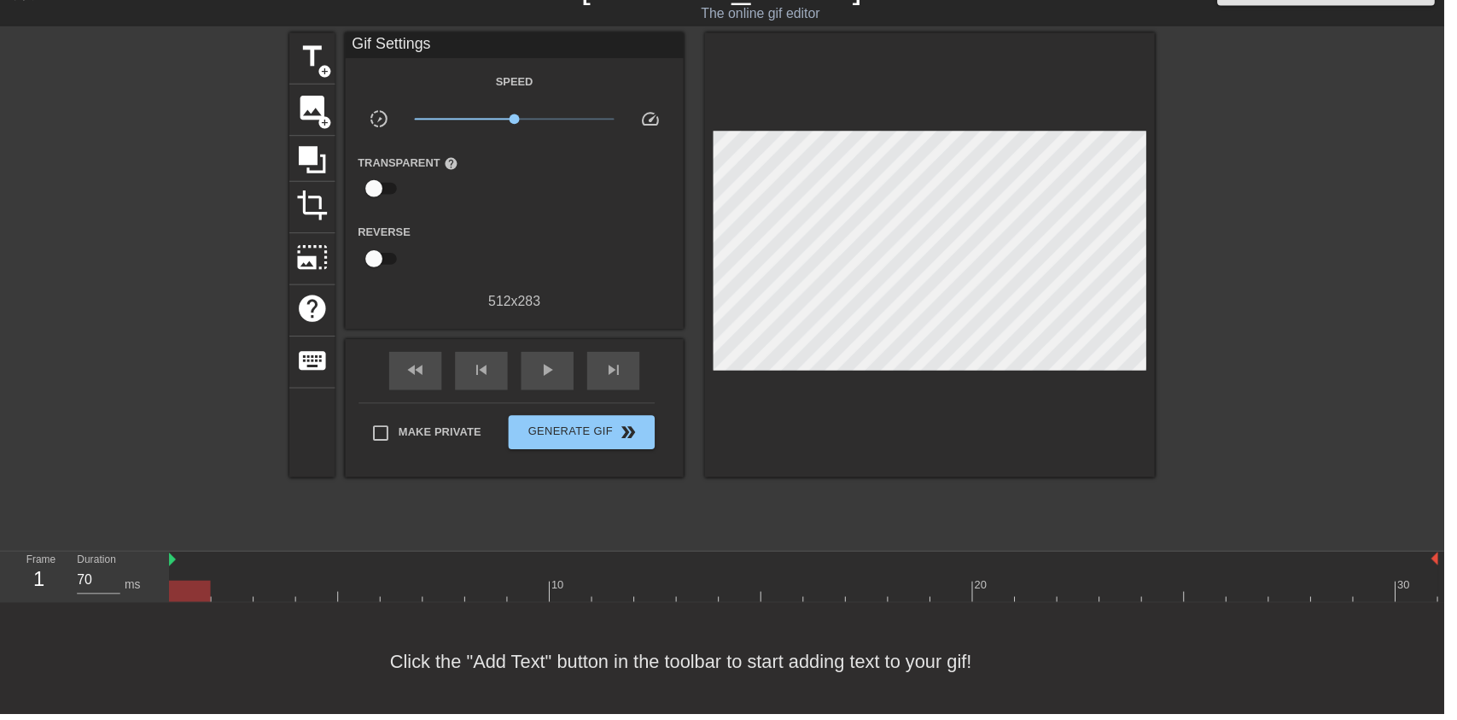
click at [311, 106] on span "image" at bounding box center [315, 109] width 32 height 32
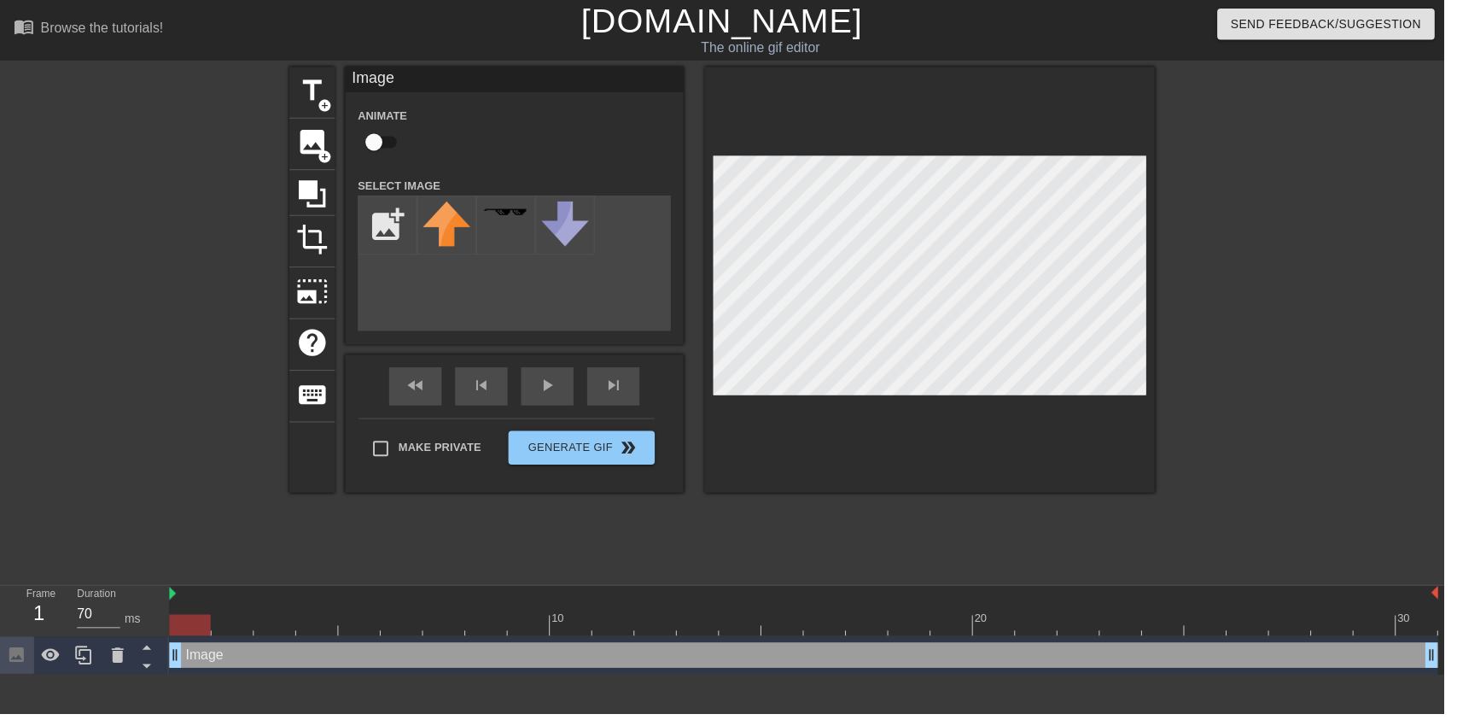
scroll to position [0, 0]
click at [397, 132] on input "checkbox" at bounding box center [377, 143] width 97 height 32
checkbox input "true"
click at [399, 204] on input "file" at bounding box center [391, 227] width 58 height 58
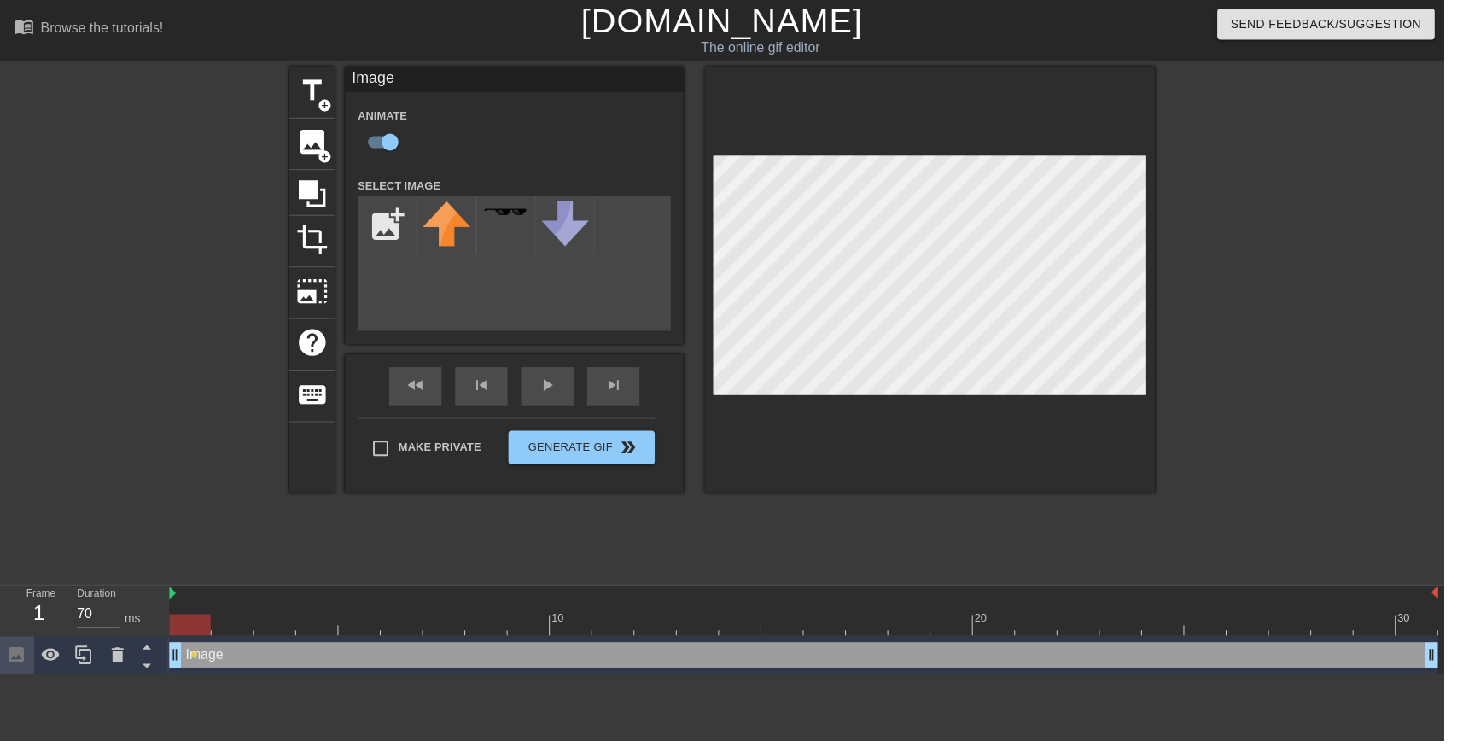
type input "C:\fakepath\7b6a99771eddf73c54cb9f1d1026dd00f7168544_hq.png"
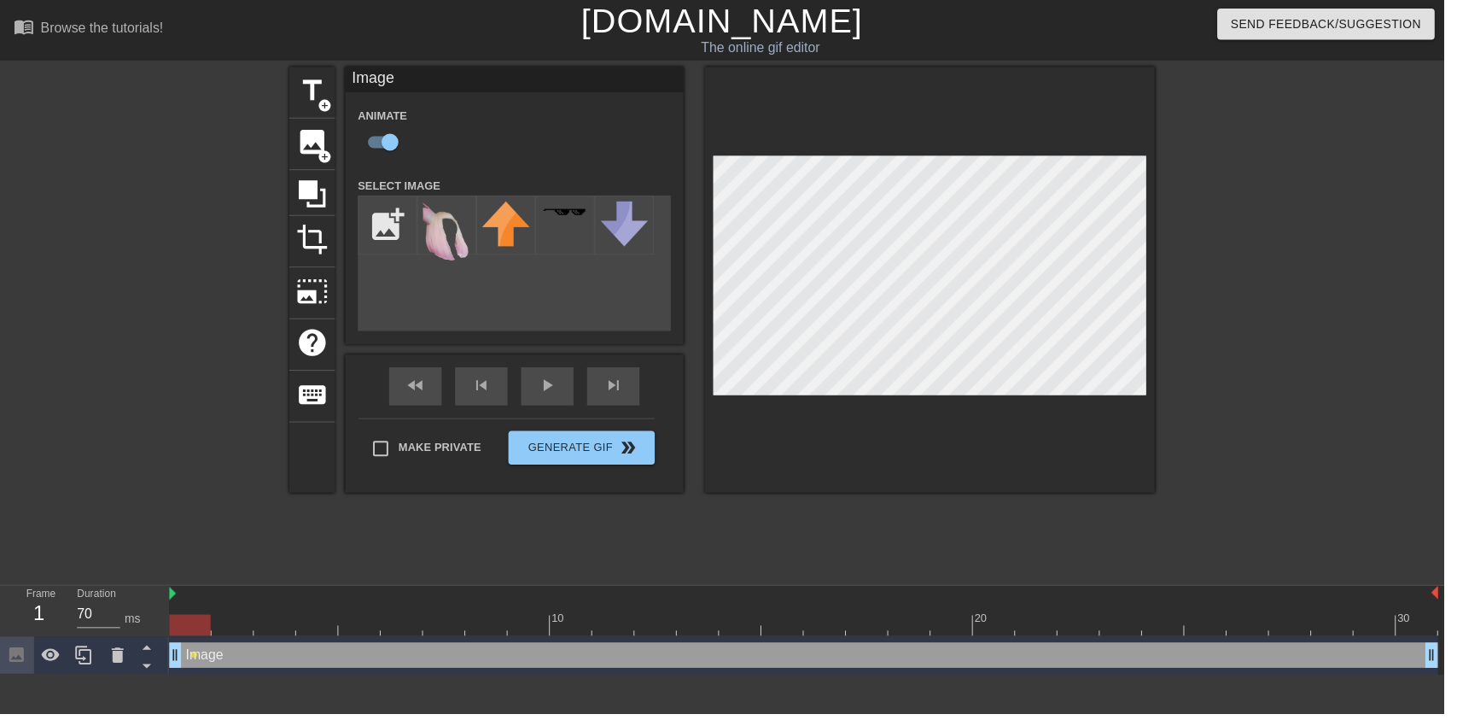
click at [442, 236] on img at bounding box center [451, 234] width 48 height 62
click at [567, 405] on div "play_arrow" at bounding box center [552, 390] width 53 height 38
click at [549, 394] on div "pause" at bounding box center [552, 390] width 53 height 38
click at [538, 403] on div "play_arrow" at bounding box center [552, 390] width 53 height 38
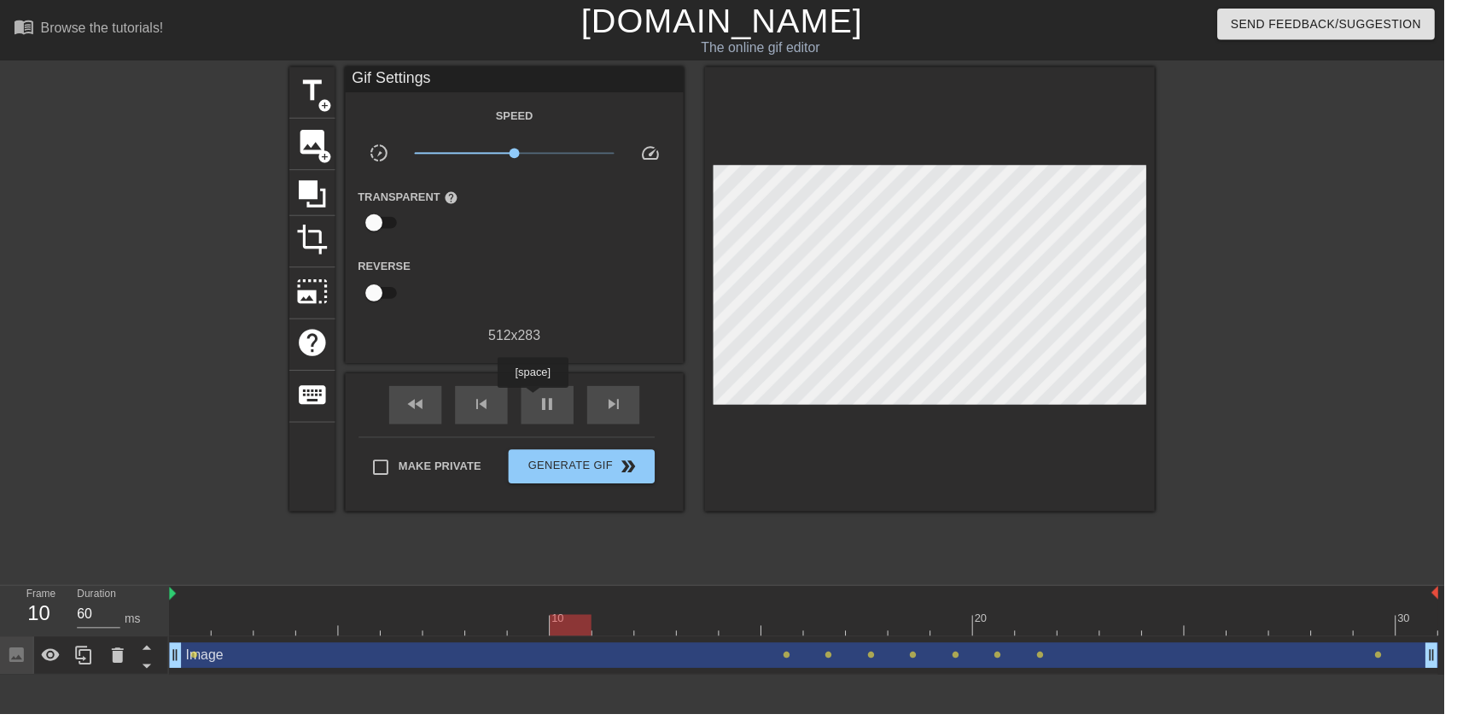
click at [569, 408] on div "pause" at bounding box center [552, 408] width 53 height 38
click at [559, 403] on span "play_arrow" at bounding box center [552, 407] width 20 height 20
click at [558, 423] on div "pause" at bounding box center [552, 408] width 53 height 38
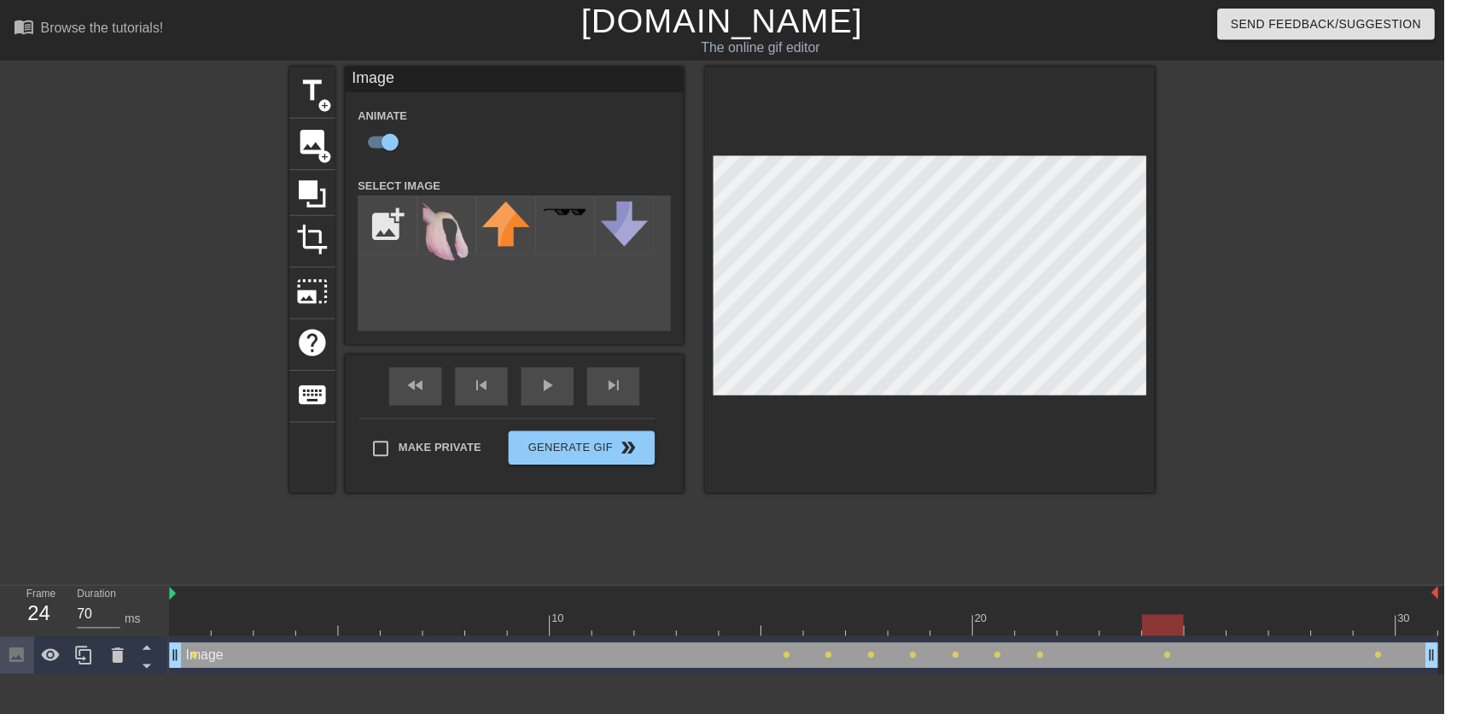
click at [534, 384] on div "fast_rewind skip_previous play_arrow skip_next" at bounding box center [519, 390] width 278 height 64
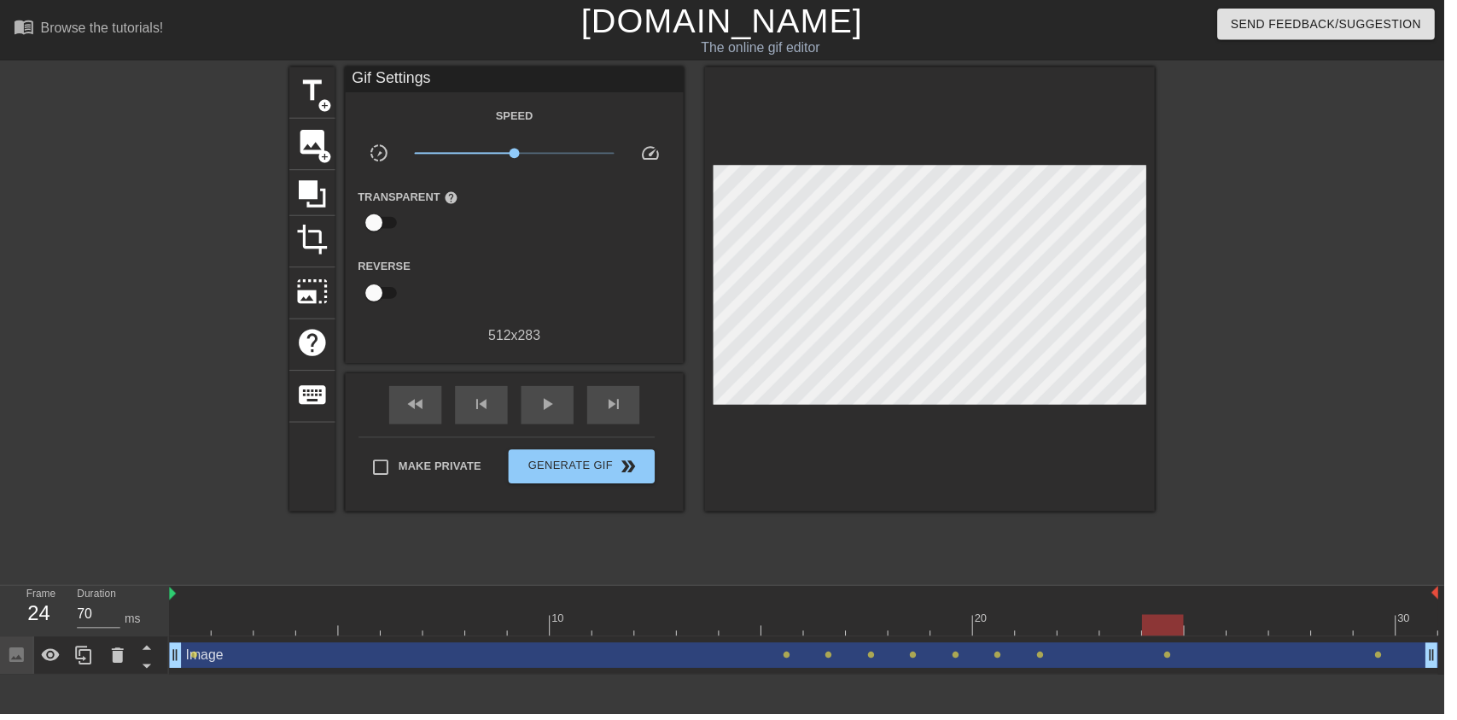
click at [552, 400] on span "play_arrow" at bounding box center [552, 407] width 20 height 20
type input "70"
click at [540, 404] on div "pause" at bounding box center [552, 408] width 53 height 38
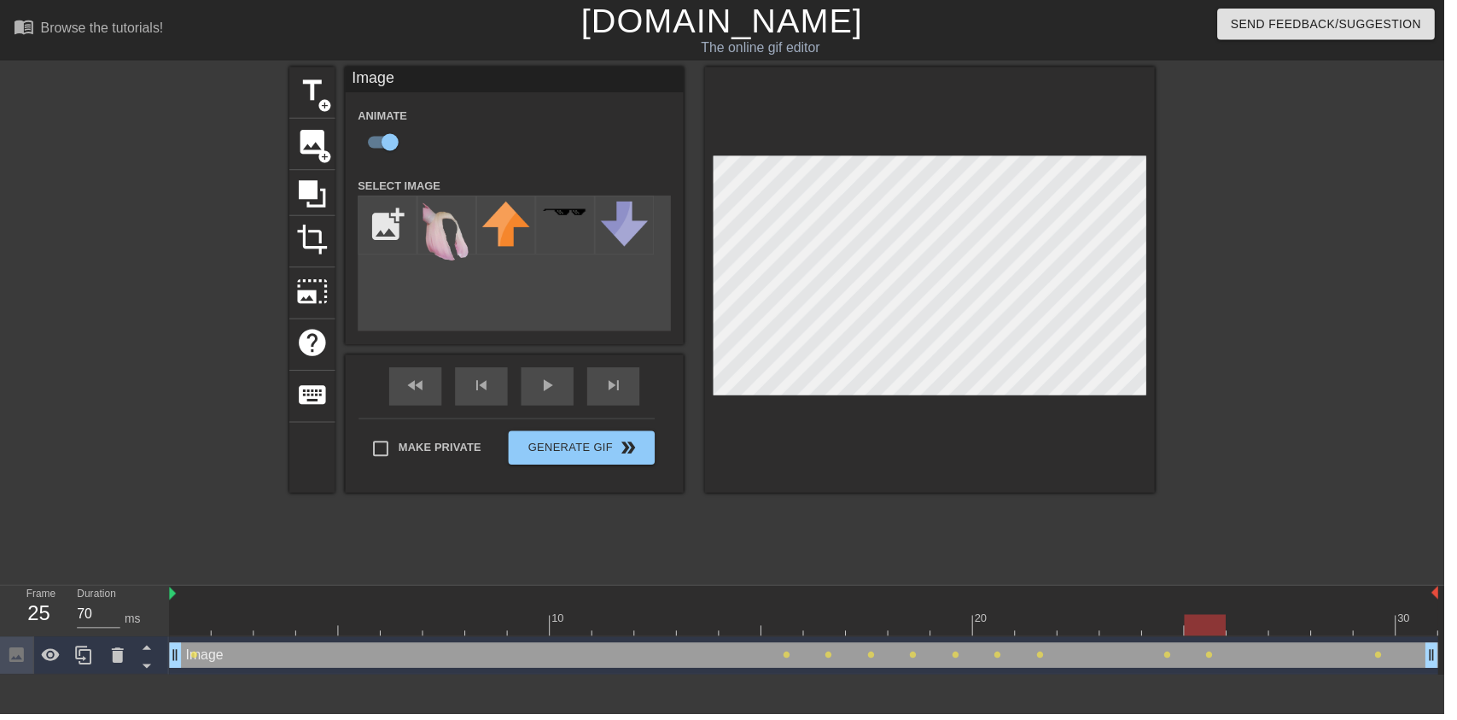
click at [116, 20] on div "Browse the tutorials!" at bounding box center [103, 27] width 124 height 15
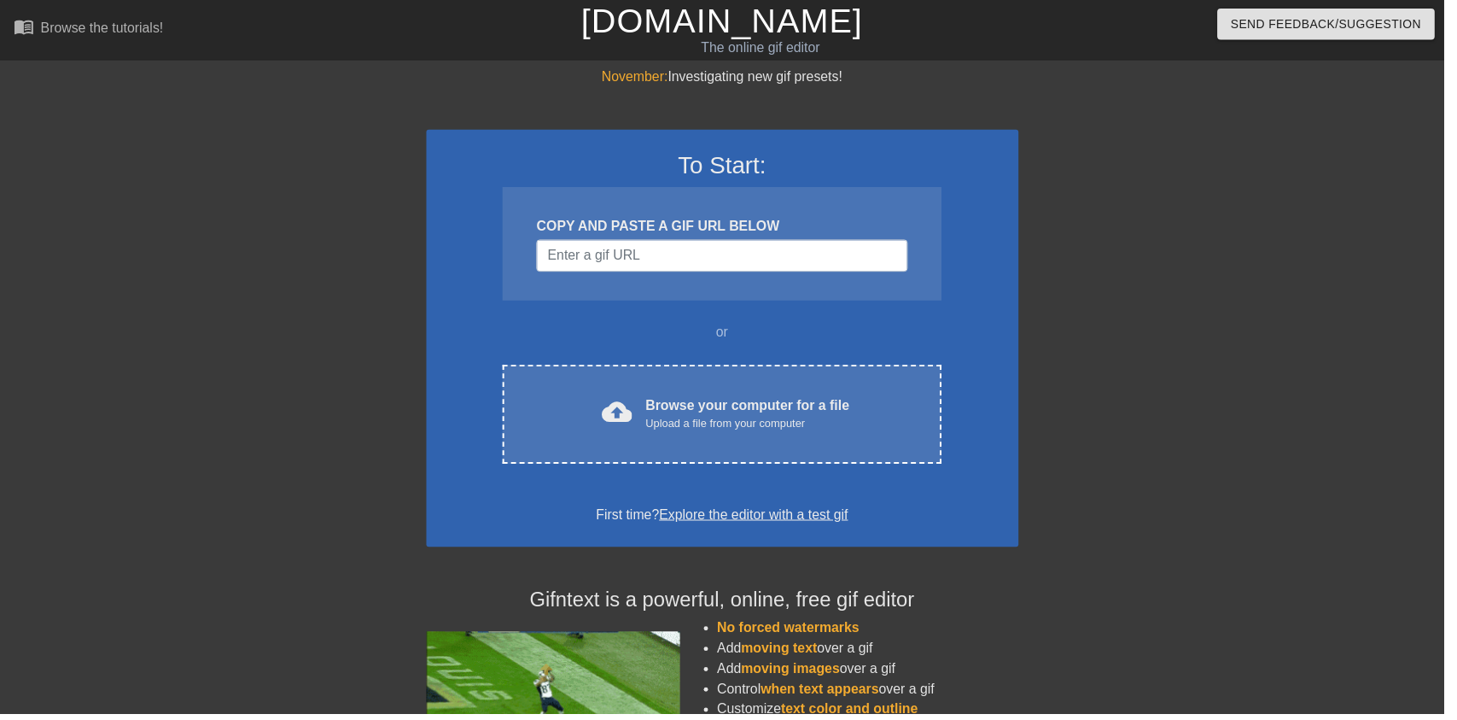
click at [818, 430] on div "Upload a file from your computer" at bounding box center [754, 427] width 206 height 17
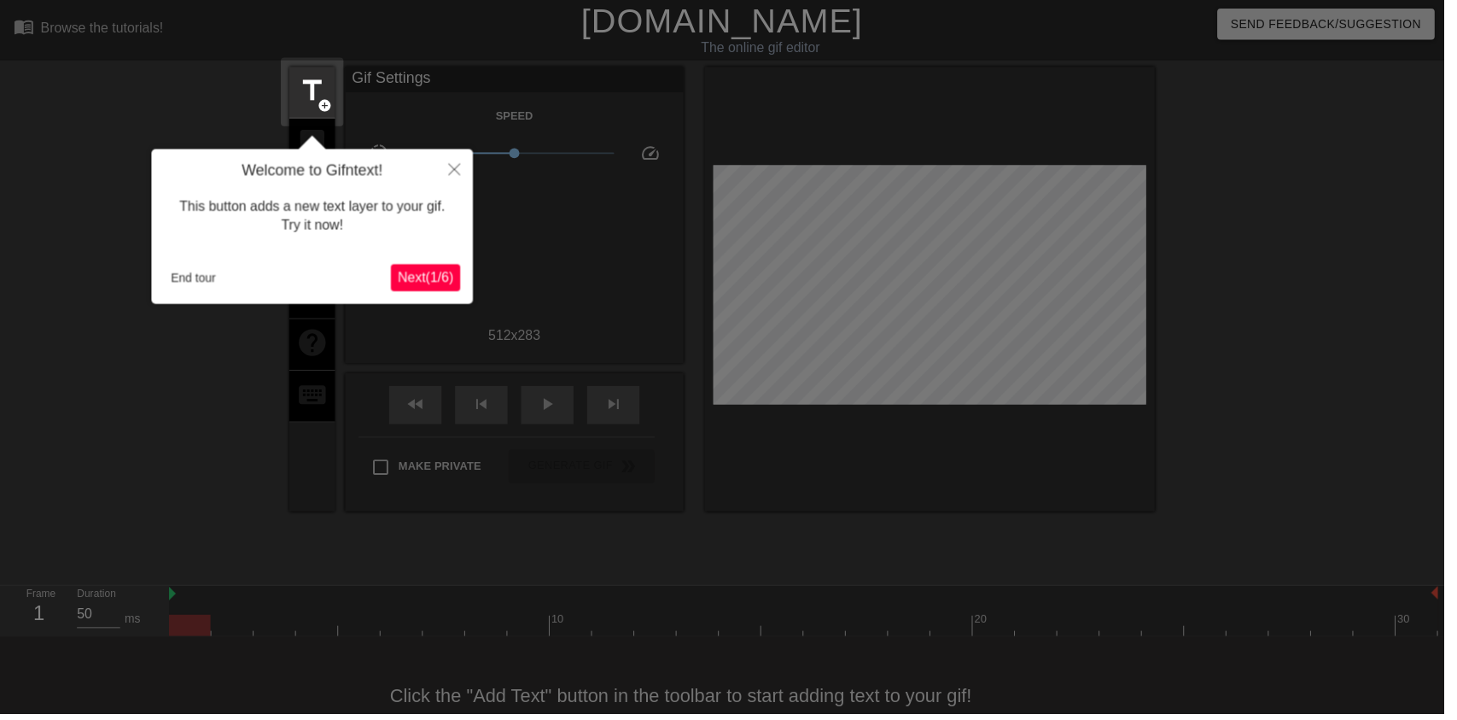
scroll to position [34, 0]
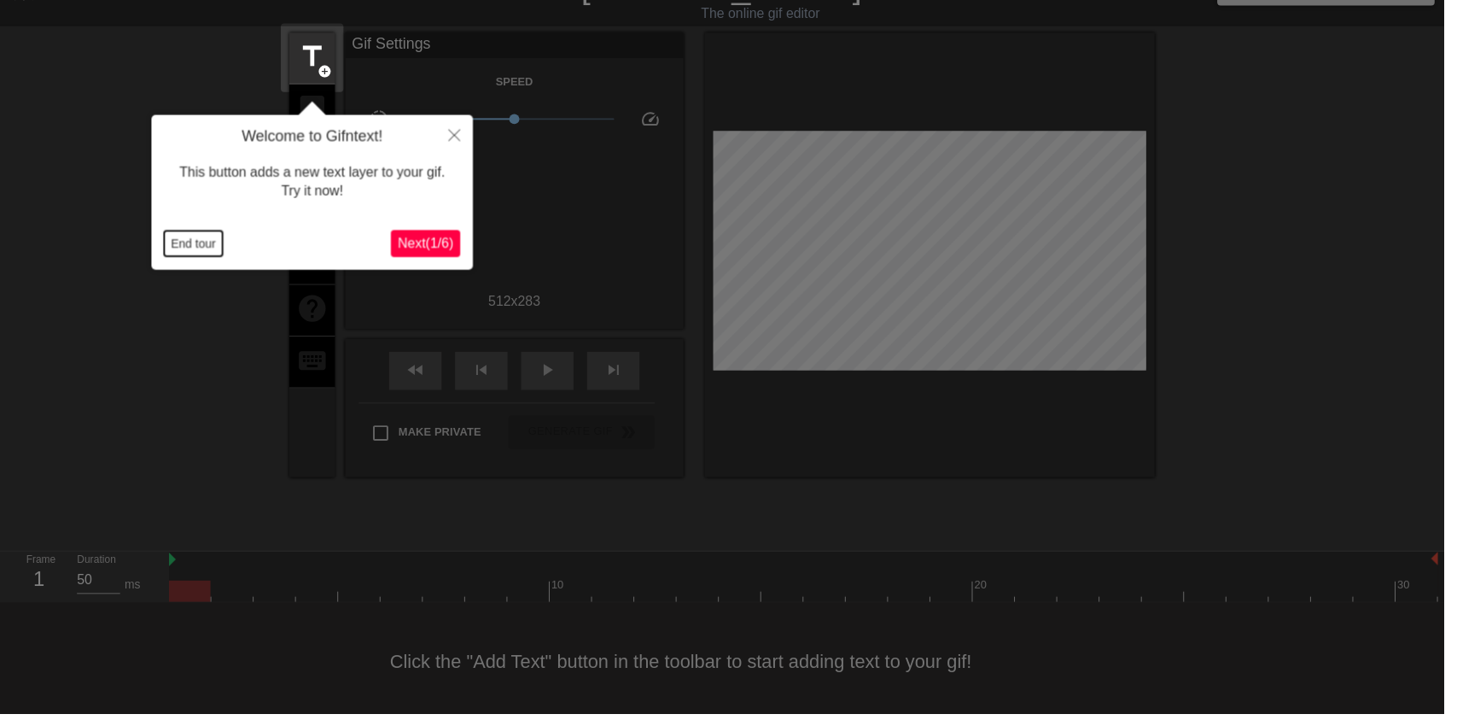
click at [192, 247] on button "End tour" at bounding box center [195, 246] width 59 height 26
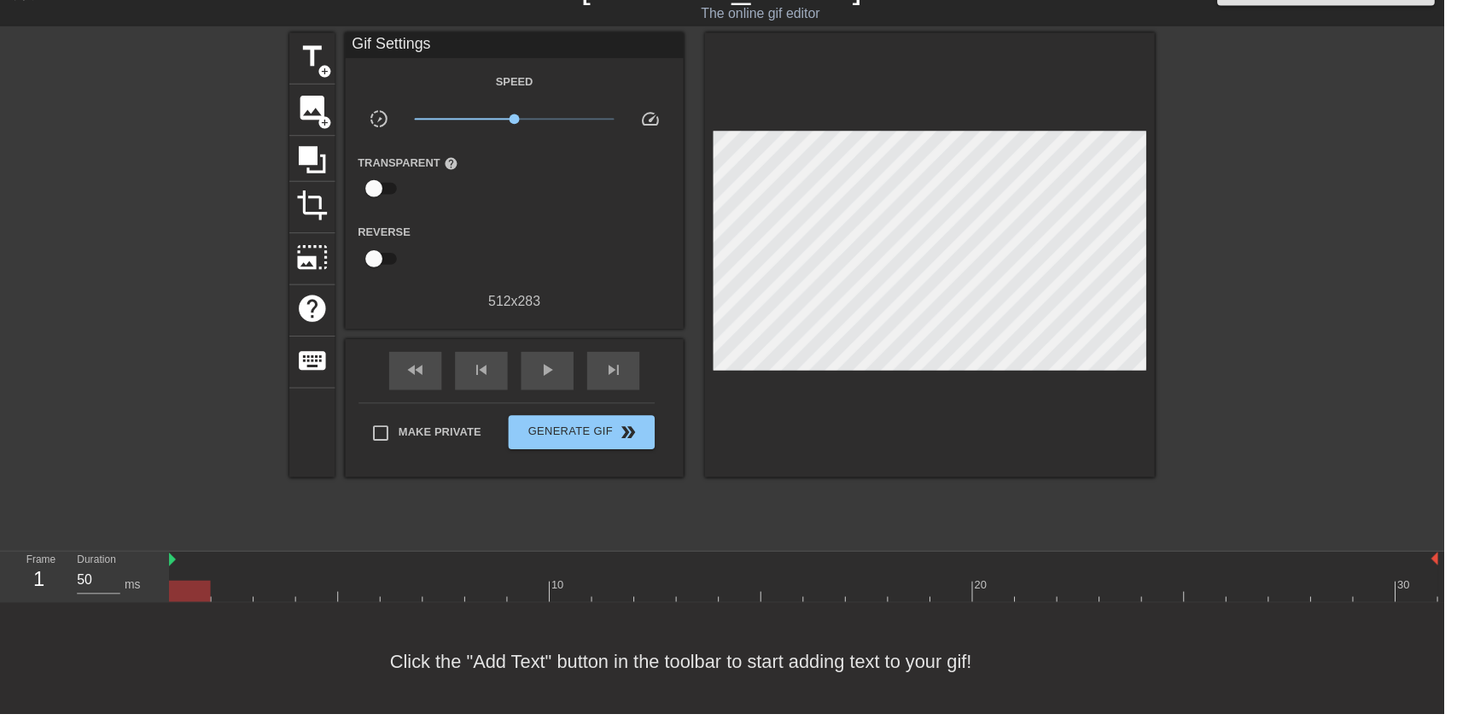
click at [315, 99] on span "image" at bounding box center [315, 109] width 32 height 32
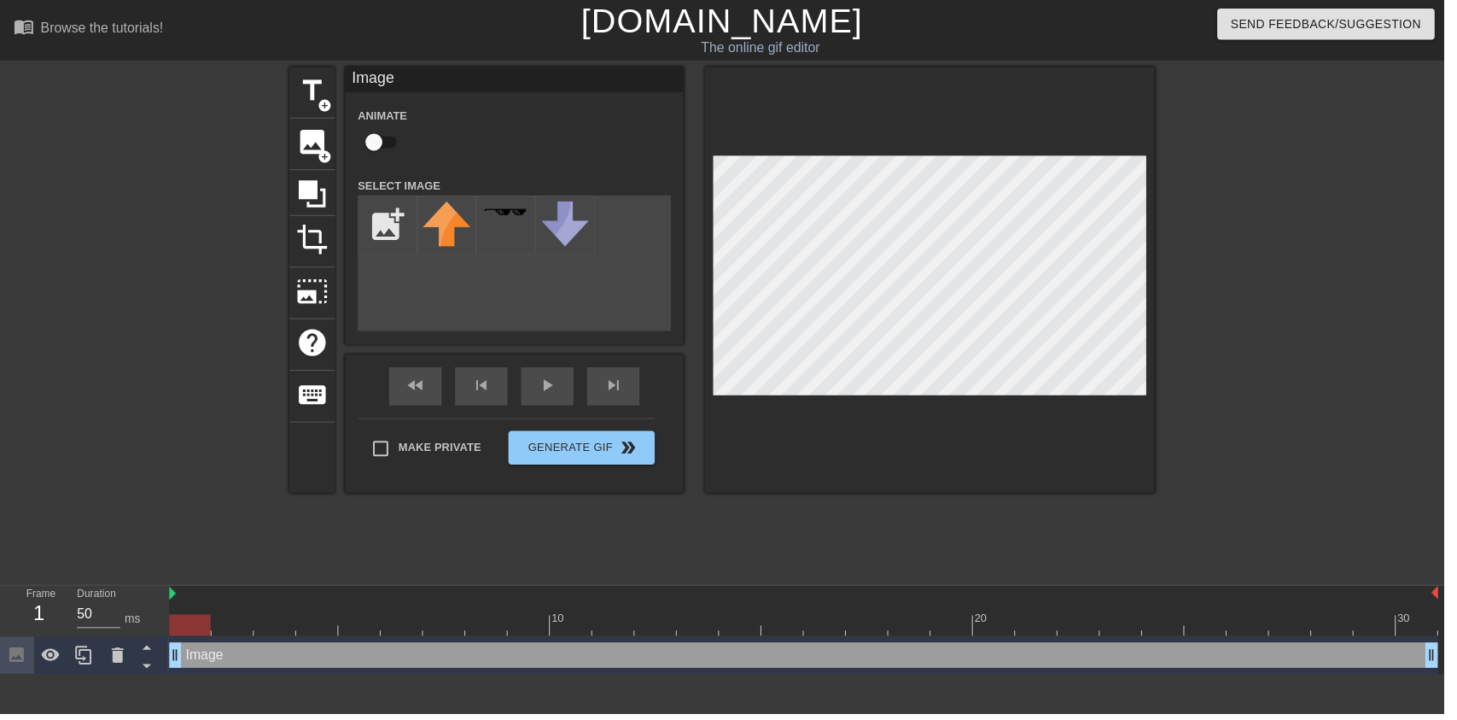
click at [371, 142] on input "checkbox" at bounding box center [377, 143] width 97 height 32
checkbox input "true"
click at [371, 219] on input "file" at bounding box center [391, 227] width 58 height 58
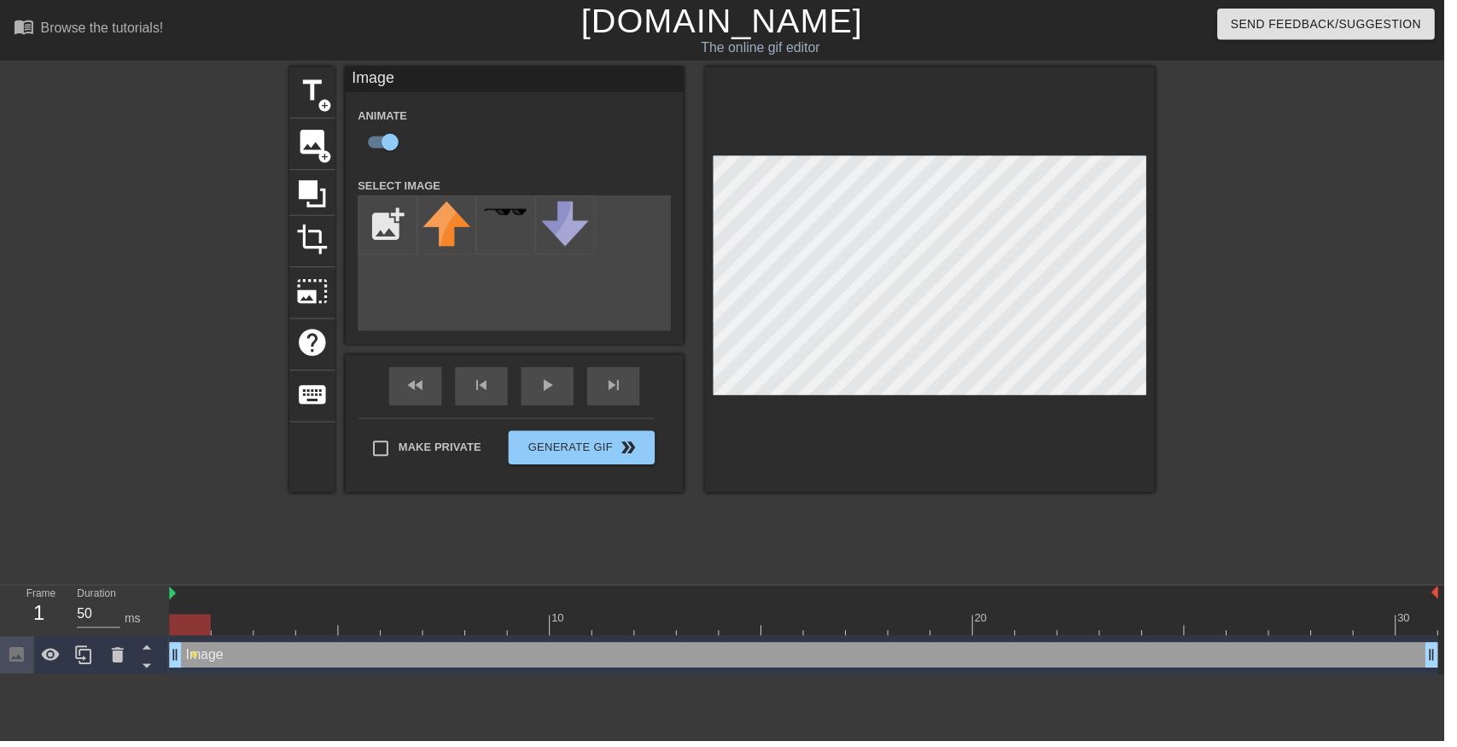
type input "C:\fakepath\Airbrush-image-extender.jpeg"
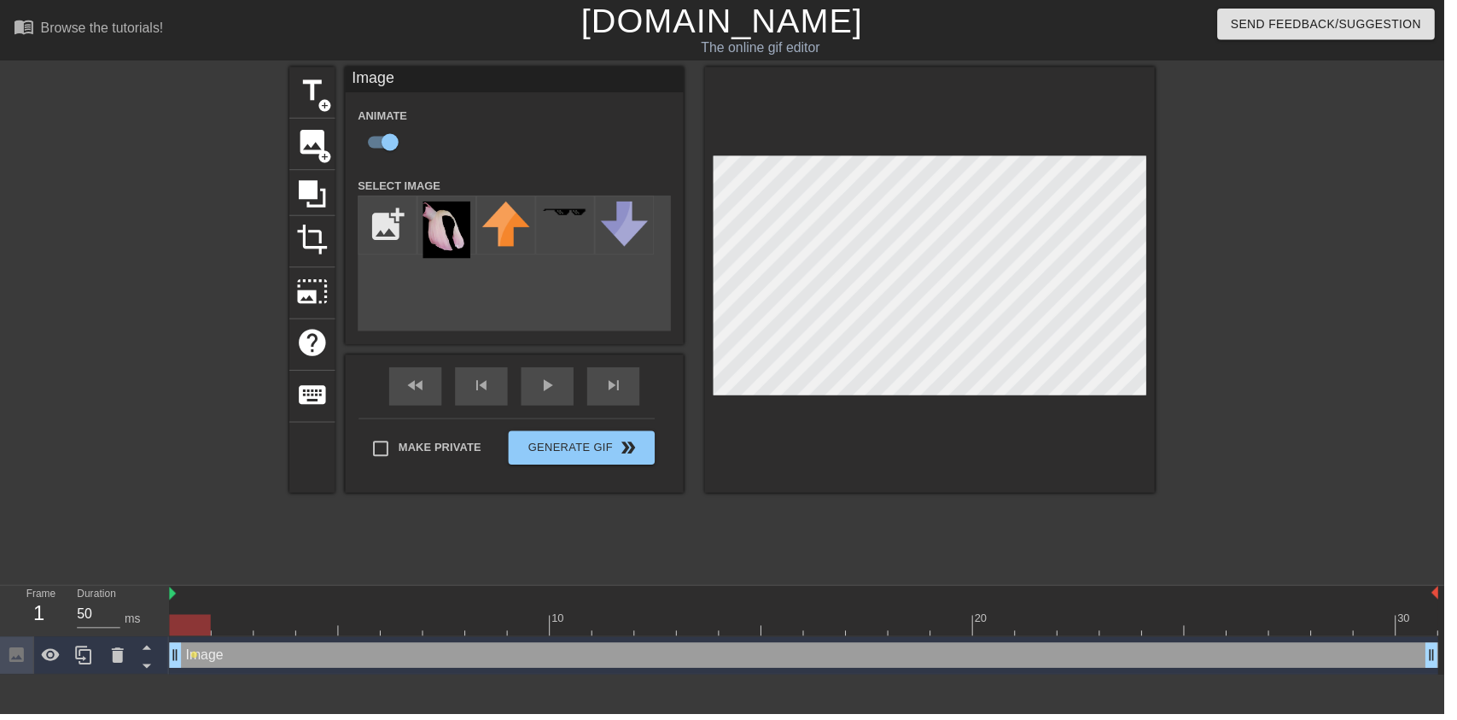
click at [453, 232] on img at bounding box center [451, 231] width 48 height 57
click at [117, 657] on icon at bounding box center [119, 660] width 12 height 15
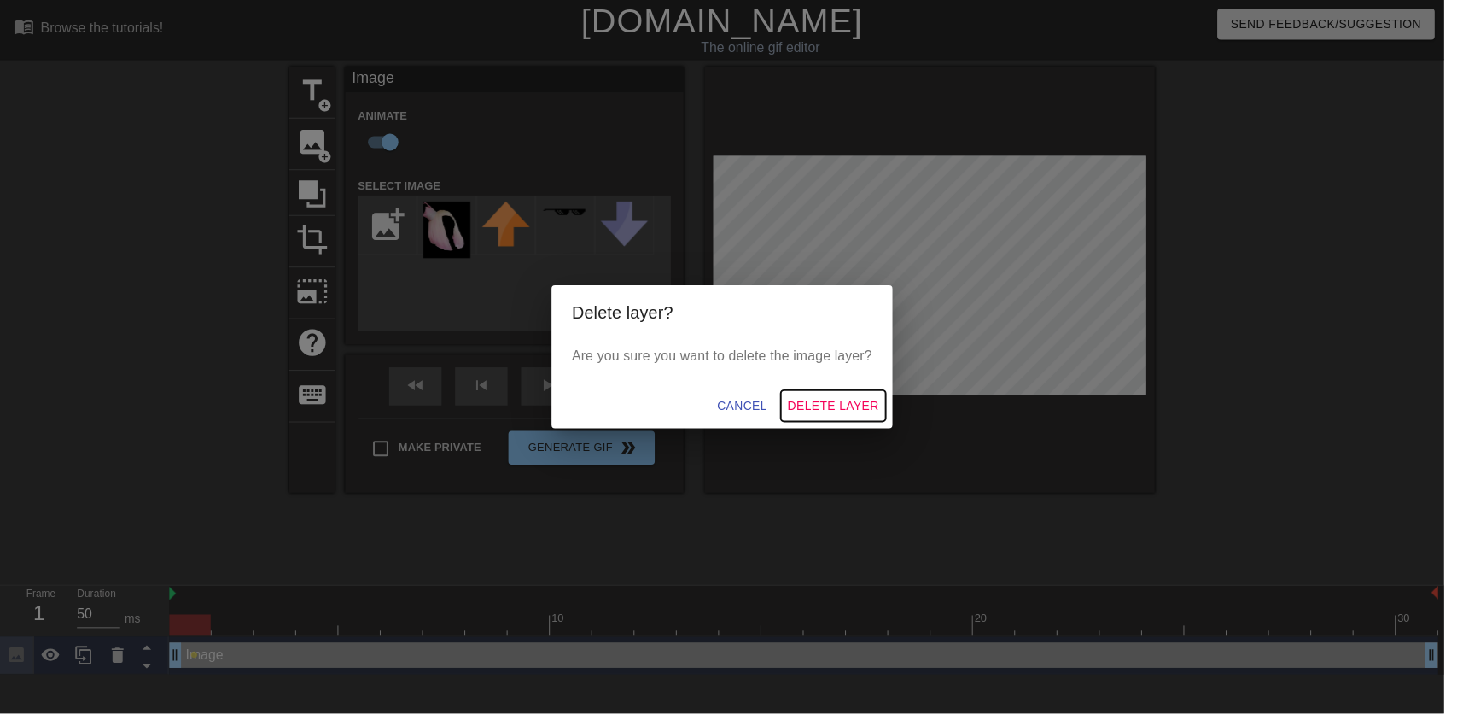
click at [871, 415] on span "Delete Layer" at bounding box center [841, 409] width 92 height 21
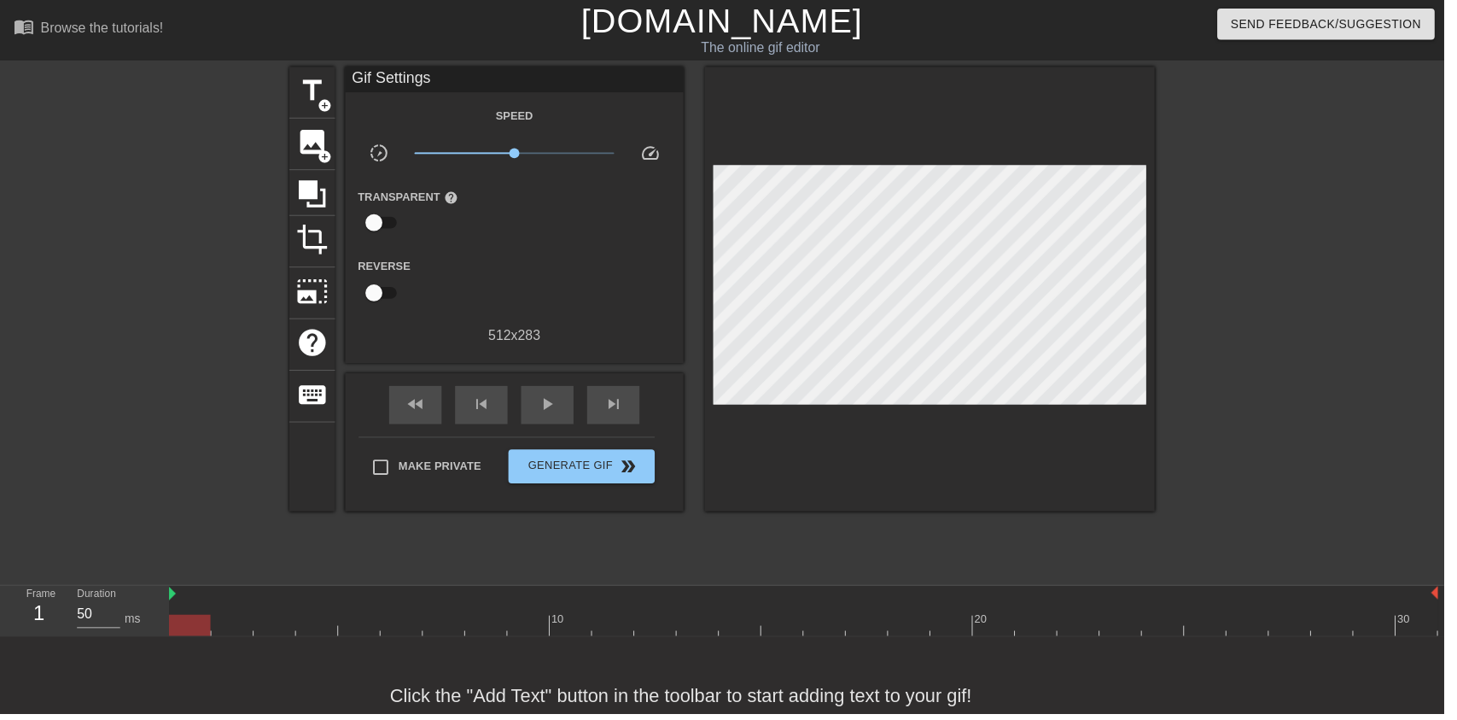
scroll to position [34, 0]
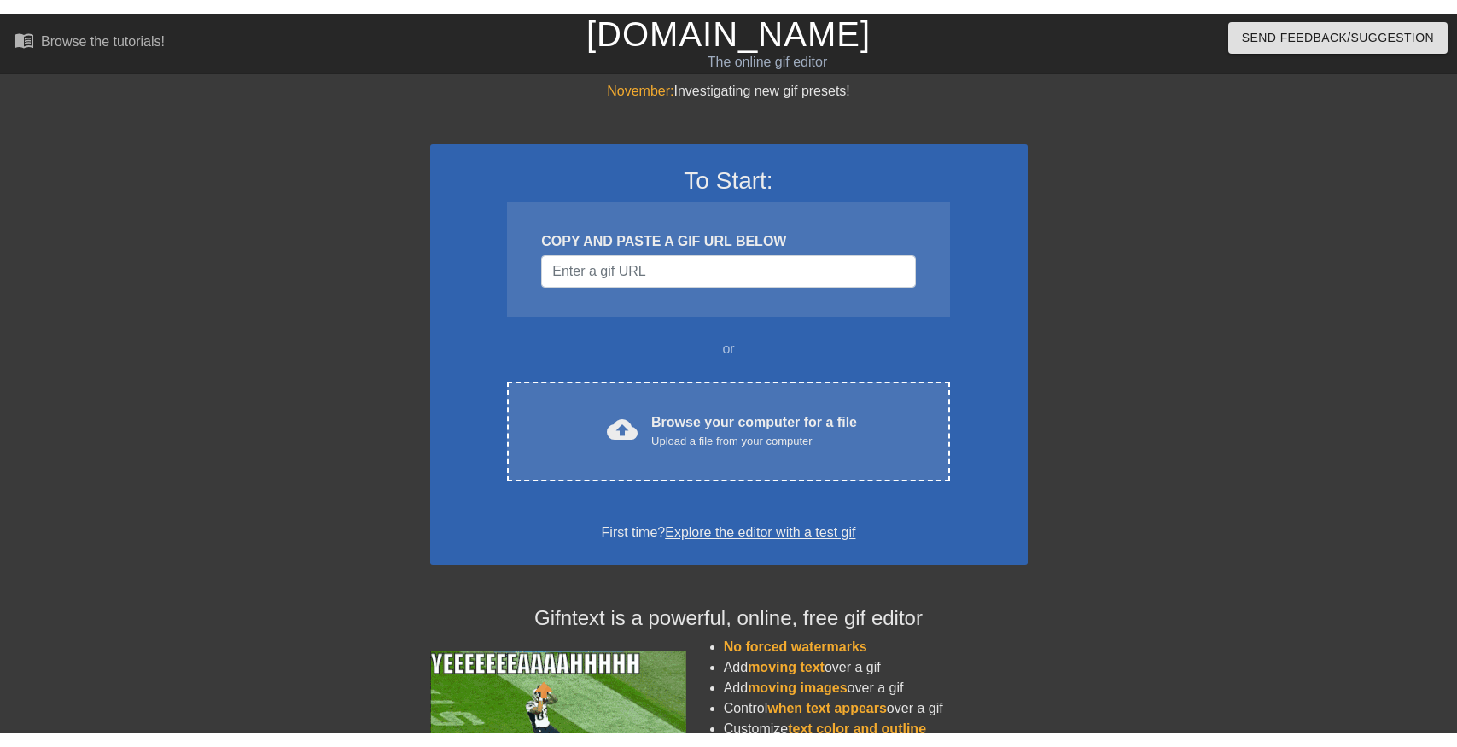
scroll to position [36, 0]
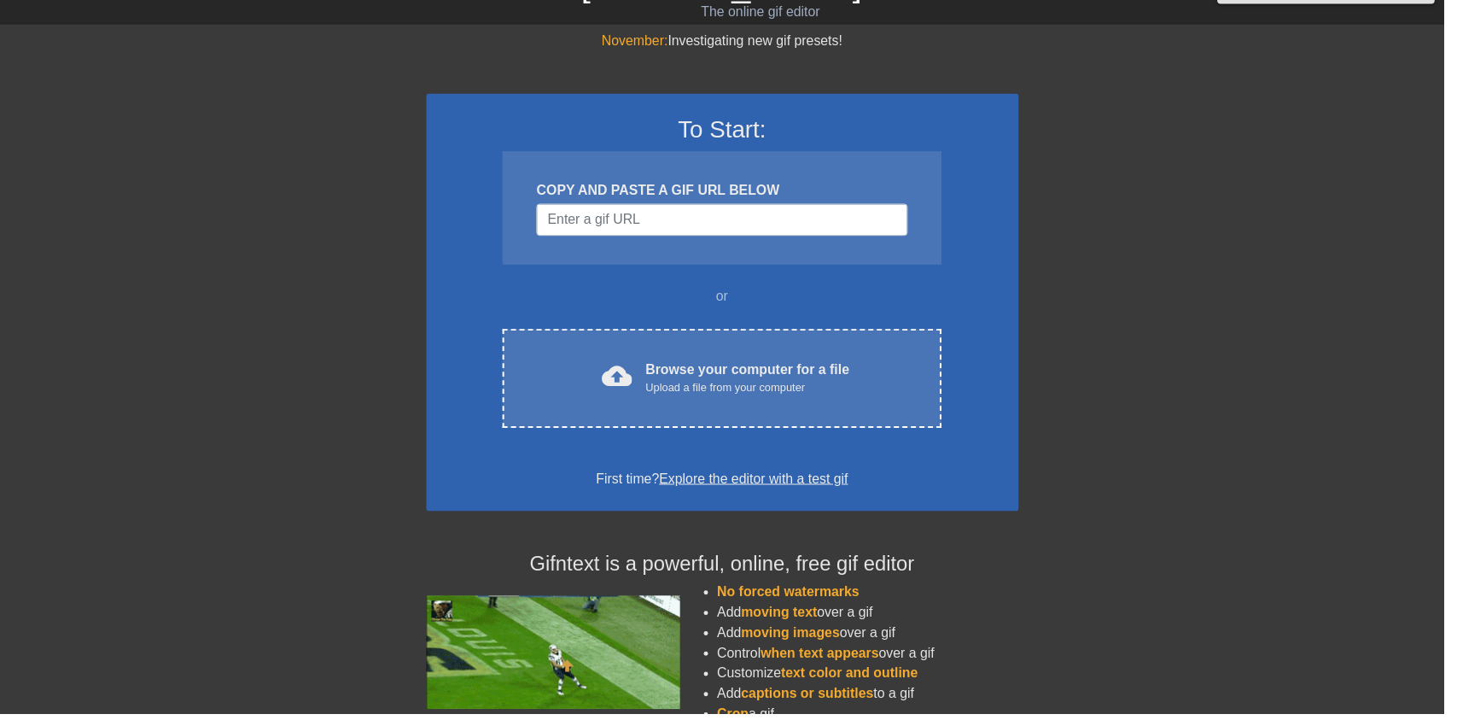
click at [819, 356] on div "cloud_upload Browse your computer for a file Upload a file from your computer C…" at bounding box center [728, 382] width 442 height 100
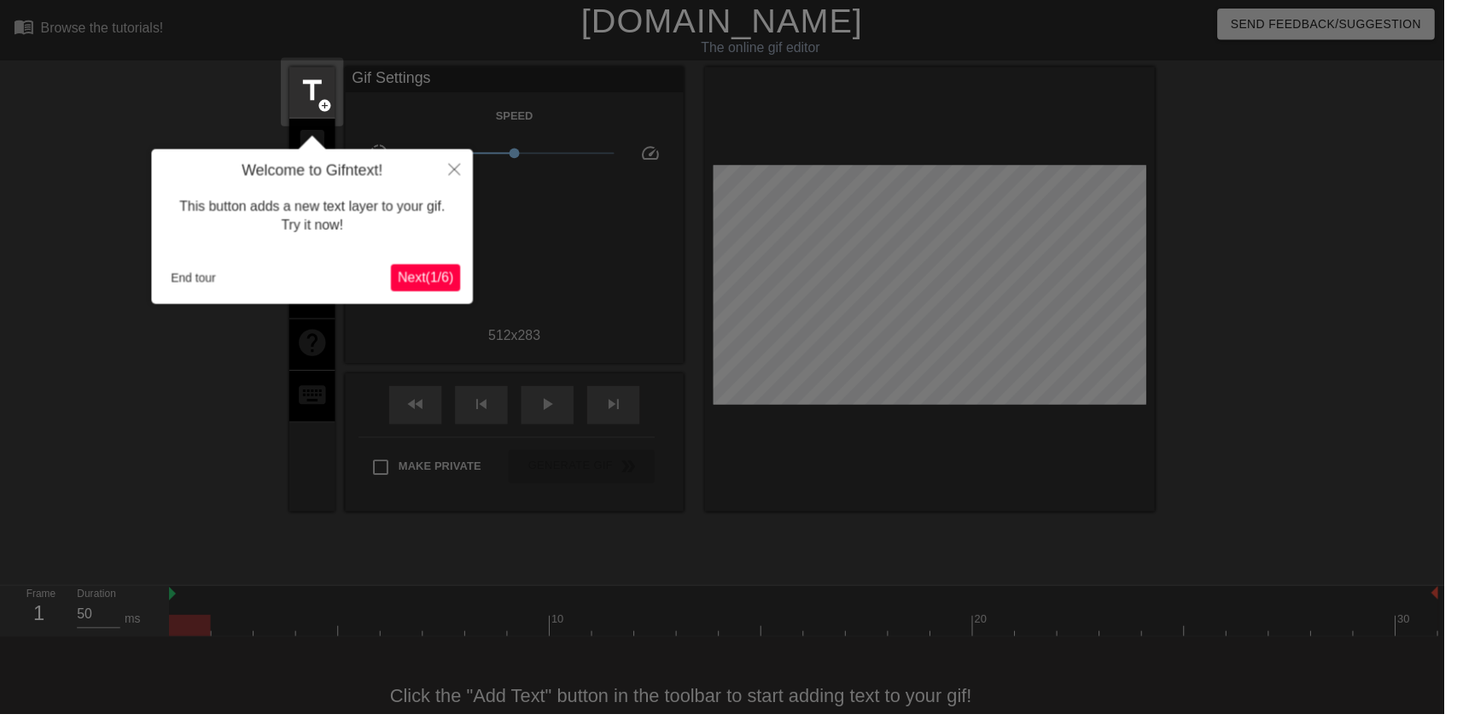
scroll to position [34, 0]
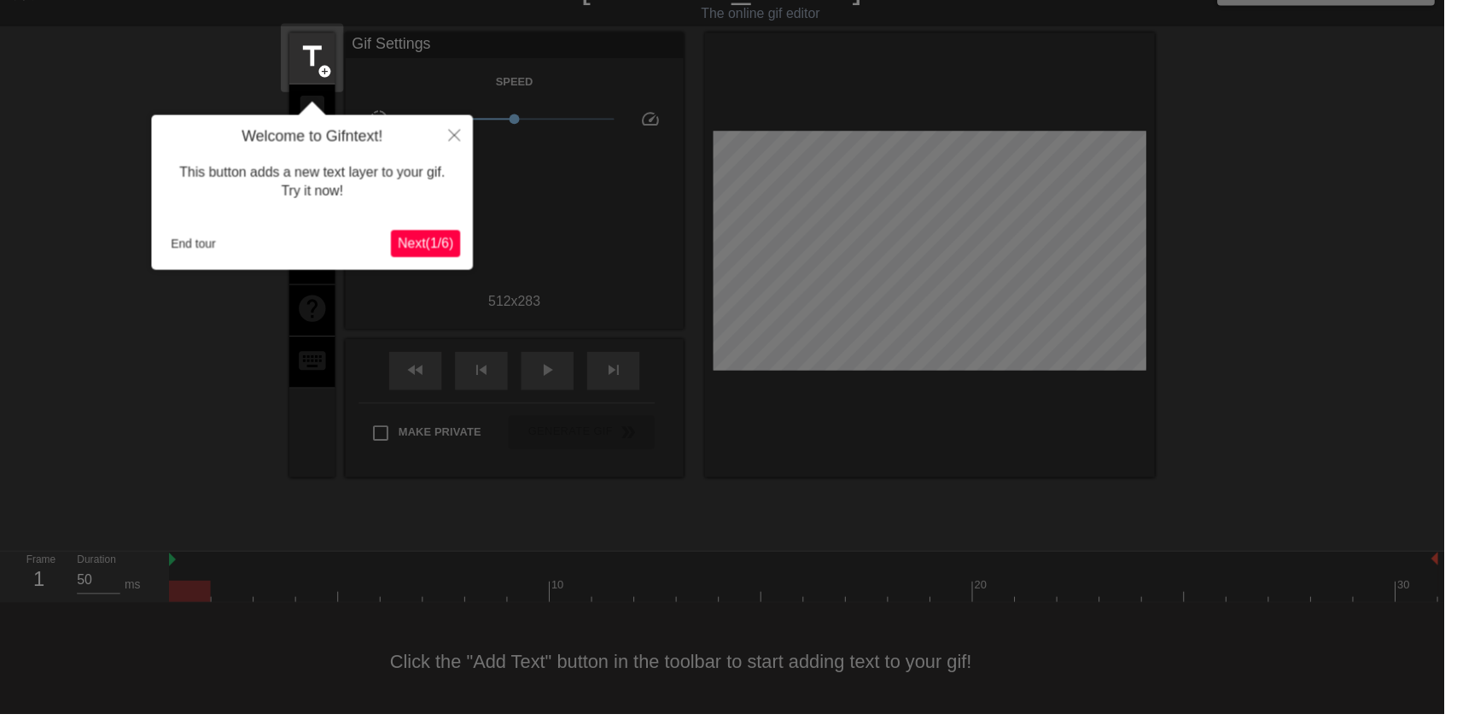
click at [229, 213] on div "This button adds a new text layer to your gif. Try it now!" at bounding box center [315, 184] width 299 height 73
click at [189, 242] on button "End tour" at bounding box center [195, 246] width 59 height 26
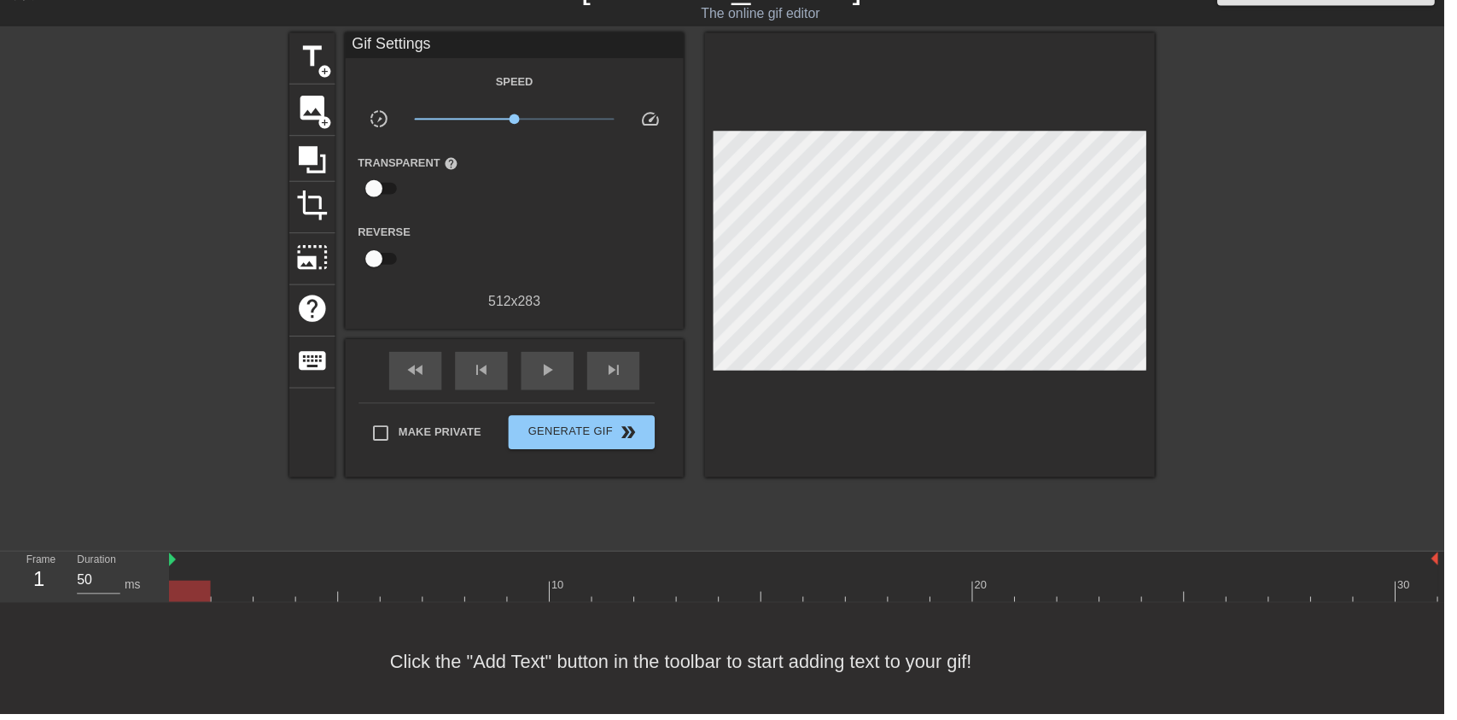
click at [304, 130] on div "image add_circle" at bounding box center [315, 111] width 46 height 52
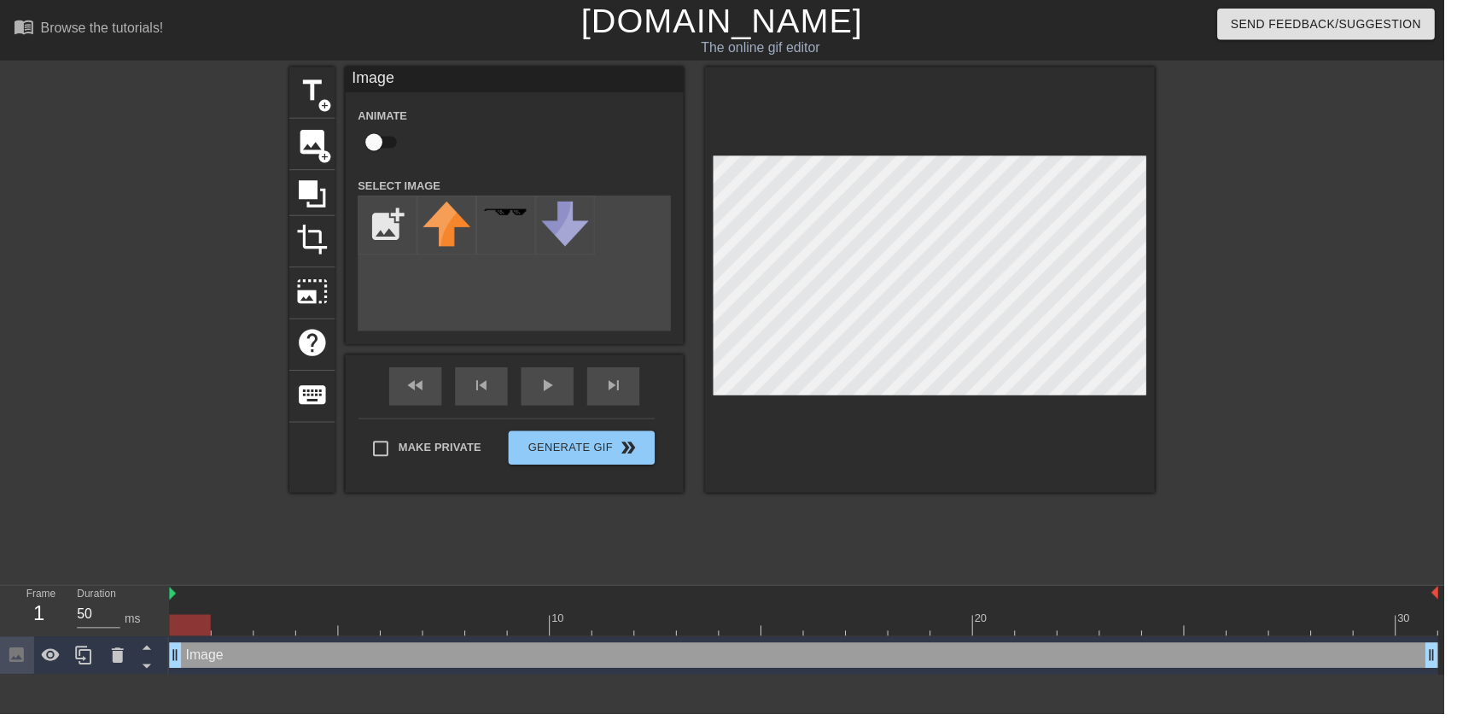
scroll to position [0, 0]
click at [377, 157] on input "checkbox" at bounding box center [377, 143] width 97 height 32
checkbox input "true"
click at [383, 224] on input "file" at bounding box center [391, 227] width 58 height 58
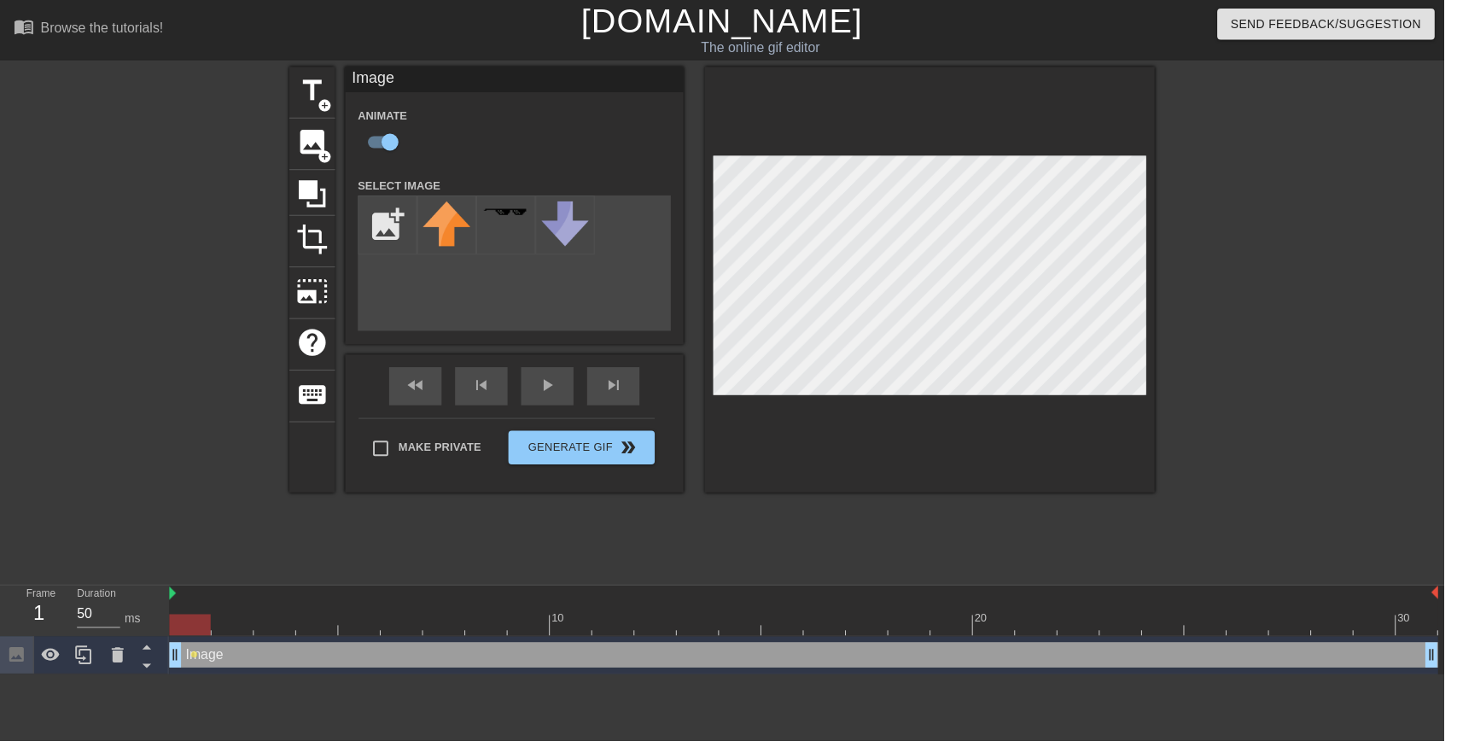
type input "C:\fakepath\Airbrush-image-extender.png"
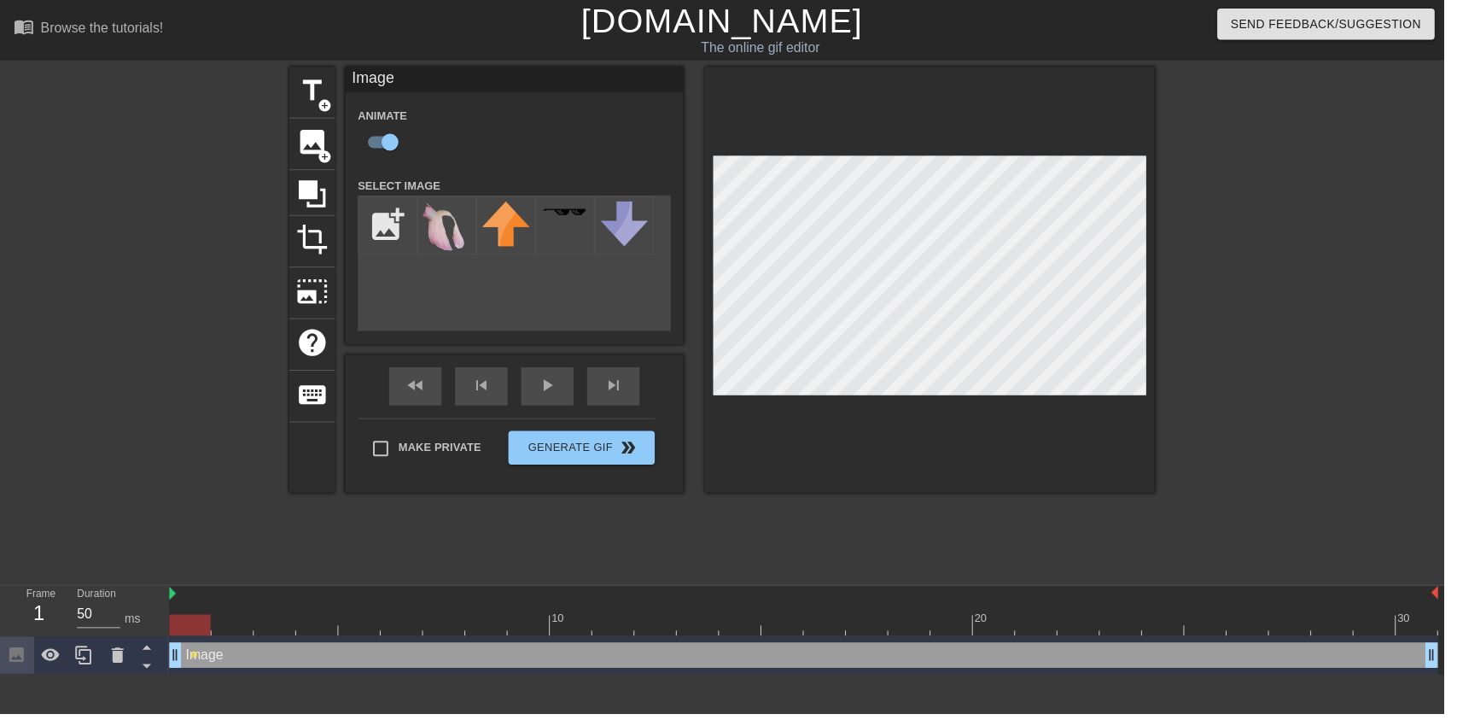
click at [435, 234] on img at bounding box center [451, 231] width 48 height 57
click at [548, 405] on div "play_arrow" at bounding box center [552, 390] width 53 height 38
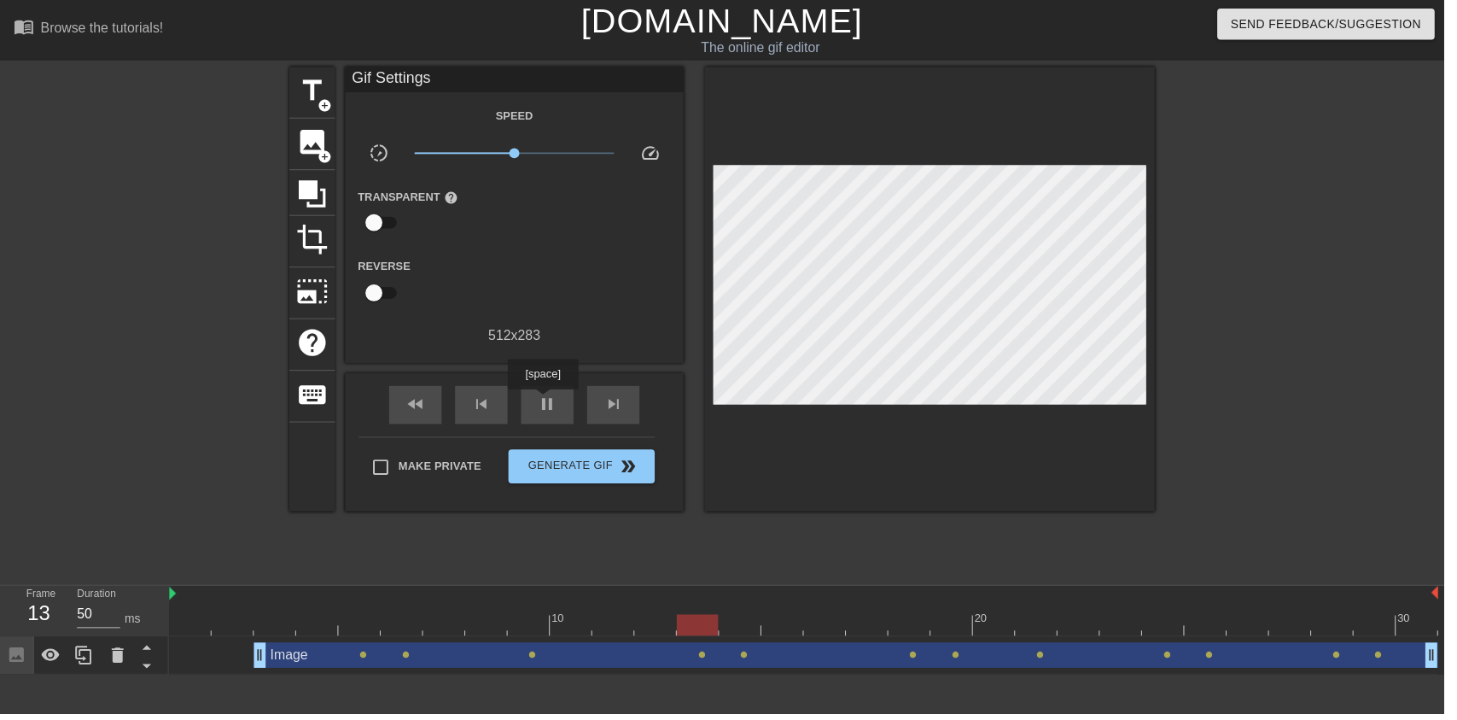
click at [292, 680] on div "Image drag_handle drag_handle lens lens lens lens lens lens lens lens lens lens…" at bounding box center [811, 661] width 1281 height 38
click at [539, 412] on div "pause" at bounding box center [552, 408] width 53 height 38
click at [552, 416] on span "play_arrow" at bounding box center [552, 407] width 20 height 20
click at [552, 421] on div "pause" at bounding box center [552, 408] width 53 height 38
click at [566, 412] on div "play_arrow" at bounding box center [552, 408] width 53 height 38
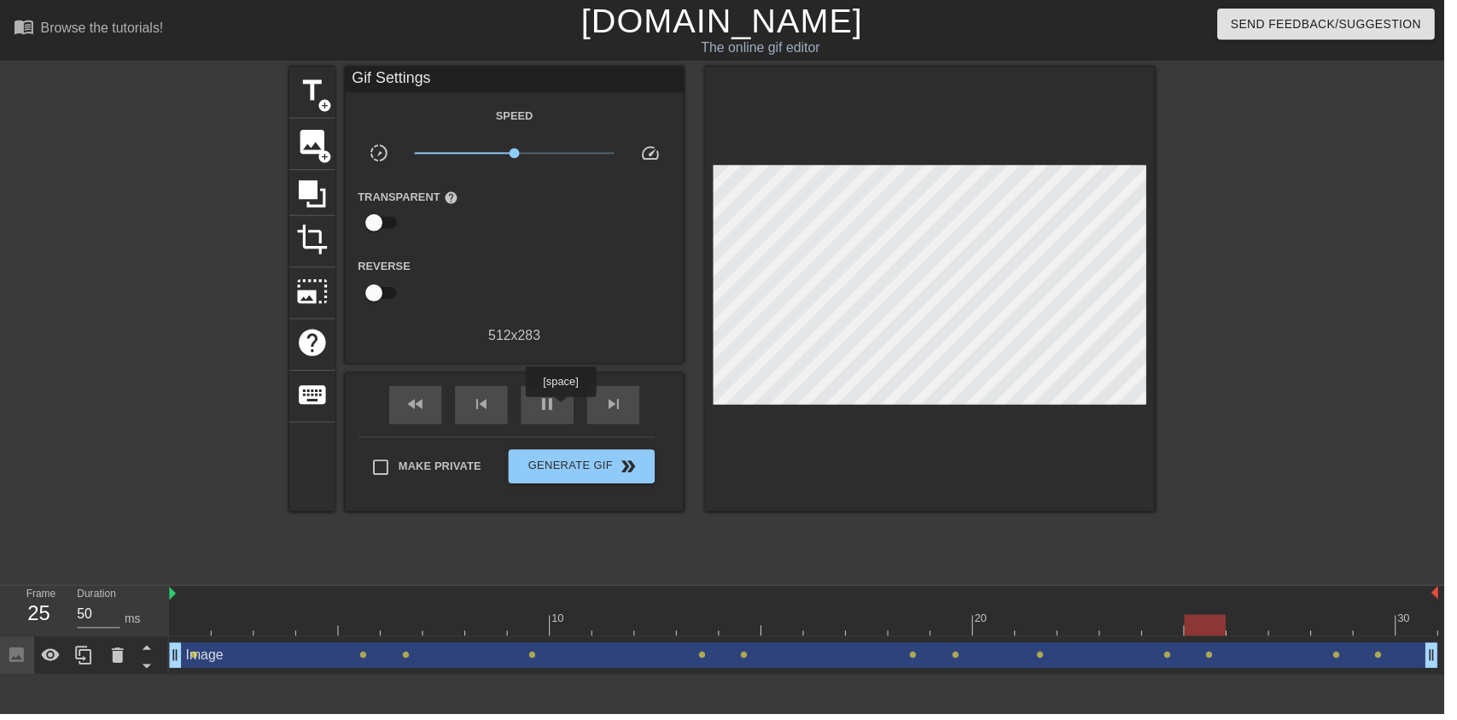
click at [555, 423] on div "pause" at bounding box center [552, 408] width 53 height 38
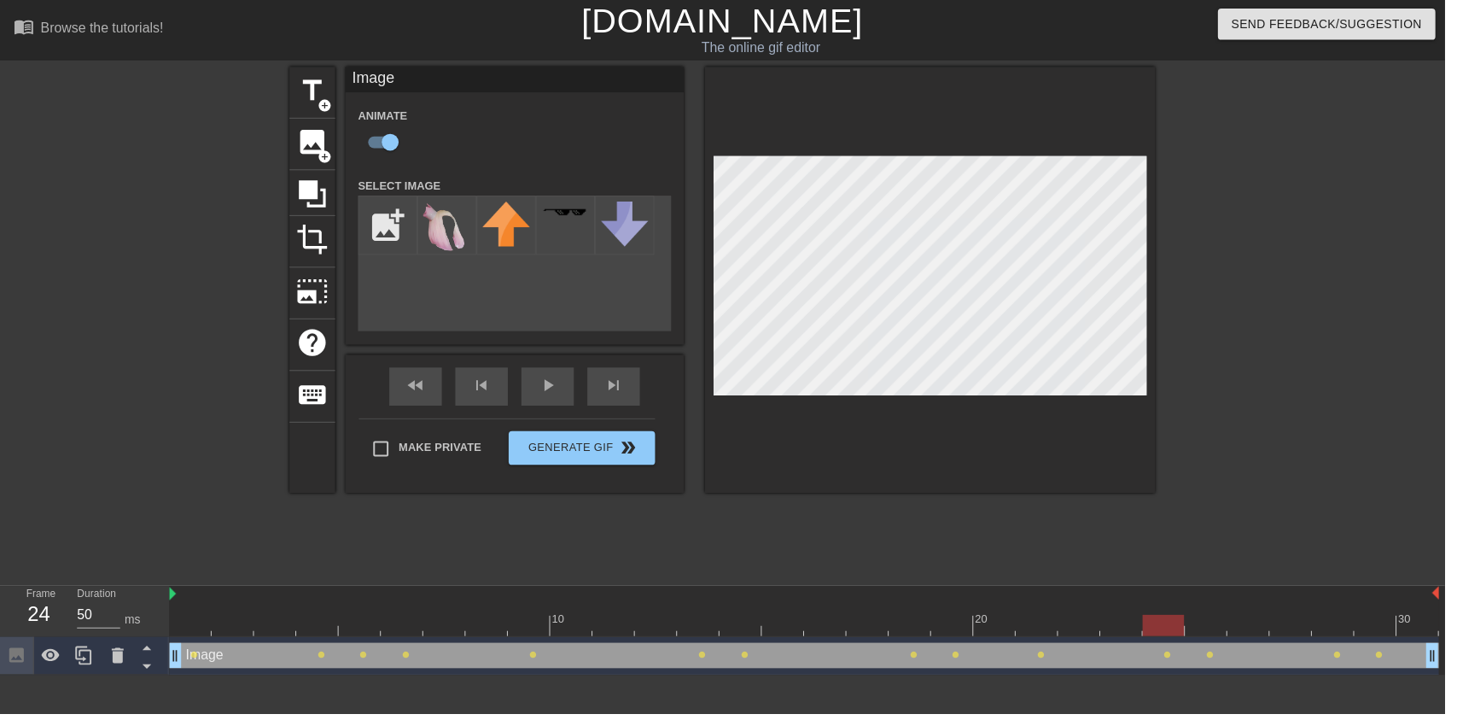
click at [552, 404] on div "play_arrow" at bounding box center [552, 390] width 53 height 38
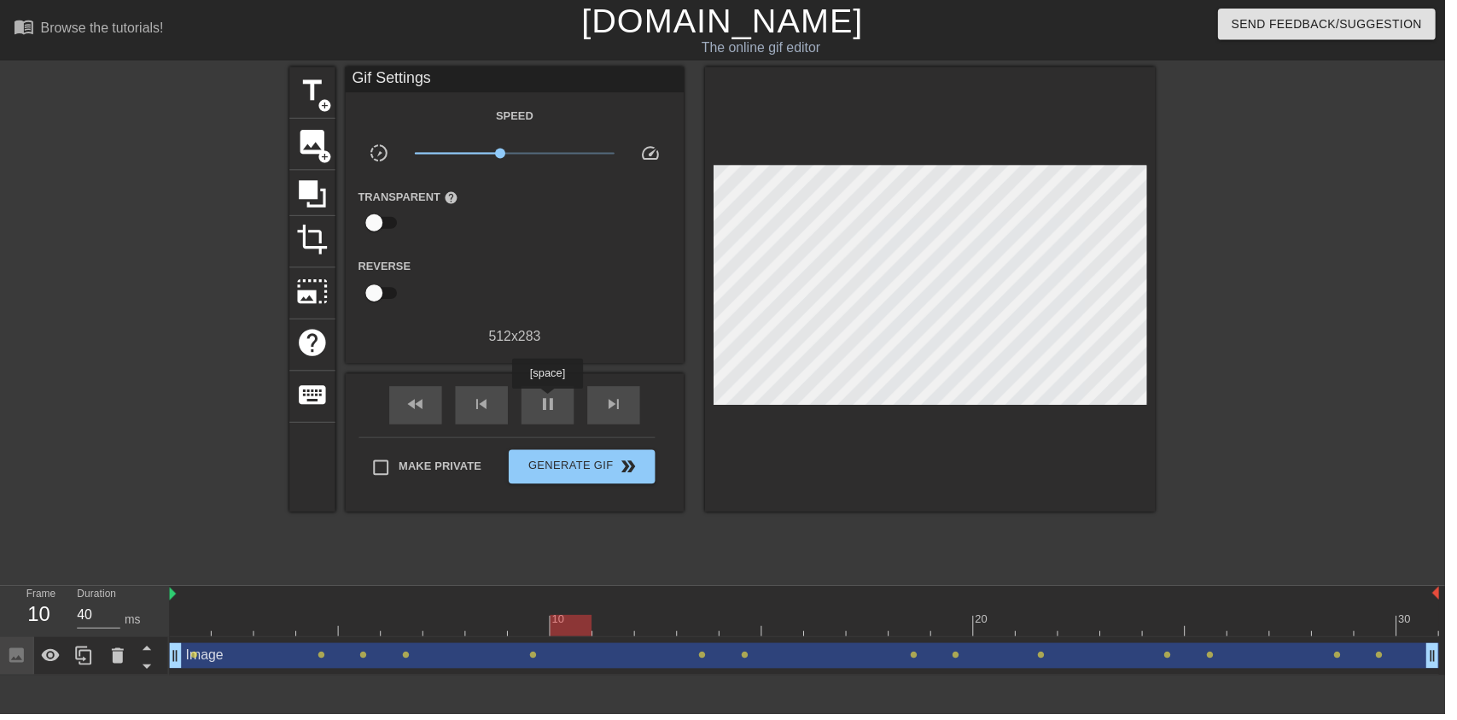
type input "50"
click at [614, 458] on button "Generate Gif double_arrow" at bounding box center [587, 470] width 148 height 34
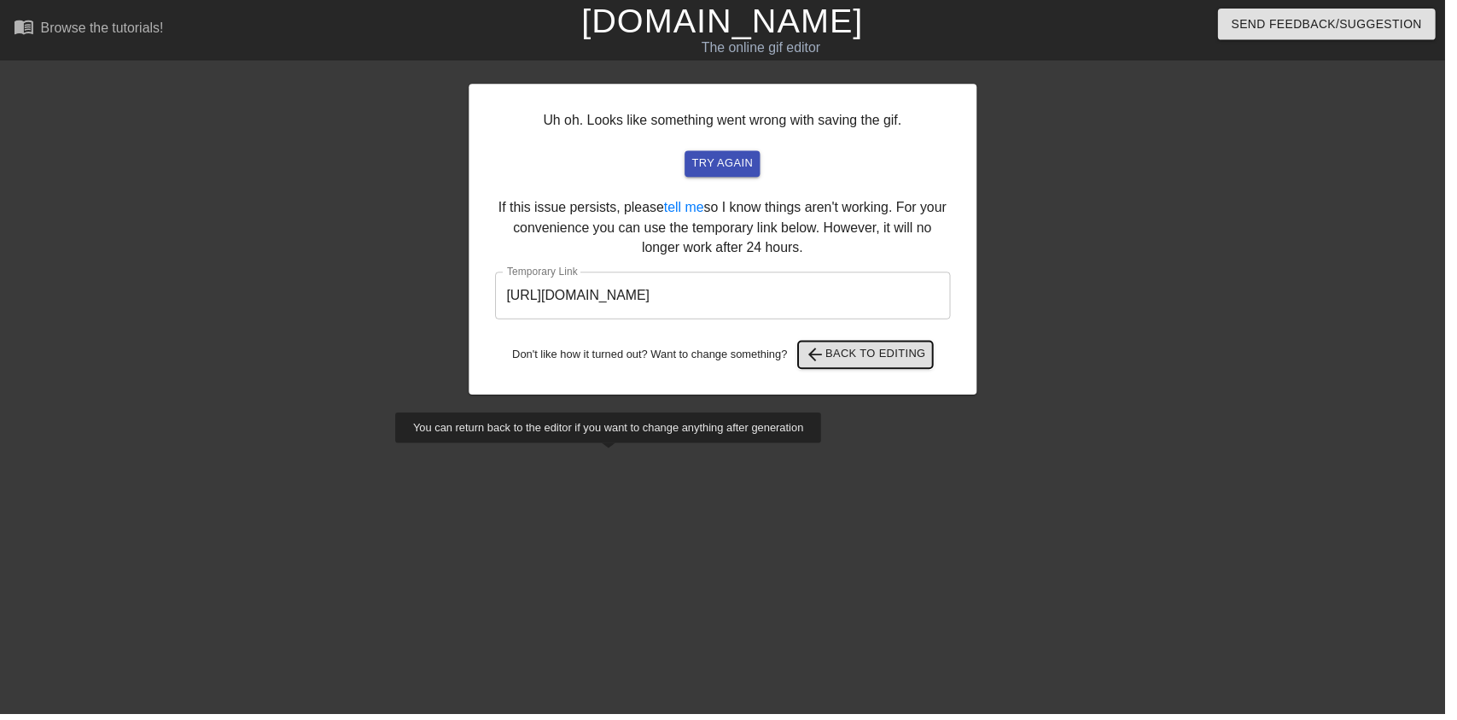
click at [845, 353] on span "arrow_back Back to Editing" at bounding box center [873, 357] width 122 height 20
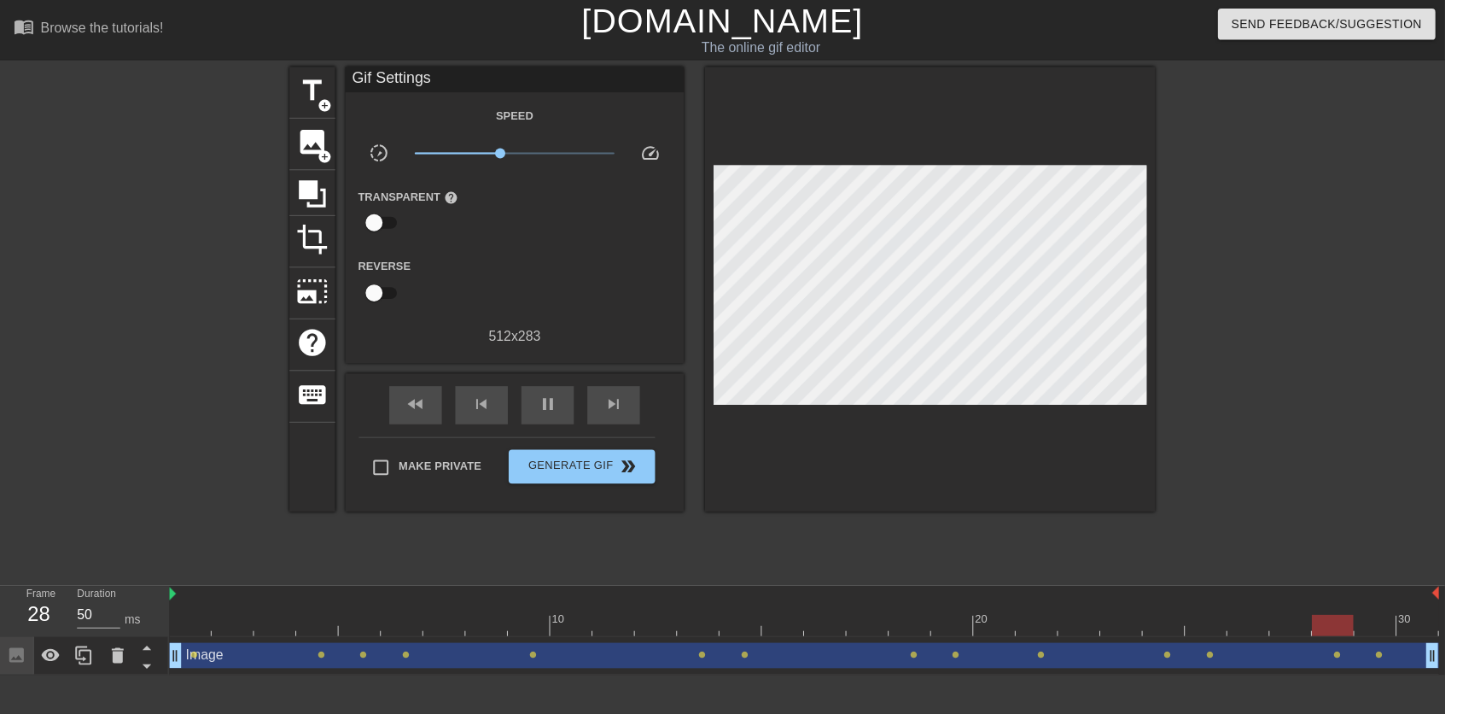
click at [564, 411] on div "pause" at bounding box center [552, 408] width 53 height 38
click at [860, 618] on div at bounding box center [875, 618] width 43 height 21
type input "40"
click at [600, 472] on span "Generate Gif double_arrow" at bounding box center [587, 470] width 134 height 20
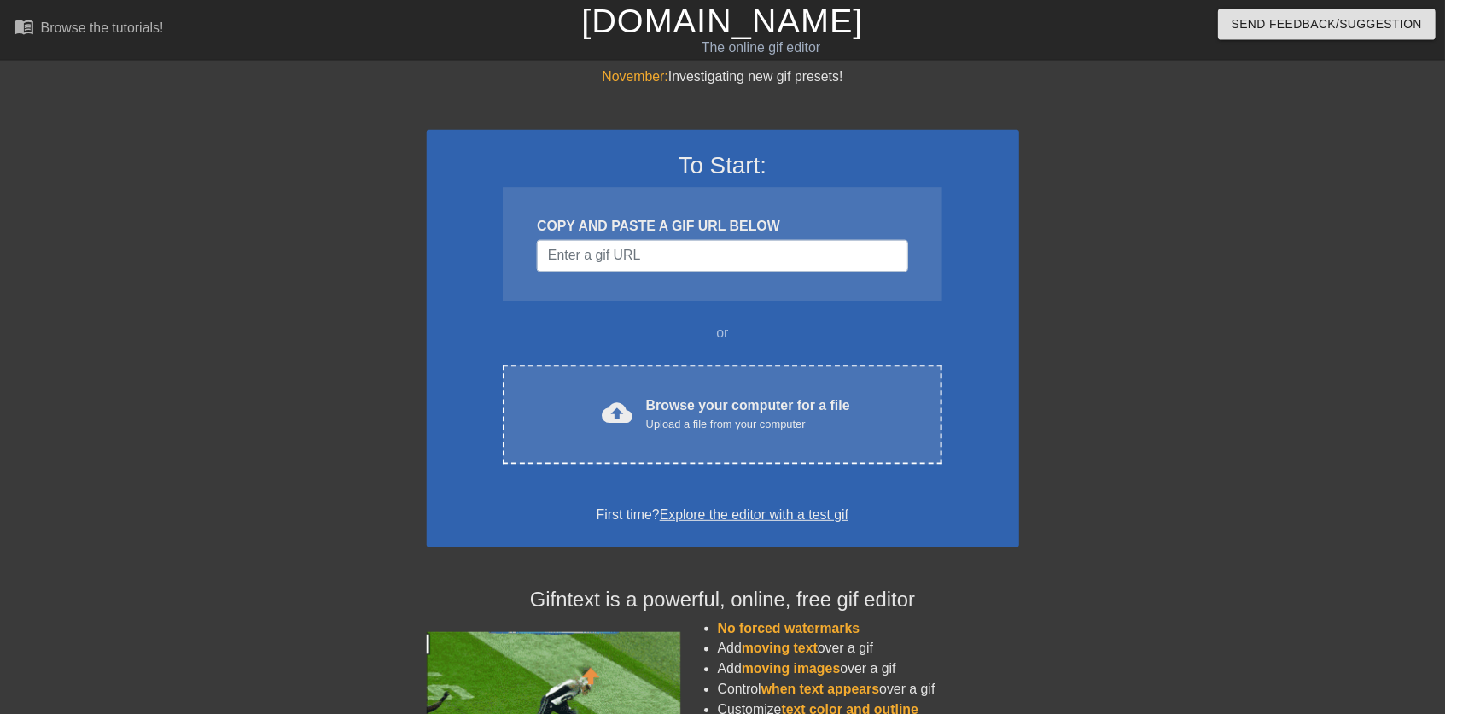
click at [903, 421] on div "cloud_upload Browse your computer for a file Upload a file from your computer" at bounding box center [728, 418] width 371 height 38
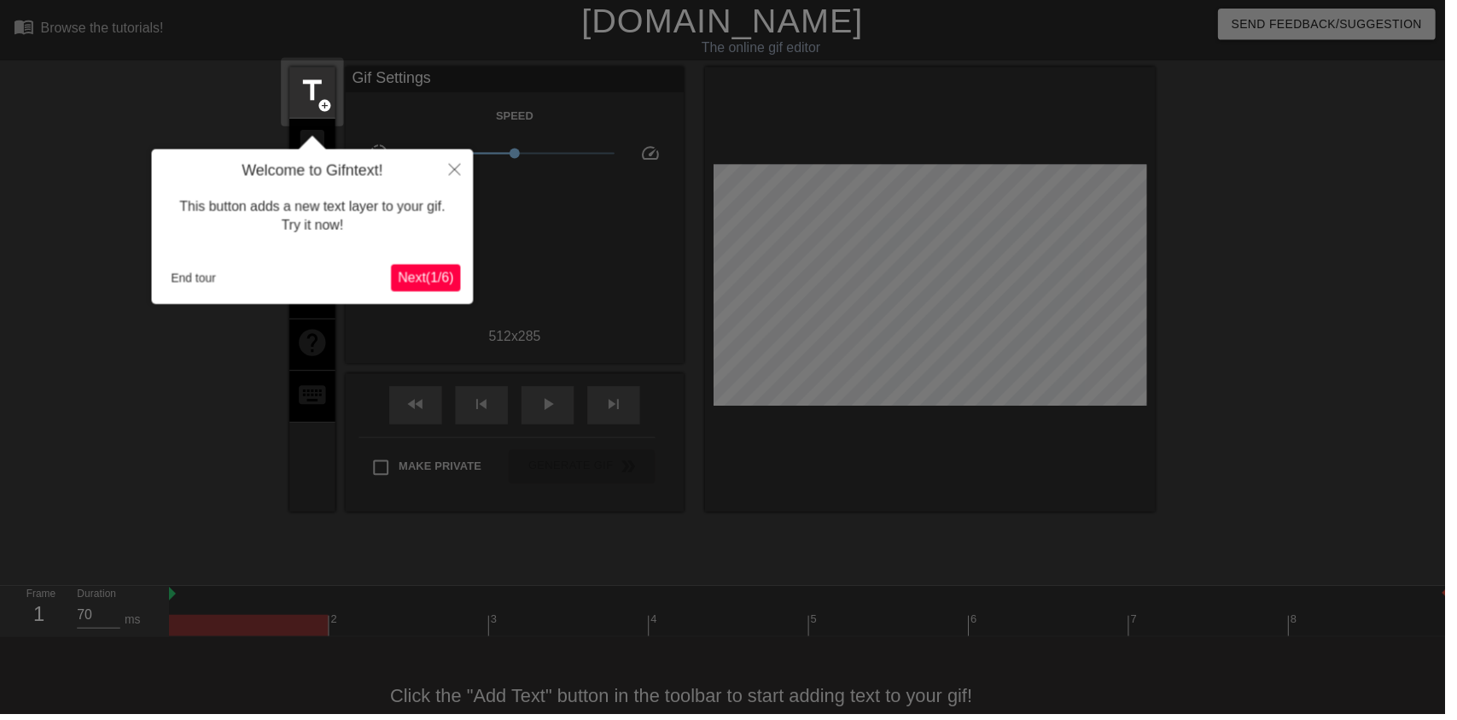
scroll to position [34, 0]
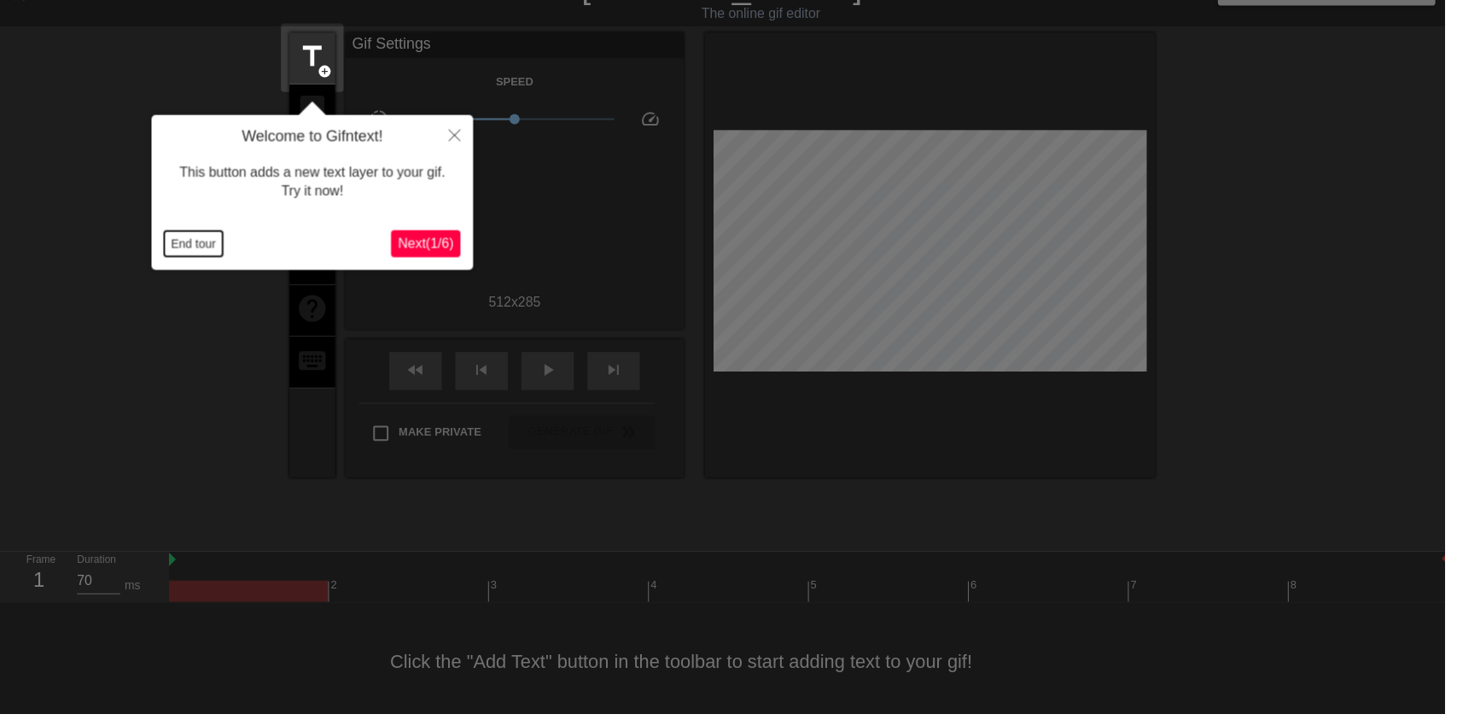
click at [194, 245] on button "End tour" at bounding box center [195, 246] width 59 height 26
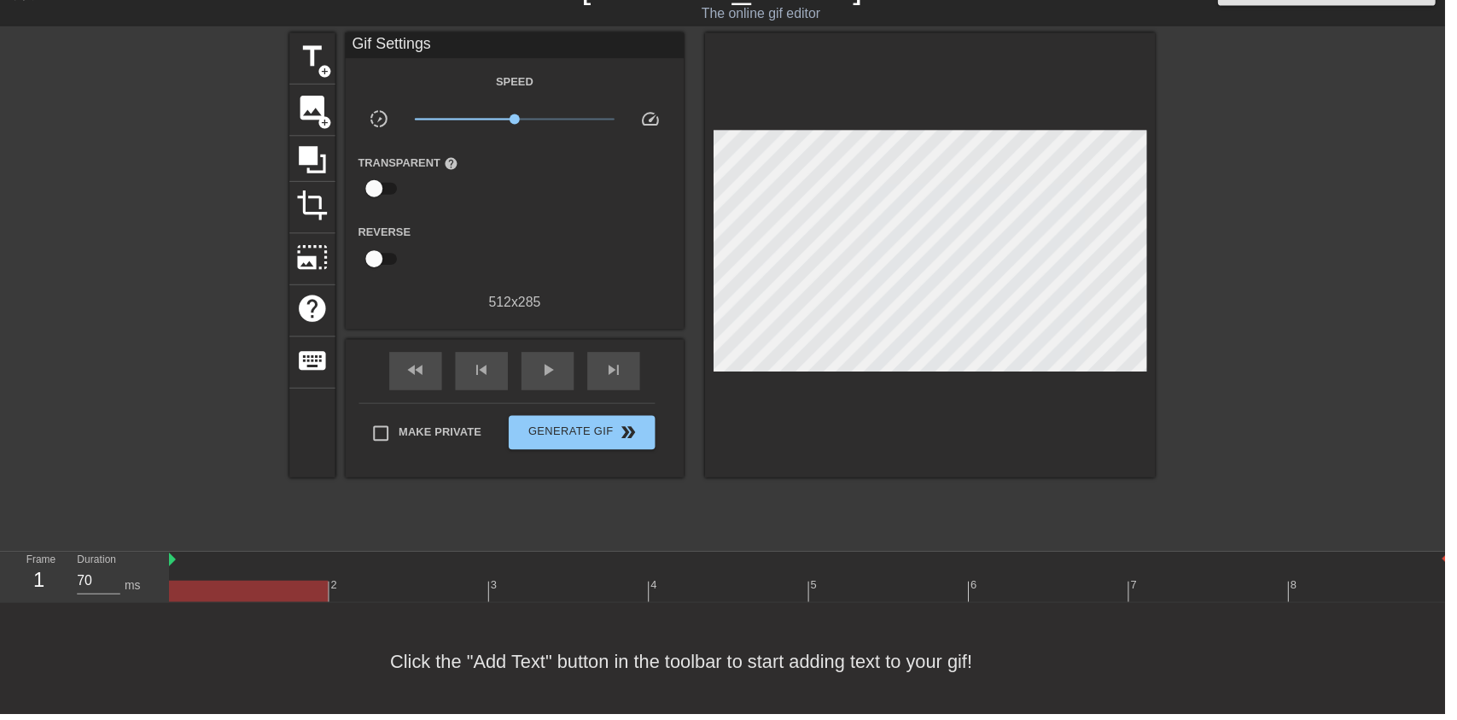
click at [315, 99] on span "image" at bounding box center [315, 109] width 32 height 32
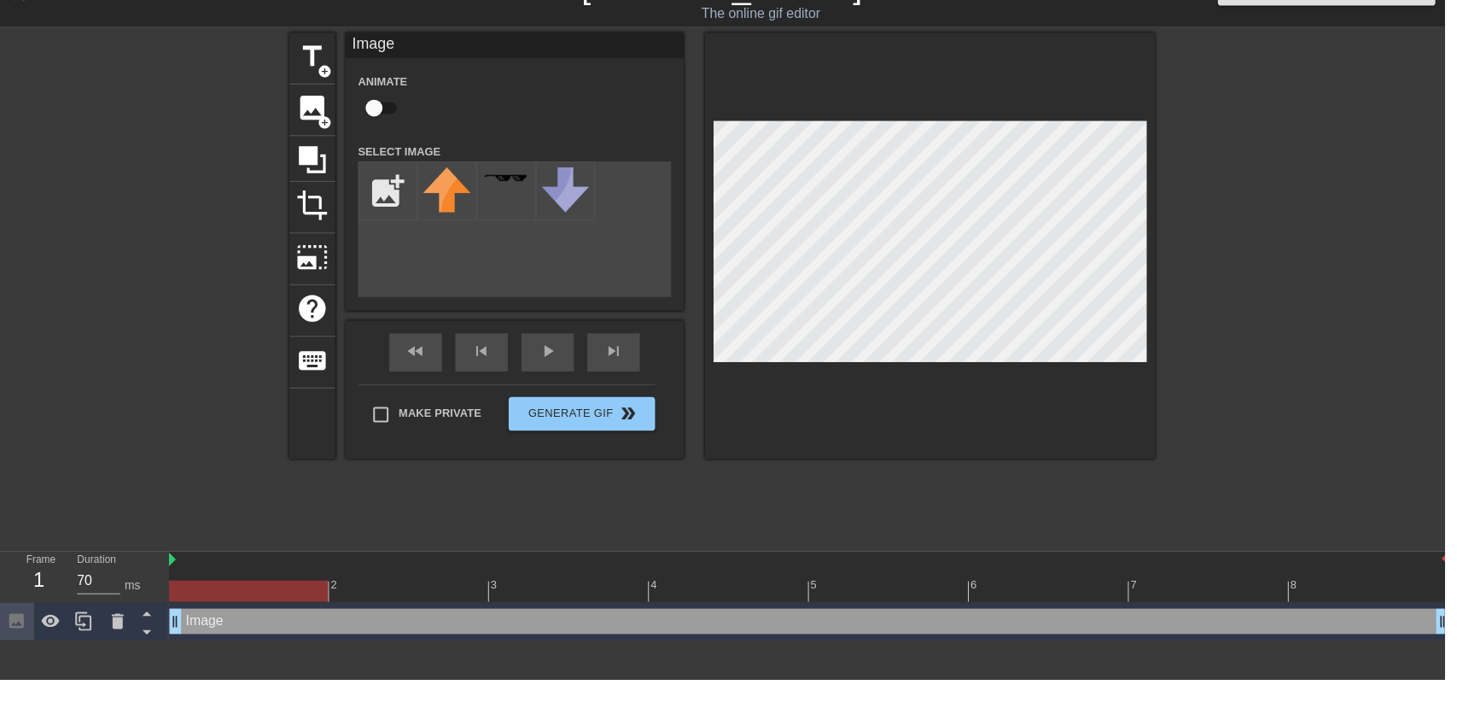
scroll to position [0, 0]
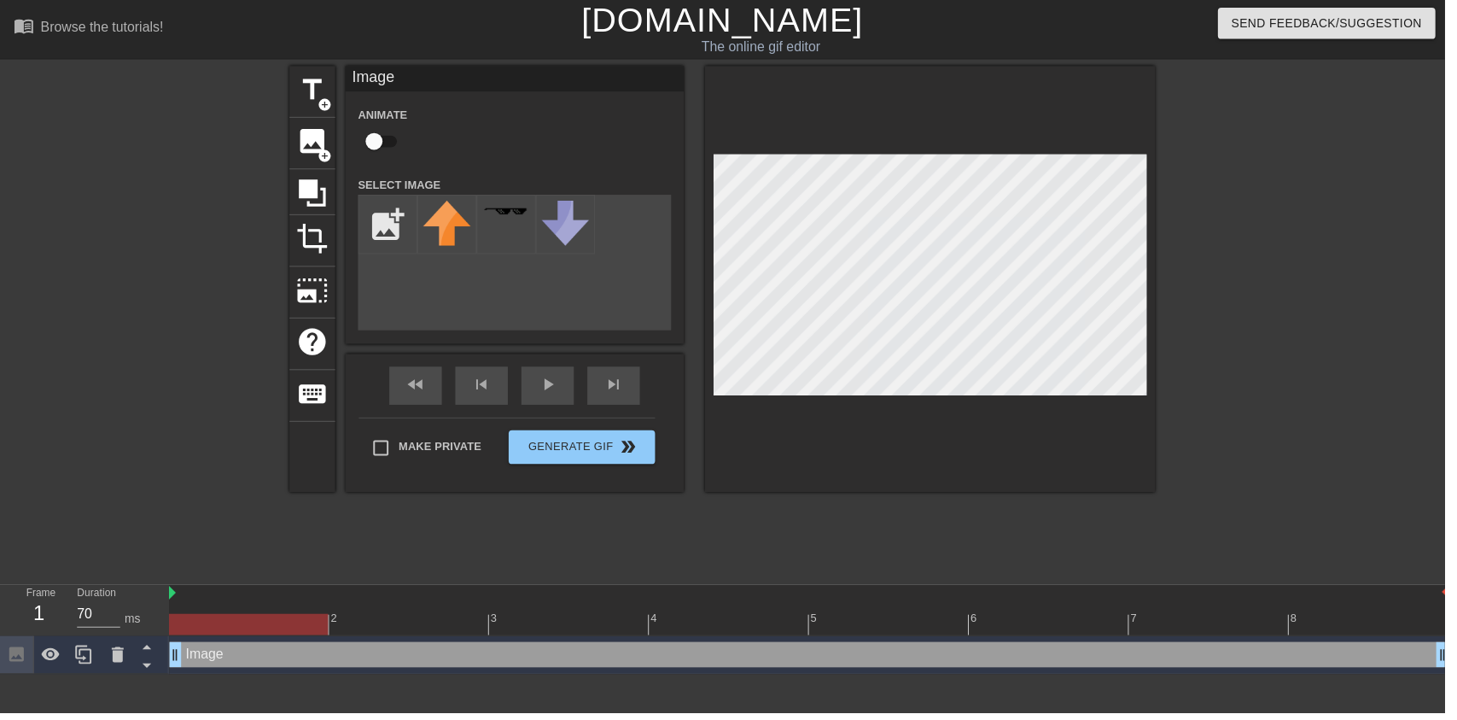
click at [380, 147] on input "checkbox" at bounding box center [377, 143] width 97 height 32
checkbox input "true"
click at [551, 390] on div "play_arrow" at bounding box center [552, 390] width 53 height 38
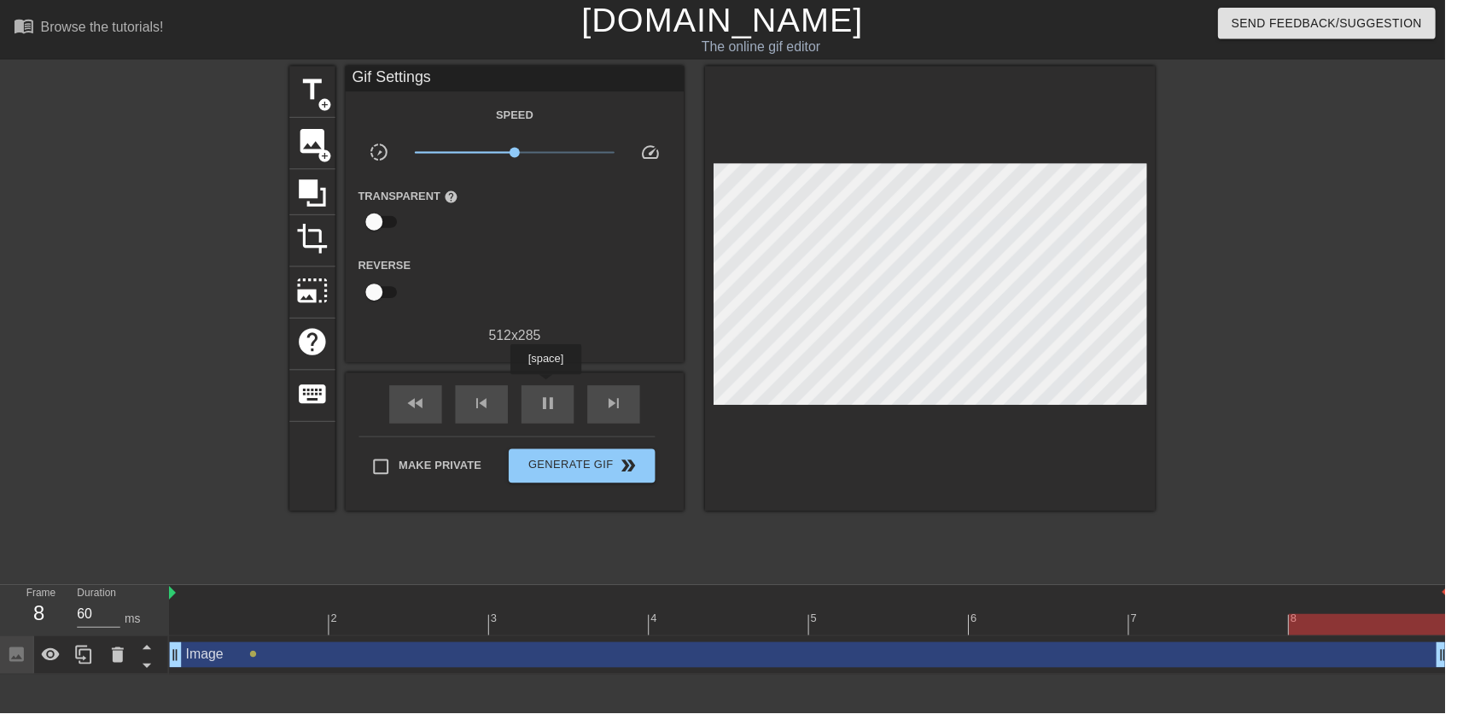
click at [546, 412] on span "pause" at bounding box center [552, 407] width 20 height 20
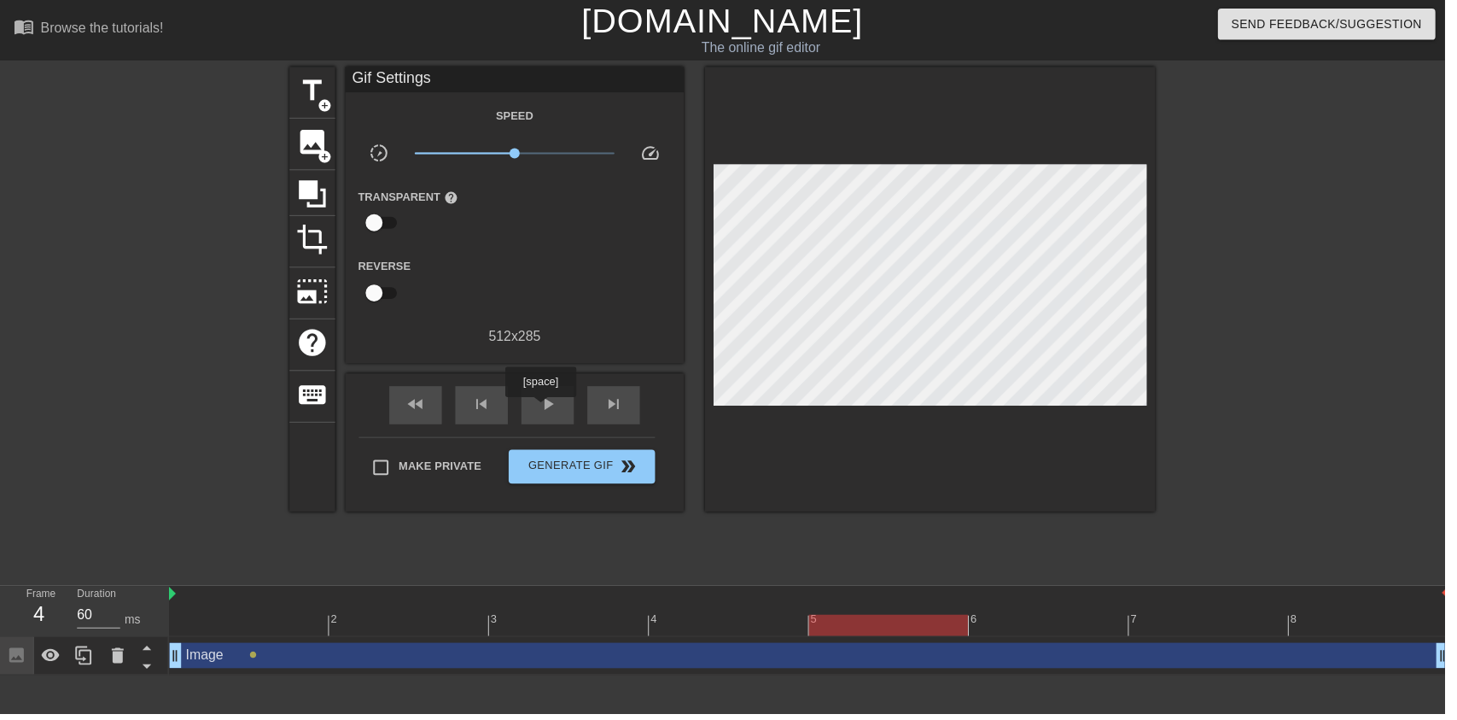
type input "70"
click at [306, 142] on span "image" at bounding box center [315, 143] width 32 height 32
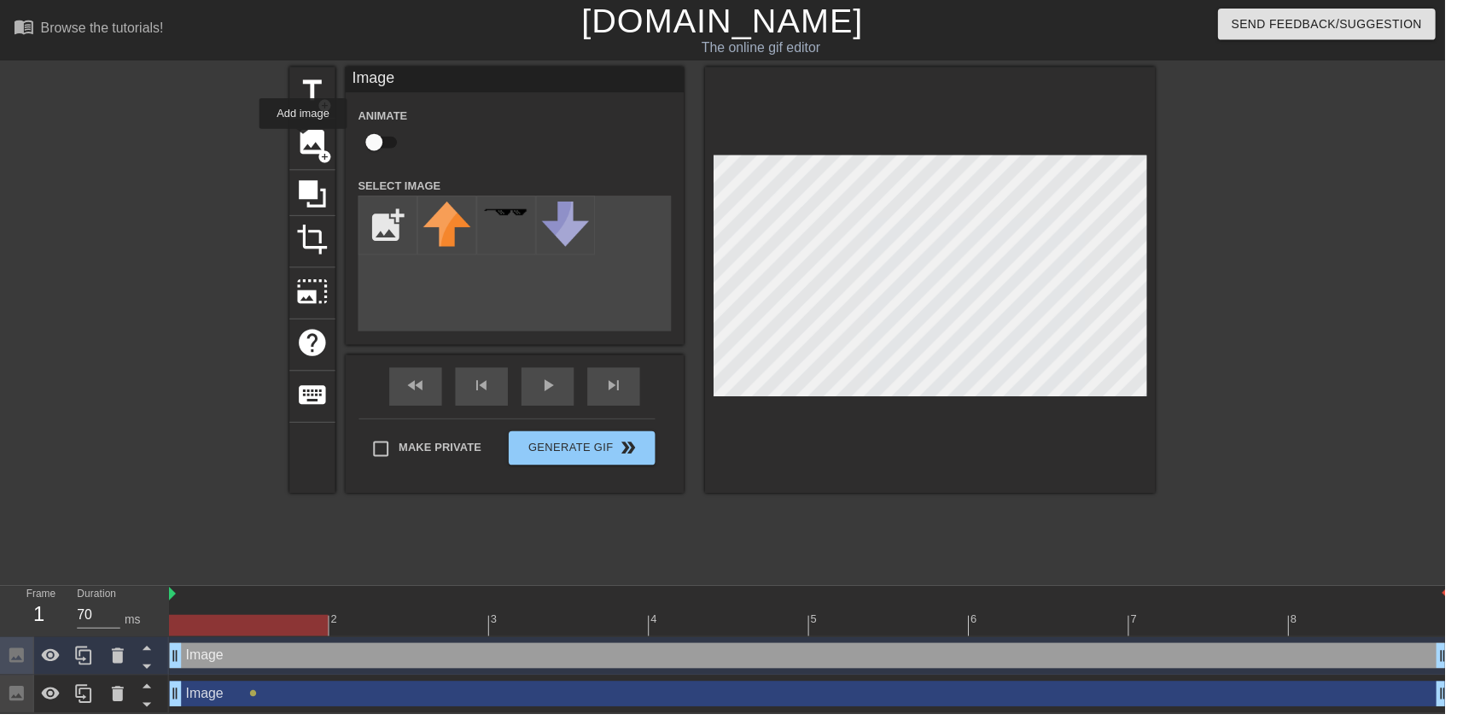
click at [384, 135] on input "checkbox" at bounding box center [377, 143] width 97 height 32
checkbox input "true"
click at [120, 666] on icon at bounding box center [119, 660] width 12 height 15
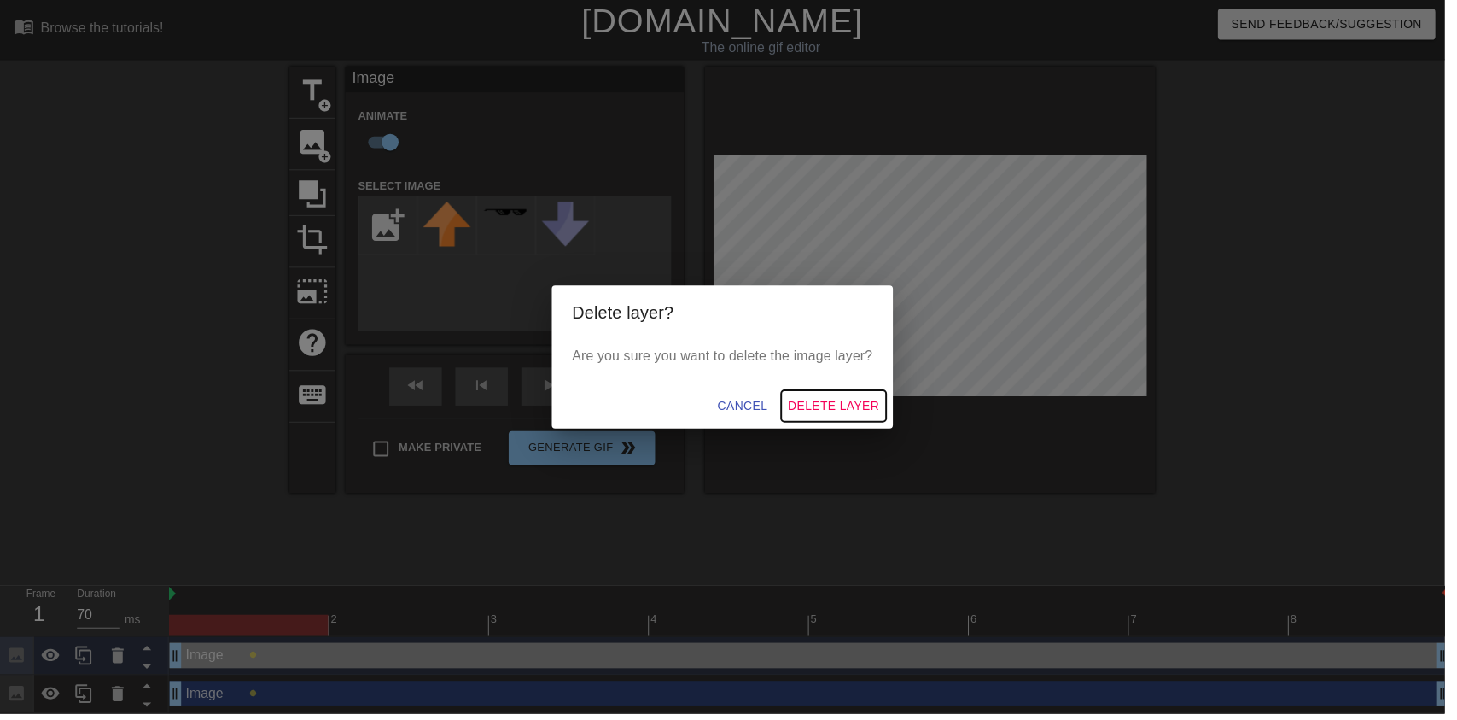
click at [873, 424] on button "Delete Layer" at bounding box center [841, 410] width 106 height 32
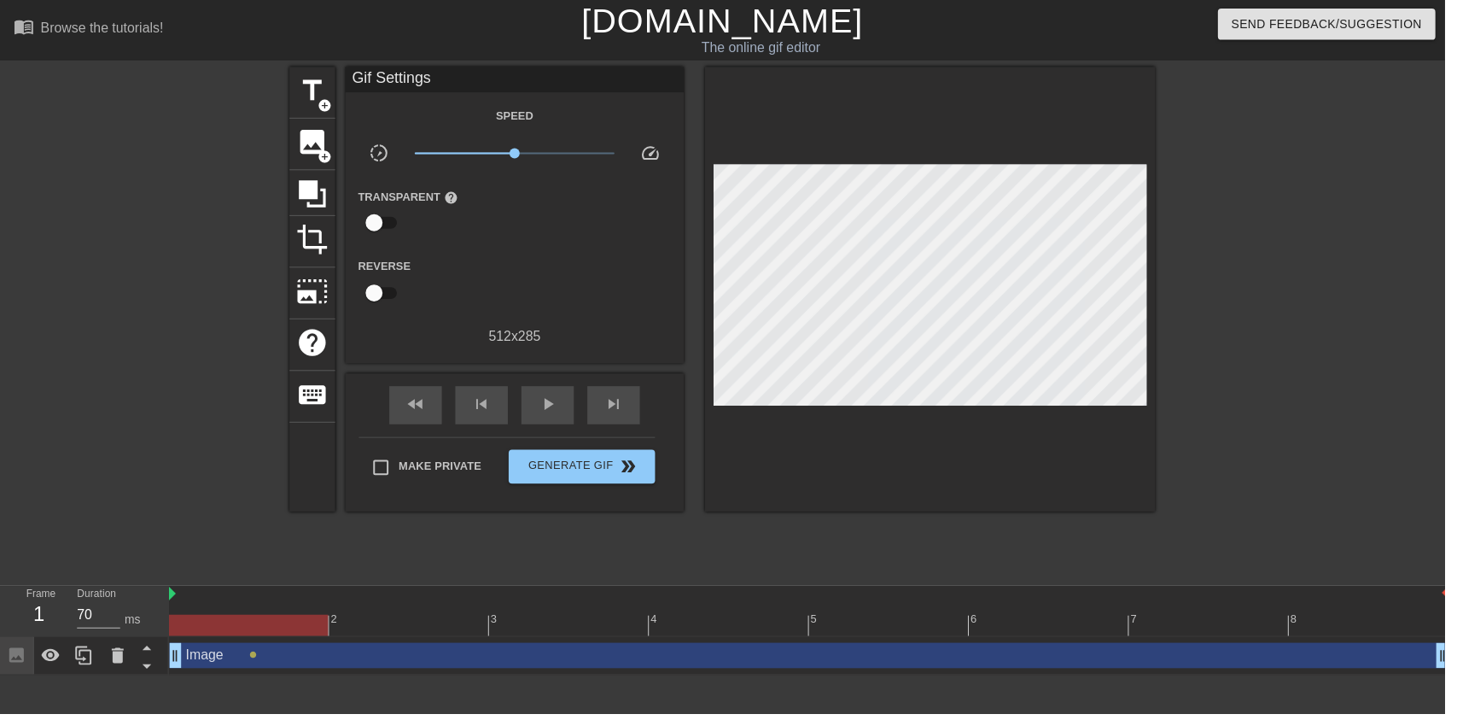
click at [285, 663] on div "Image drag_handle drag_handle" at bounding box center [816, 661] width 1291 height 26
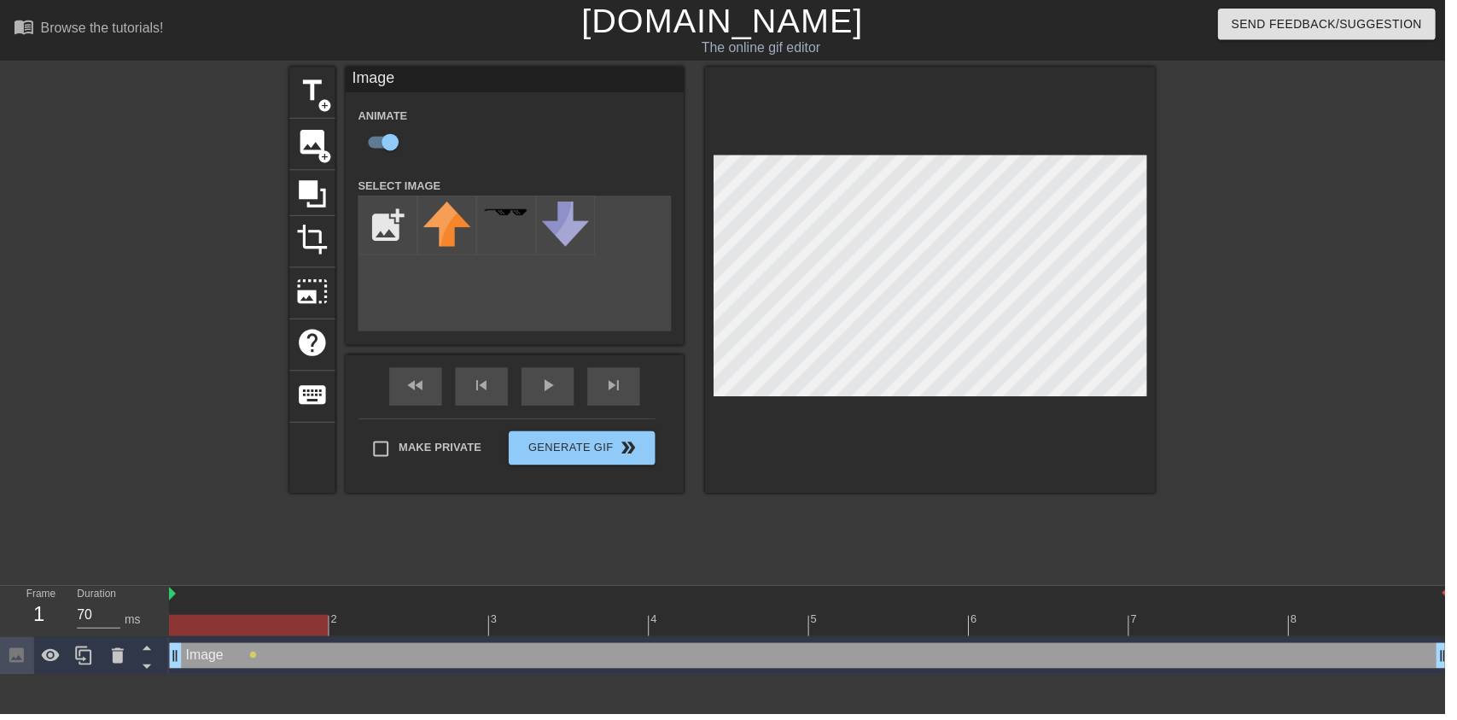
click at [374, 217] on input "file" at bounding box center [391, 227] width 58 height 58
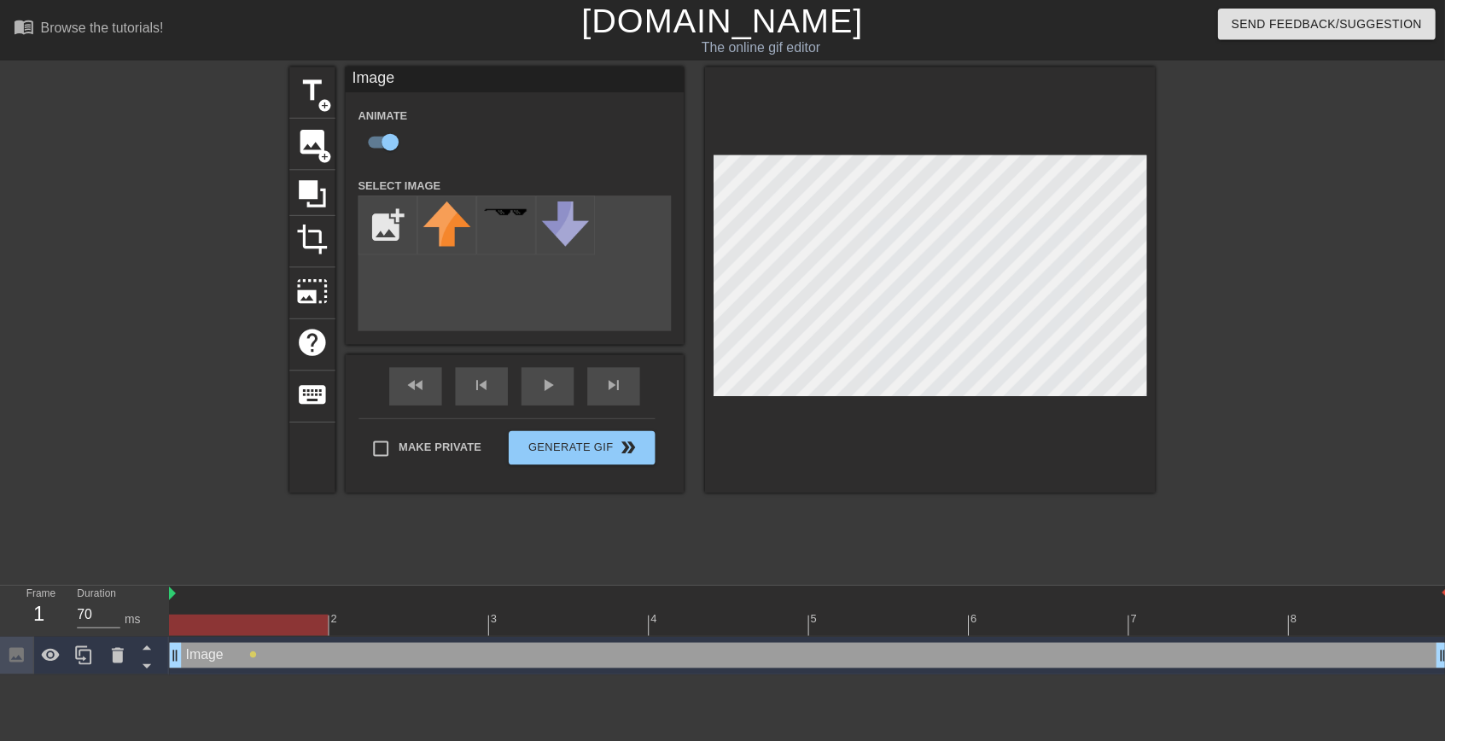
type input "C:\fakepath\Airbrush-image-extender.png"
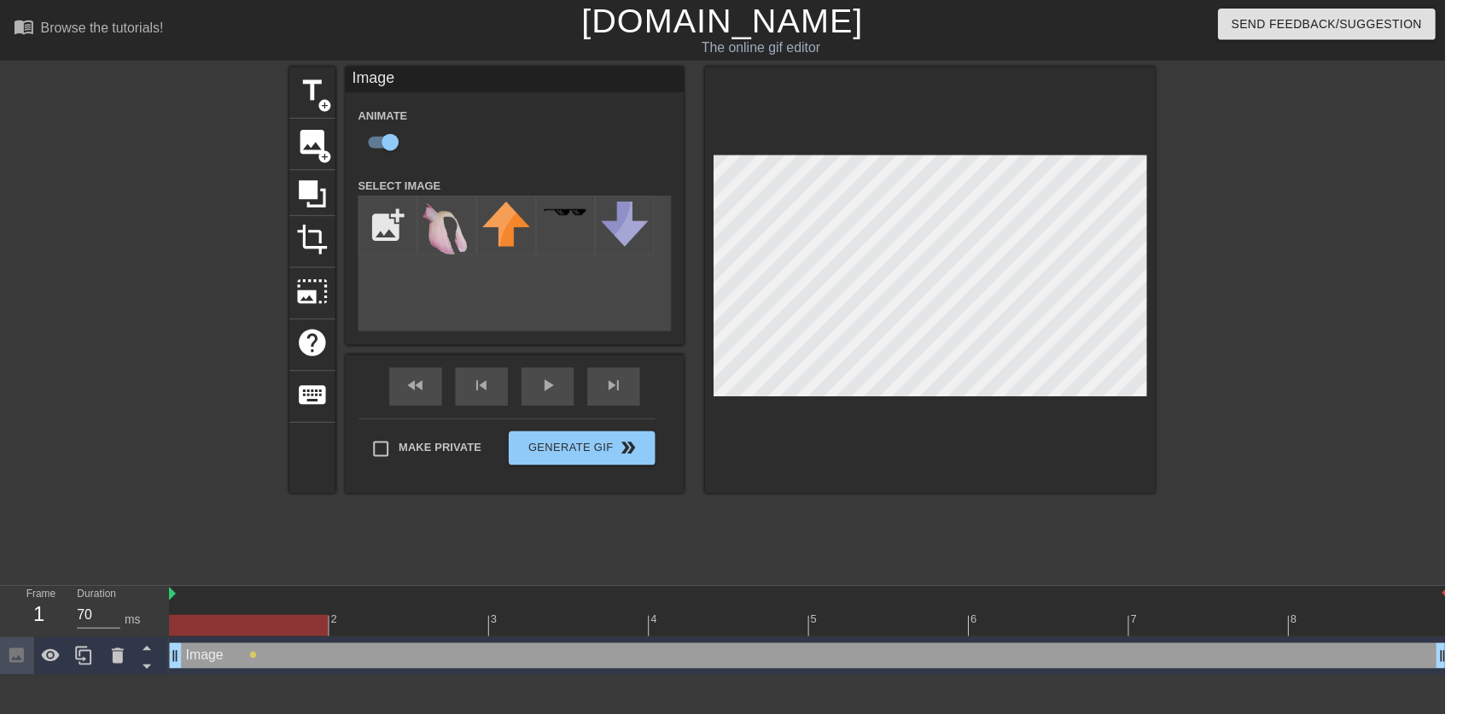
click at [460, 237] on img at bounding box center [451, 230] width 48 height 55
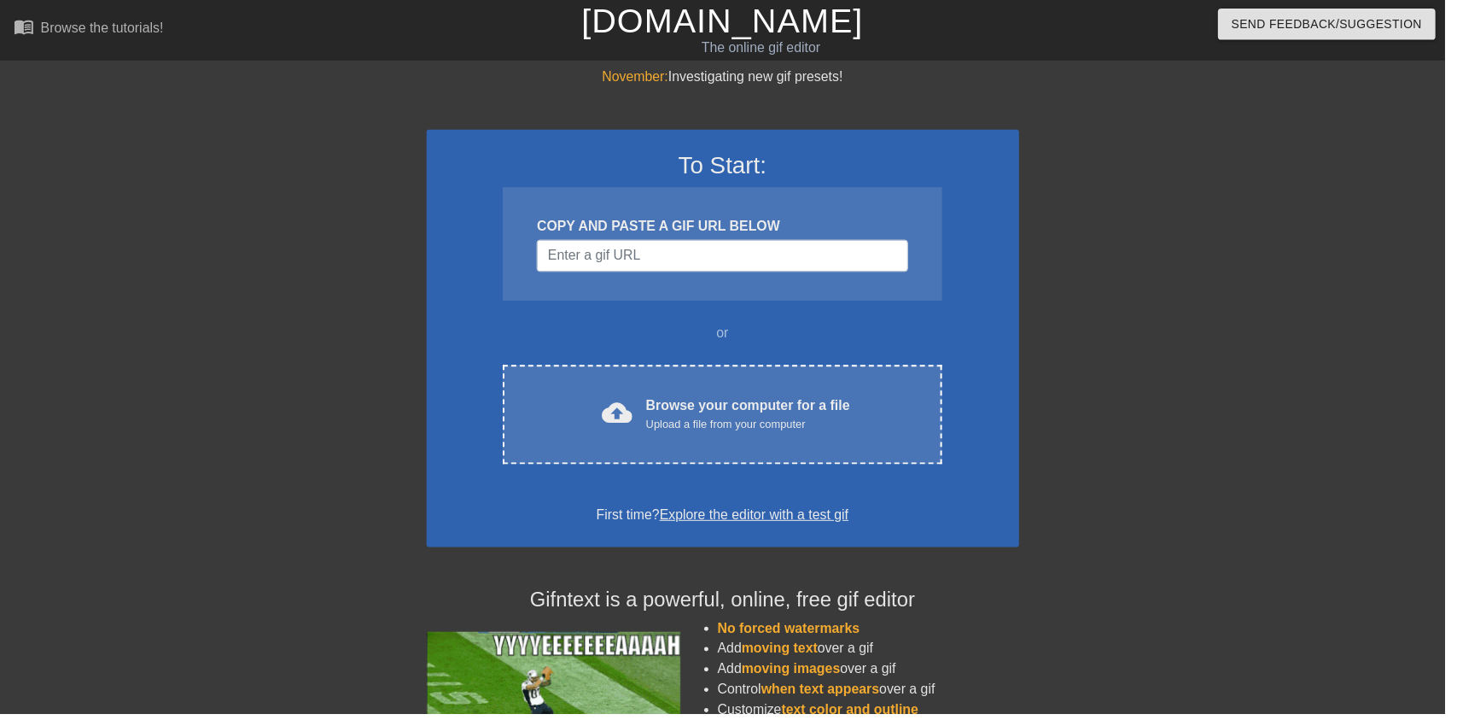
click at [798, 405] on div "Browse your computer for a file Upload a file from your computer" at bounding box center [754, 418] width 206 height 38
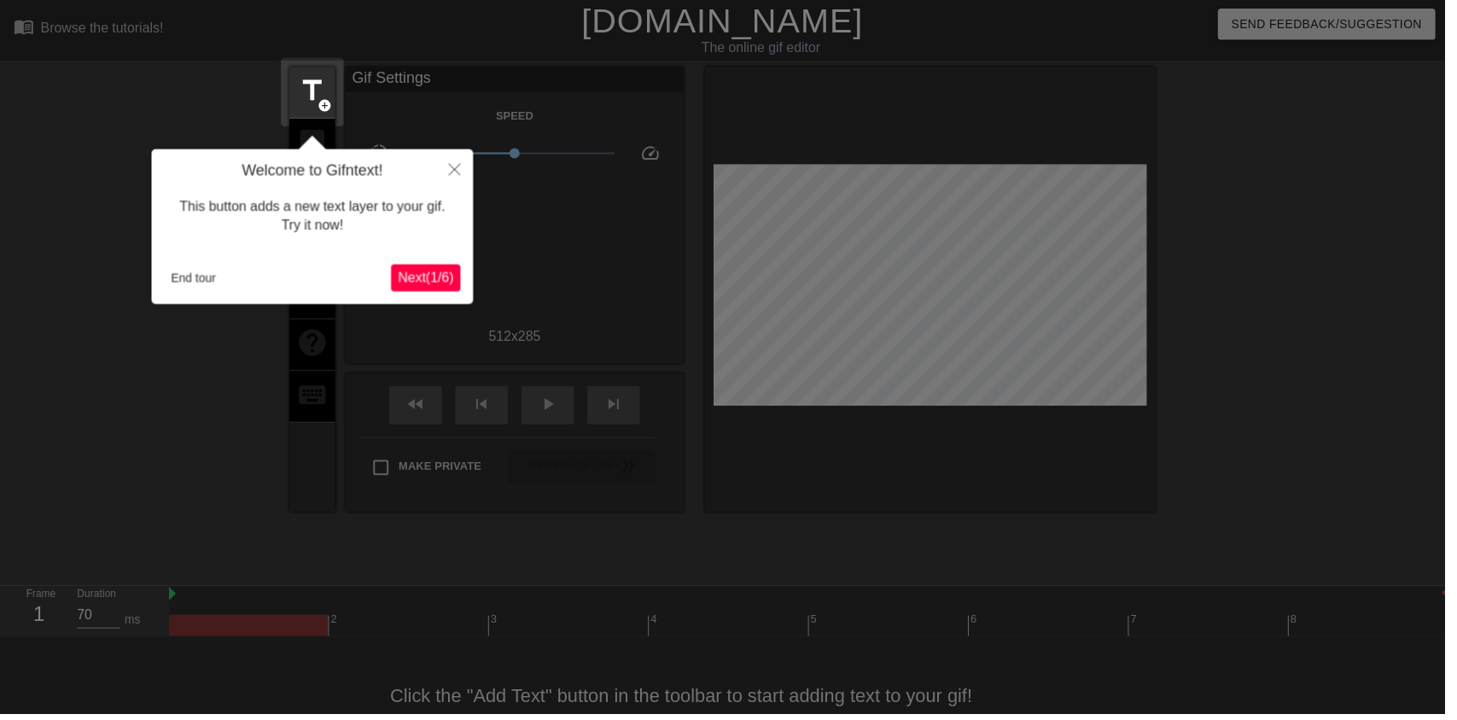
scroll to position [34, 0]
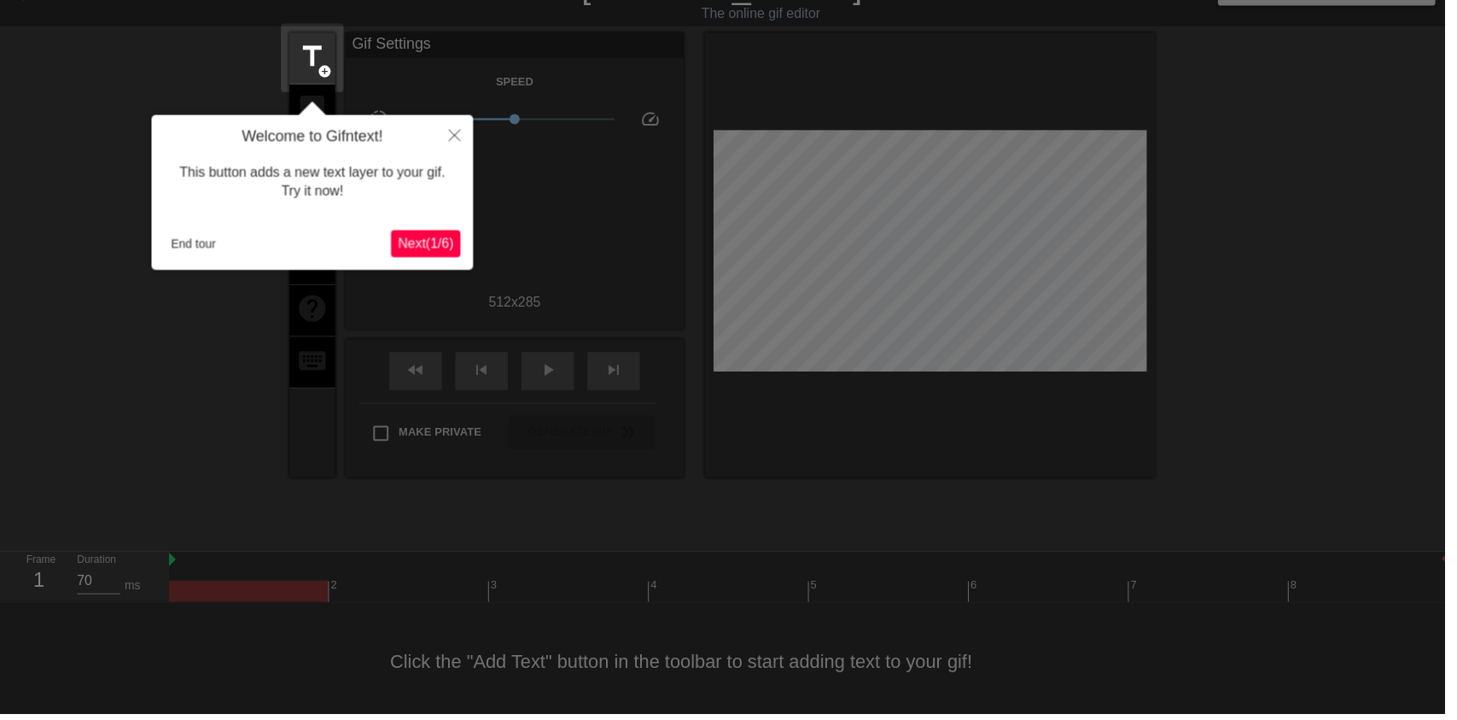
click at [200, 269] on div "Welcome to Gifntext! This button adds a new text layer to your gif. Try it now!…" at bounding box center [315, 194] width 324 height 156
click at [219, 257] on button "End tour" at bounding box center [195, 246] width 59 height 26
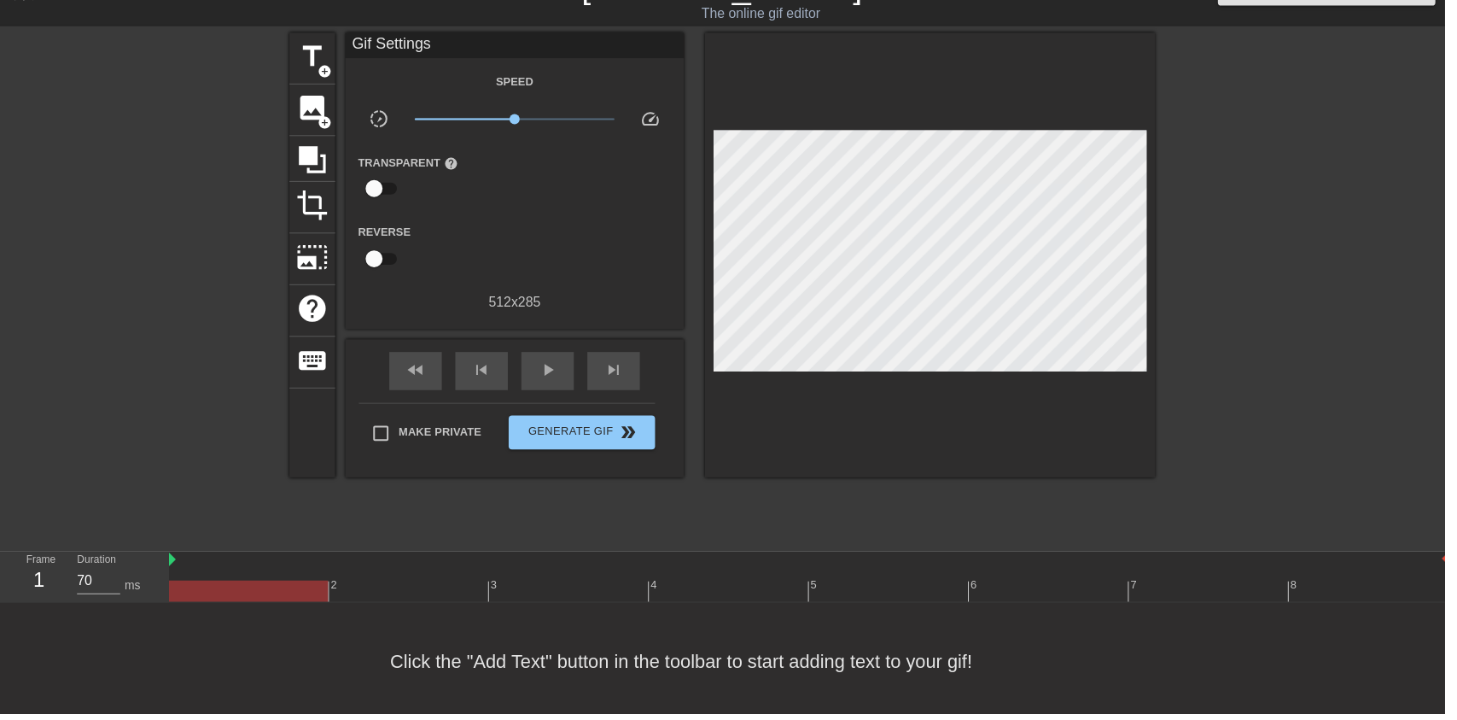
click at [322, 111] on span "image" at bounding box center [315, 109] width 32 height 32
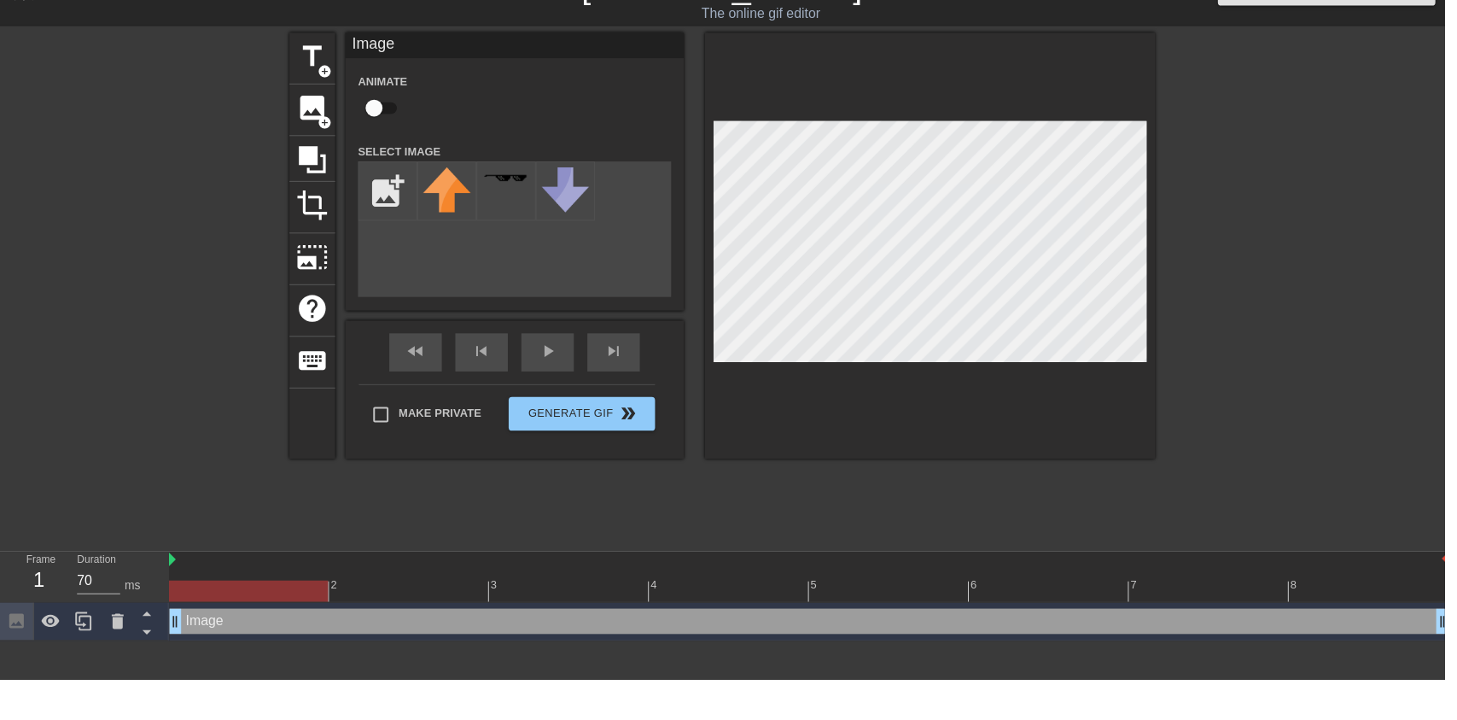
scroll to position [0, 0]
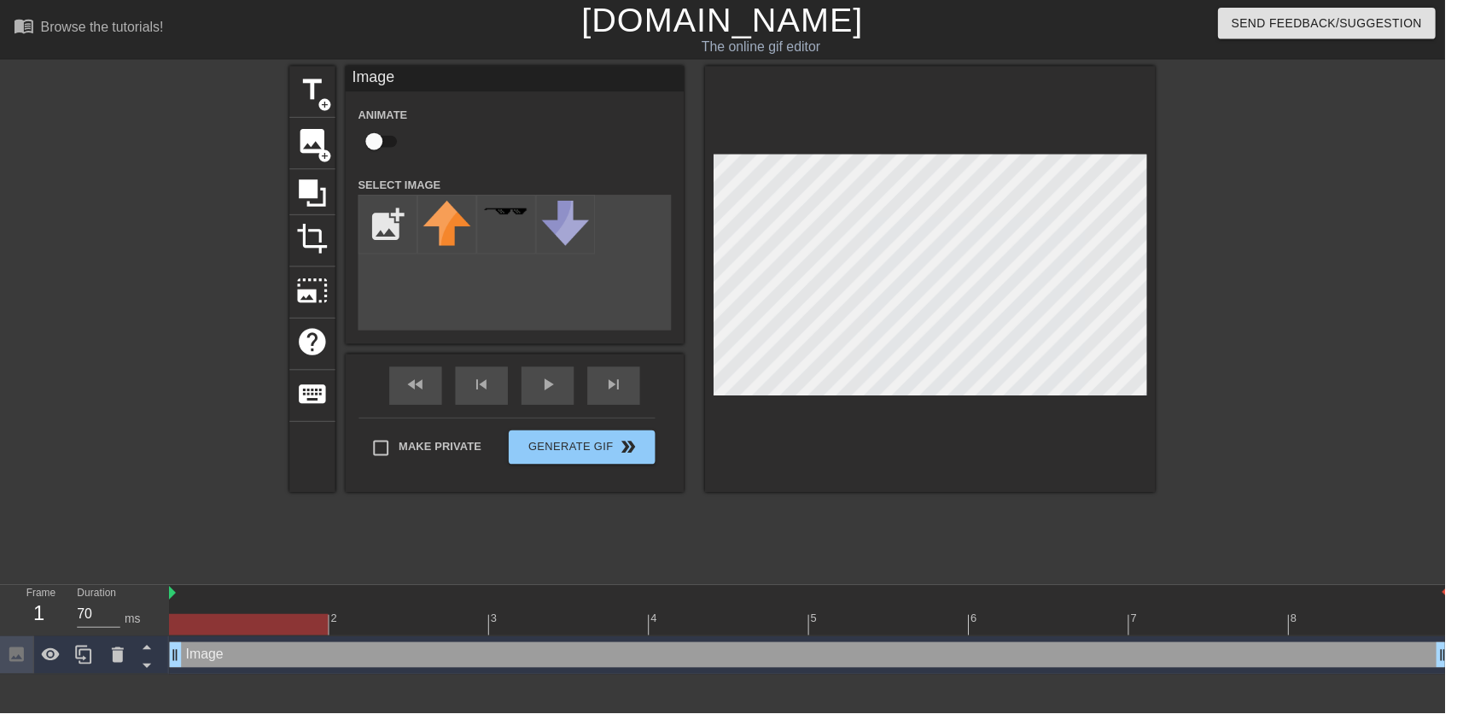
click at [382, 144] on input "checkbox" at bounding box center [377, 143] width 97 height 32
checkbox input "true"
click at [390, 220] on input "file" at bounding box center [391, 227] width 58 height 58
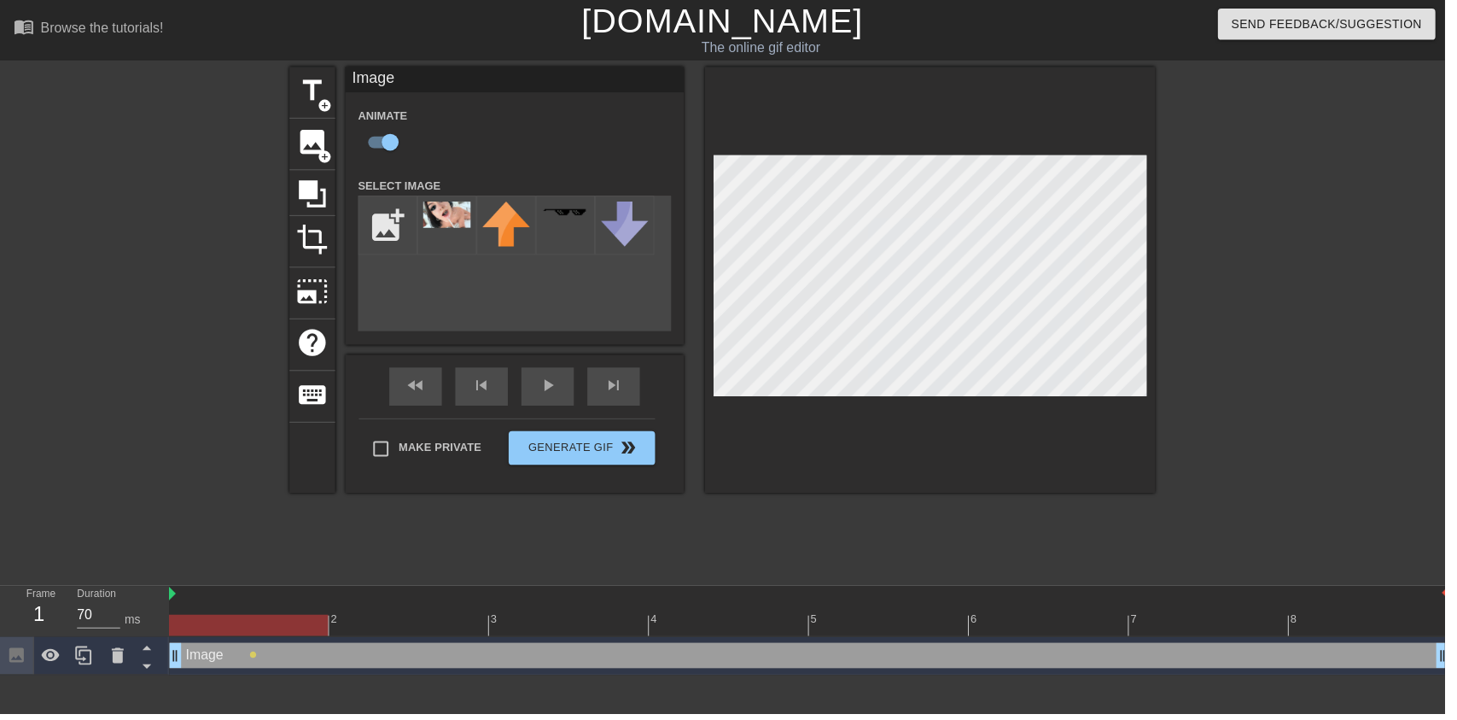
click at [397, 241] on input "file" at bounding box center [391, 227] width 58 height 58
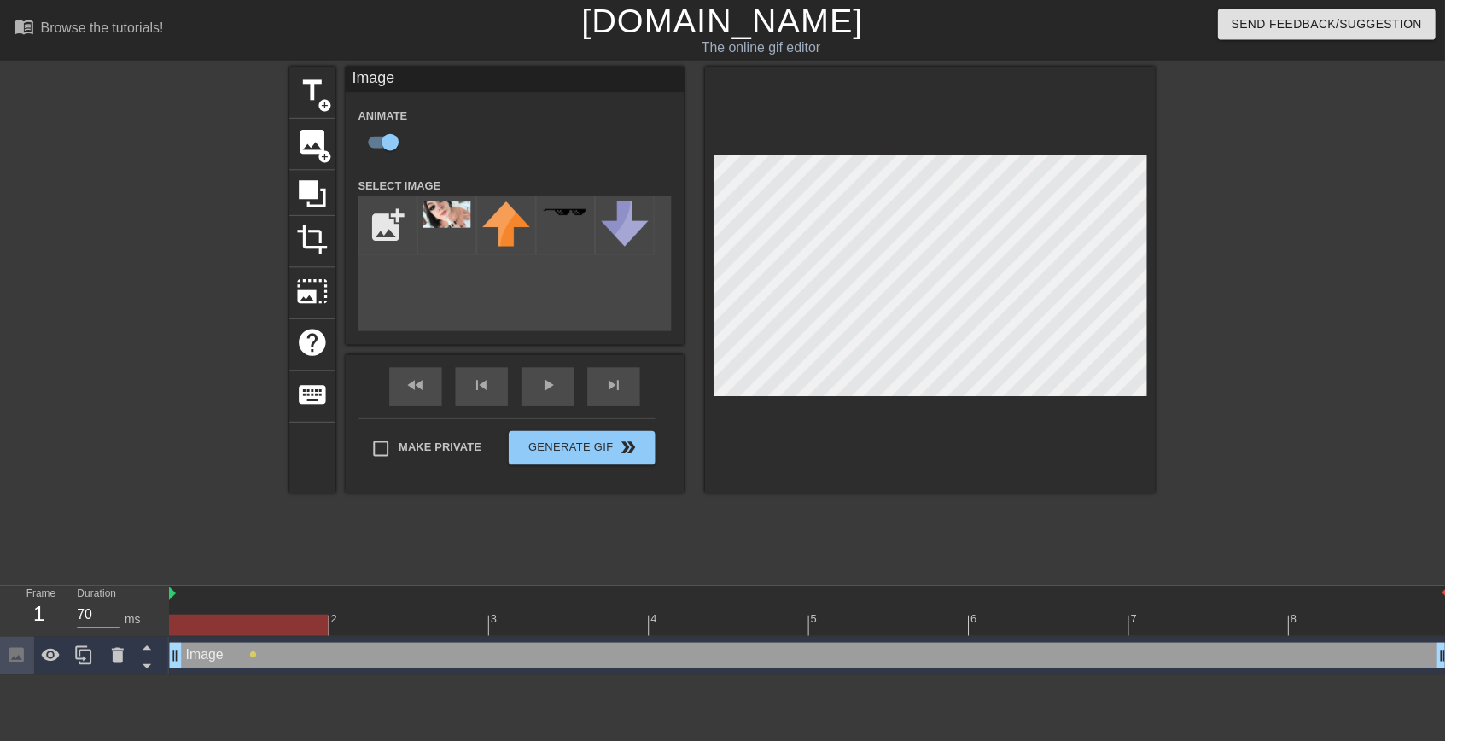
type input "C:\fakepath\4a3629ecdbb9f2103f6005236c3539a689c1e944_hq (1).png"
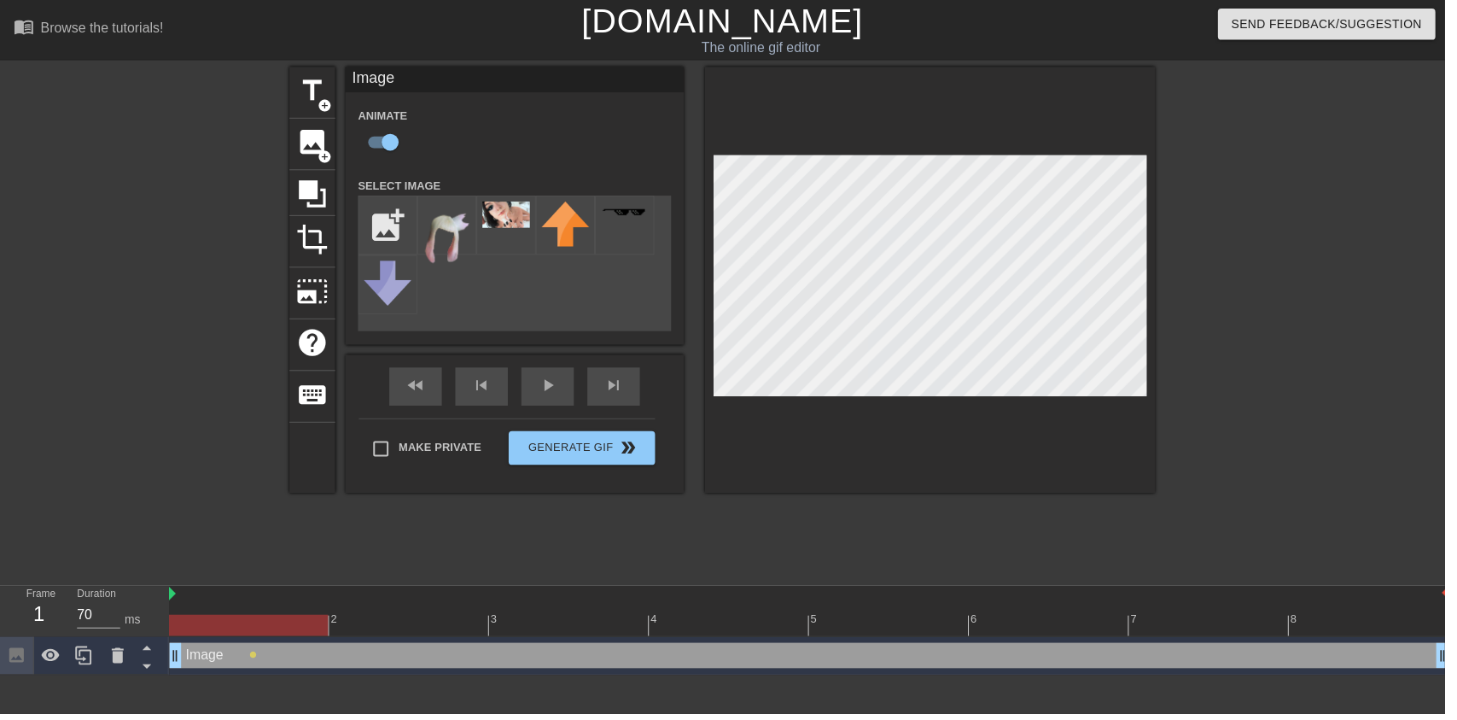
click at [453, 245] on img at bounding box center [451, 235] width 48 height 64
click at [542, 396] on div "play_arrow" at bounding box center [552, 390] width 53 height 38
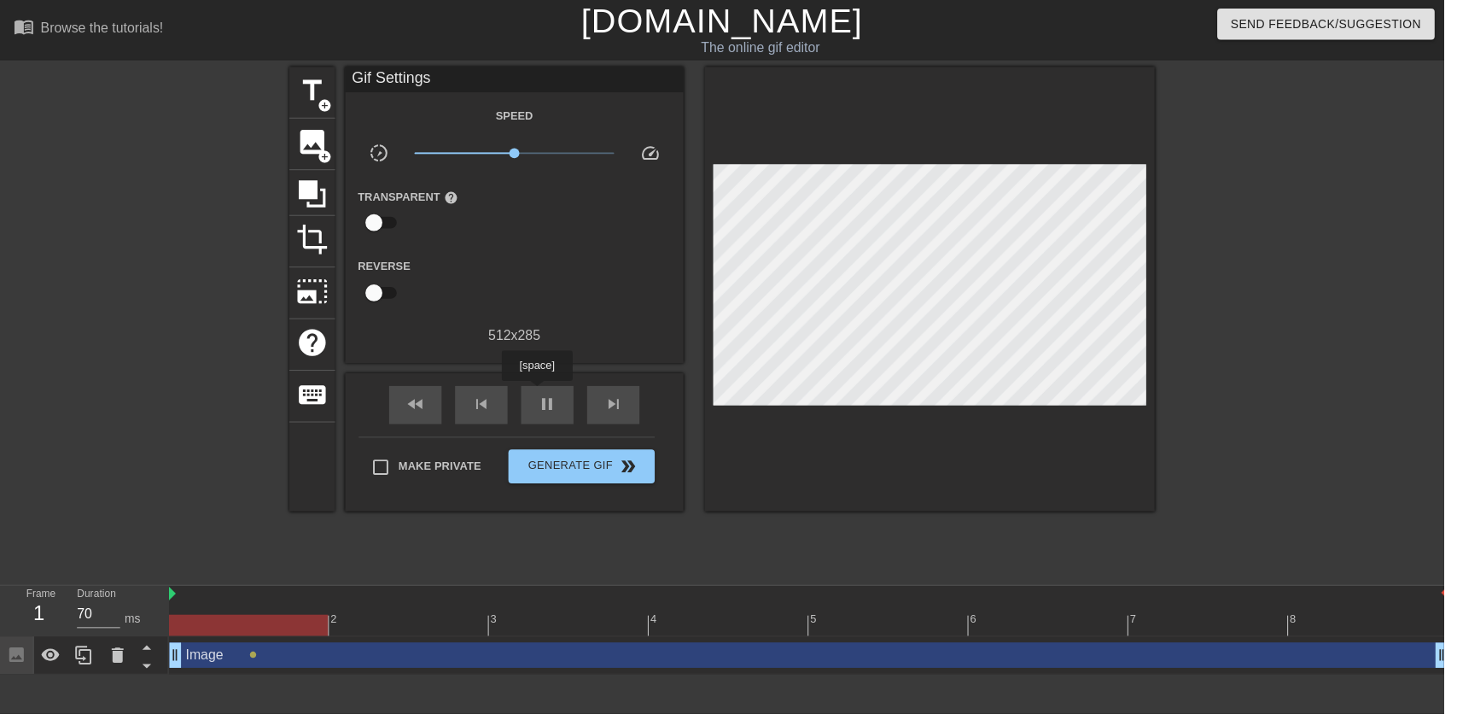
click at [575, 394] on div "pause" at bounding box center [552, 408] width 53 height 38
type input "60"
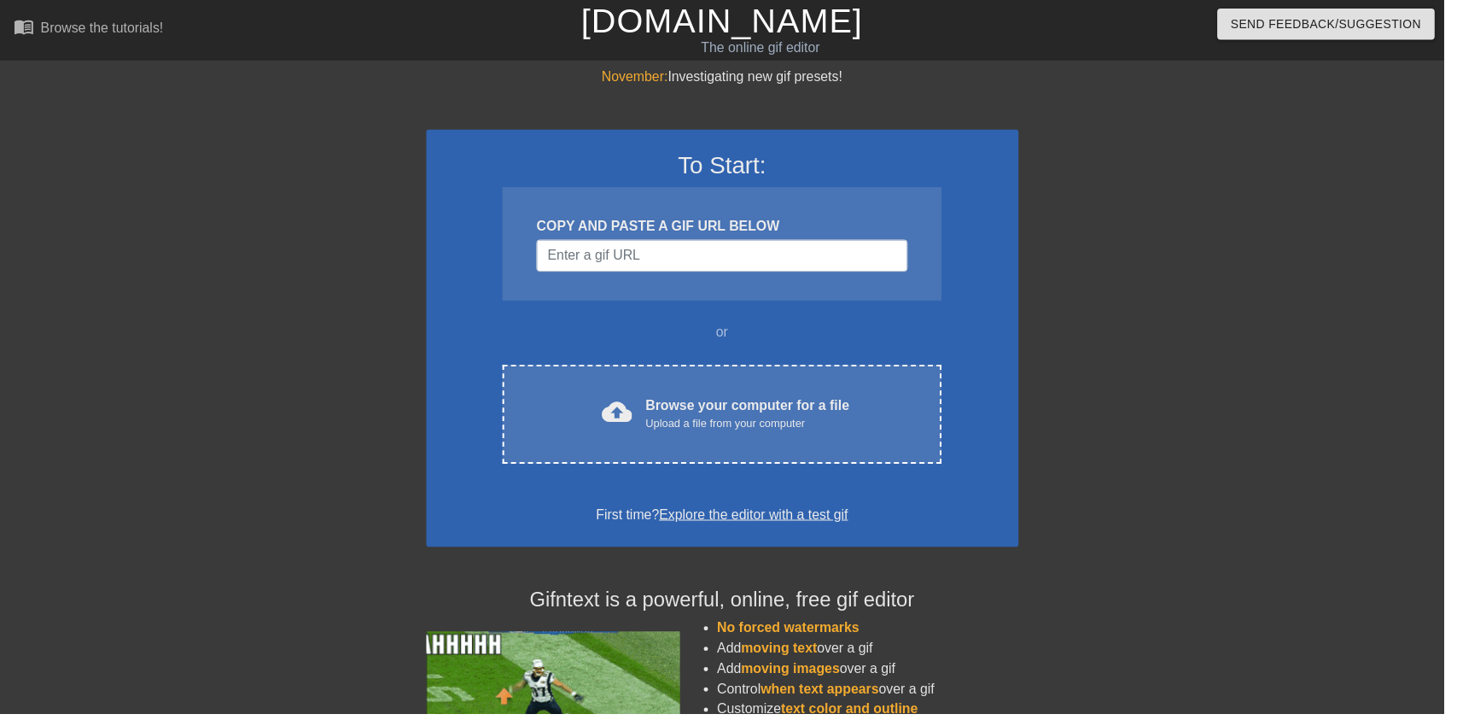
click at [783, 405] on div "Browse your computer for a file Upload a file from your computer" at bounding box center [754, 418] width 206 height 38
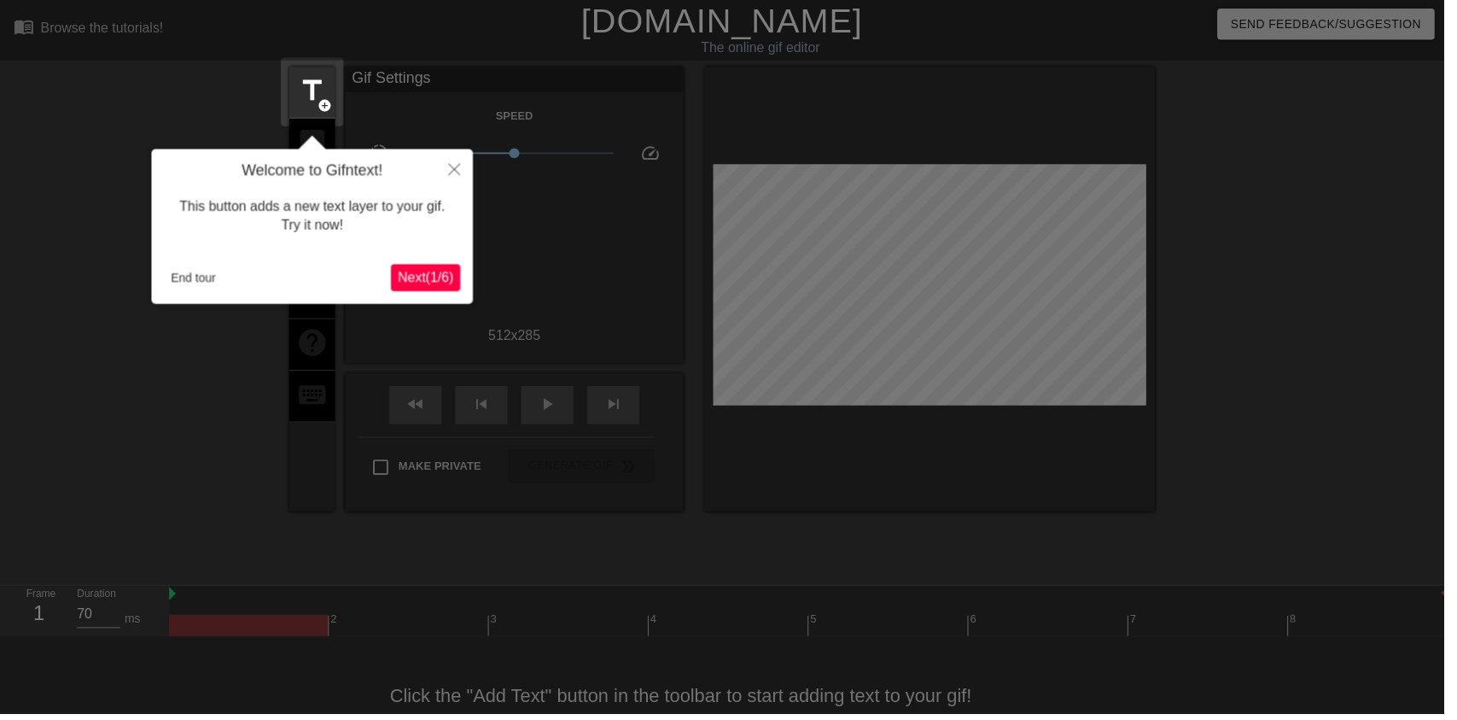
scroll to position [34, 0]
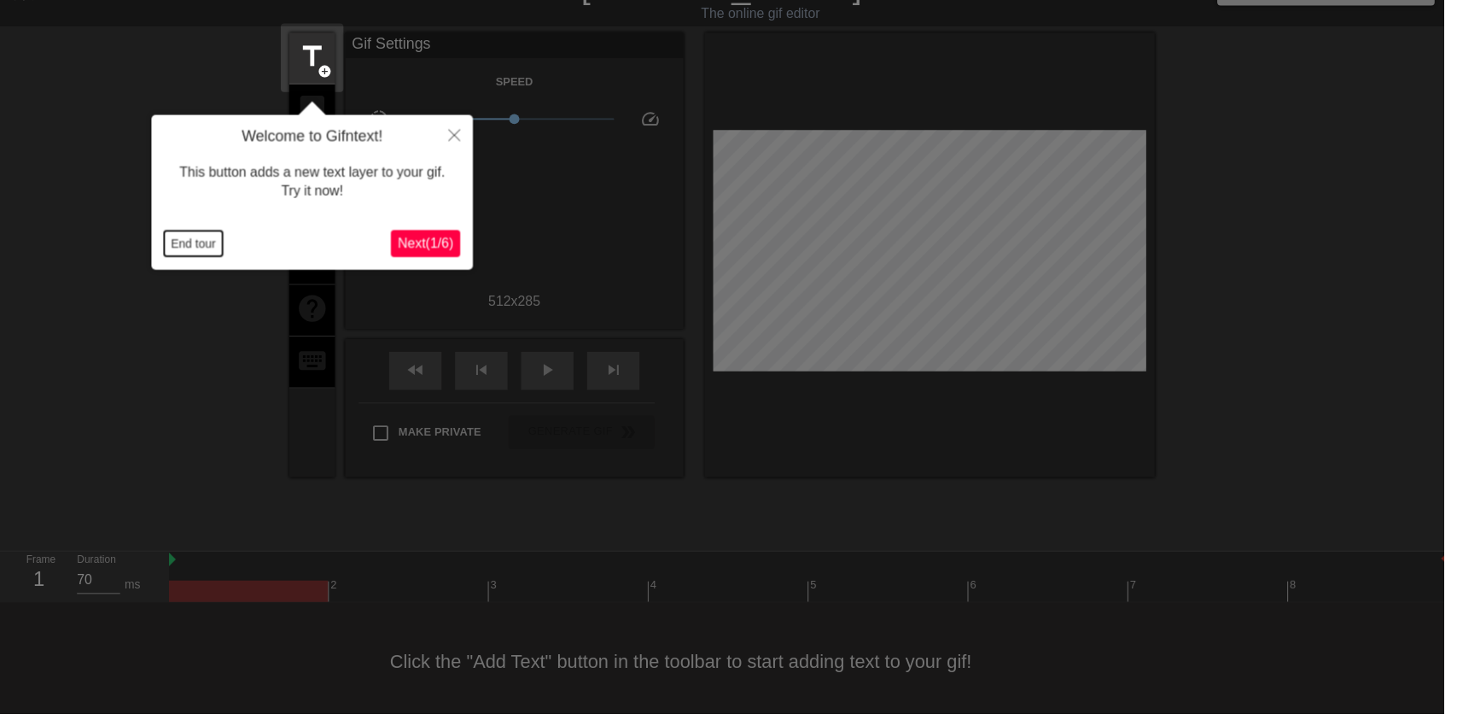
click at [166, 242] on button "End tour" at bounding box center [195, 246] width 59 height 26
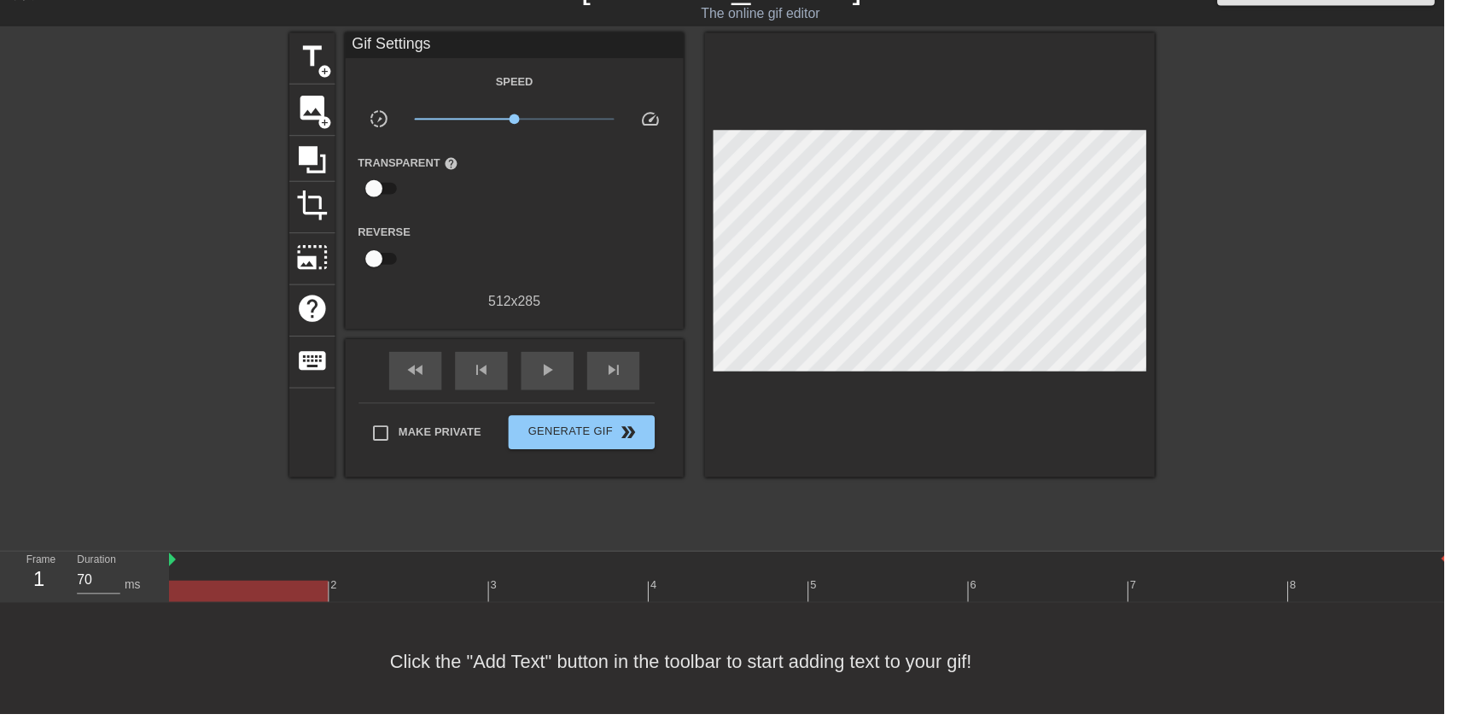
click at [310, 96] on span "image" at bounding box center [315, 109] width 32 height 32
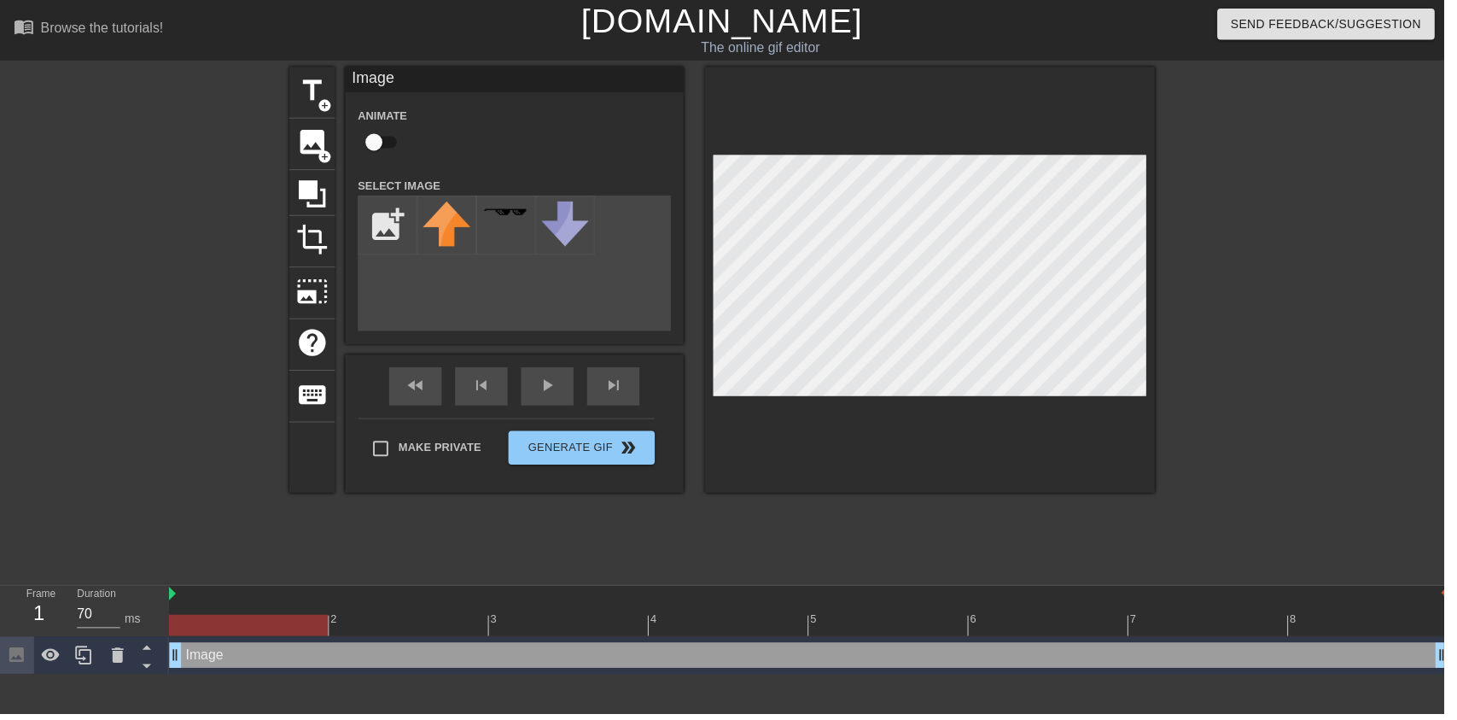
click at [376, 137] on input "checkbox" at bounding box center [377, 143] width 97 height 32
checkbox input "true"
click at [385, 207] on input "file" at bounding box center [391, 227] width 58 height 58
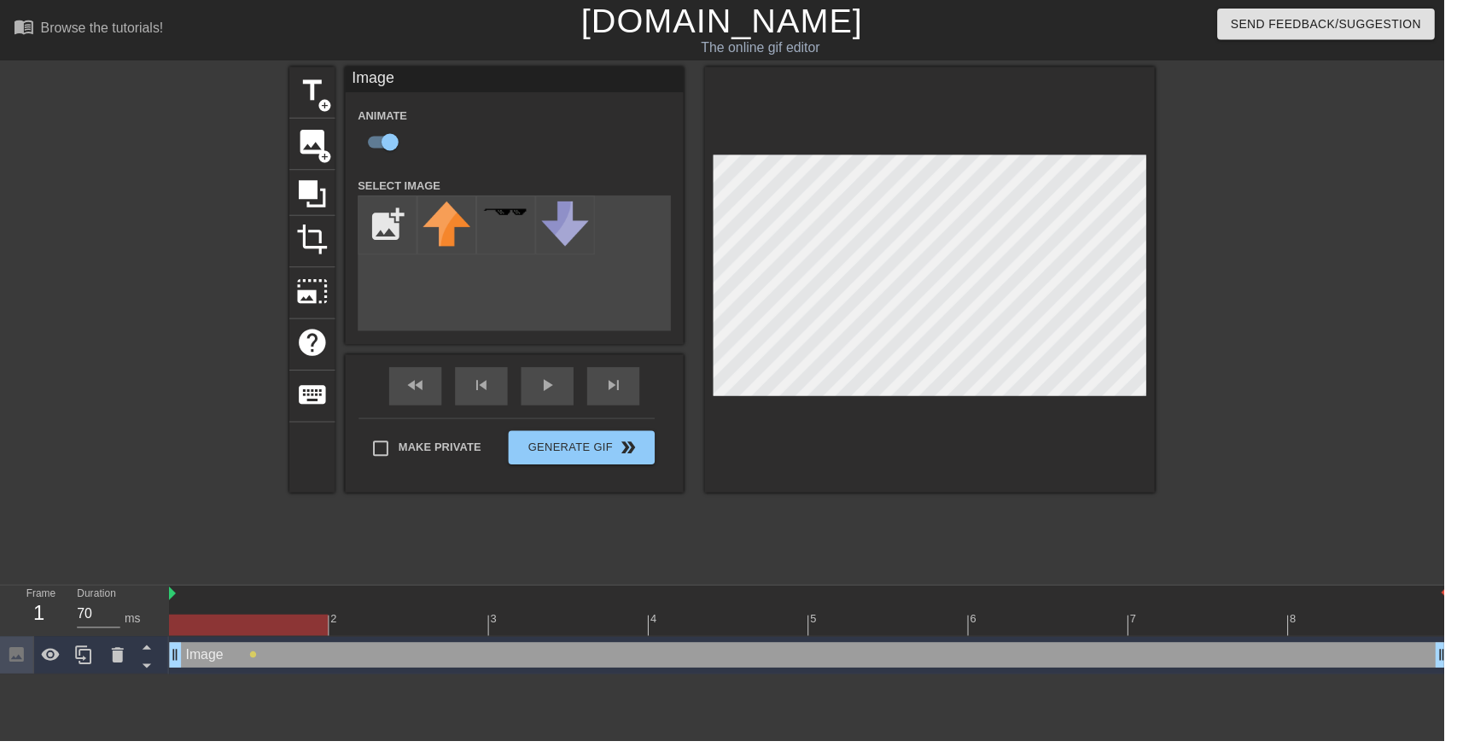
type input "C:\fakepath\vlc_20250817_182128 (1).png"
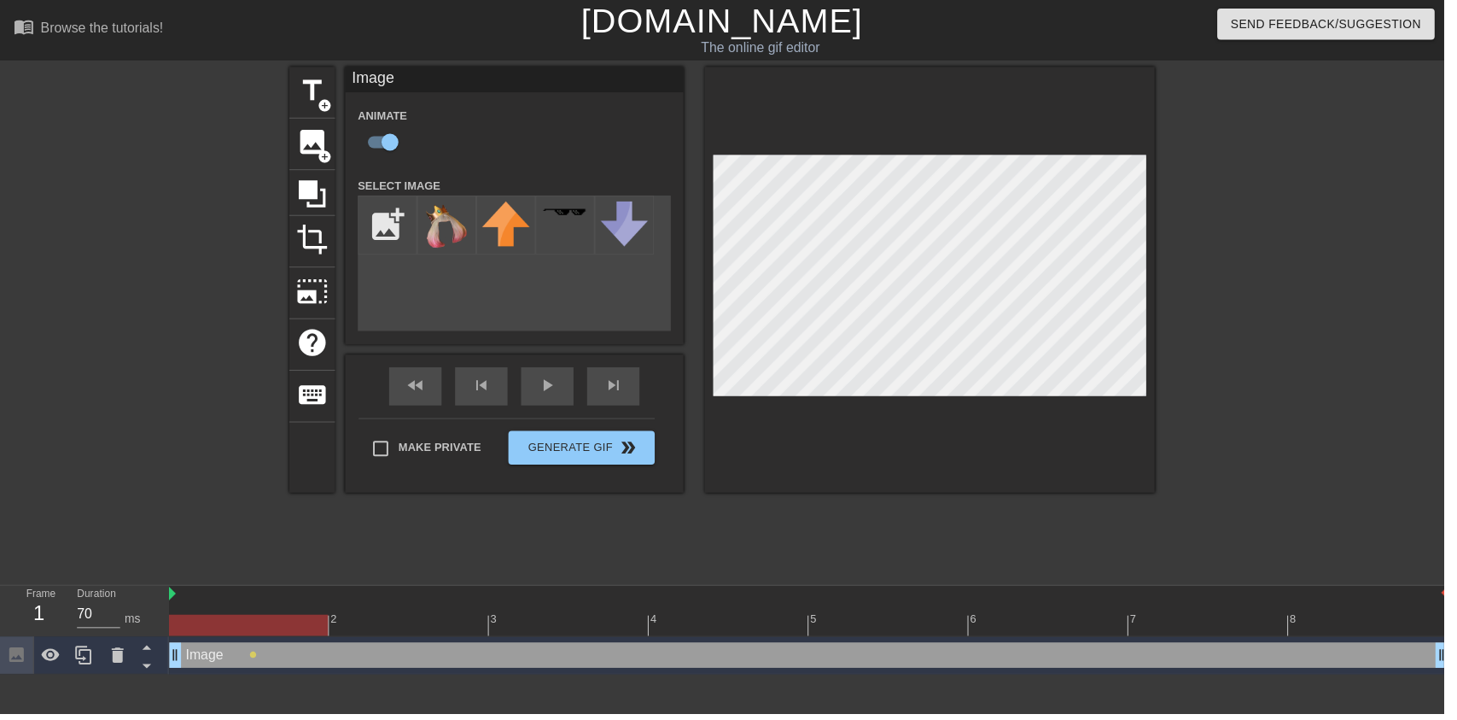
click at [465, 244] on img at bounding box center [451, 227] width 48 height 49
click at [573, 397] on div "play_arrow" at bounding box center [552, 390] width 53 height 38
click at [569, 397] on div "pause" at bounding box center [552, 390] width 53 height 38
click at [549, 400] on div "play_arrow" at bounding box center [552, 390] width 53 height 38
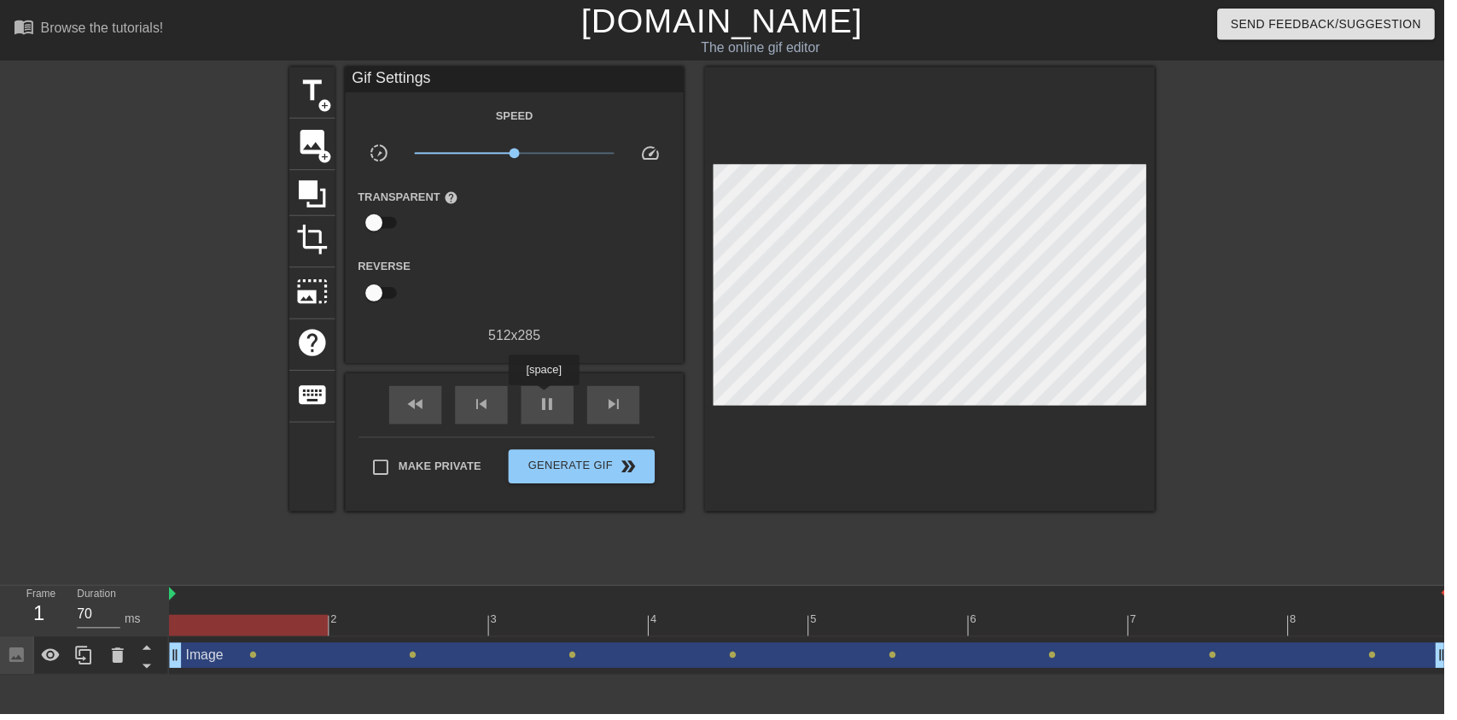
click at [549, 401] on span "pause" at bounding box center [552, 407] width 20 height 20
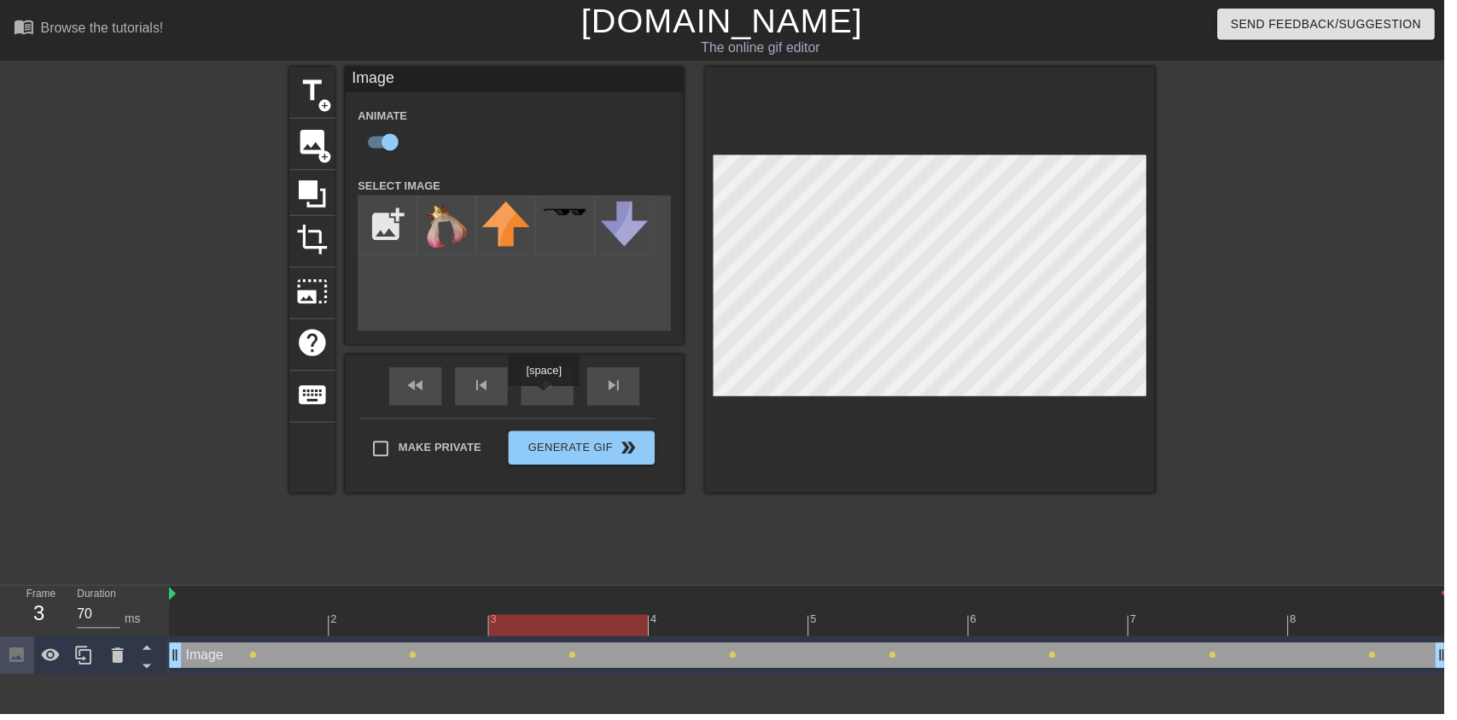
click at [573, 394] on div "play_arrow" at bounding box center [552, 390] width 53 height 38
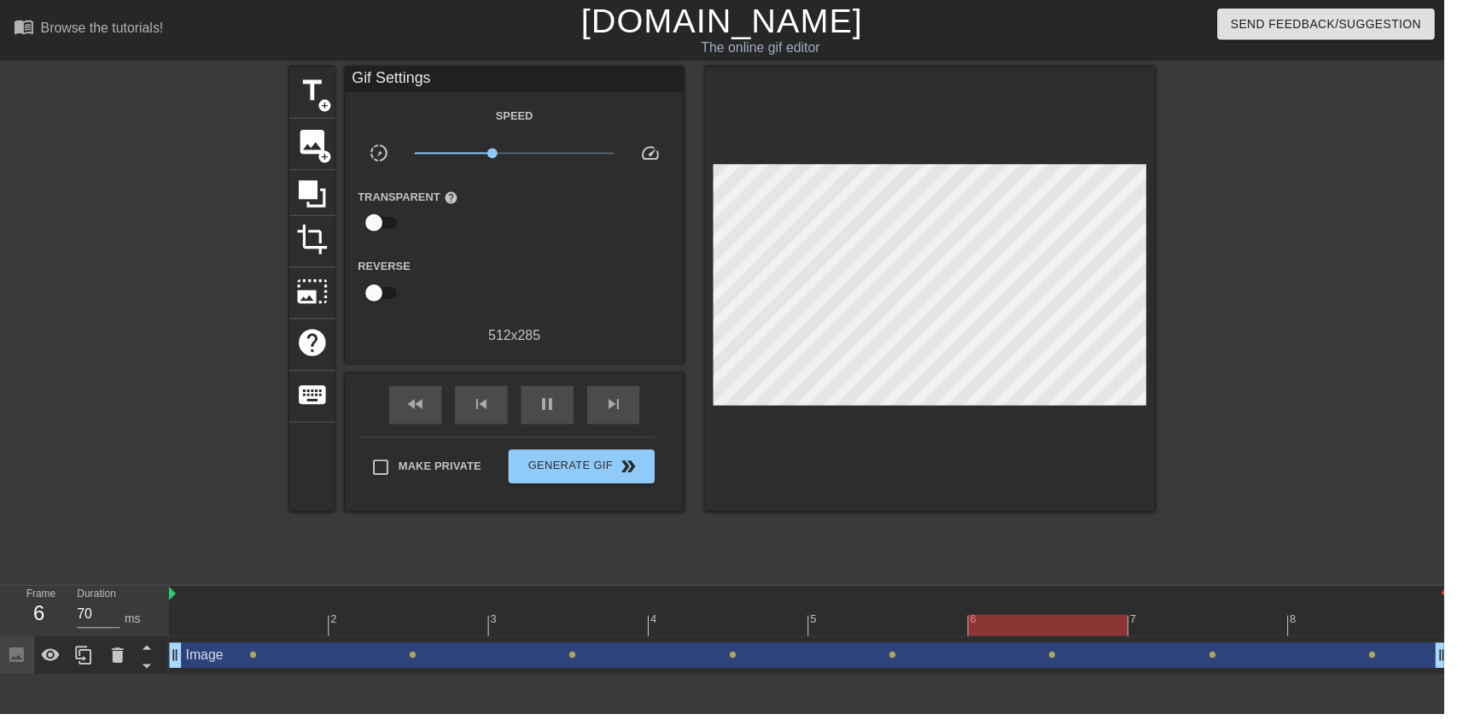
click at [555, 402] on span "pause" at bounding box center [552, 407] width 20 height 20
click at [117, 666] on icon at bounding box center [119, 660] width 12 height 15
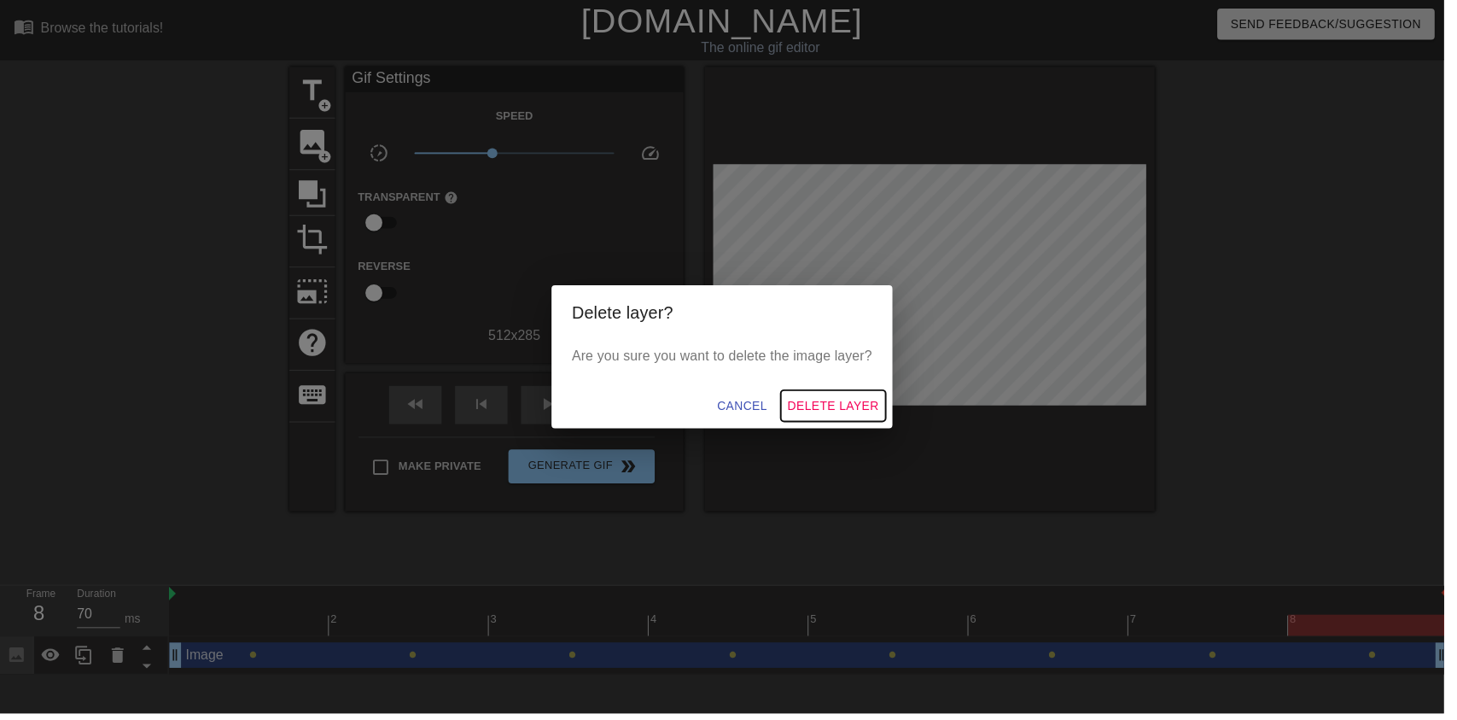
click at [838, 420] on span "Delete Layer" at bounding box center [841, 409] width 92 height 21
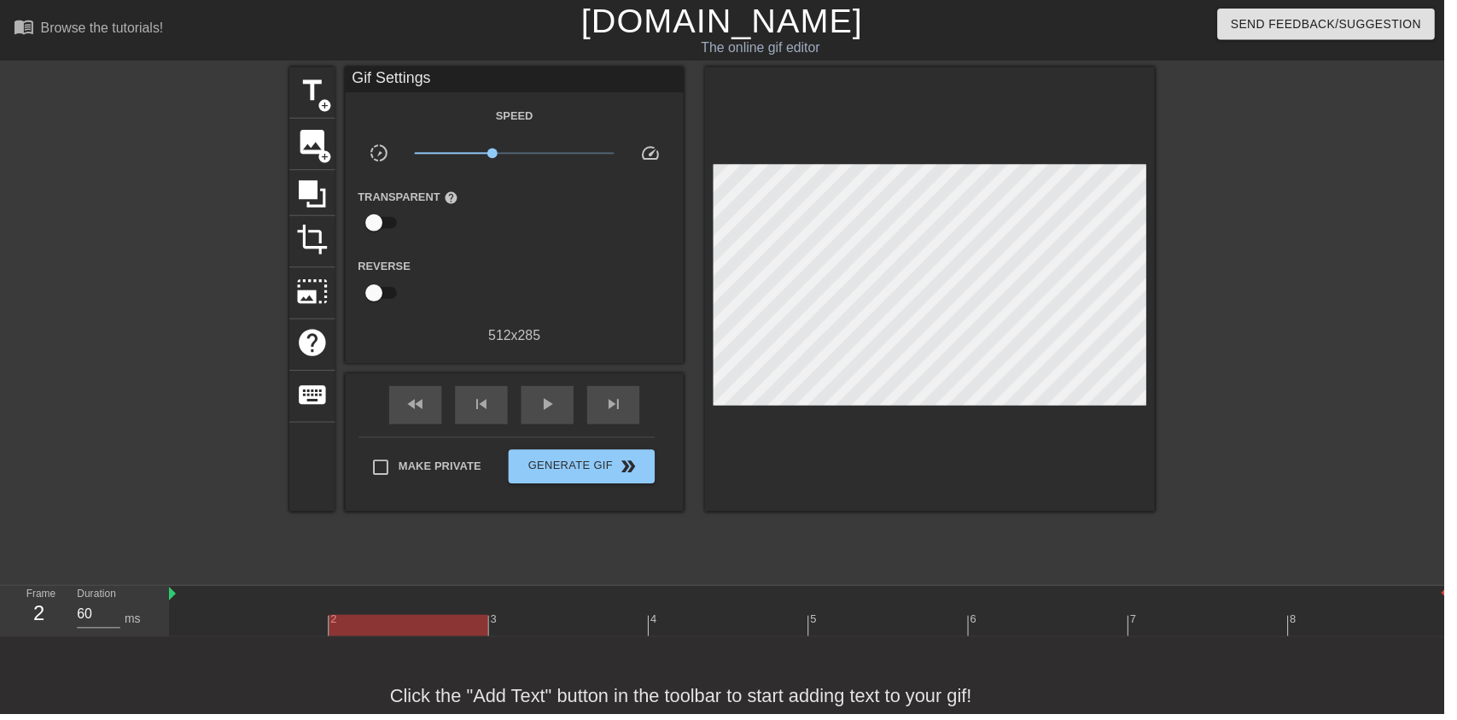
type input "70"
click at [315, 148] on span "image" at bounding box center [315, 143] width 32 height 32
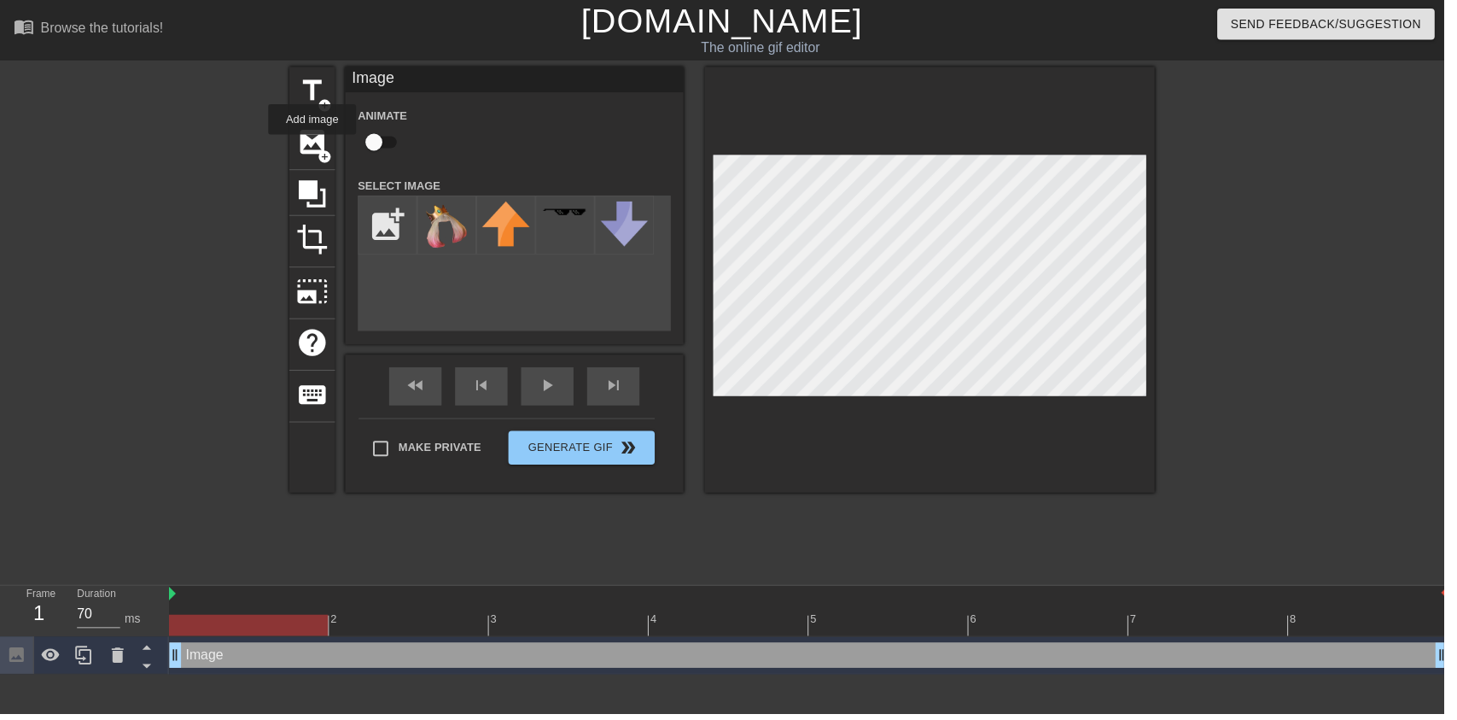
click at [383, 146] on input "checkbox" at bounding box center [377, 143] width 97 height 32
checkbox input "true"
click at [401, 219] on input "file" at bounding box center [391, 227] width 58 height 58
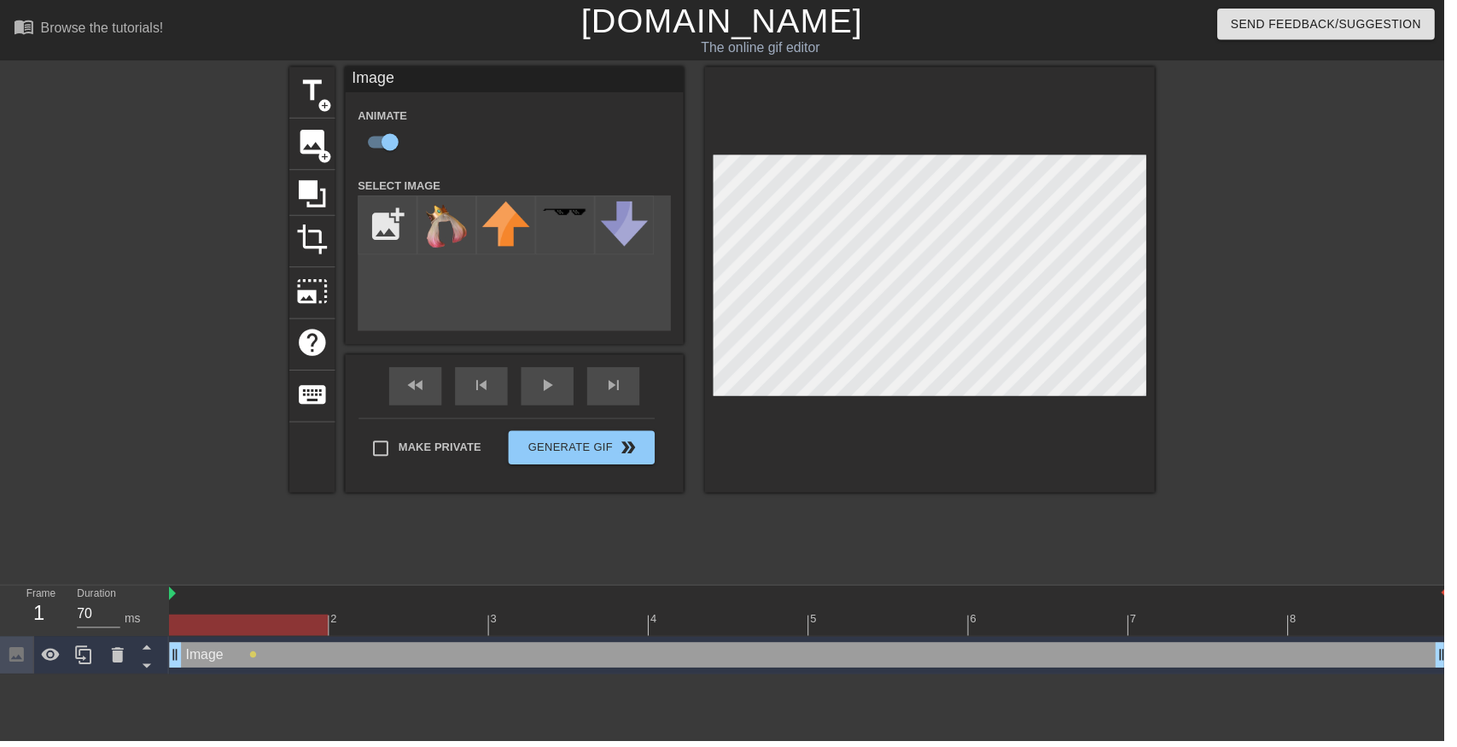
type input "C:\fakepath\vlc_20250817_182128.png"
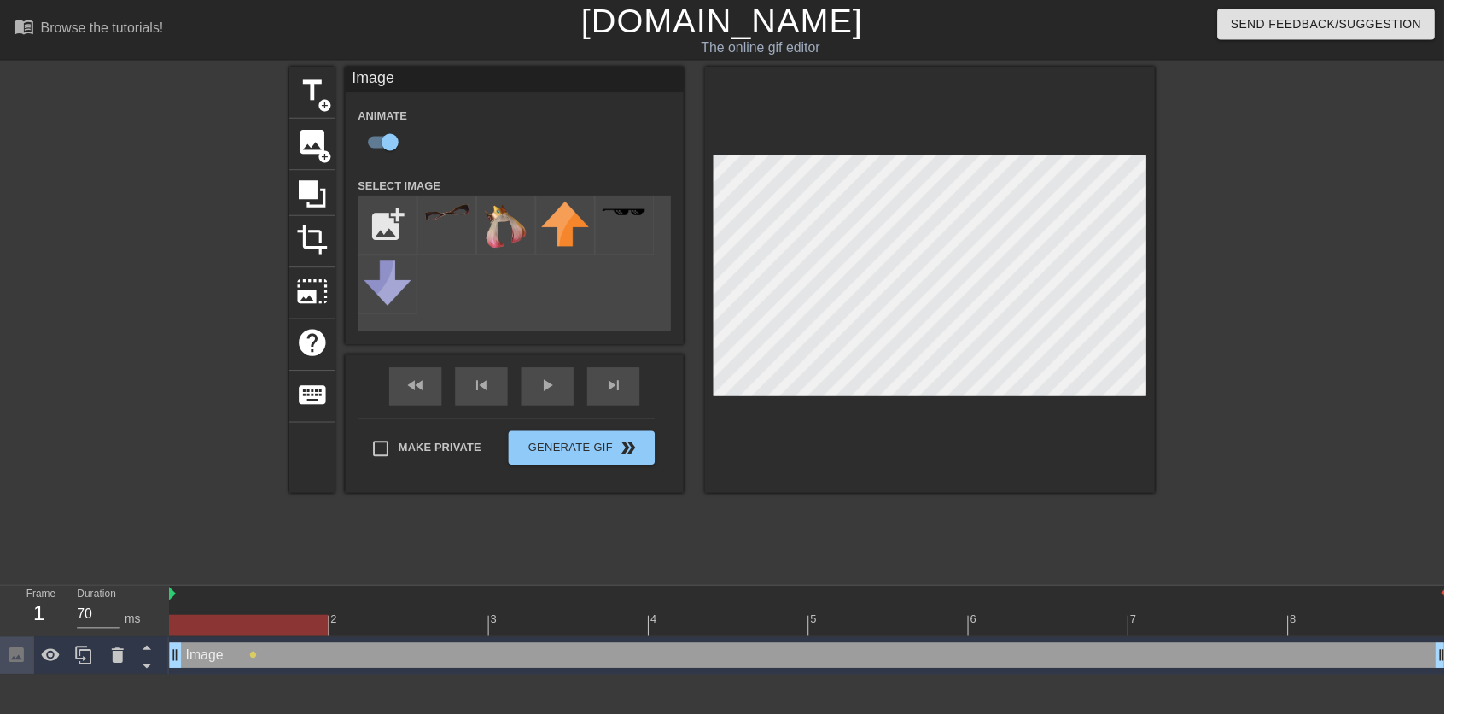
click at [435, 223] on img at bounding box center [451, 214] width 48 height 18
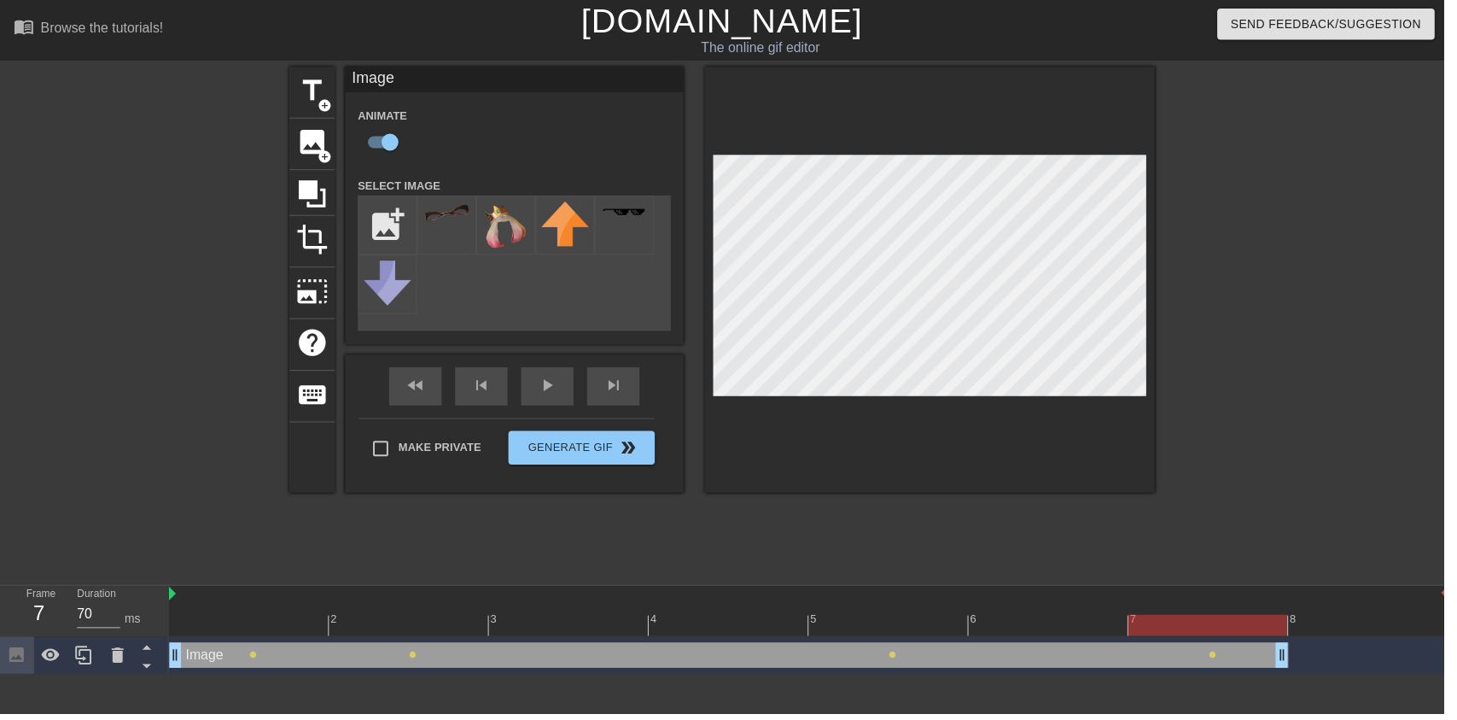
click at [1374, 628] on div at bounding box center [816, 630] width 1291 height 21
type input "70"
click at [324, 132] on span "image" at bounding box center [315, 143] width 32 height 32
checkbox input "false"
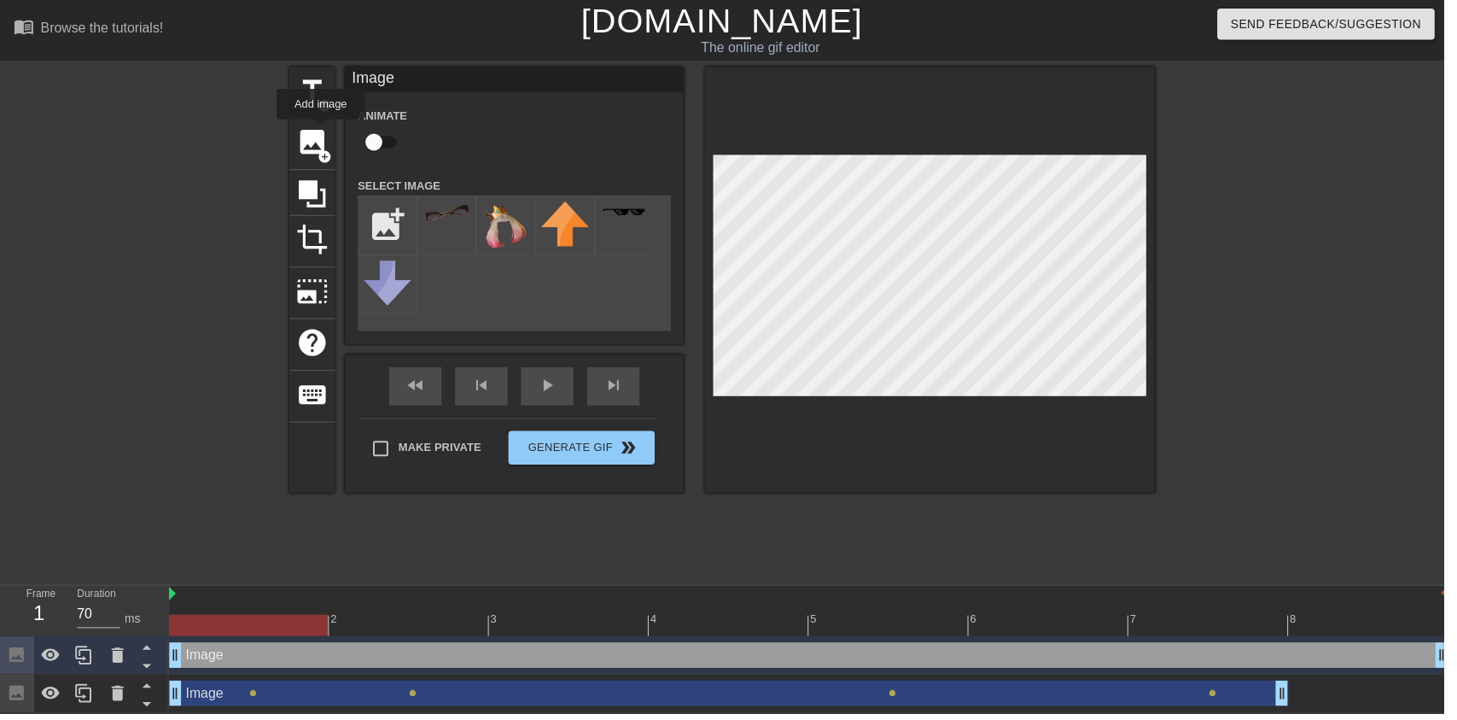
click at [395, 204] on input "file" at bounding box center [391, 227] width 58 height 58
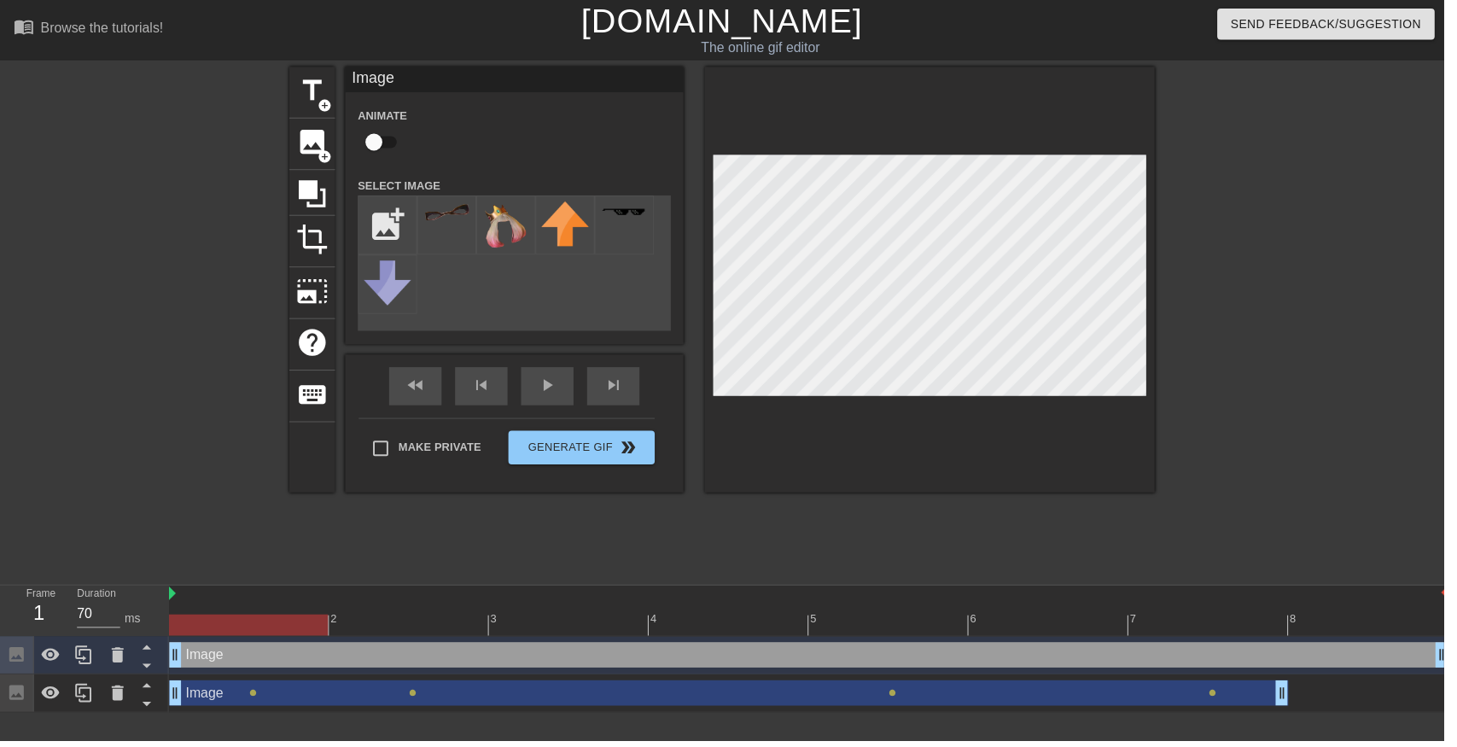
type input "C:\fakepath\vlc_20250817_183755.png"
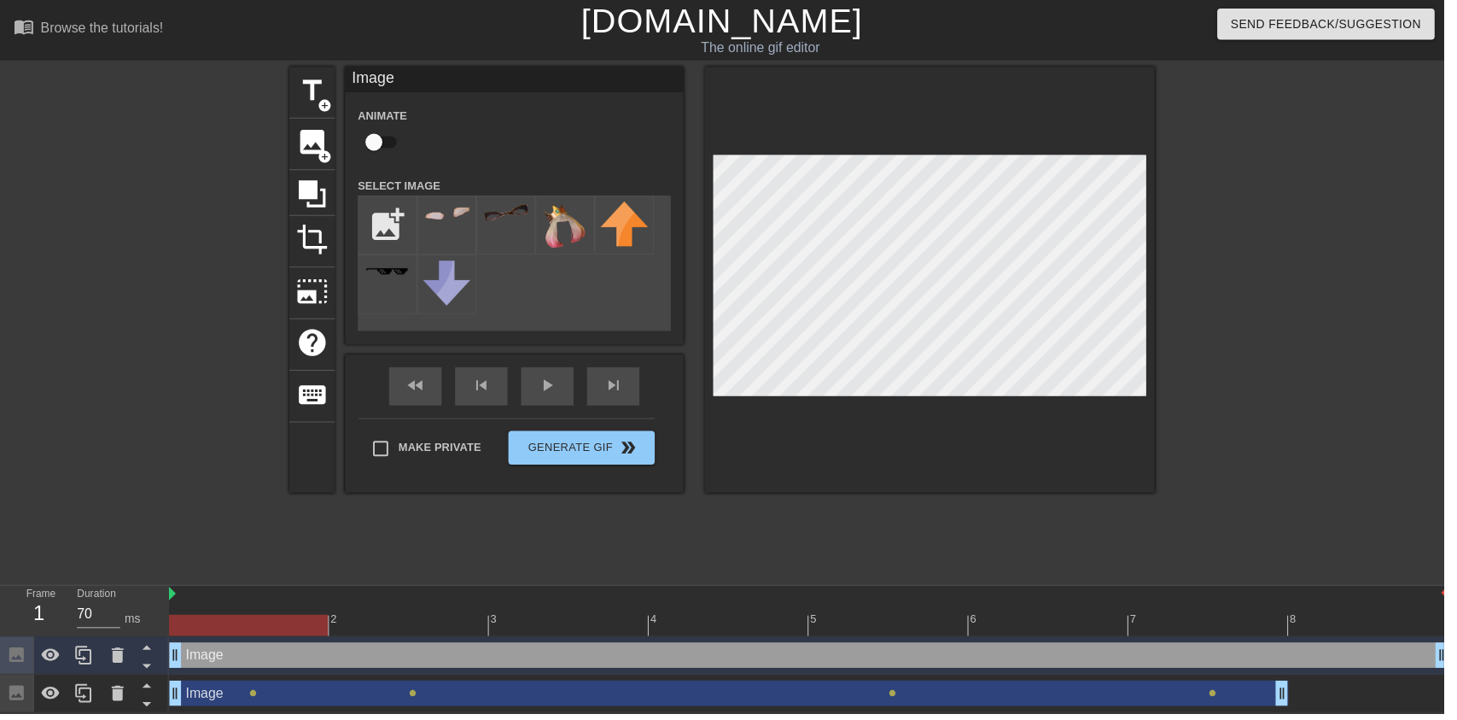
click at [460, 225] on div at bounding box center [451, 227] width 60 height 60
click at [383, 140] on input "checkbox" at bounding box center [377, 143] width 97 height 32
checkbox input "true"
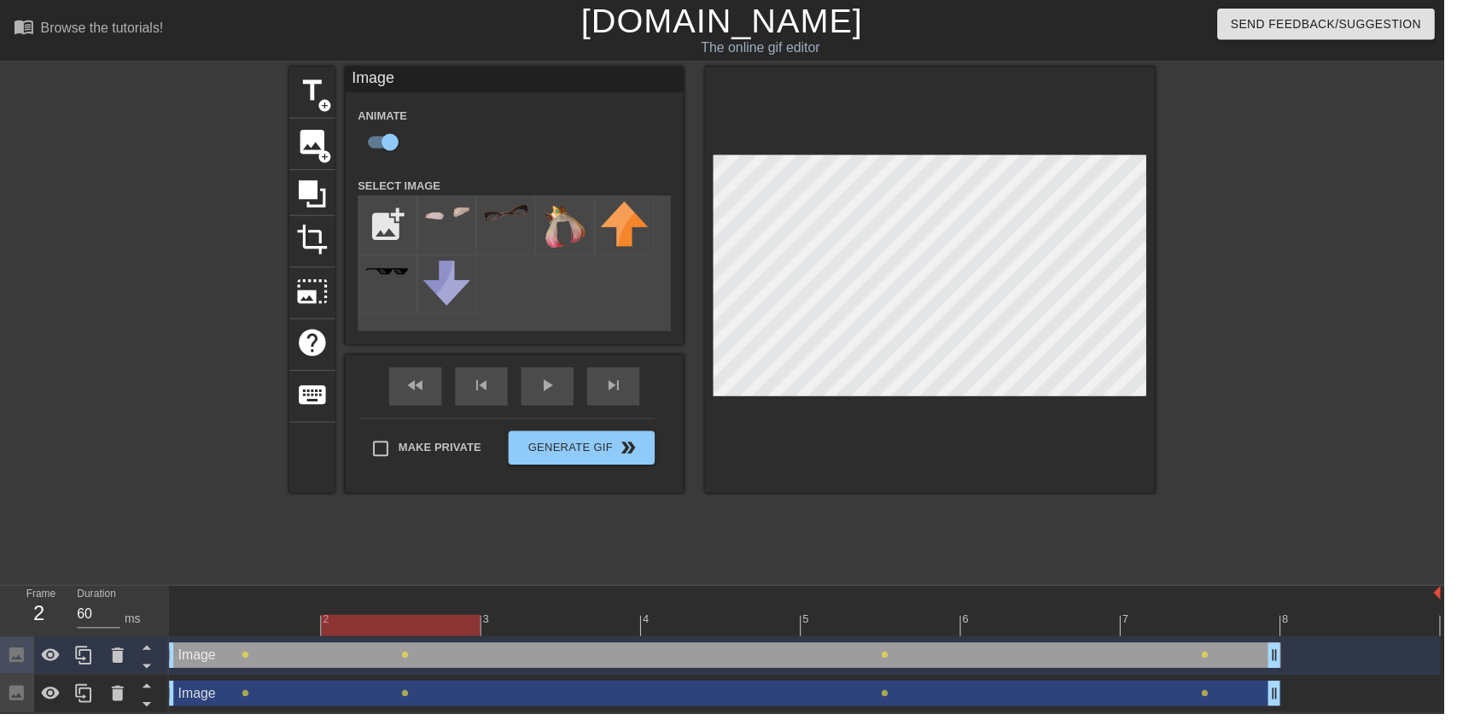
type input "70"
click at [315, 135] on span "image" at bounding box center [315, 143] width 32 height 32
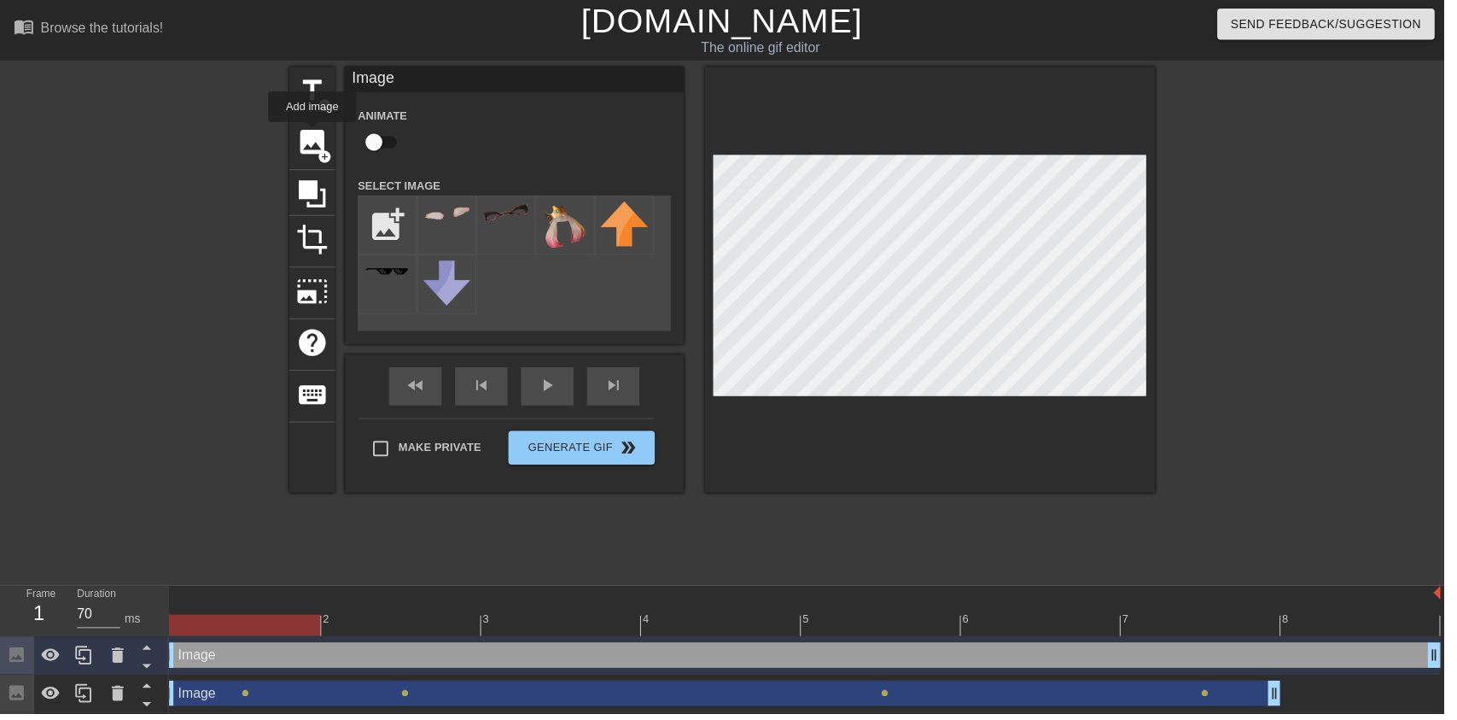
click at [586, 211] on img at bounding box center [570, 227] width 48 height 49
click at [380, 151] on input "checkbox" at bounding box center [377, 143] width 97 height 32
checkbox input "true"
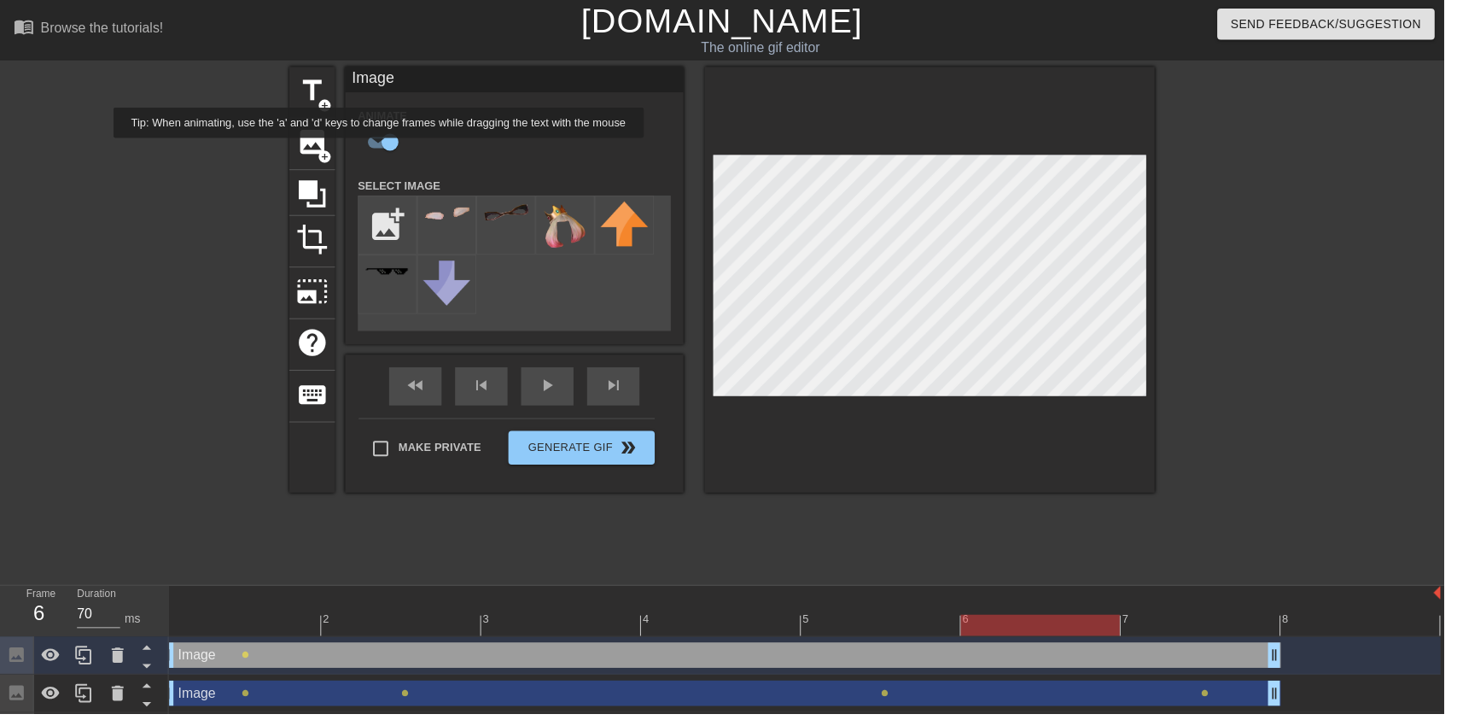
click at [50, 658] on icon at bounding box center [51, 660] width 19 height 13
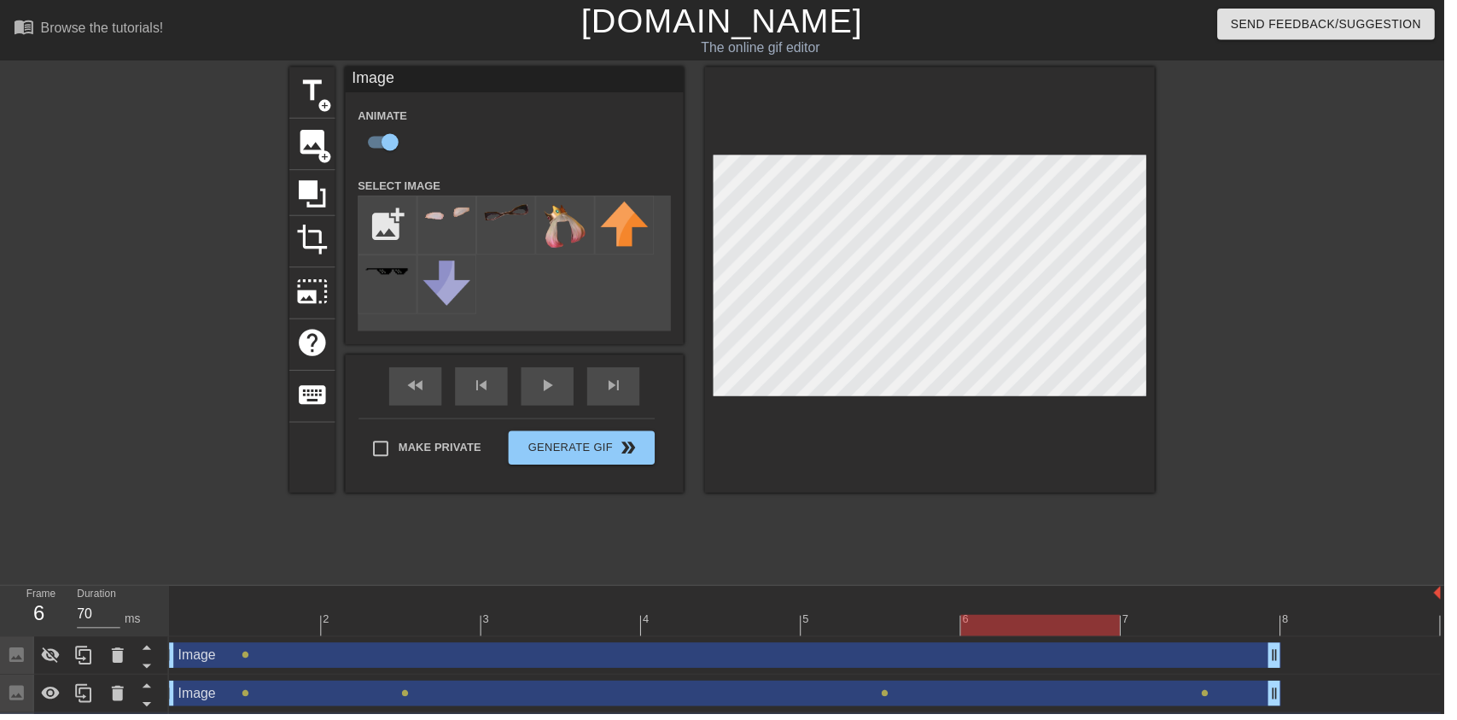
scroll to position [4, 0]
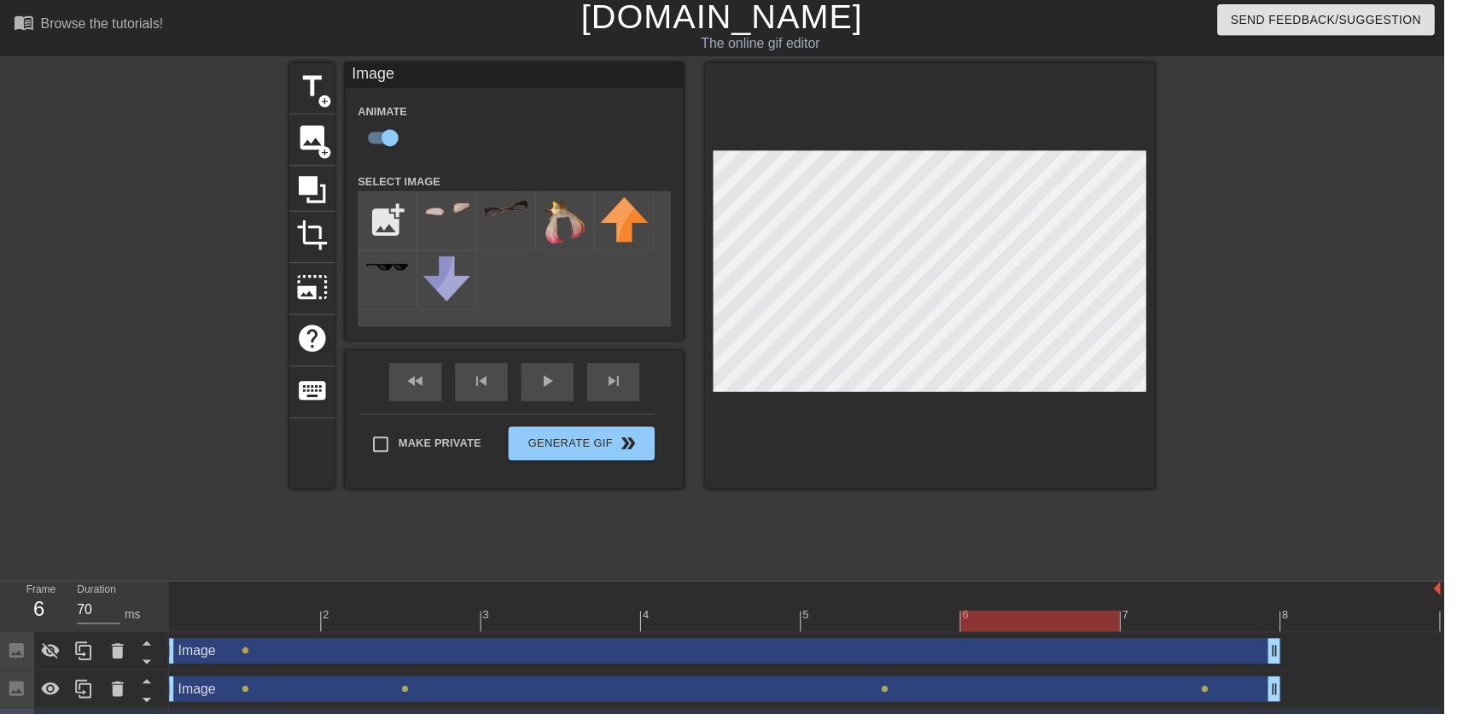
click at [48, 662] on icon at bounding box center [51, 656] width 20 height 20
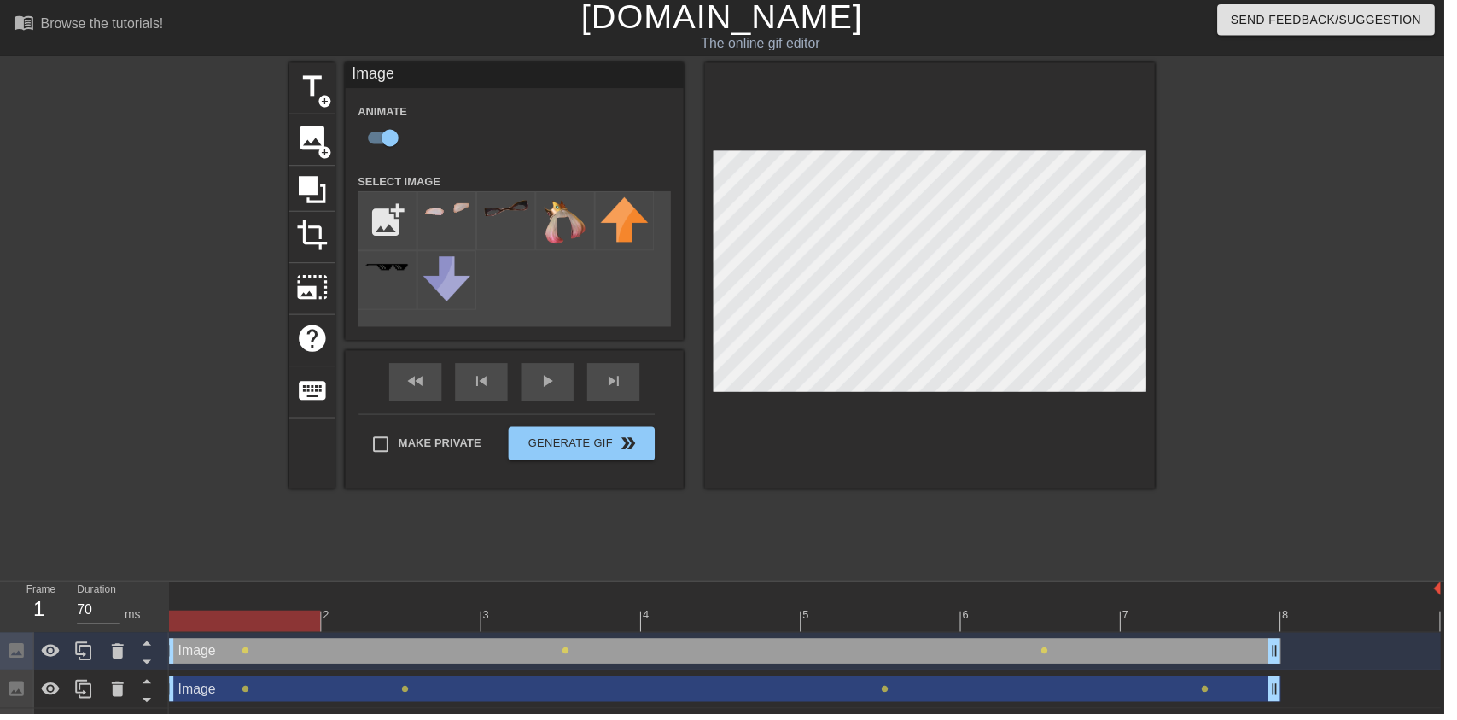
click at [564, 378] on div "fast_rewind skip_previous play_arrow skip_next" at bounding box center [519, 385] width 278 height 64
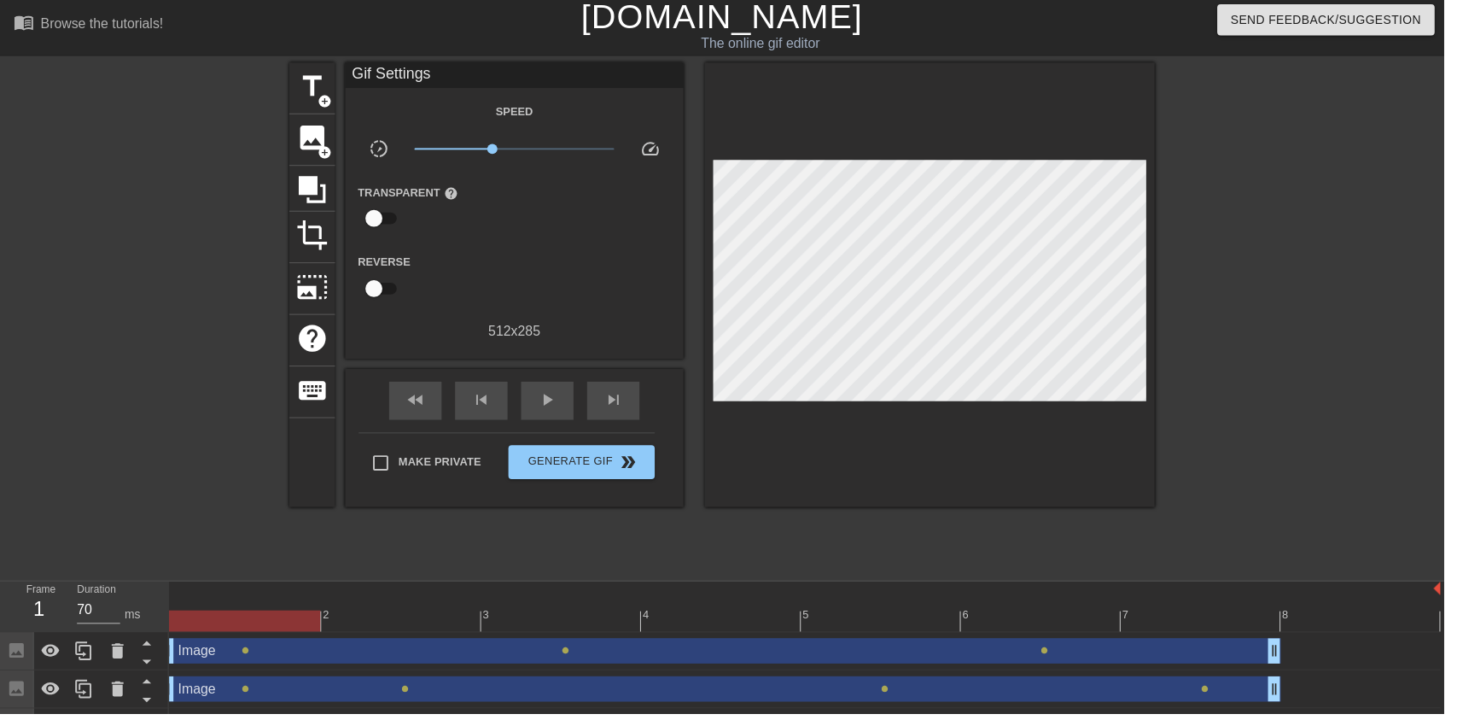
click at [559, 403] on span "play_arrow" at bounding box center [552, 403] width 20 height 20
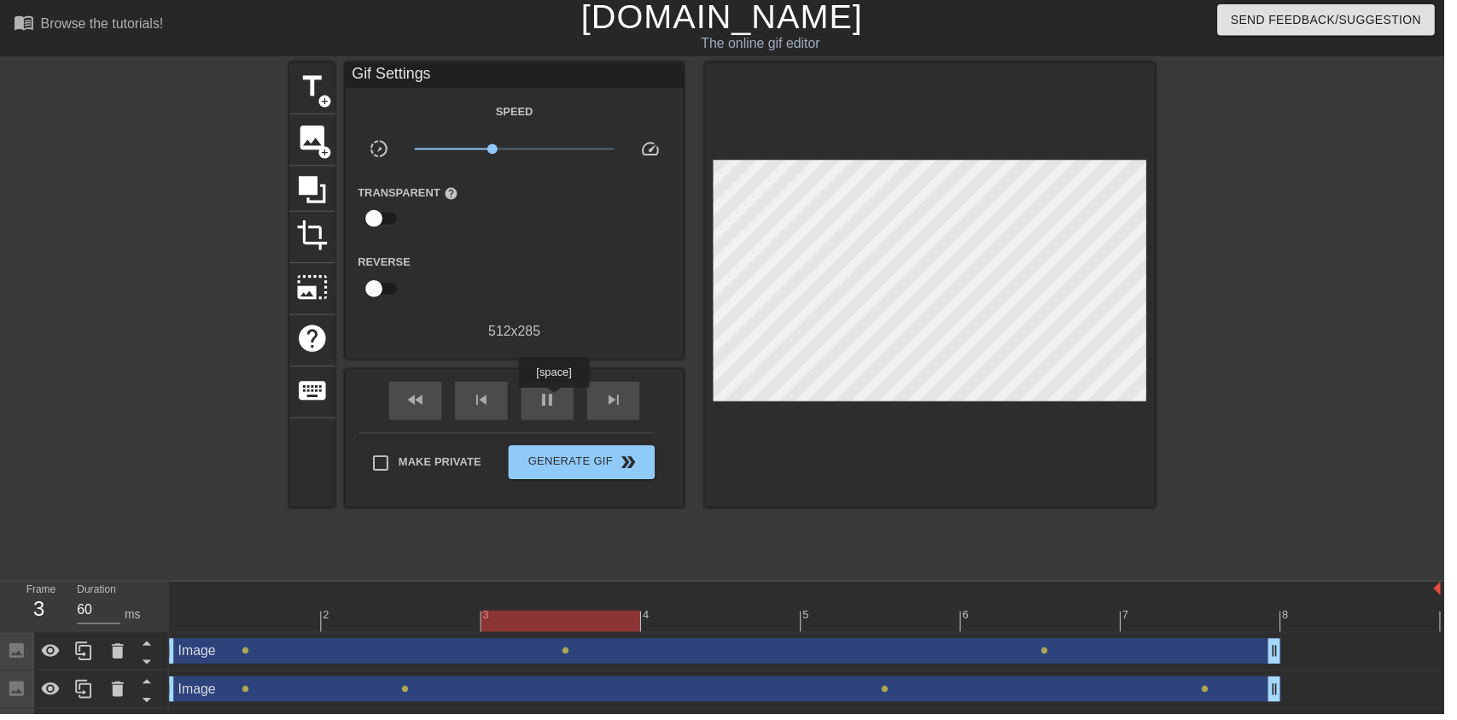
click at [563, 410] on div "pause" at bounding box center [552, 404] width 53 height 38
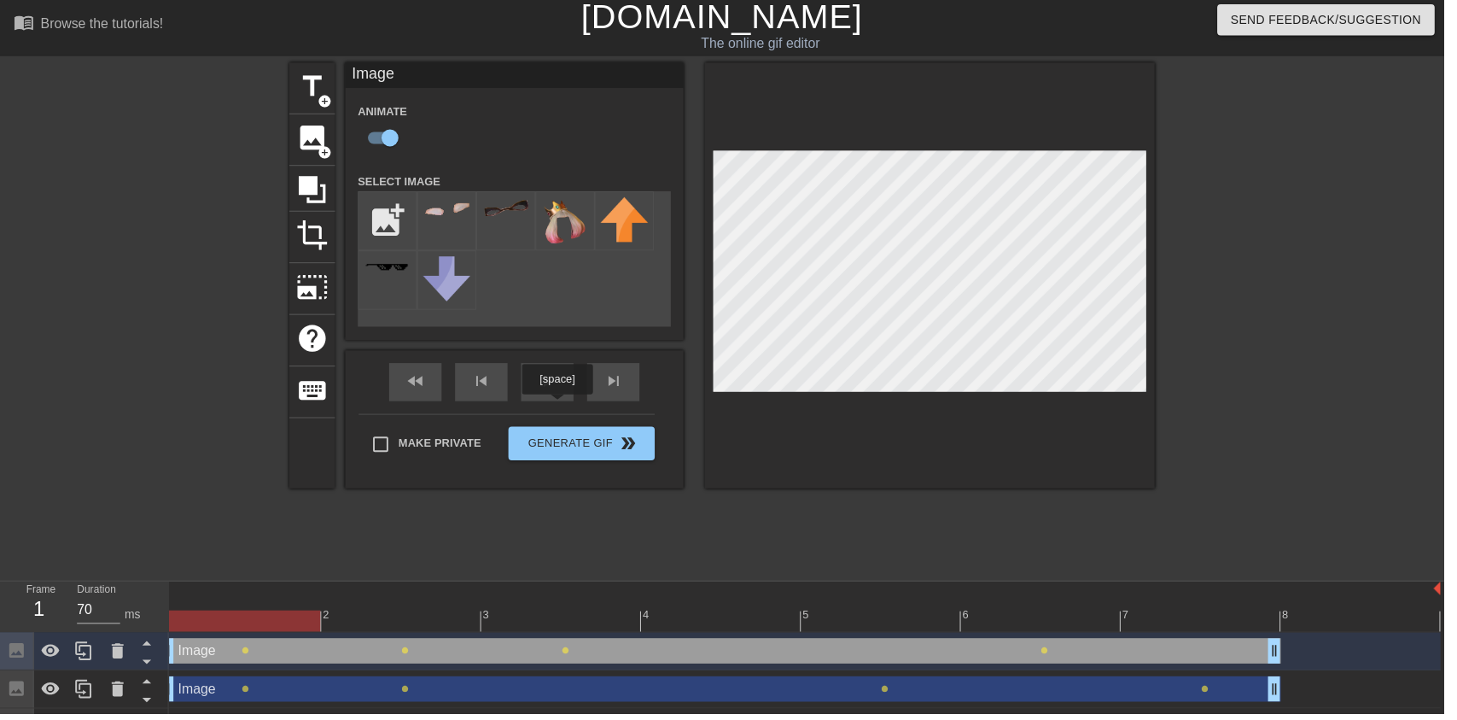
click at [563, 390] on div "play_arrow" at bounding box center [552, 385] width 53 height 38
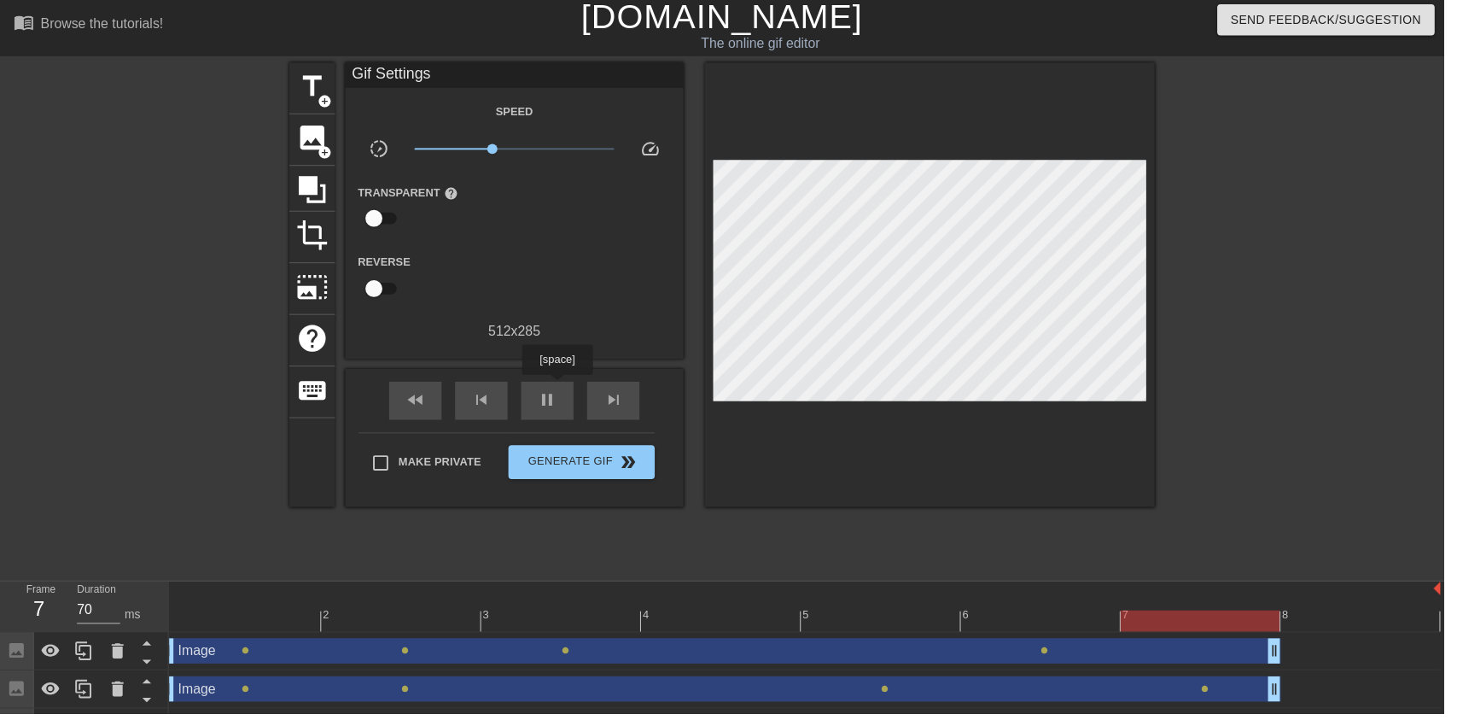
click at [553, 411] on span "pause" at bounding box center [552, 403] width 20 height 20
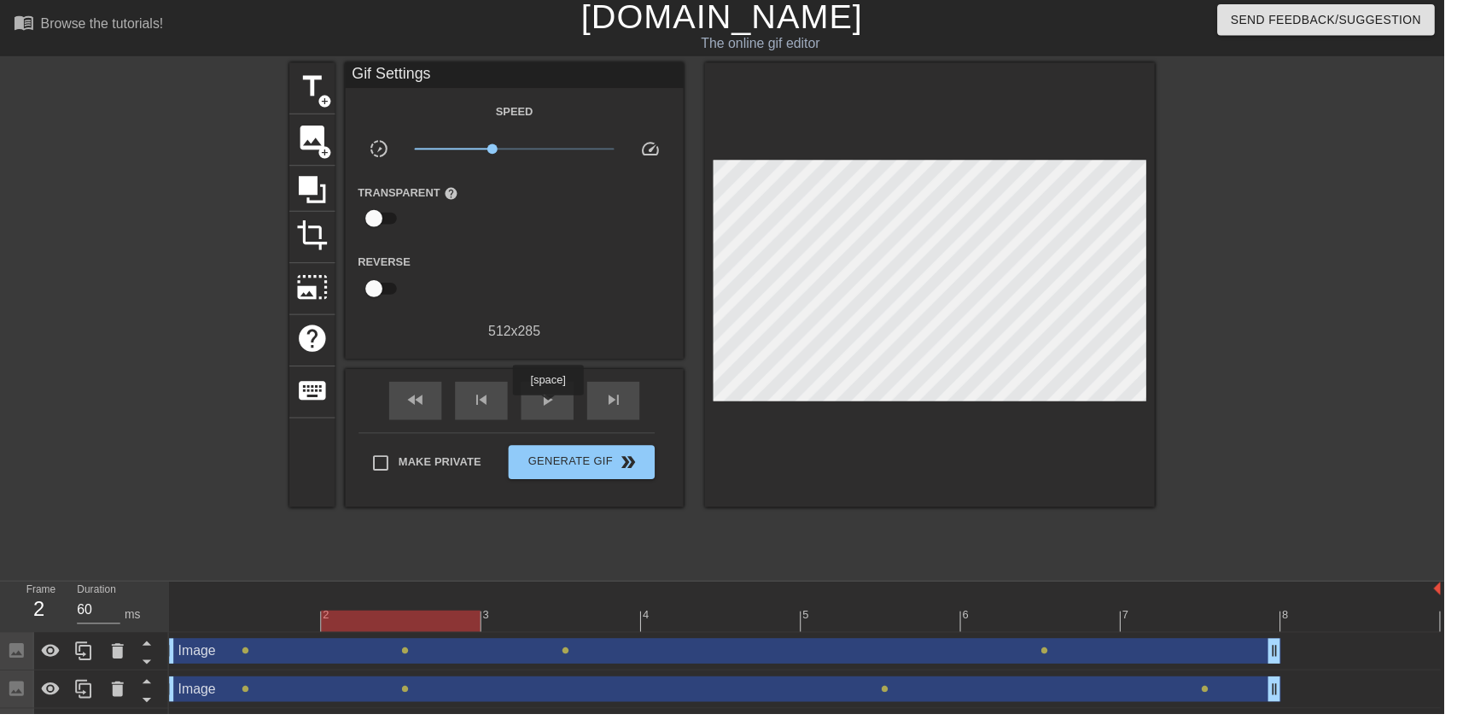
type input "70"
click at [611, 478] on button "Generate Gif double_arrow" at bounding box center [587, 466] width 148 height 34
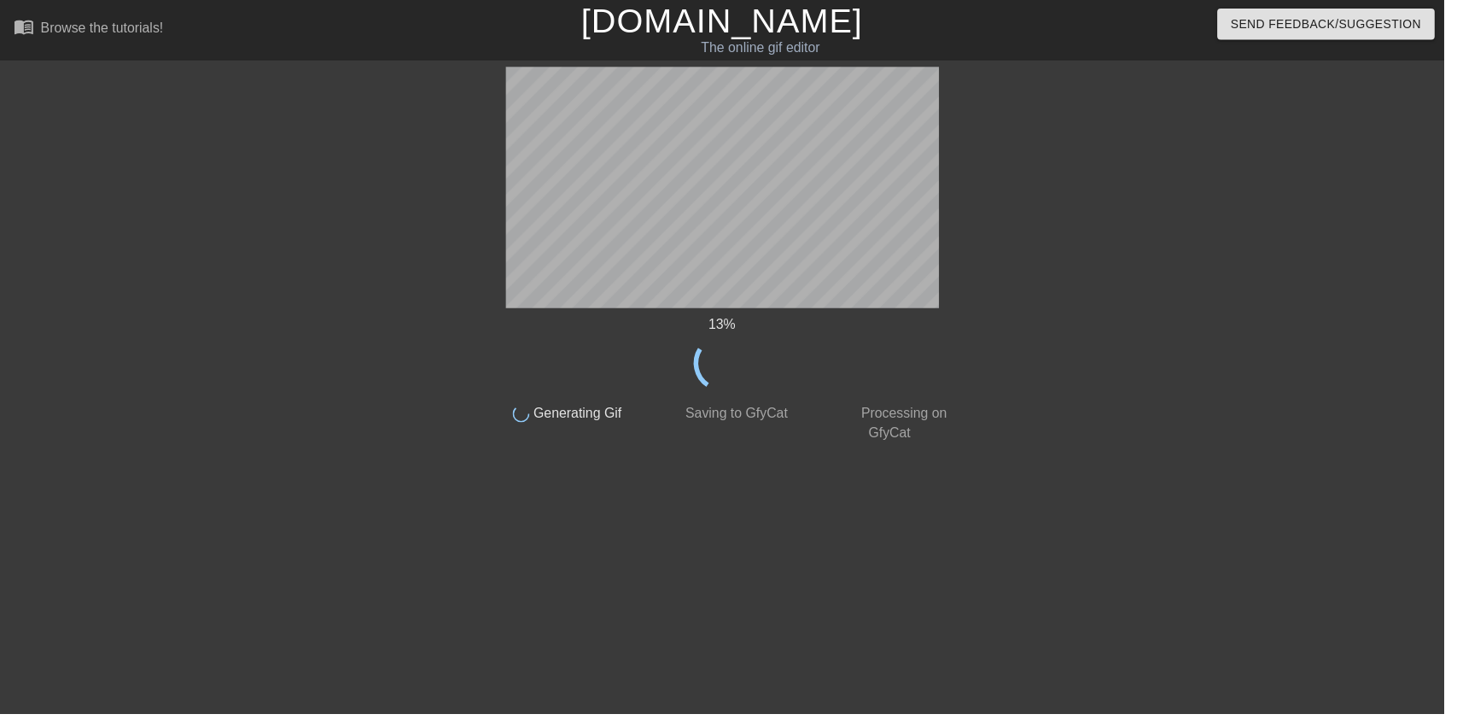
scroll to position [0, 0]
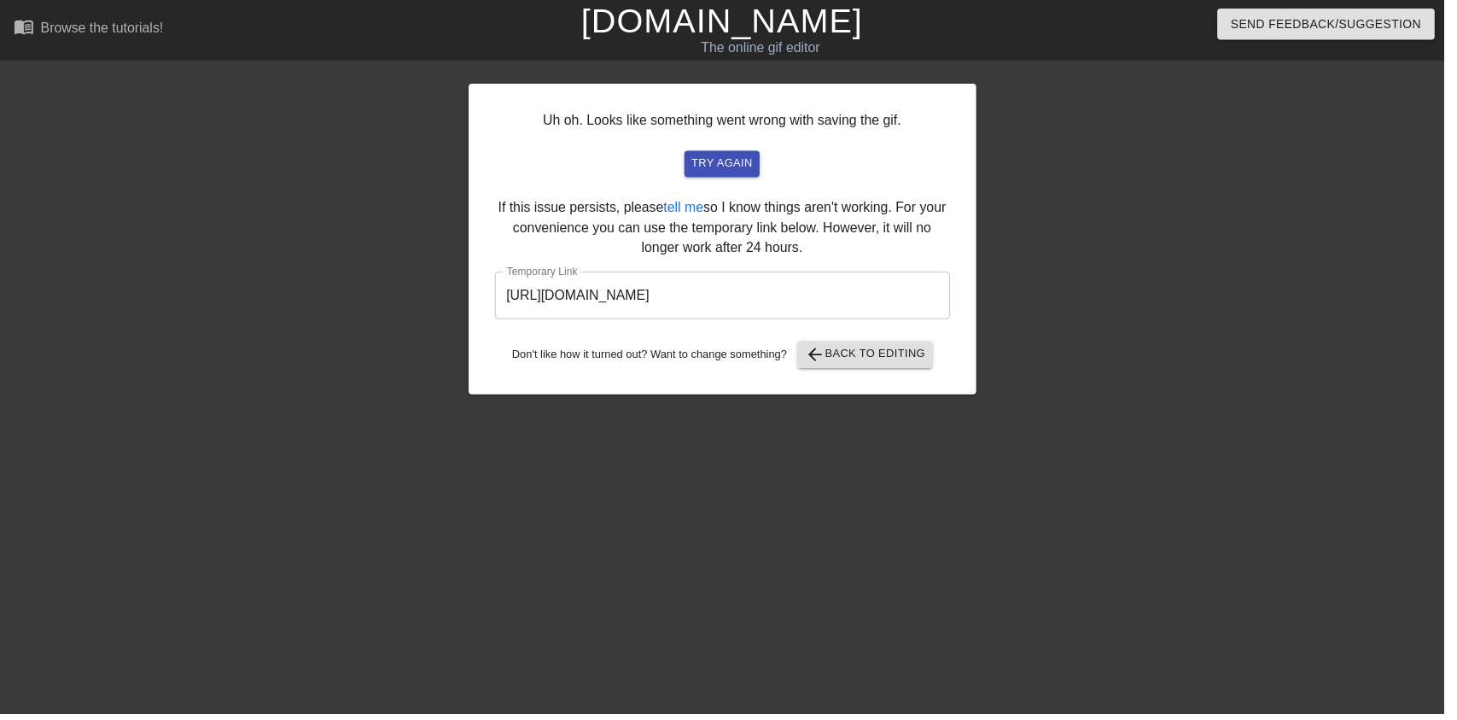
click at [781, 277] on input "[URL][DOMAIN_NAME]" at bounding box center [728, 298] width 459 height 48
click at [891, 397] on div "Uh oh. Looks like something went wrong with saving the gif. try again If this i…" at bounding box center [729, 241] width 512 height 313
click at [891, 365] on span "arrow_back Back to Editing" at bounding box center [873, 357] width 122 height 20
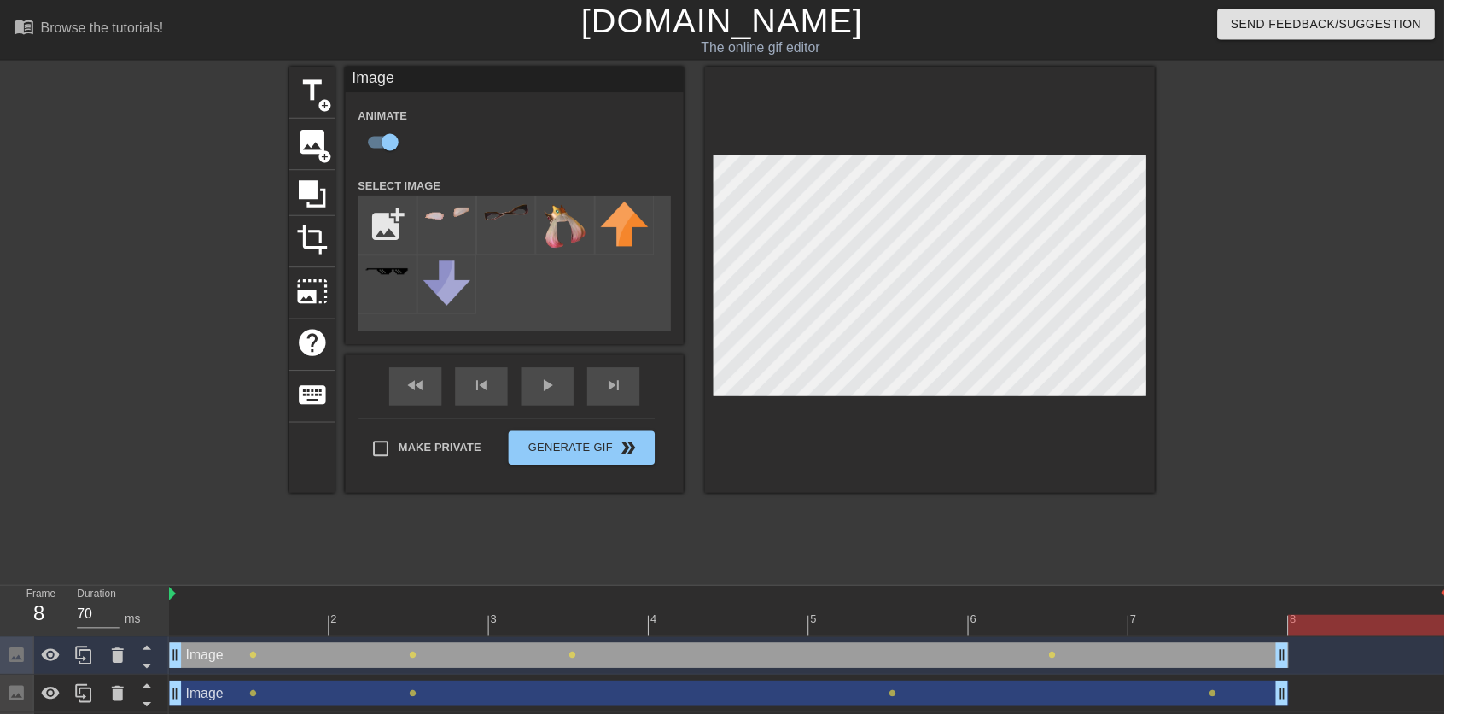
scroll to position [0, 8]
click at [247, 663] on span "lens" at bounding box center [248, 661] width 8 height 8
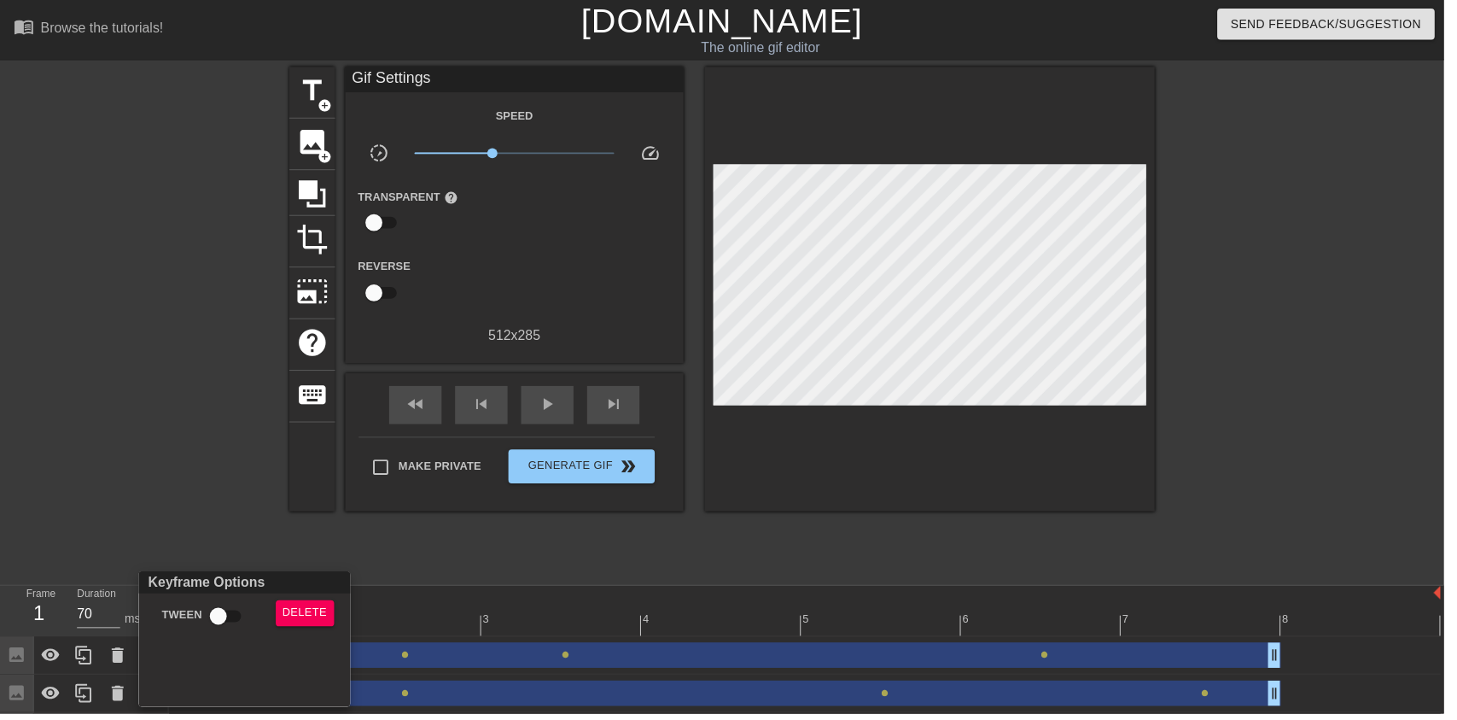
click at [157, 452] on div at bounding box center [728, 360] width 1457 height 720
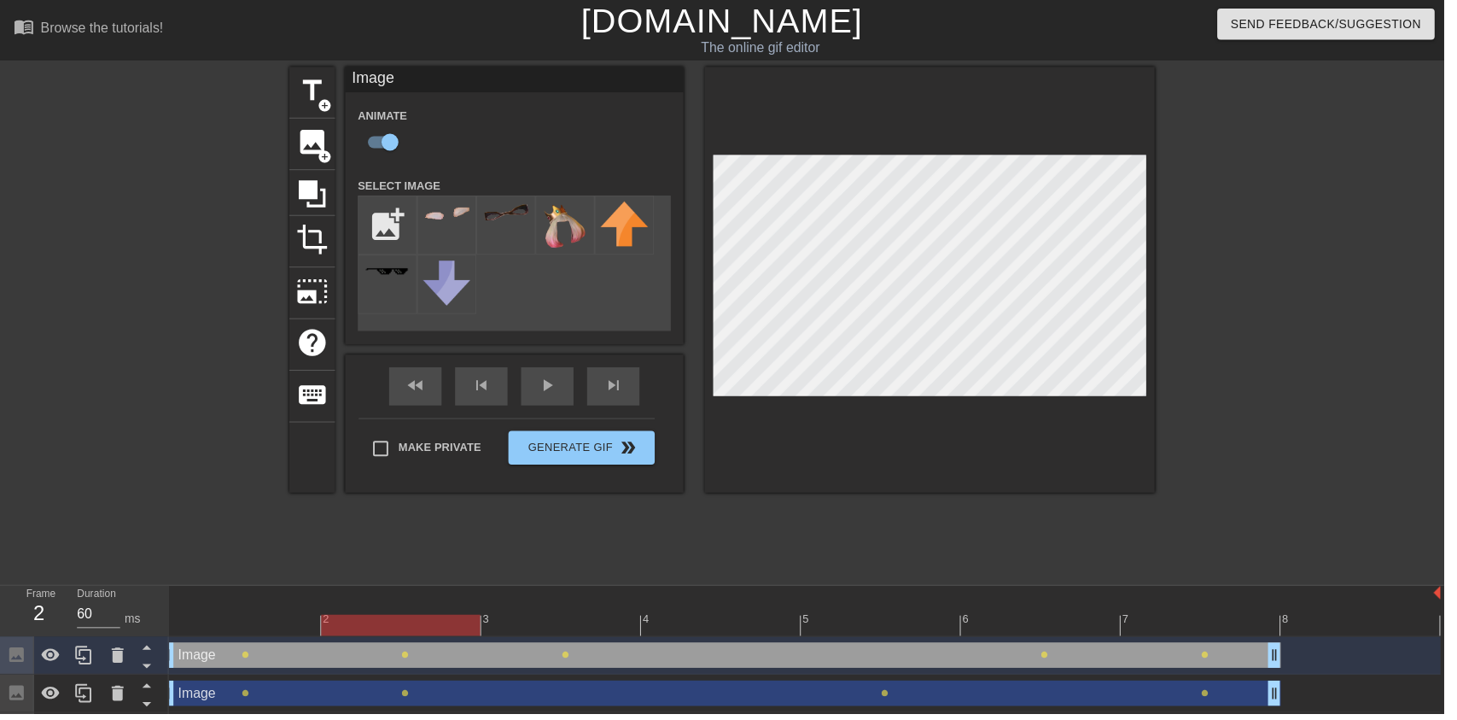
type input "70"
click at [606, 458] on button "Generate Gif double_arrow" at bounding box center [587, 452] width 148 height 34
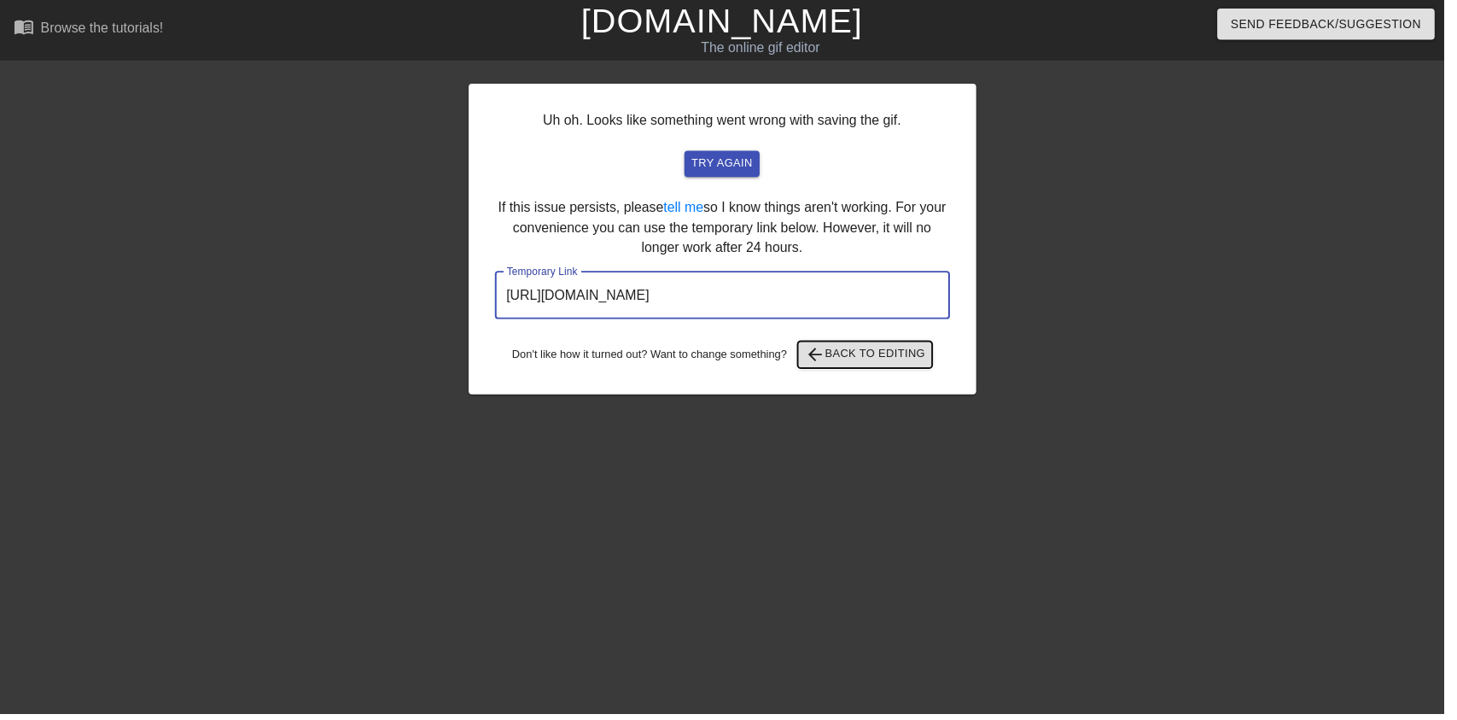
click at [926, 367] on span "arrow_back Back to Editing" at bounding box center [873, 357] width 122 height 20
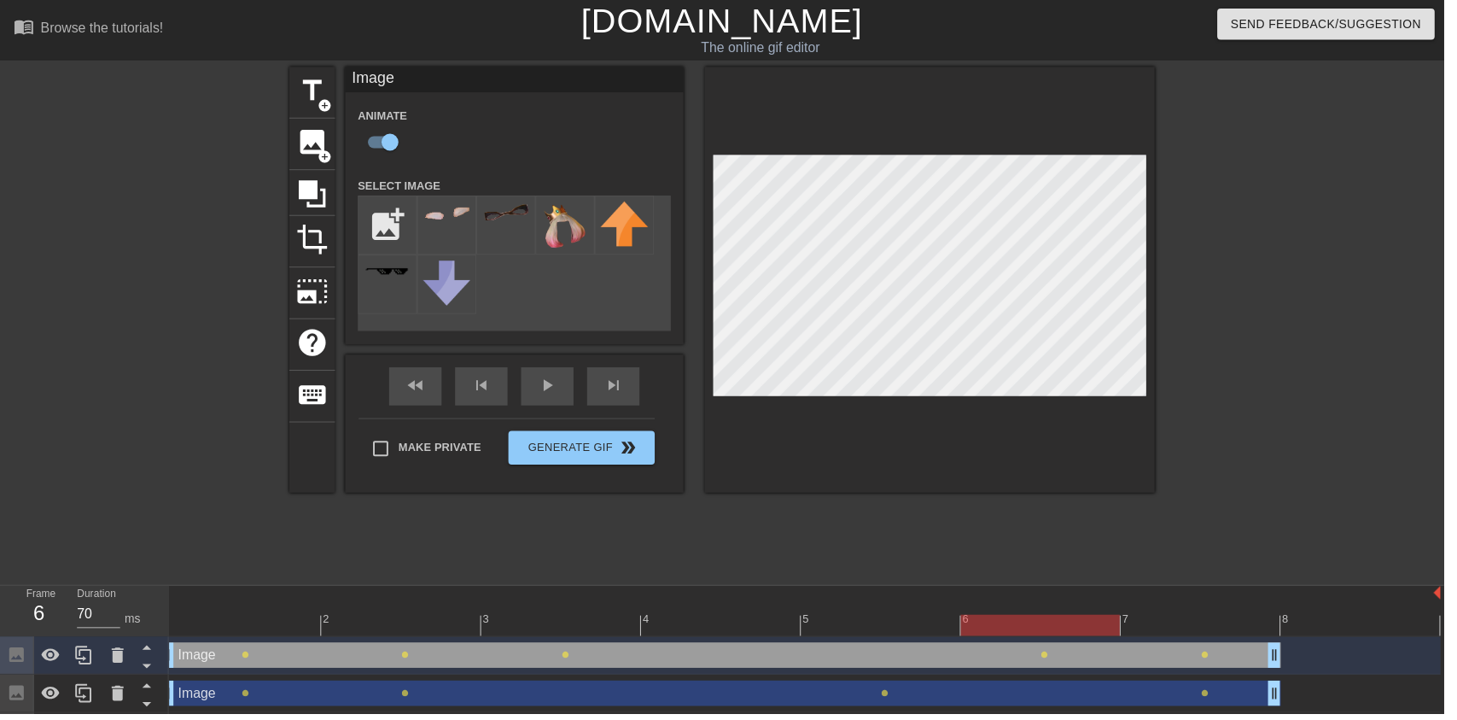
click at [49, 664] on icon at bounding box center [51, 661] width 20 height 20
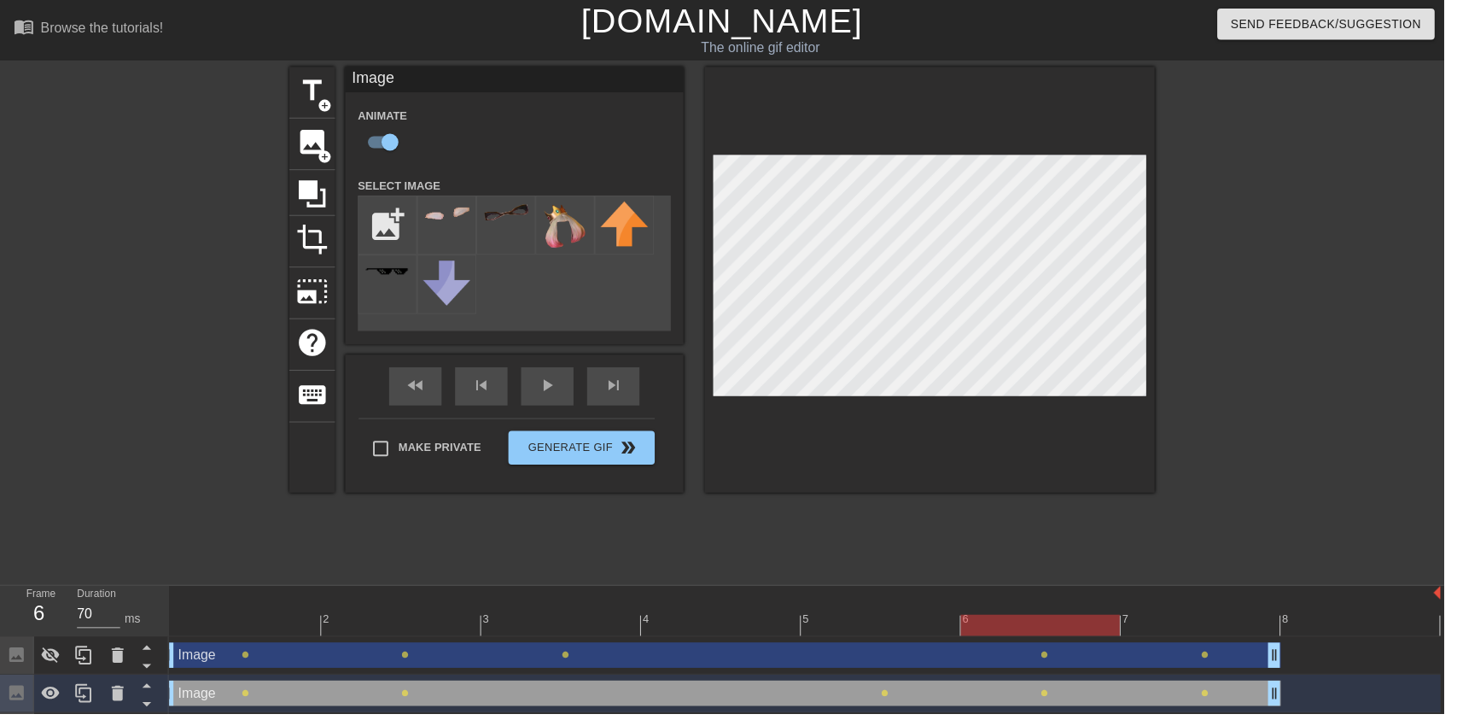
click at [48, 655] on icon at bounding box center [51, 661] width 20 height 20
click at [554, 397] on span "play_arrow" at bounding box center [552, 388] width 20 height 20
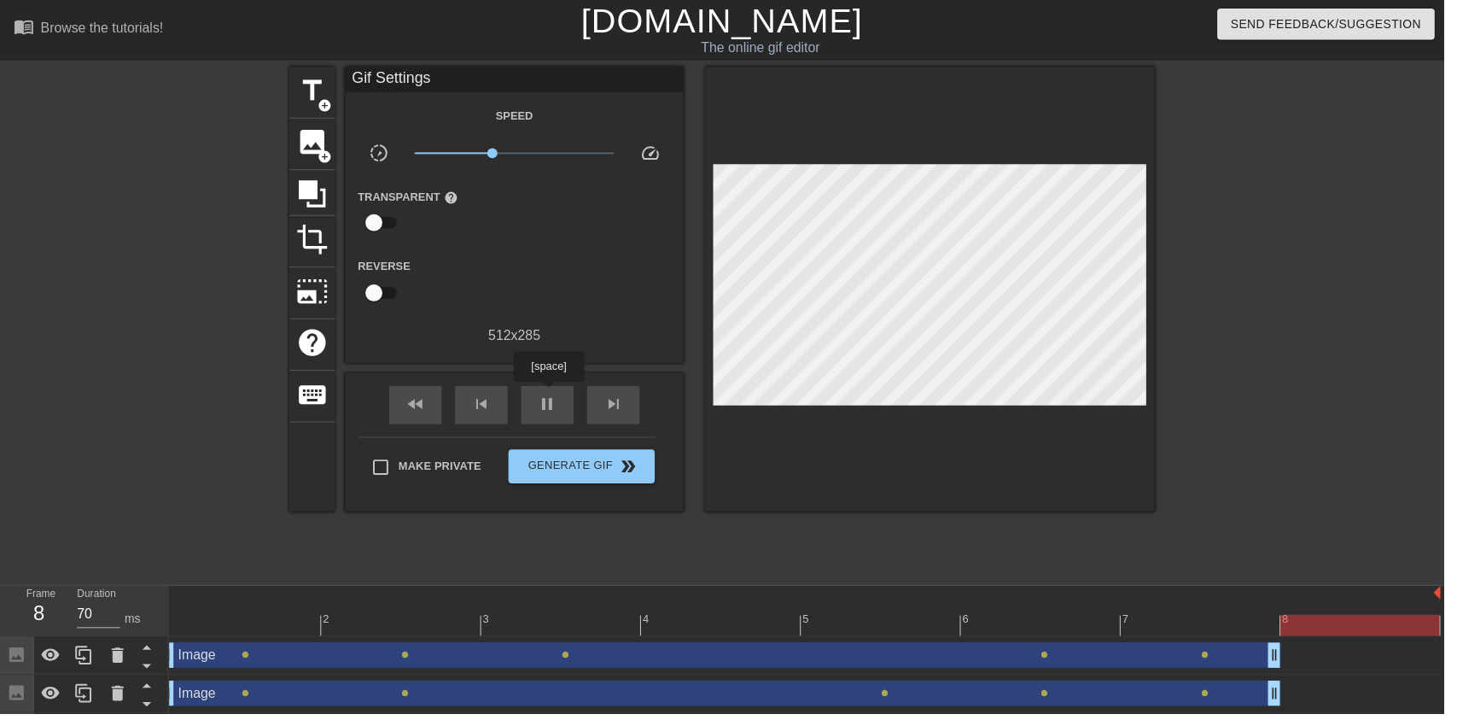
click at [546, 415] on span "pause" at bounding box center [552, 407] width 20 height 20
click at [546, 415] on span "play_arrow" at bounding box center [552, 407] width 20 height 20
type input "60"
click at [532, 423] on div "pause" at bounding box center [552, 408] width 53 height 38
click at [603, 478] on span "Generate Gif double_arrow" at bounding box center [587, 470] width 134 height 20
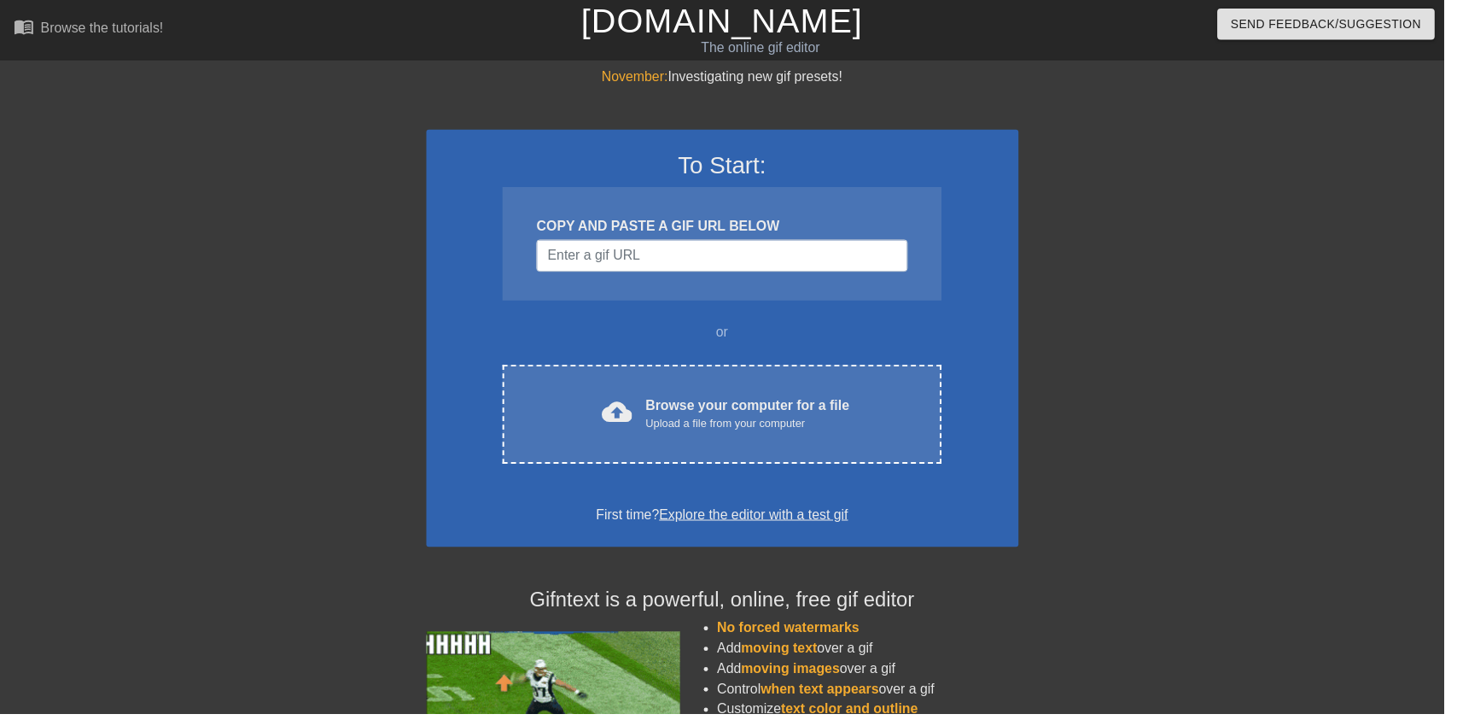
click at [781, 418] on div "Browse your computer for a file Upload a file from your computer" at bounding box center [754, 418] width 206 height 38
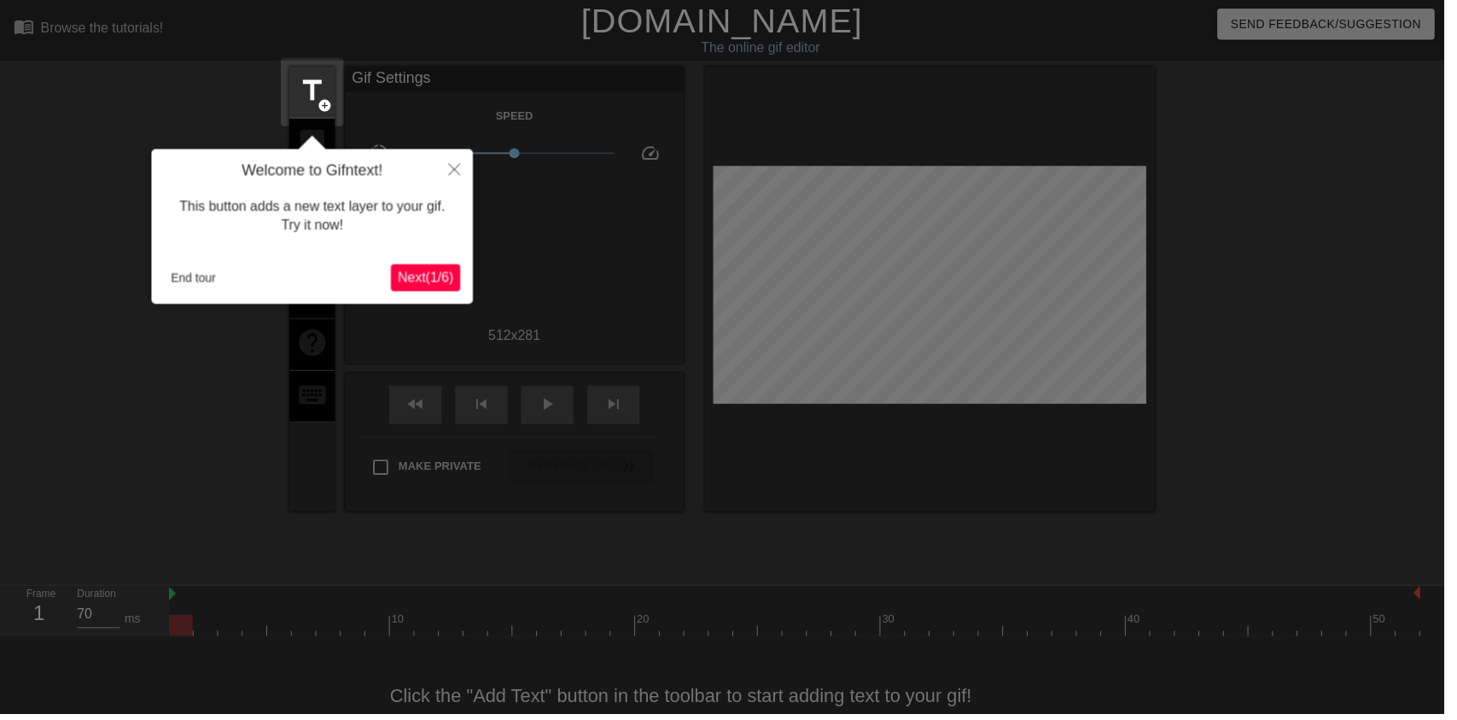
scroll to position [34, 0]
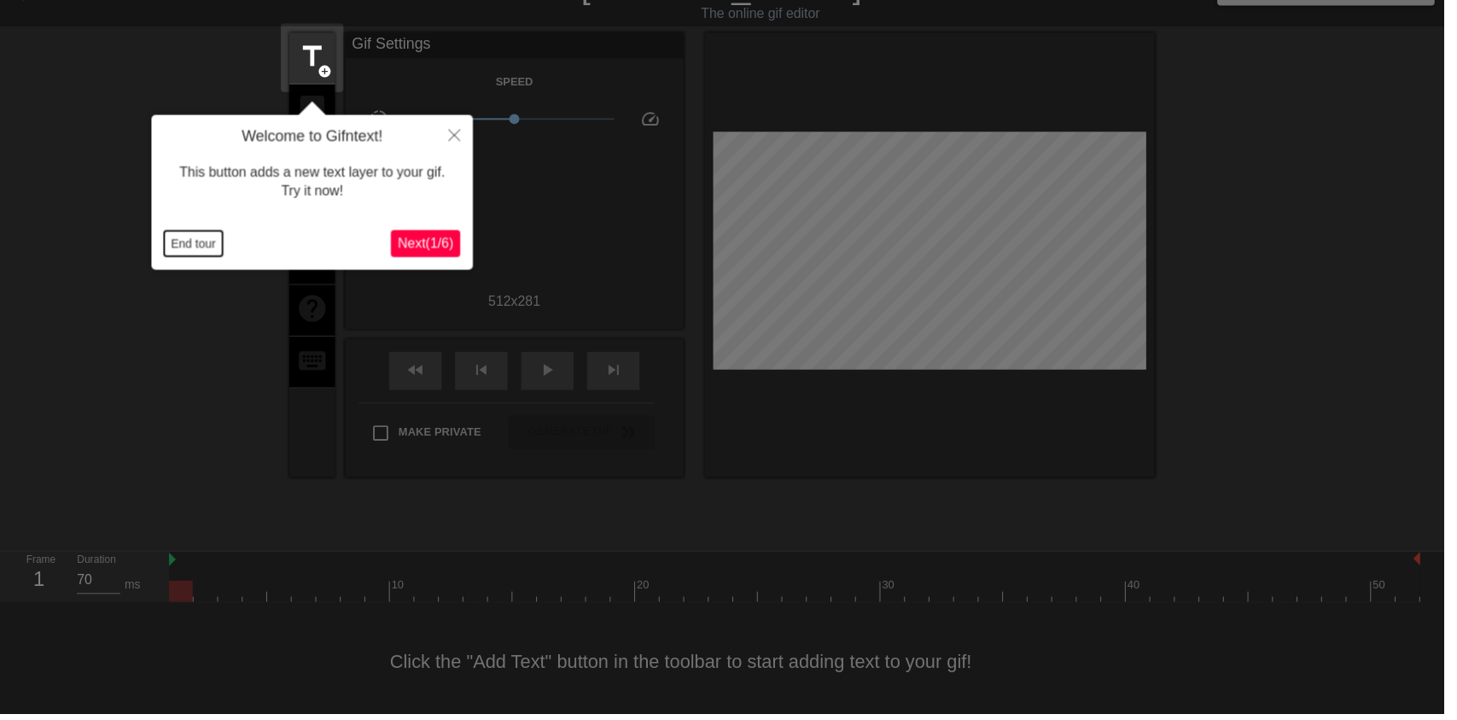
click at [183, 248] on button "End tour" at bounding box center [195, 246] width 59 height 26
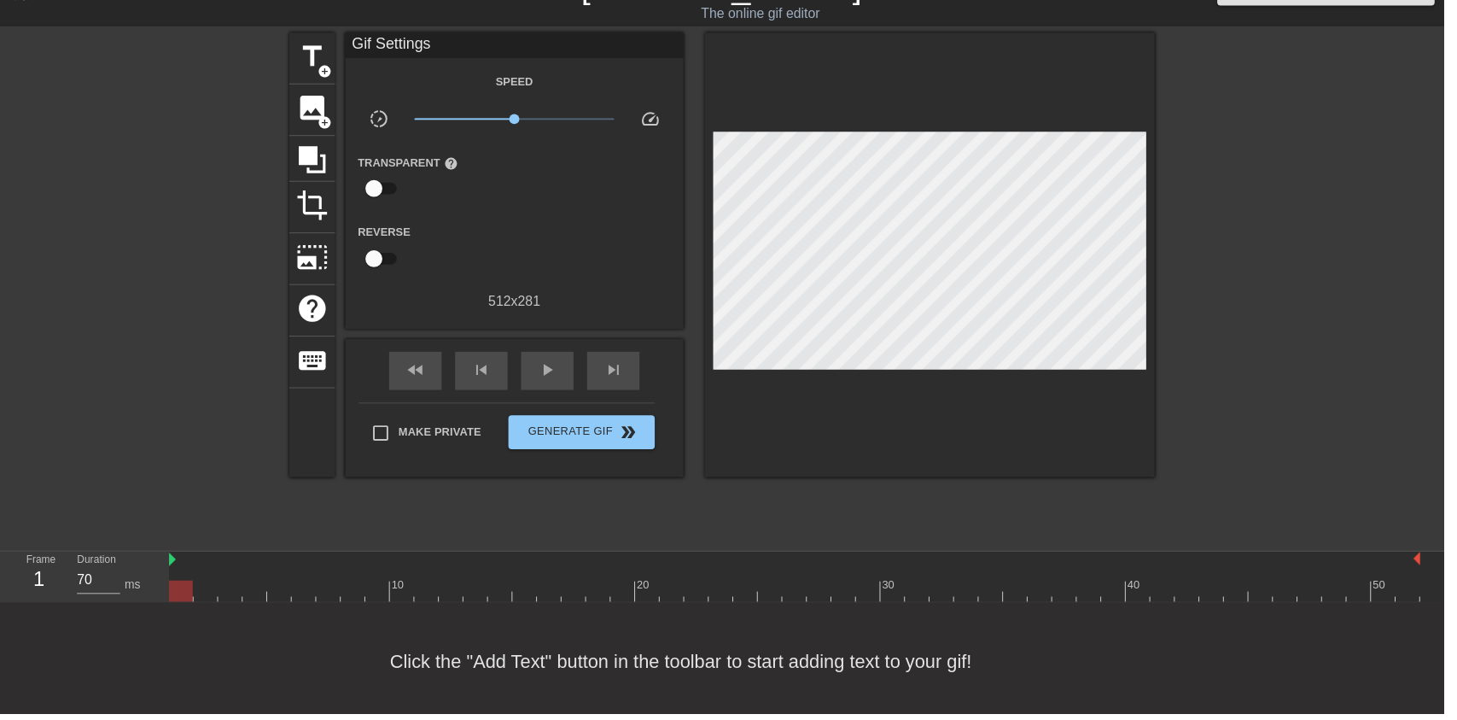
click at [308, 91] on div "image add_circle" at bounding box center [315, 111] width 46 height 52
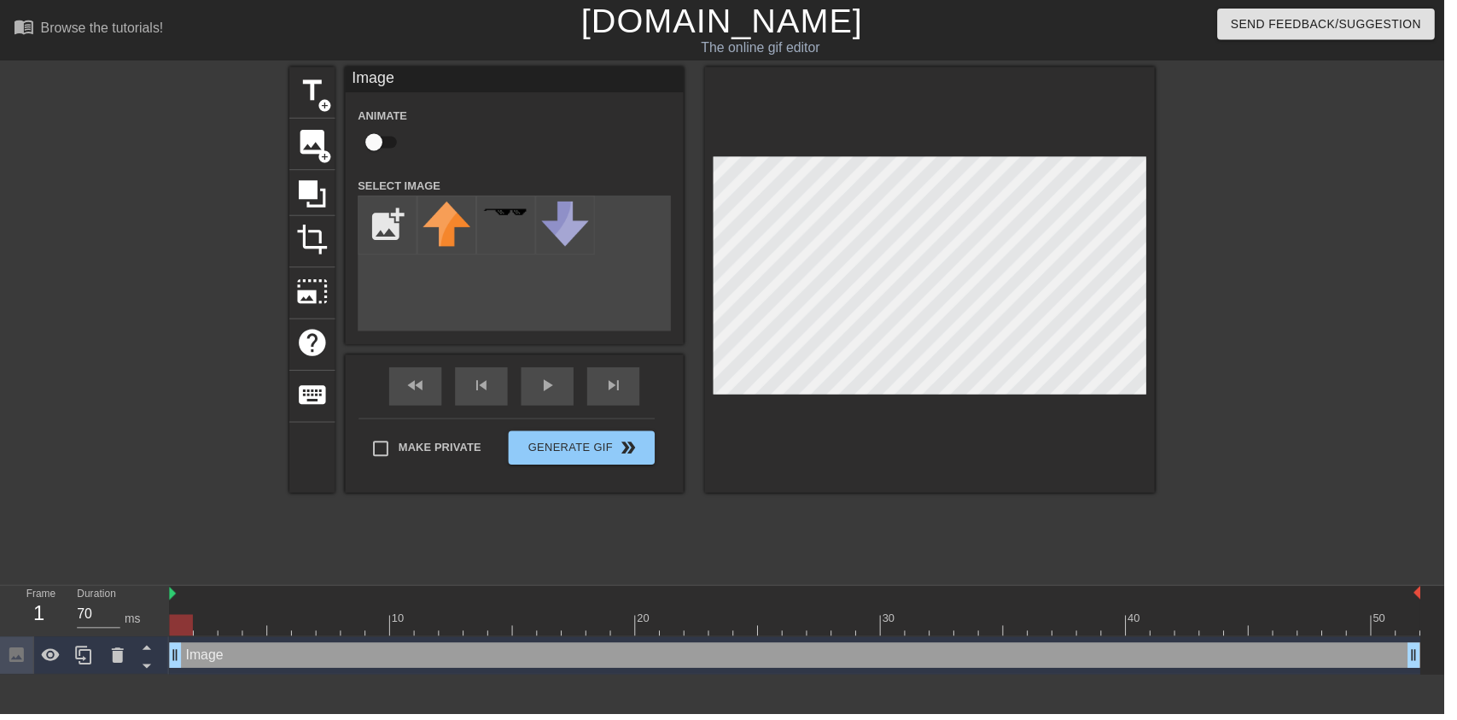
scroll to position [0, 0]
click at [375, 136] on input "checkbox" at bounding box center [377, 143] width 97 height 32
checkbox input "true"
click at [378, 223] on input "file" at bounding box center [391, 227] width 58 height 58
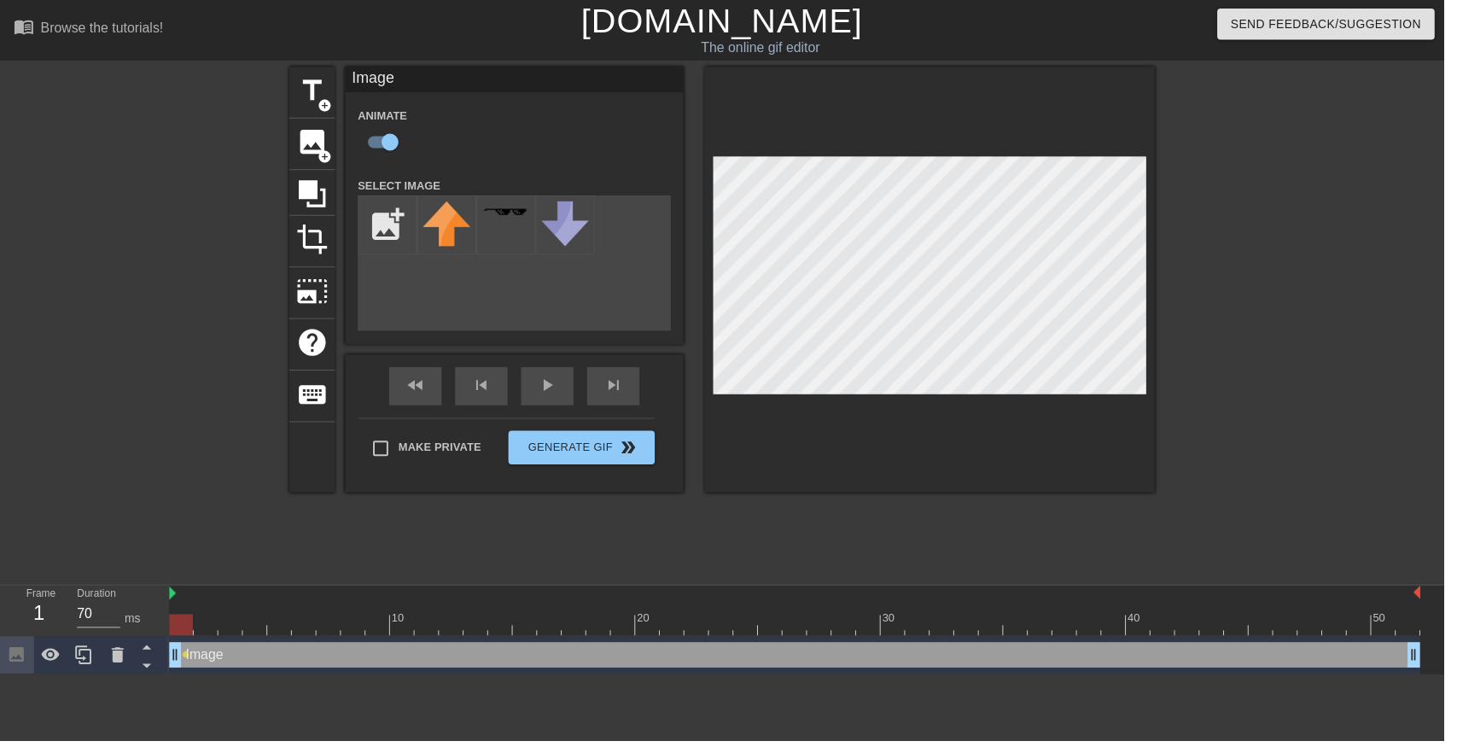
type input "C:\fakepath\vlc_20250817_182128.png"
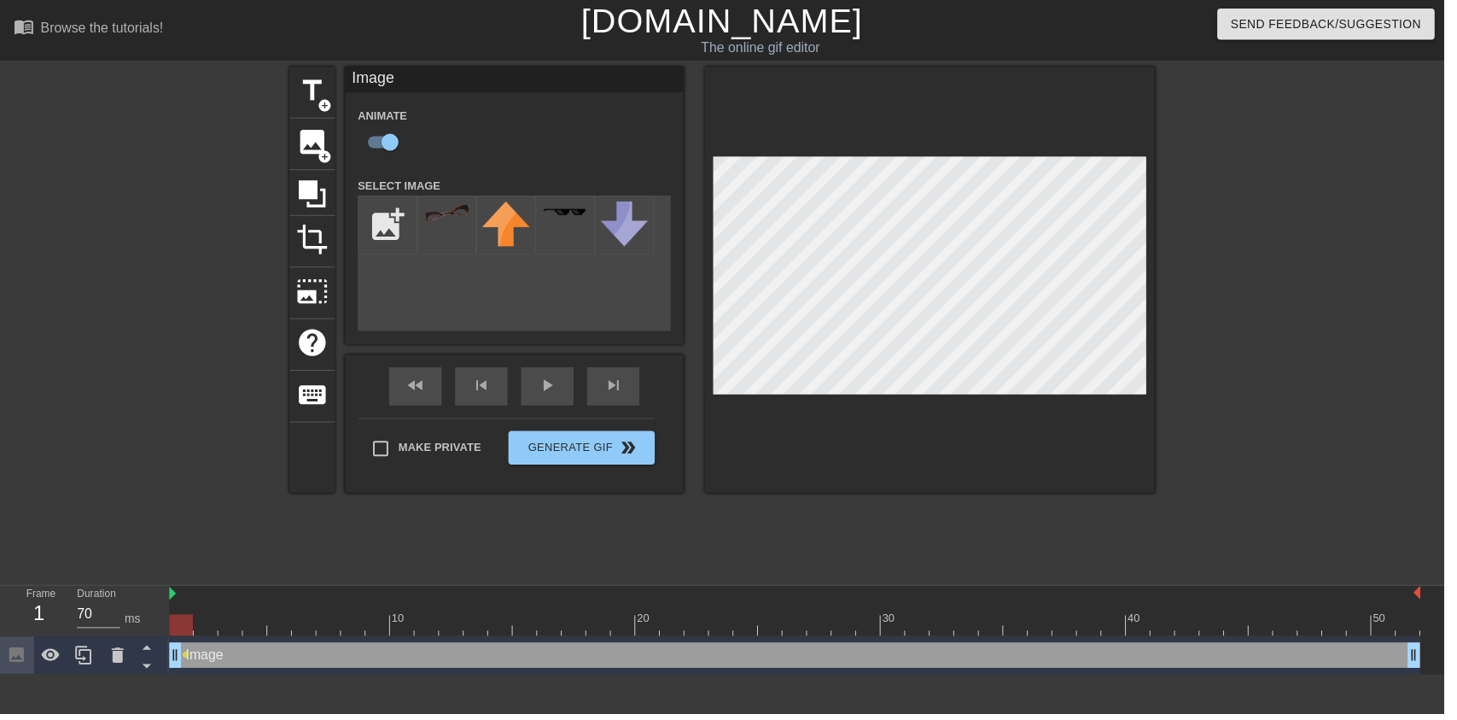
click at [450, 225] on div at bounding box center [451, 227] width 60 height 60
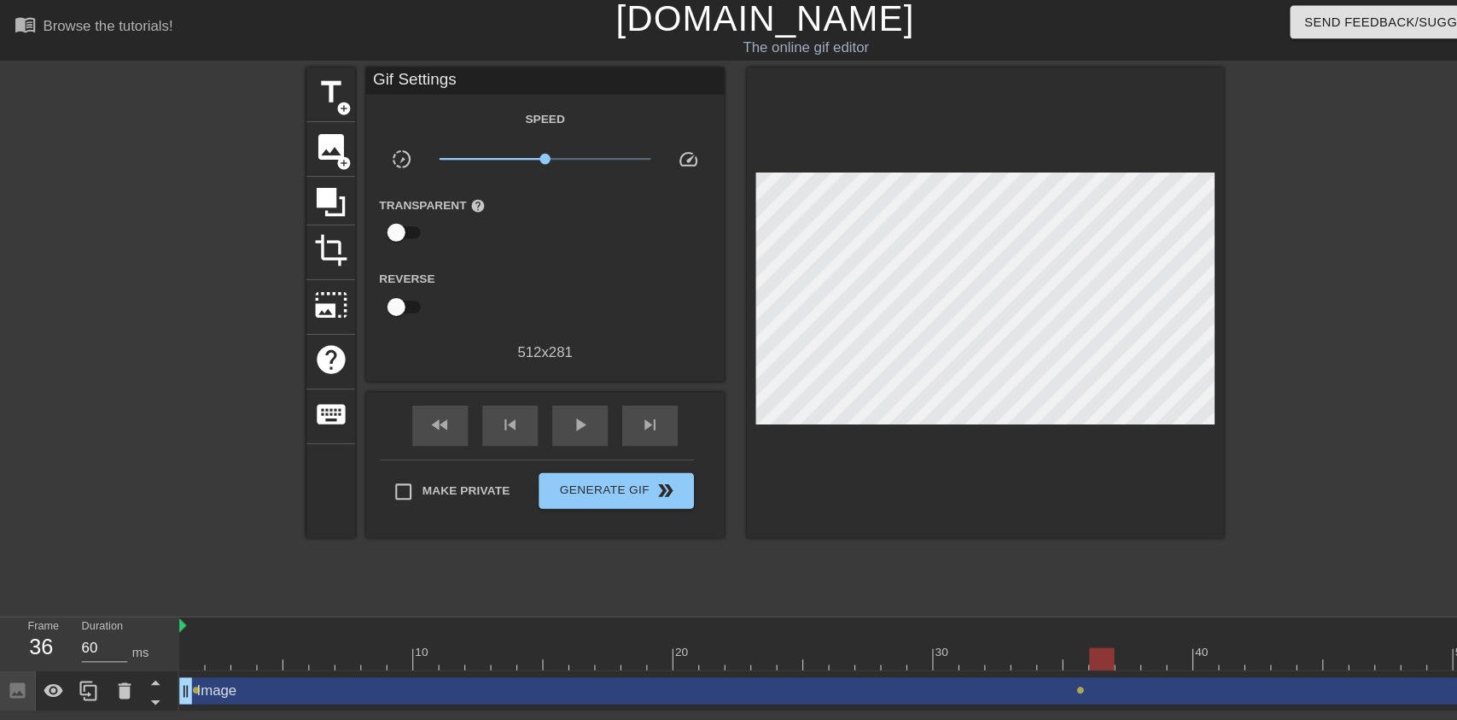
type input "70"
click at [312, 147] on span "image" at bounding box center [315, 143] width 32 height 32
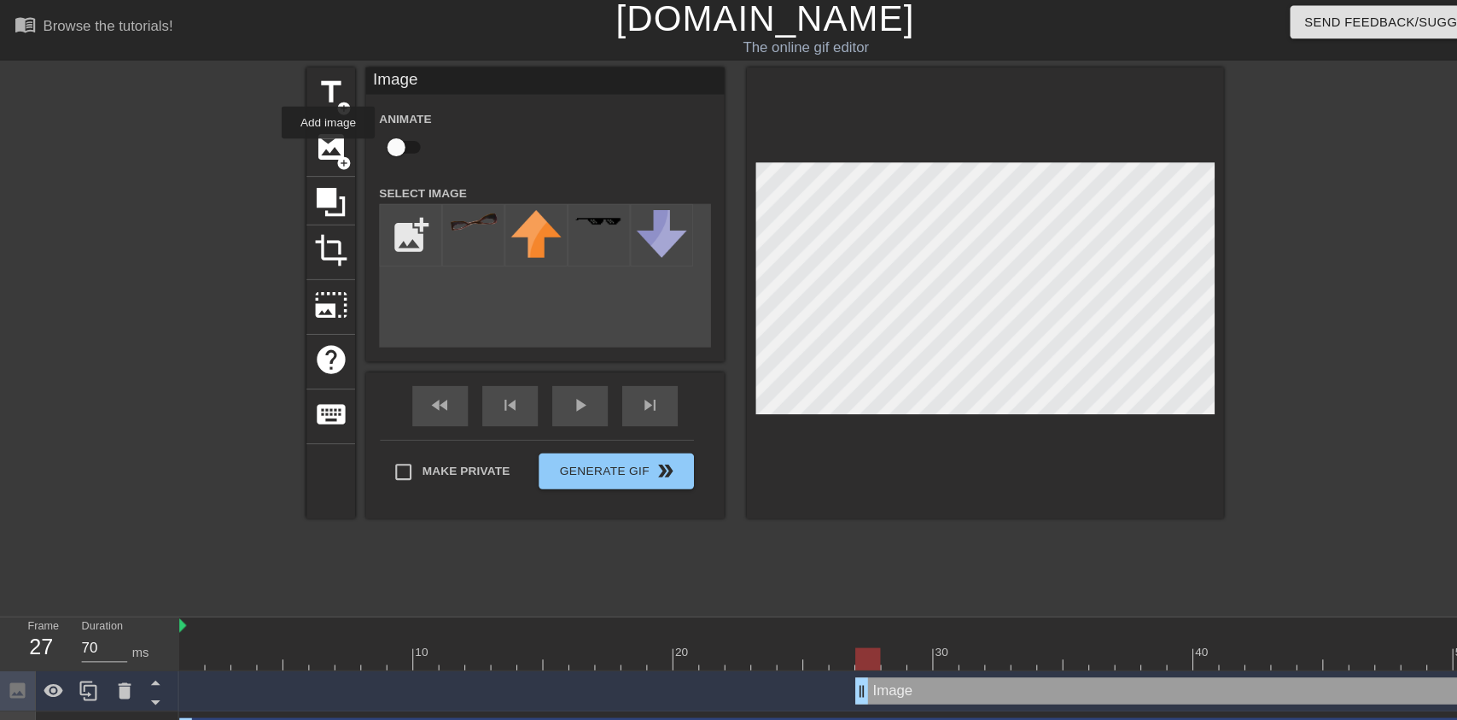
click at [371, 146] on input "checkbox" at bounding box center [377, 143] width 97 height 32
checkbox input "true"
click at [382, 222] on input "file" at bounding box center [391, 227] width 58 height 58
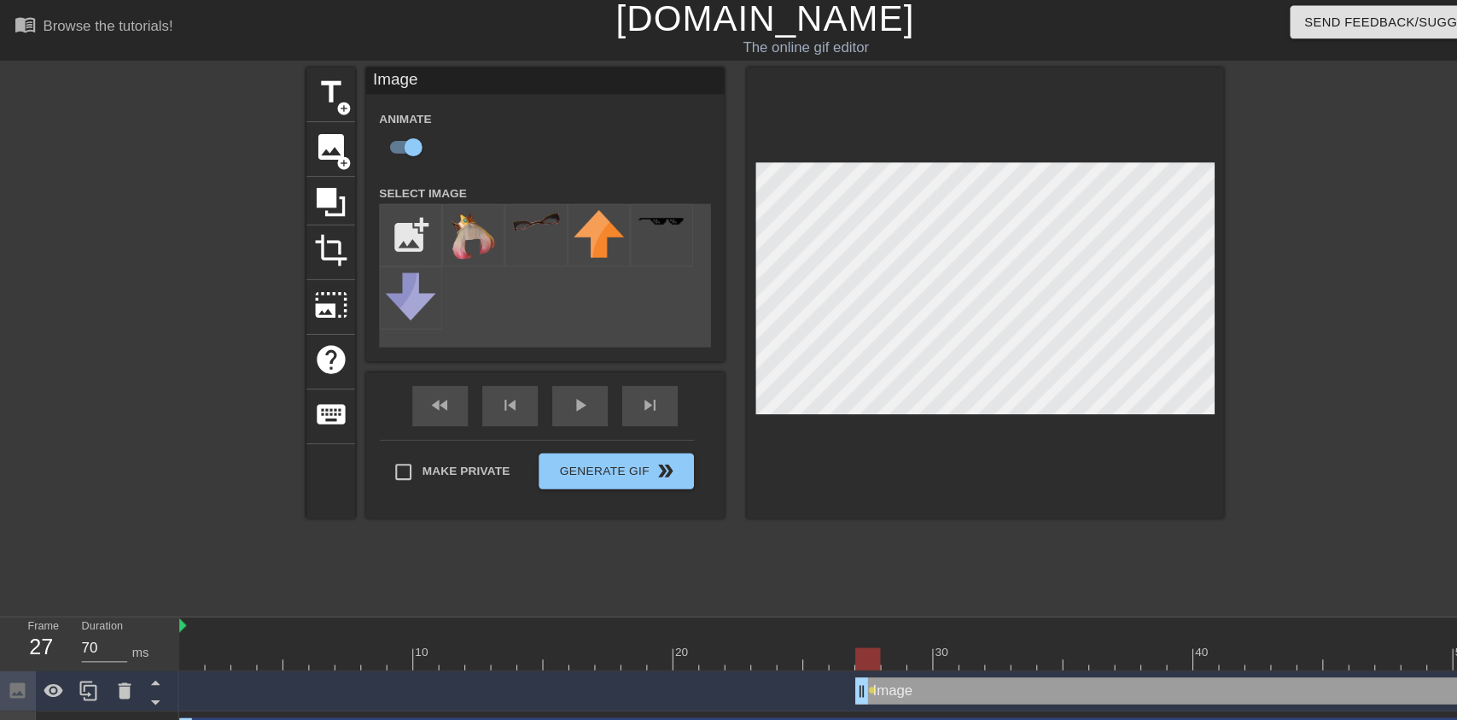
click at [397, 242] on input "file" at bounding box center [391, 227] width 58 height 58
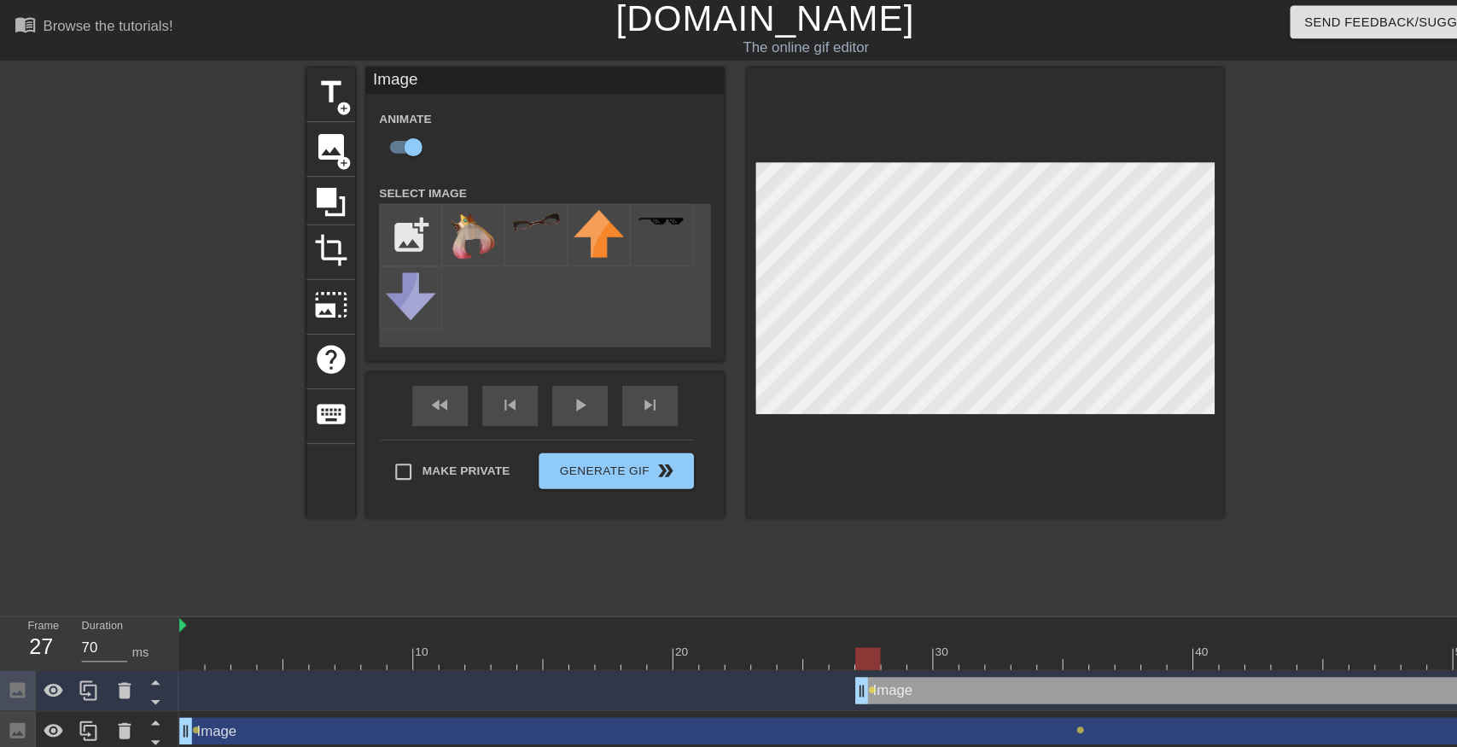
type input "C:\fakepath\vlc_20250817_182128 (1).png"
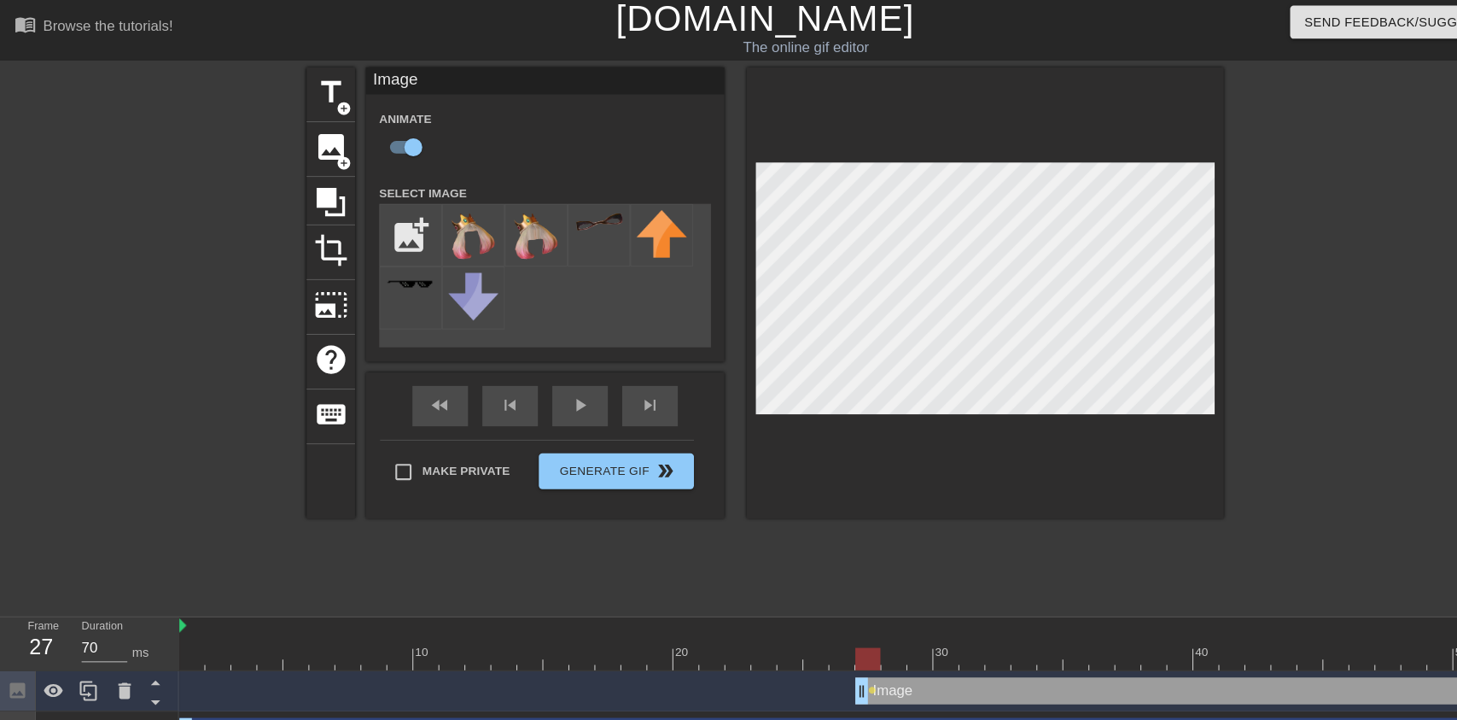
click at [465, 223] on img at bounding box center [451, 227] width 48 height 49
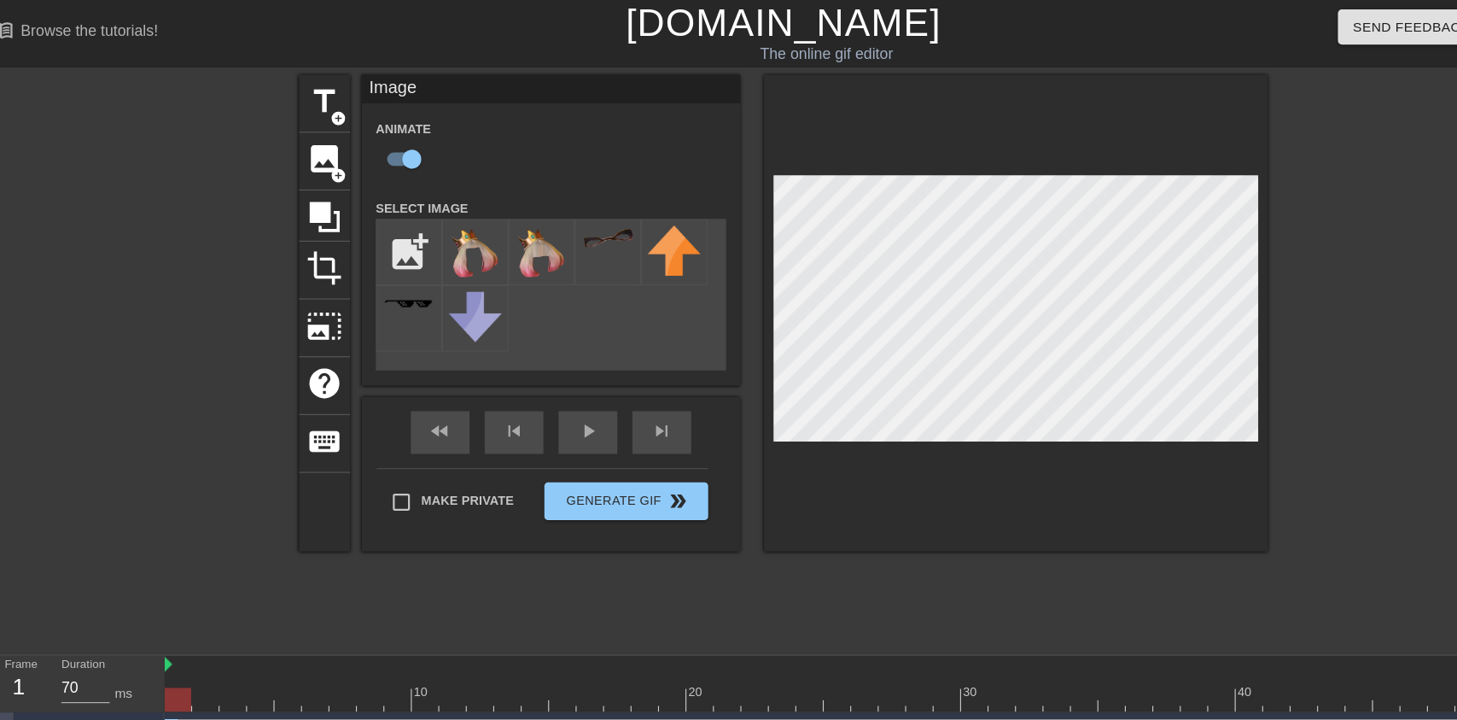
click at [574, 422] on div "fast_rewind skip_previous play_arrow skip_next Make Private Generate Gif double…" at bounding box center [519, 427] width 342 height 139
click at [577, 400] on div "play_arrow" at bounding box center [552, 390] width 53 height 38
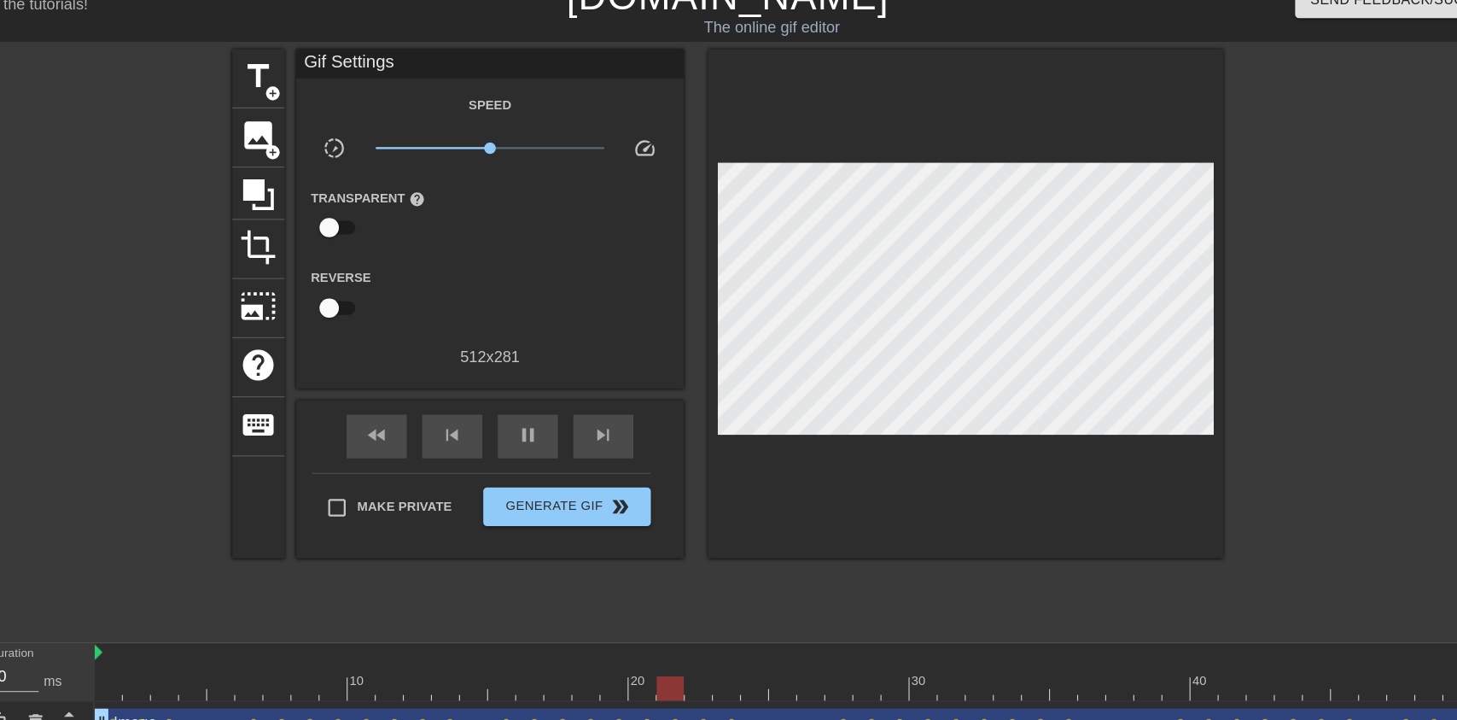
type input "60"
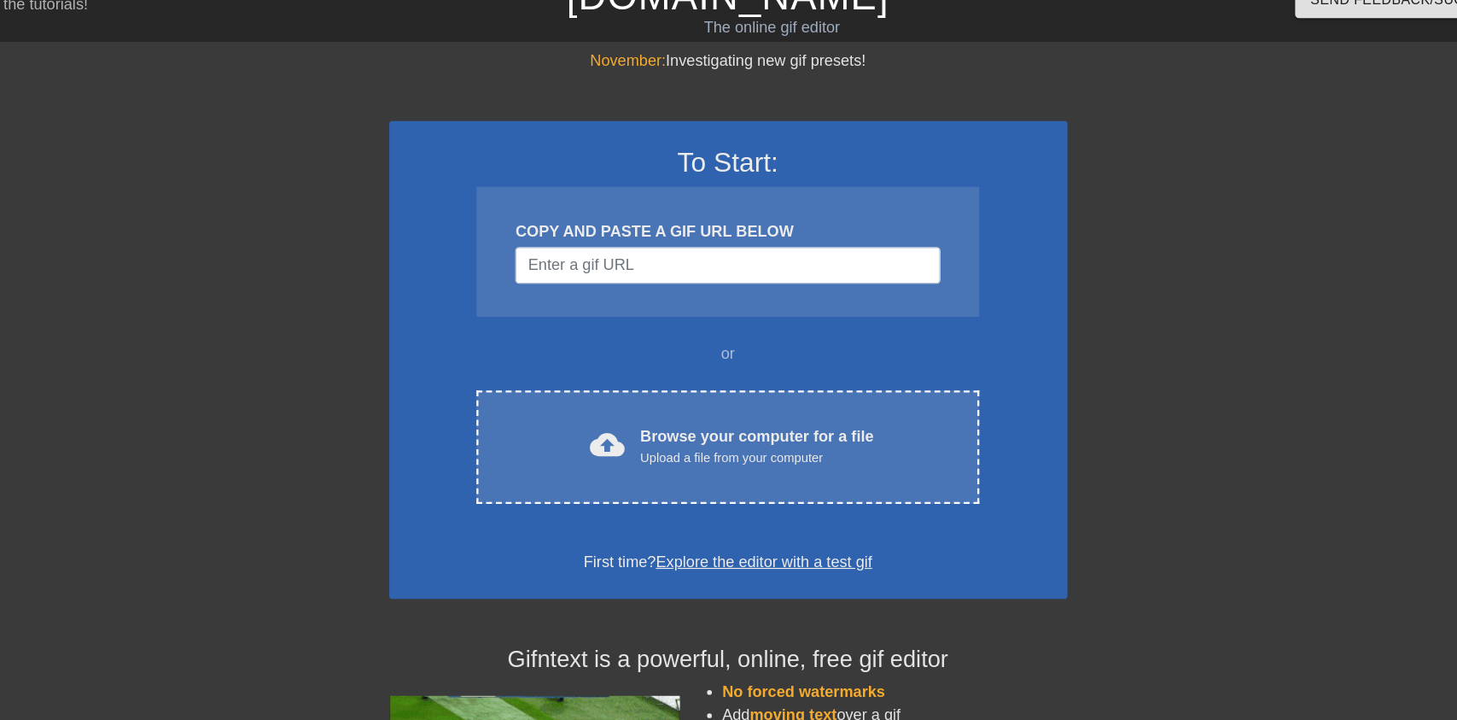
click at [831, 424] on div "Upload a file from your computer" at bounding box center [754, 427] width 206 height 17
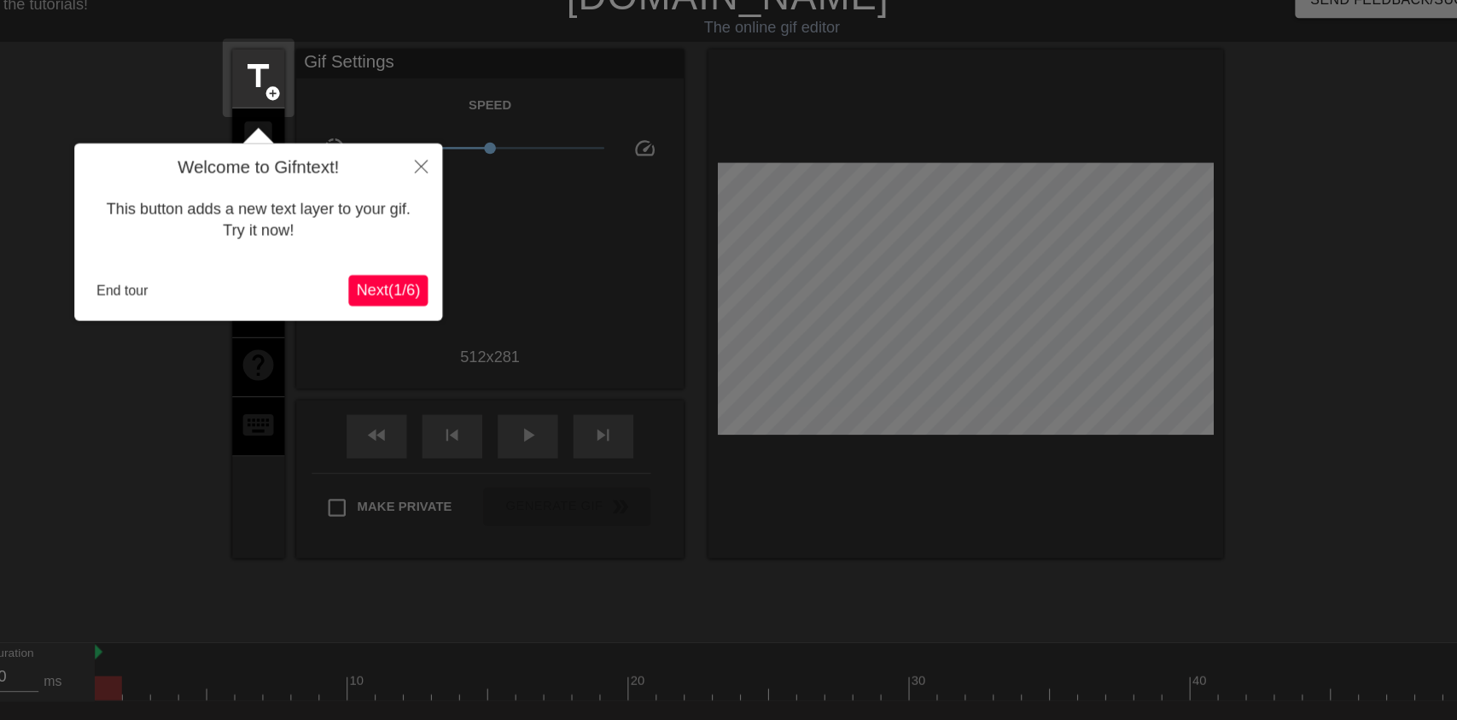
scroll to position [34, 0]
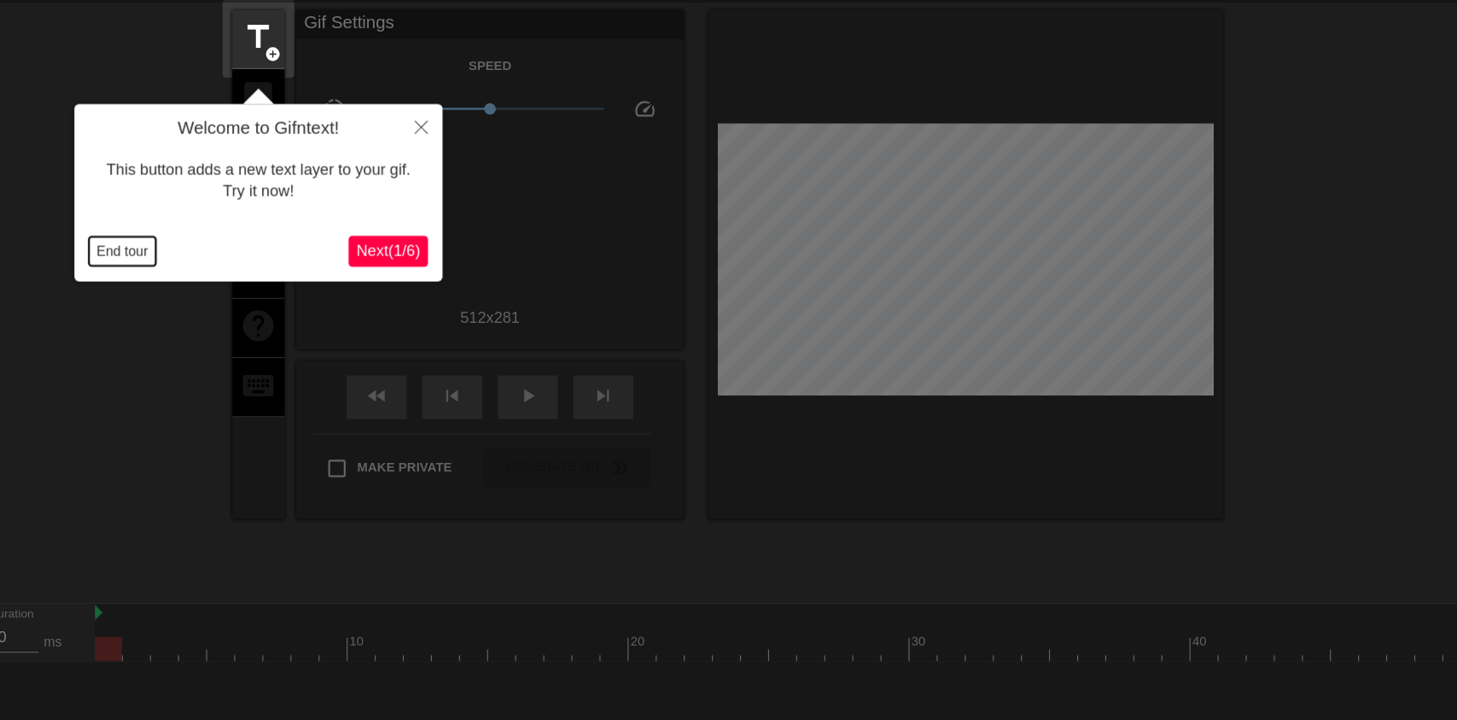
click at [205, 255] on button "End tour" at bounding box center [195, 246] width 59 height 26
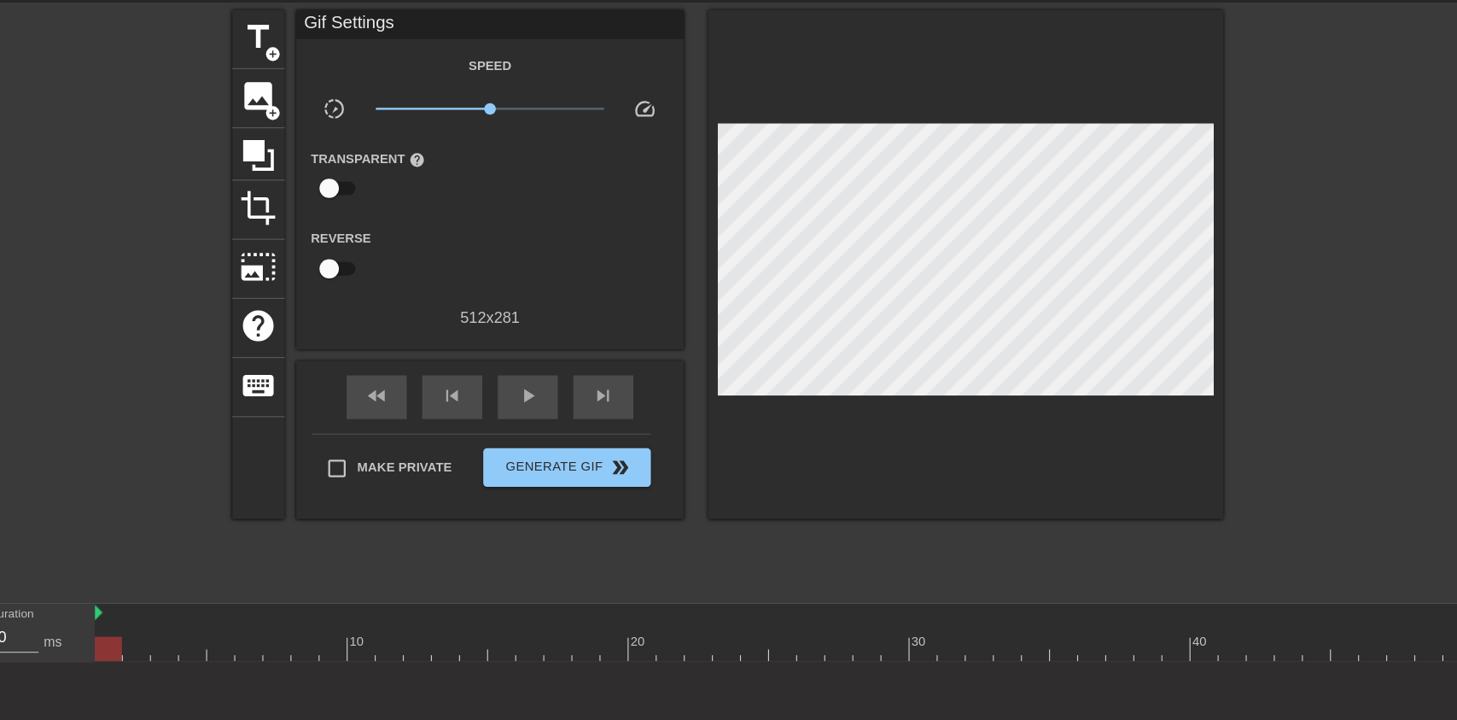
click at [205, 277] on div at bounding box center [143, 289] width 256 height 512
click at [320, 111] on span "image" at bounding box center [315, 109] width 32 height 32
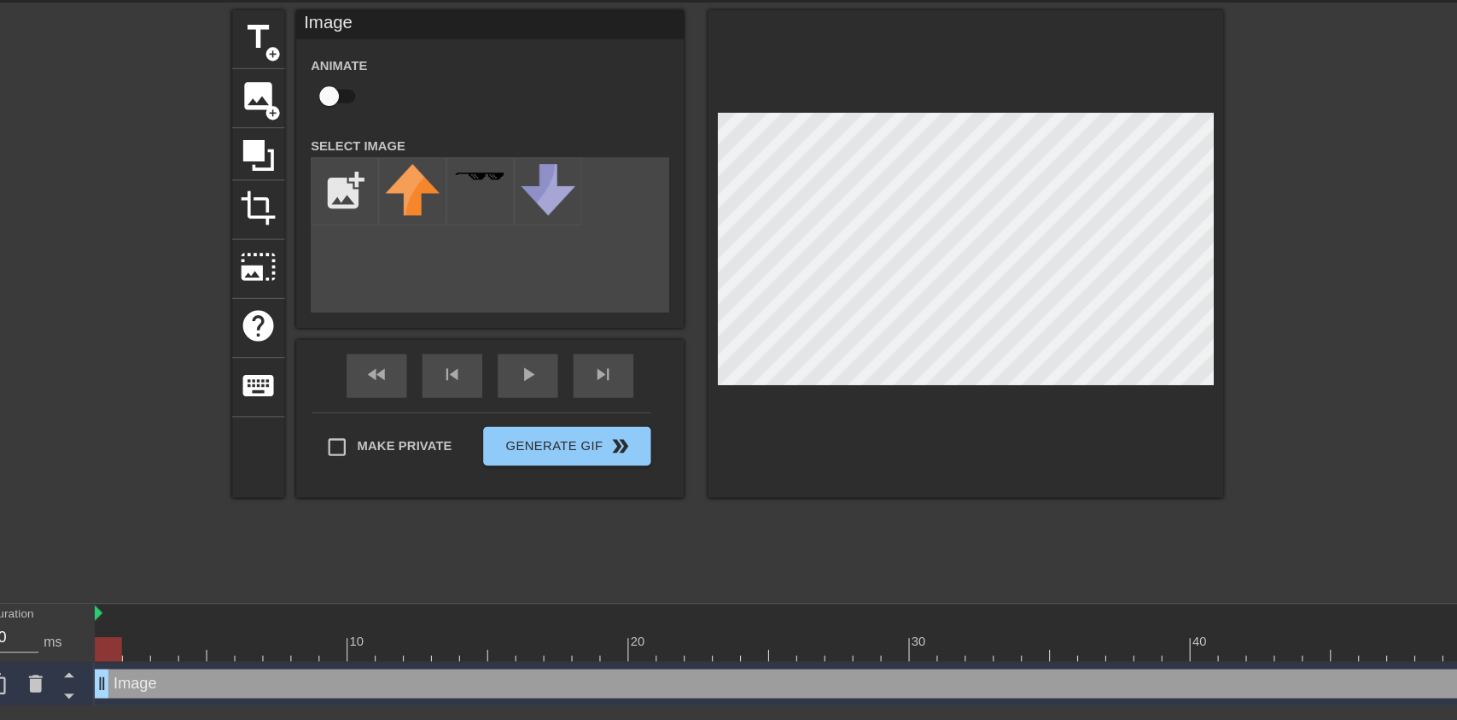
click at [377, 145] on input "checkbox" at bounding box center [377, 143] width 97 height 32
checkbox input "true"
click at [377, 220] on input "file" at bounding box center [391, 227] width 58 height 58
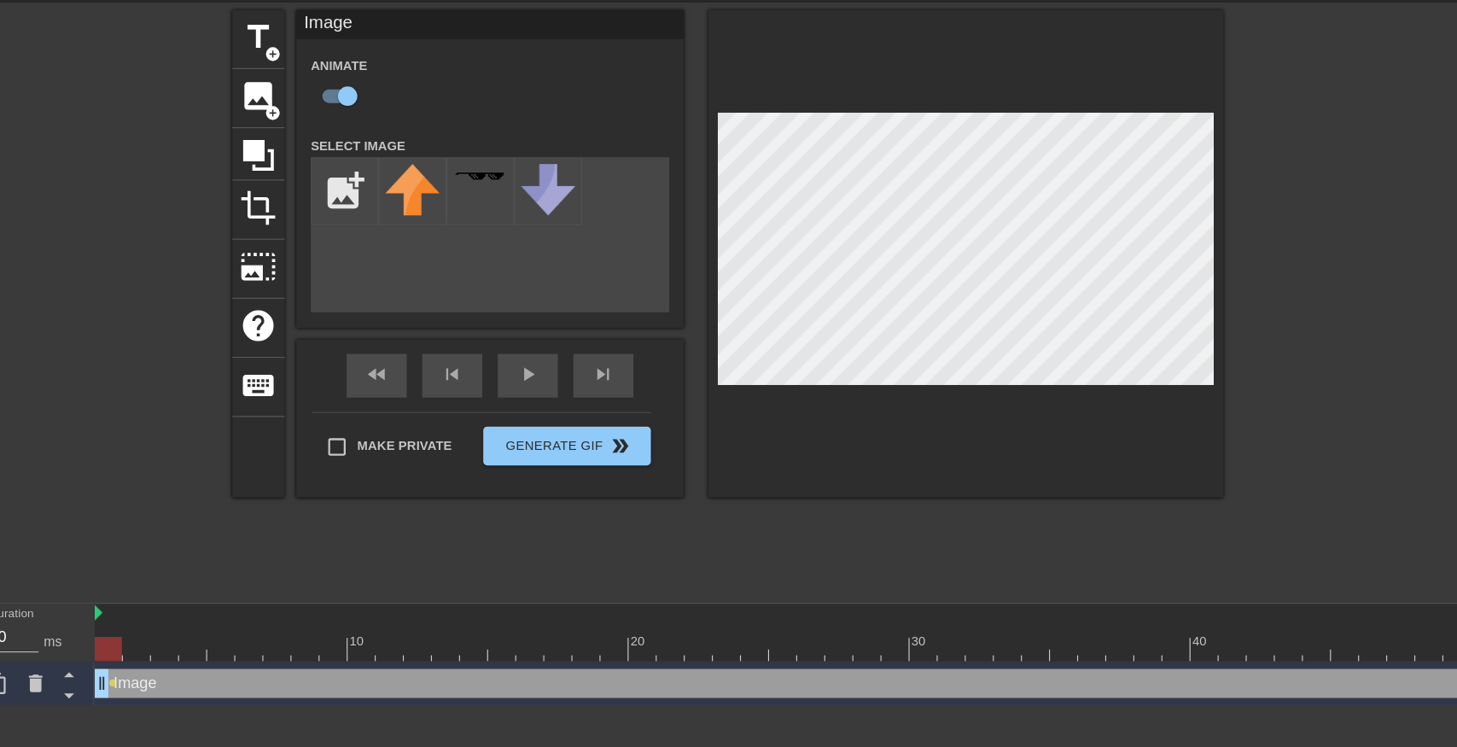
type input "C:\fakepath\vlc_20250817_182128 (1).png"
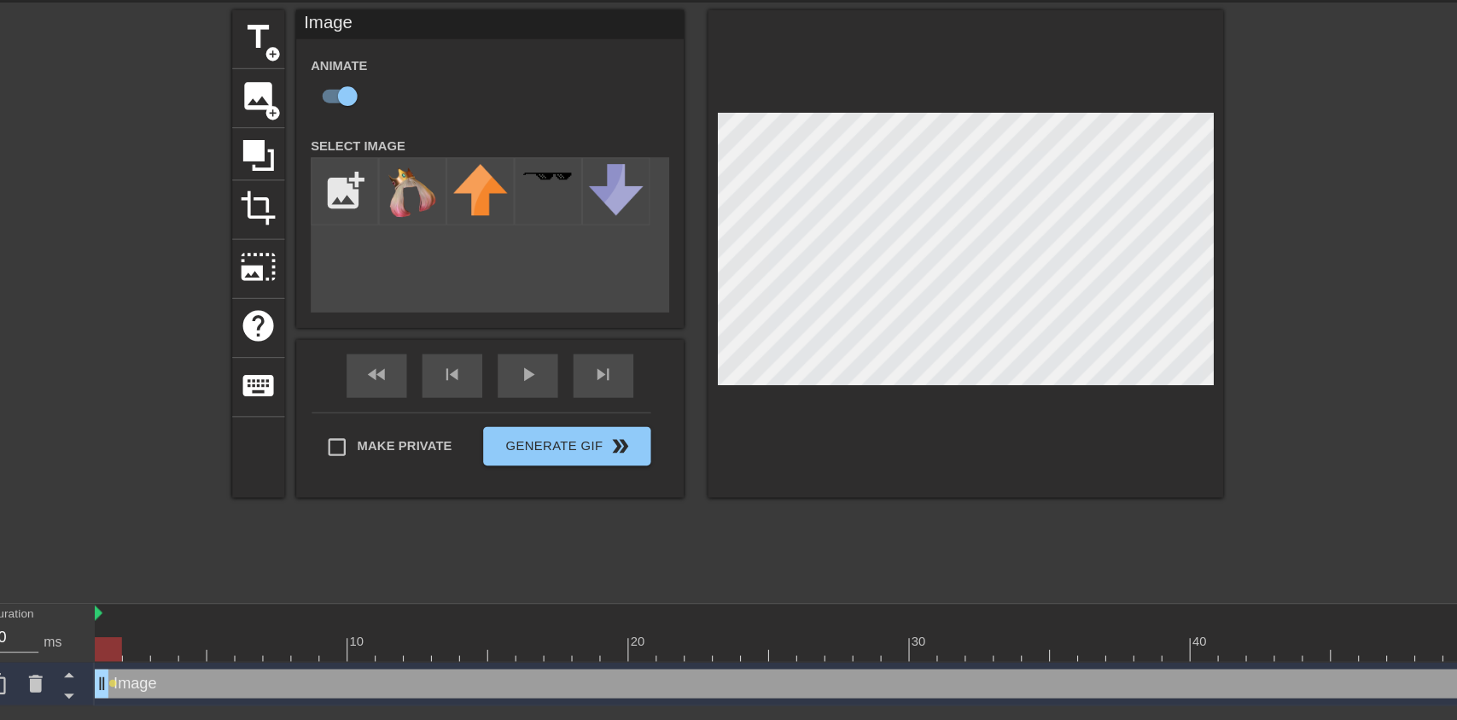
click at [435, 228] on img at bounding box center [451, 227] width 48 height 49
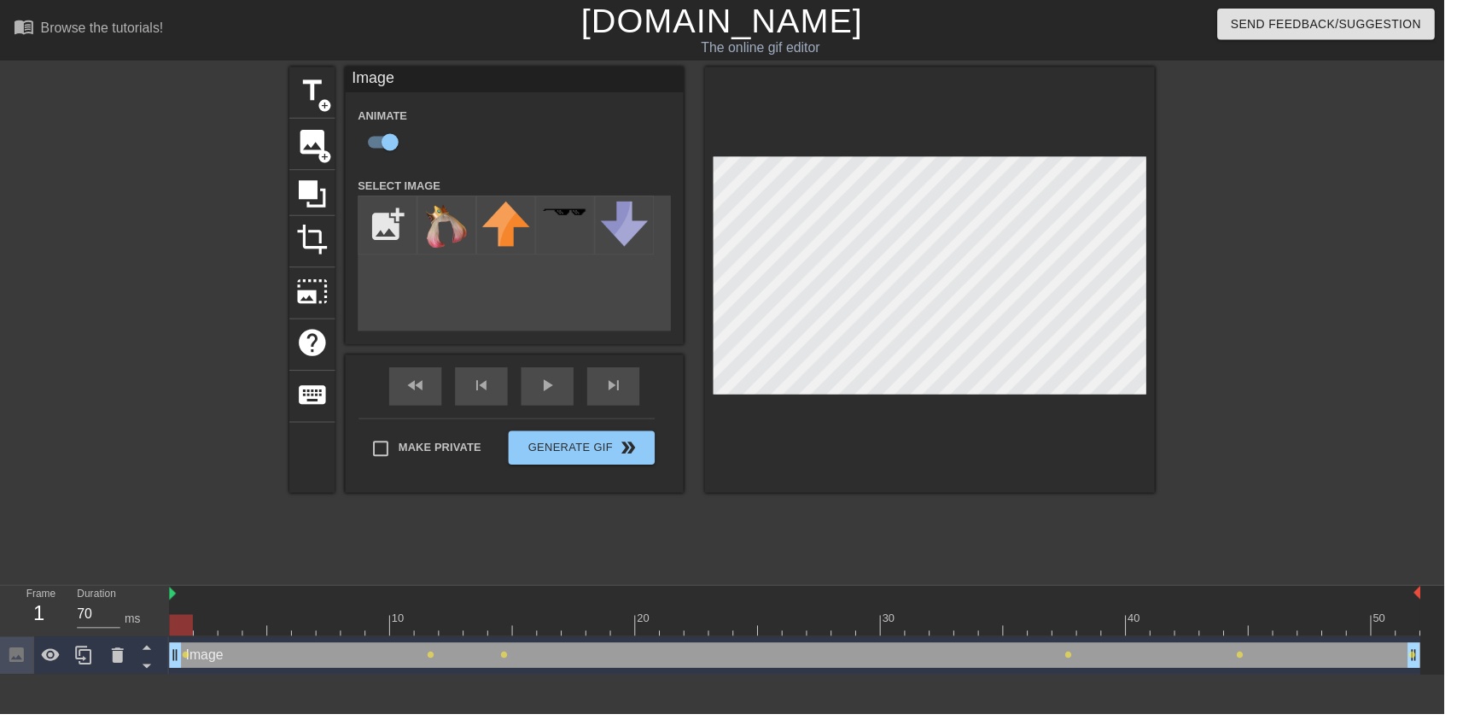
click at [569, 377] on div "Image Animate Select Image add_photo_alternate fast_rewind skip_previous play_a…" at bounding box center [519, 281] width 342 height 429
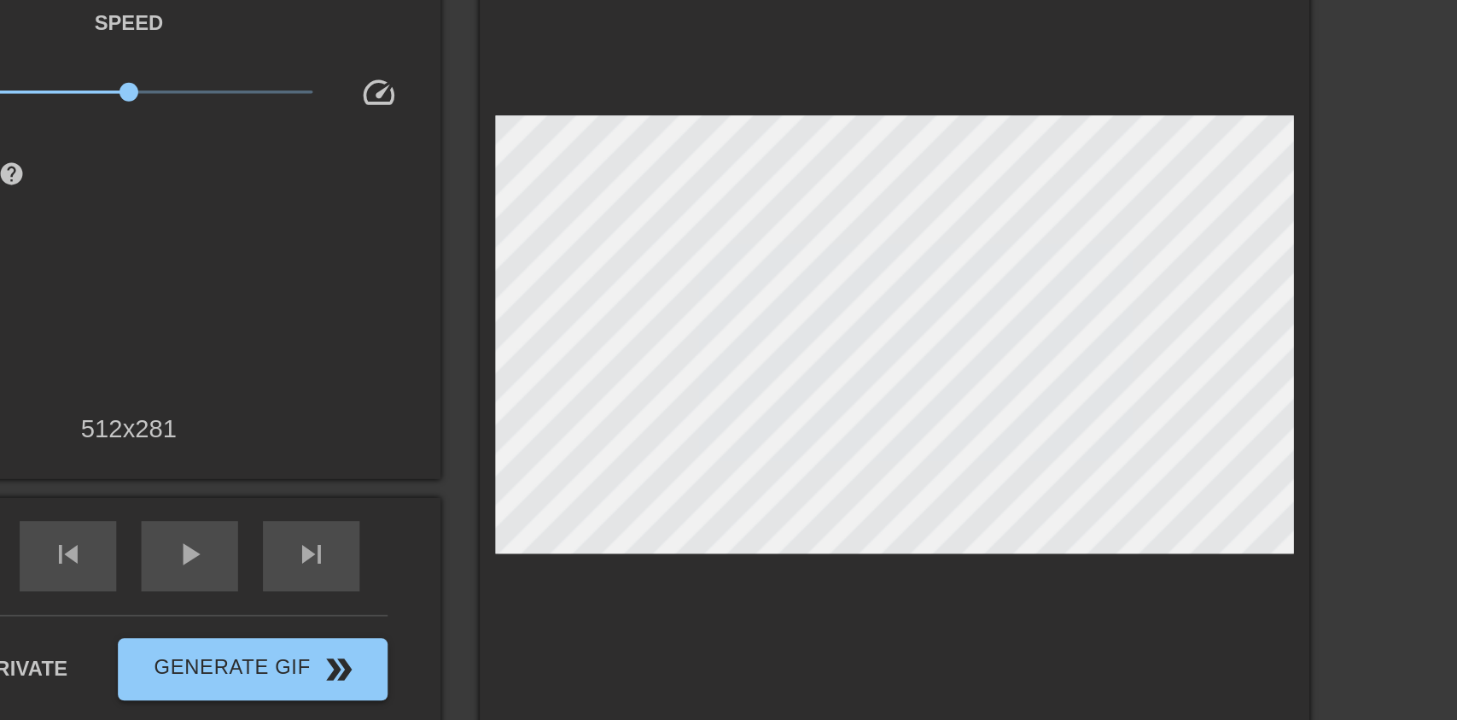
click at [564, 406] on div "play_arrow" at bounding box center [552, 408] width 53 height 38
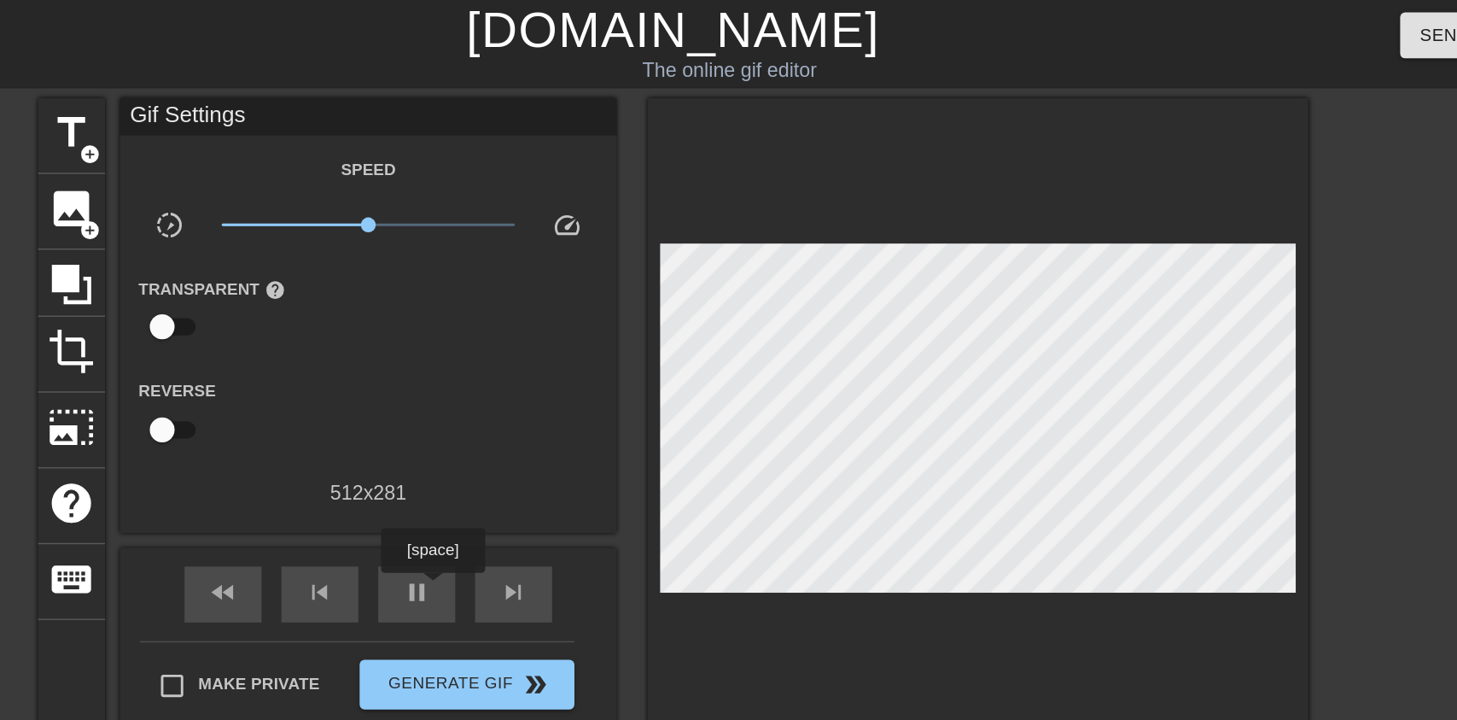
click at [540, 406] on div "pause" at bounding box center [552, 408] width 53 height 38
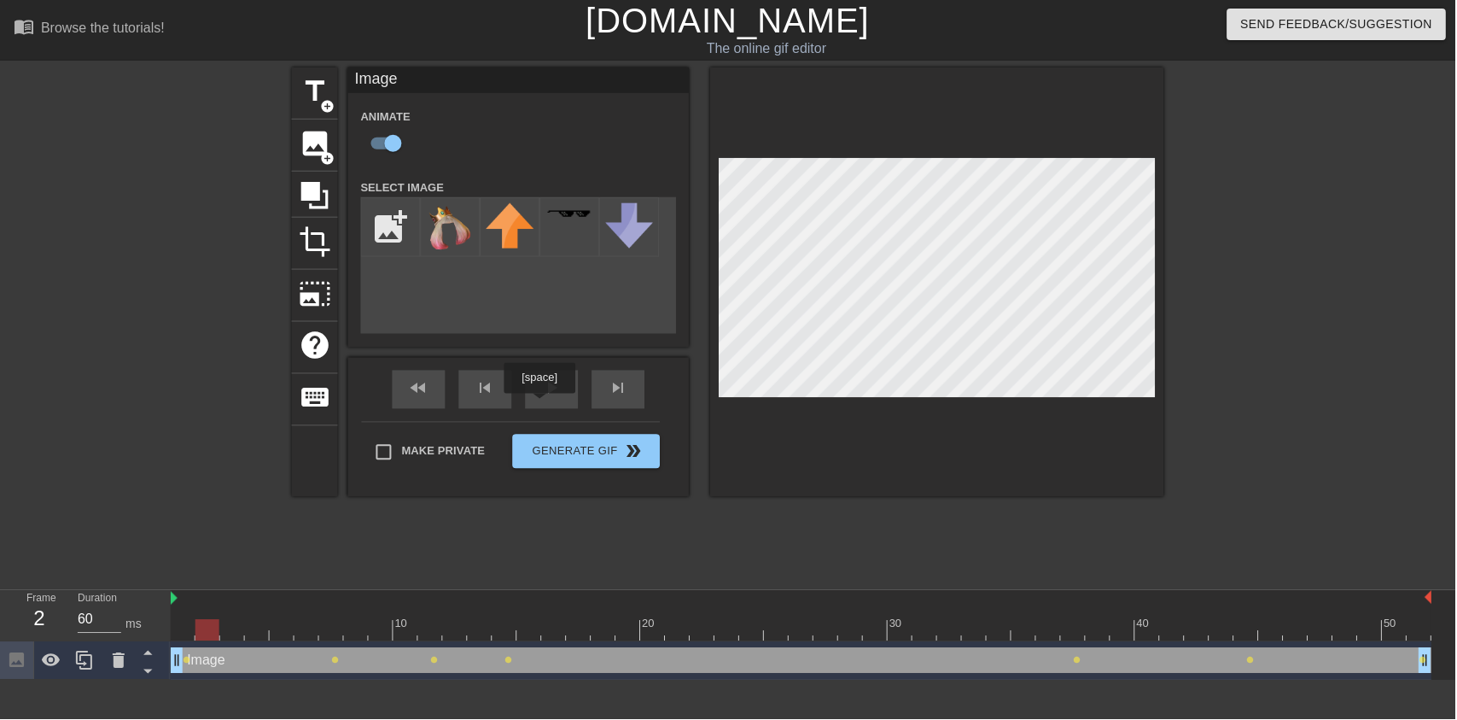
type input "70"
click at [383, 224] on input "file" at bounding box center [391, 227] width 58 height 58
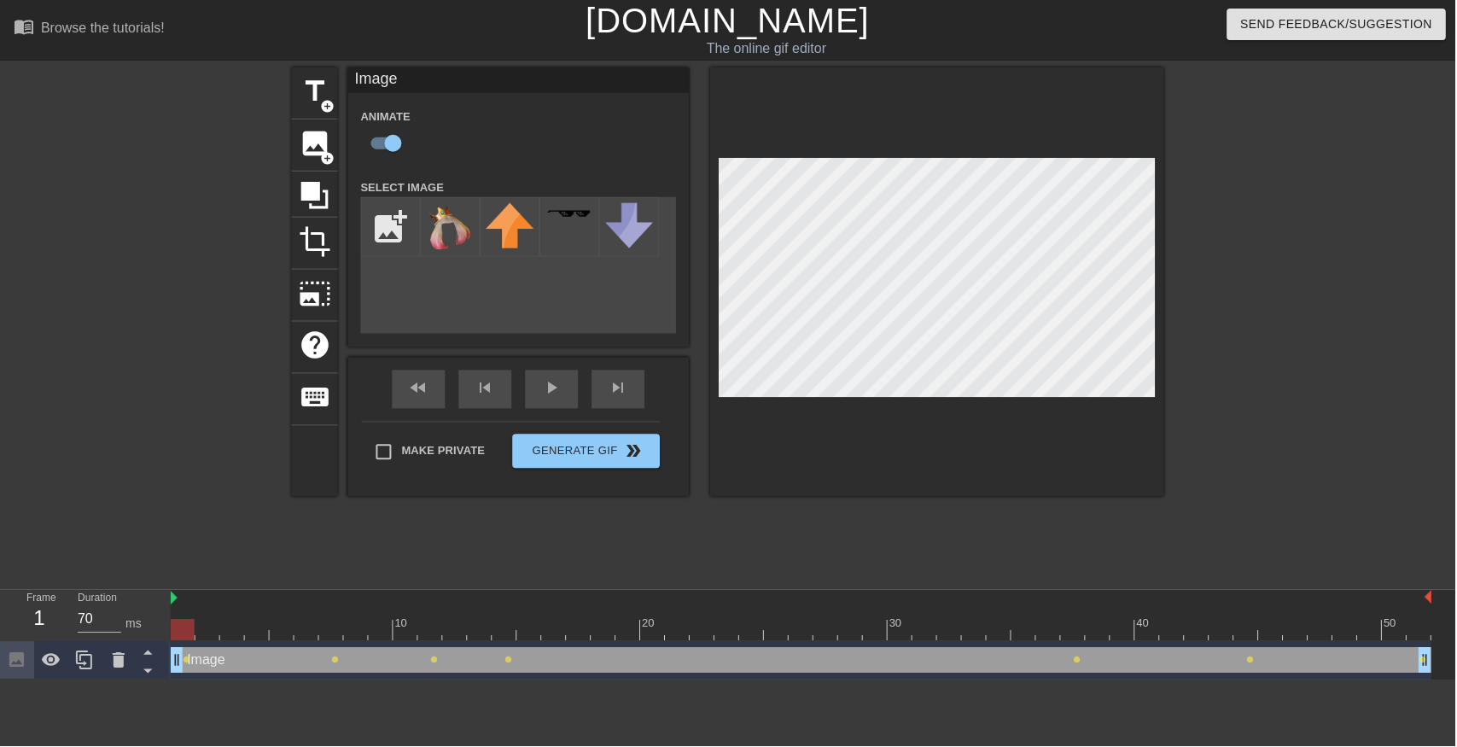
type input "C:\fakepath\vlc_20250817_182128.png"
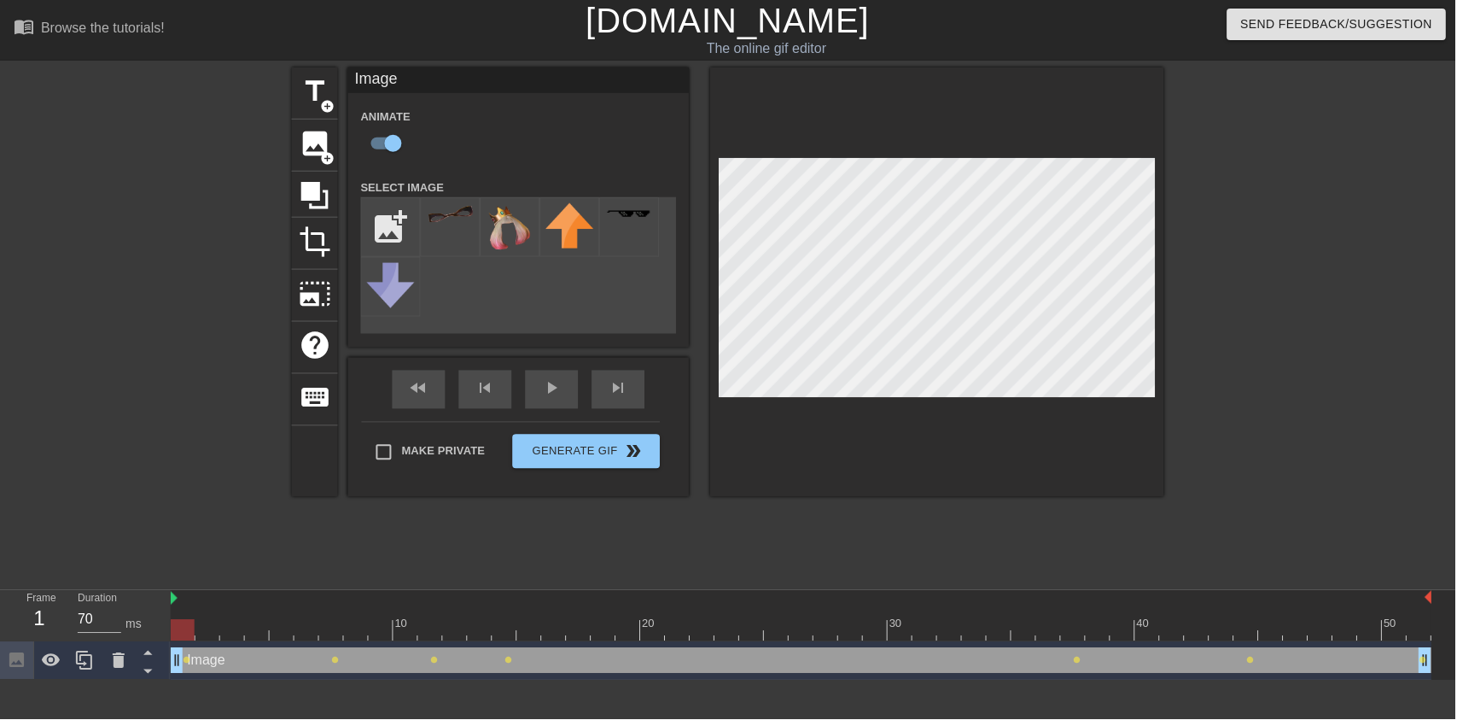
click at [452, 232] on div at bounding box center [451, 227] width 60 height 60
click at [499, 231] on img at bounding box center [511, 227] width 48 height 49
click at [1350, 618] on div at bounding box center [1346, 618] width 25 height 21
type input "70"
click at [1400, 649] on div "Image drag_handle drag_handle lens lens lens lens lens lens" at bounding box center [802, 661] width 1263 height 26
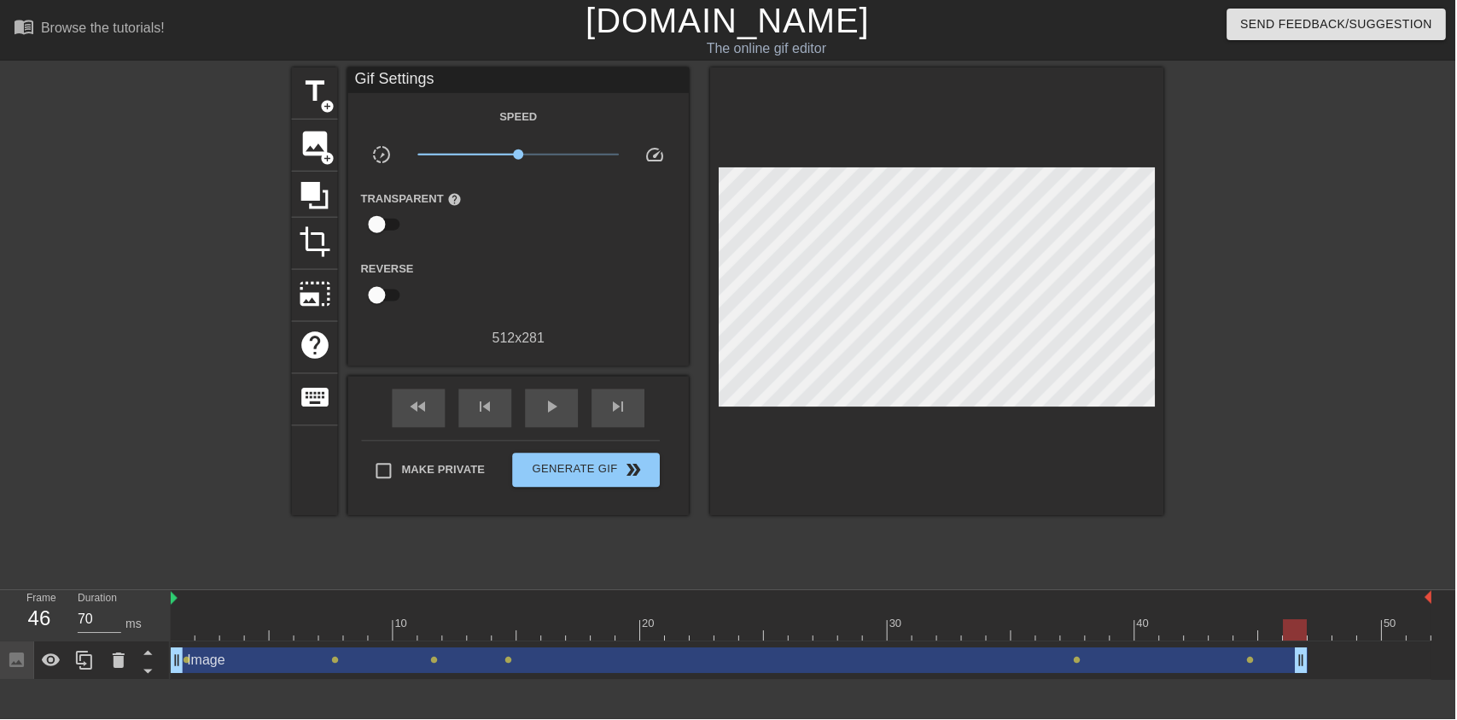
click at [392, 219] on input "checkbox" at bounding box center [377, 224] width 97 height 32
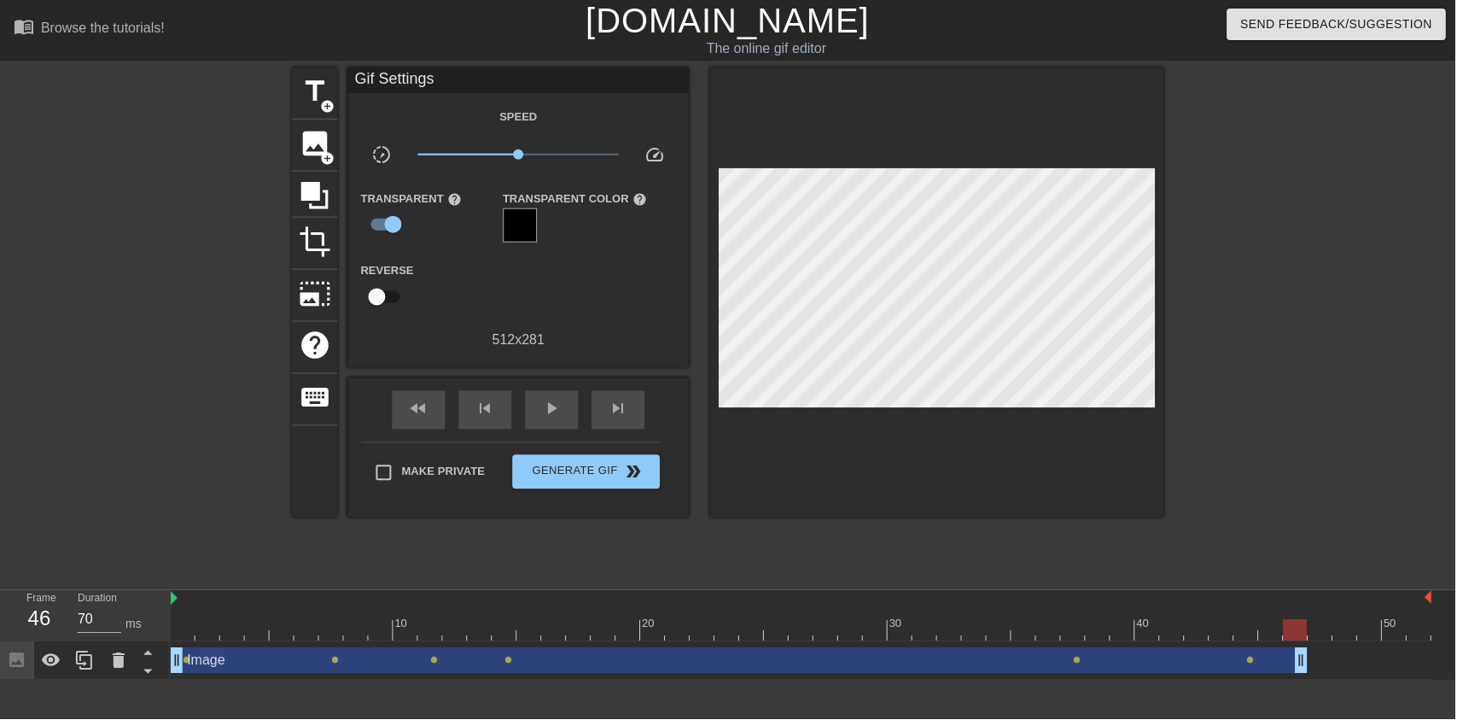
click at [407, 231] on input "checkbox" at bounding box center [393, 224] width 97 height 32
checkbox input "false"
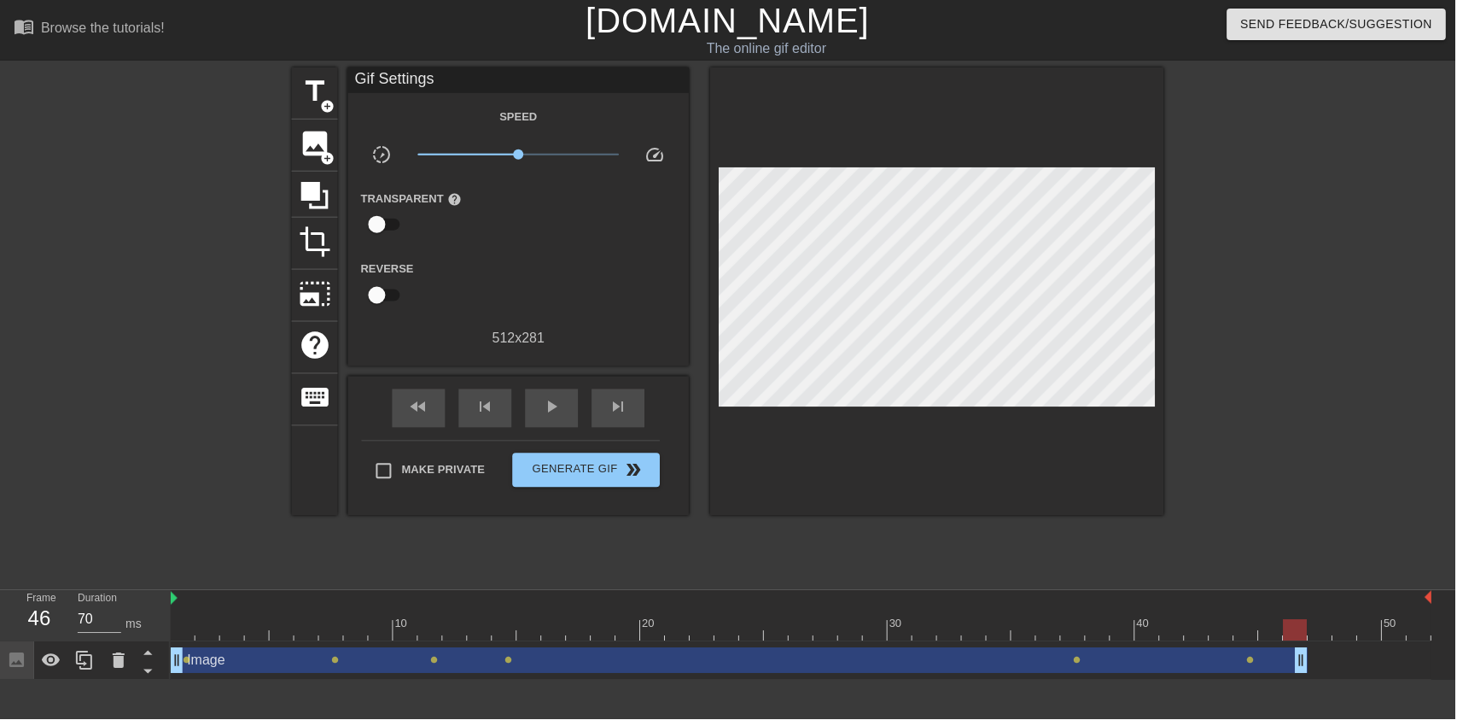
click at [321, 161] on span "add_circle" at bounding box center [327, 158] width 15 height 15
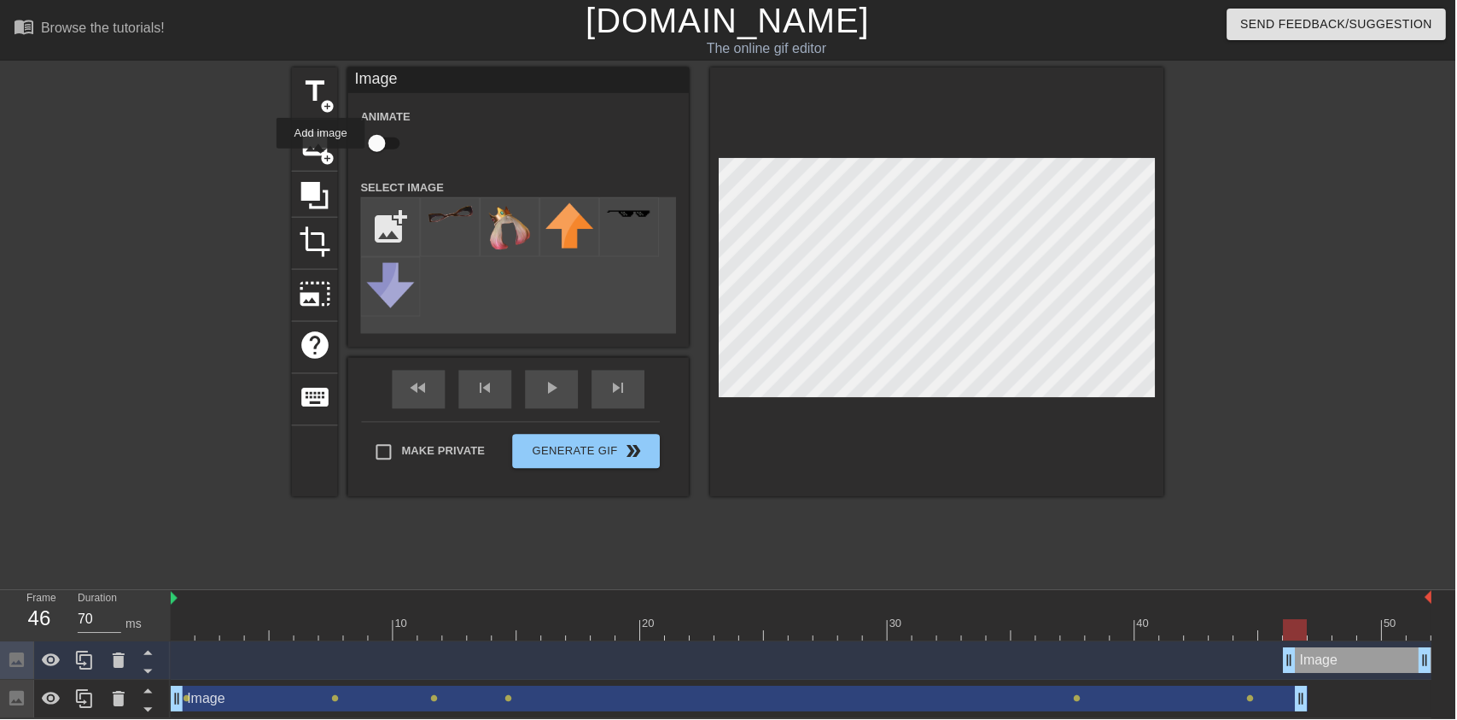
click at [445, 226] on div at bounding box center [451, 227] width 60 height 60
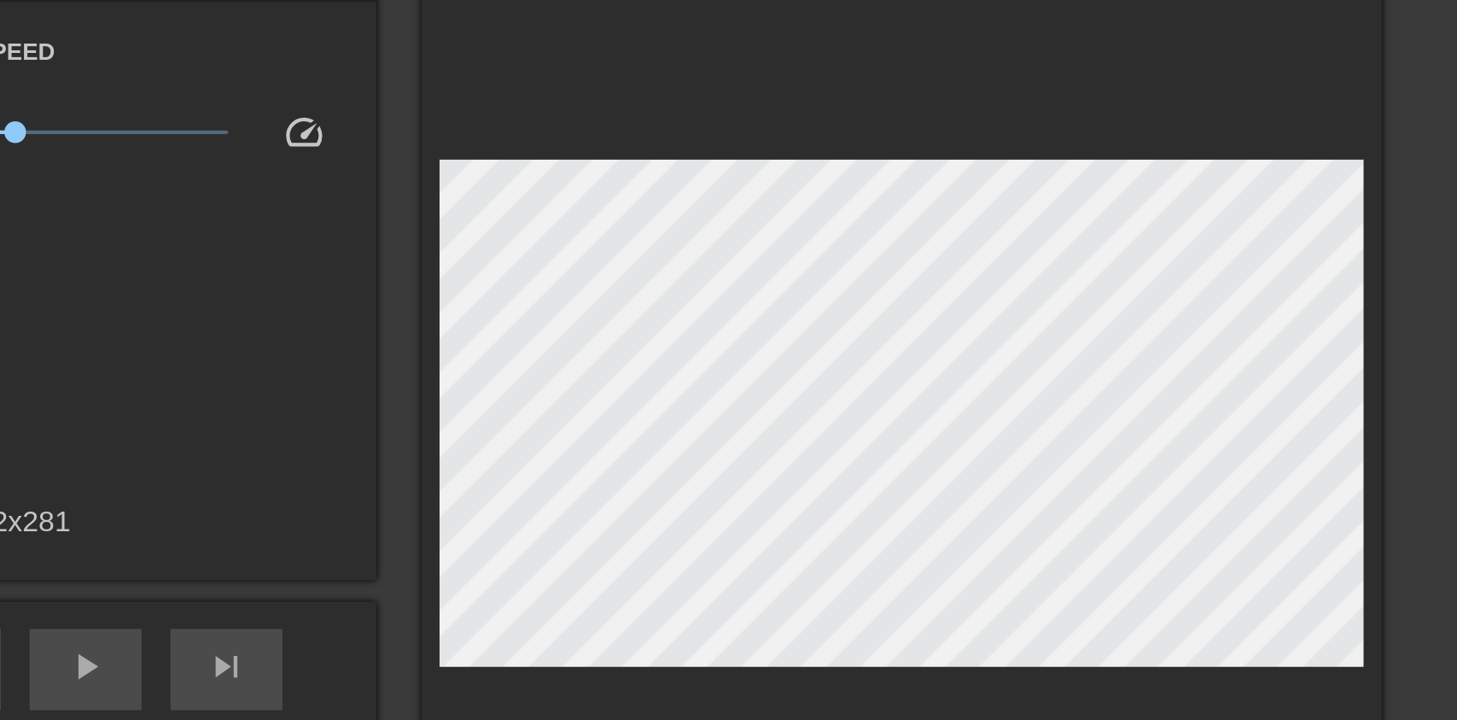
click at [546, 418] on span "play_arrow" at bounding box center [552, 407] width 20 height 20
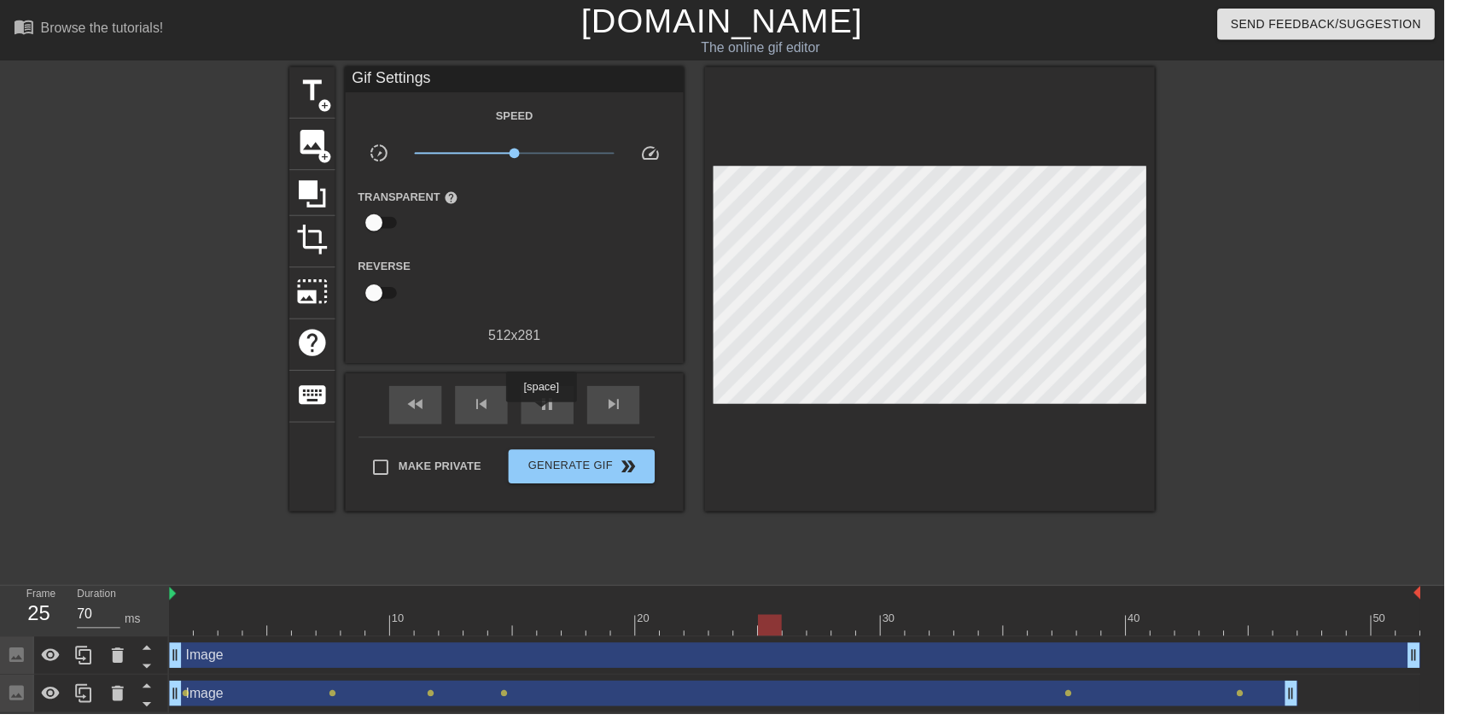
type input "60"
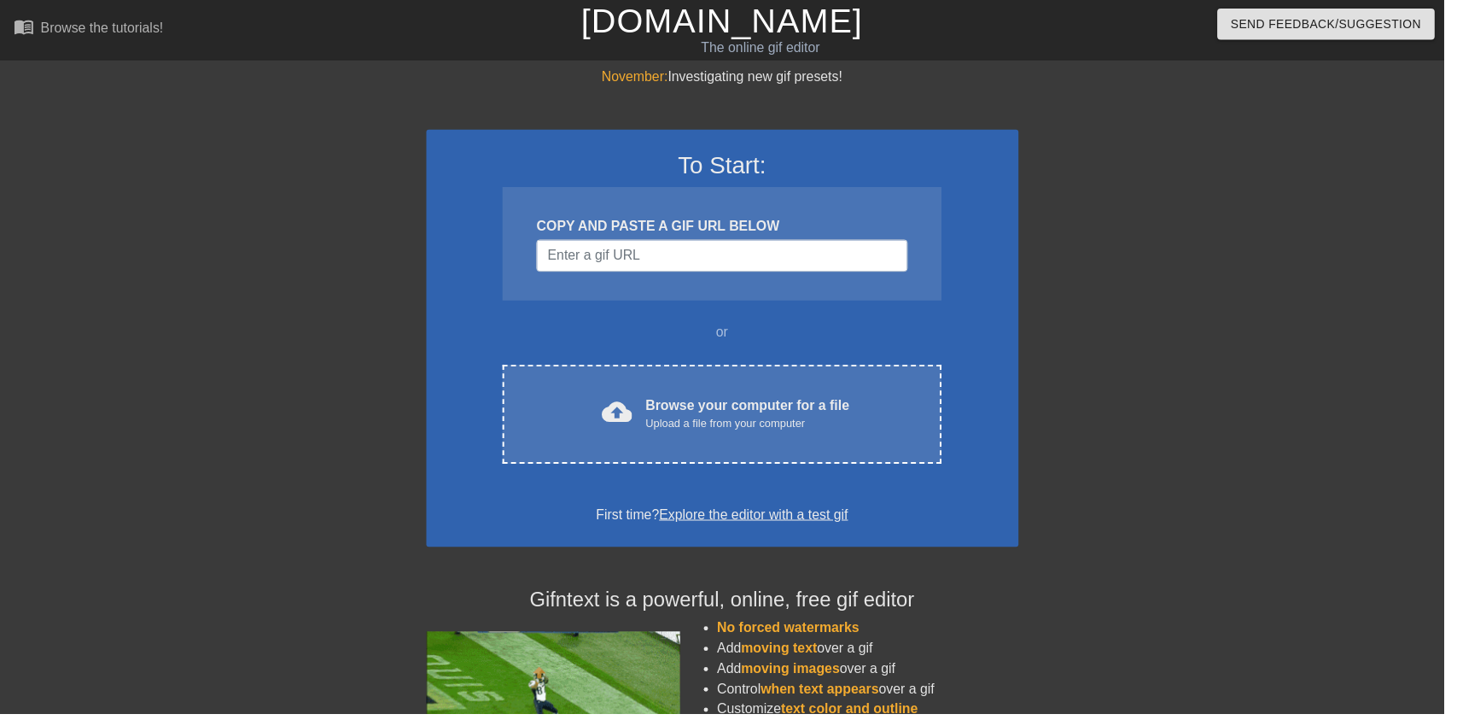
click at [738, 429] on div "Upload a file from your computer" at bounding box center [754, 427] width 206 height 17
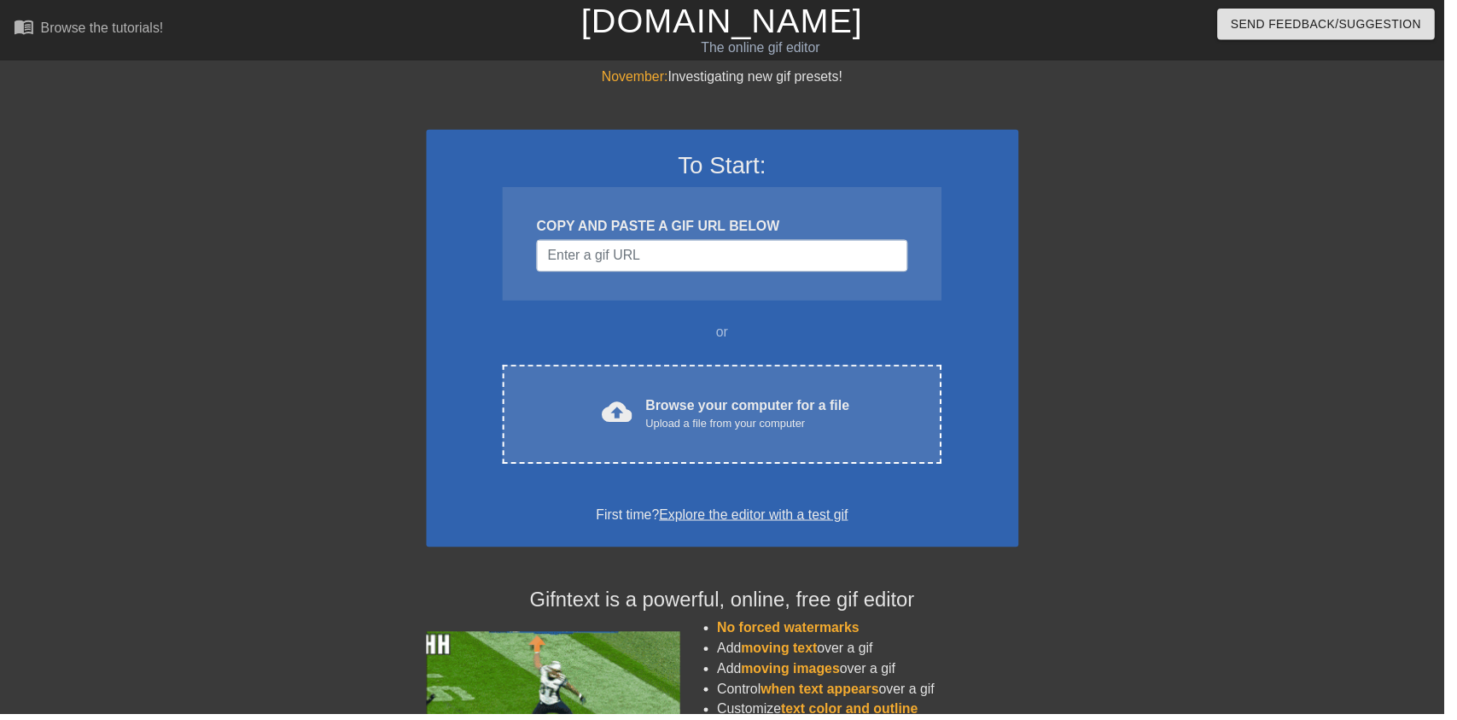
click at [867, 389] on div "cloud_upload Browse your computer for a file Upload a file from your computer C…" at bounding box center [728, 418] width 442 height 100
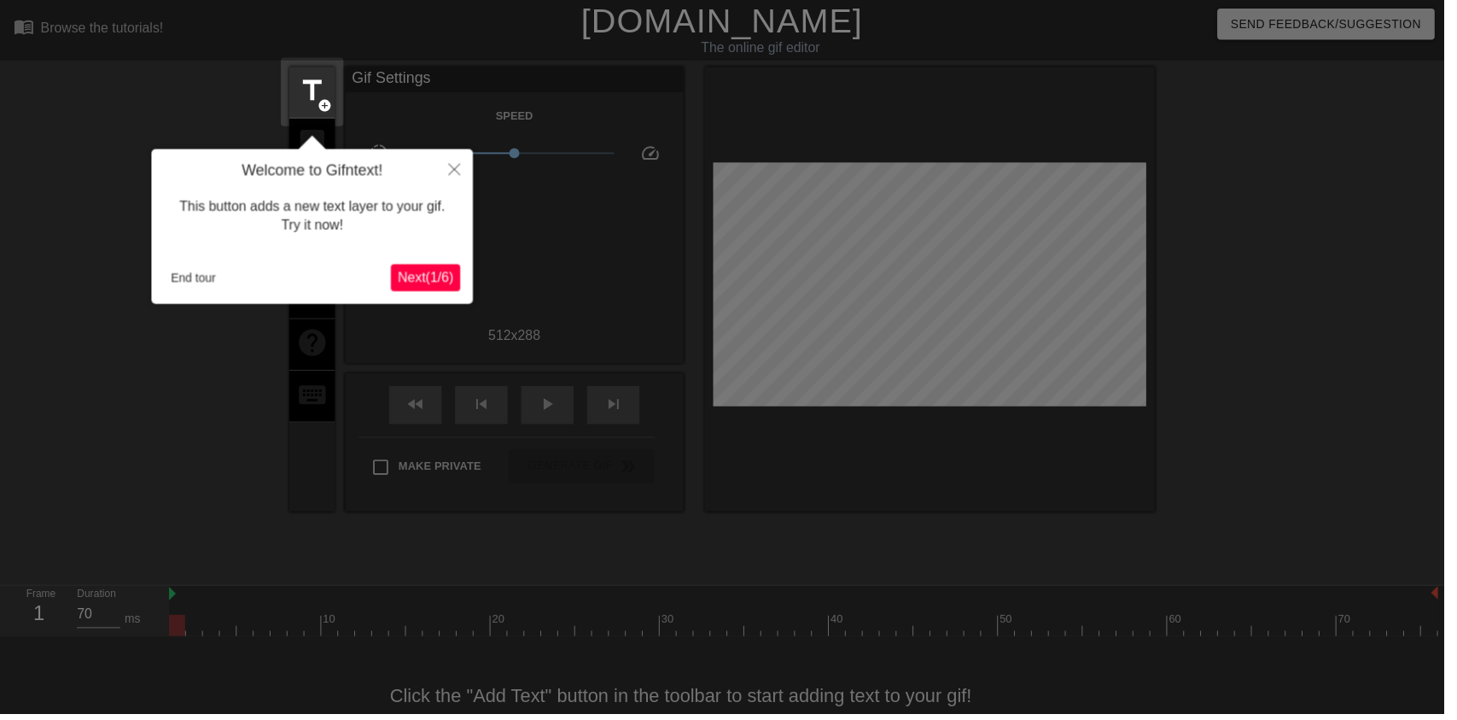
scroll to position [34, 0]
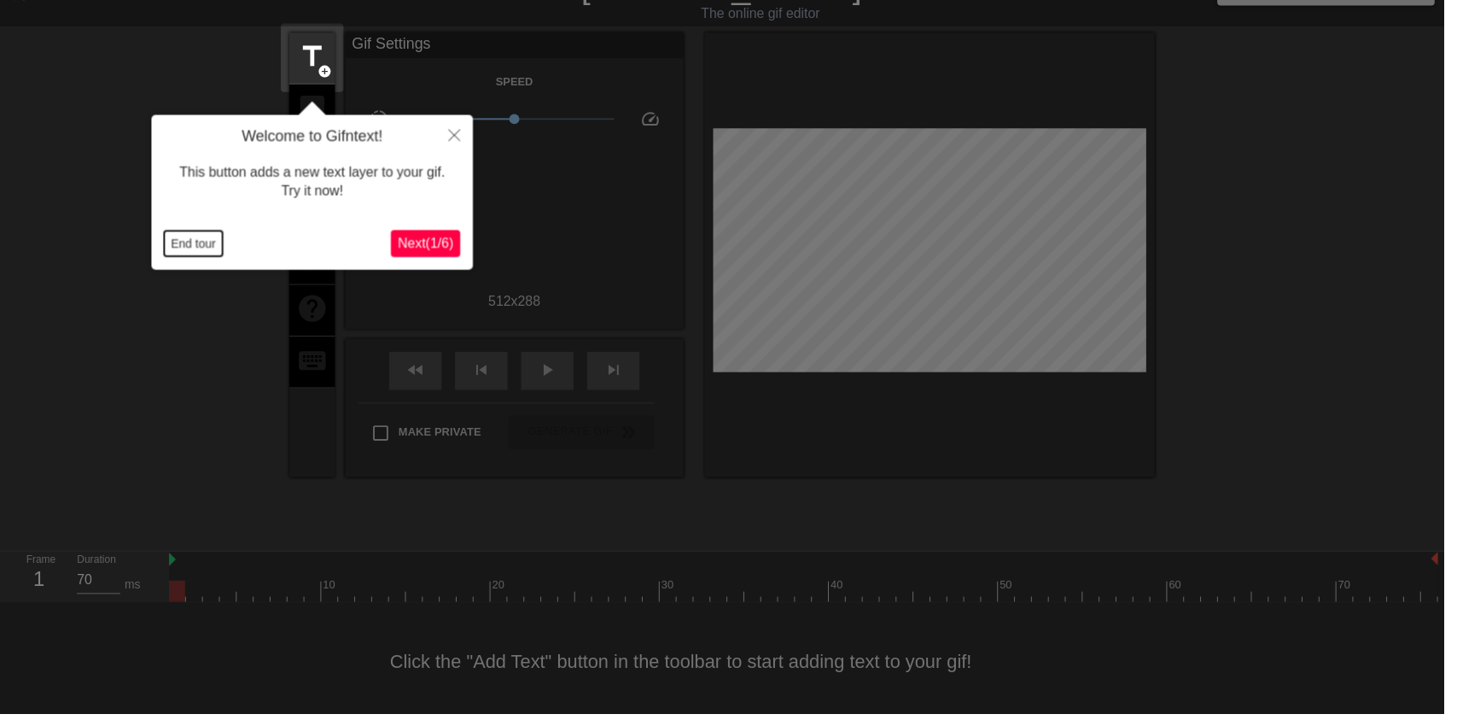
click at [178, 240] on button "End tour" at bounding box center [195, 246] width 59 height 26
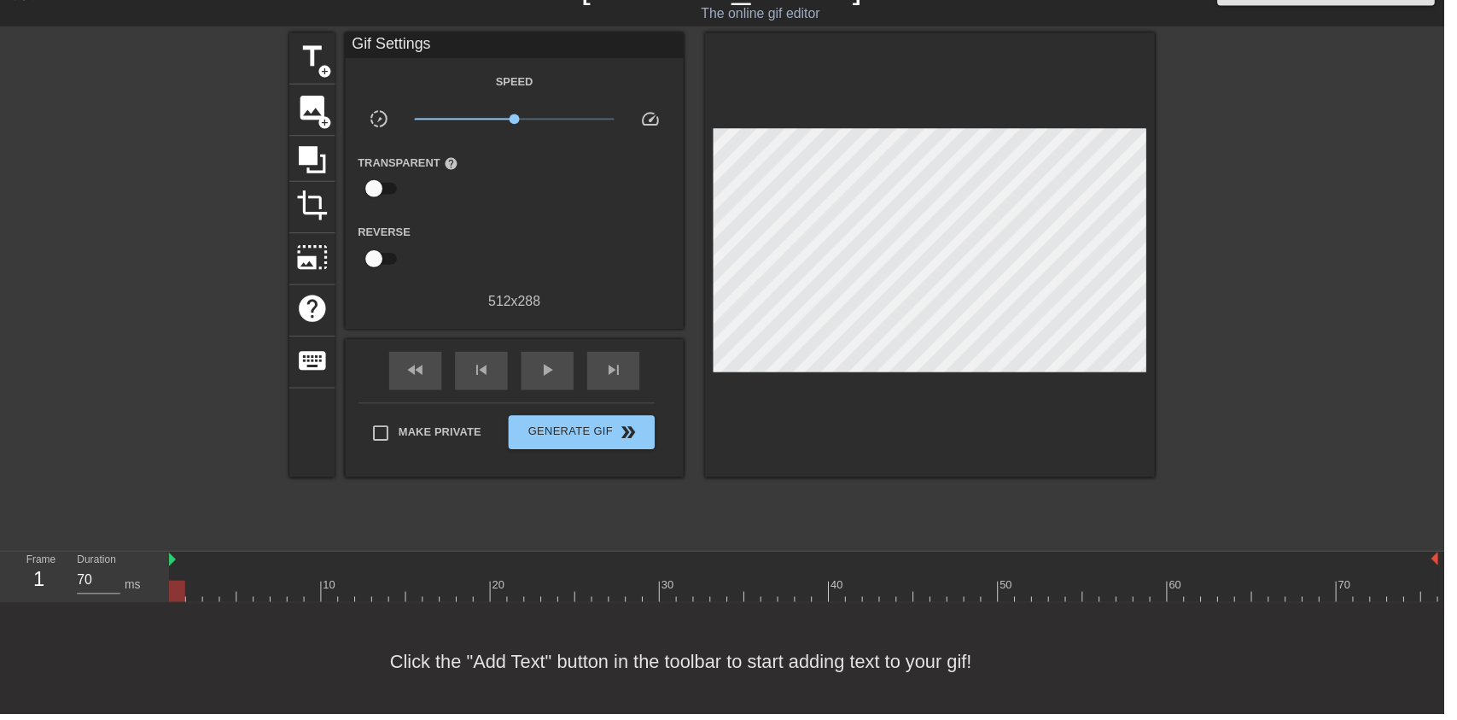
click at [299, 95] on span "image" at bounding box center [315, 109] width 32 height 32
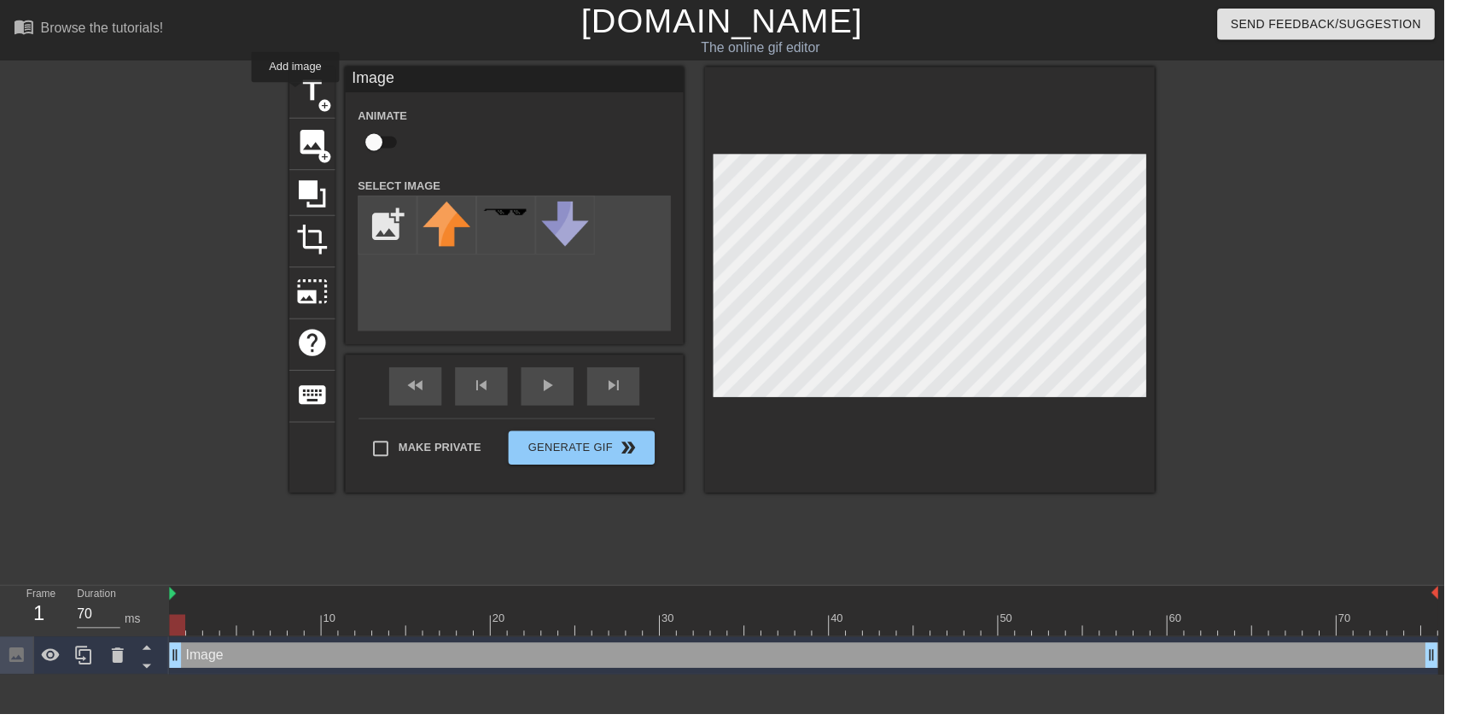
scroll to position [0, 0]
click at [360, 147] on input "checkbox" at bounding box center [377, 143] width 97 height 32
checkbox input "true"
click at [382, 220] on input "file" at bounding box center [391, 227] width 58 height 58
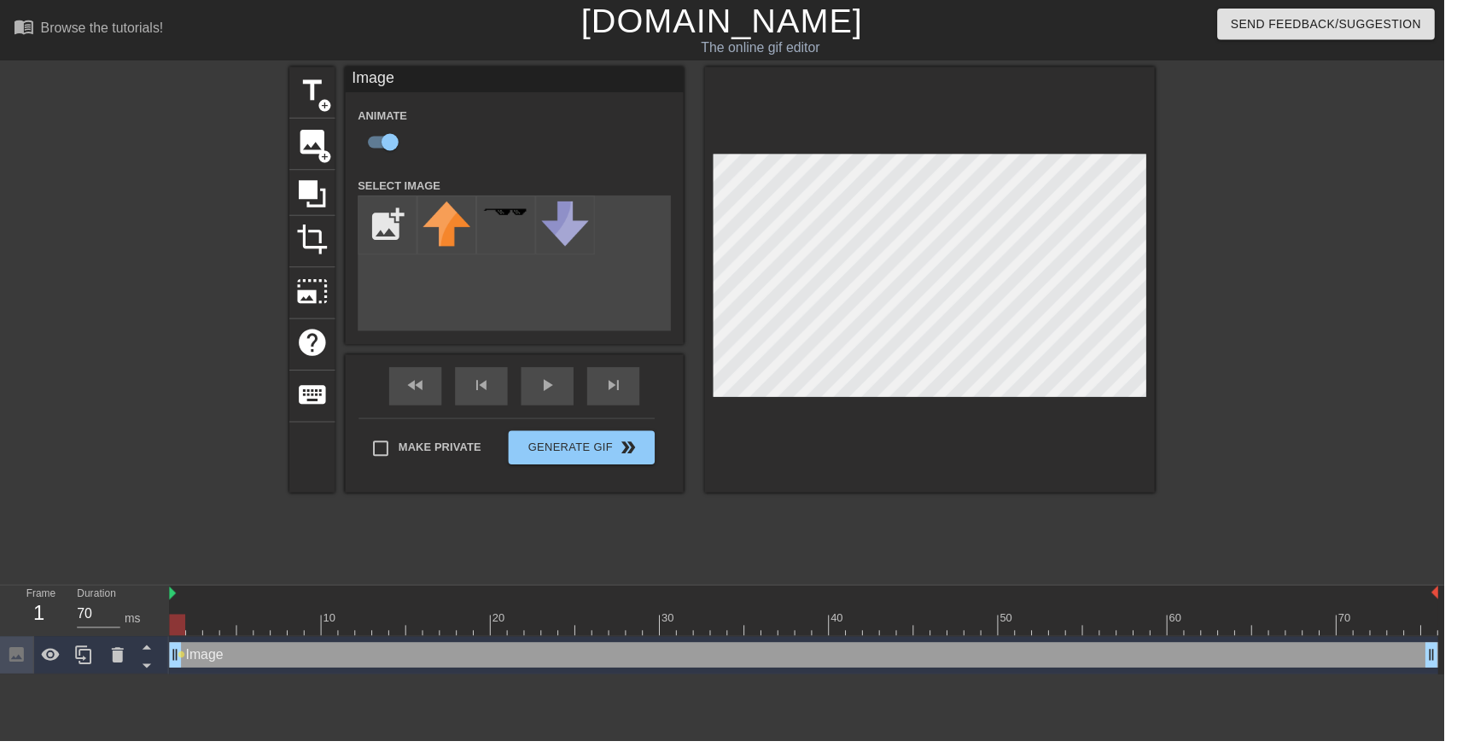
type input "C:\fakepath\vlc_20250817_182128 (1).png"
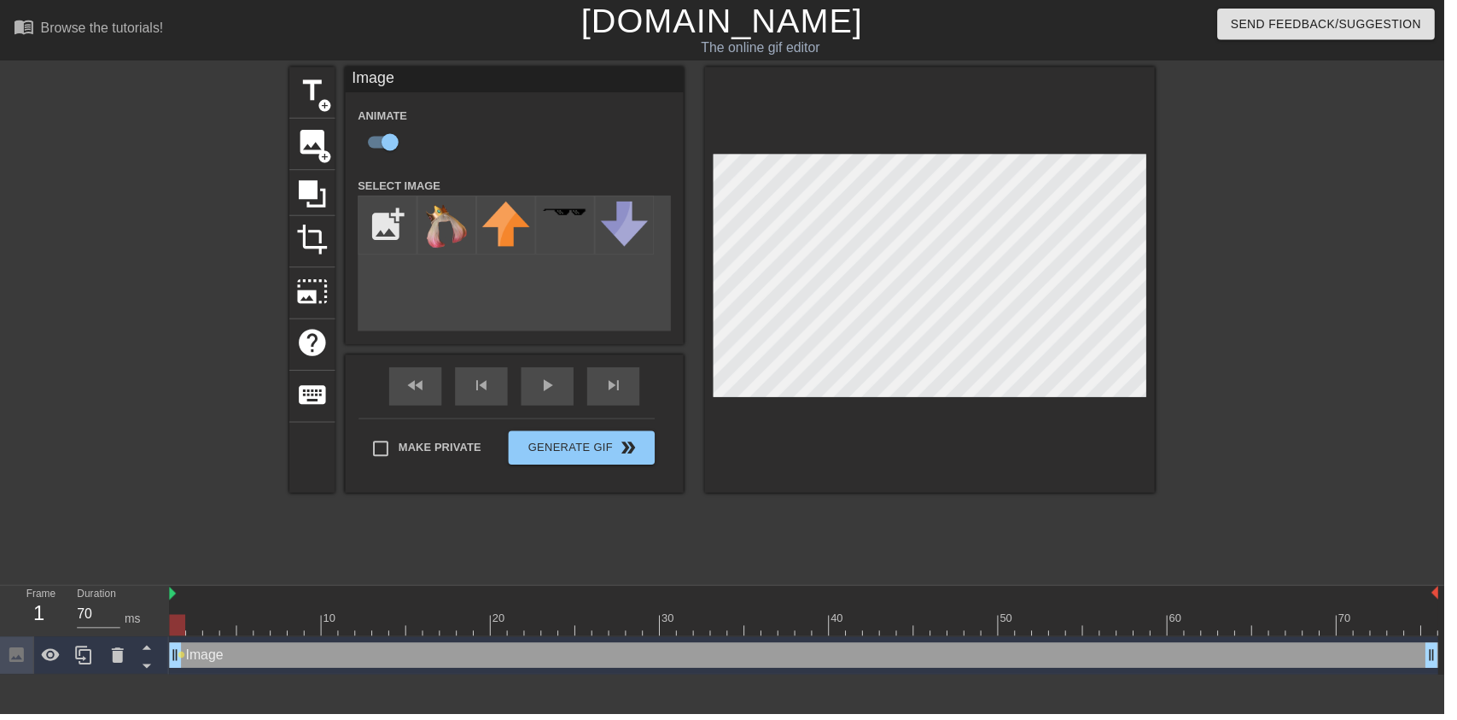
click at [476, 231] on div at bounding box center [451, 227] width 60 height 60
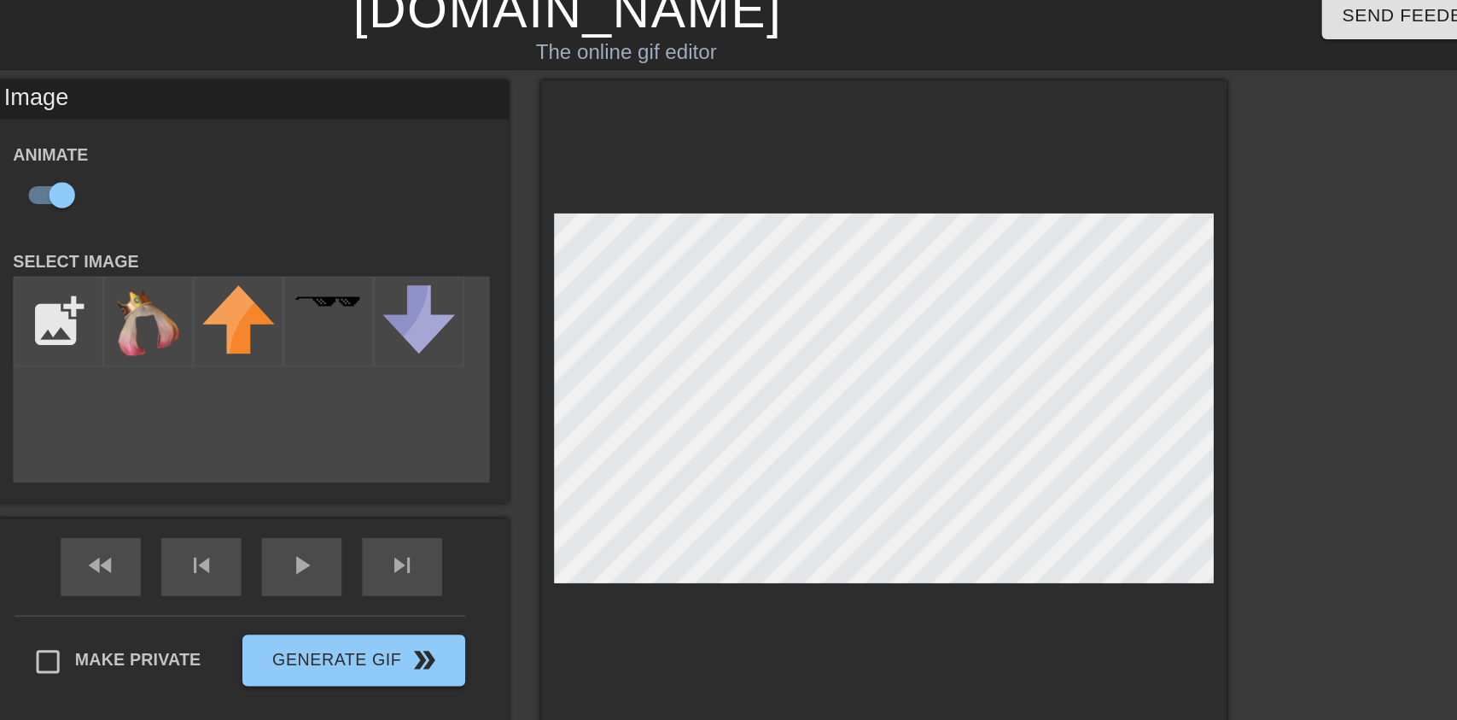
click at [555, 395] on div "play_arrow" at bounding box center [552, 390] width 53 height 38
type input "60"
click at [541, 396] on div "pause" at bounding box center [552, 390] width 53 height 38
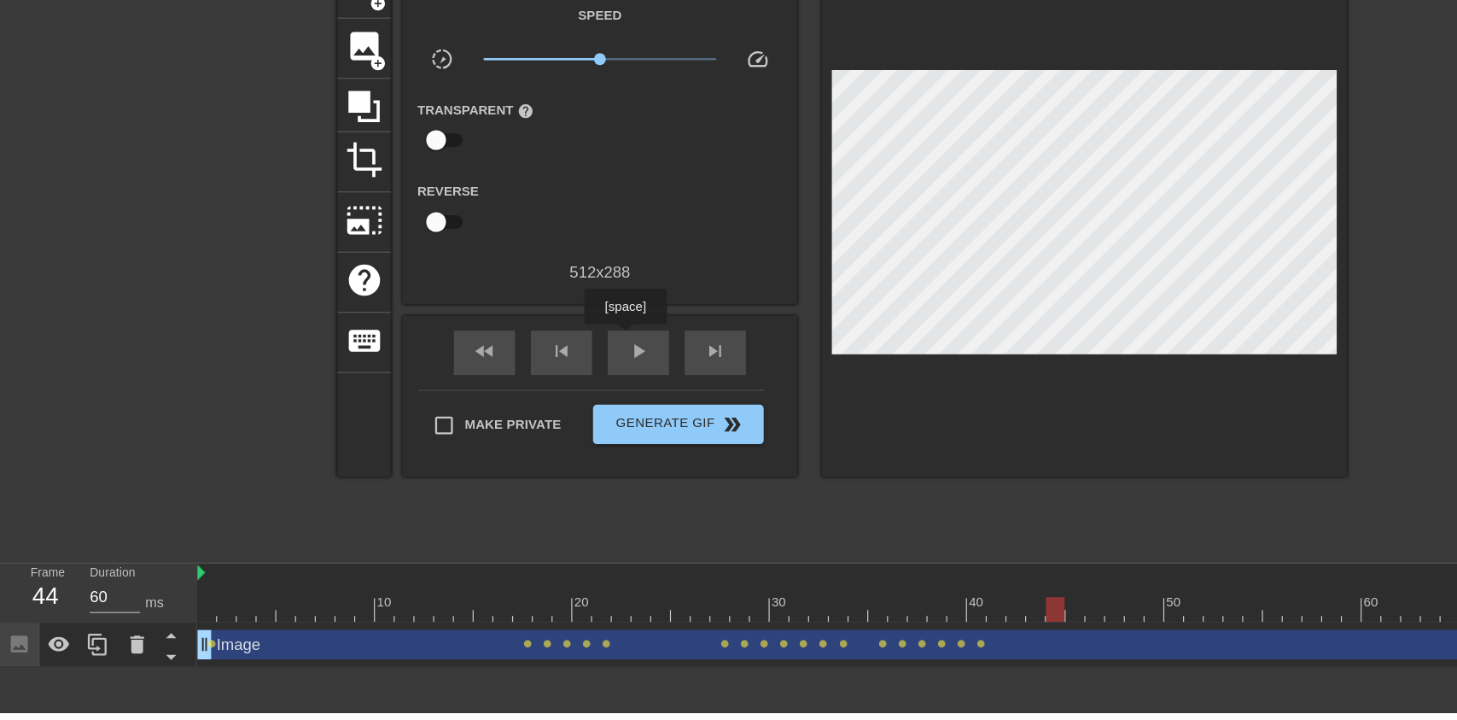
click at [115, 645] on div at bounding box center [119, 661] width 34 height 38
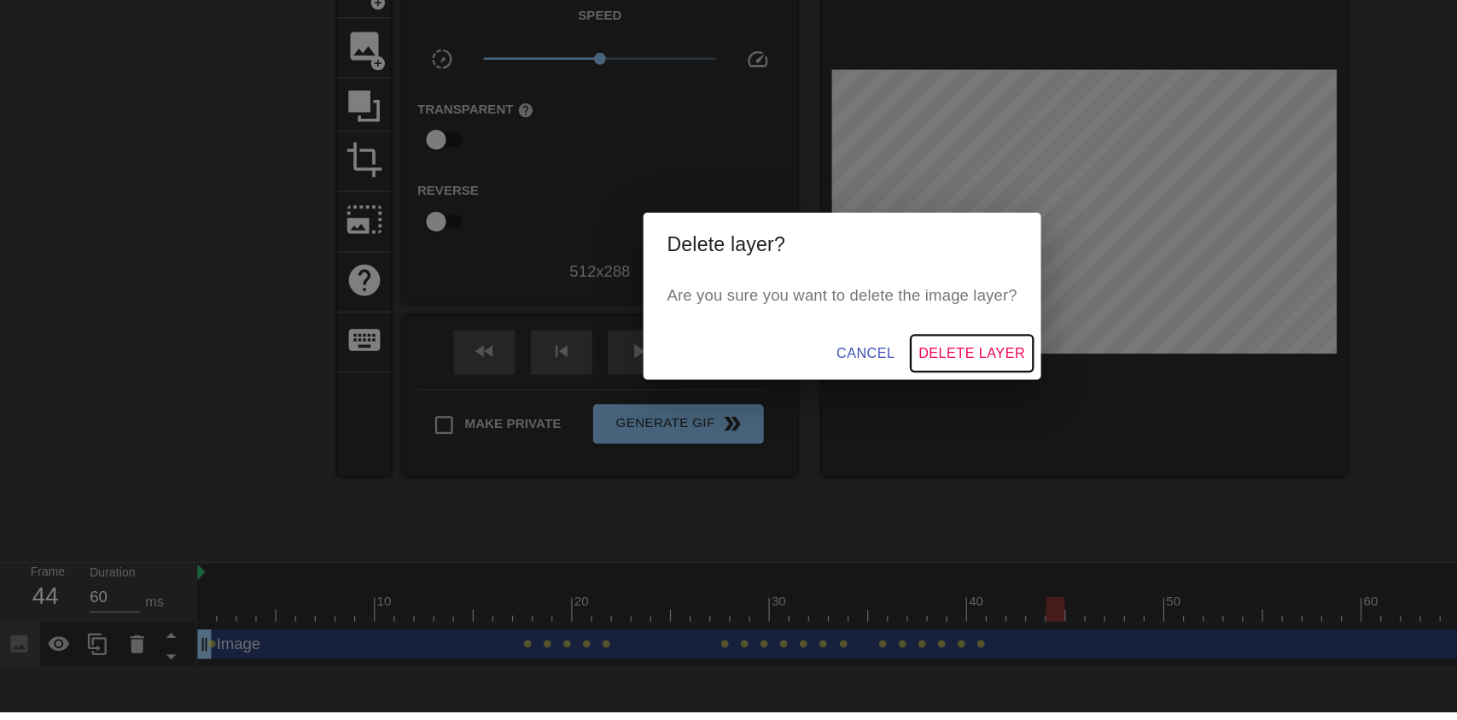
click at [871, 425] on button "Delete Layer" at bounding box center [841, 410] width 106 height 32
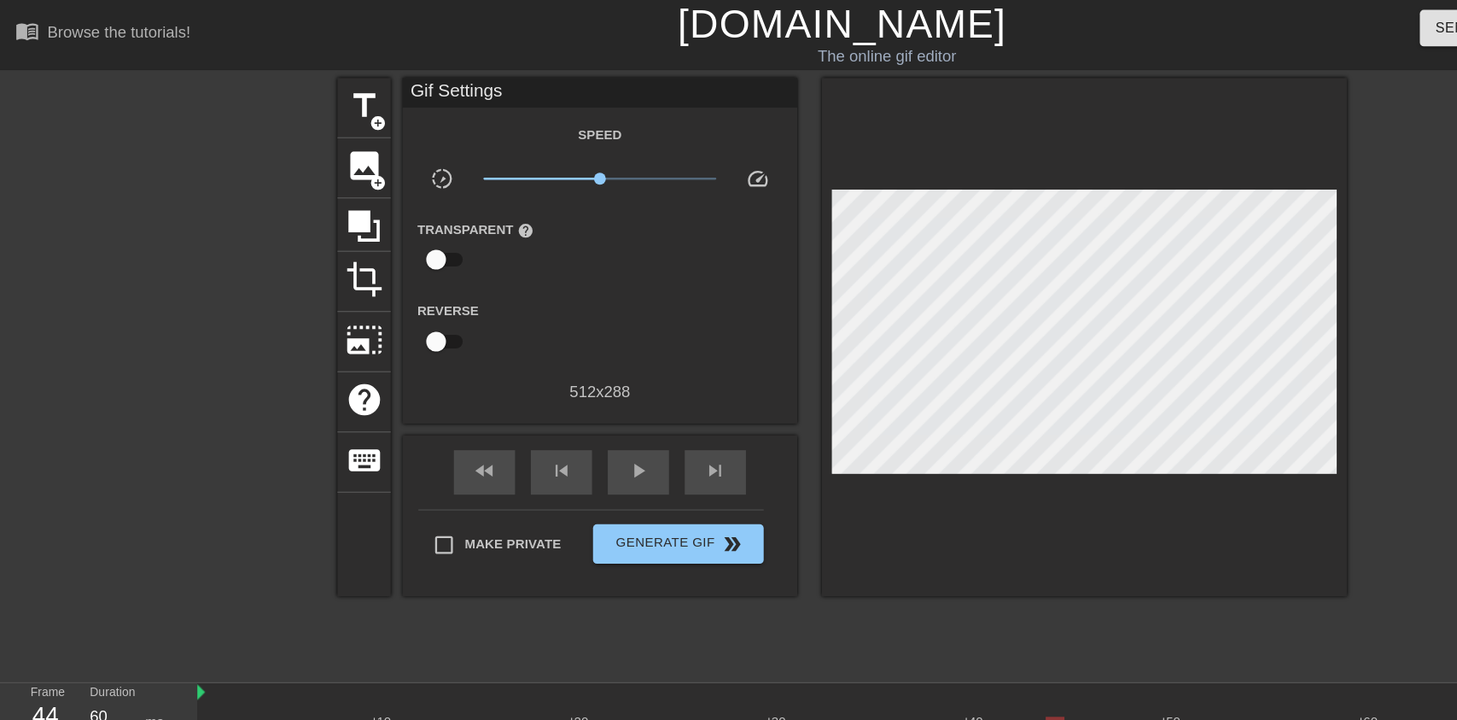
click at [299, 138] on span "image" at bounding box center [315, 143] width 32 height 32
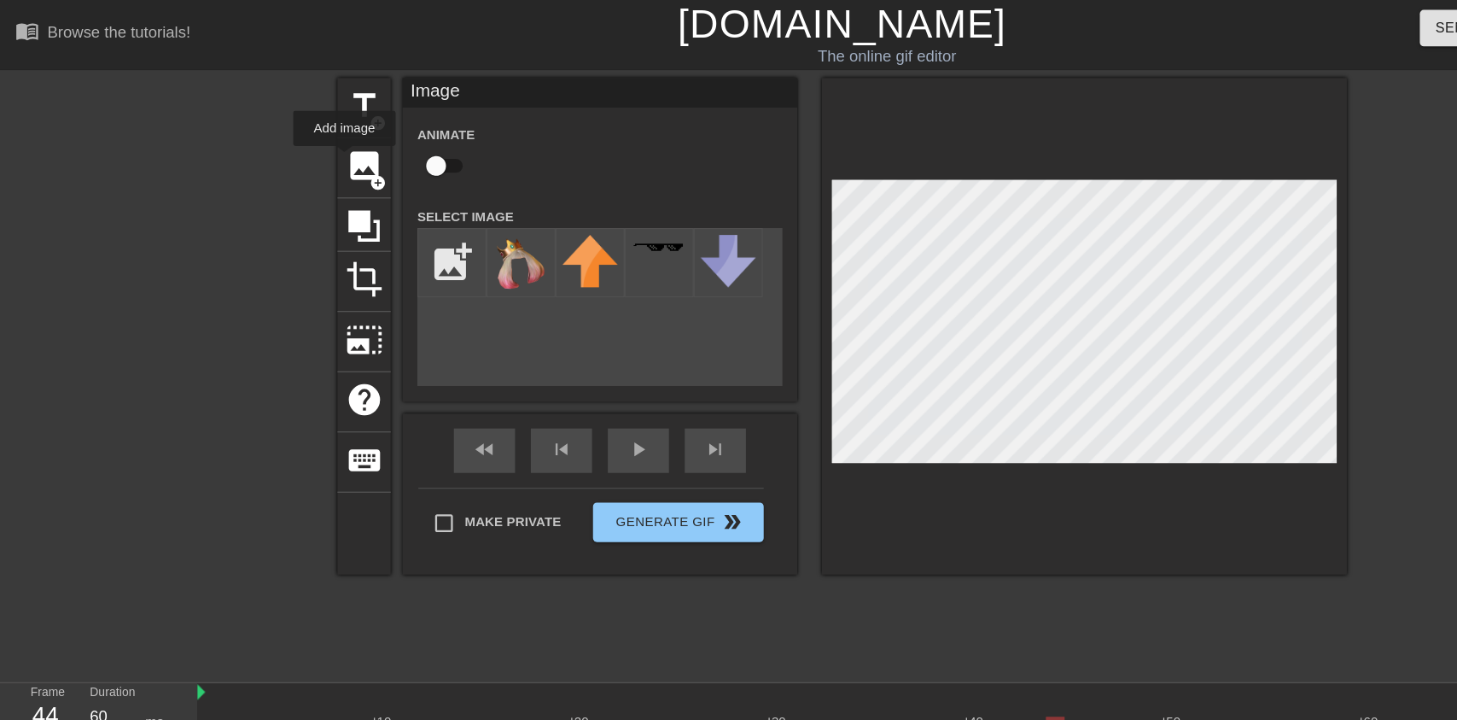
click at [382, 143] on input "checkbox" at bounding box center [377, 143] width 97 height 32
checkbox input "true"
click at [376, 220] on input "file" at bounding box center [391, 227] width 58 height 58
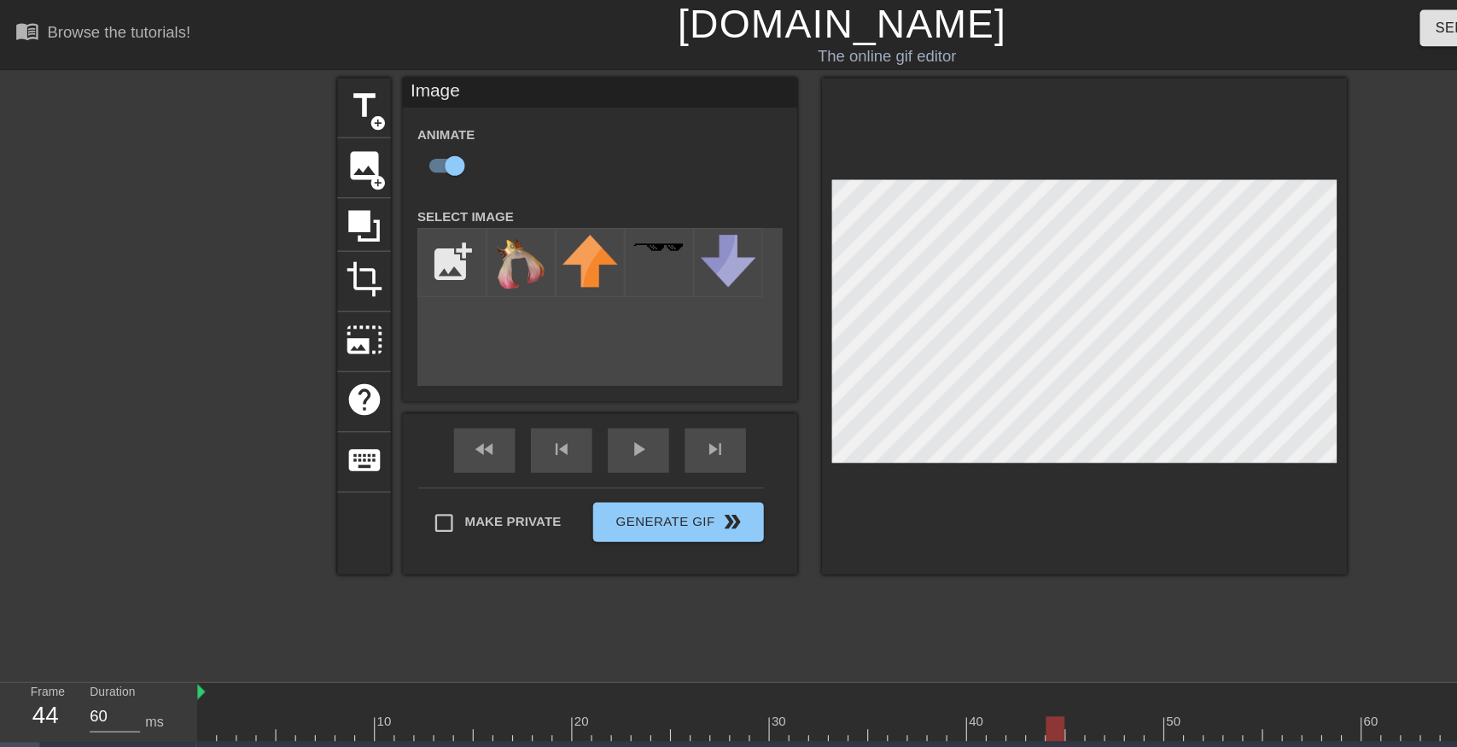
type input "C:\fakepath\vlc_20250817_182128.png"
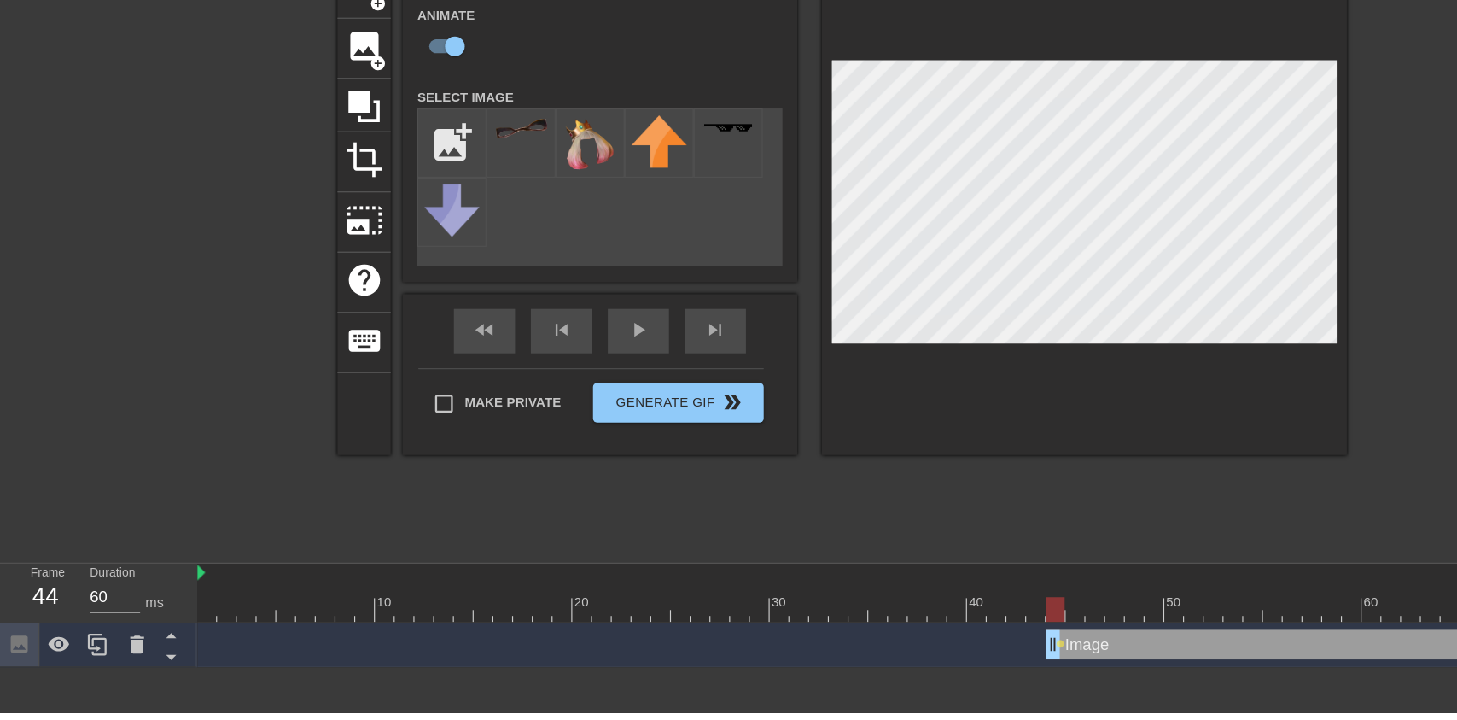
click at [452, 227] on div at bounding box center [451, 227] width 60 height 60
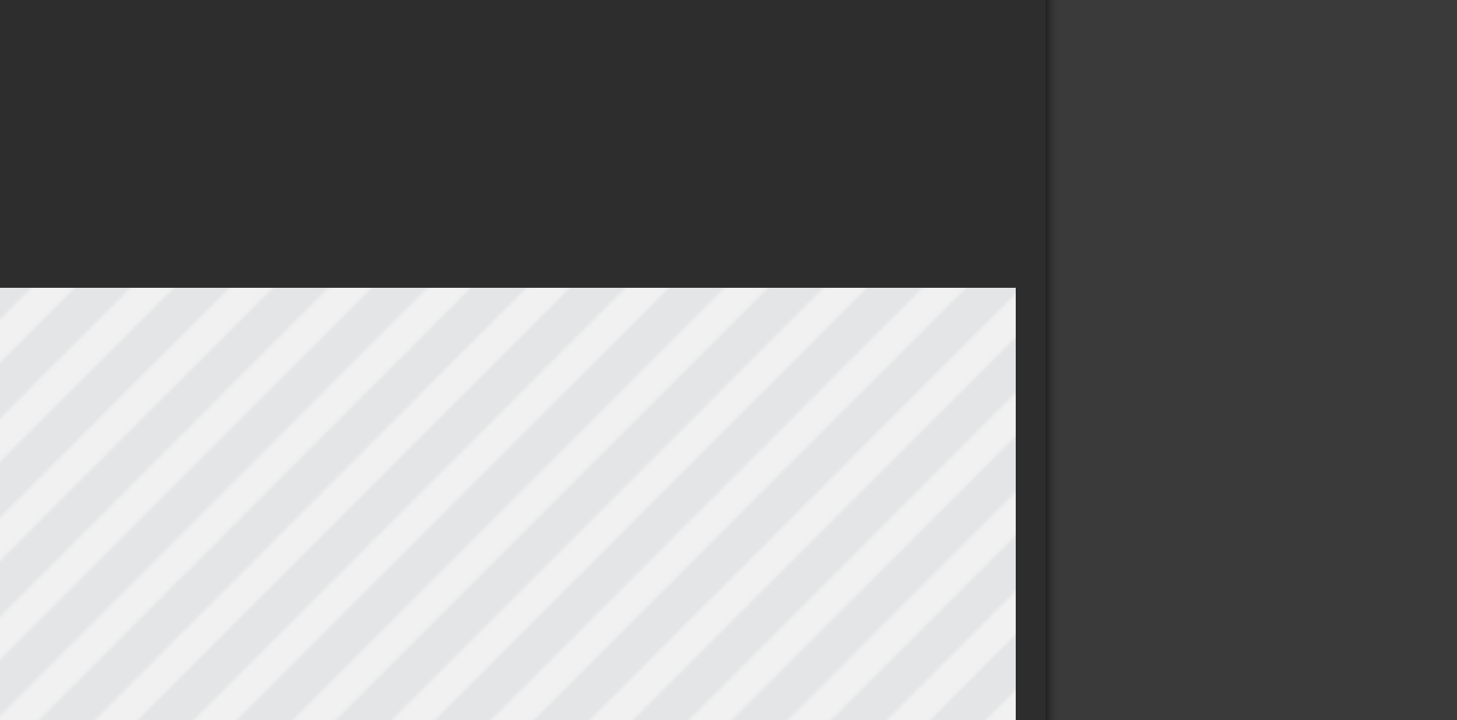
click at [1155, 140] on div at bounding box center [938, 281] width 454 height 429
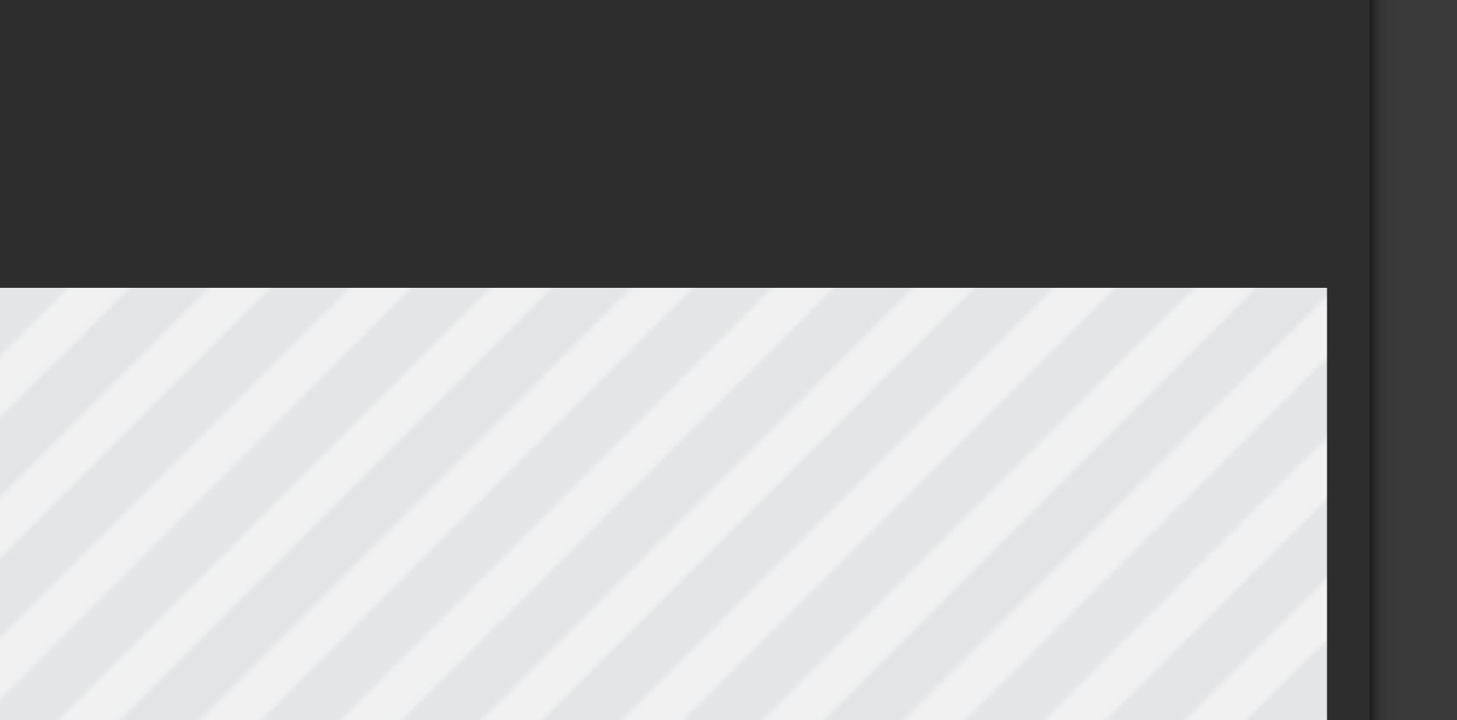
click at [1015, 150] on div at bounding box center [938, 281] width 454 height 429
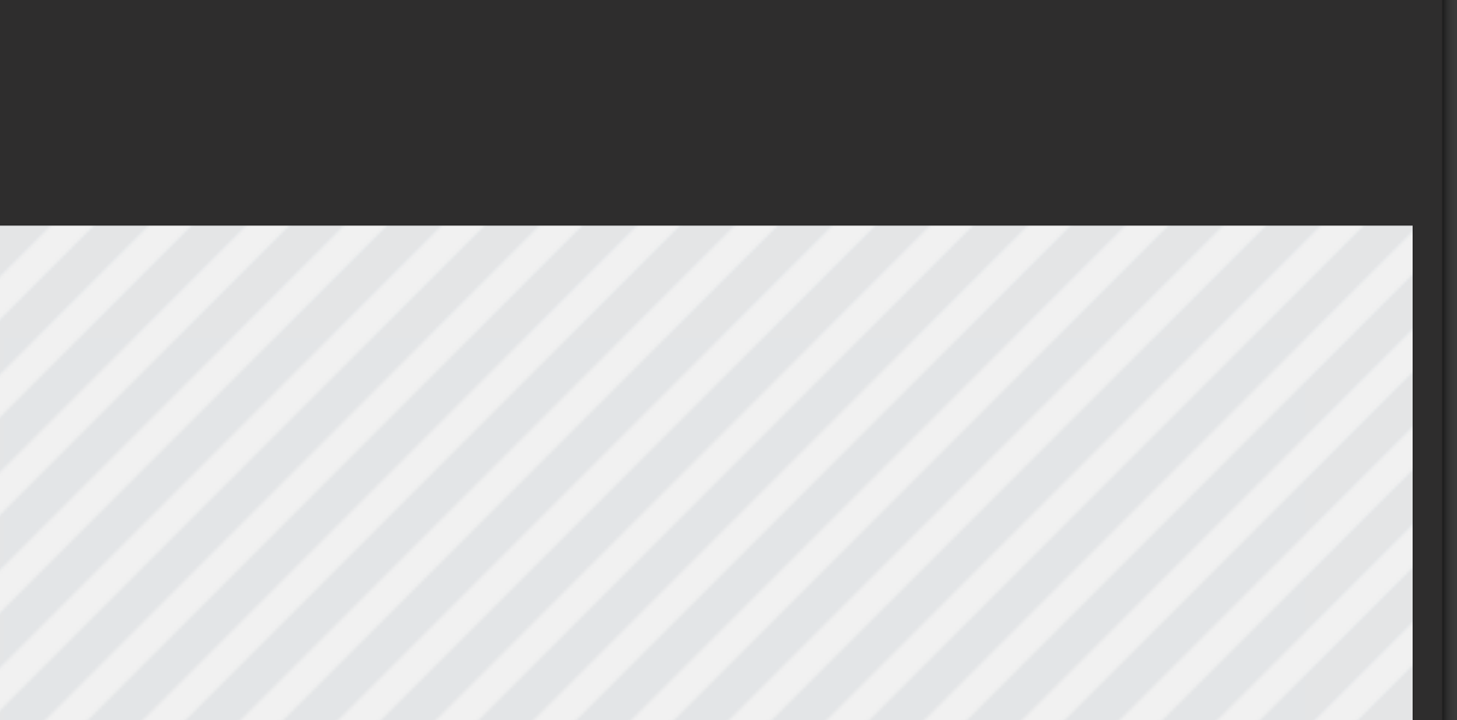
click at [1039, 150] on div at bounding box center [938, 281] width 454 height 429
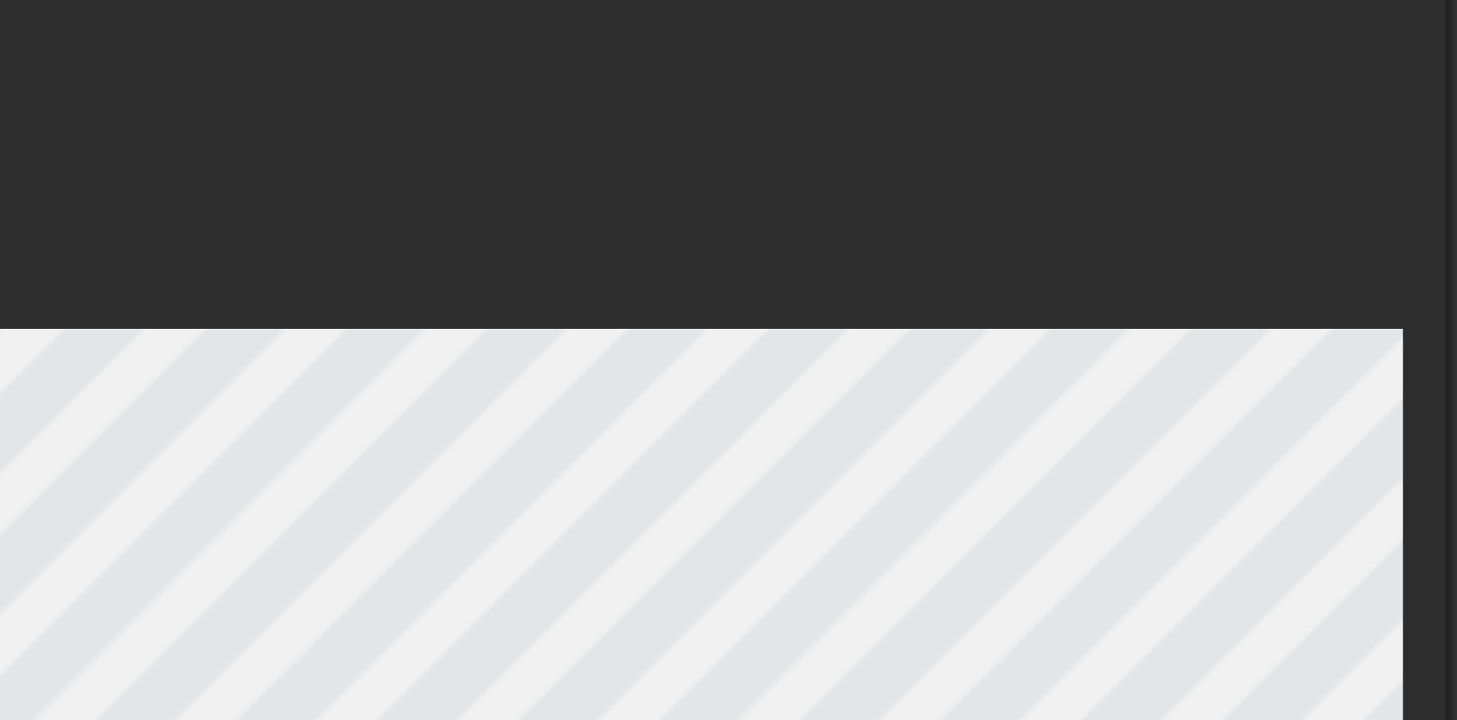
click at [978, 152] on div at bounding box center [938, 281] width 454 height 429
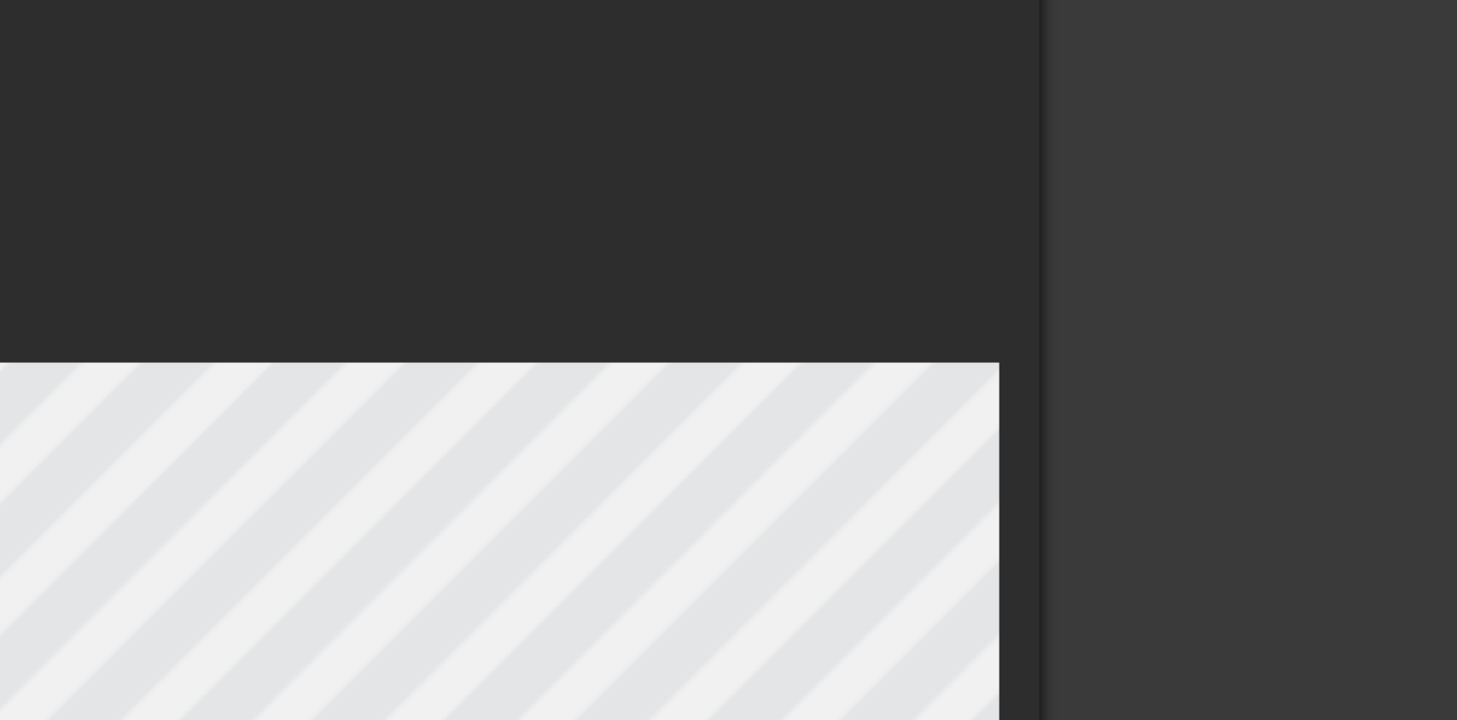
click at [1043, 116] on div at bounding box center [938, 281] width 454 height 429
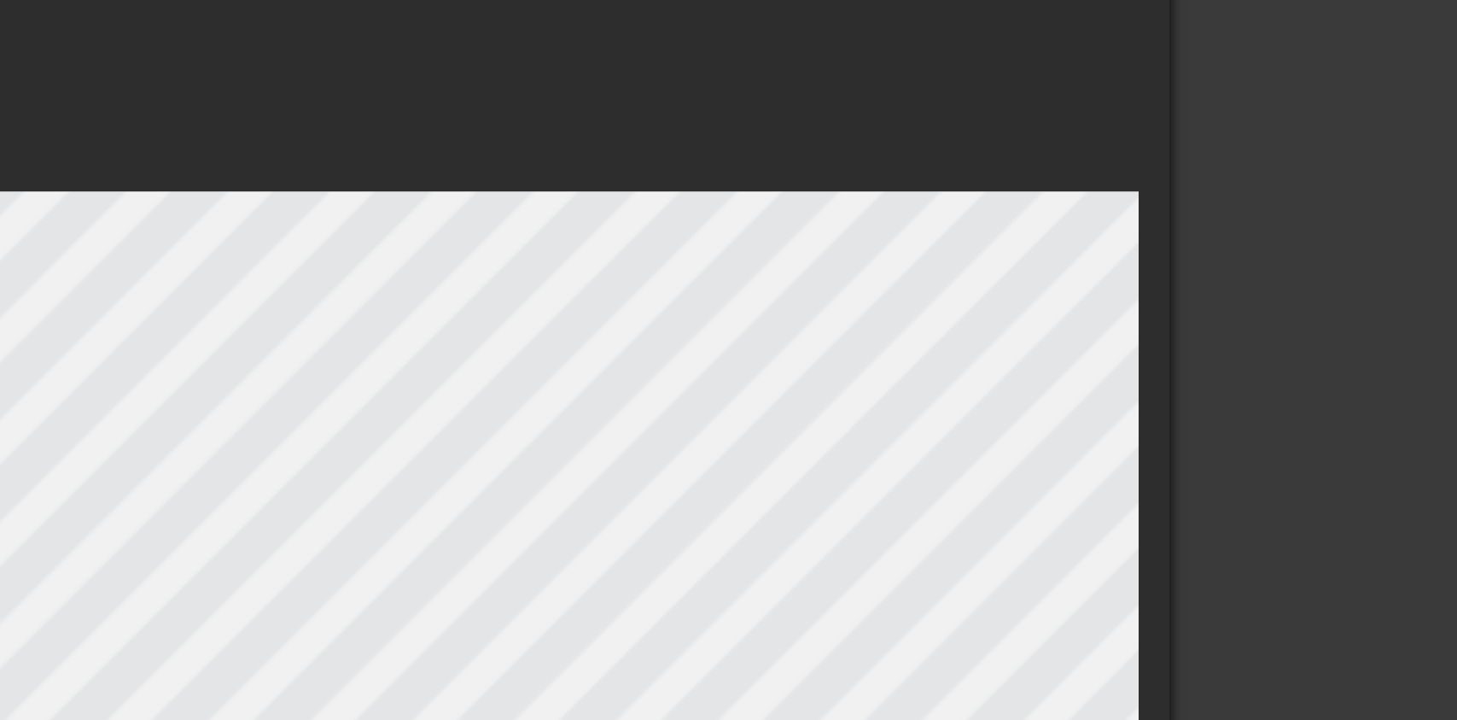
click at [994, 146] on div at bounding box center [938, 281] width 454 height 429
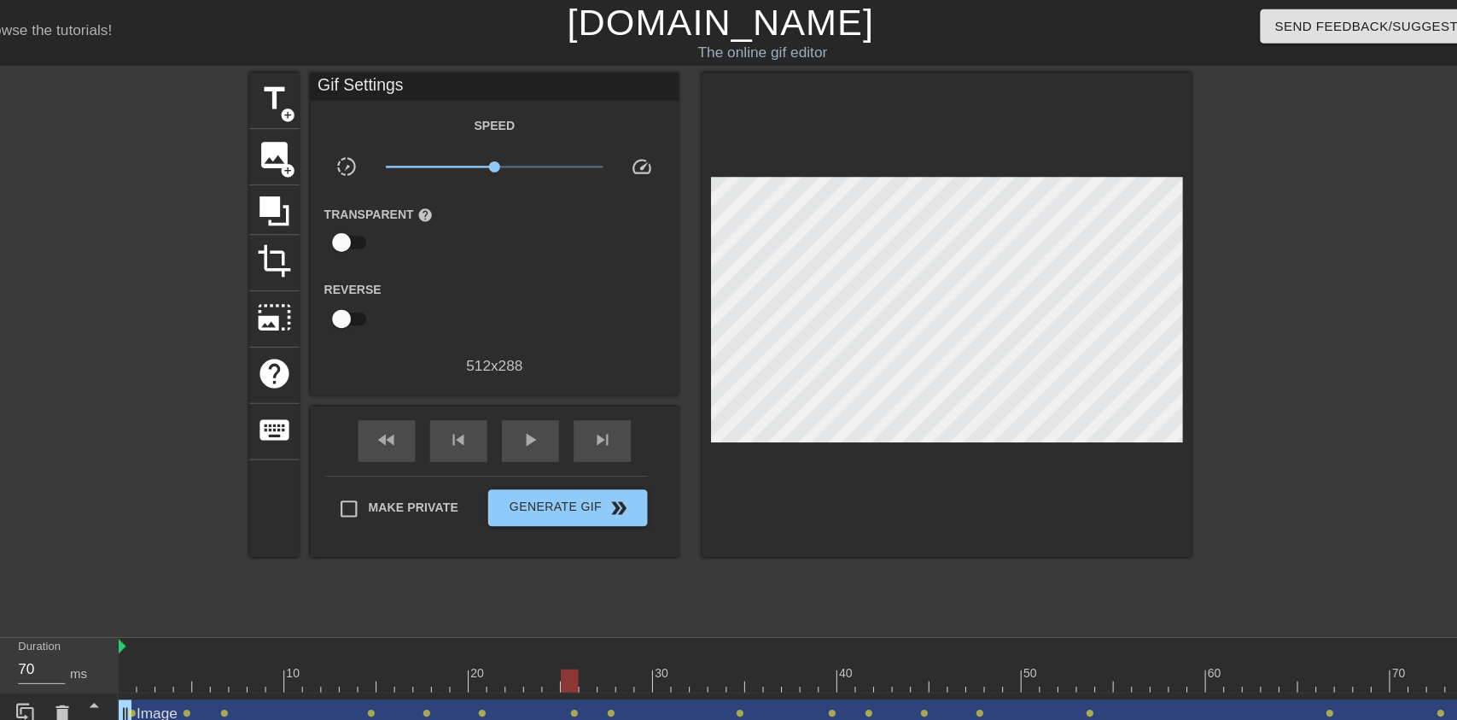
click at [1401, 377] on div at bounding box center [1314, 323] width 256 height 512
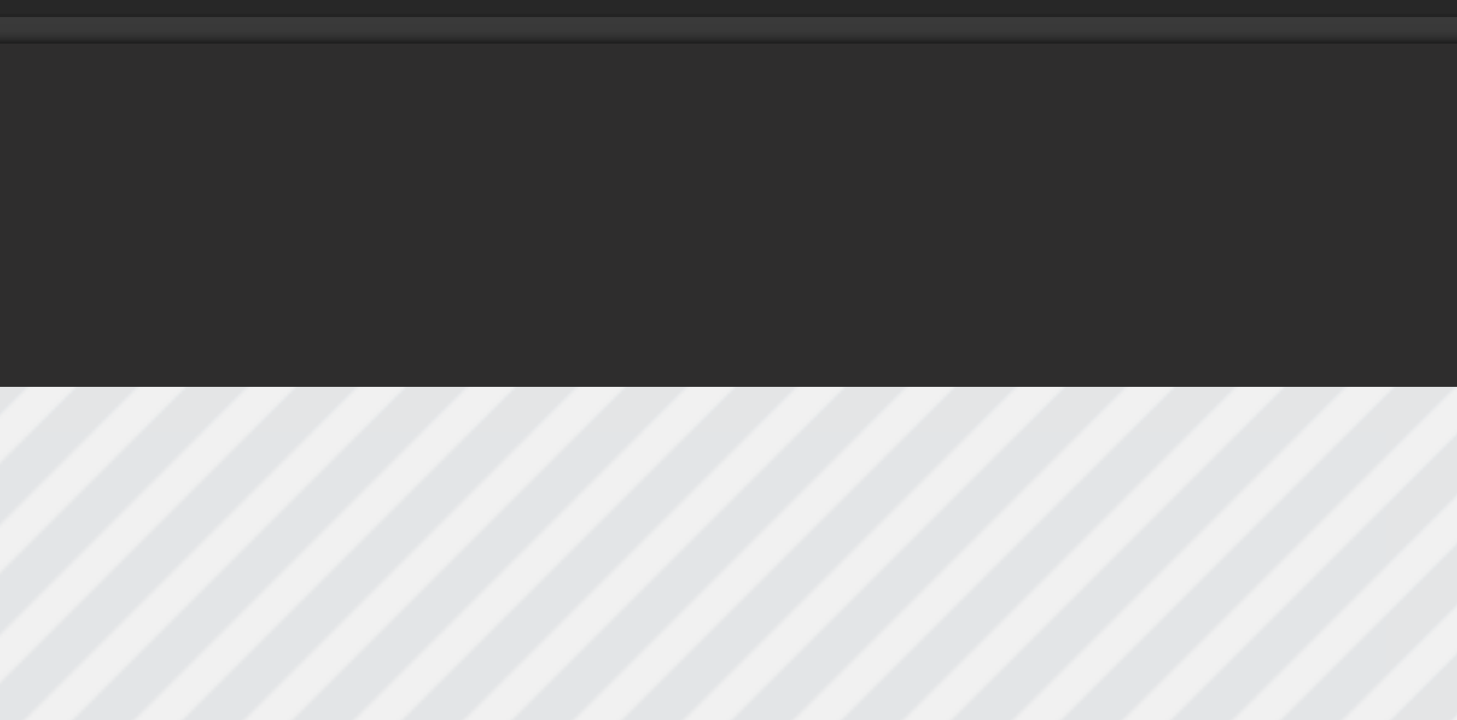
click at [996, 130] on div at bounding box center [938, 281] width 454 height 429
click at [1004, 139] on div at bounding box center [938, 281] width 454 height 429
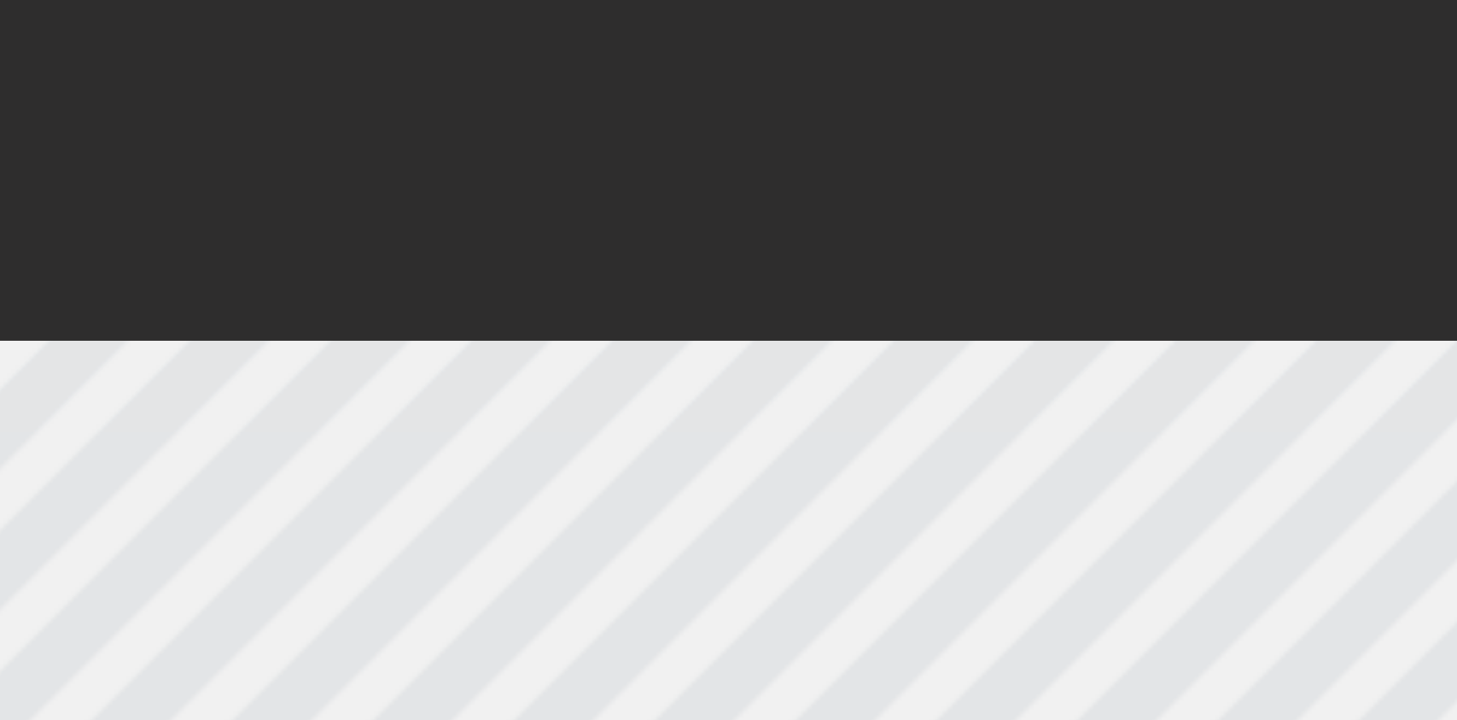
click at [1013, 125] on div at bounding box center [938, 281] width 454 height 429
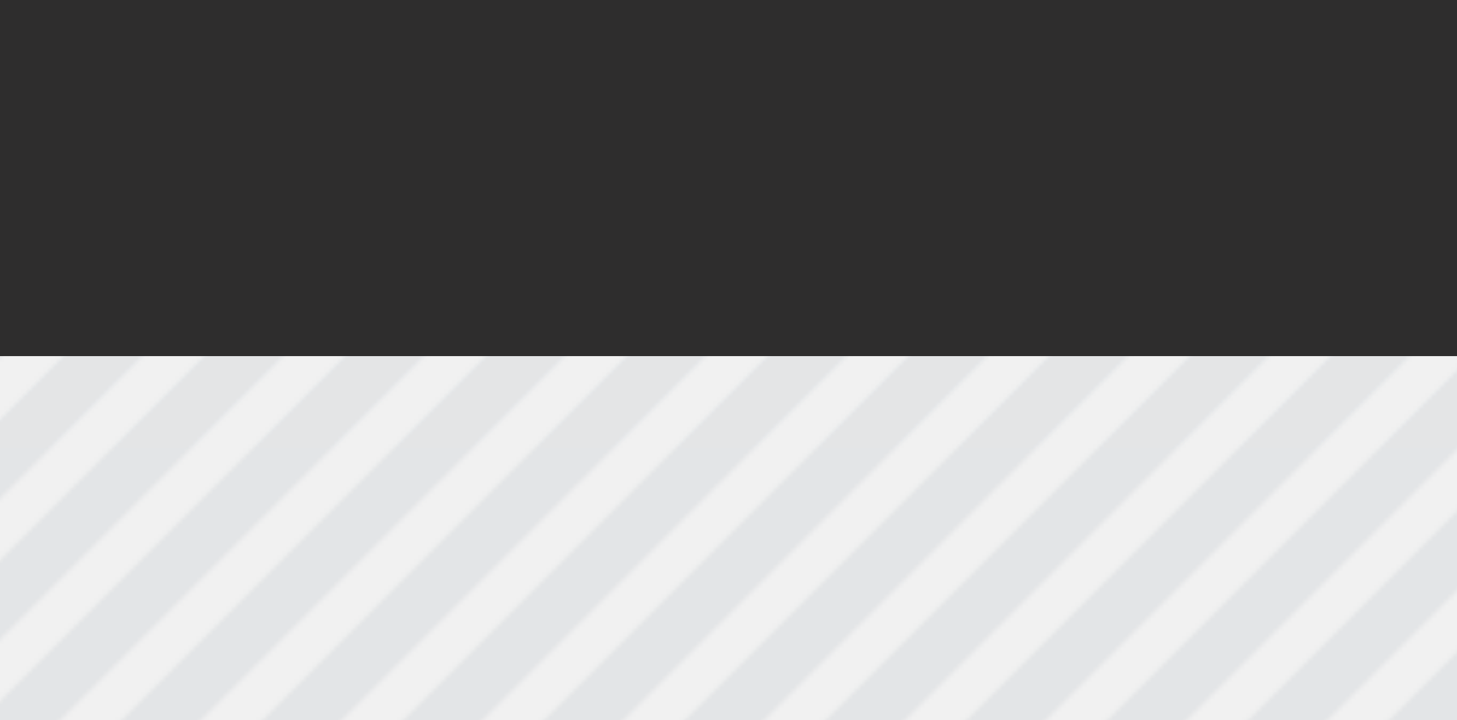
click at [987, 123] on div at bounding box center [938, 281] width 454 height 429
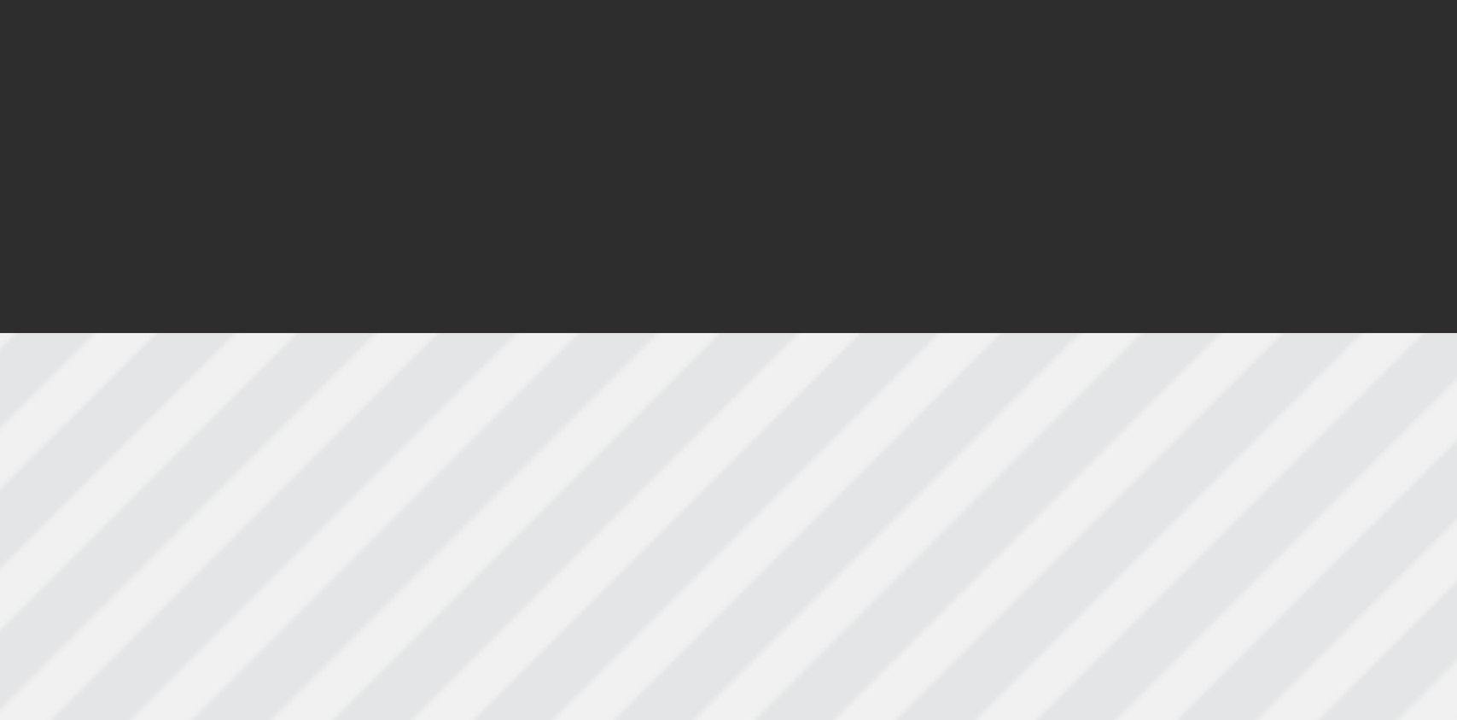
click at [1043, 120] on div at bounding box center [938, 281] width 454 height 429
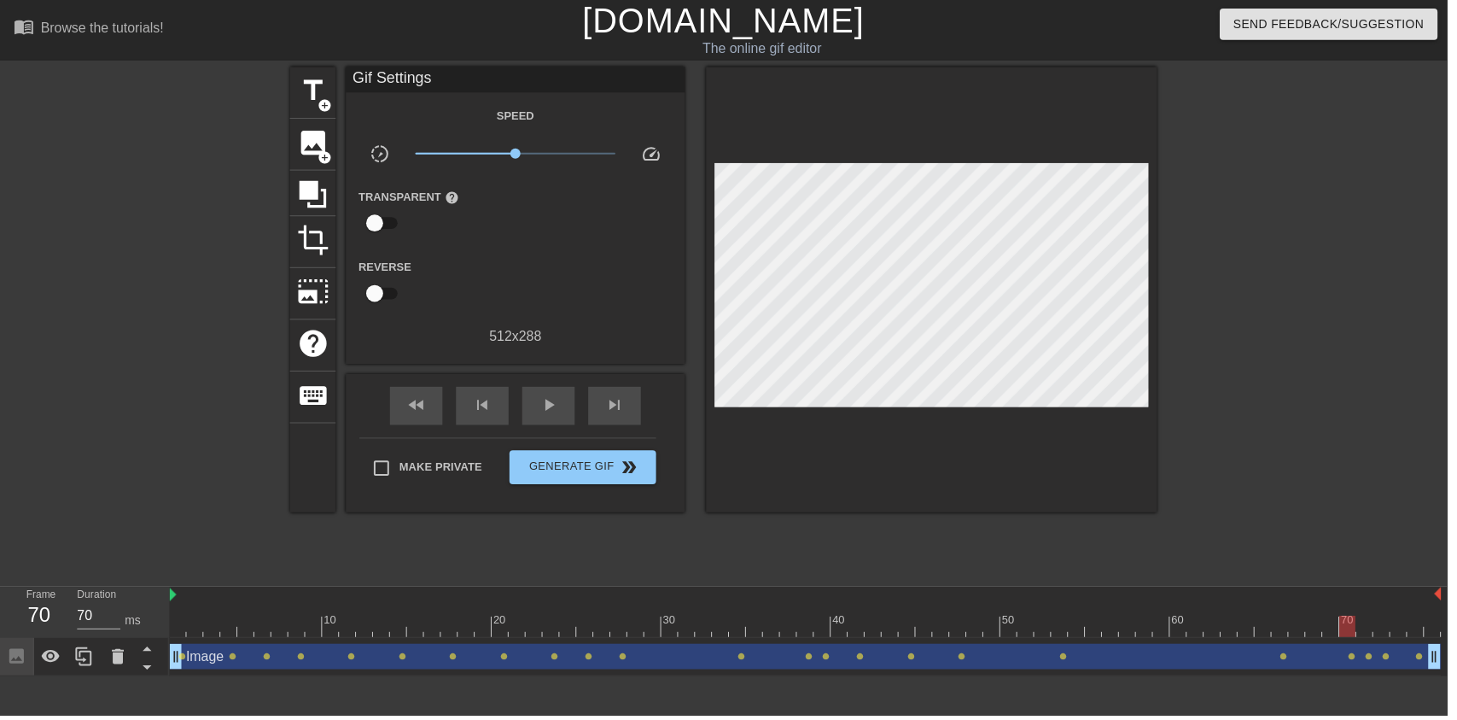
click at [1193, 207] on div at bounding box center [1314, 323] width 256 height 512
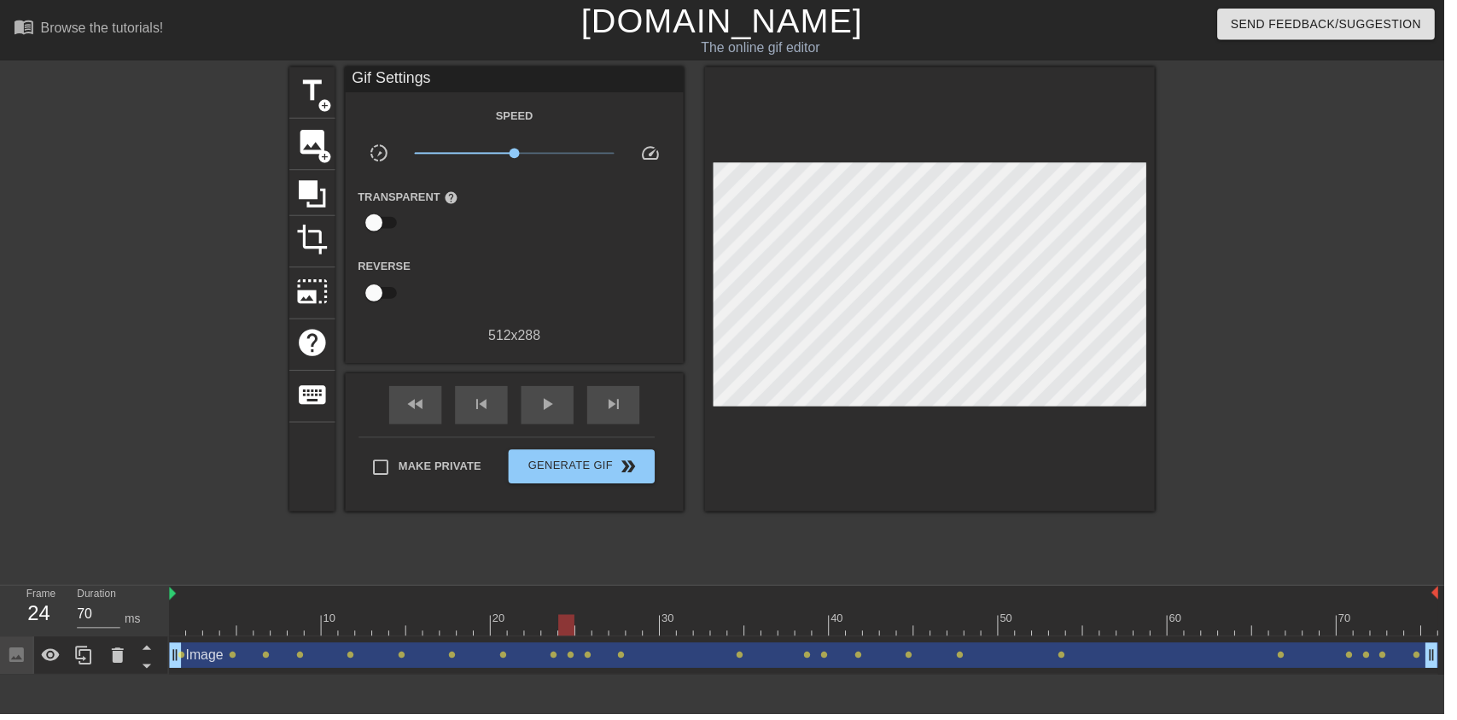
click at [552, 413] on span "play_arrow" at bounding box center [552, 407] width 20 height 20
click at [540, 399] on div "pause" at bounding box center [552, 408] width 53 height 38
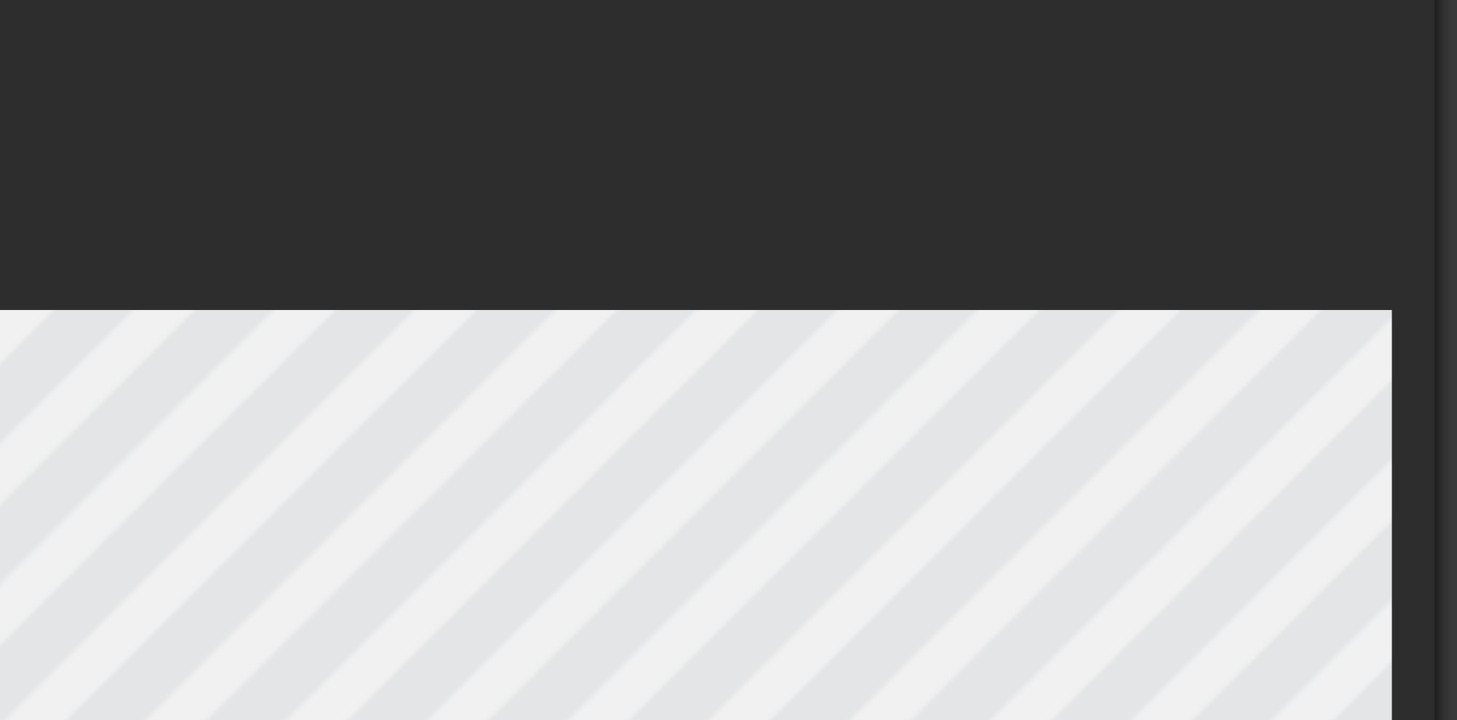
click at [993, 139] on div at bounding box center [938, 281] width 454 height 429
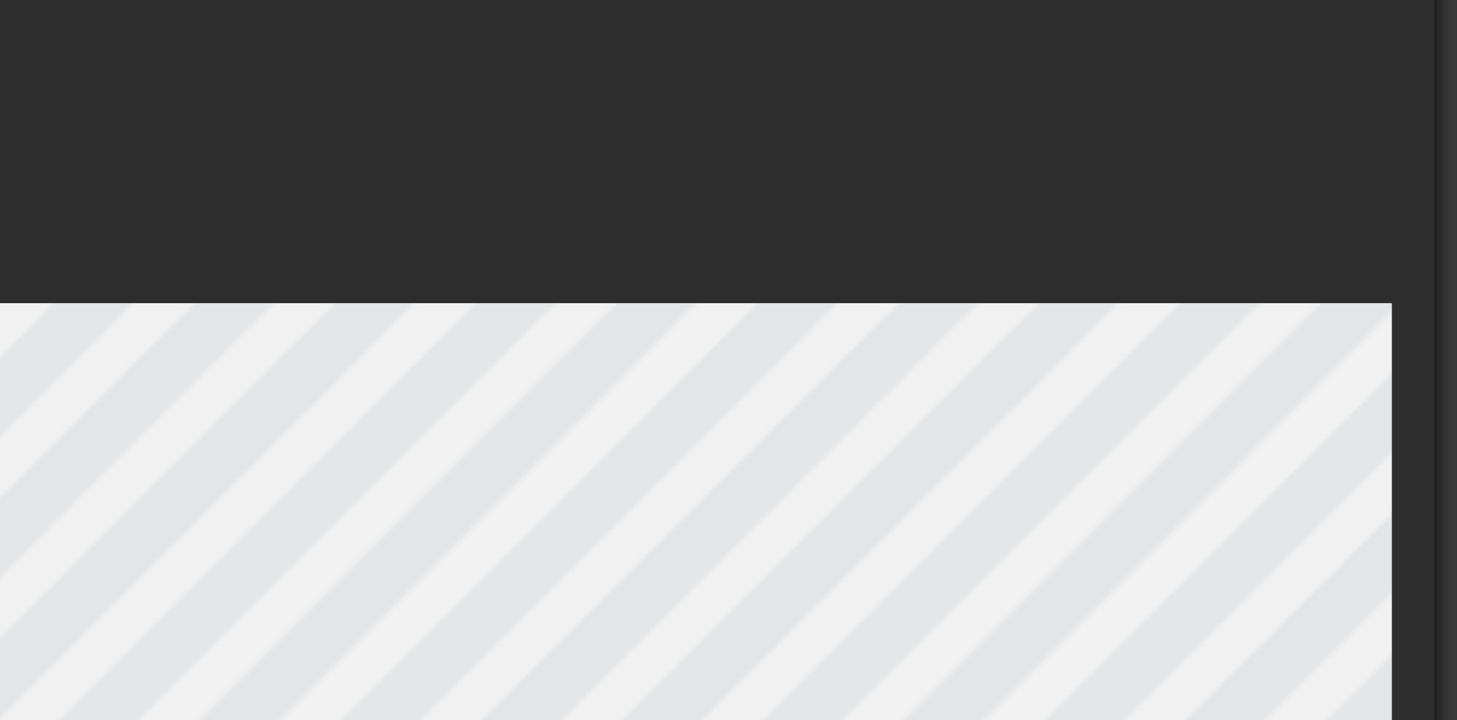
click at [1000, 161] on div at bounding box center [938, 291] width 454 height 448
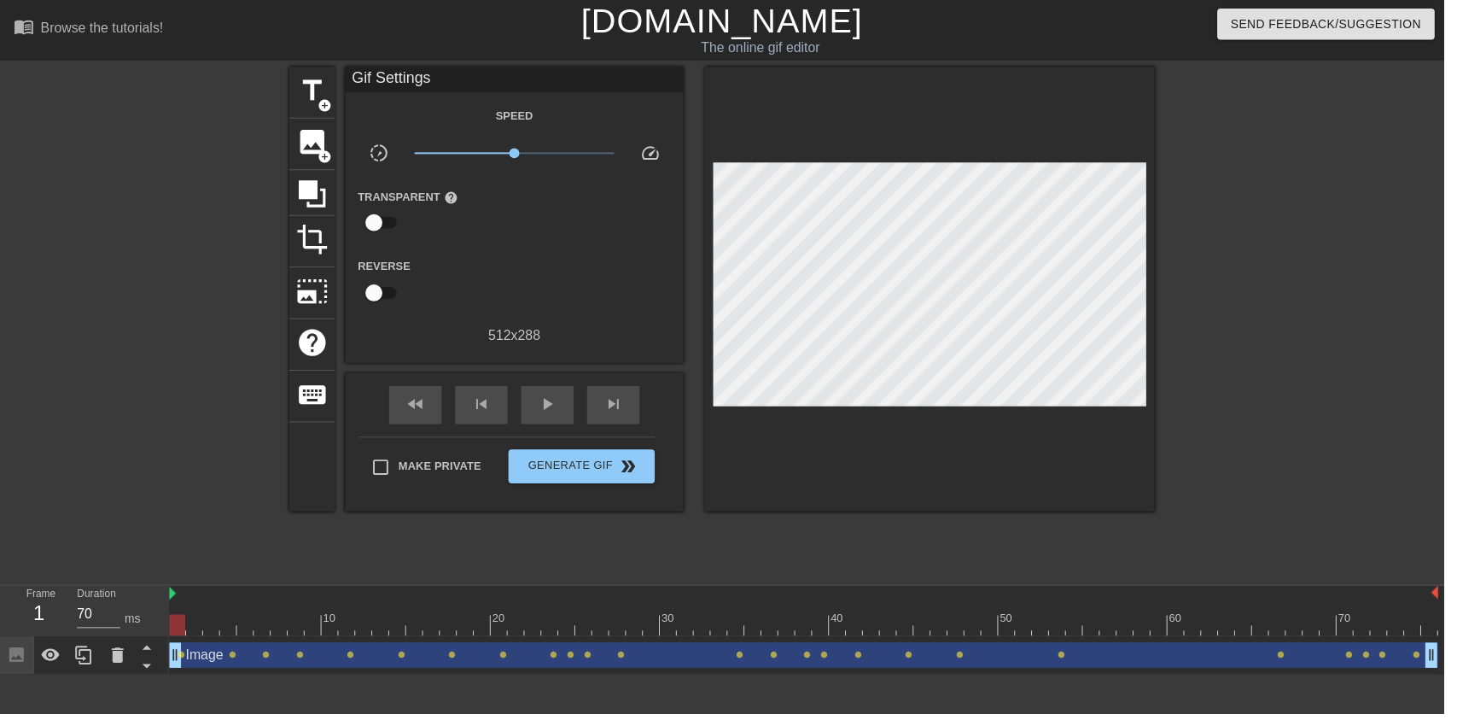
click at [774, 632] on div at bounding box center [811, 630] width 1281 height 21
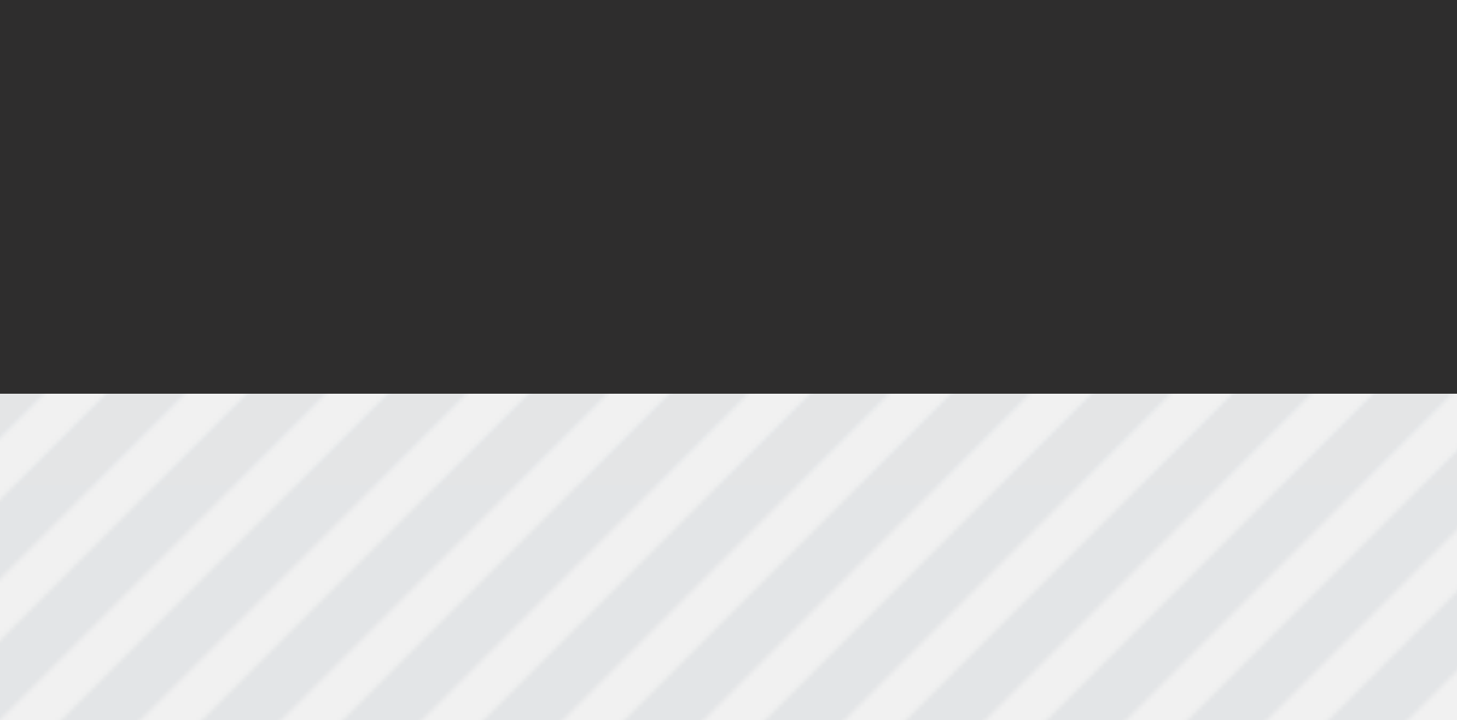
click at [991, 130] on div at bounding box center [938, 281] width 454 height 429
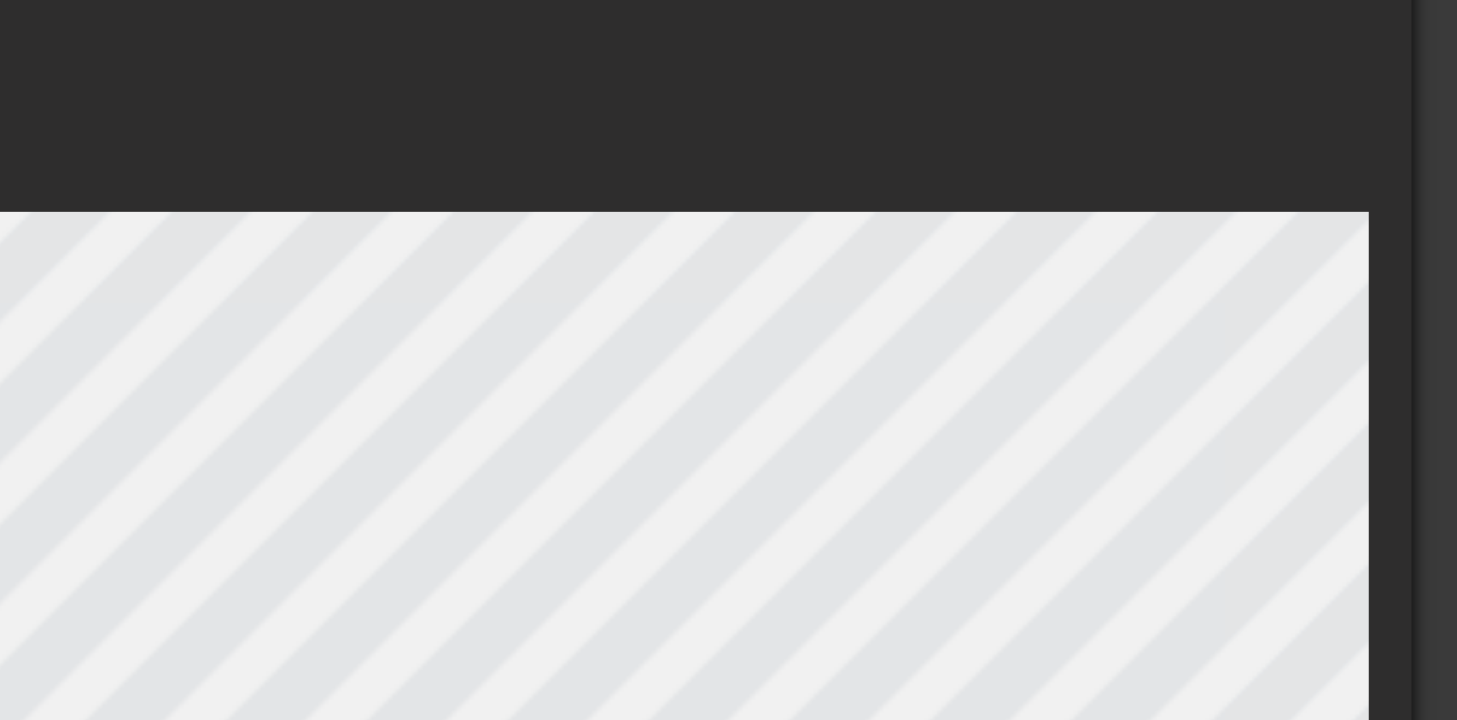
click at [1007, 151] on div at bounding box center [938, 281] width 454 height 429
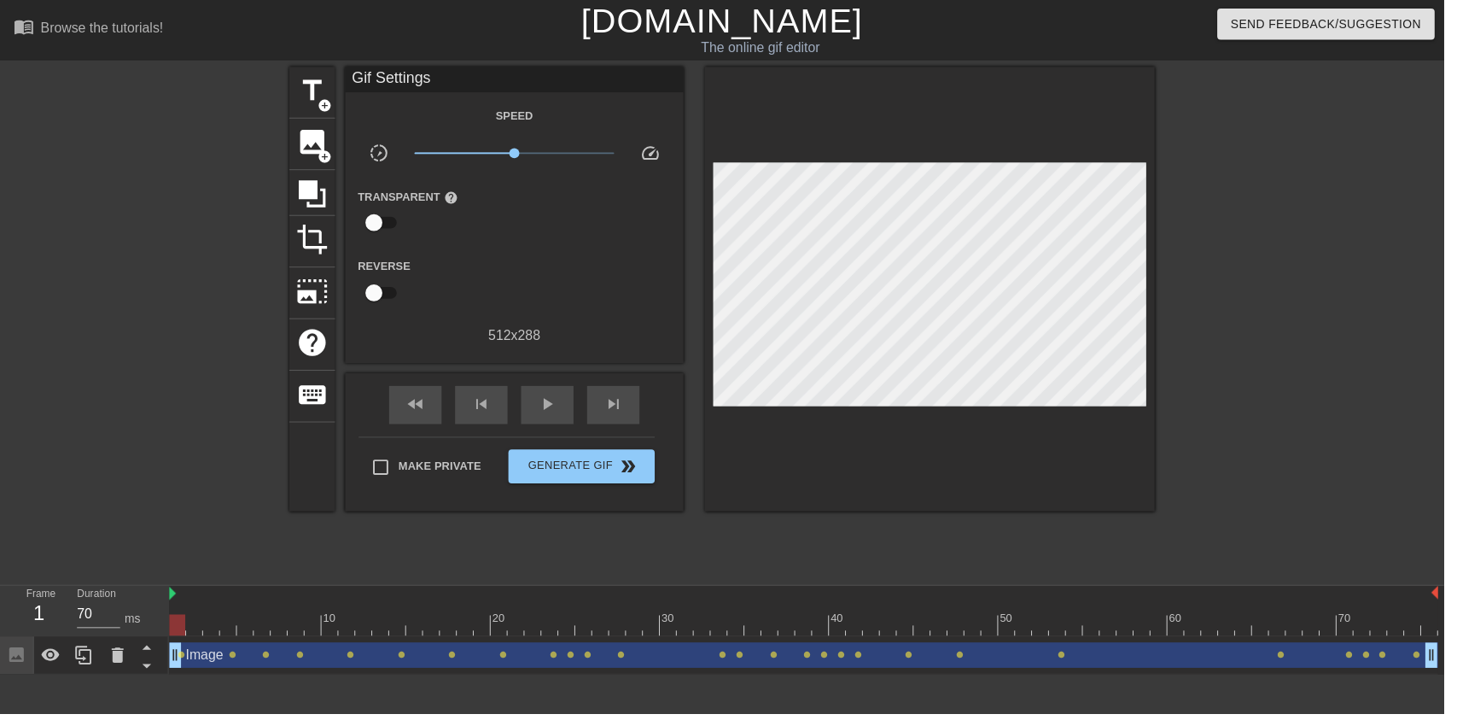
click at [552, 414] on span "play_arrow" at bounding box center [552, 407] width 20 height 20
click at [551, 415] on span "pause" at bounding box center [552, 407] width 20 height 20
click at [327, 616] on div "10" at bounding box center [333, 624] width 15 height 17
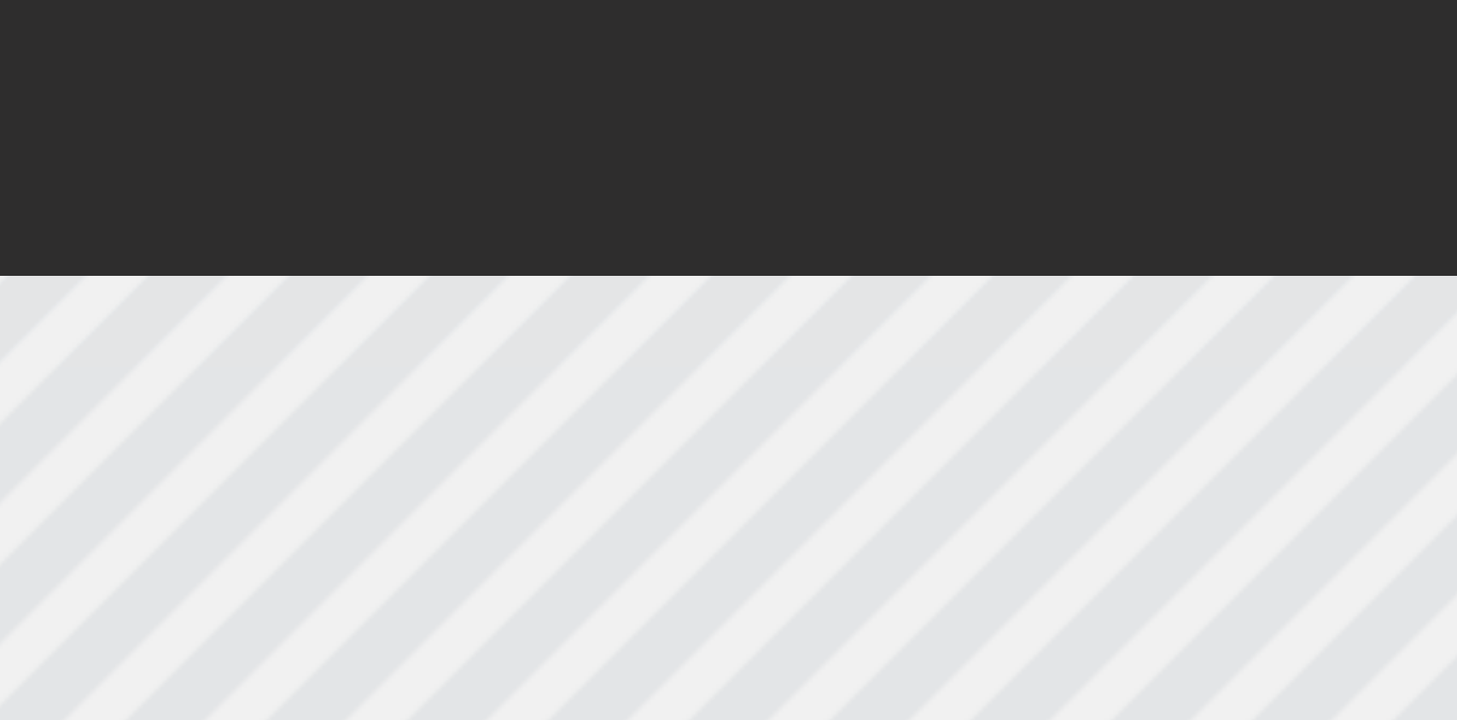
click at [1002, 127] on div at bounding box center [938, 281] width 454 height 429
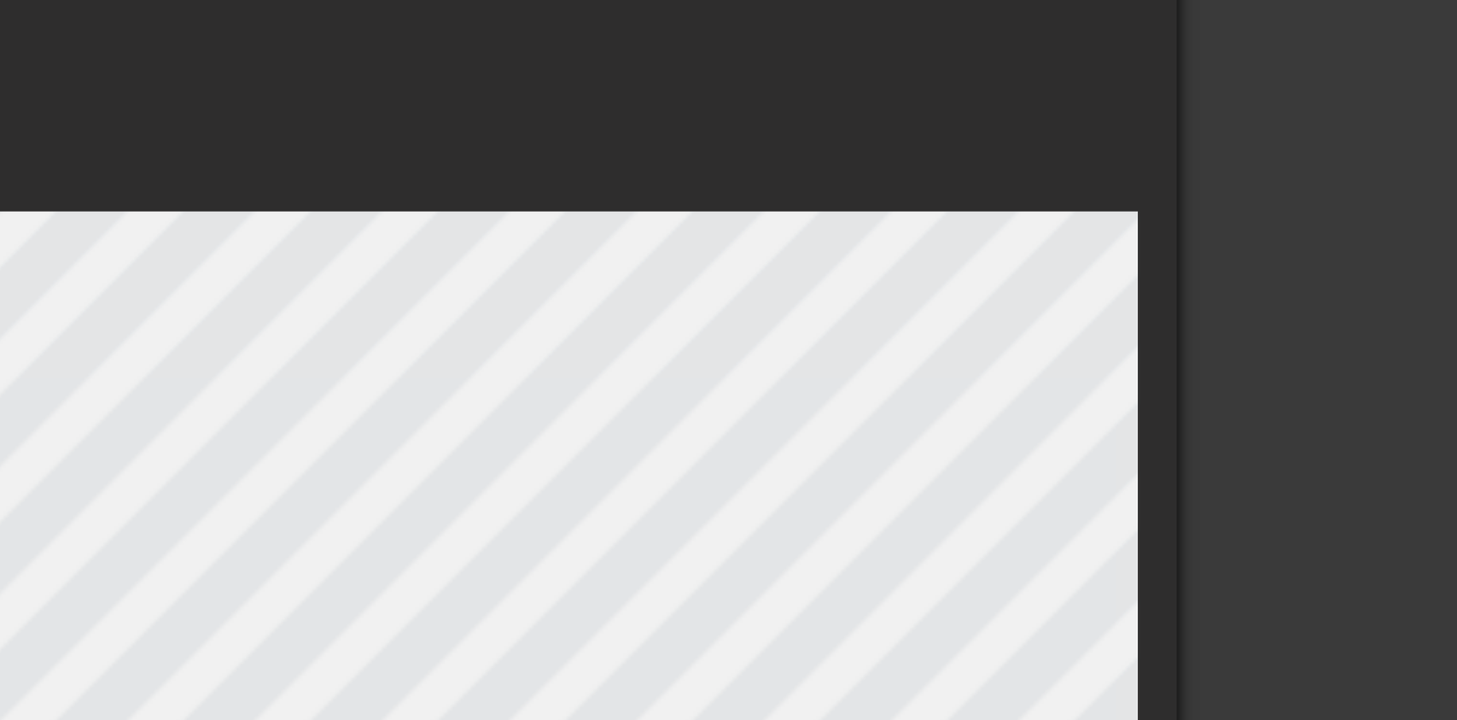
click at [1042, 137] on div at bounding box center [938, 281] width 454 height 429
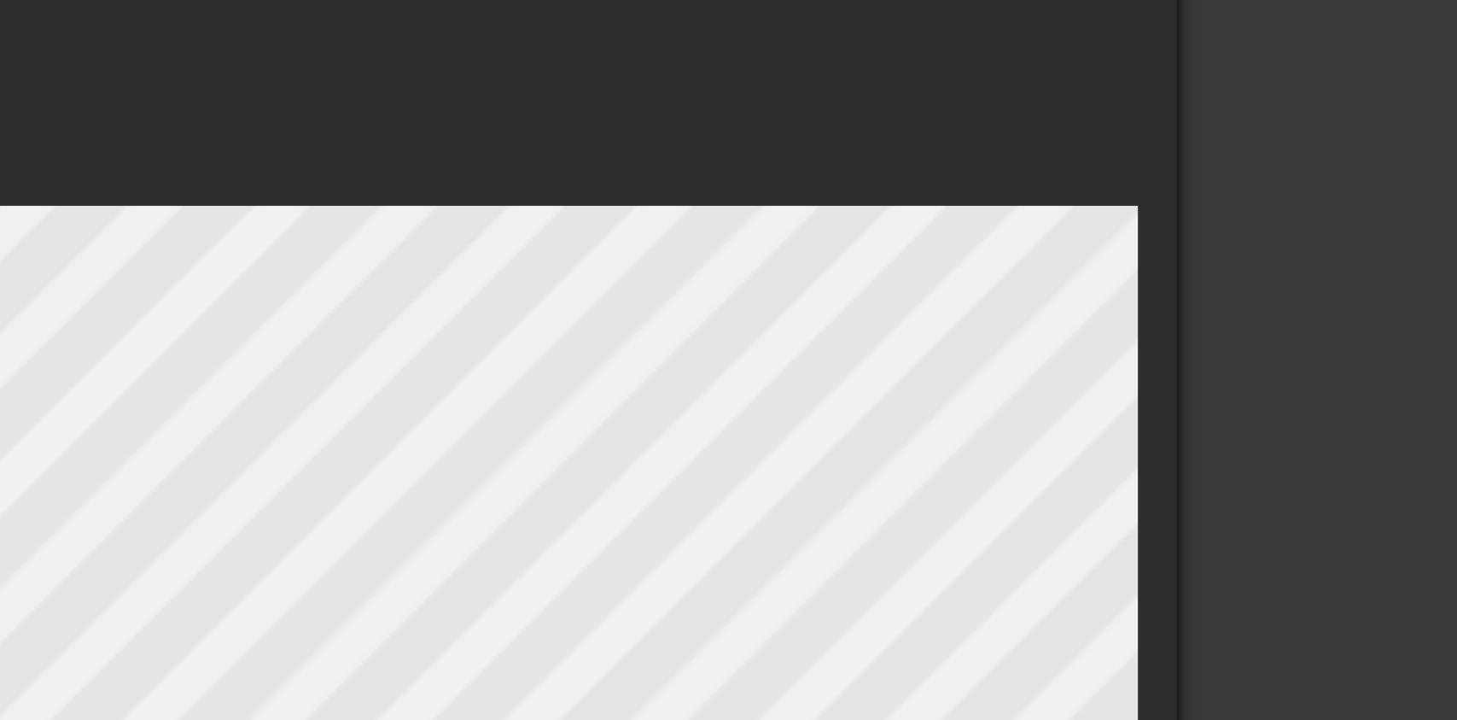
click at [1054, 137] on div at bounding box center [938, 291] width 454 height 448
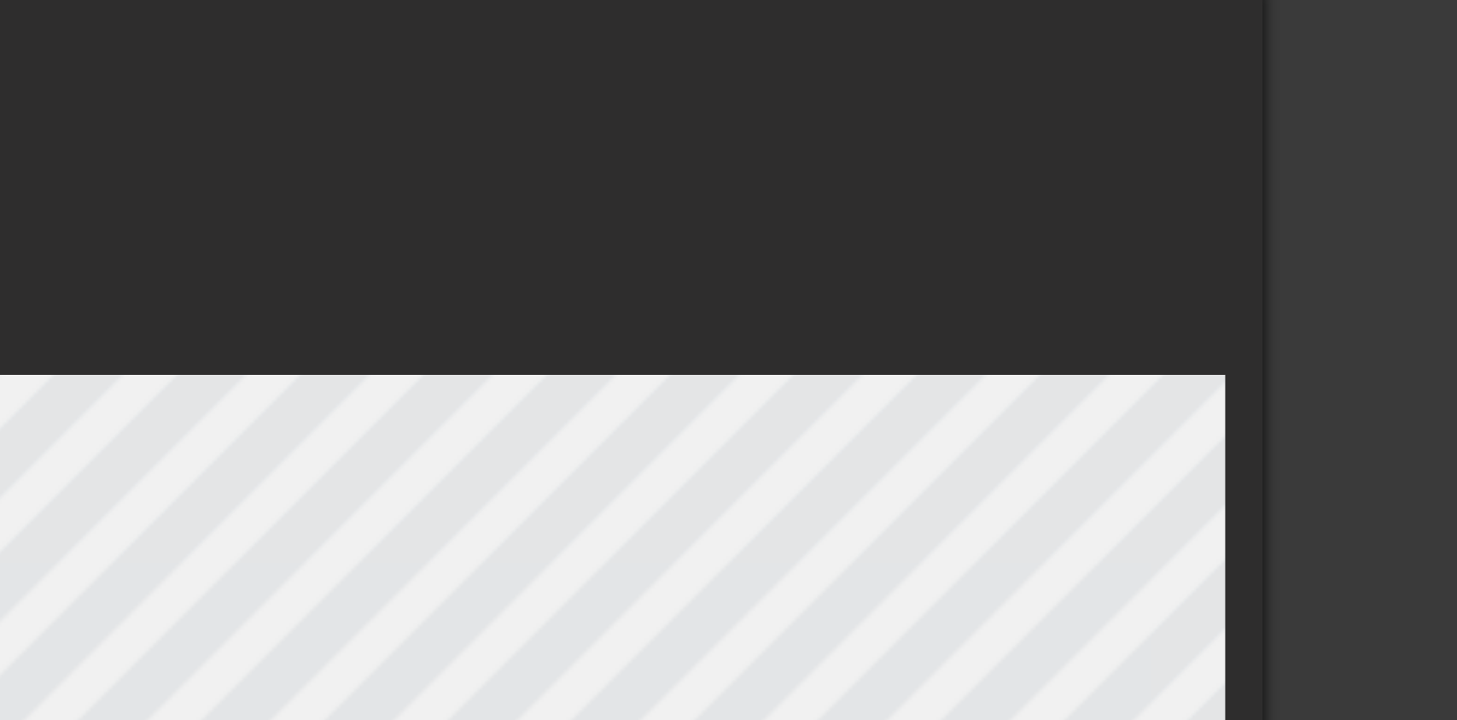
click at [1035, 124] on div at bounding box center [938, 281] width 454 height 429
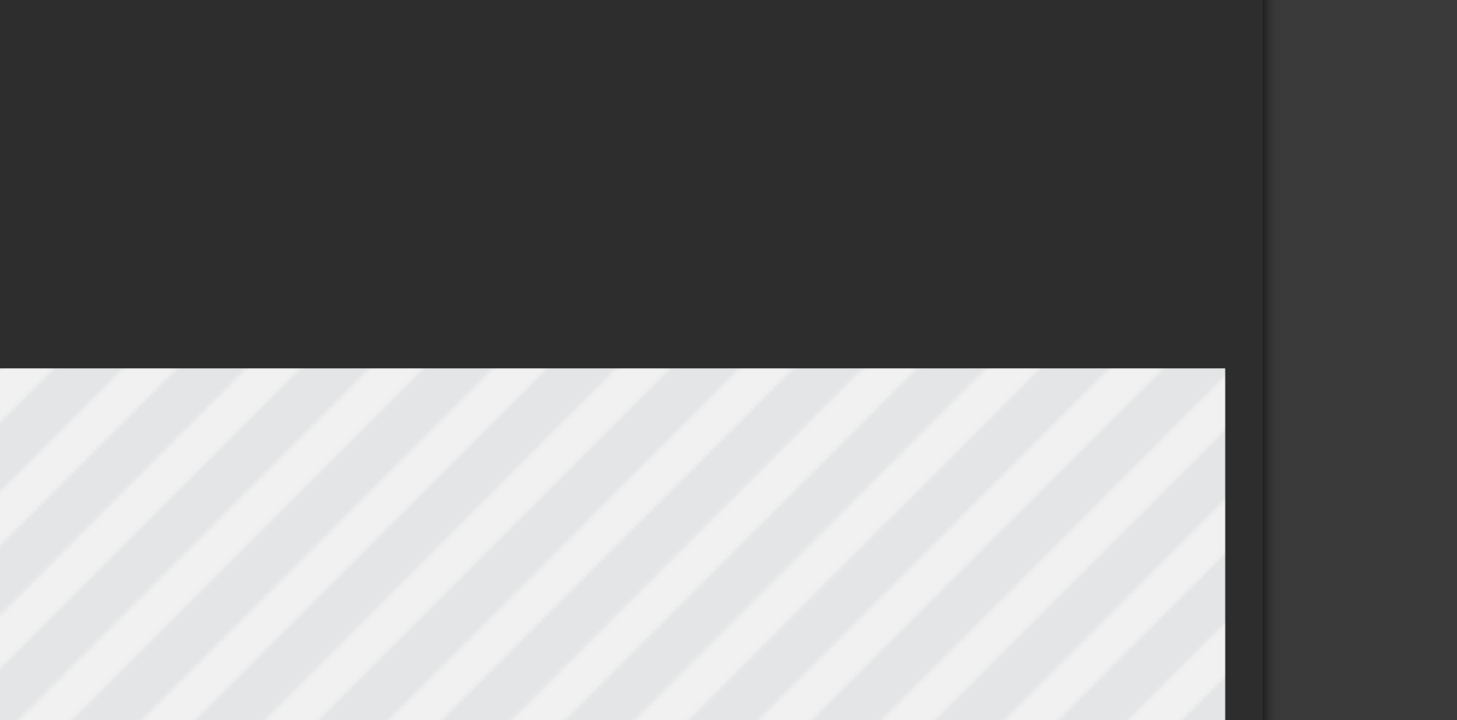
click at [1133, 120] on div at bounding box center [938, 291] width 454 height 448
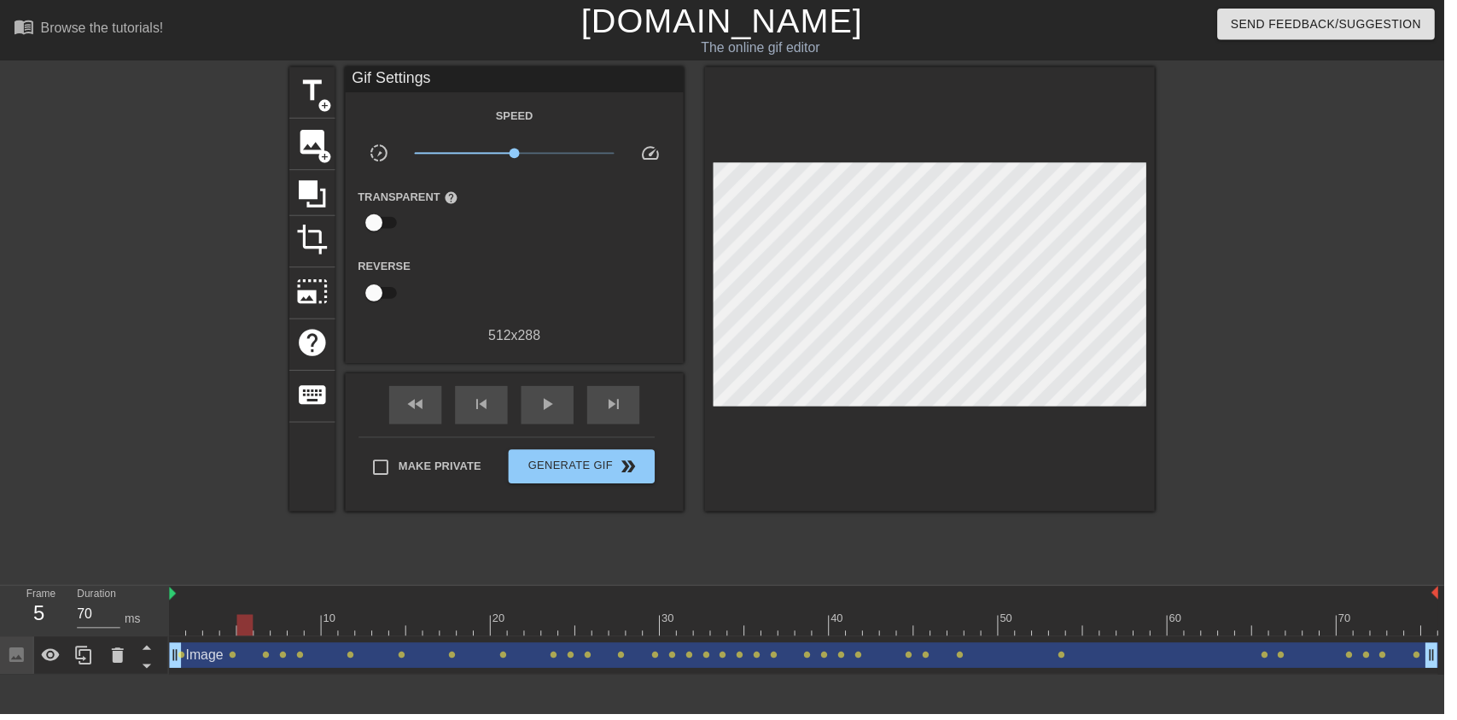
type input "60"
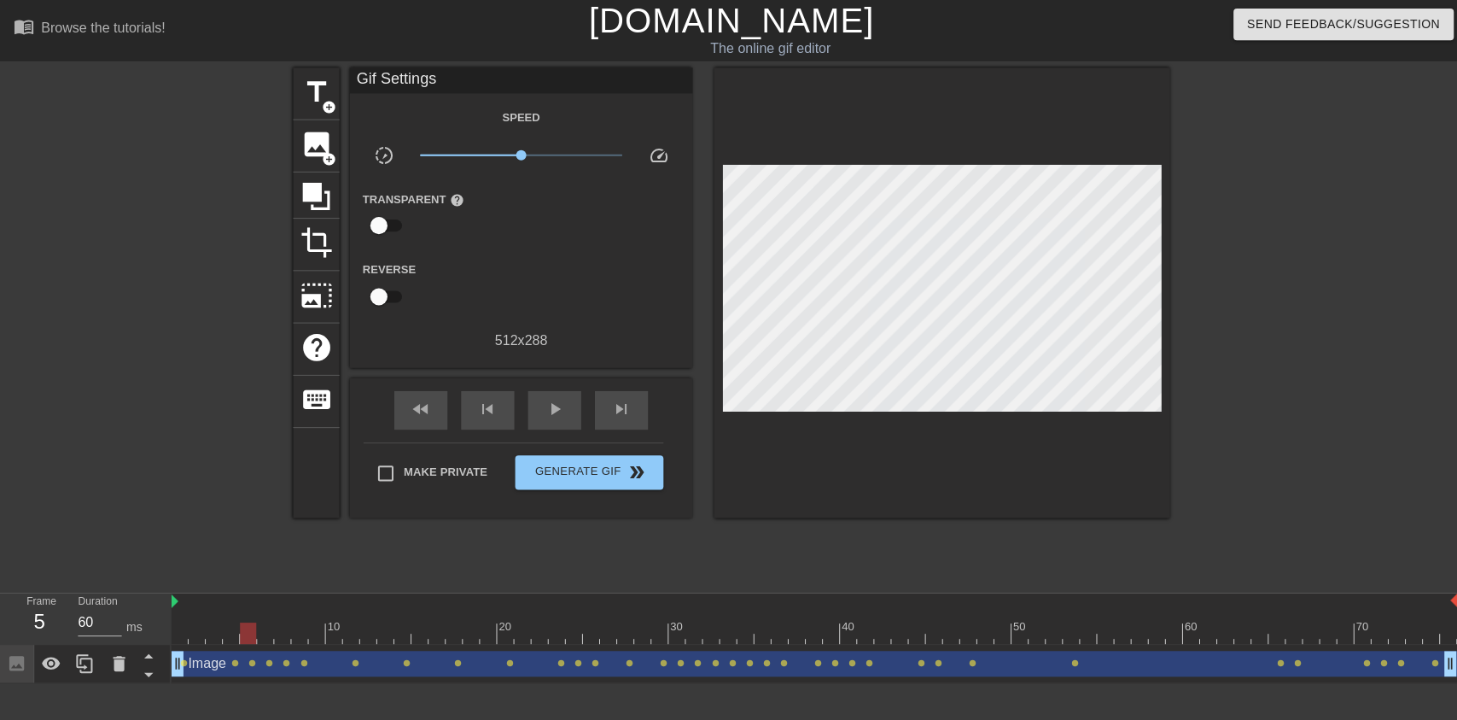
click at [310, 143] on span "image" at bounding box center [315, 143] width 32 height 32
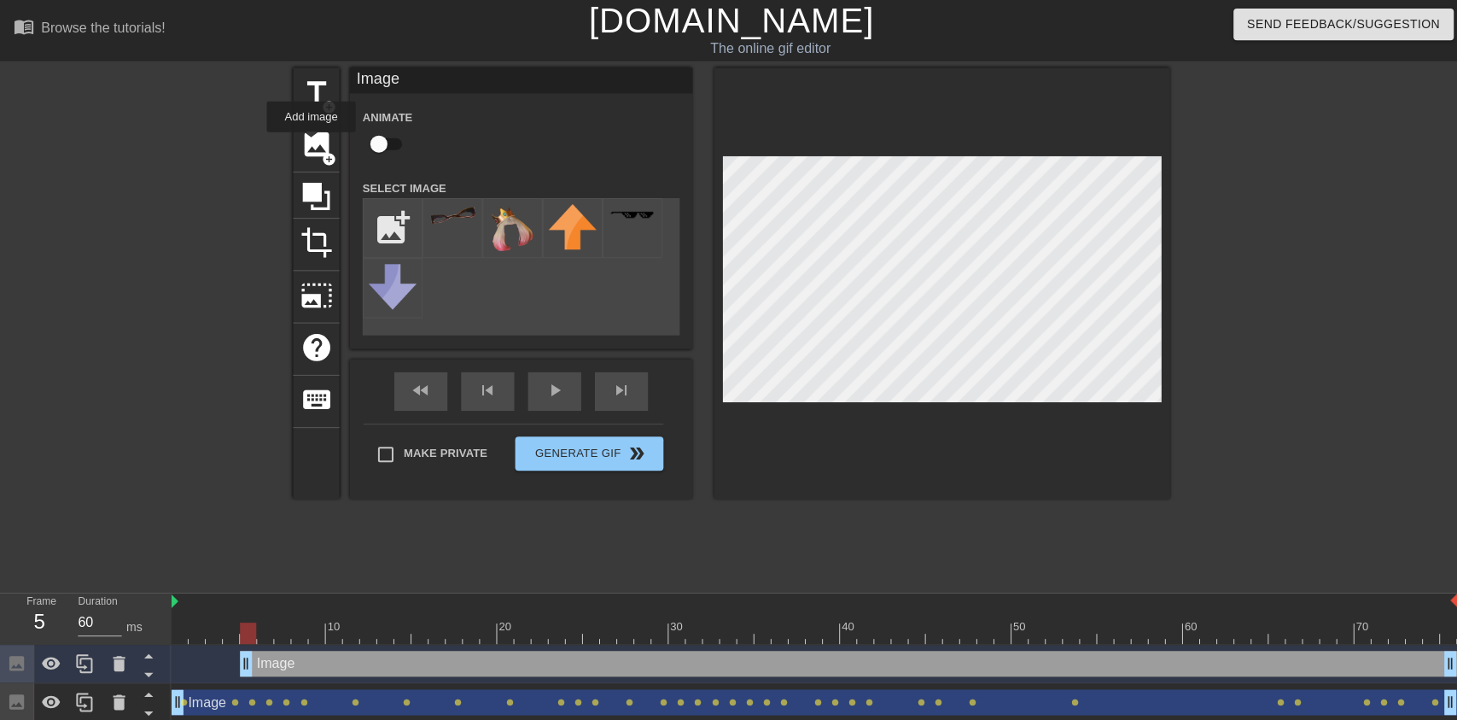
click at [378, 145] on input "checkbox" at bounding box center [377, 143] width 97 height 32
checkbox input "true"
click at [377, 206] on input "file" at bounding box center [391, 227] width 58 height 58
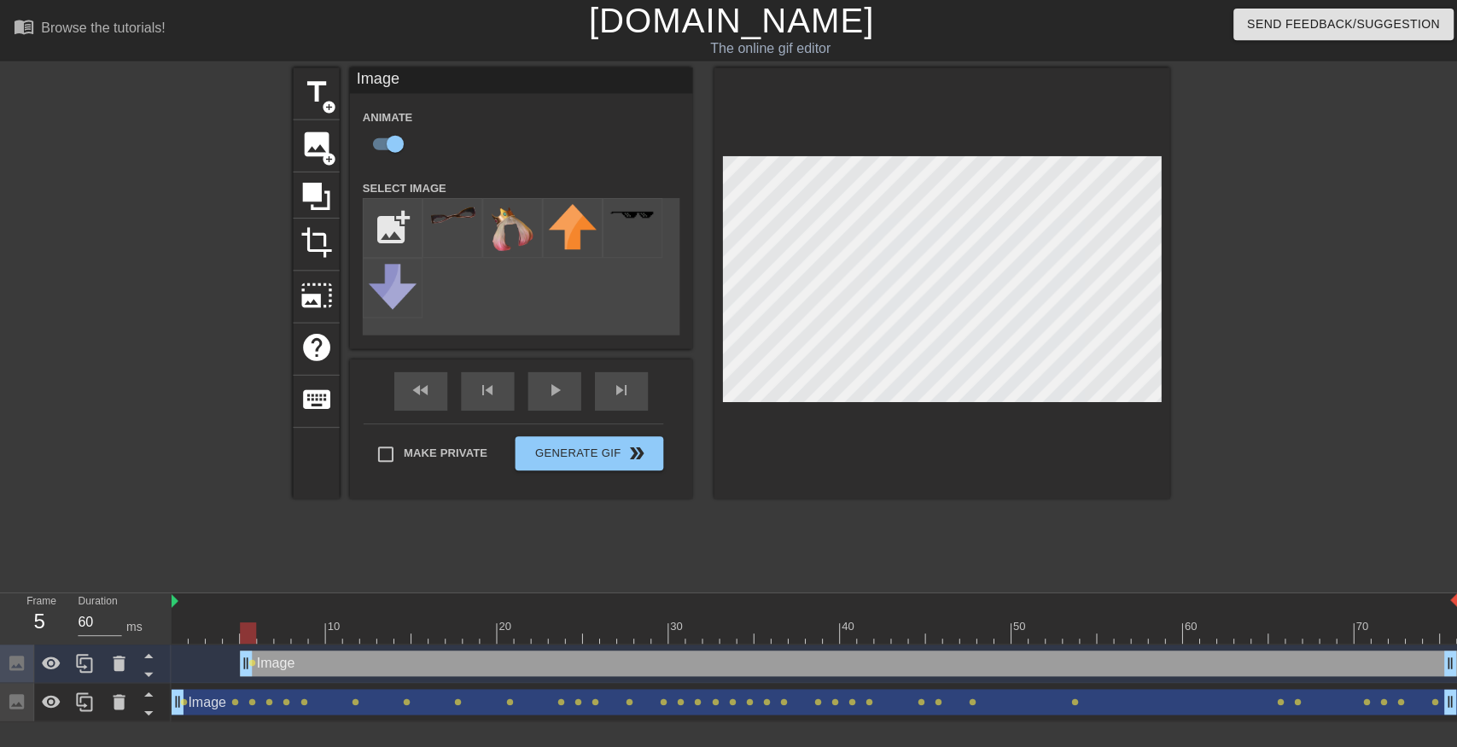
type input "C:\fakepath\vlc_20250817_183755.png"
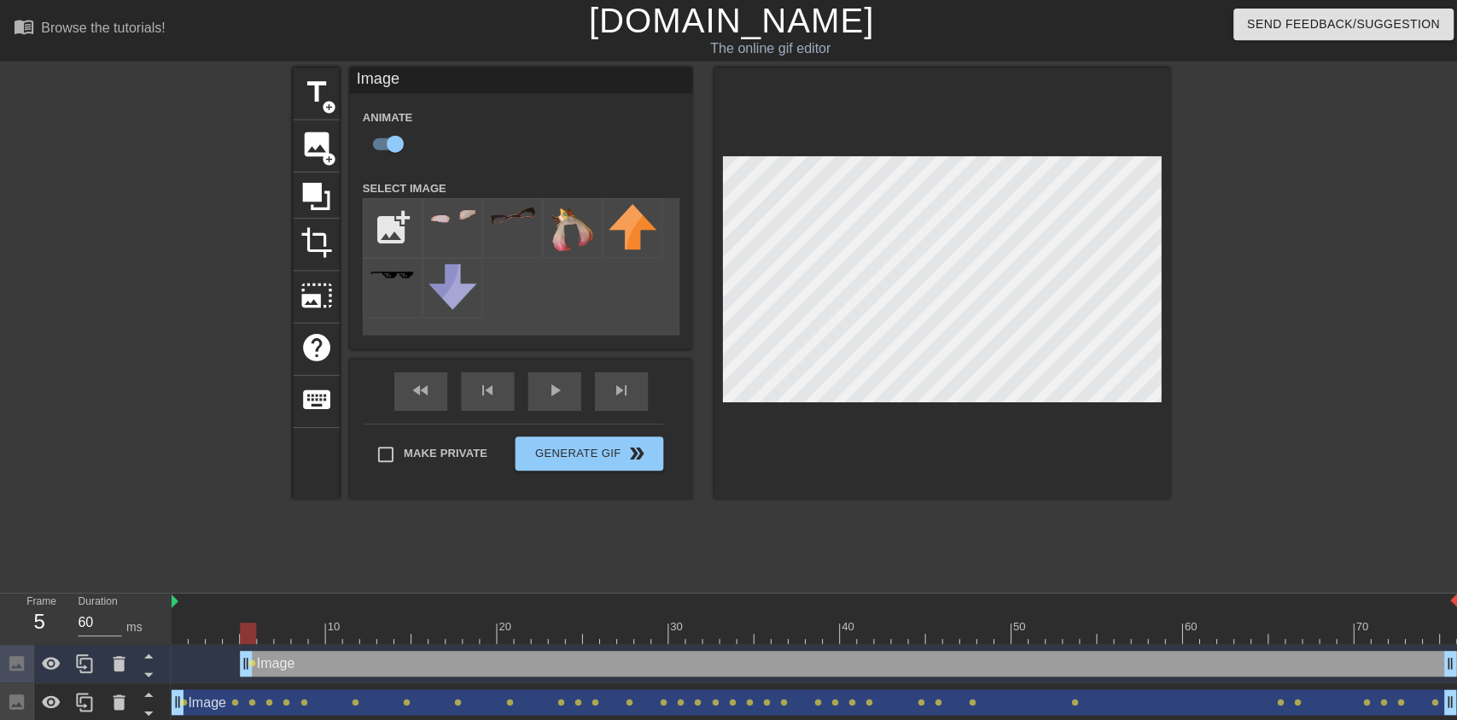
click at [449, 219] on img at bounding box center [451, 214] width 48 height 16
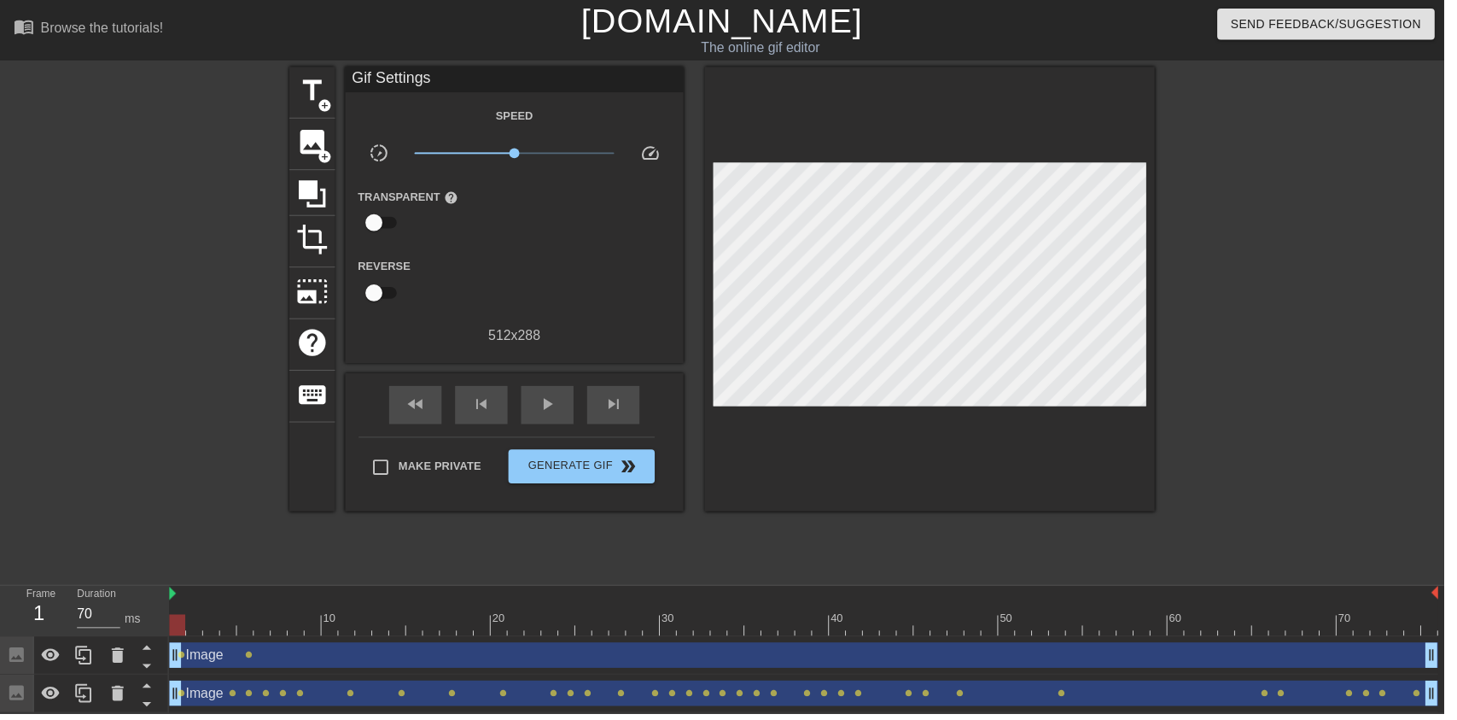
click at [544, 412] on span "play_arrow" at bounding box center [552, 407] width 20 height 20
click at [559, 411] on span "pause" at bounding box center [552, 407] width 20 height 20
type input "70"
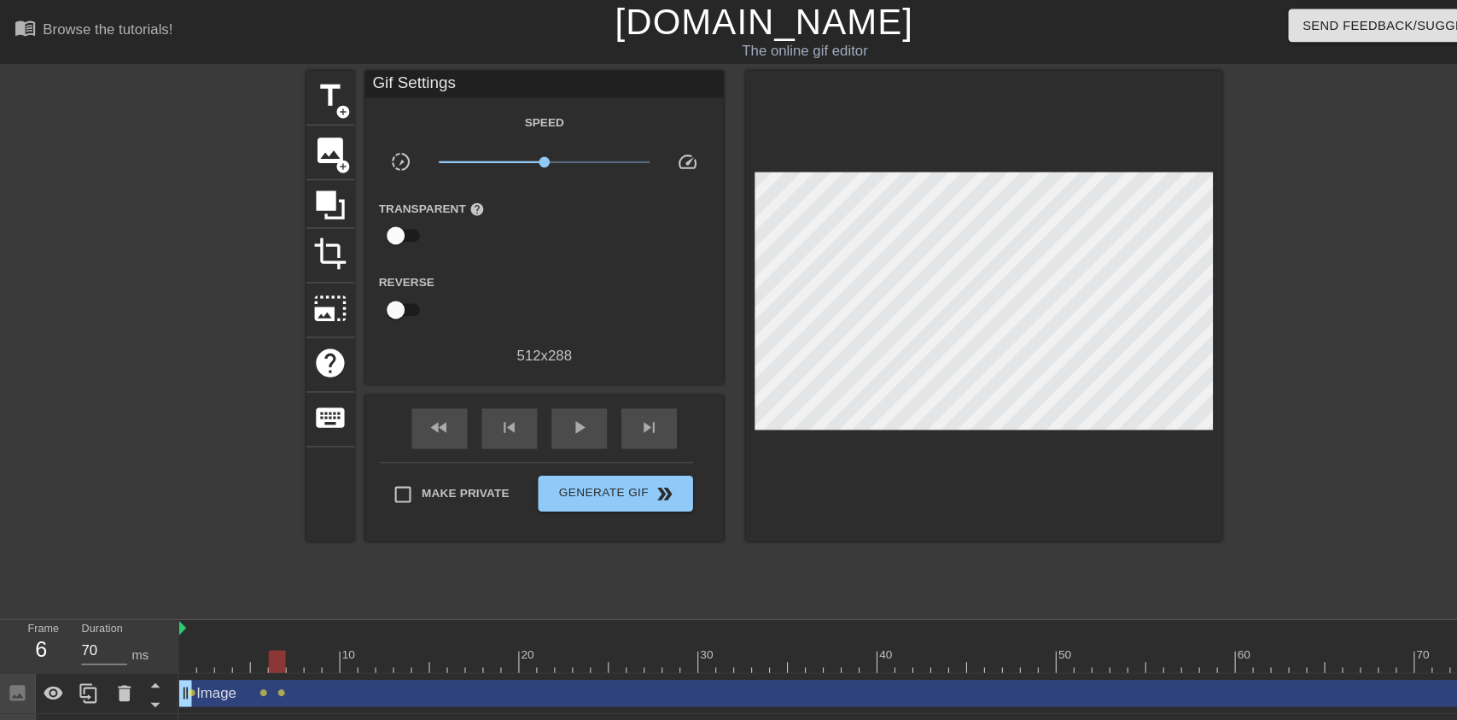
click at [56, 658] on icon at bounding box center [51, 660] width 19 height 13
click at [116, 664] on icon at bounding box center [119, 660] width 12 height 15
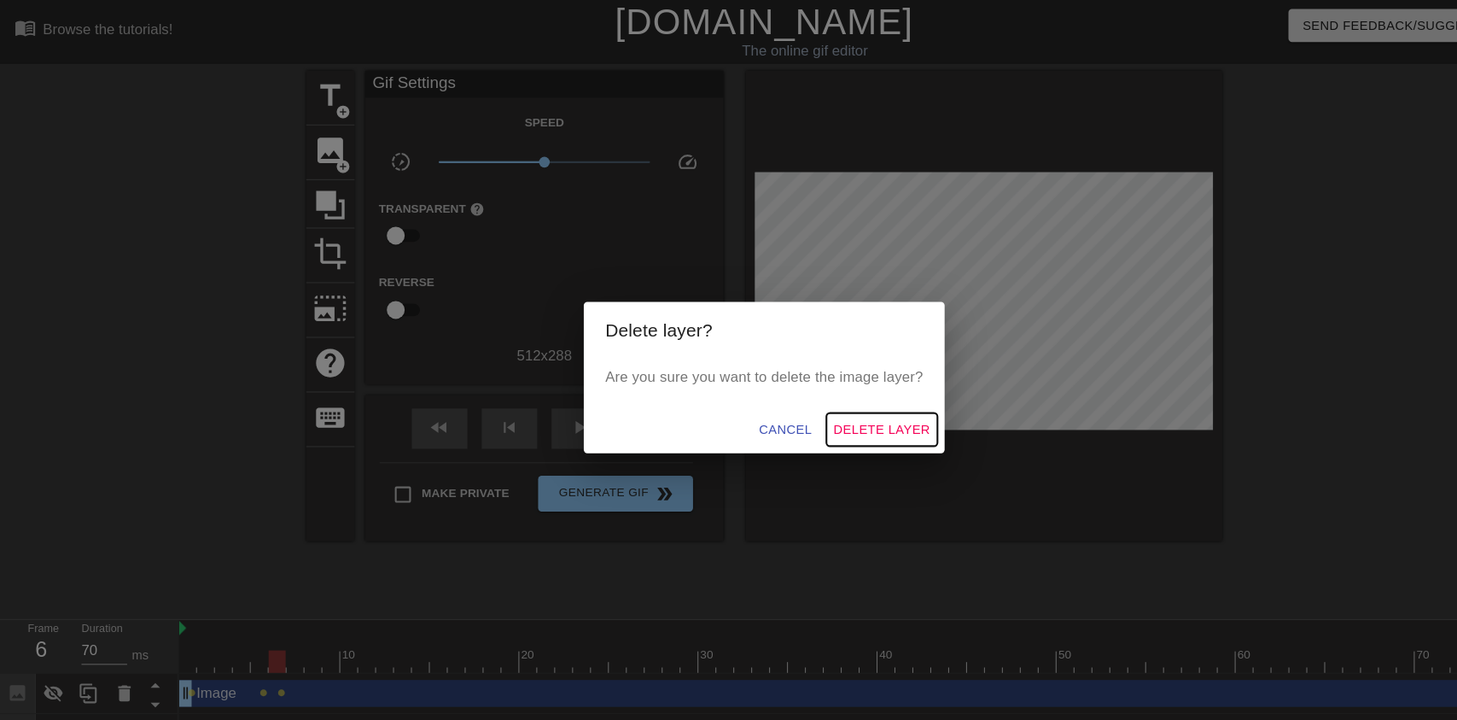
click at [865, 413] on span "Delete Layer" at bounding box center [841, 409] width 92 height 21
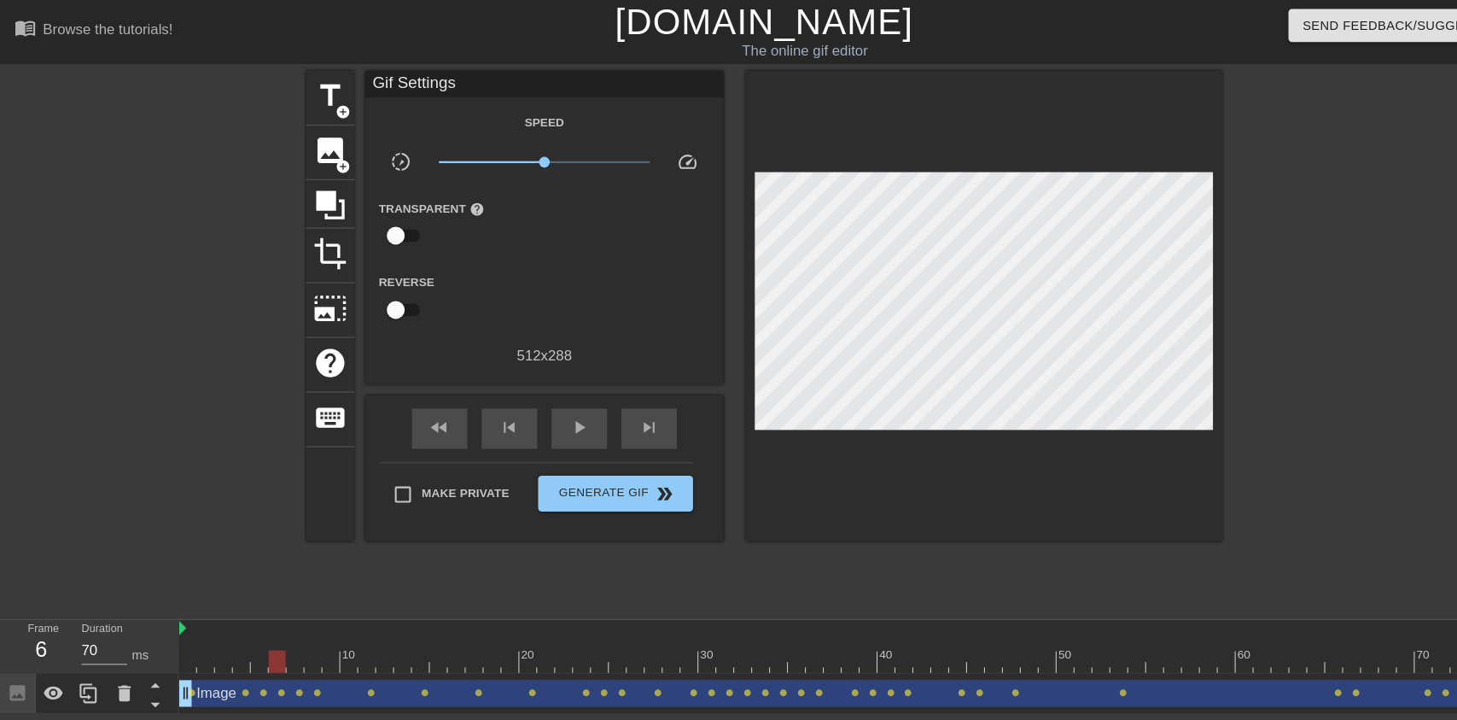
click at [299, 139] on span "image" at bounding box center [315, 143] width 32 height 32
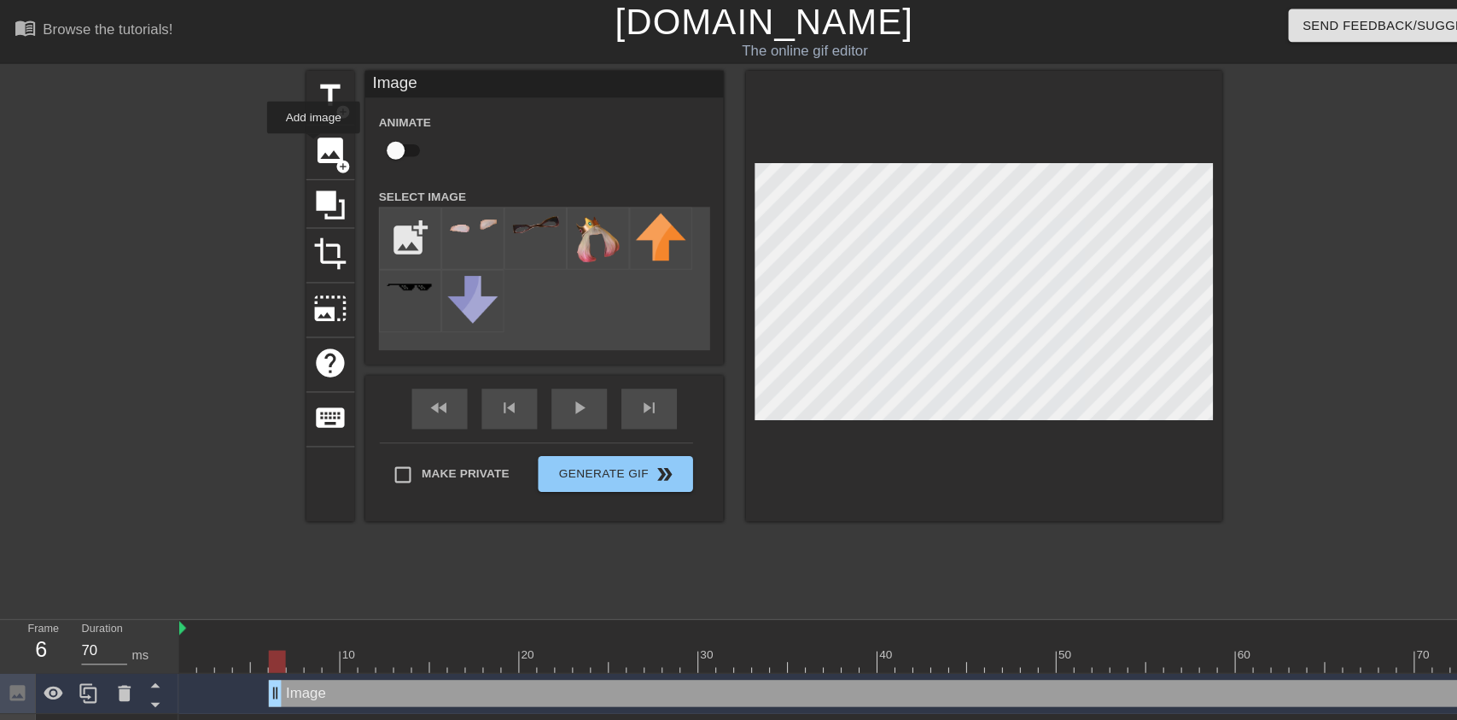
click at [562, 242] on img at bounding box center [570, 227] width 48 height 49
click at [372, 131] on input "checkbox" at bounding box center [377, 143] width 97 height 32
checkbox input "true"
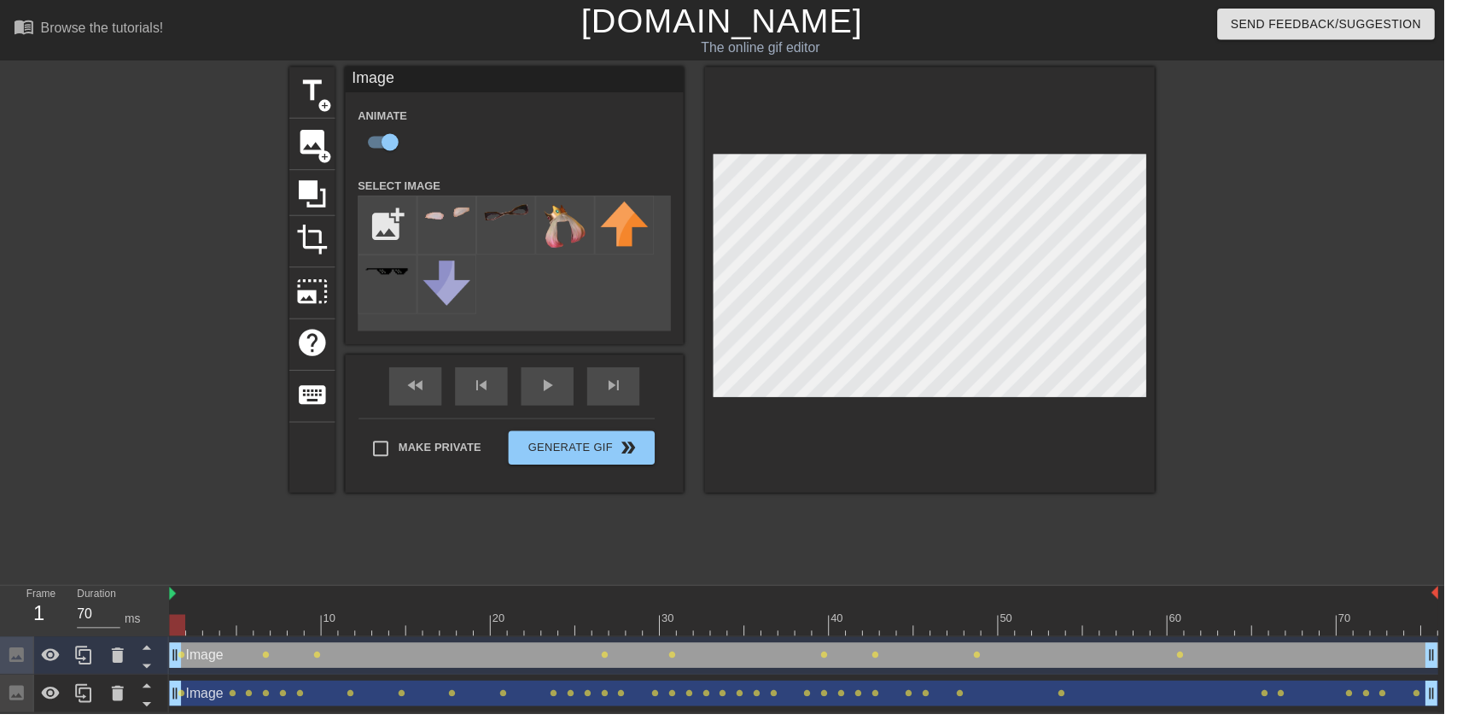
click at [553, 385] on div "fast_rewind skip_previous play_arrow skip_next" at bounding box center [519, 390] width 278 height 64
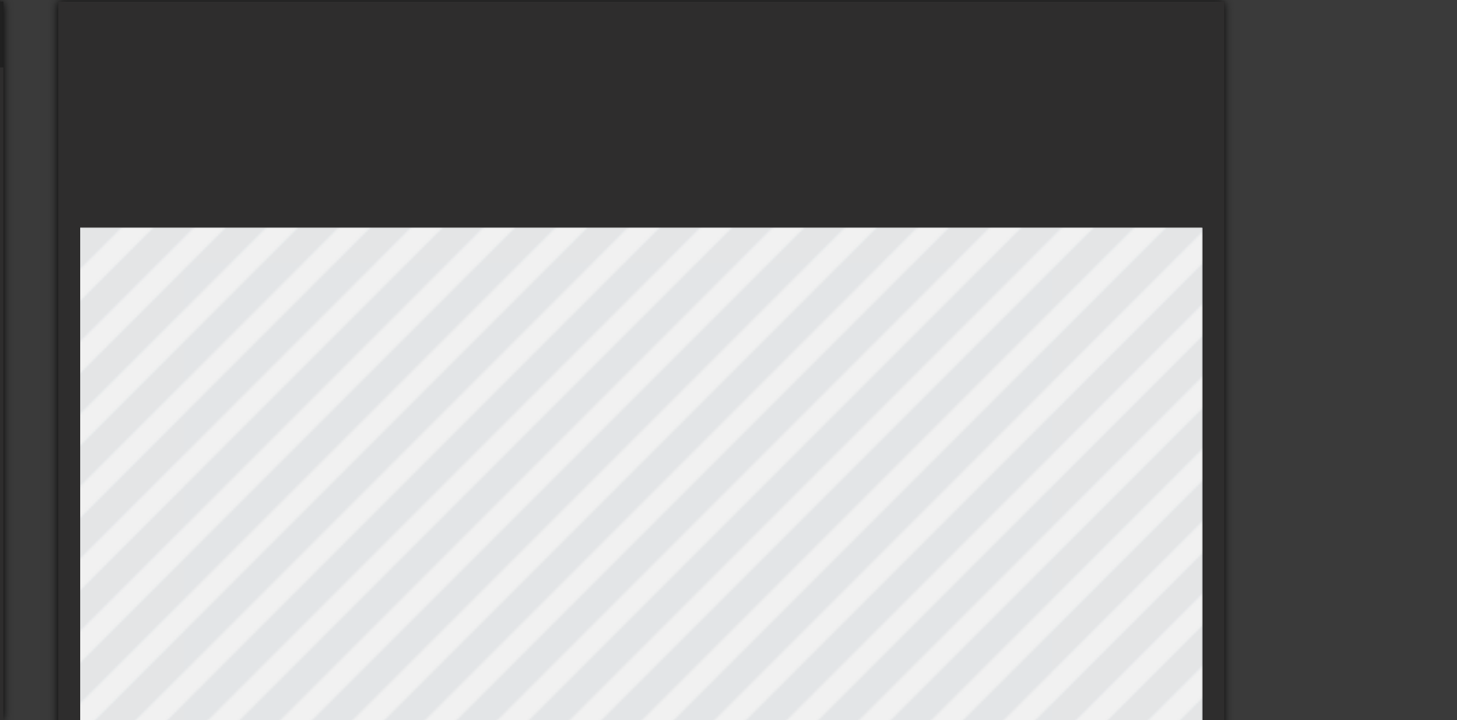
click at [1054, 106] on div at bounding box center [938, 281] width 454 height 429
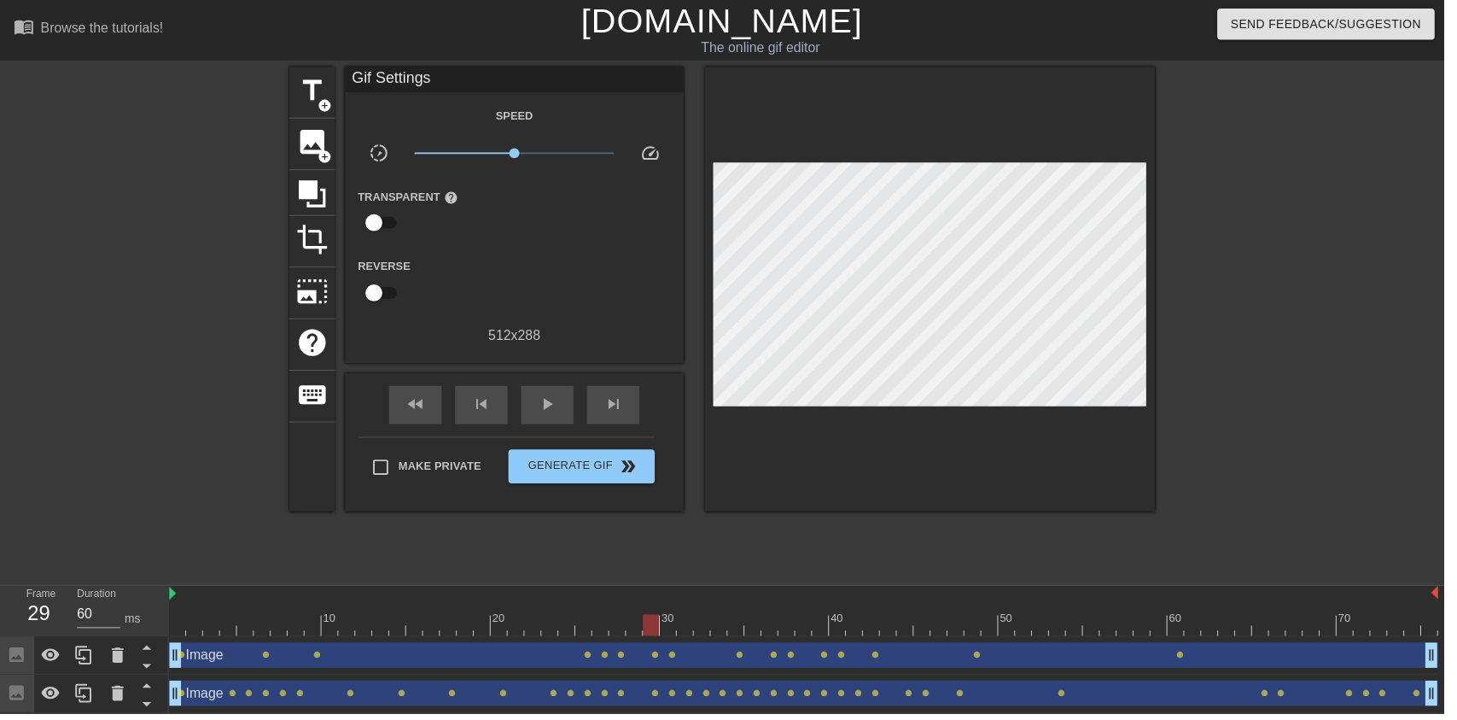
click at [567, 398] on div "play_arrow" at bounding box center [552, 408] width 53 height 38
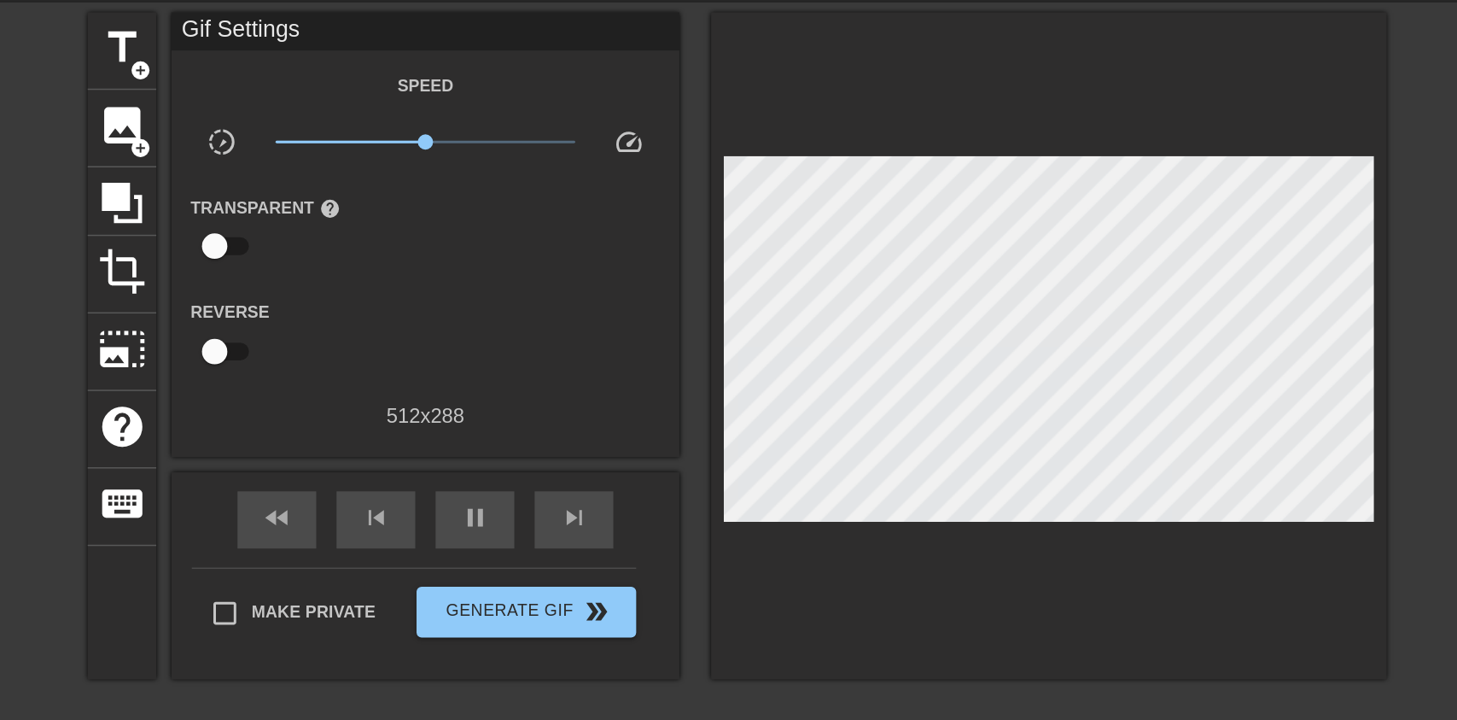
click at [543, 411] on span "pause" at bounding box center [552, 407] width 20 height 20
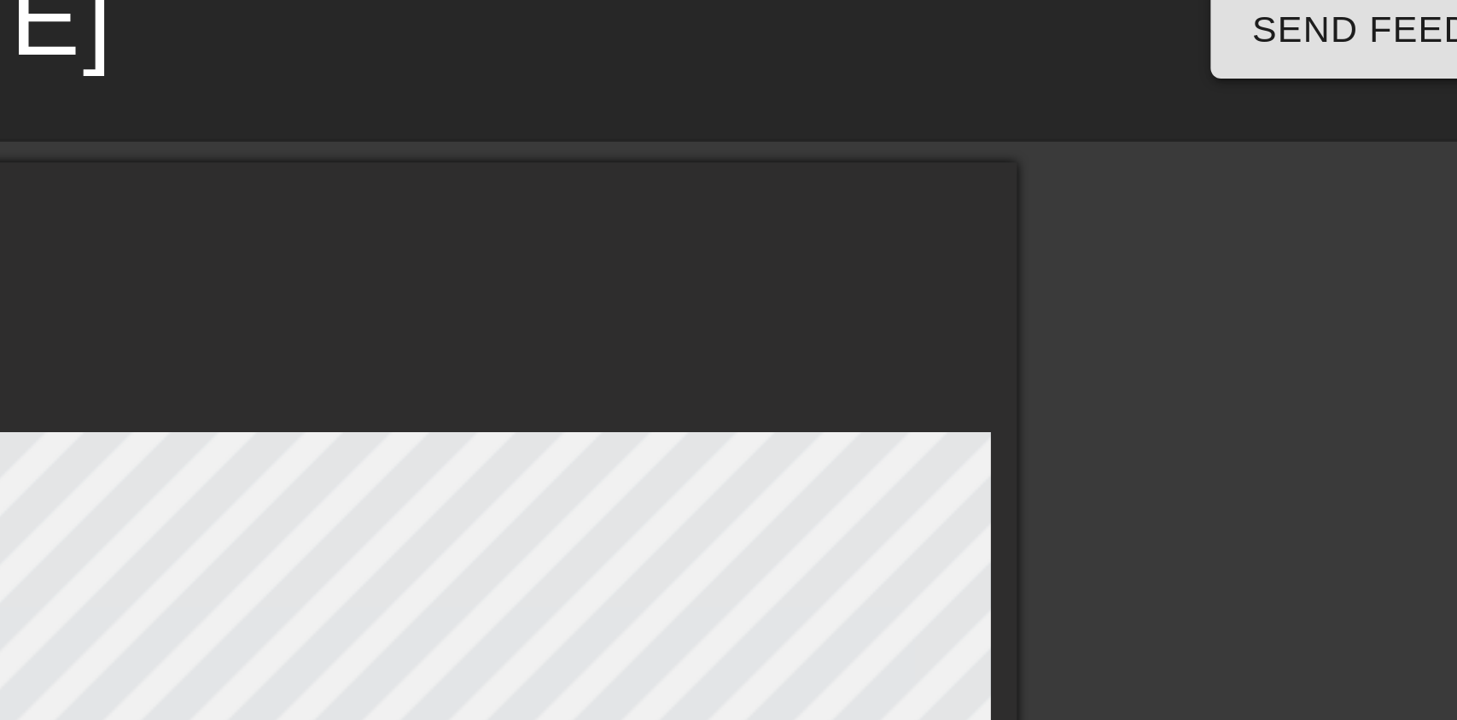
click at [1035, 126] on div at bounding box center [938, 281] width 454 height 429
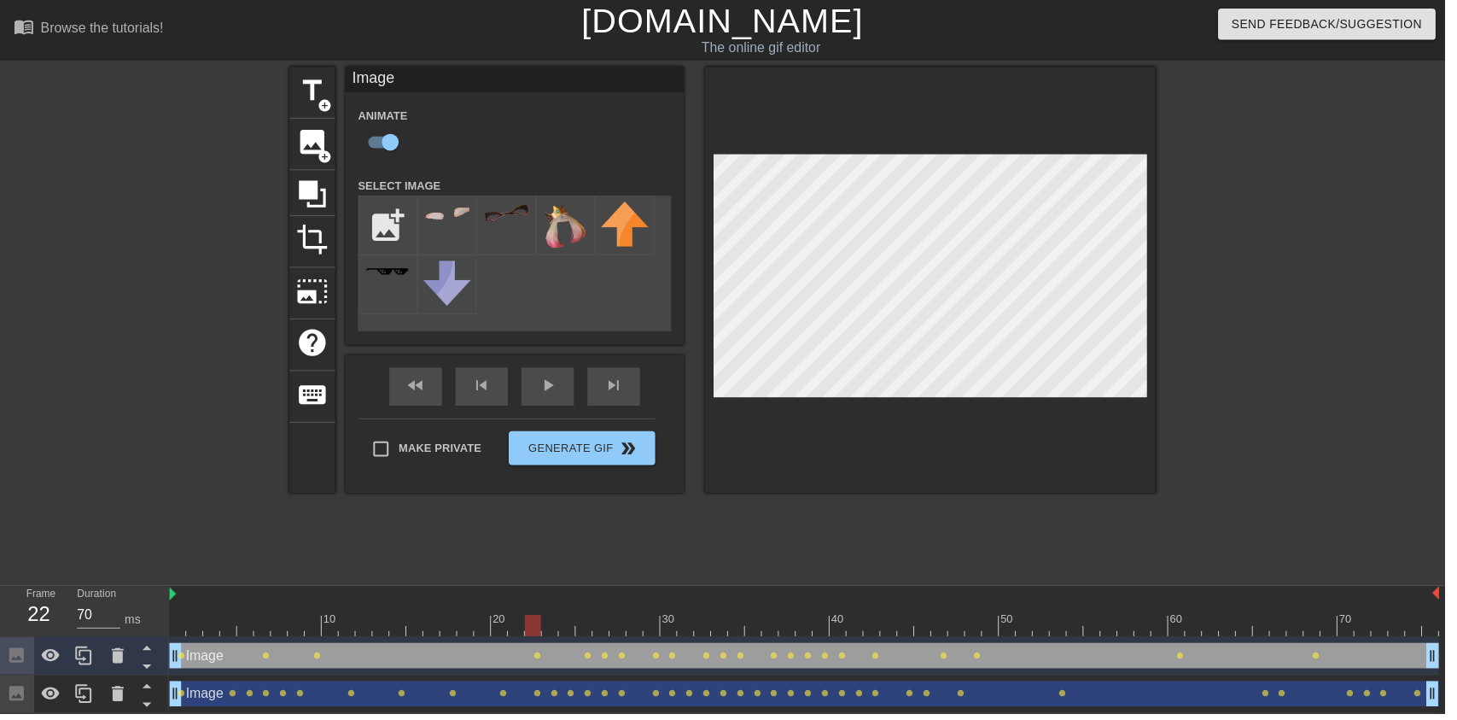
click at [1306, 480] on div at bounding box center [1314, 323] width 256 height 512
click at [574, 382] on div "fast_rewind skip_previous play_arrow skip_next" at bounding box center [519, 390] width 278 height 64
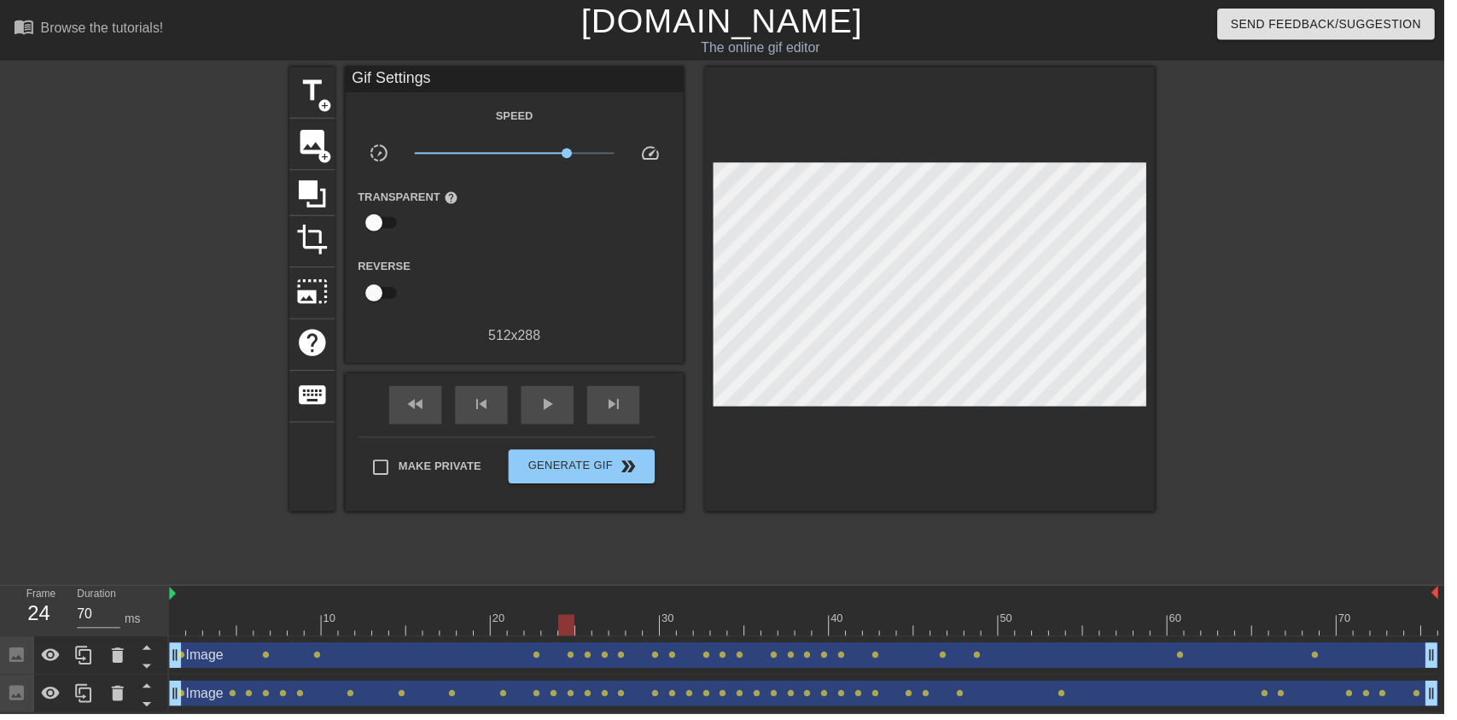
click at [555, 406] on span "play_arrow" at bounding box center [552, 407] width 20 height 20
click at [1370, 149] on div at bounding box center [1314, 323] width 256 height 512
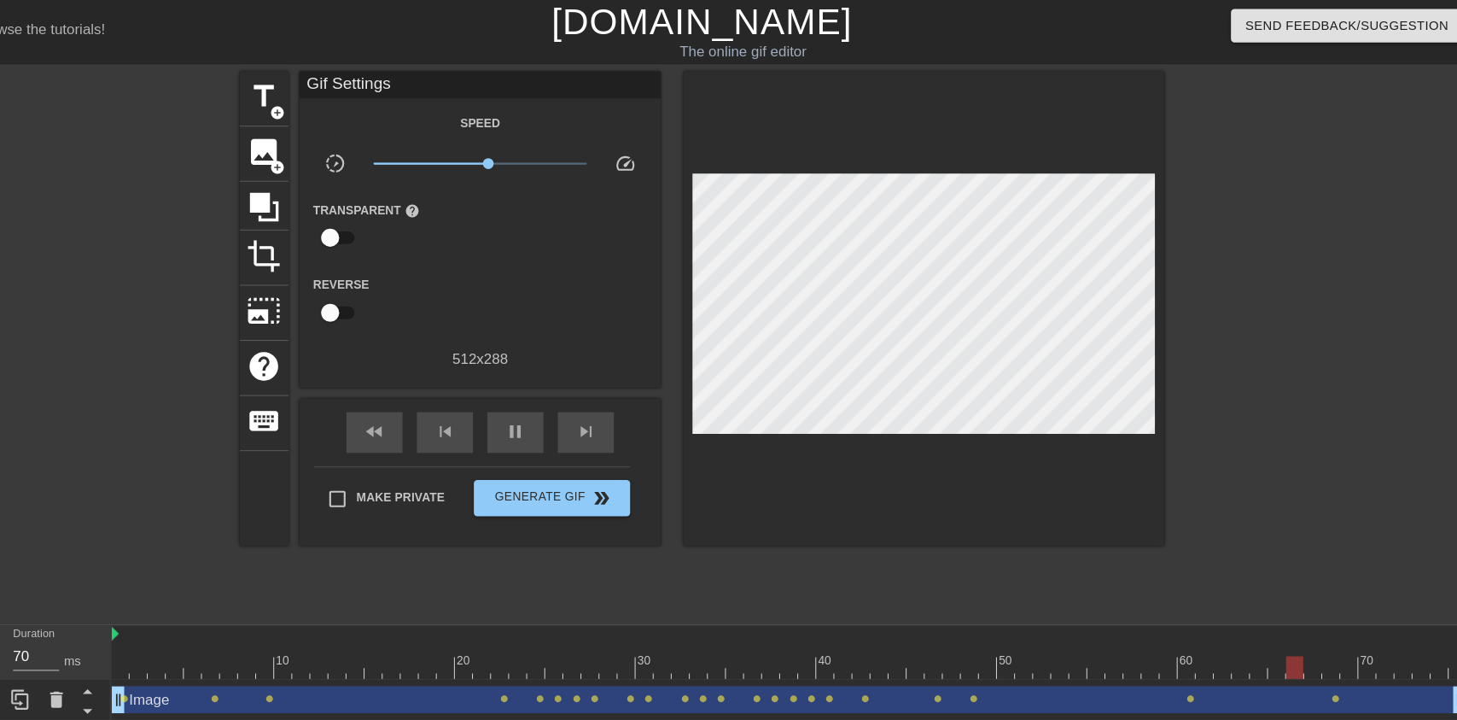
click at [1190, 202] on div at bounding box center [1314, 323] width 256 height 512
click at [561, 402] on span "pause" at bounding box center [552, 407] width 20 height 20
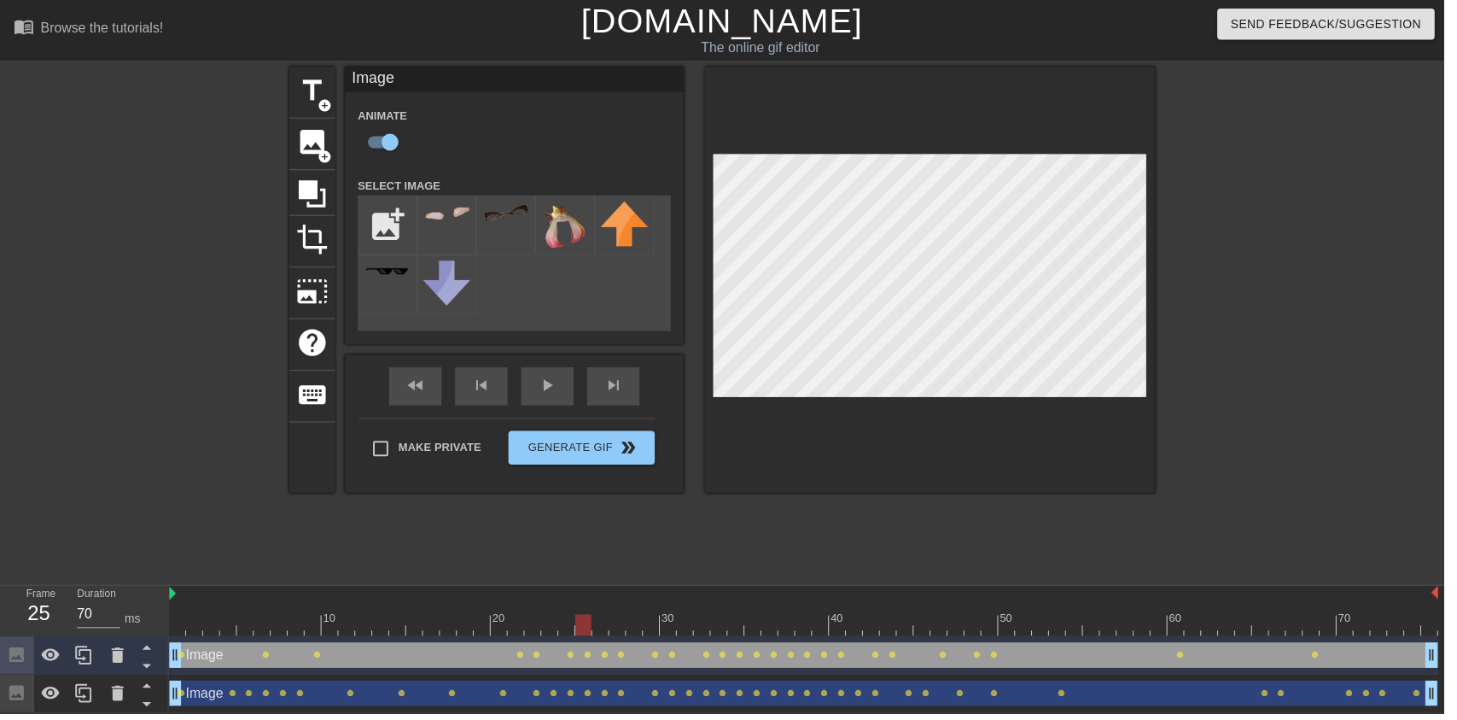
click at [569, 383] on div "fast_rewind skip_previous play_arrow skip_next" at bounding box center [519, 390] width 278 height 64
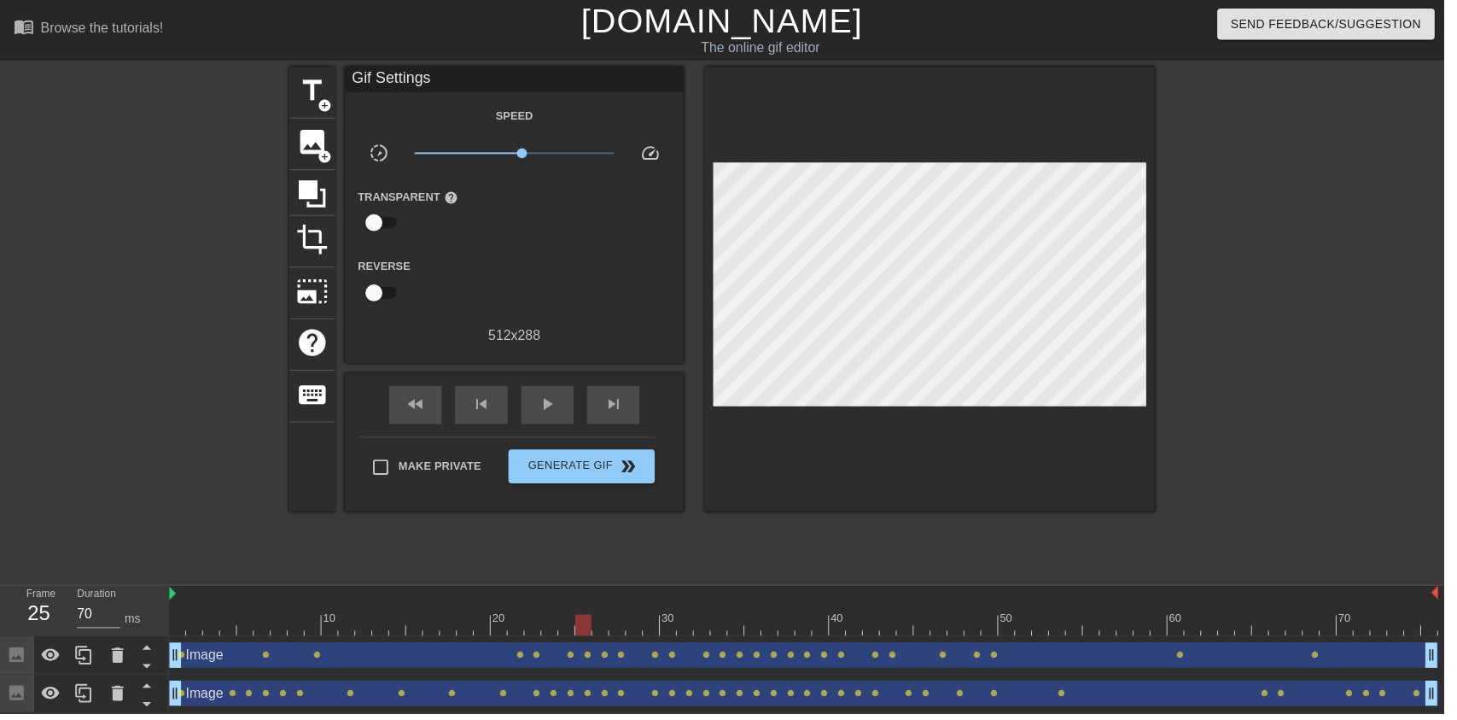
click at [571, 418] on div "play_arrow" at bounding box center [552, 408] width 53 height 38
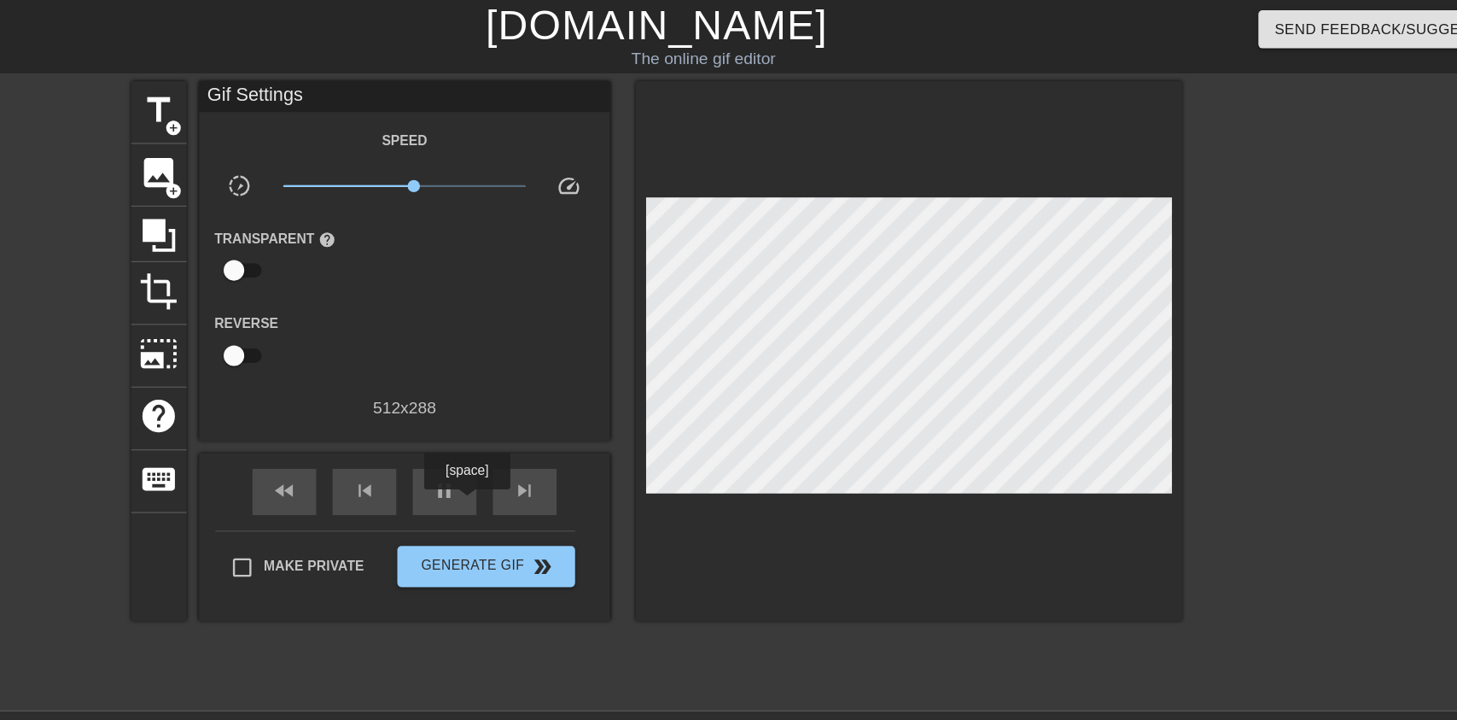
click at [546, 400] on span "pause" at bounding box center [552, 407] width 20 height 20
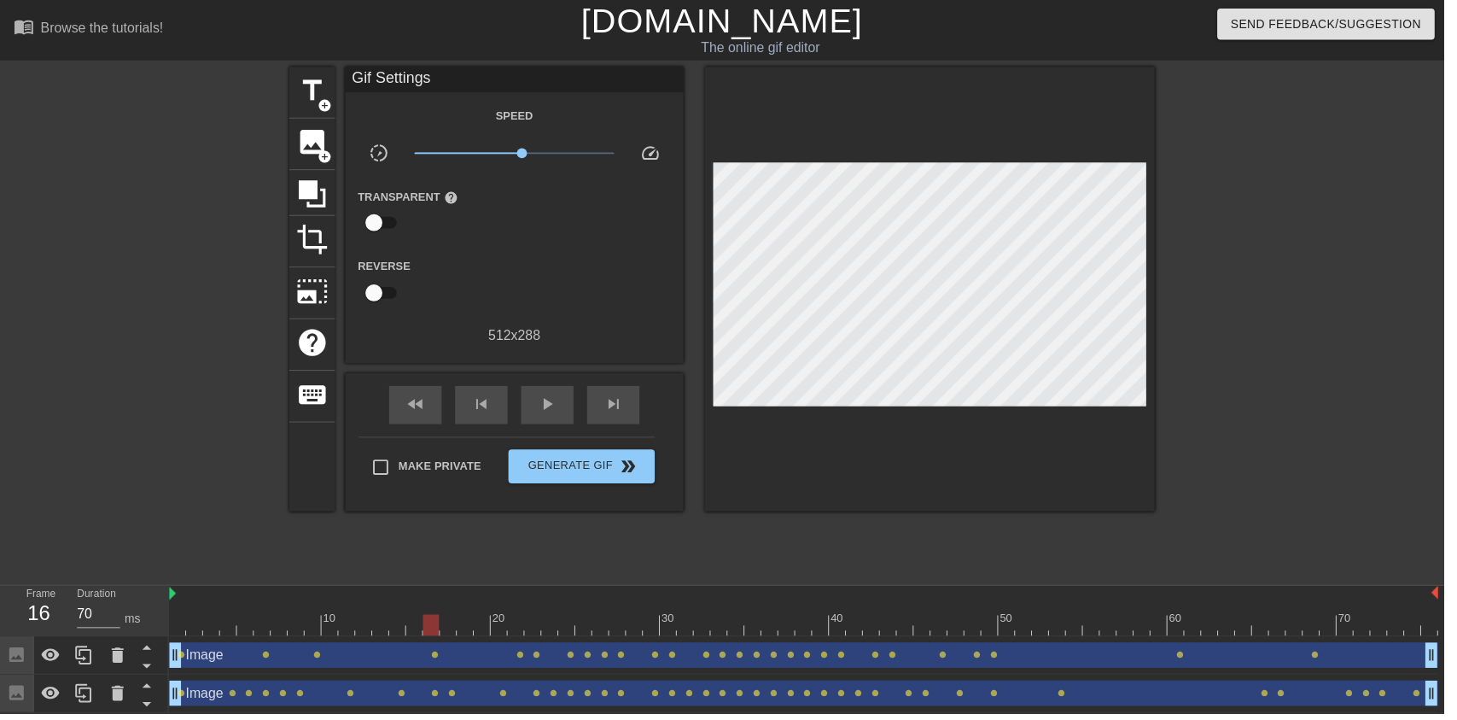
click at [549, 411] on span "play_arrow" at bounding box center [552, 407] width 20 height 20
click at [540, 405] on div "pause" at bounding box center [552, 408] width 53 height 38
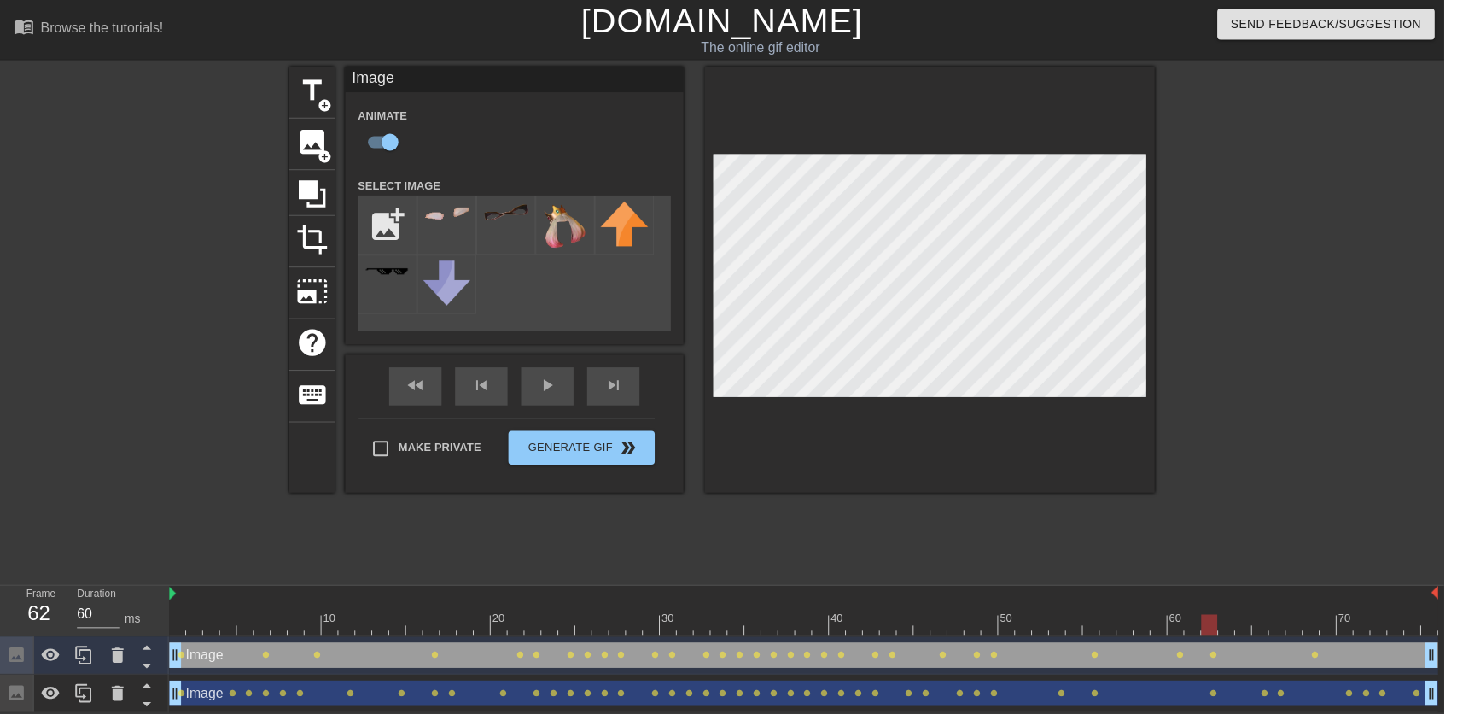
click at [1357, 416] on div at bounding box center [1314, 323] width 256 height 512
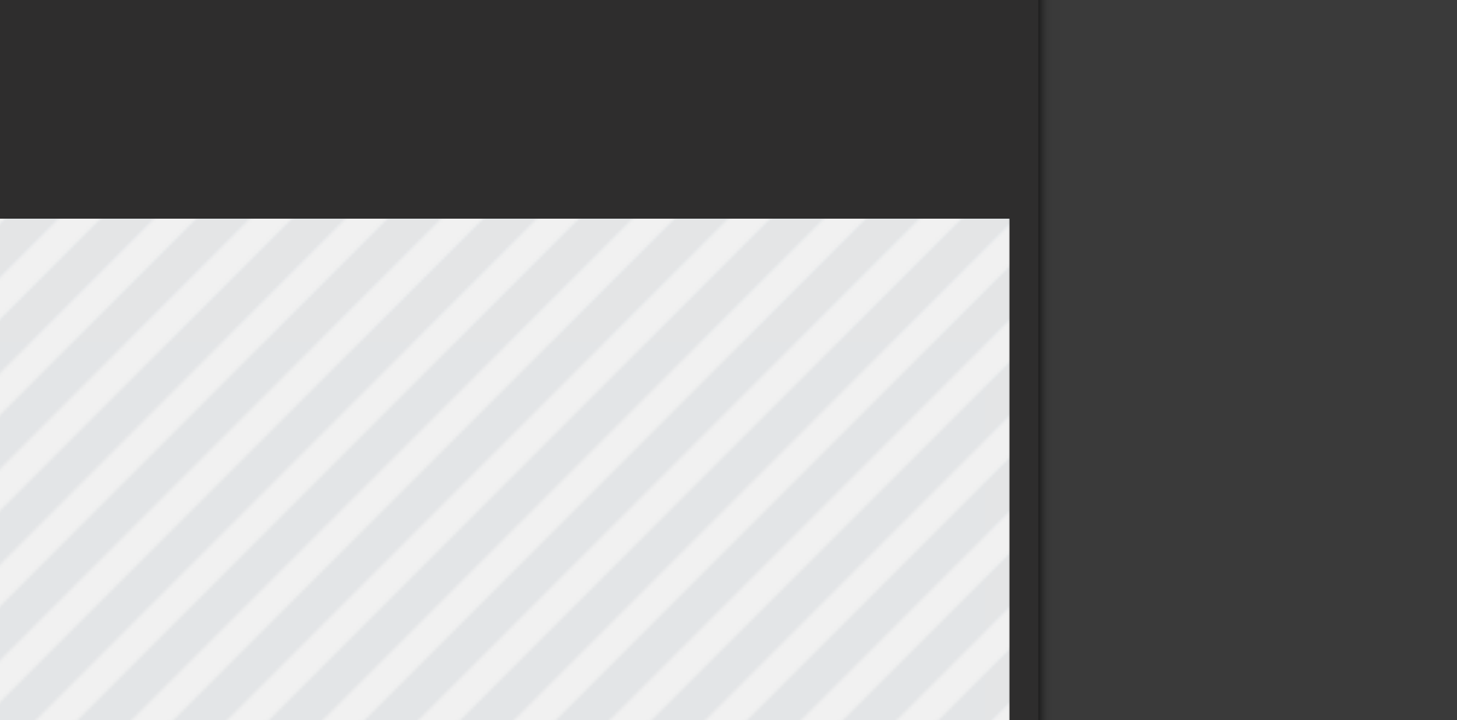
click at [1215, 193] on div at bounding box center [1314, 323] width 256 height 512
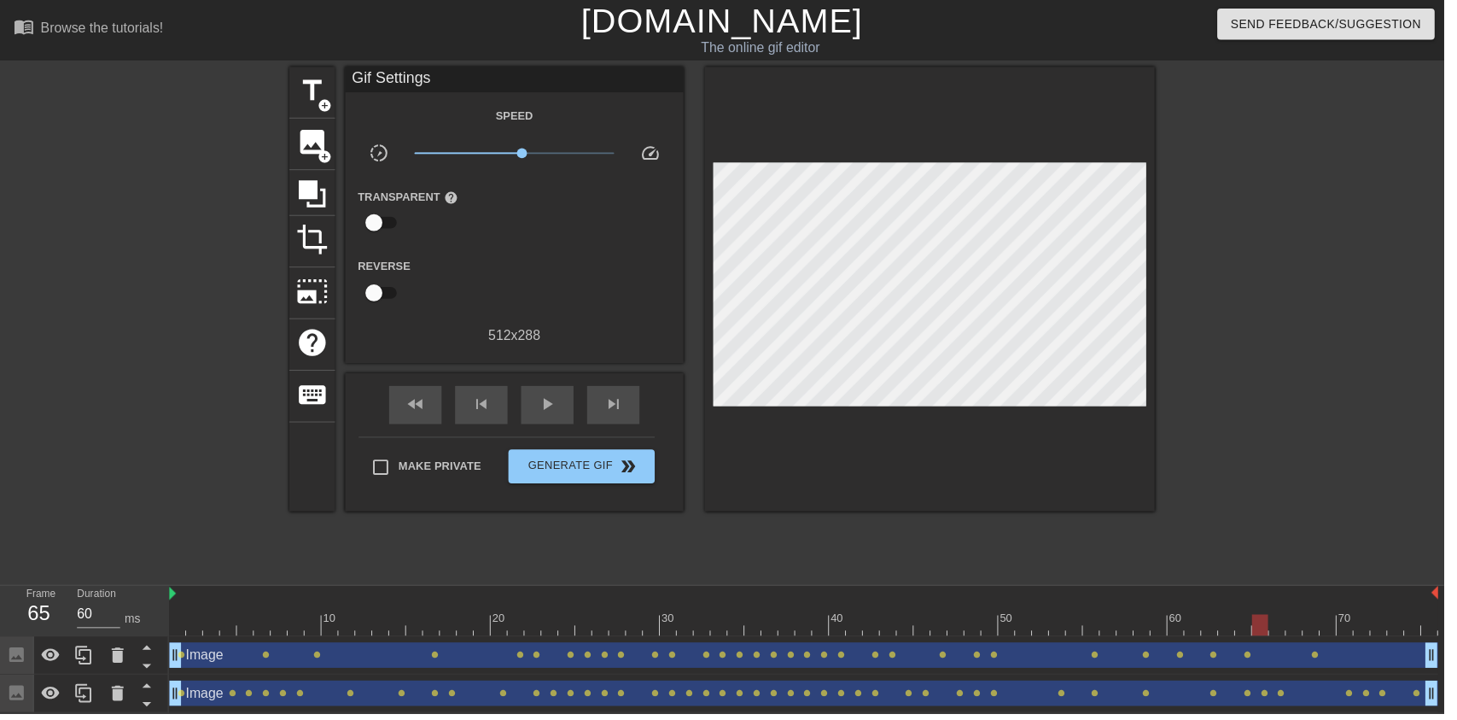
type input "70"
click at [616, 474] on span "Generate Gif double_arrow" at bounding box center [587, 470] width 134 height 20
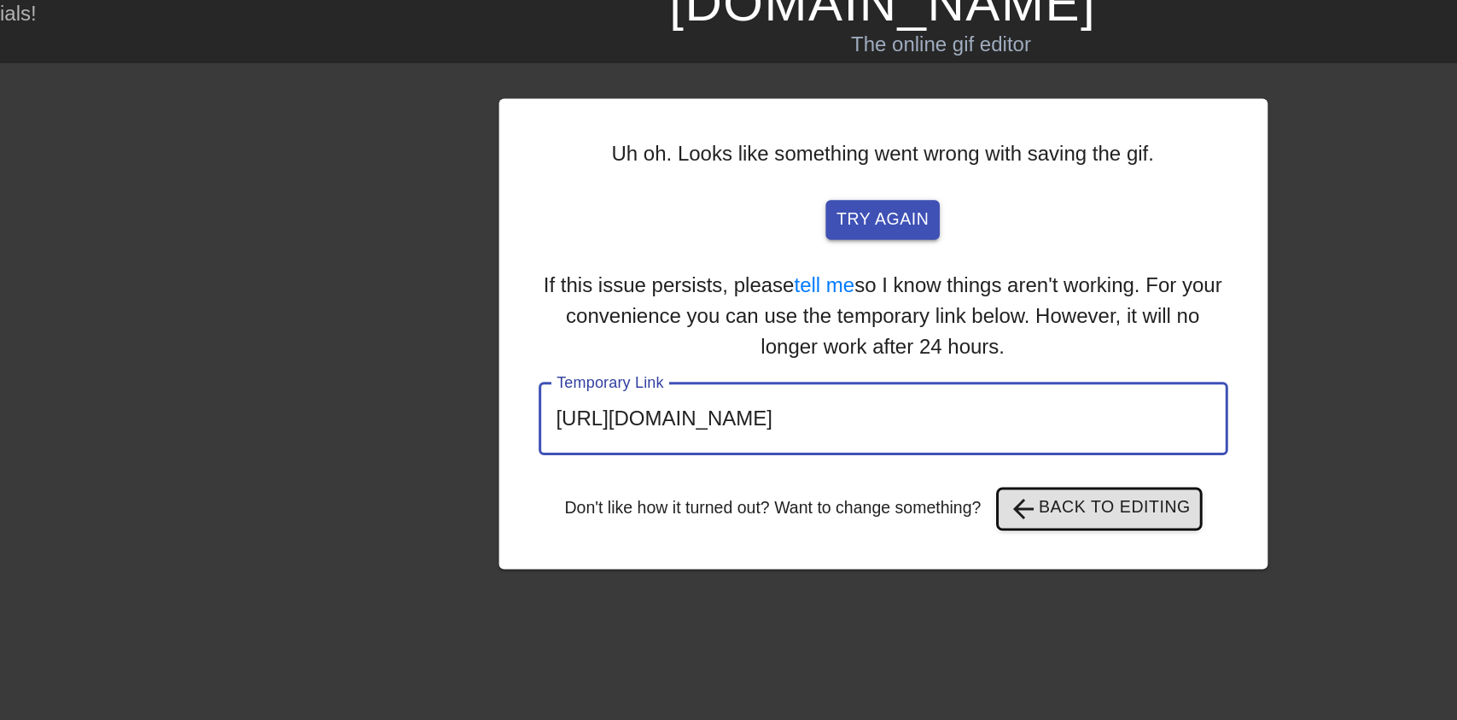
click at [838, 353] on span "arrow_back Back to Editing" at bounding box center [873, 357] width 122 height 20
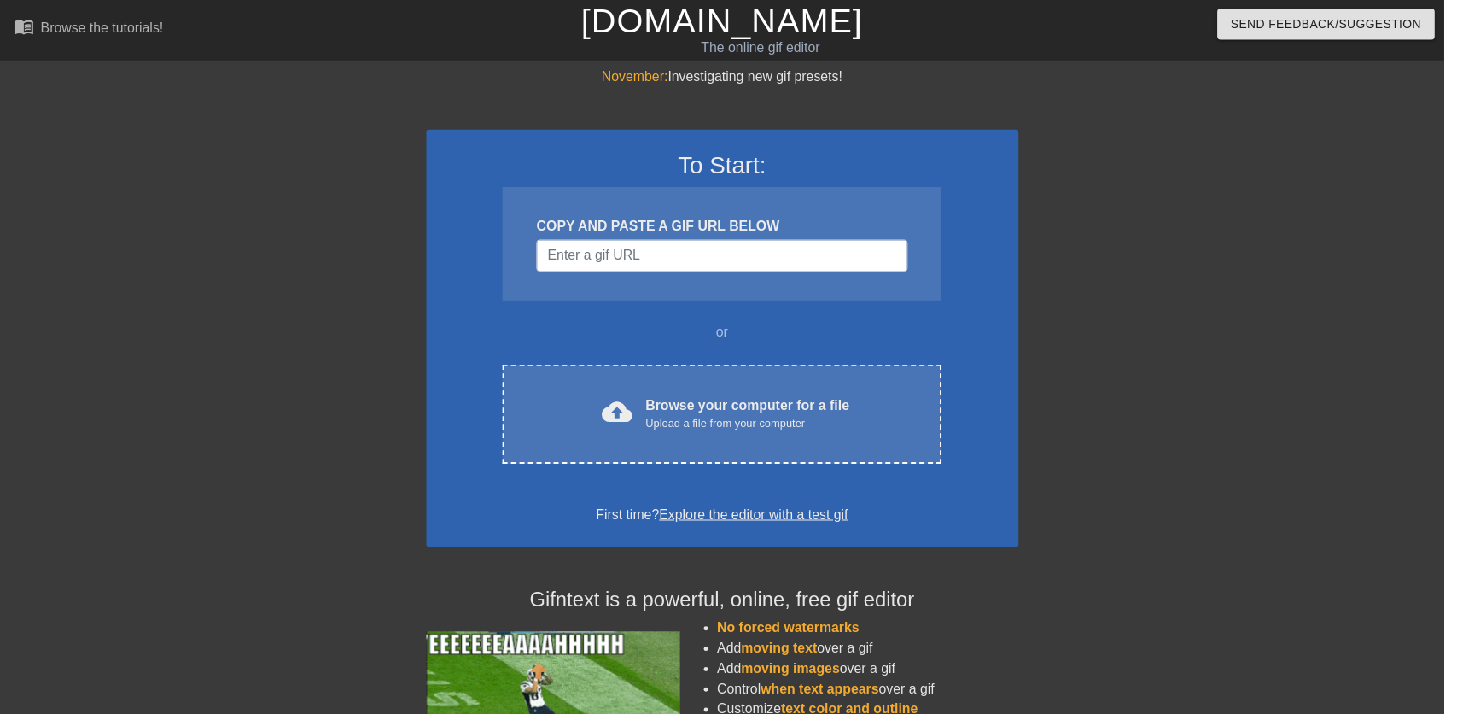
click at [583, 441] on div "cloud_upload Browse your computer for a file Upload a file from your computer C…" at bounding box center [728, 418] width 442 height 100
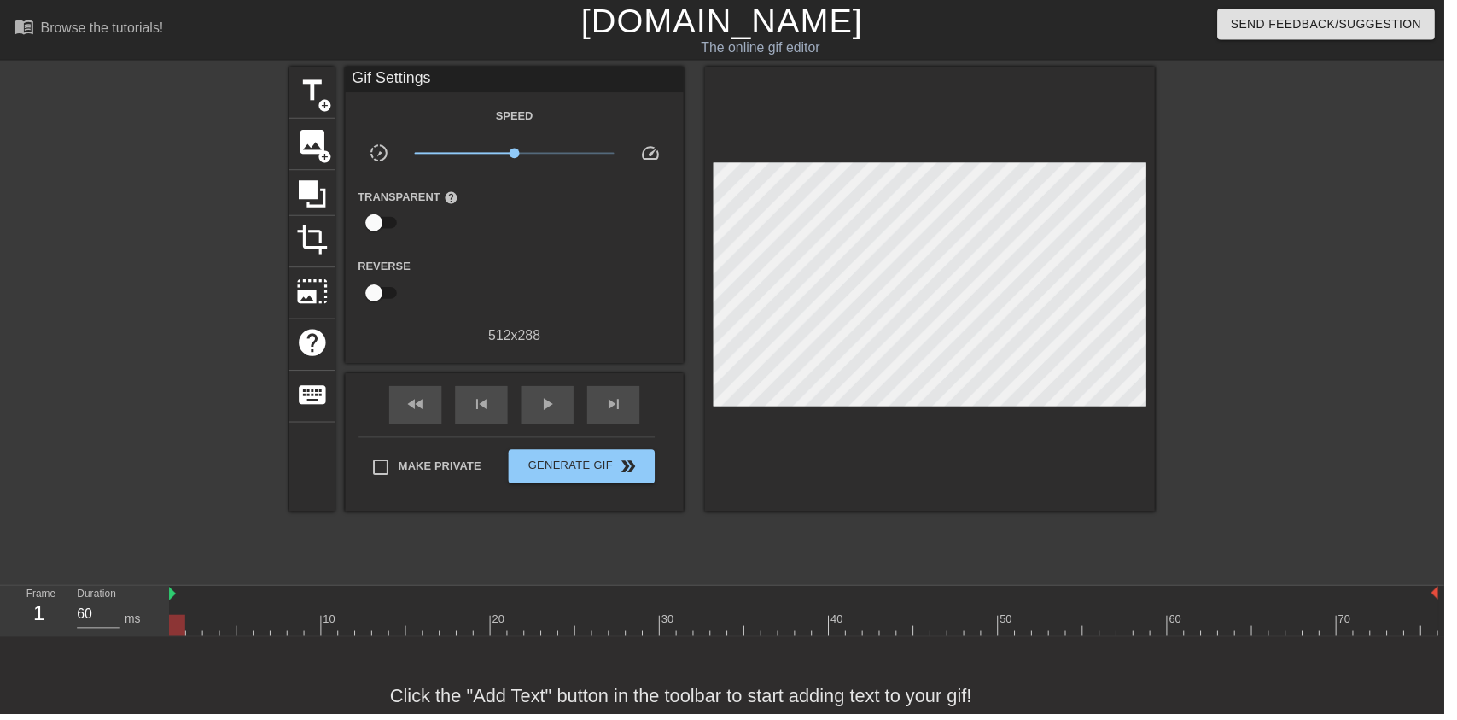
click at [304, 149] on span "image" at bounding box center [315, 143] width 32 height 32
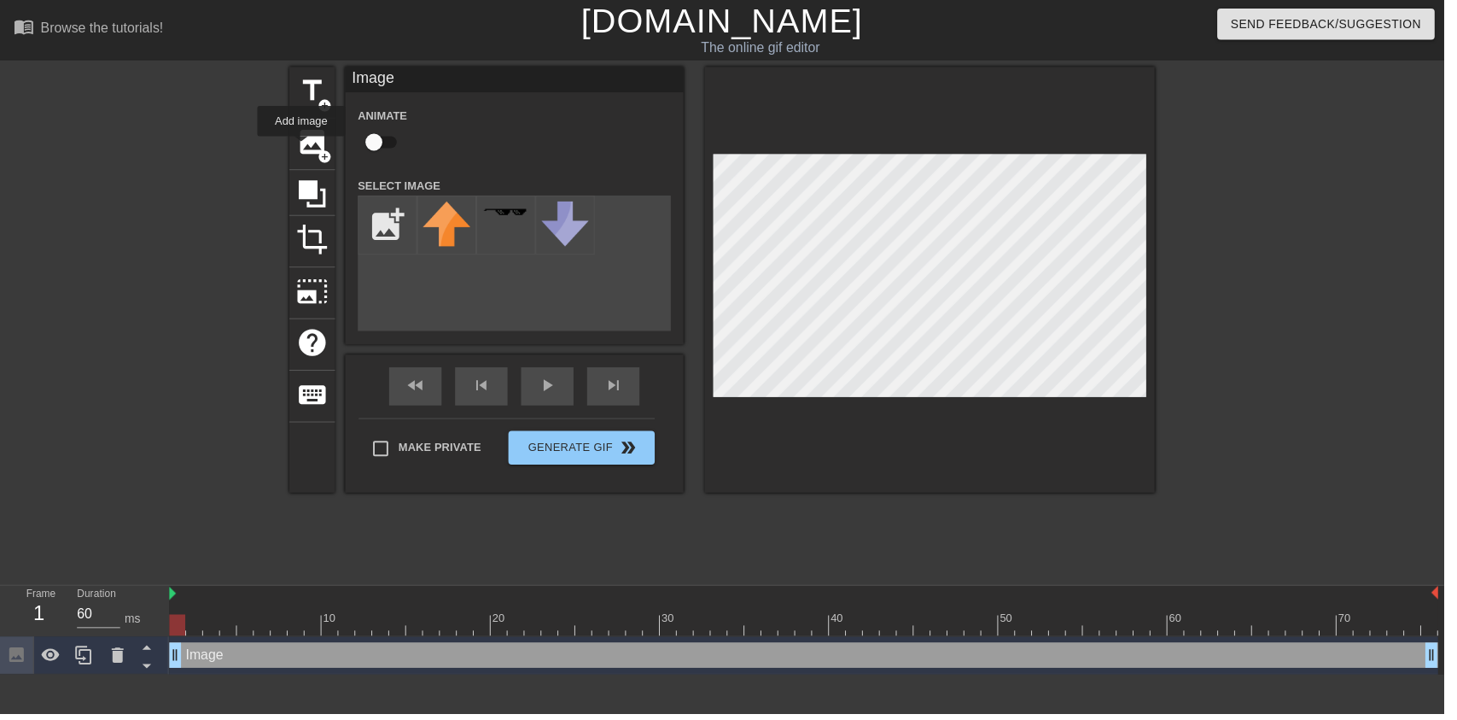
click at [371, 141] on input "checkbox" at bounding box center [377, 143] width 97 height 32
checkbox input "true"
click at [373, 219] on input "file" at bounding box center [391, 227] width 58 height 58
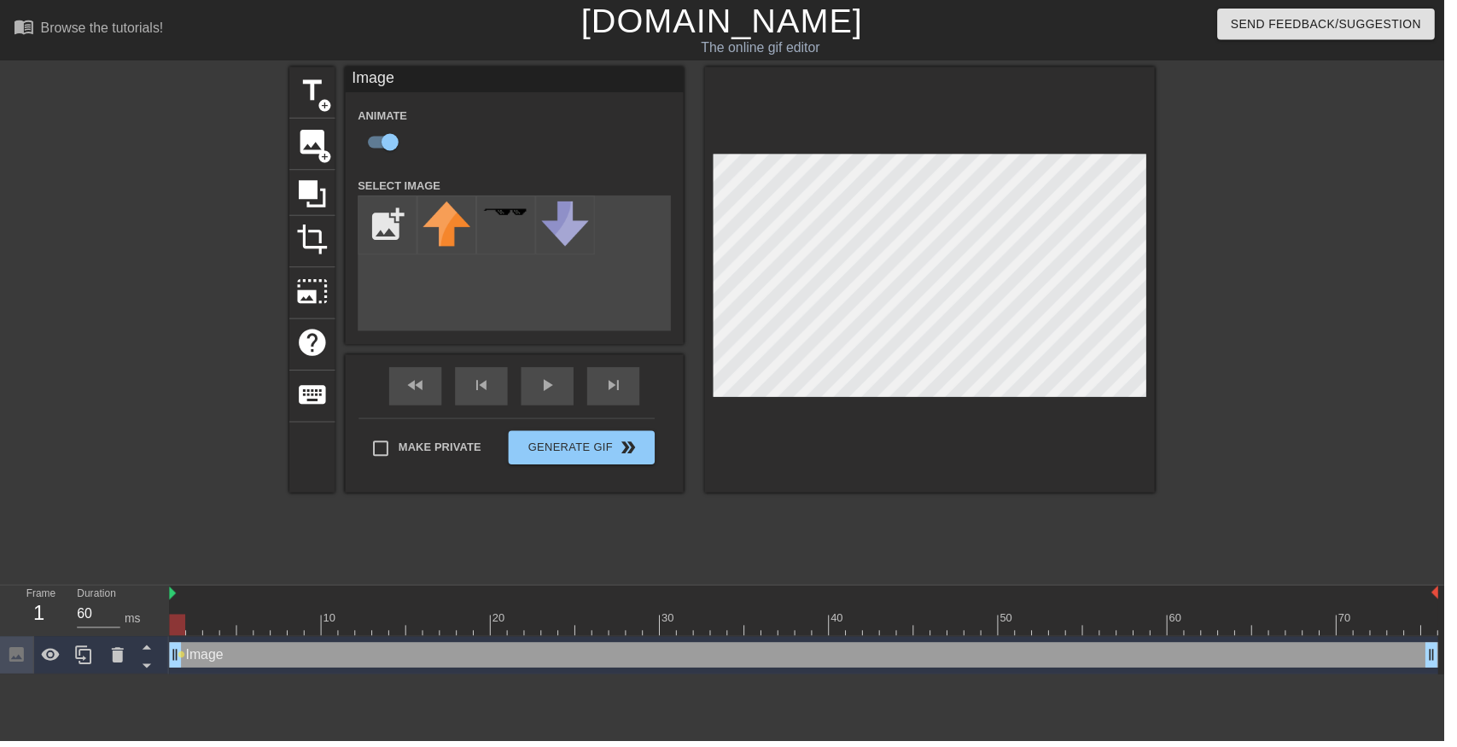
type input "C:\fakepath\vlc_20250818_041530 (1).png"
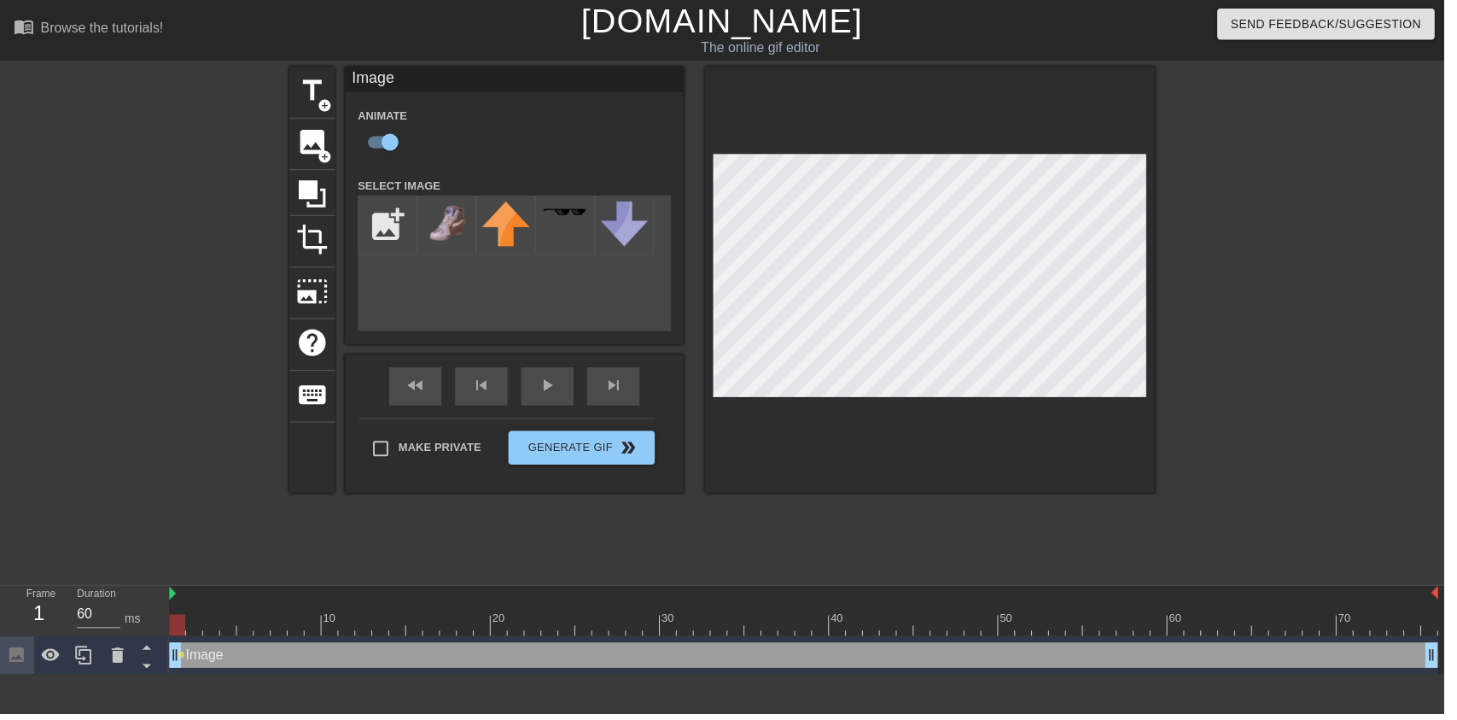
click at [458, 222] on img at bounding box center [451, 225] width 48 height 44
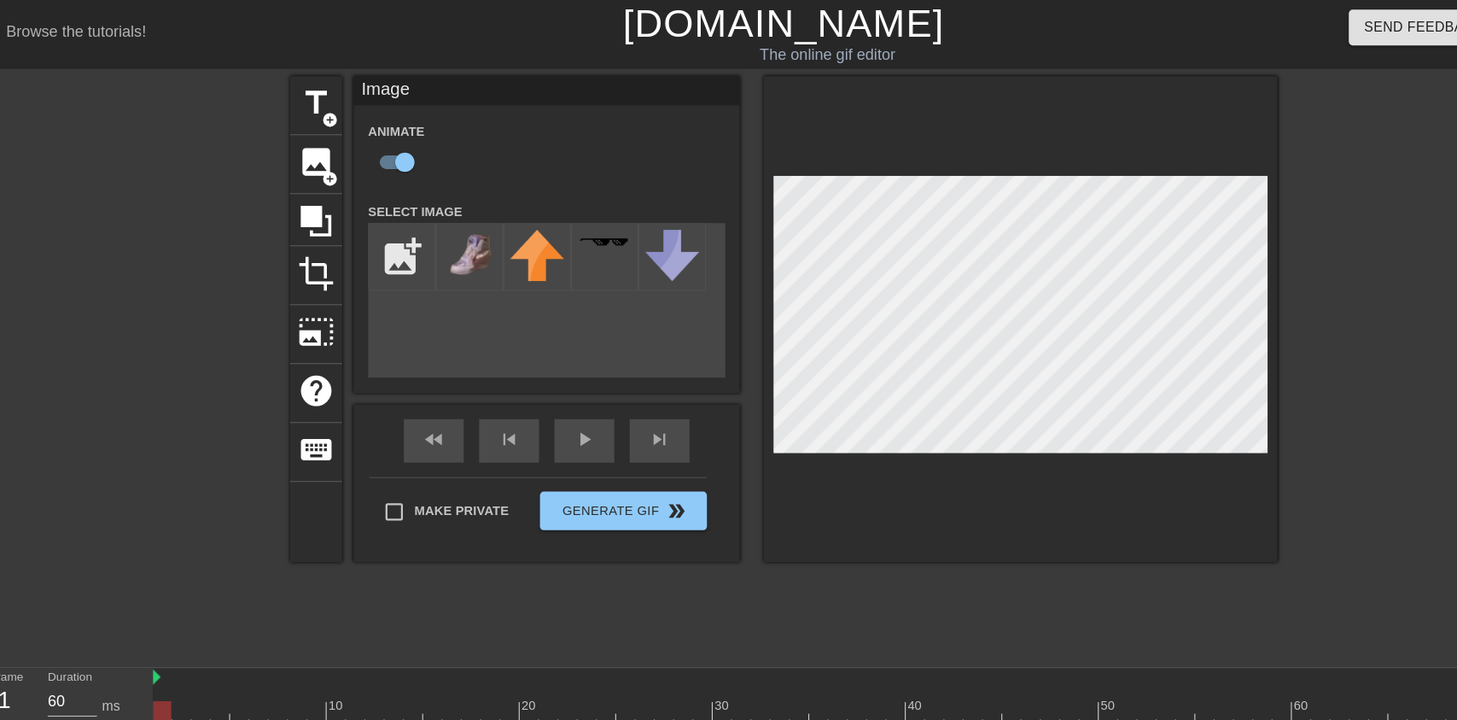
click at [379, 221] on input "file" at bounding box center [391, 227] width 58 height 58
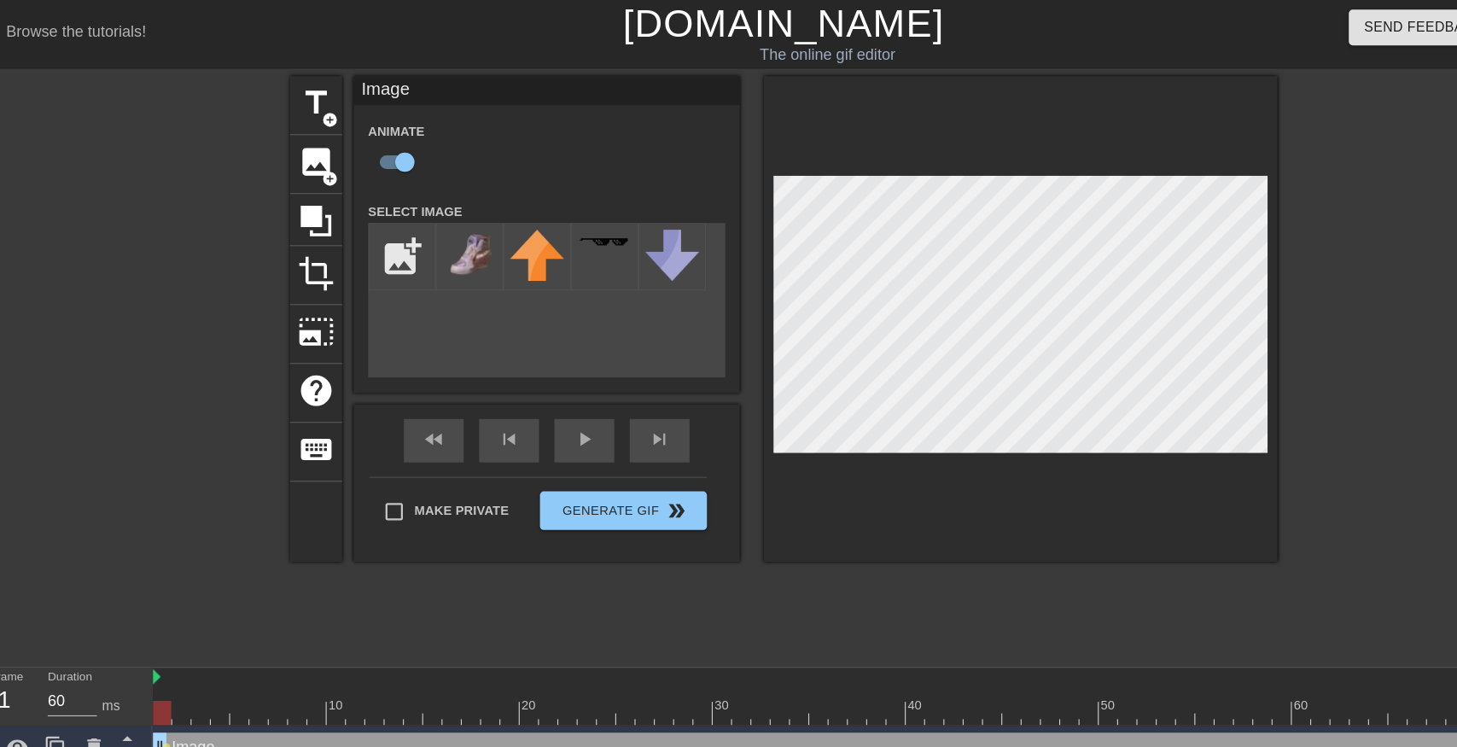
type input "C:\fakepath\vlc_20250818_041530 (2).png"
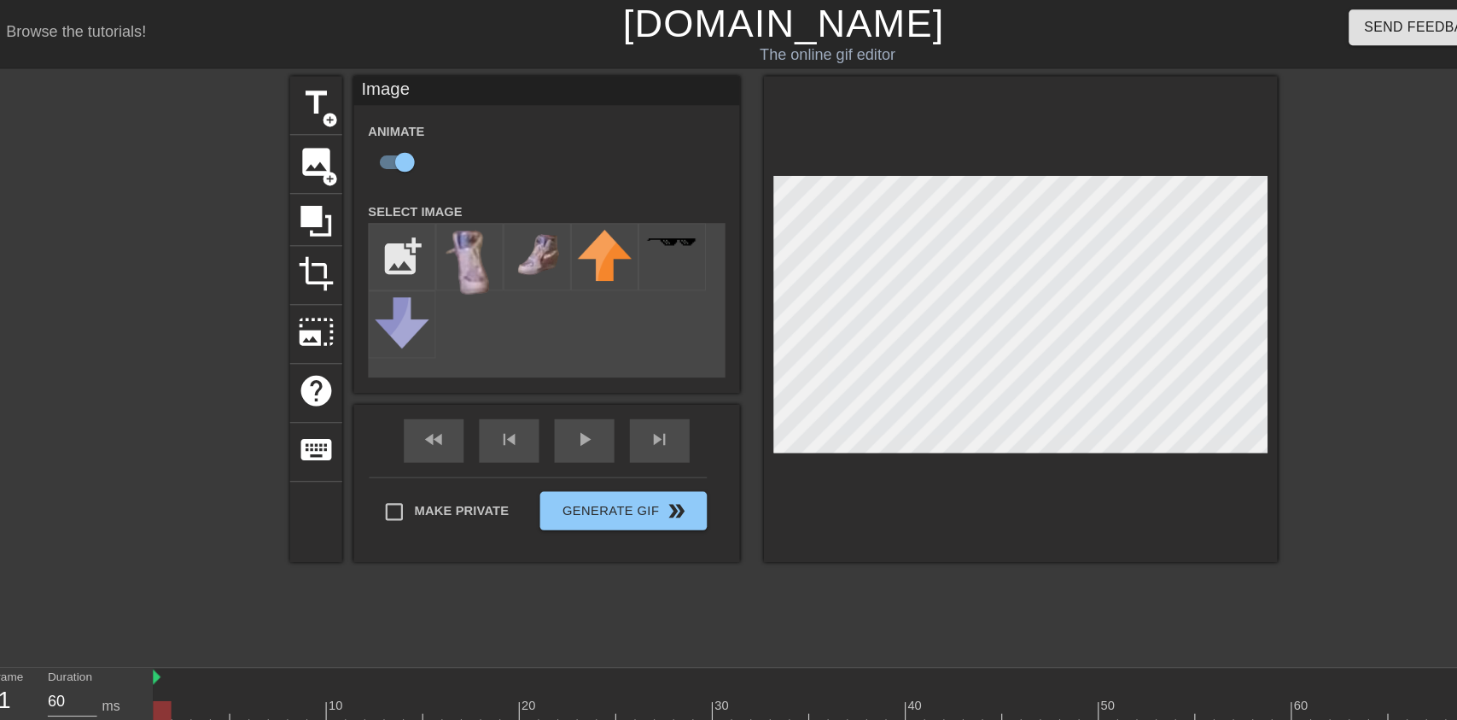
click at [459, 229] on img at bounding box center [451, 232] width 48 height 59
click at [516, 240] on img at bounding box center [511, 225] width 48 height 44
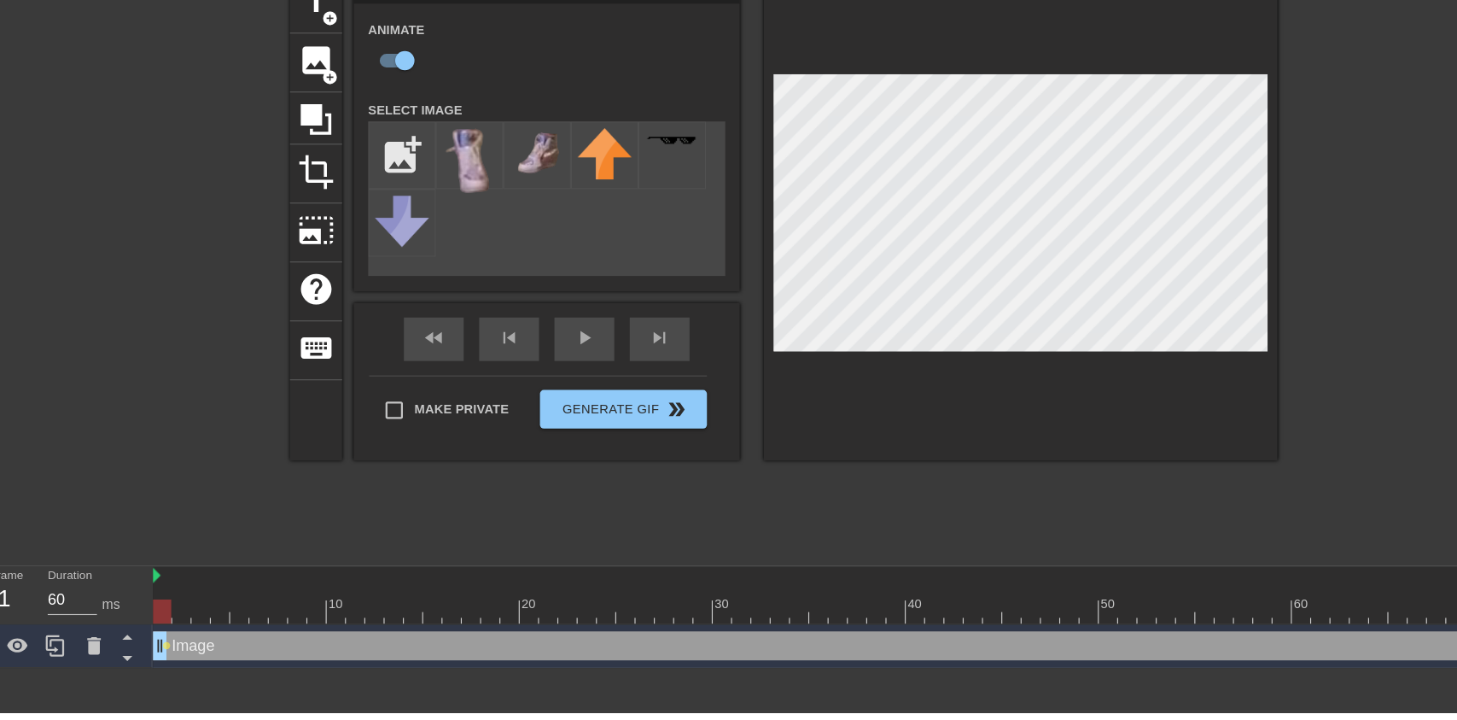
click at [1171, 615] on div at bounding box center [1169, 618] width 17 height 21
click at [1219, 474] on div at bounding box center [1314, 323] width 256 height 512
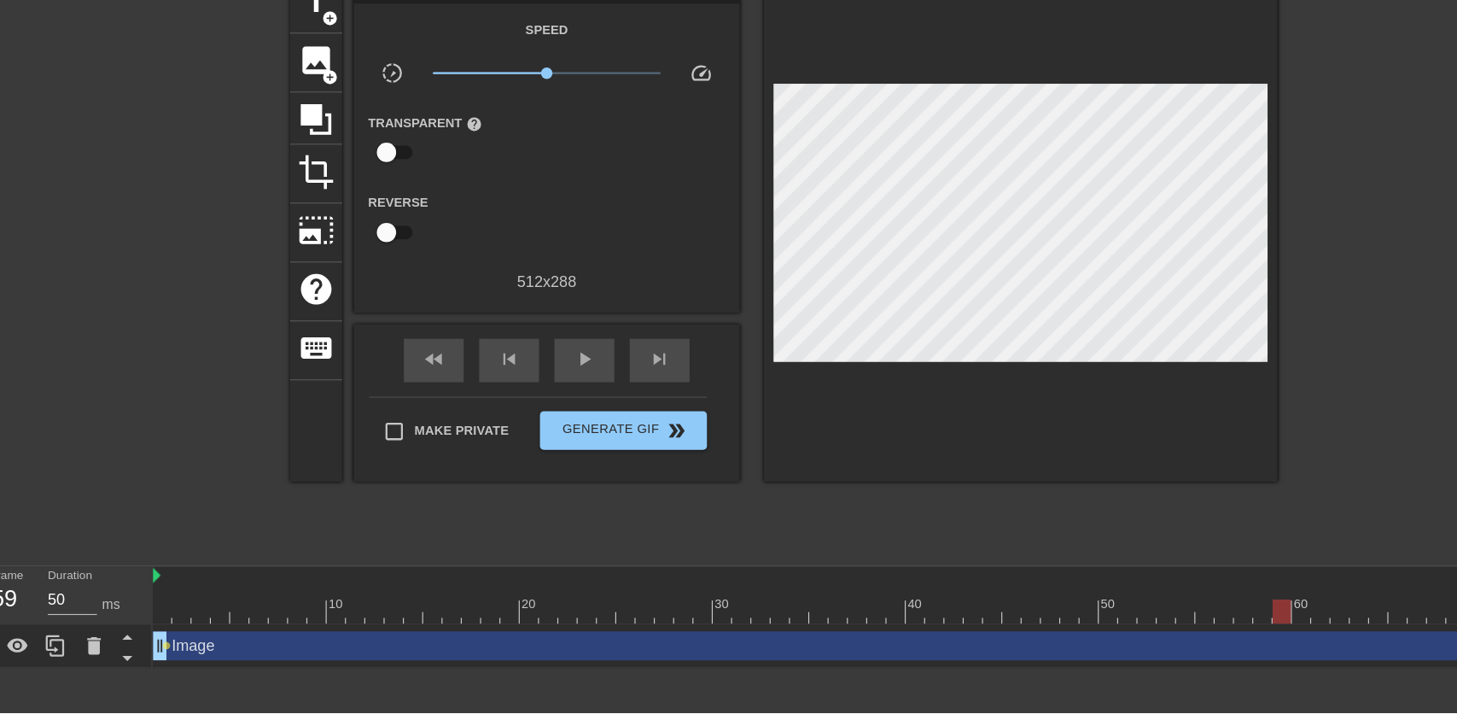
click at [305, 154] on span "image" at bounding box center [315, 143] width 32 height 32
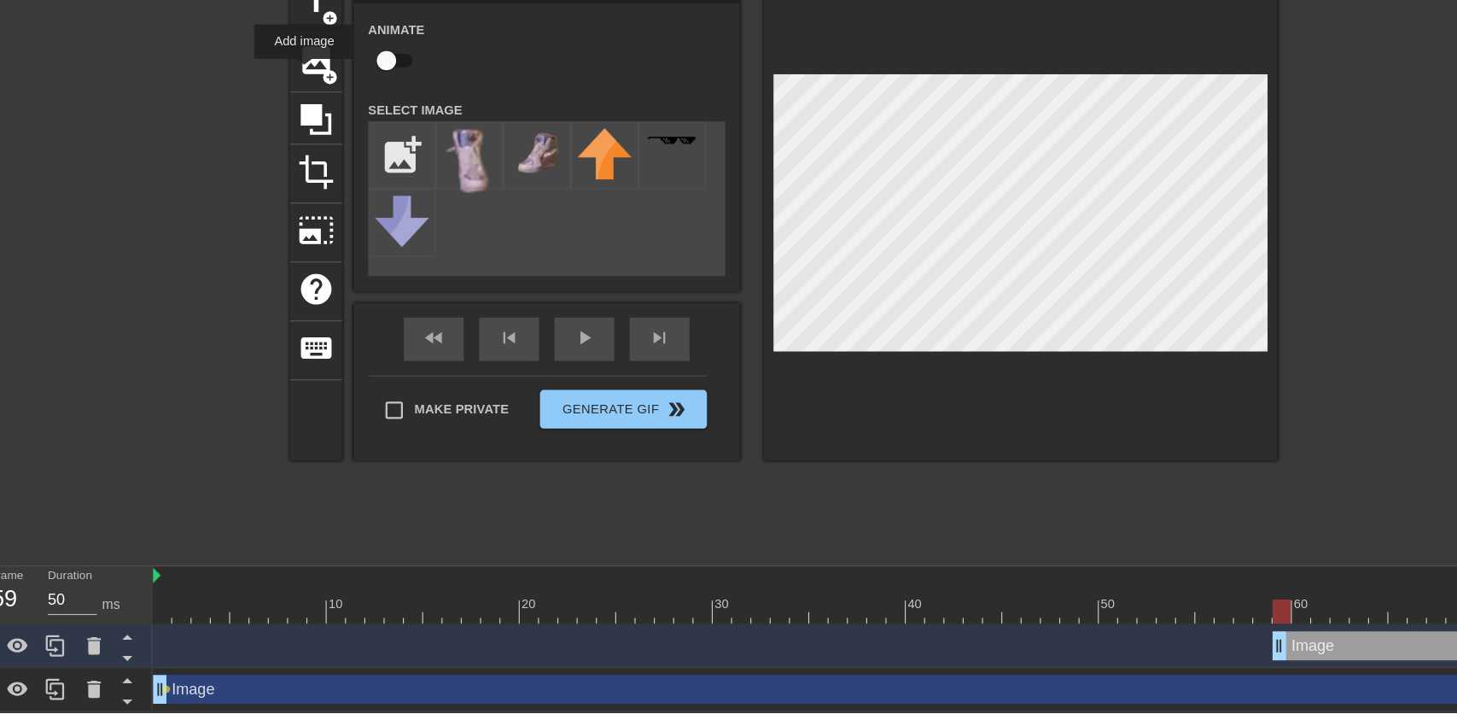
click at [442, 226] on img at bounding box center [451, 232] width 48 height 59
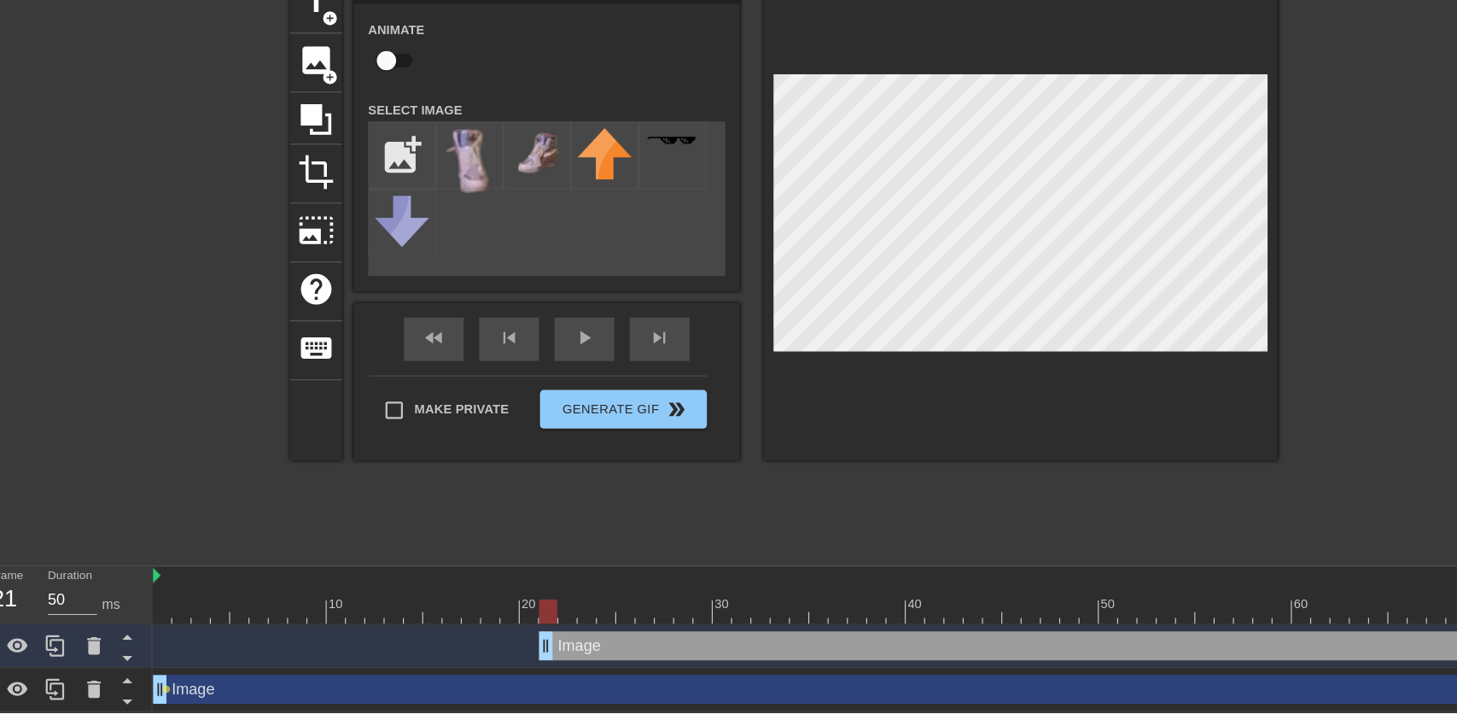
type input "60"
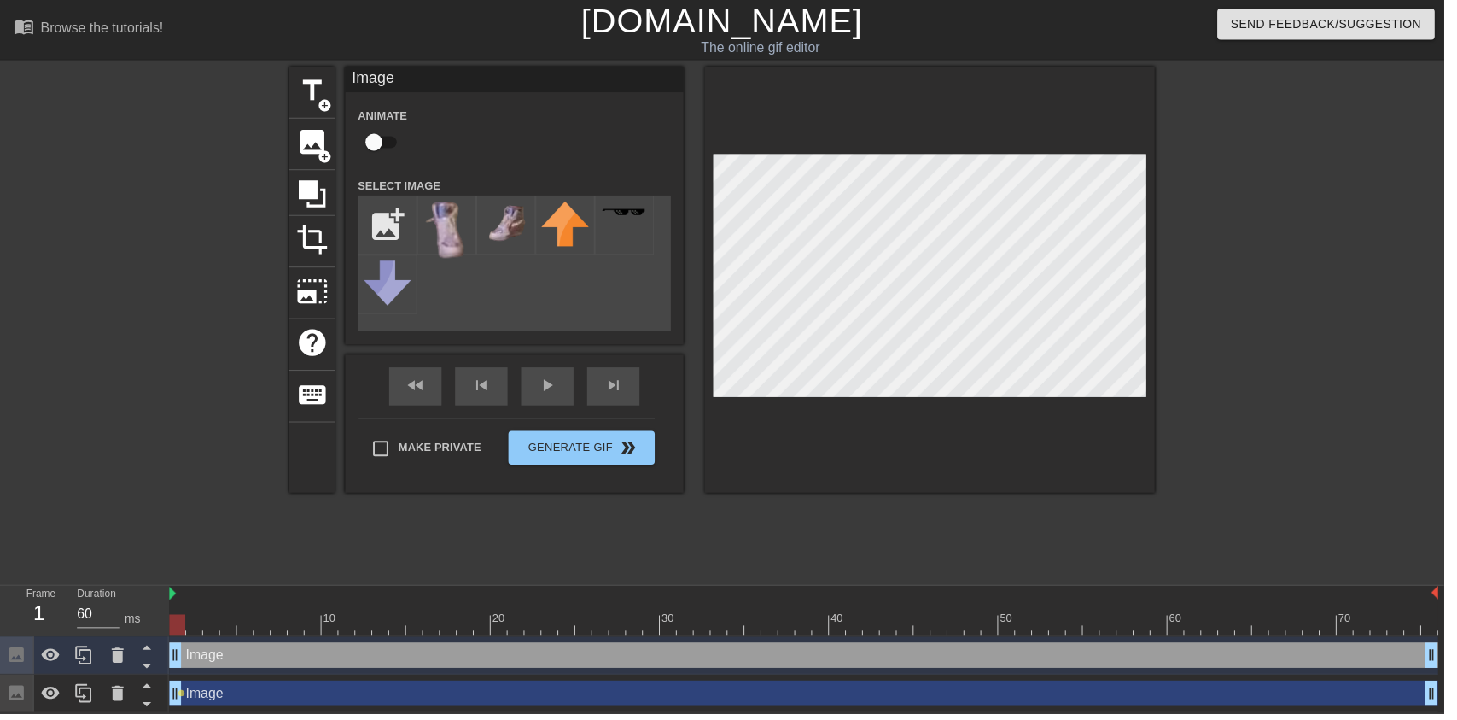
click at [387, 150] on input "checkbox" at bounding box center [377, 143] width 97 height 32
checkbox input "true"
click at [549, 404] on div "play_arrow" at bounding box center [552, 390] width 53 height 38
type input "60"
